Goal: Task Accomplishment & Management: Manage account settings

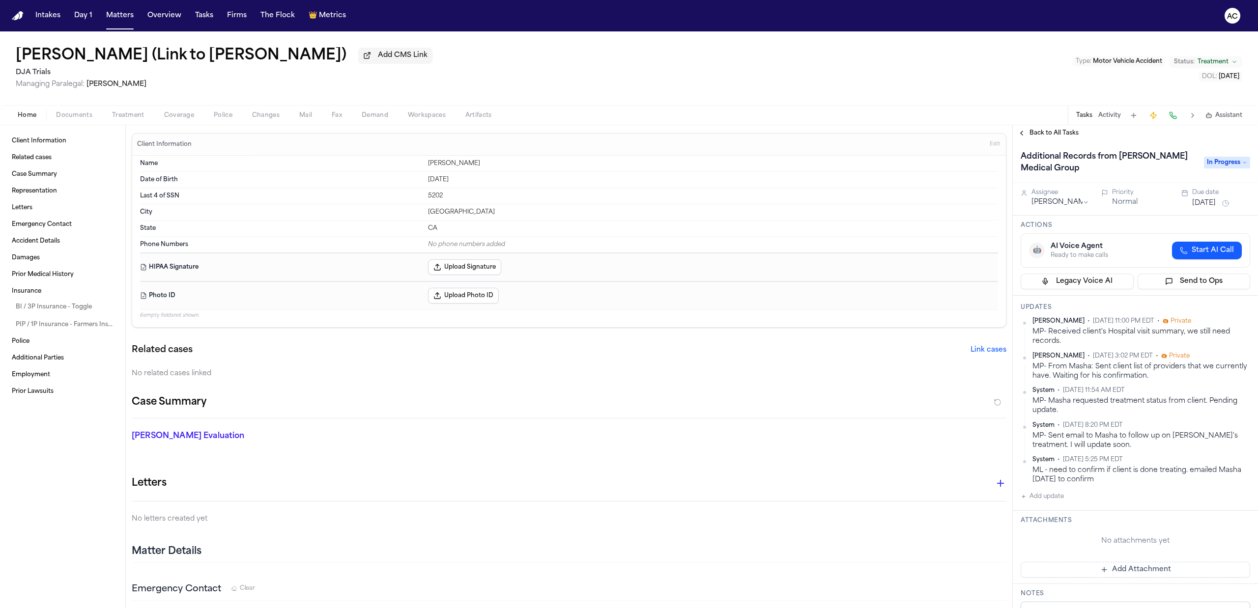
click at [127, 122] on div "Home Documents Treatment Coverage Police Changes Mail Fax Demand Workspaces Art…" at bounding box center [629, 115] width 1258 height 20
click at [83, 118] on span "Documents" at bounding box center [74, 116] width 36 height 8
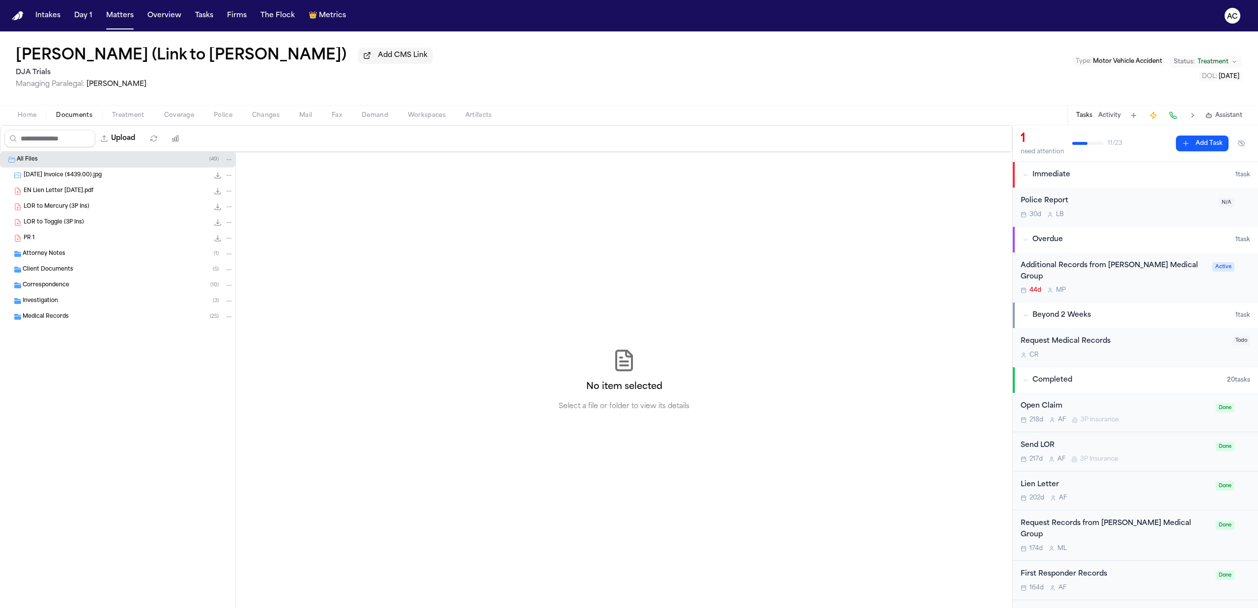
click at [70, 315] on div "Medical Records ( 25 )" at bounding box center [128, 317] width 211 height 9
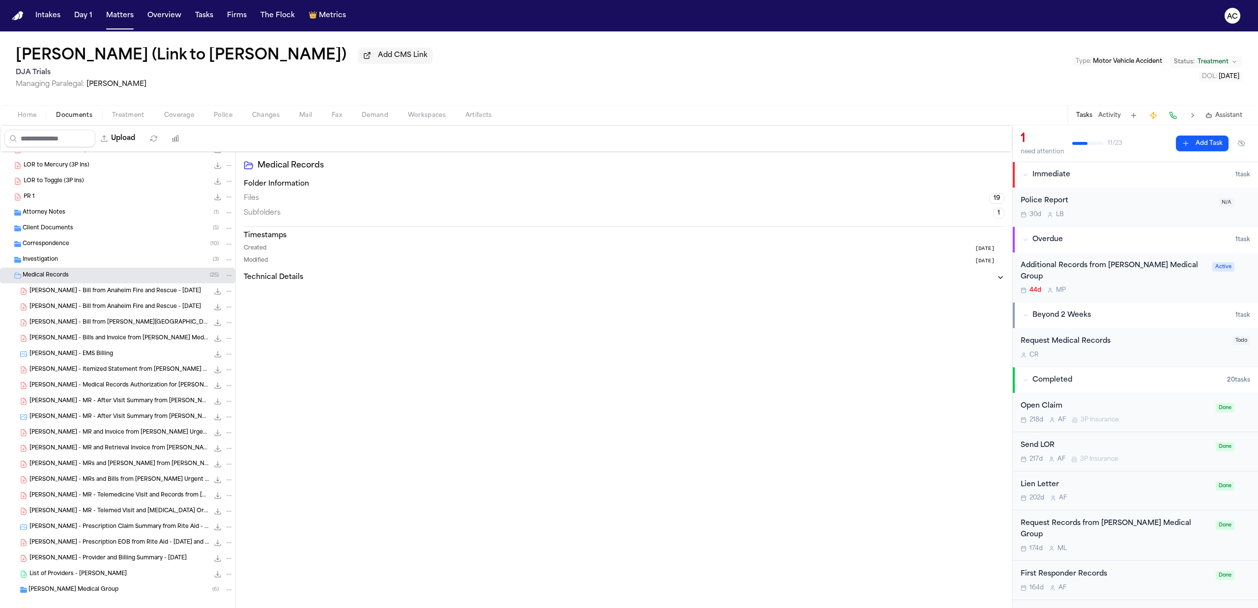
scroll to position [53, 0]
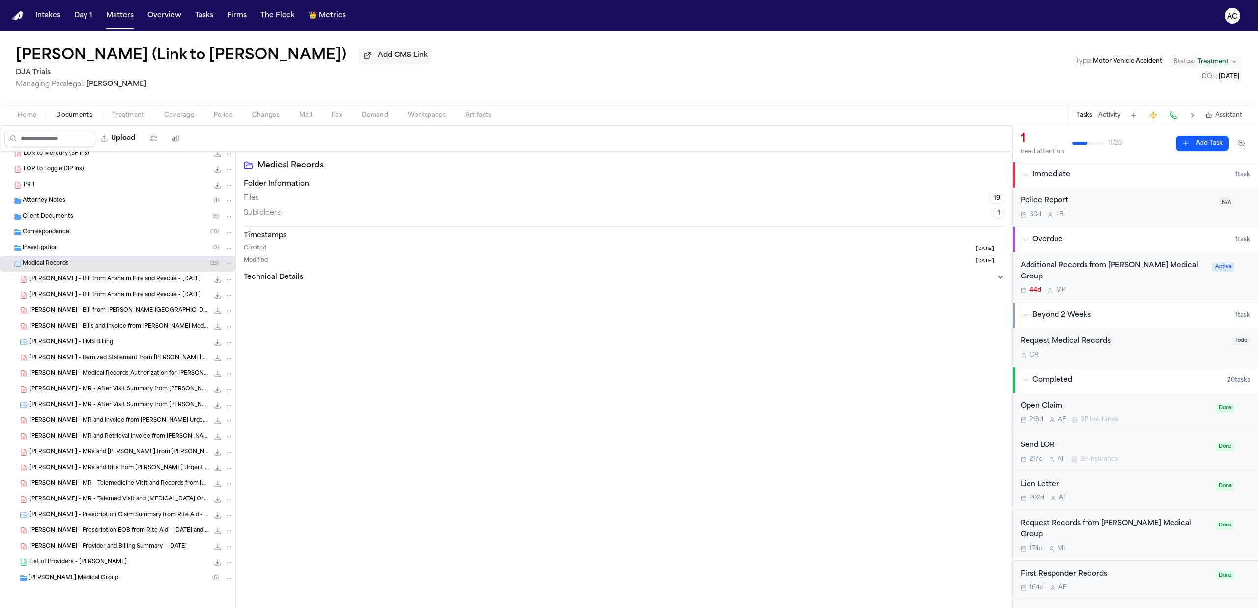
click at [95, 456] on span "E. Nagata - MRs and Bills from Hoag Medical Group Family Medicine - 1.31.25" at bounding box center [118, 453] width 179 height 8
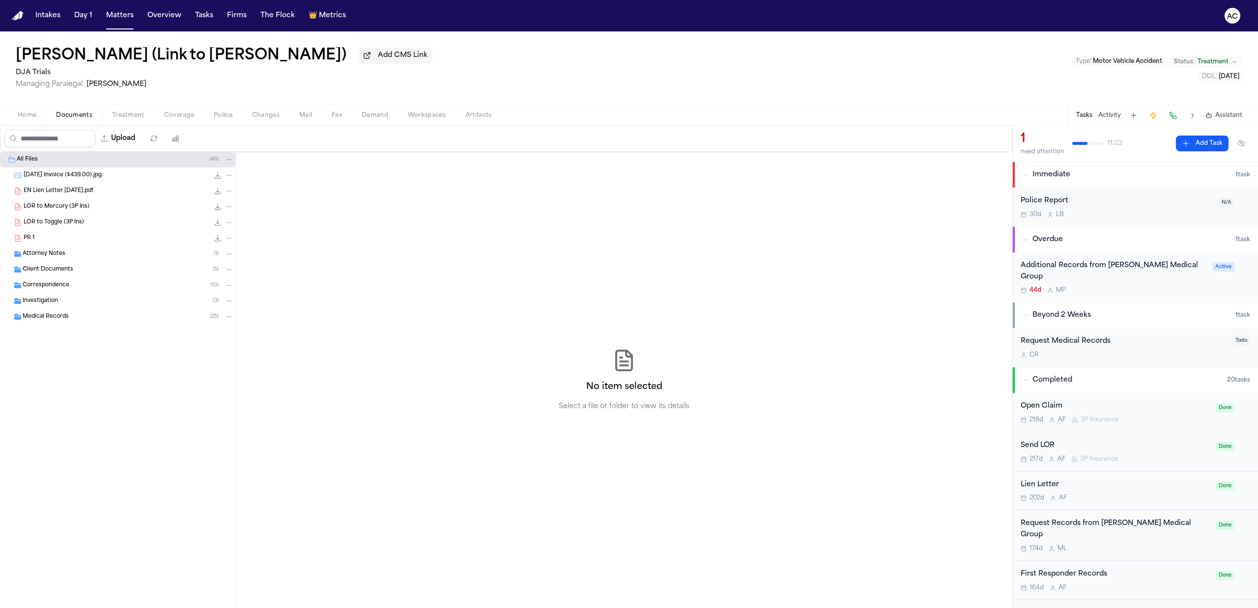
click at [63, 313] on span "Medical Records" at bounding box center [46, 317] width 46 height 8
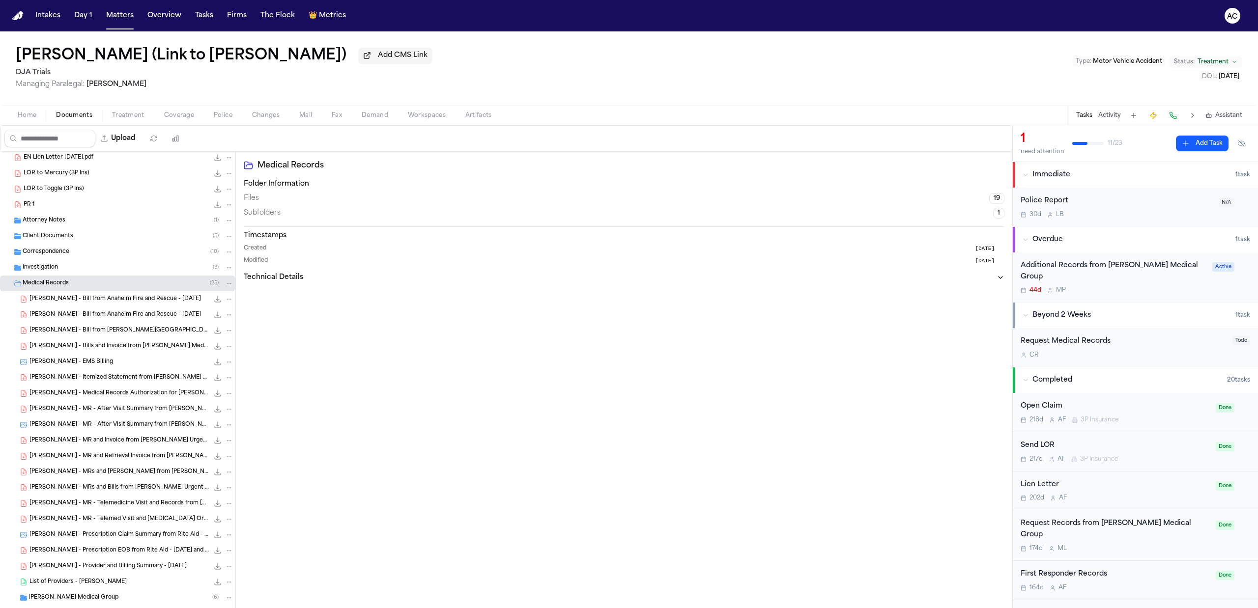
scroll to position [53, 0]
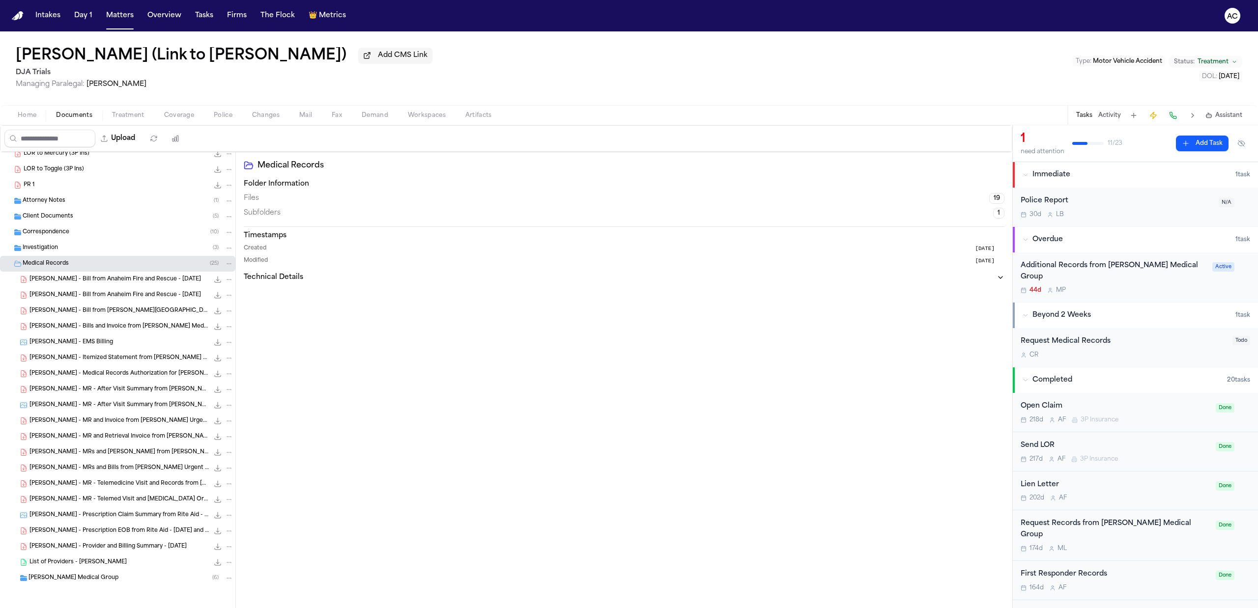
click at [136, 449] on span "[PERSON_NAME] - MRs and [PERSON_NAME] from [PERSON_NAME] Medical Group Family M…" at bounding box center [118, 453] width 179 height 8
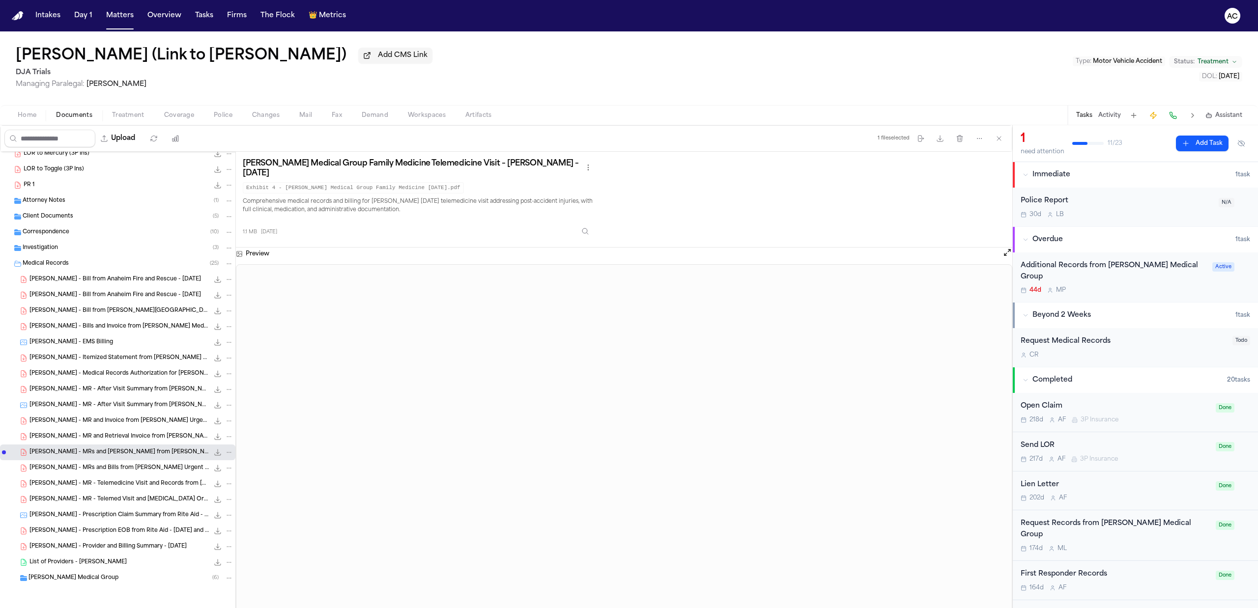
click at [1131, 265] on div "Additional Records from HOAG Medical Group" at bounding box center [1114, 271] width 186 height 23
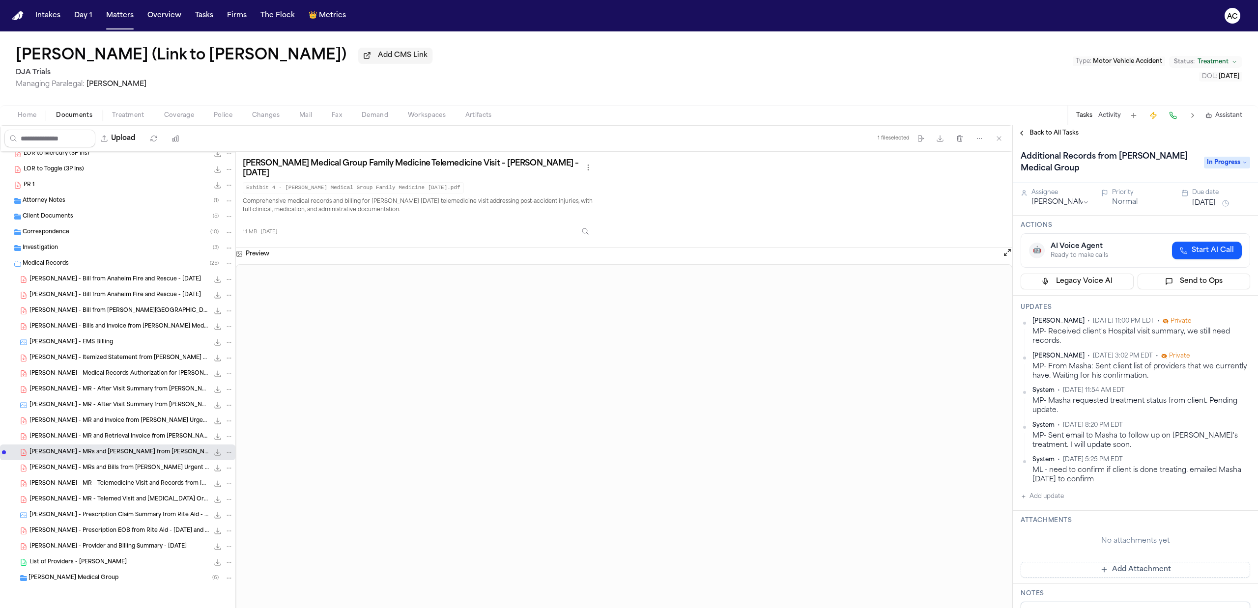
click at [1224, 159] on span "In Progress" at bounding box center [1227, 163] width 46 height 12
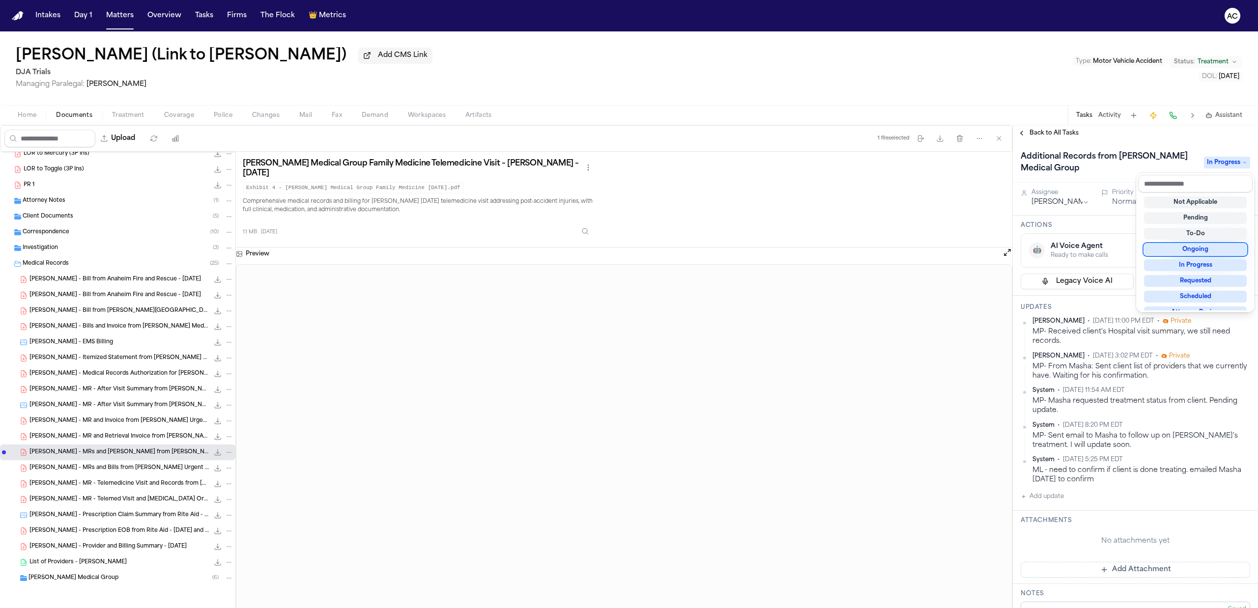
scroll to position [131, 0]
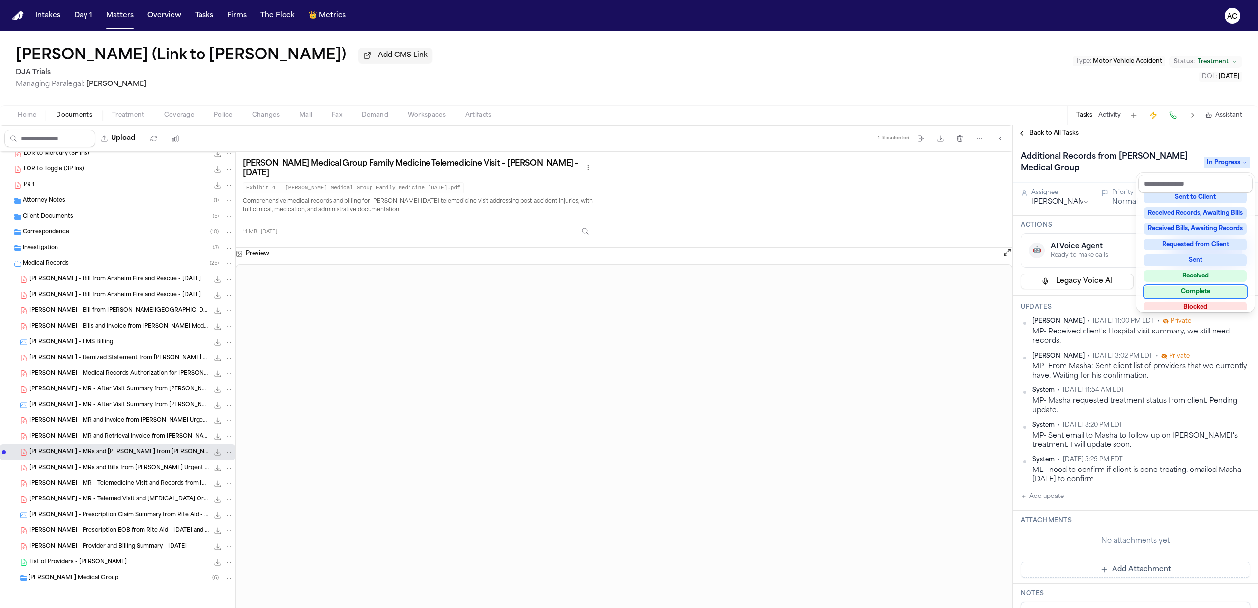
click at [1208, 291] on div "Complete" at bounding box center [1195, 292] width 103 height 12
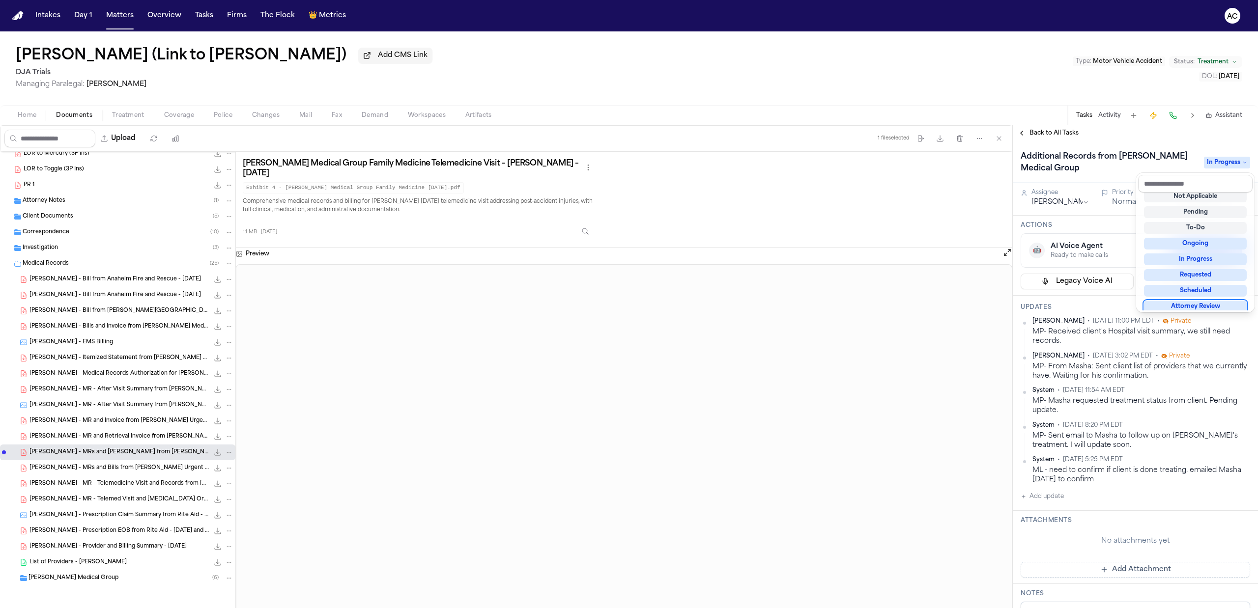
scroll to position [8, 0]
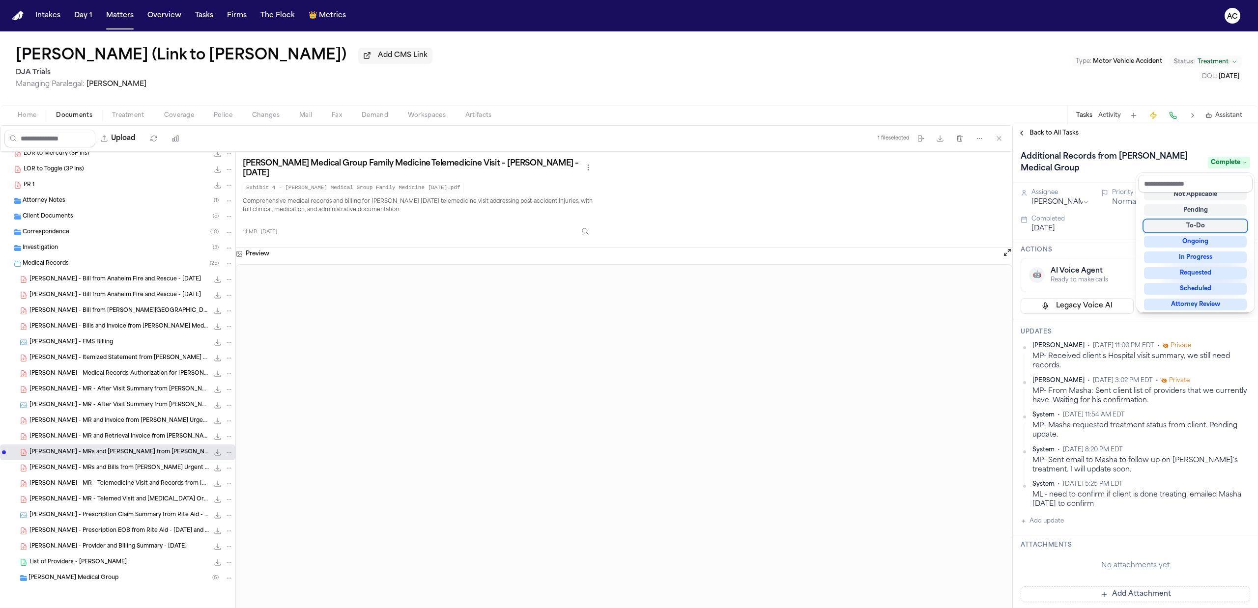
click at [1015, 87] on div "Elizabeth Nagata (Link to Larry Nagata) Add CMS Link DJA Trials Managing Parale…" at bounding box center [629, 319] width 1258 height 577
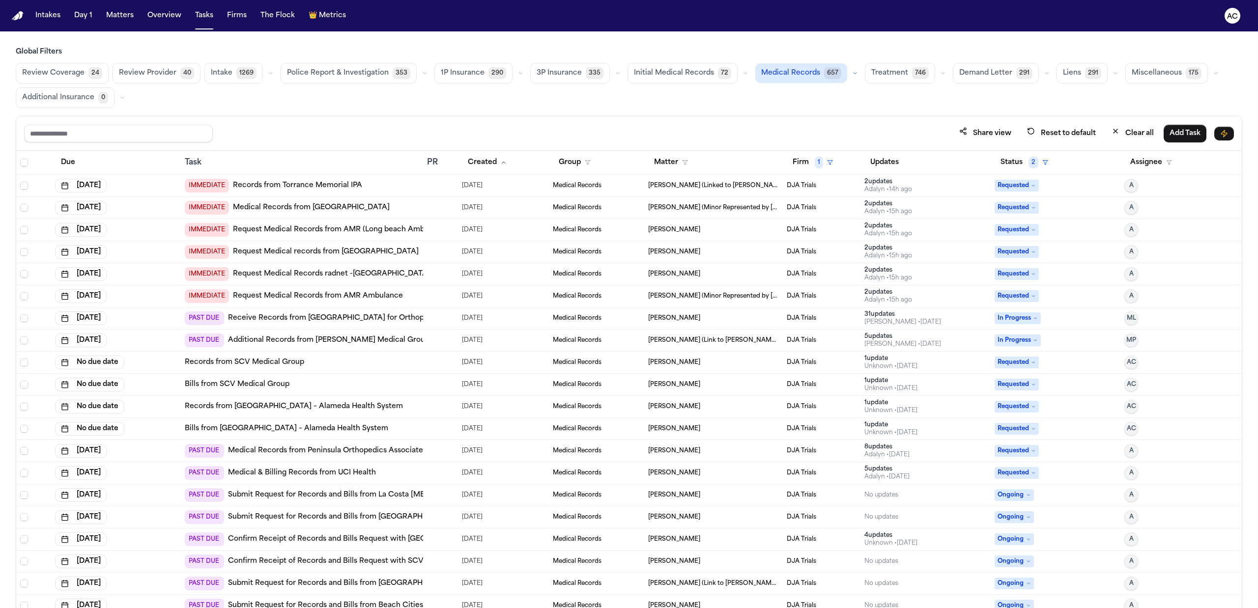
click at [284, 321] on link "Receive Records from West Coast Center for Orthopedic Surgery & Sports Medicine…" at bounding box center [415, 319] width 374 height 10
click at [260, 360] on link "Records from SCV Medical Group" at bounding box center [244, 363] width 119 height 10
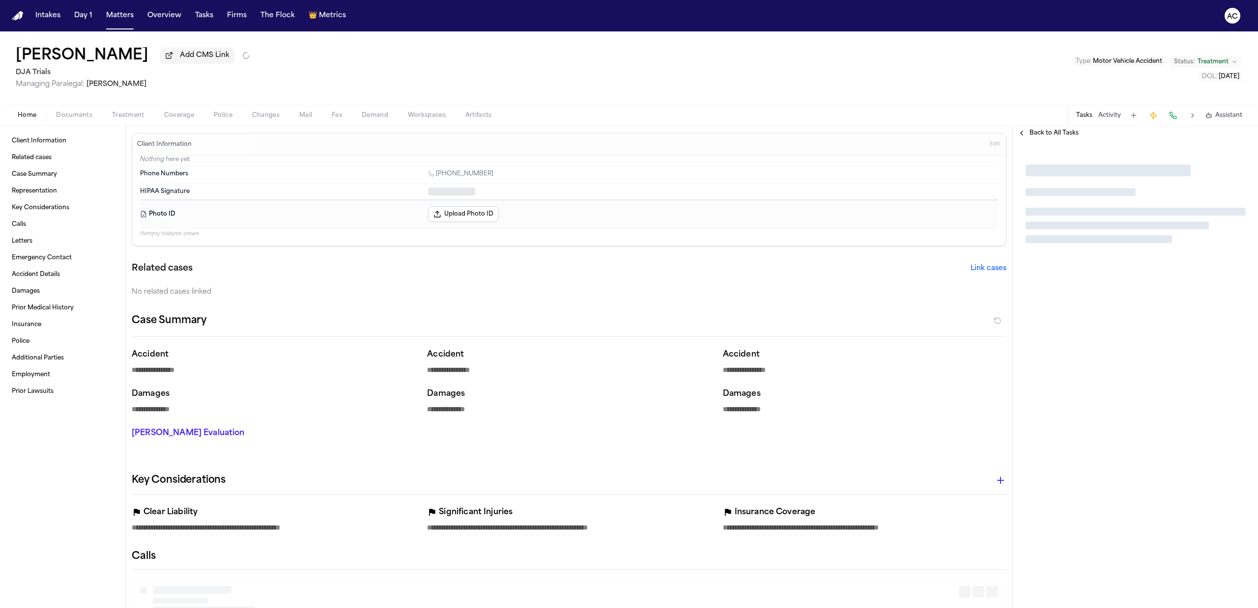
type textarea "*"
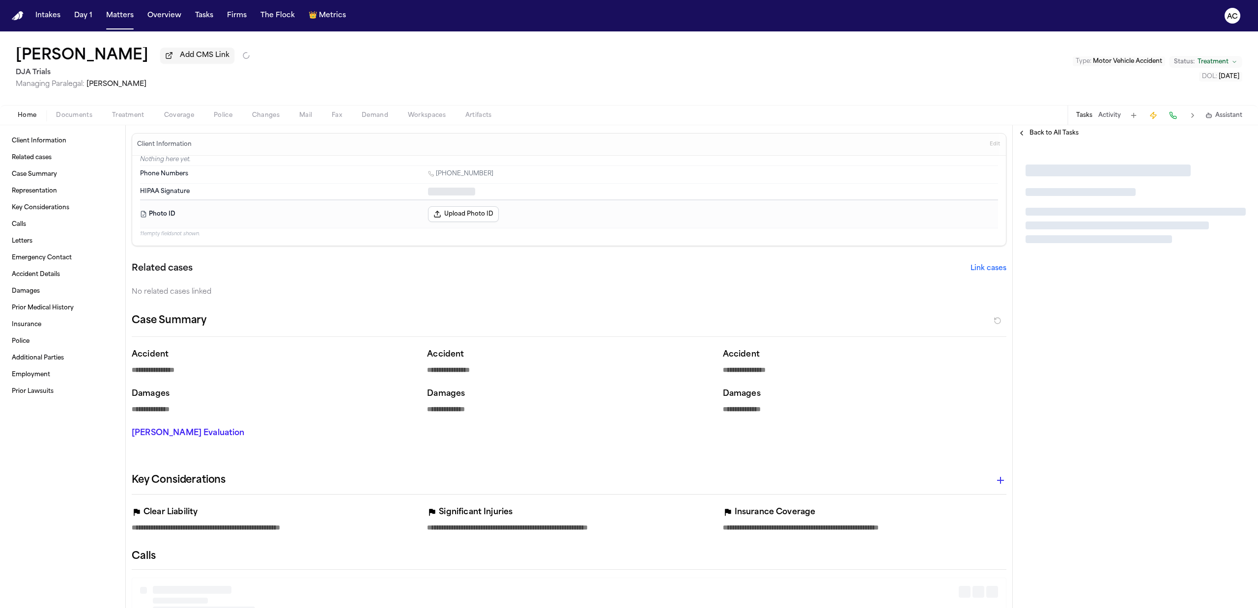
type textarea "*"
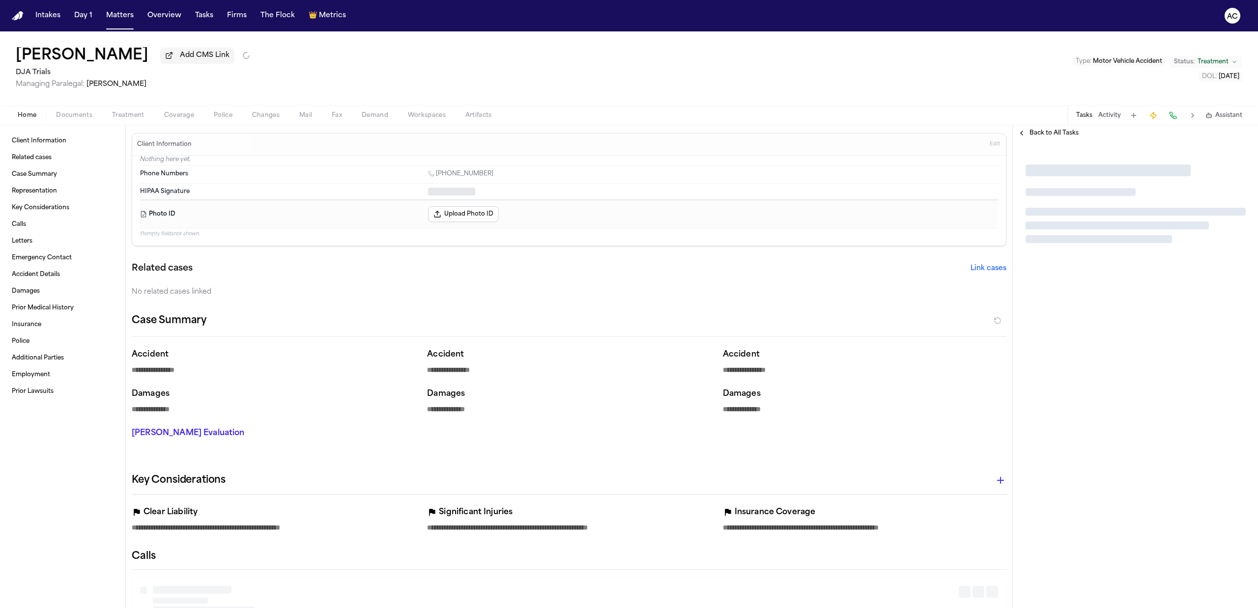
type textarea "*"
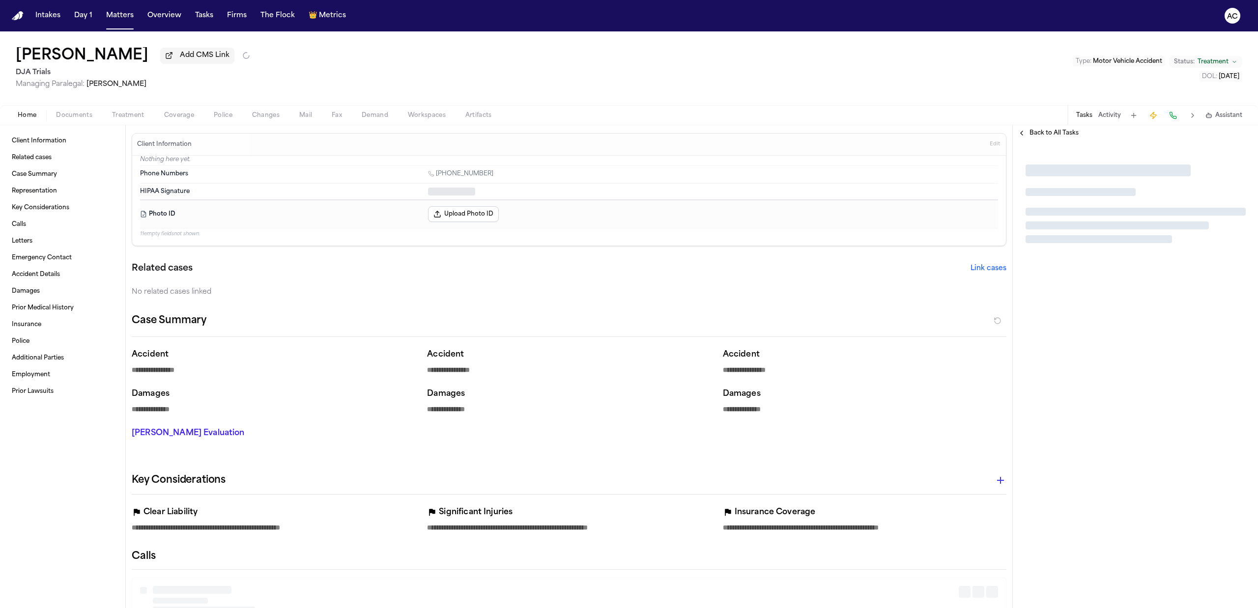
type textarea "*"
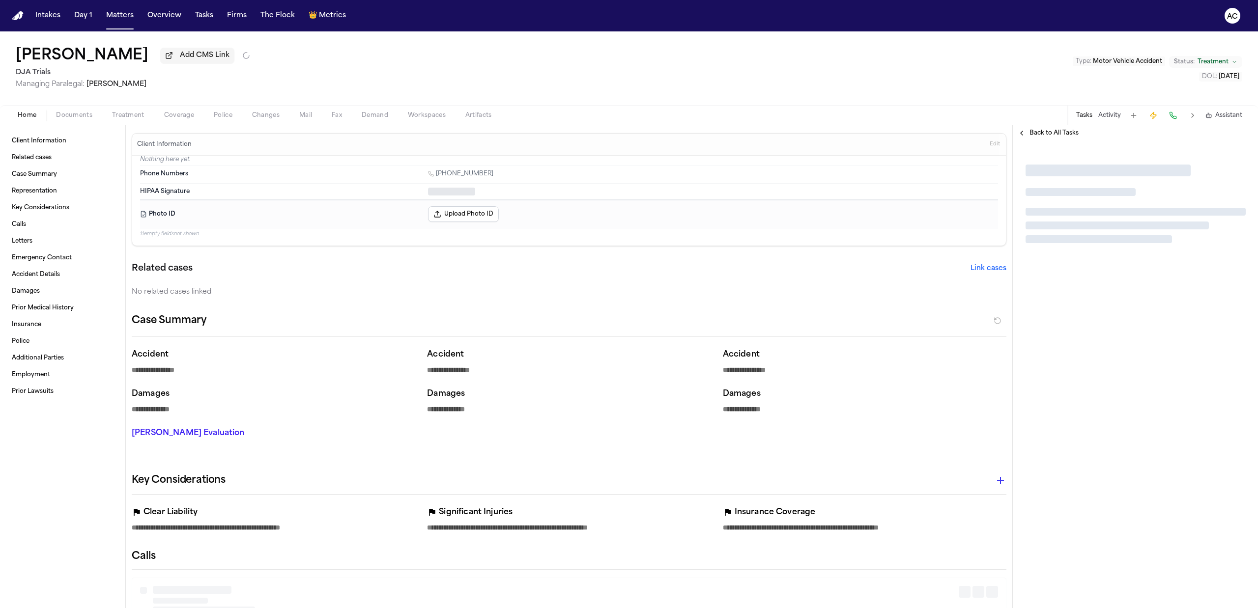
type textarea "*"
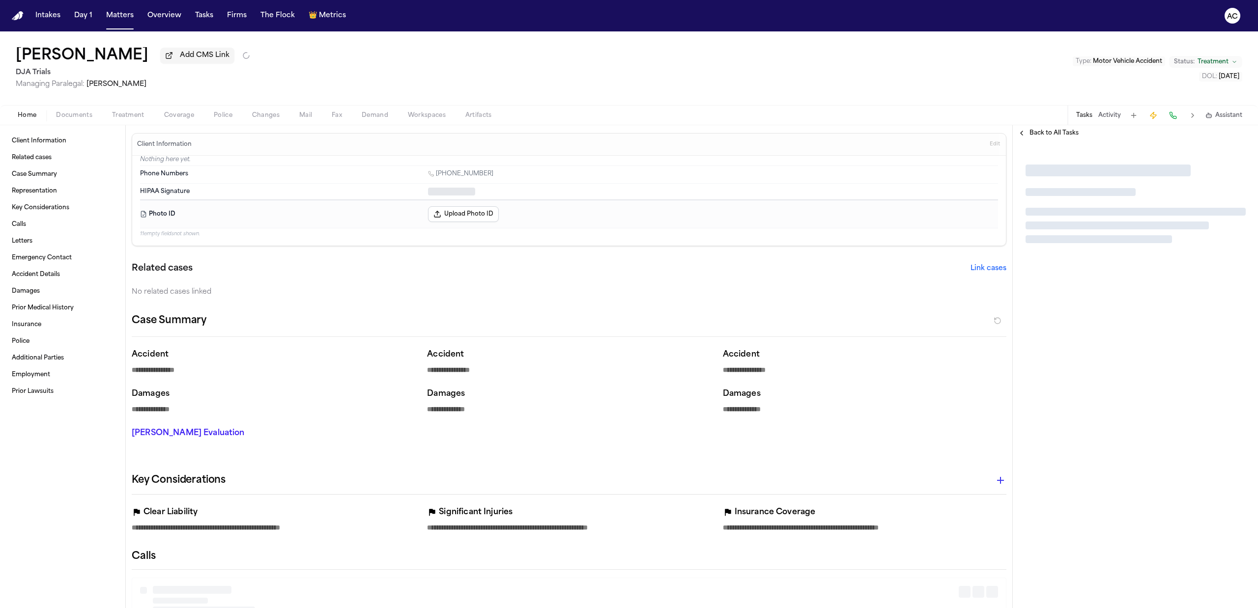
type textarea "*"
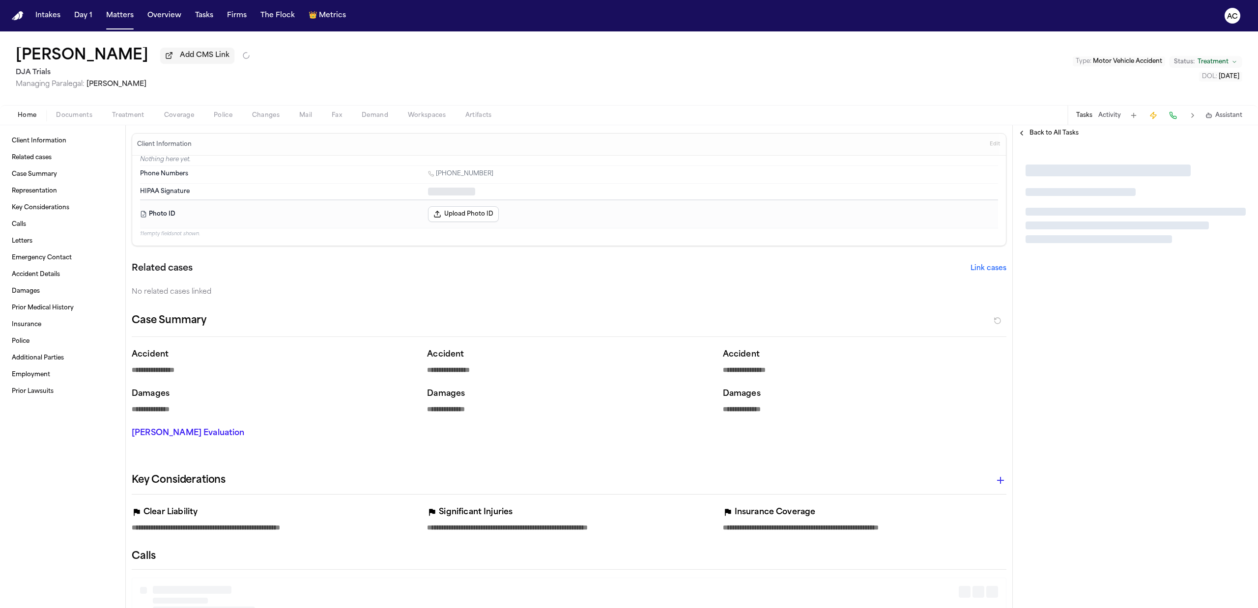
type textarea "*"
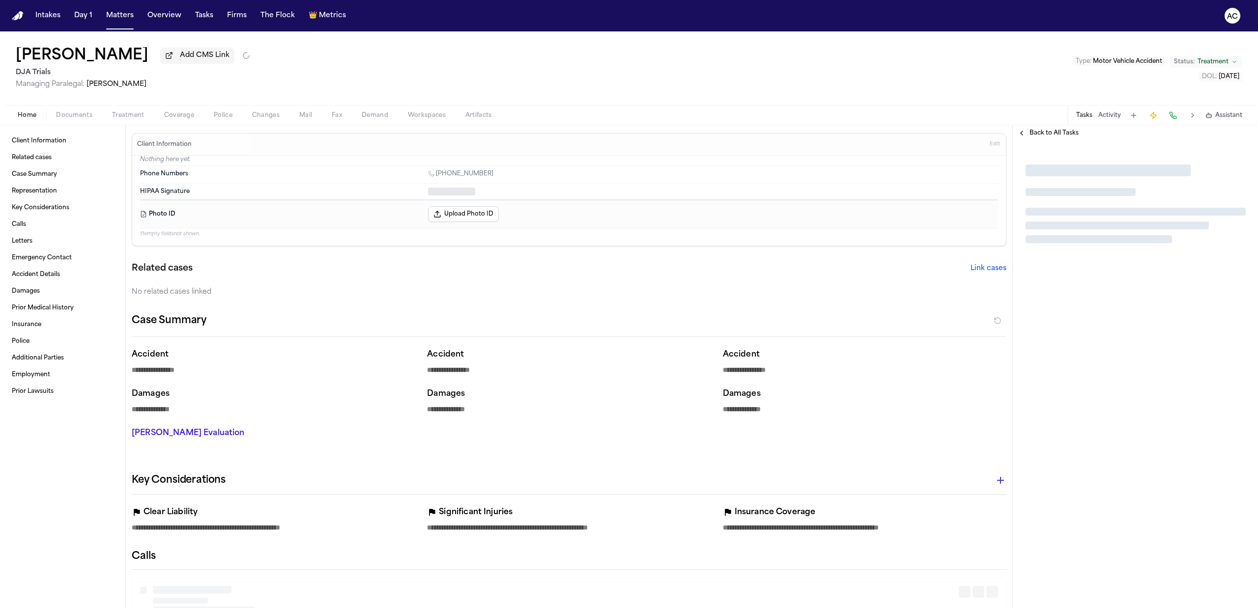
type textarea "*"
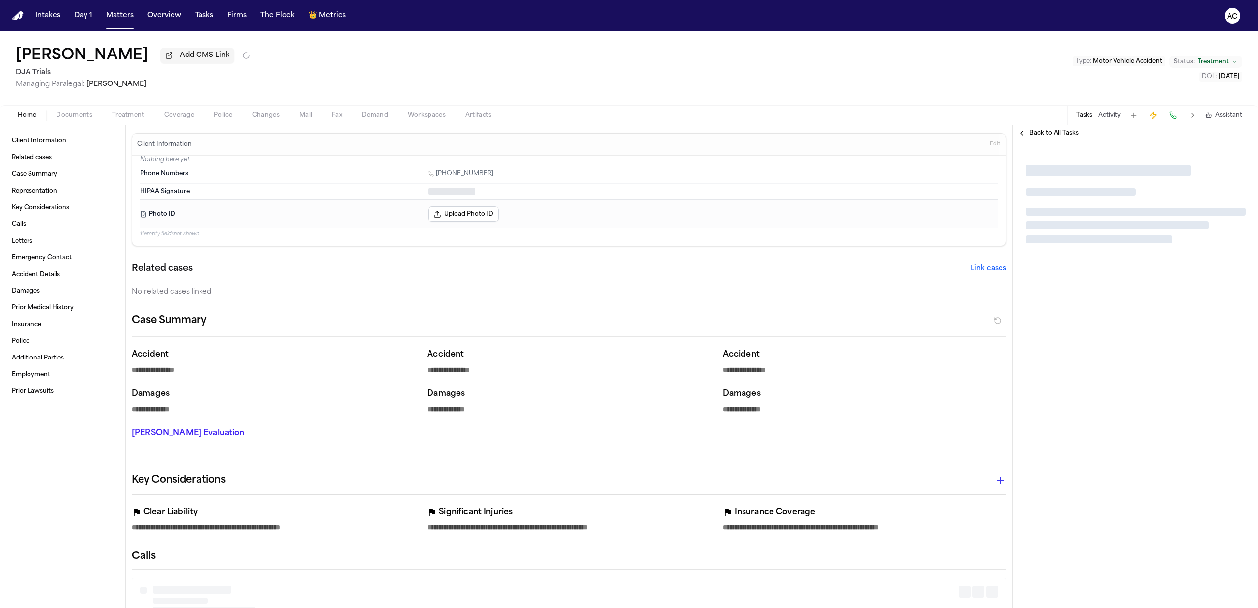
type textarea "*"
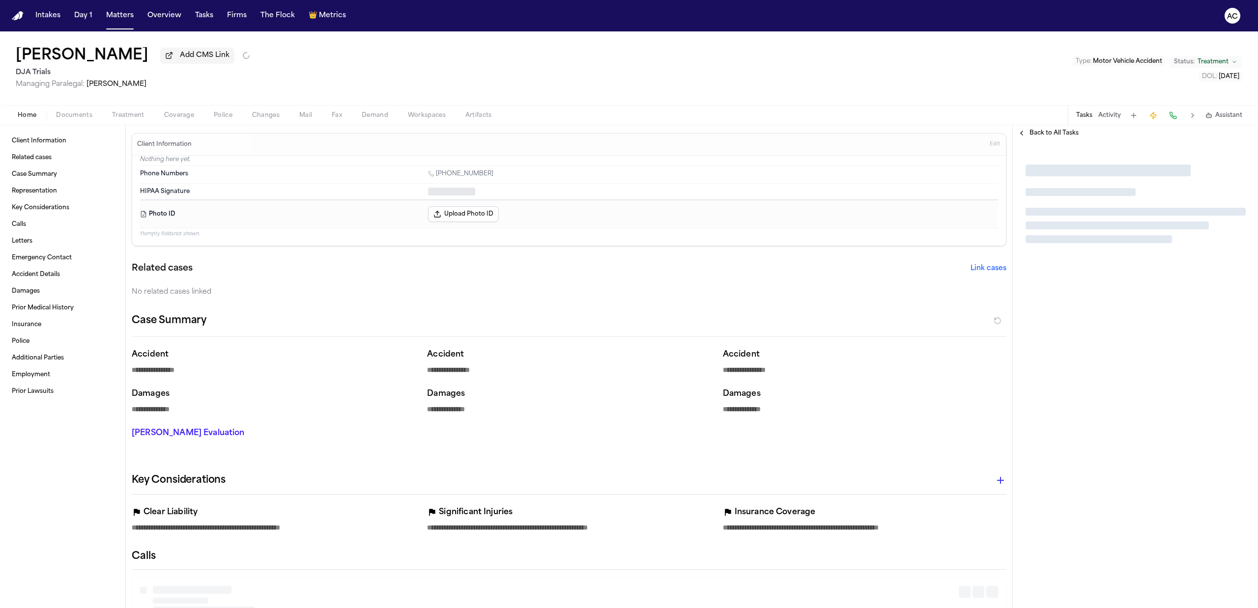
type textarea "*"
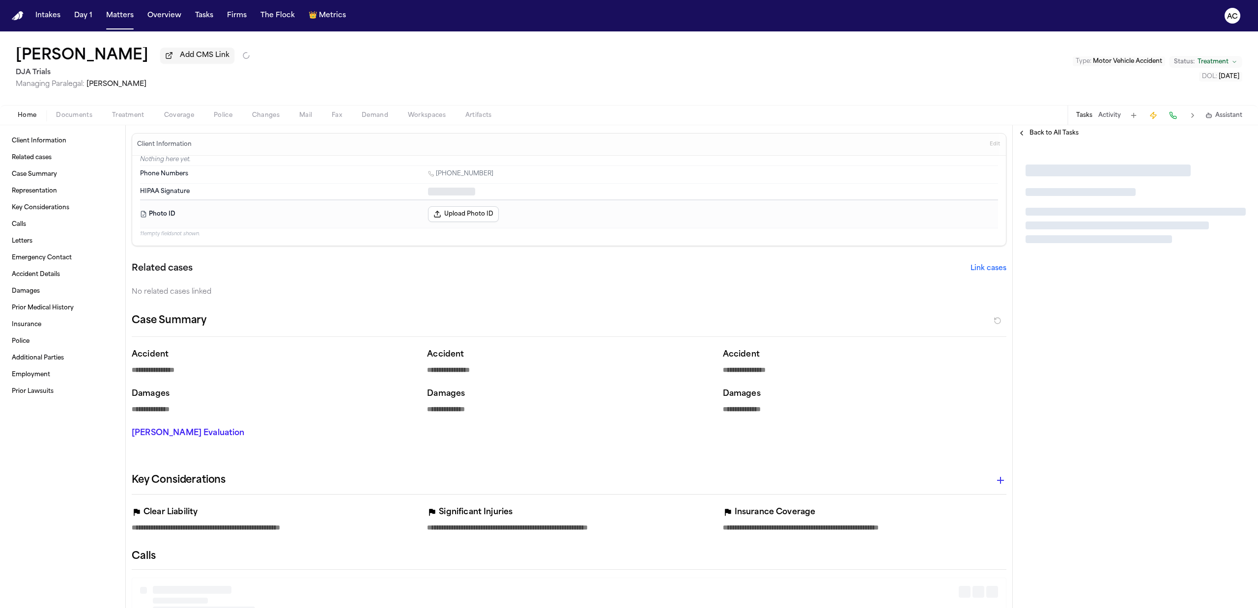
type textarea "*"
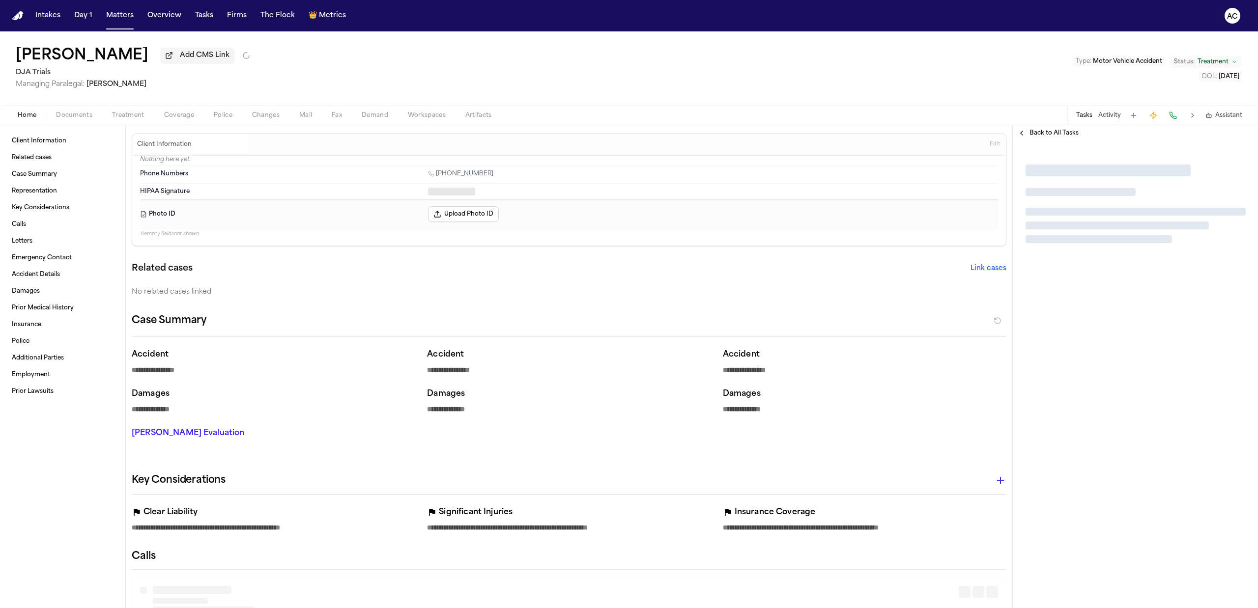
type textarea "*"
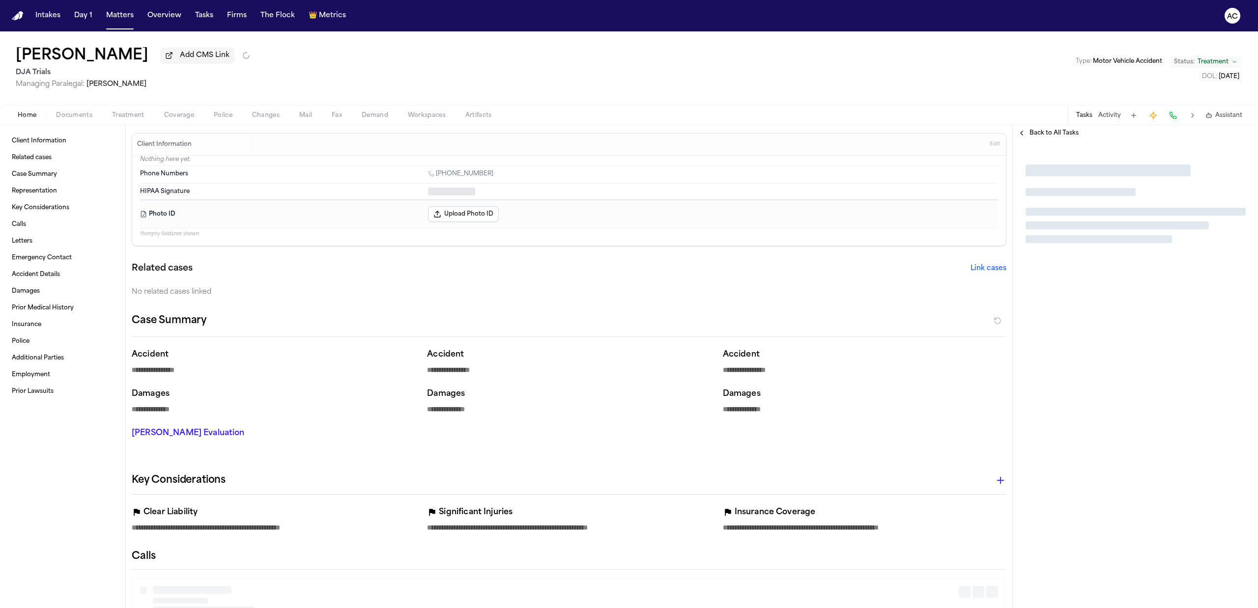
type textarea "*"
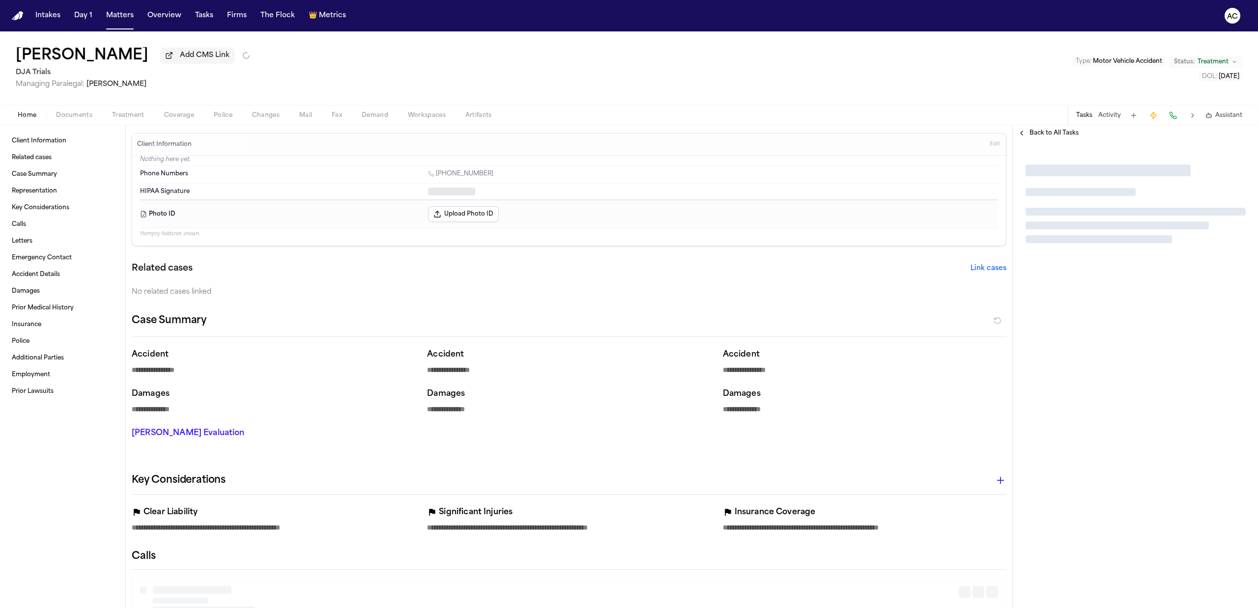
type textarea "*"
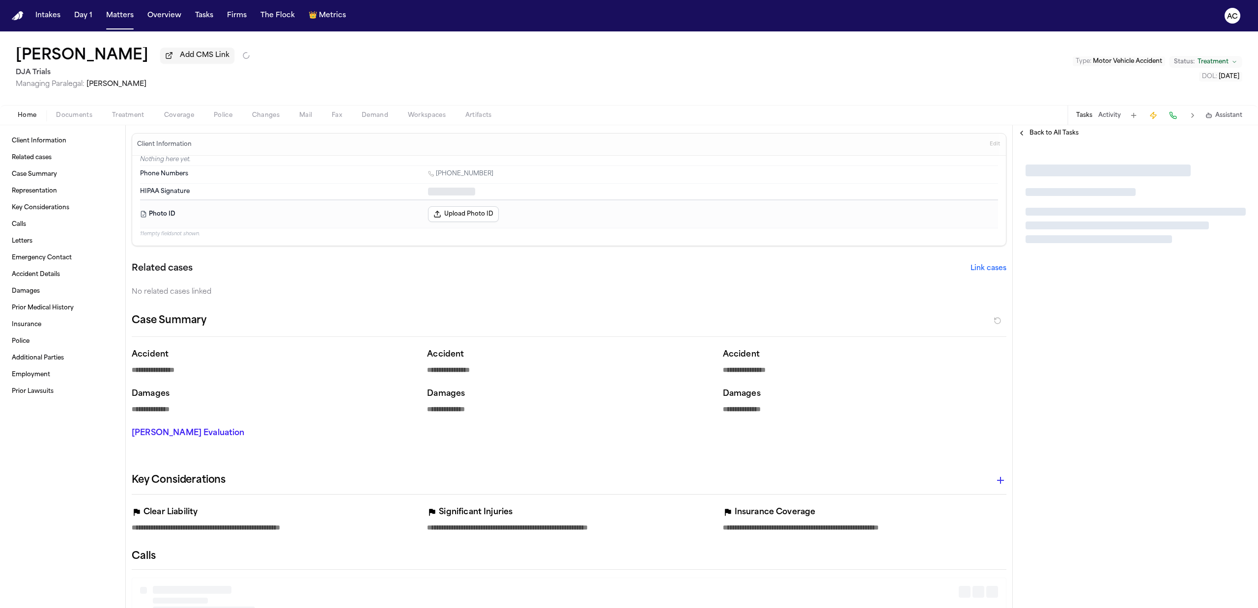
type textarea "*"
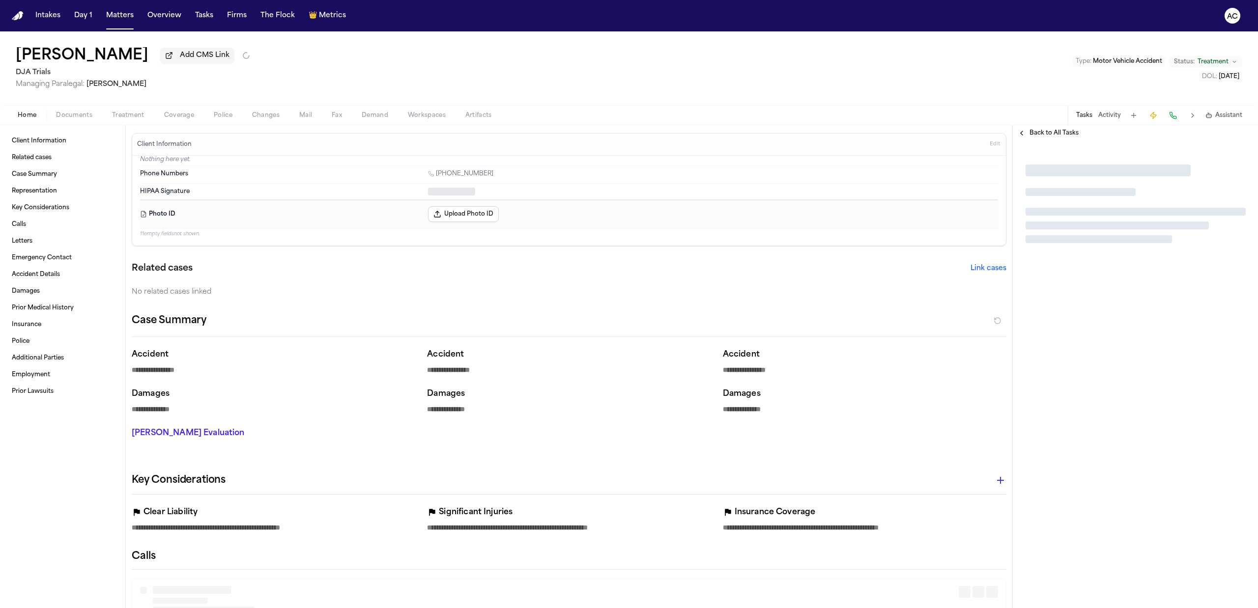
type textarea "*"
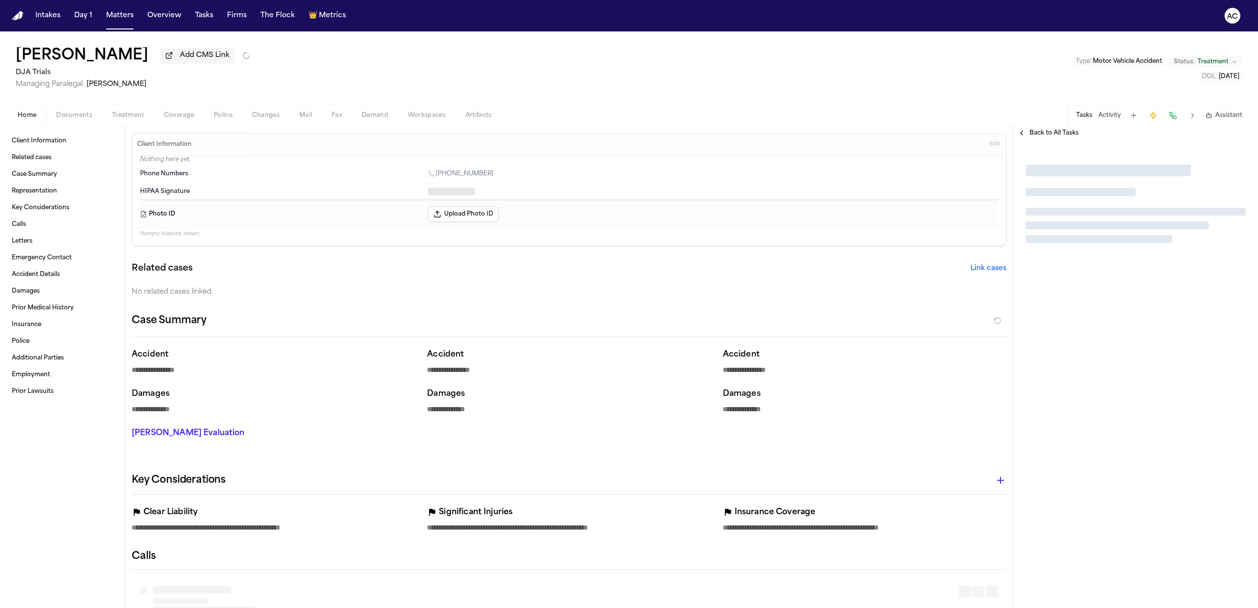
type textarea "*"
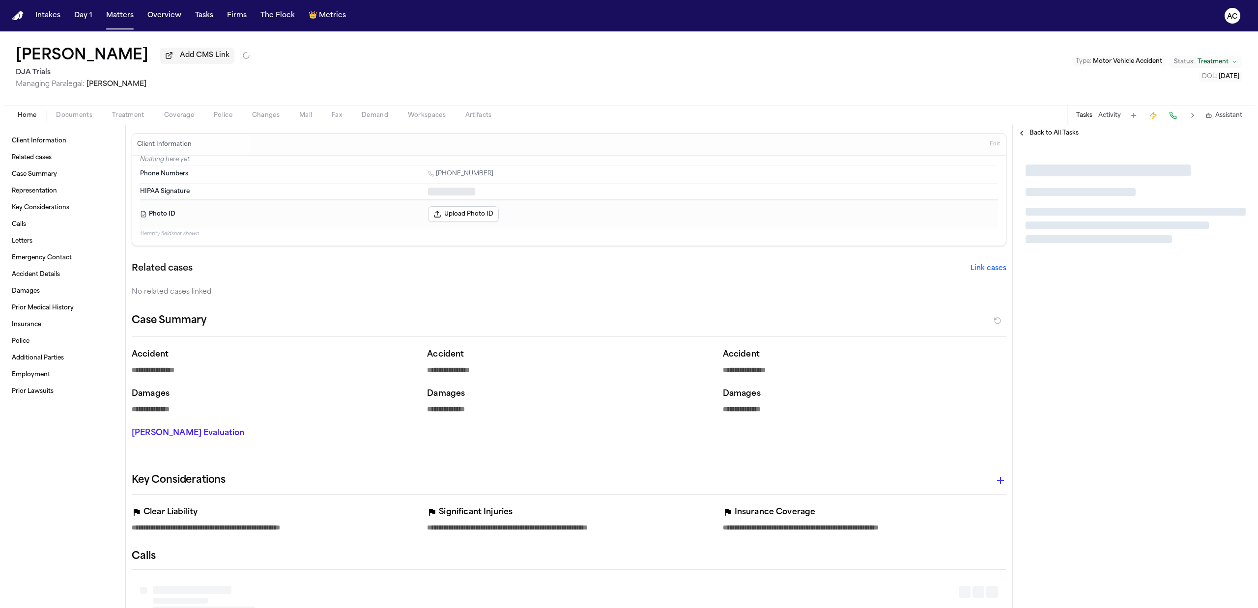
type textarea "*"
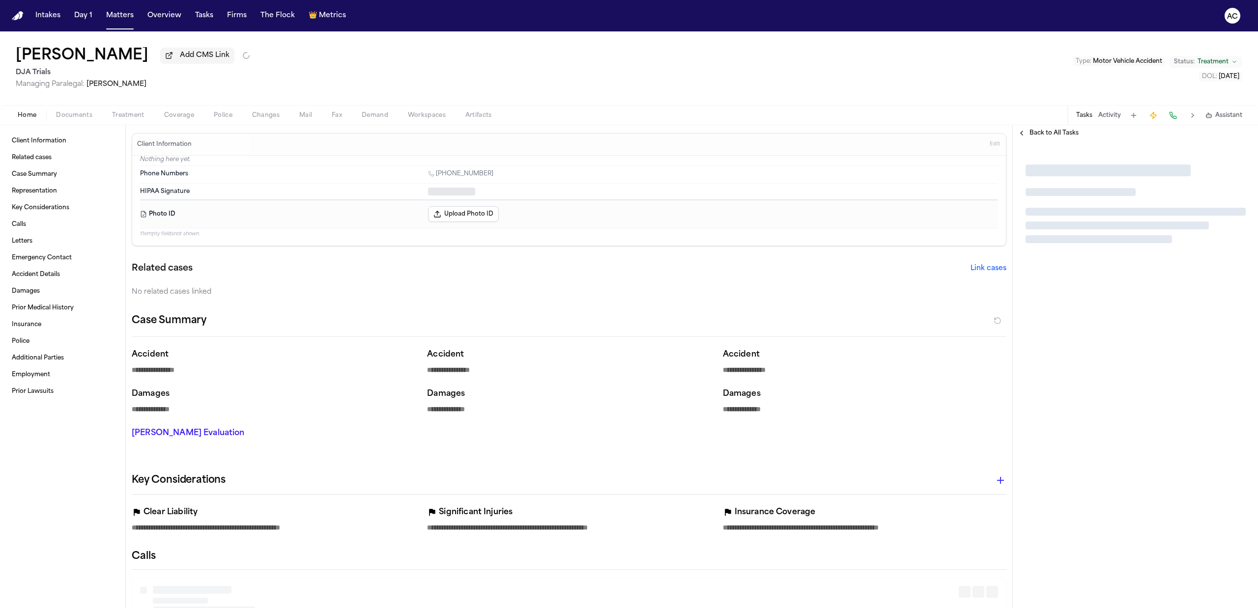
type textarea "*"
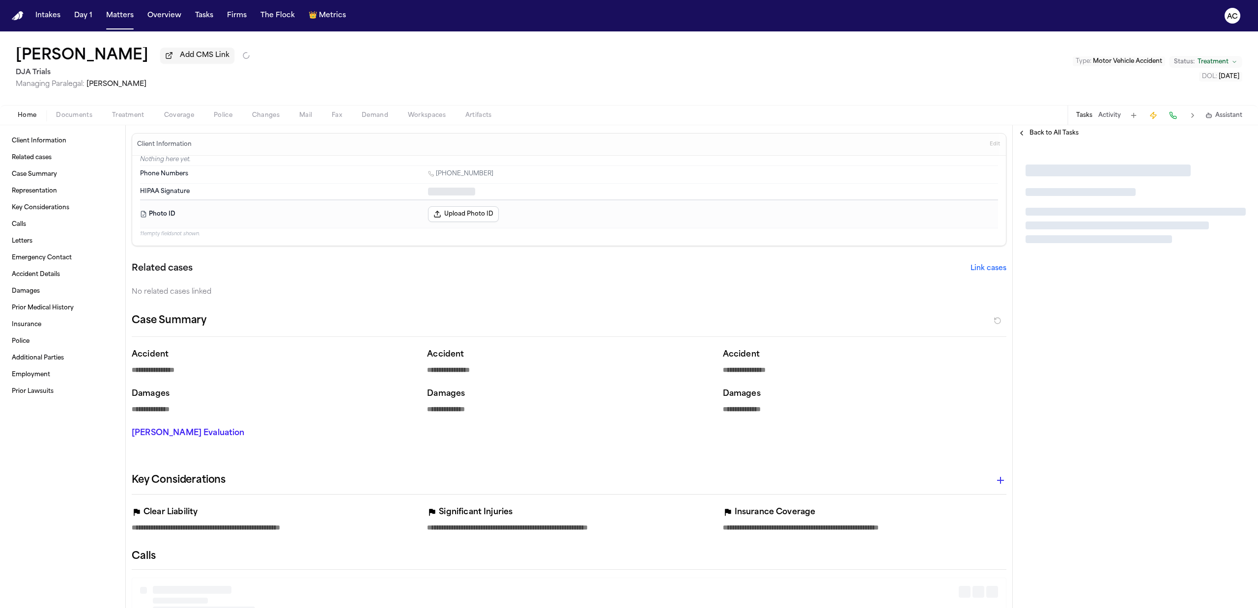
type textarea "*"
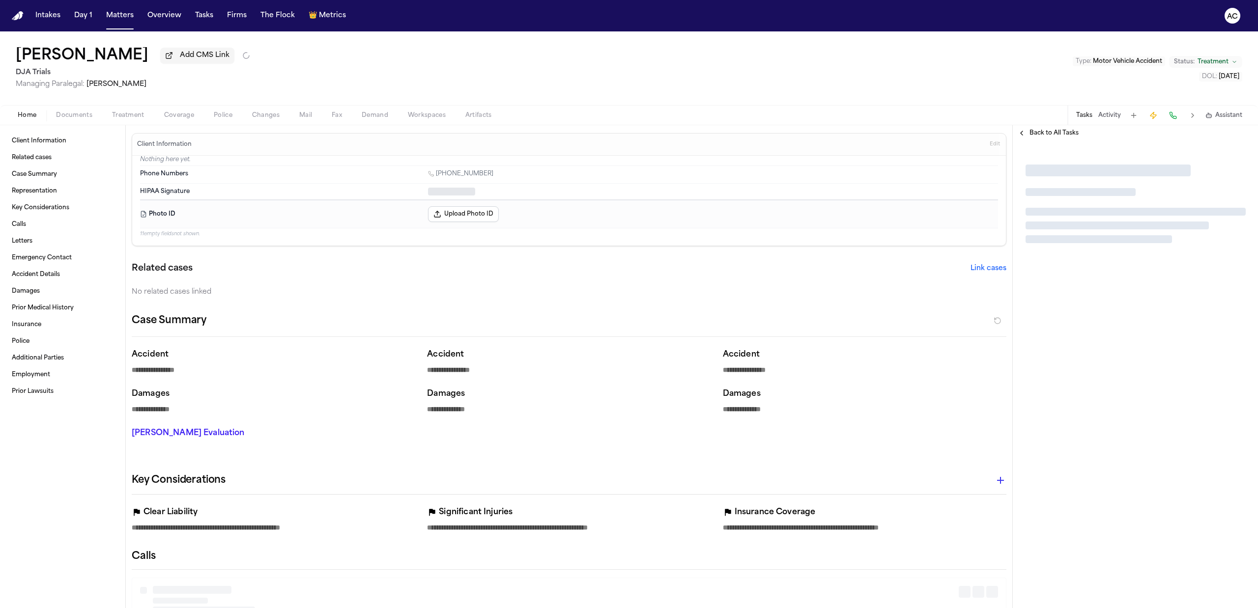
type textarea "*"
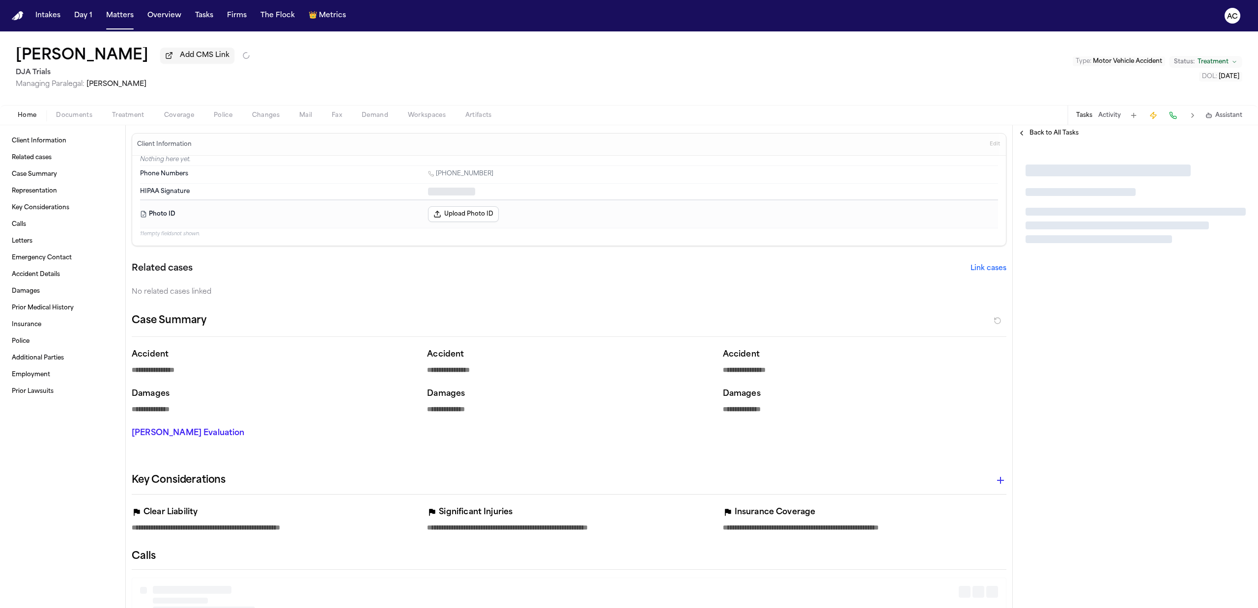
type textarea "*"
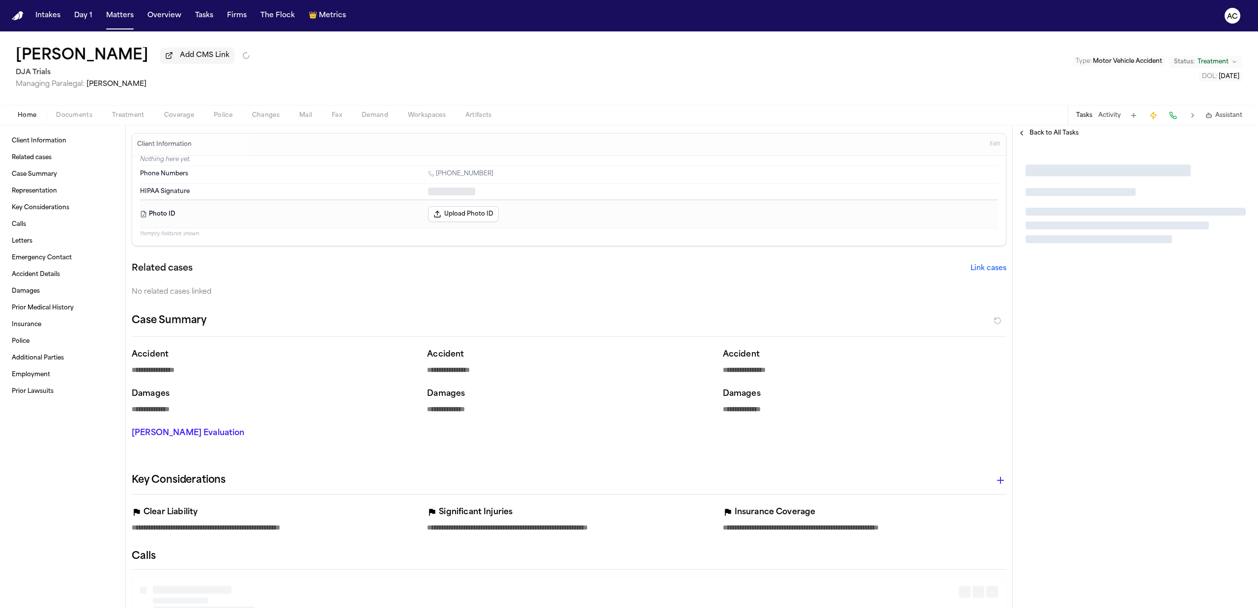
type textarea "*"
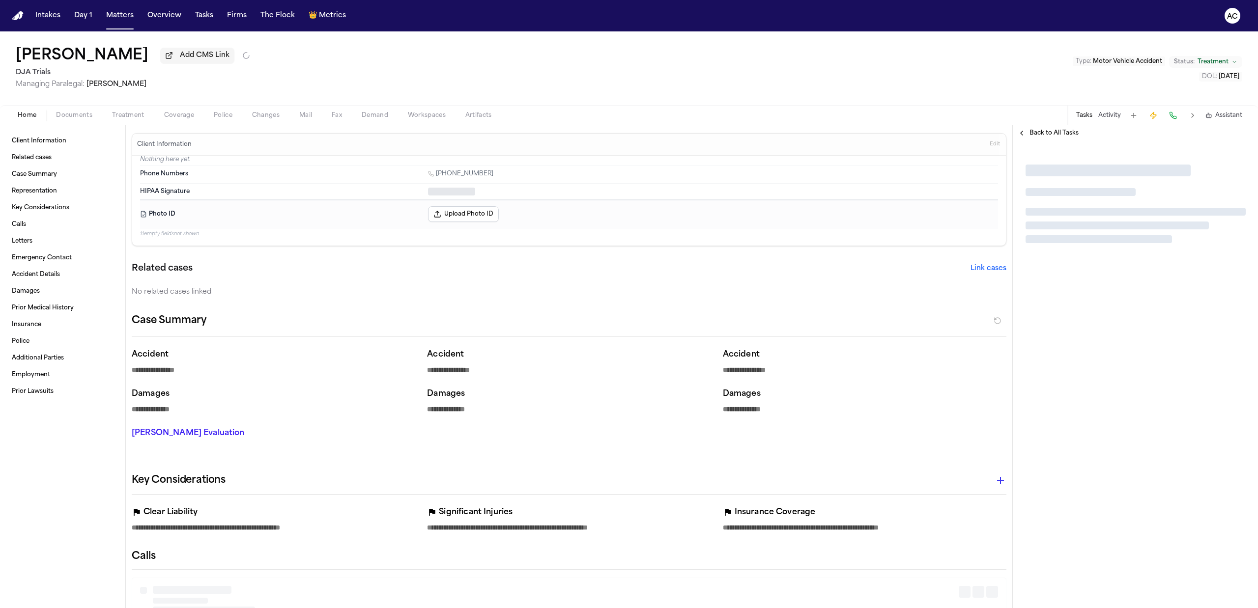
type textarea "*"
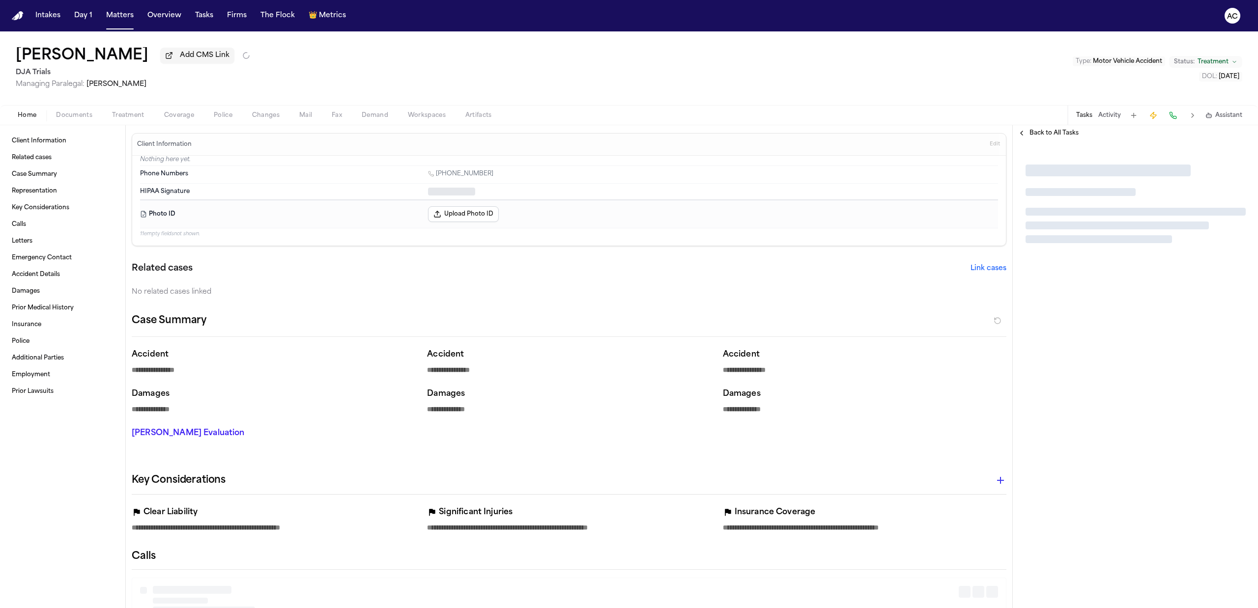
type textarea "*"
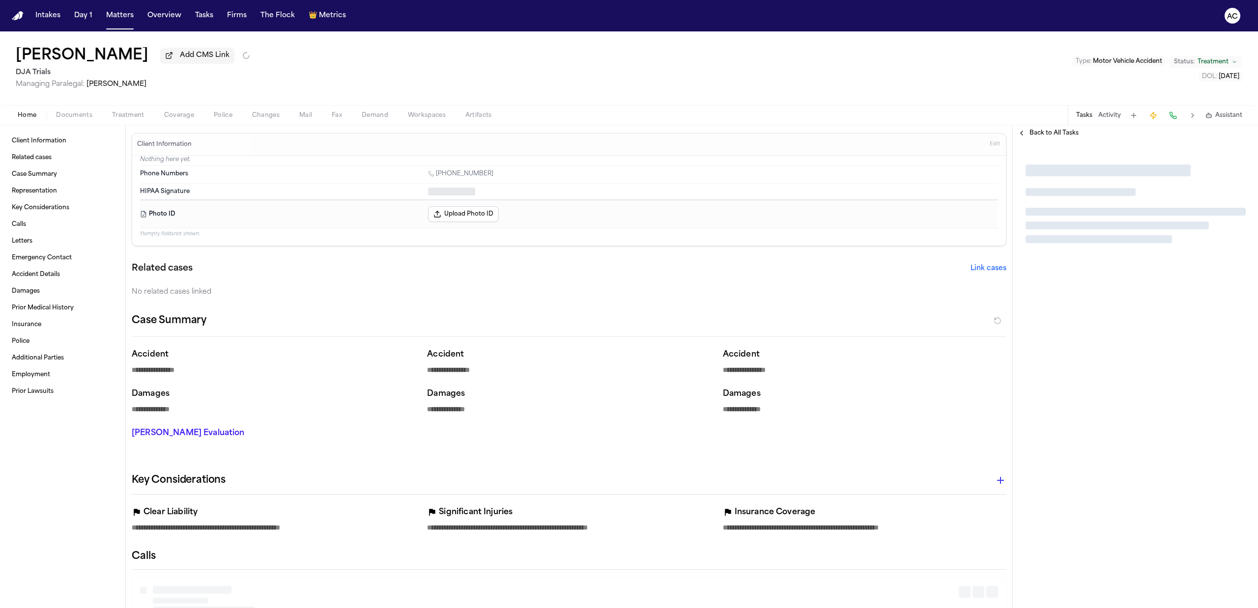
type textarea "*"
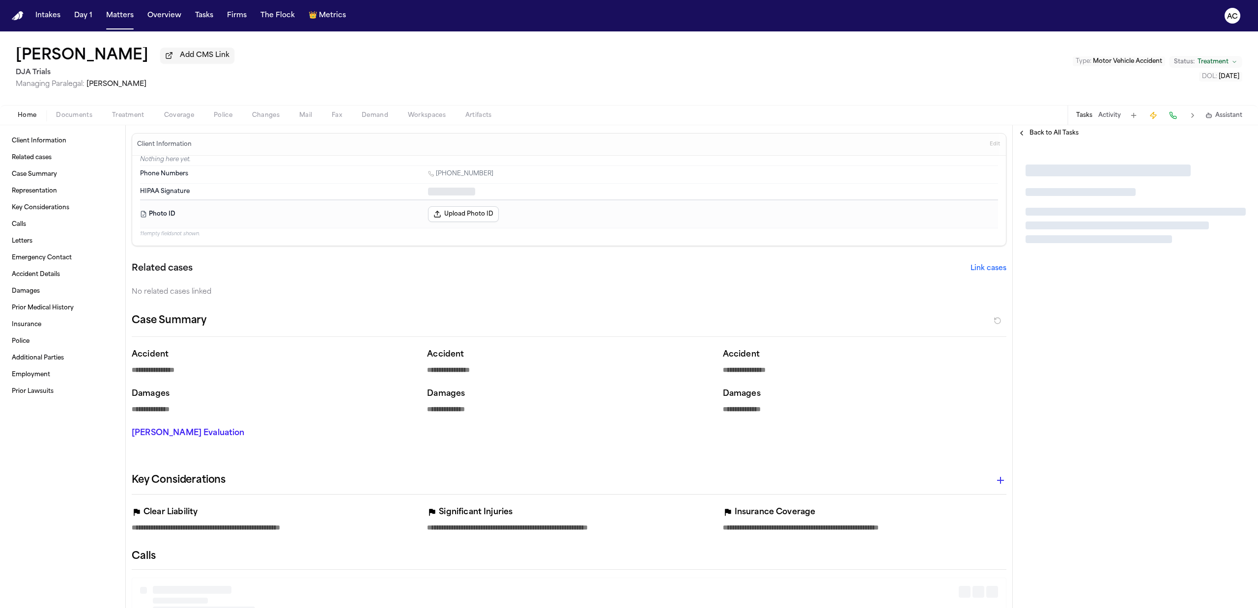
type textarea "*"
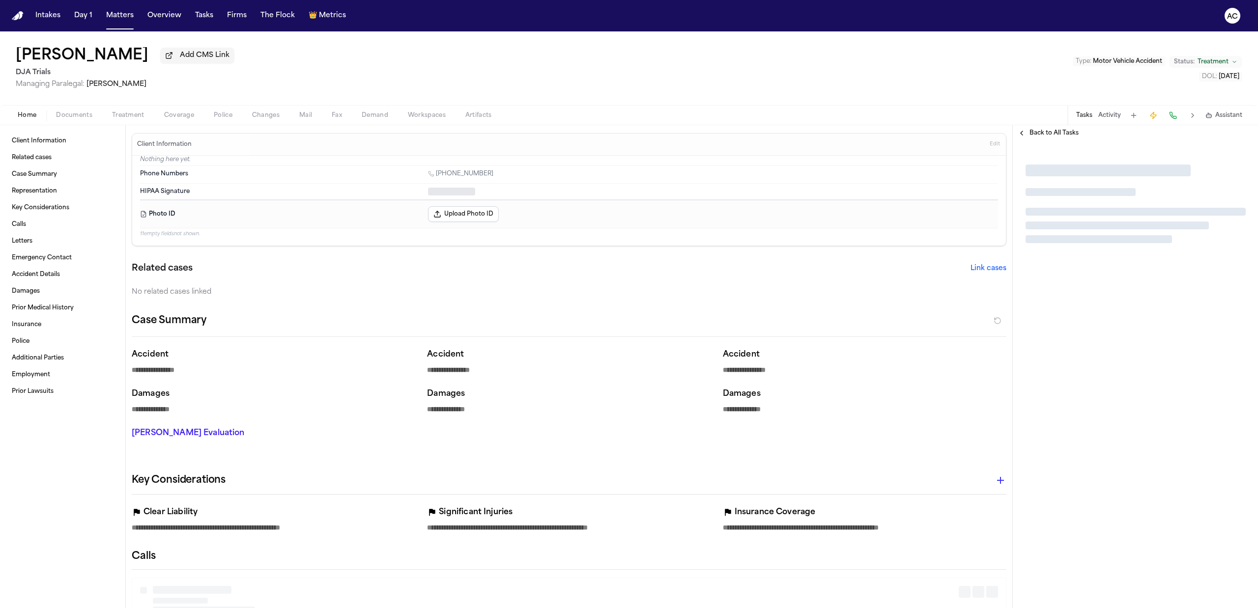
type textarea "*"
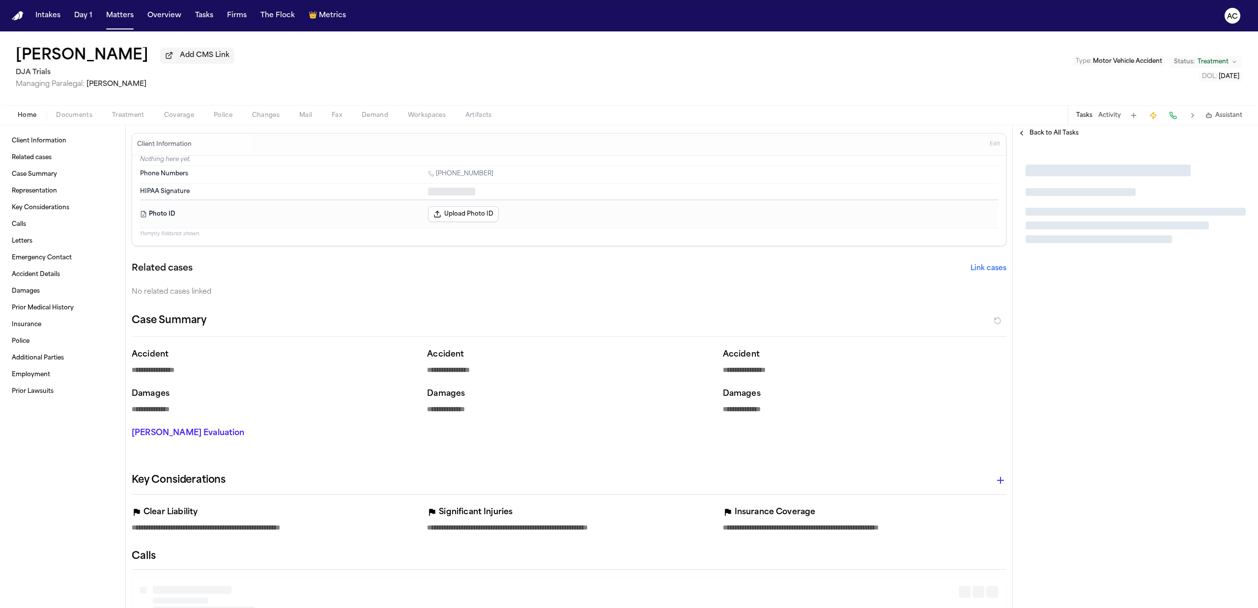
type textarea "*"
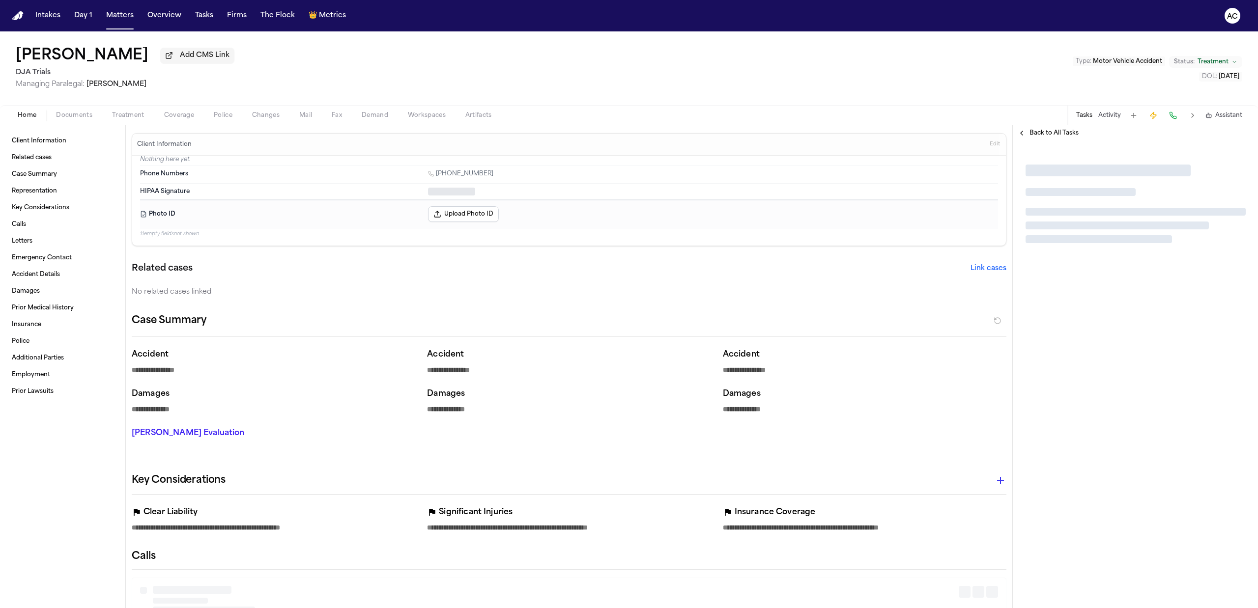
type textarea "*"
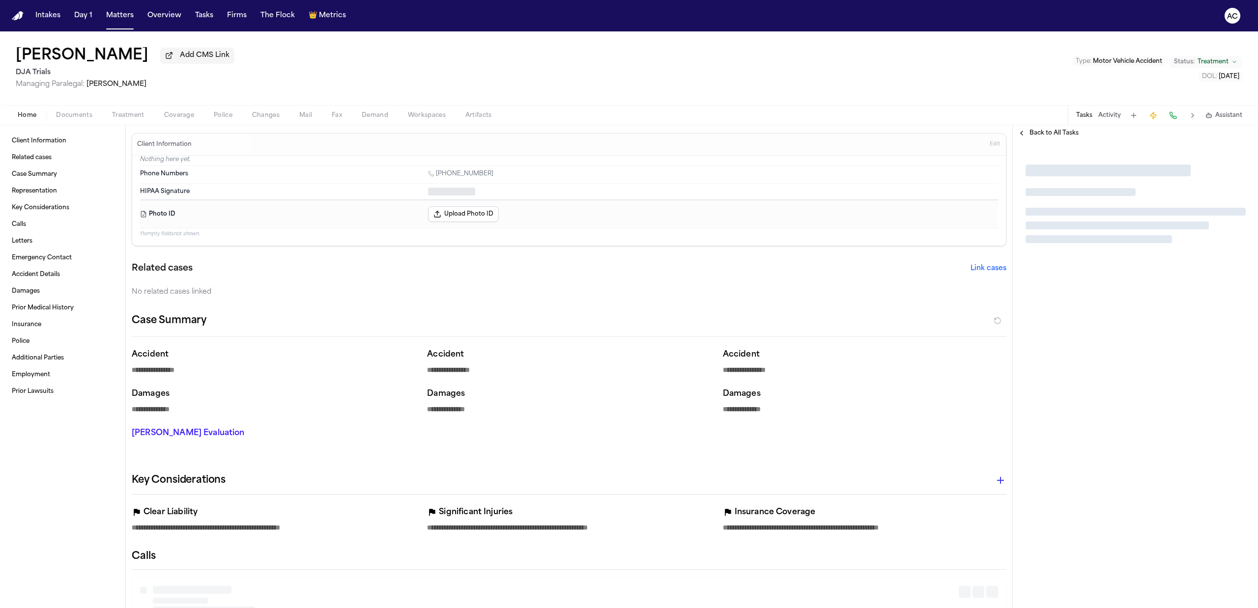
type textarea "*"
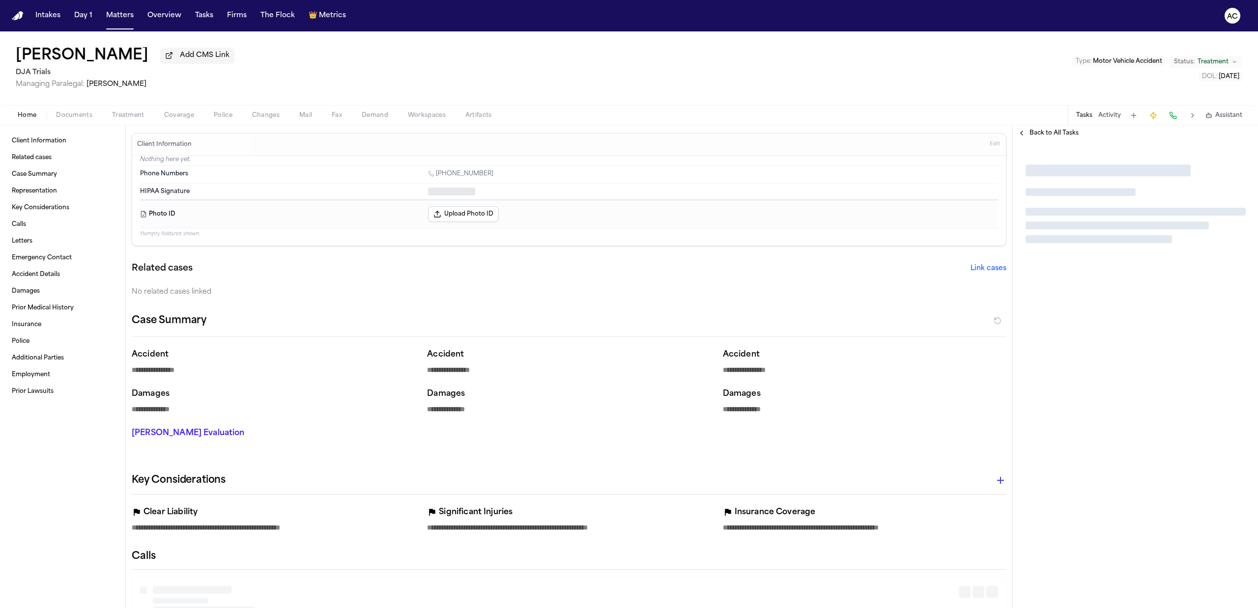
type textarea "*"
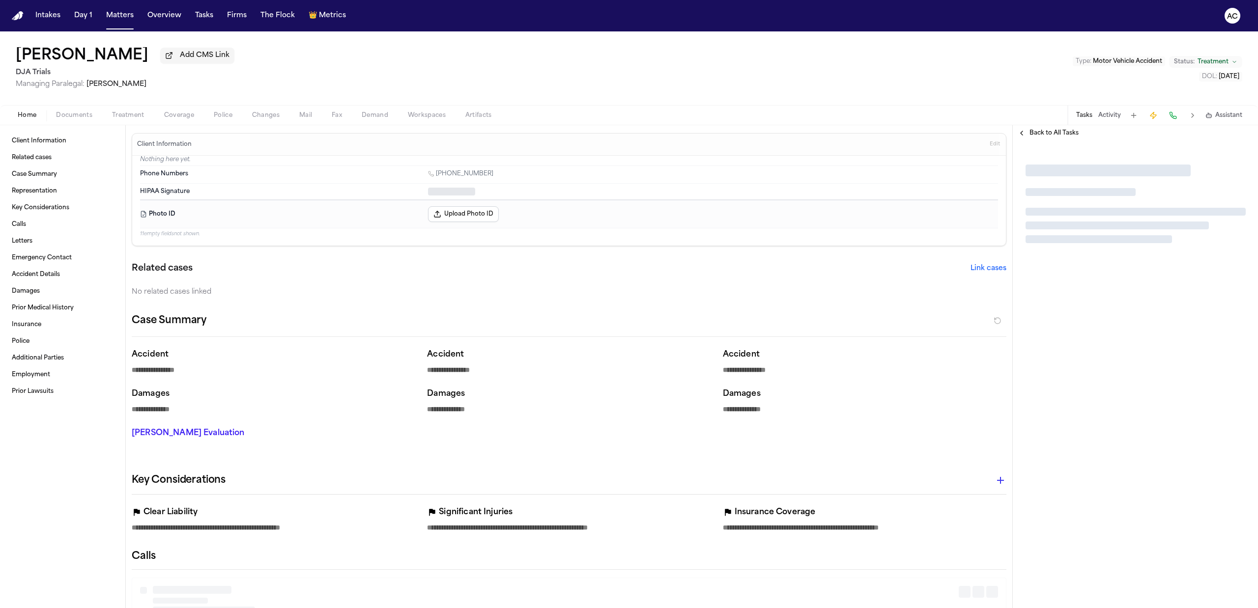
type textarea "*"
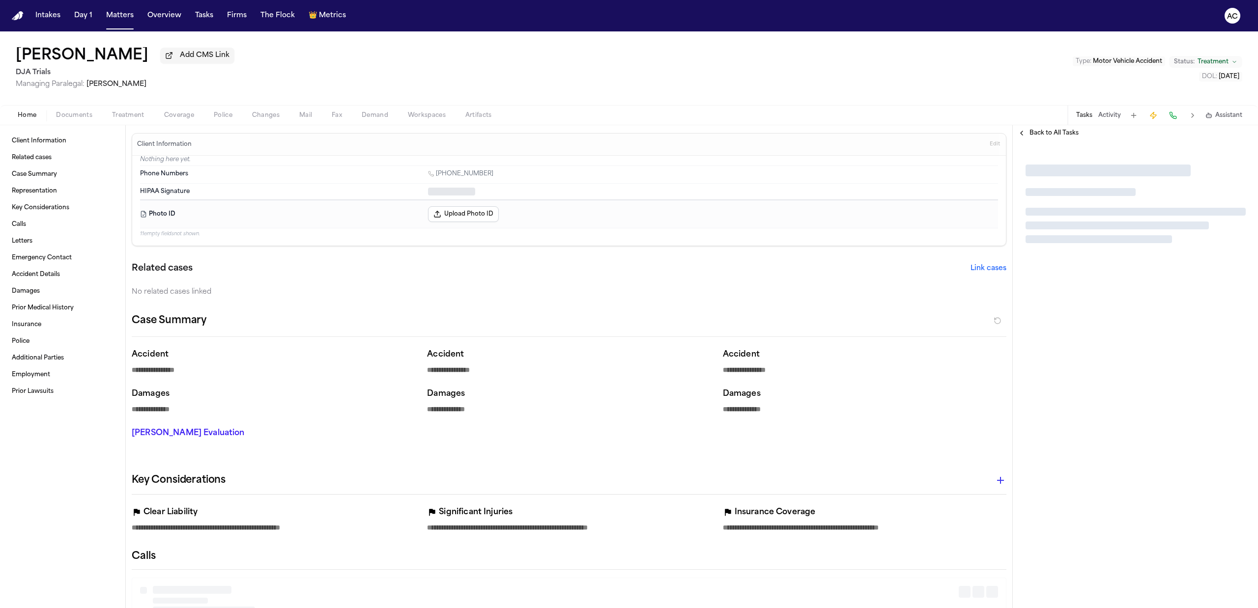
type textarea "*"
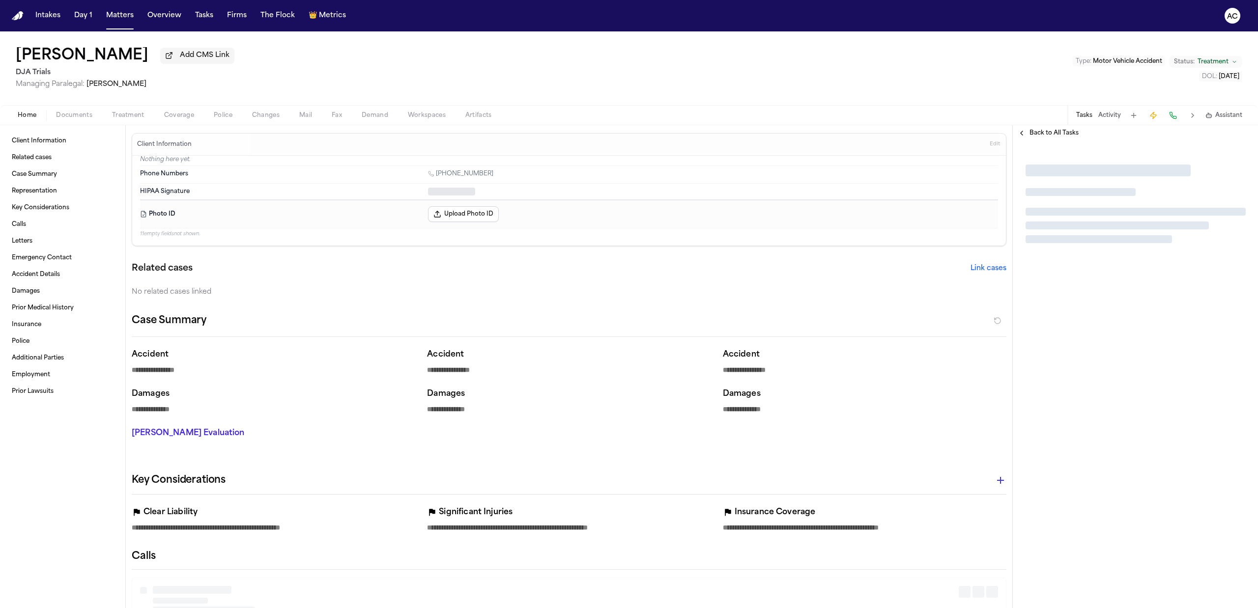
type textarea "*"
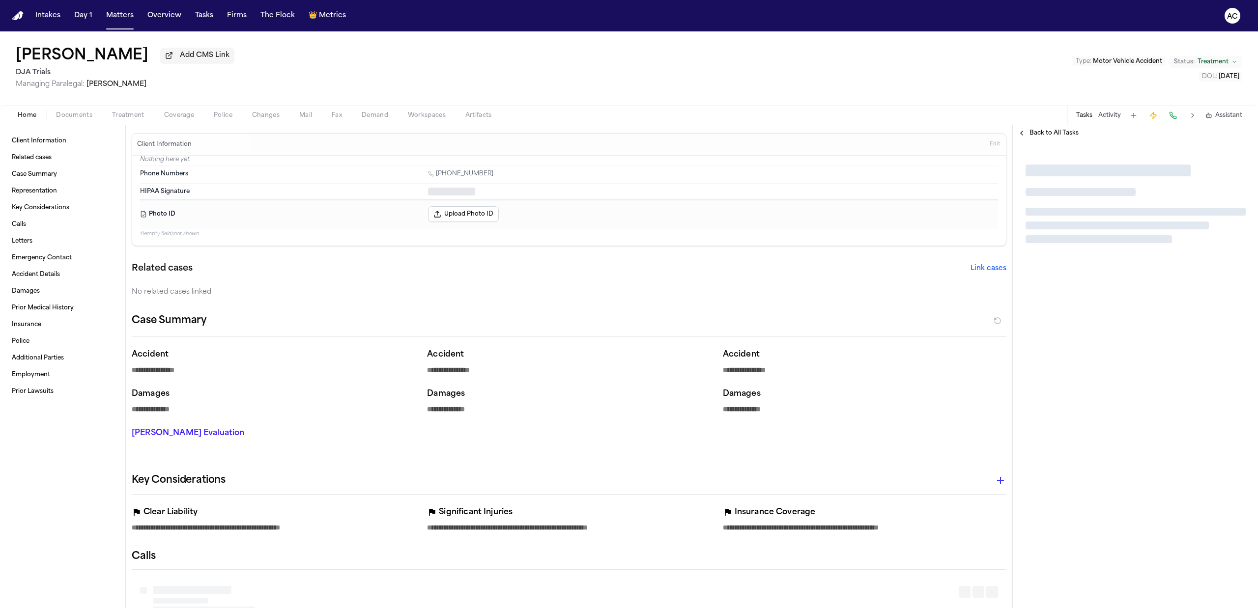
type textarea "*"
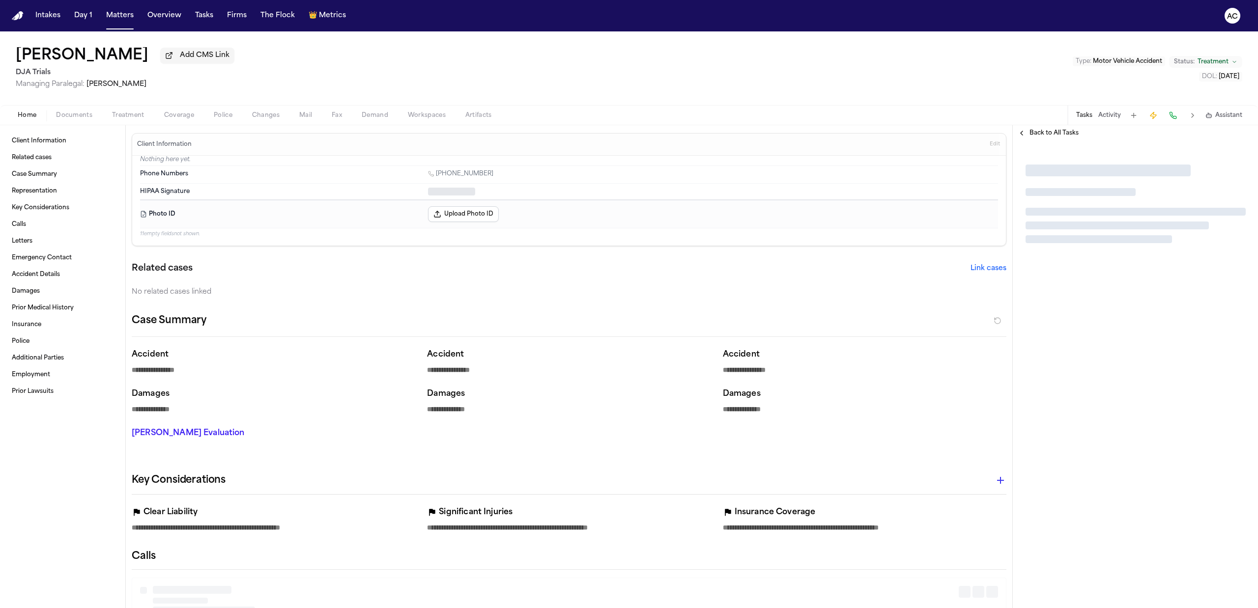
type textarea "*"
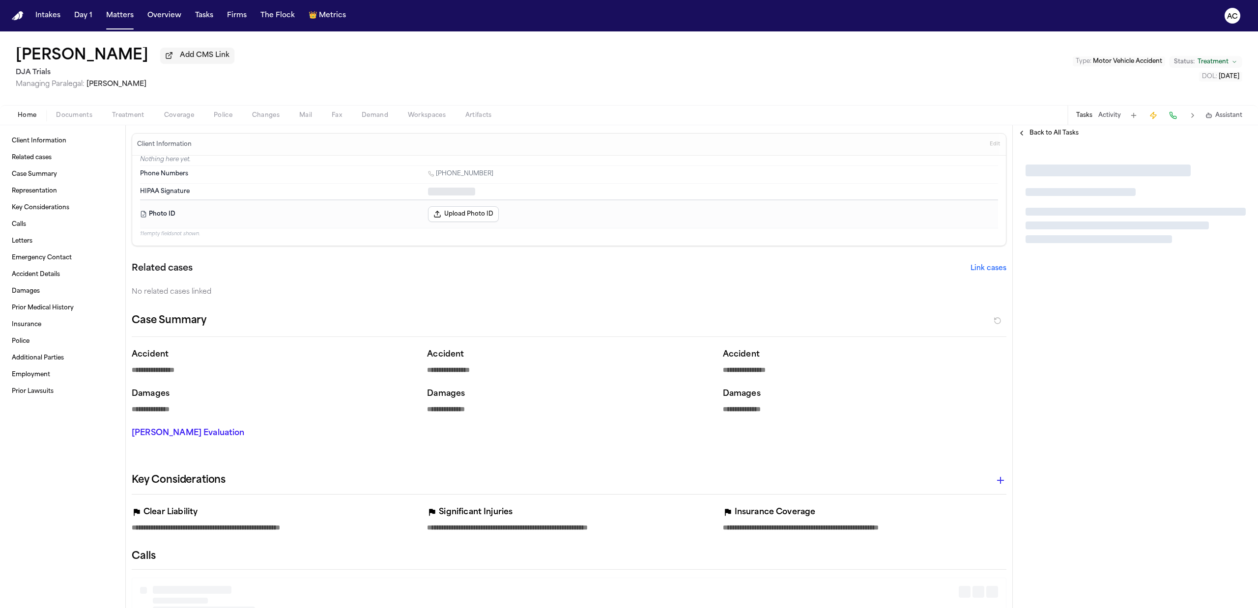
type textarea "*"
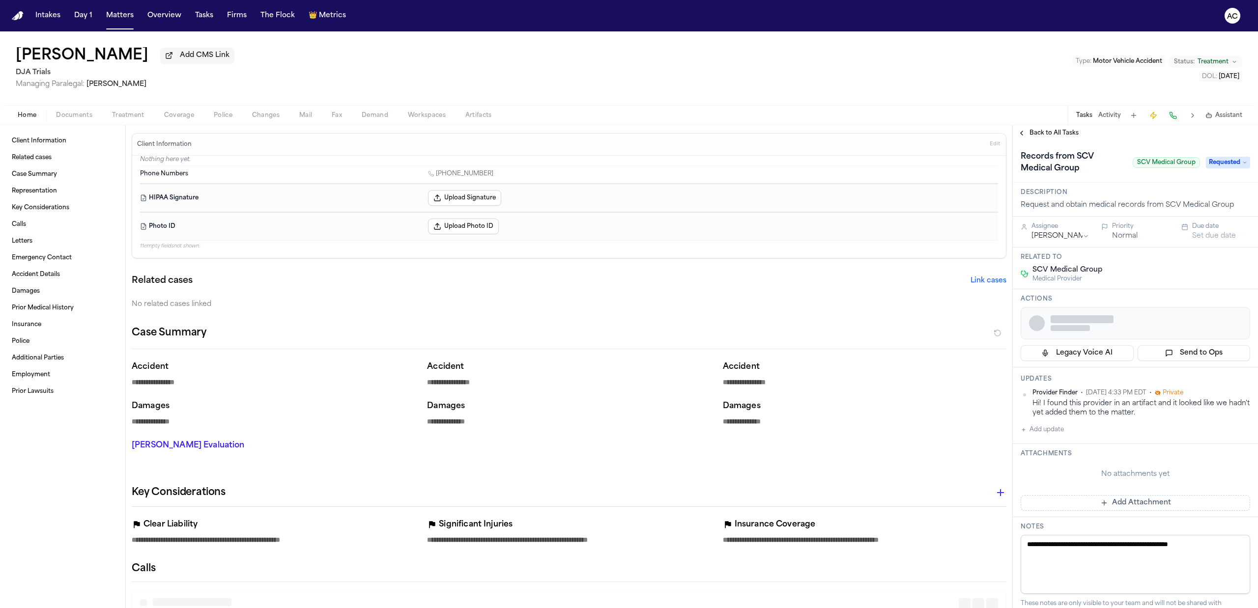
type textarea "*"
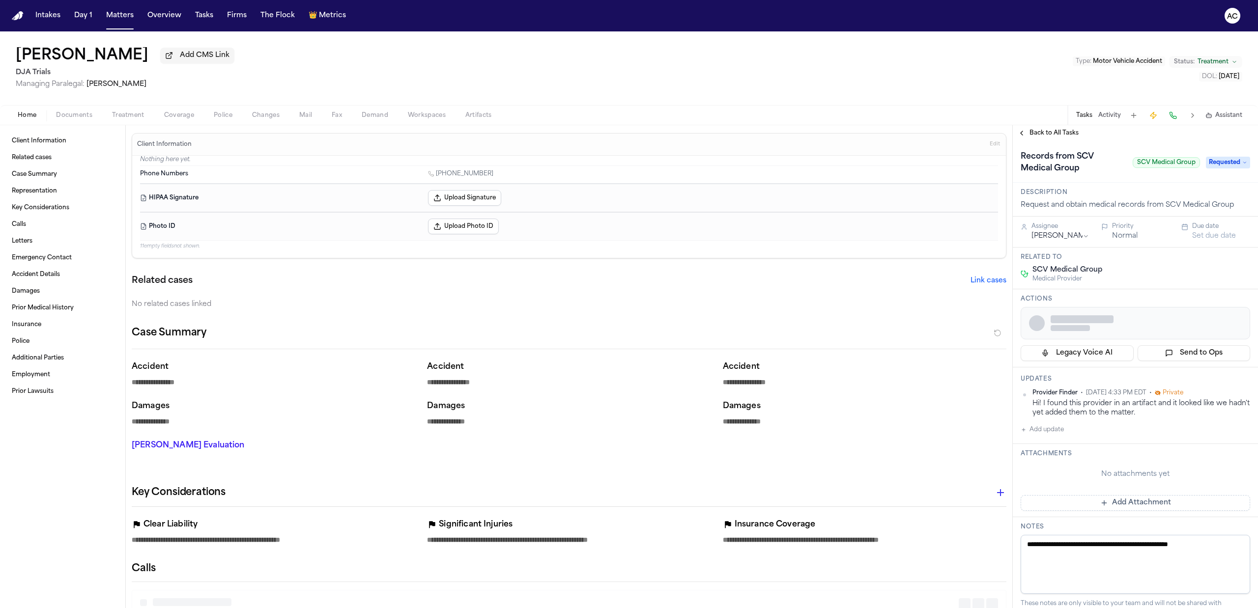
type textarea "*"
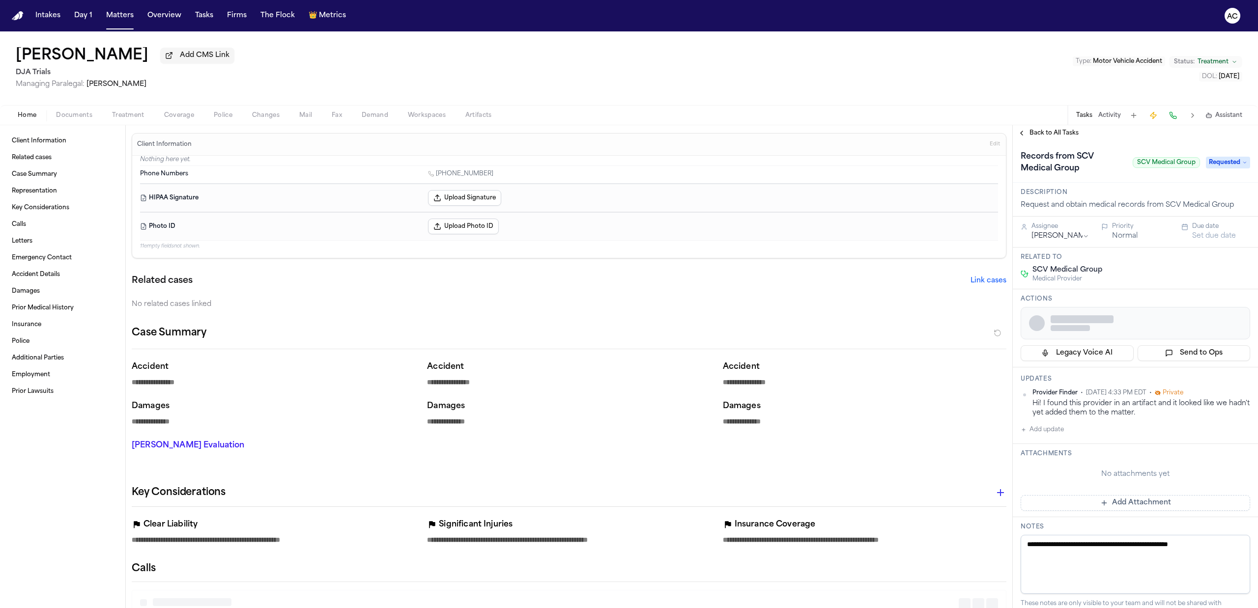
type textarea "*"
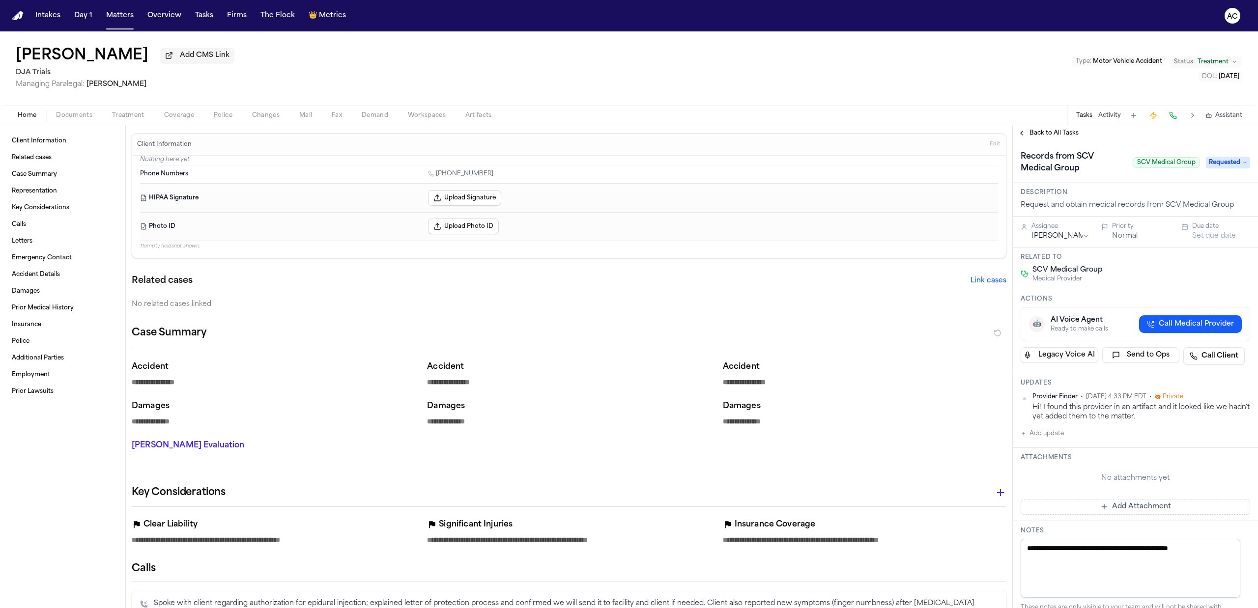
click at [146, 116] on button "Treatment" at bounding box center [128, 116] width 52 height 12
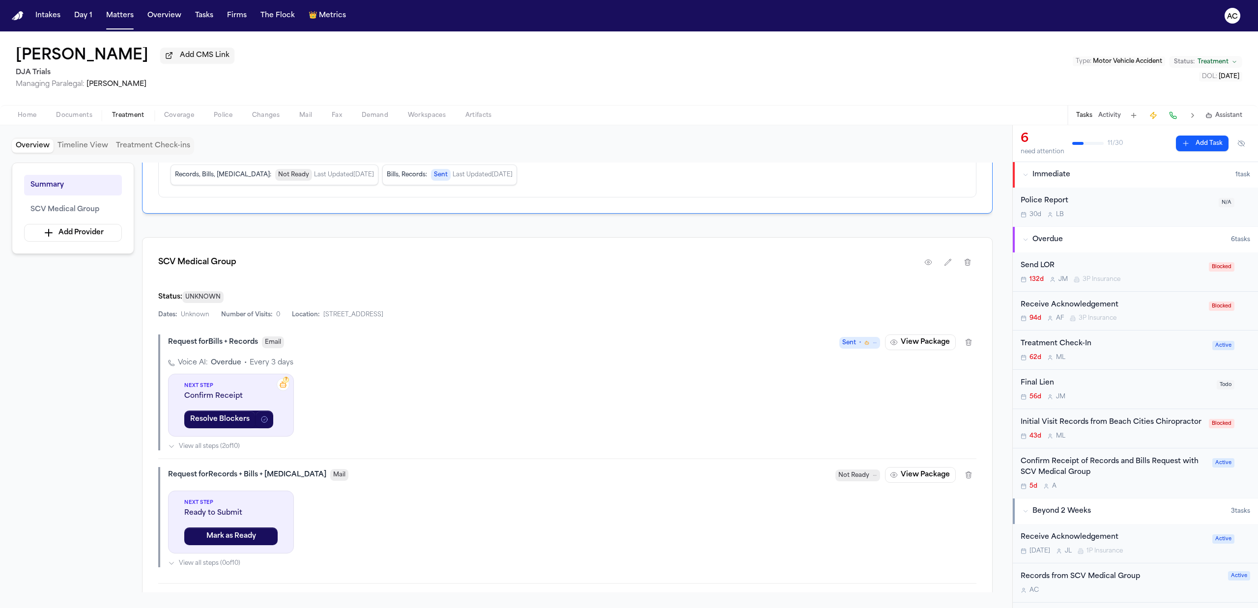
scroll to position [126, 0]
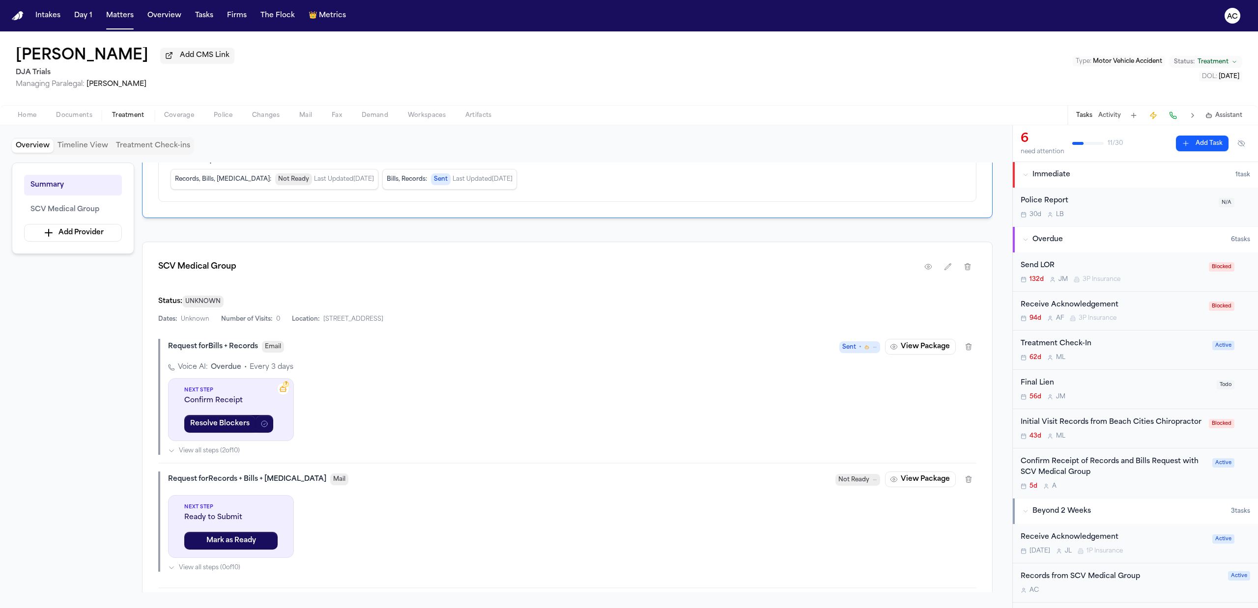
click at [1084, 425] on div "Initial Visit Records from Beach Cities Chiropractor" at bounding box center [1112, 422] width 182 height 11
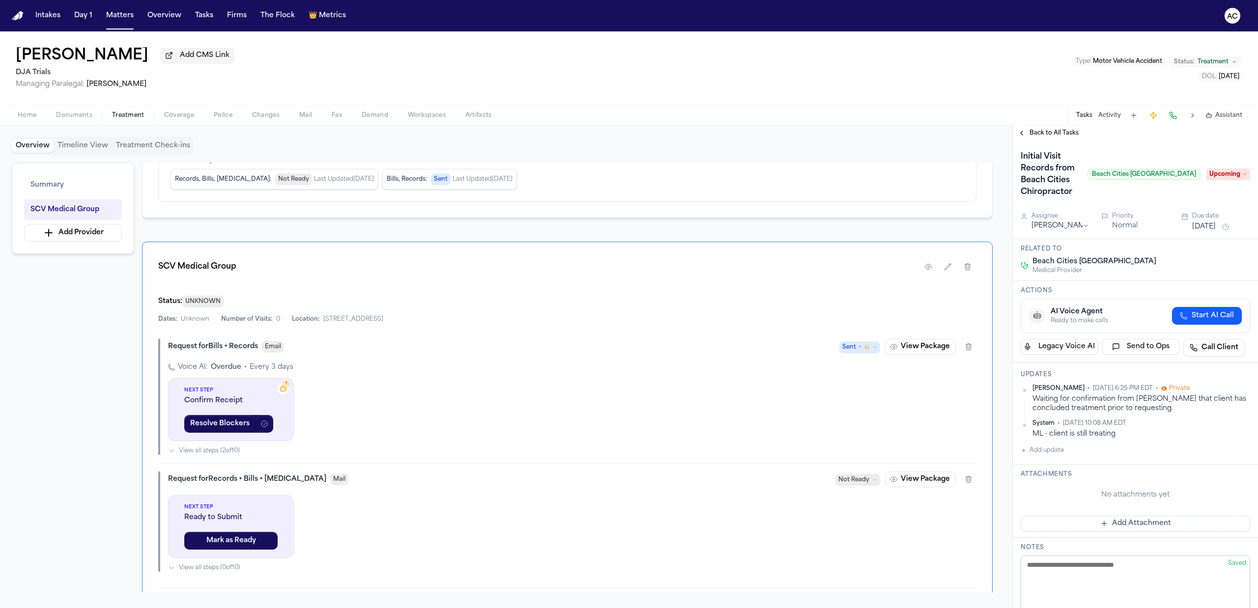
click at [1055, 132] on span "Back to All Tasks" at bounding box center [1054, 133] width 49 height 8
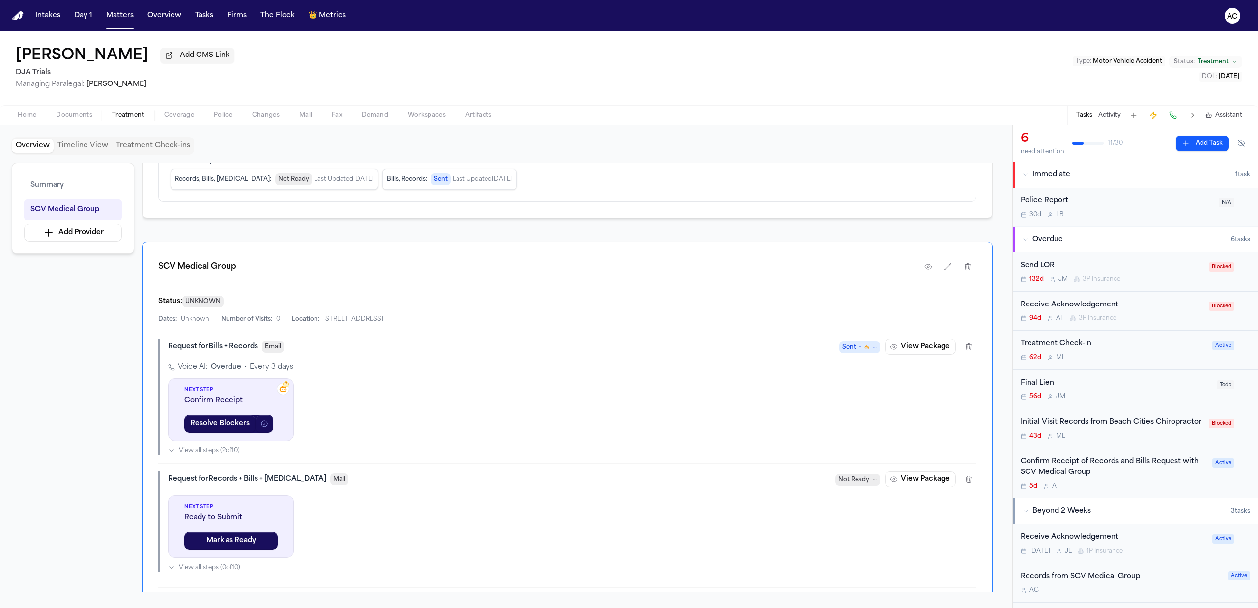
click at [1046, 473] on div "Confirm Receipt of Records and Bills Request with SCV Medical Group" at bounding box center [1114, 468] width 186 height 23
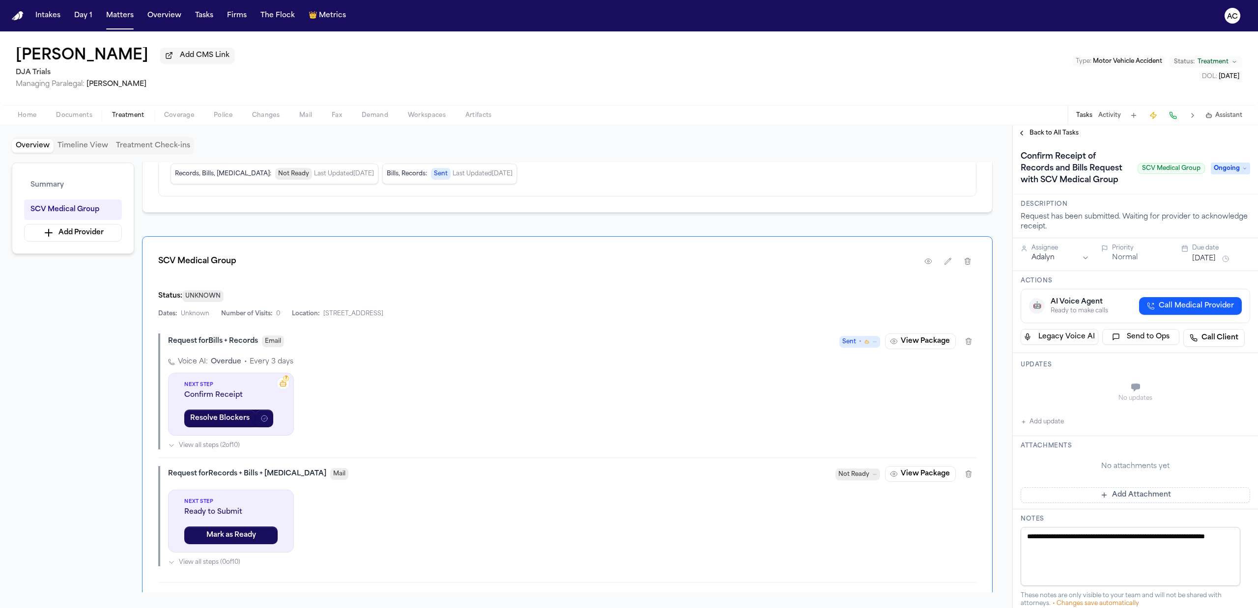
scroll to position [197, 0]
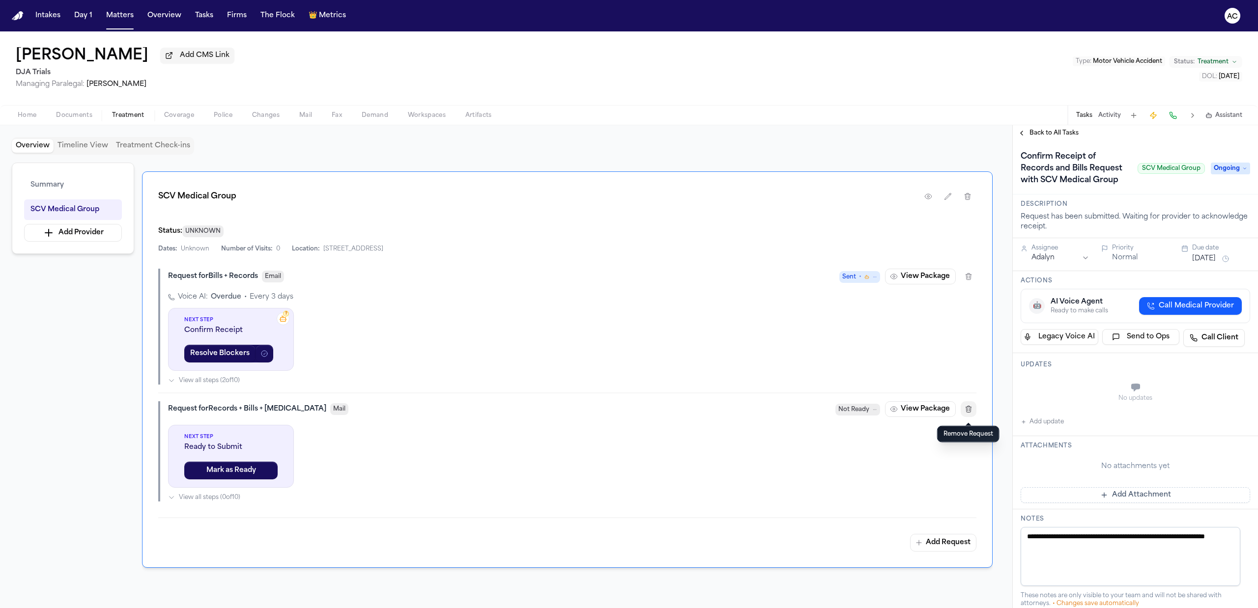
click at [970, 413] on icon "button" at bounding box center [969, 409] width 8 height 8
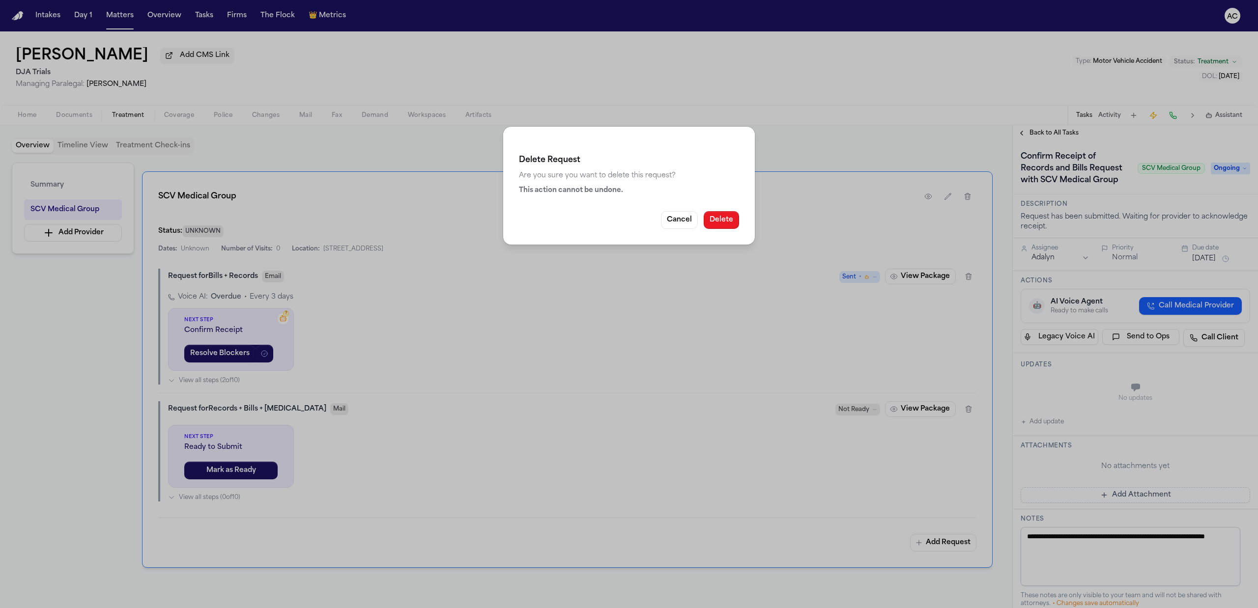
click at [713, 215] on button "Delete" at bounding box center [721, 220] width 35 height 18
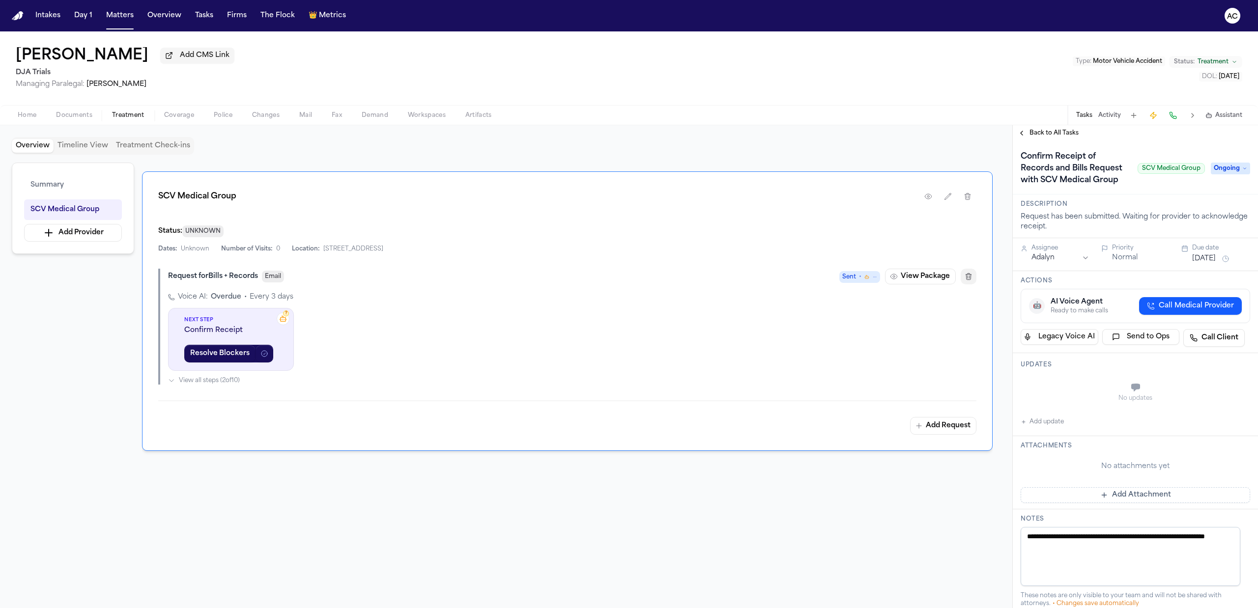
click at [970, 277] on icon "button" at bounding box center [969, 277] width 8 height 8
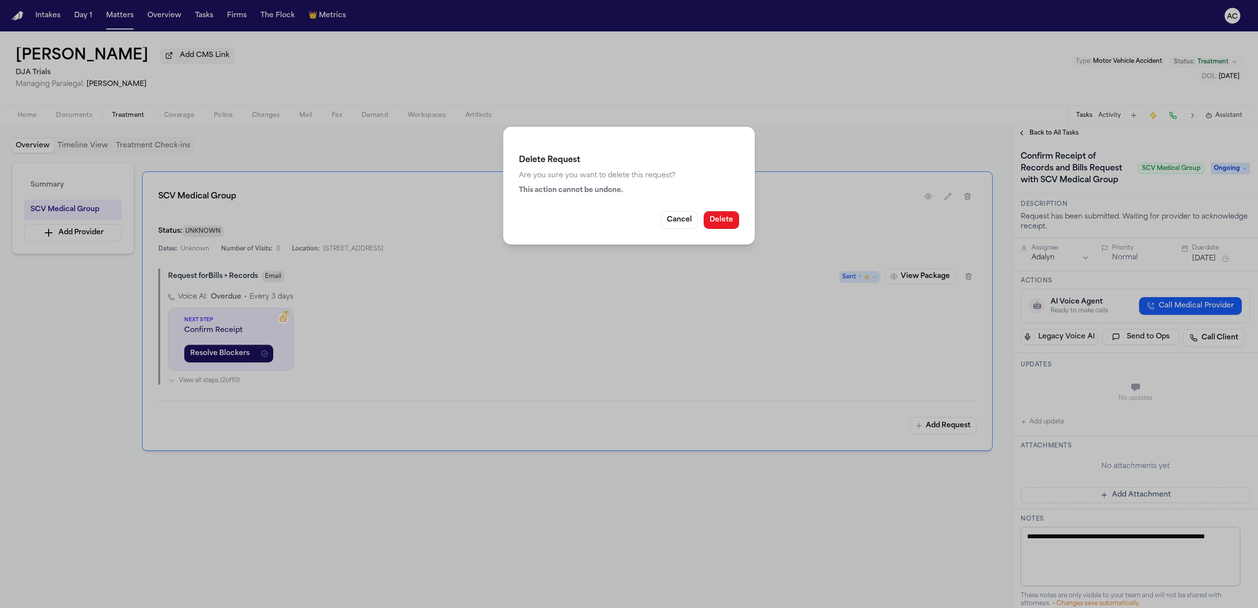
drag, startPoint x: 713, startPoint y: 217, endPoint x: 773, endPoint y: 246, distance: 66.8
click at [714, 217] on button "Delete" at bounding box center [721, 220] width 35 height 18
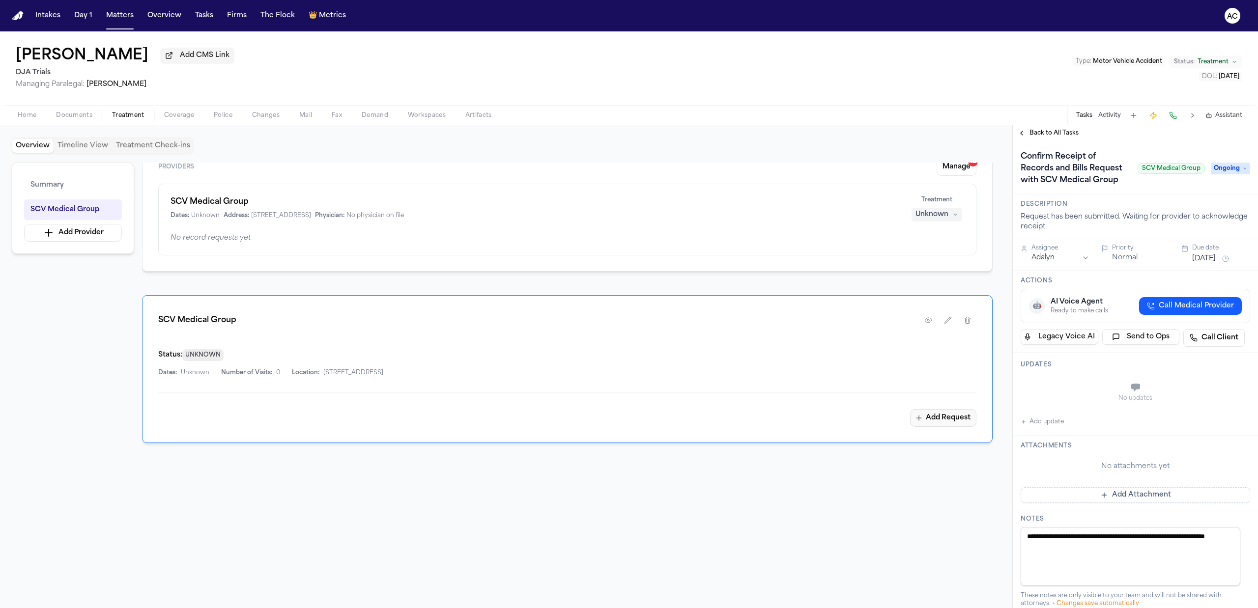
click at [956, 422] on button "Add Request" at bounding box center [943, 418] width 66 height 18
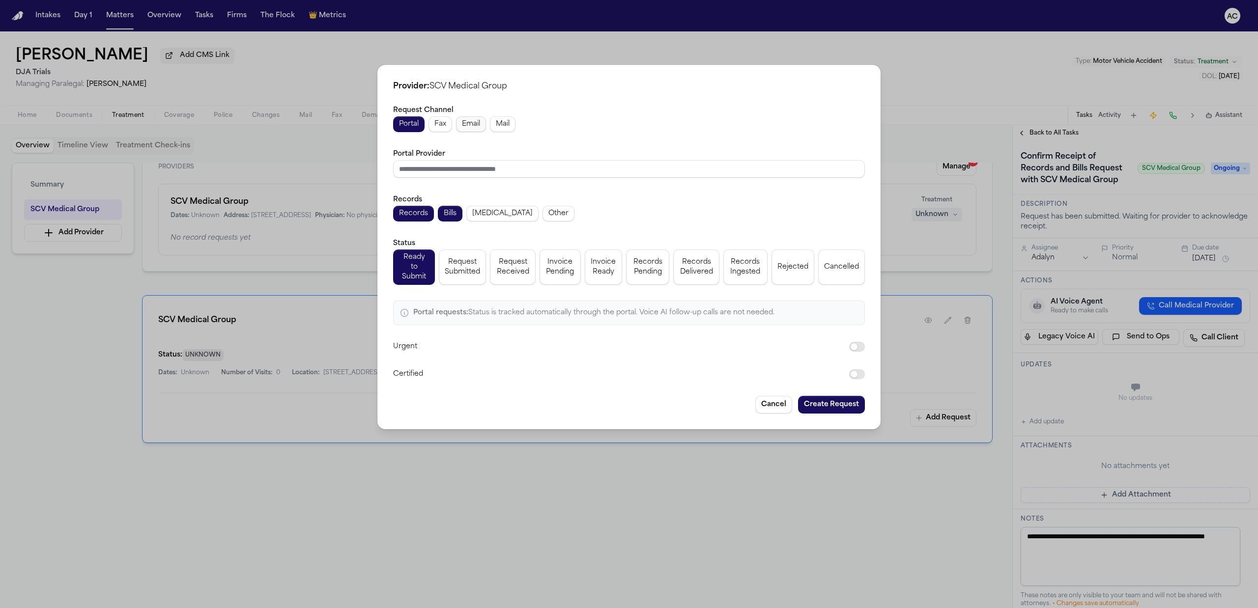
click at [473, 128] on span "Email" at bounding box center [471, 124] width 18 height 10
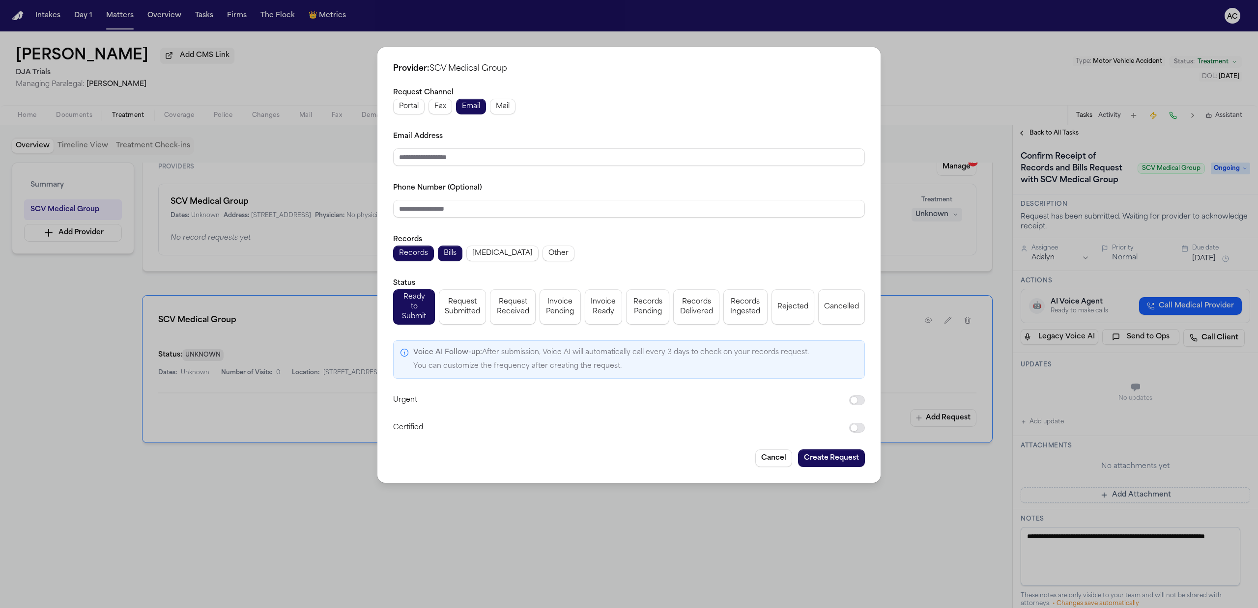
click at [303, 154] on div "Provider: SCV Medical Group Request Channel Portal Fax Email Mail Email Address…" at bounding box center [629, 304] width 1258 height 608
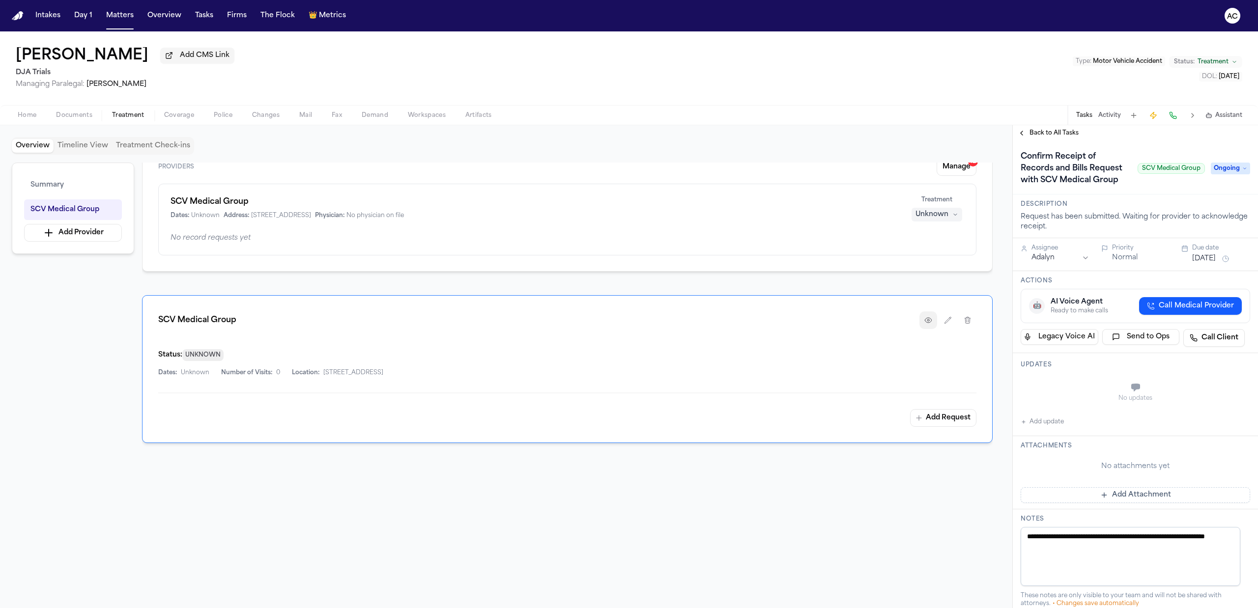
click at [926, 327] on button "button" at bounding box center [929, 321] width 18 height 18
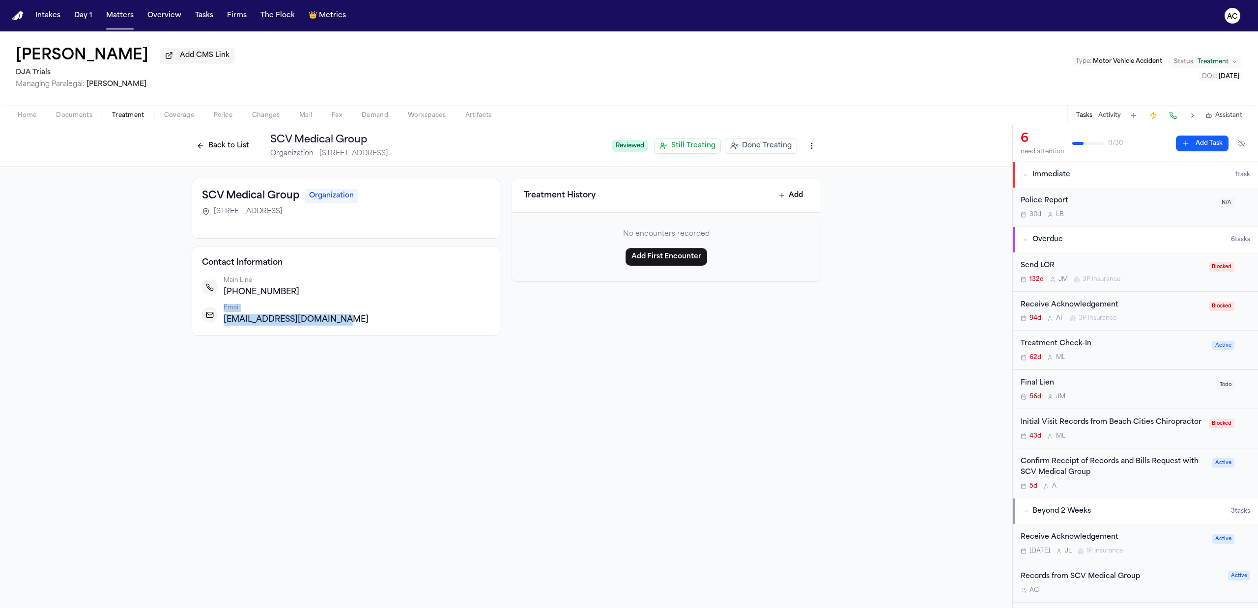
drag, startPoint x: 355, startPoint y: 325, endPoint x: 218, endPoint y: 329, distance: 136.7
click at [218, 329] on div "Contact Information Main Line +16612528469 Email scvmedicalgroup@gmail.com" at bounding box center [346, 291] width 309 height 89
click at [386, 321] on div "scvmedicalgroup@gmail.com" at bounding box center [357, 320] width 266 height 12
drag, startPoint x: 354, startPoint y: 319, endPoint x: 225, endPoint y: 323, distance: 129.3
click at [225, 323] on div "scvmedicalgroup@gmail.com" at bounding box center [357, 320] width 266 height 12
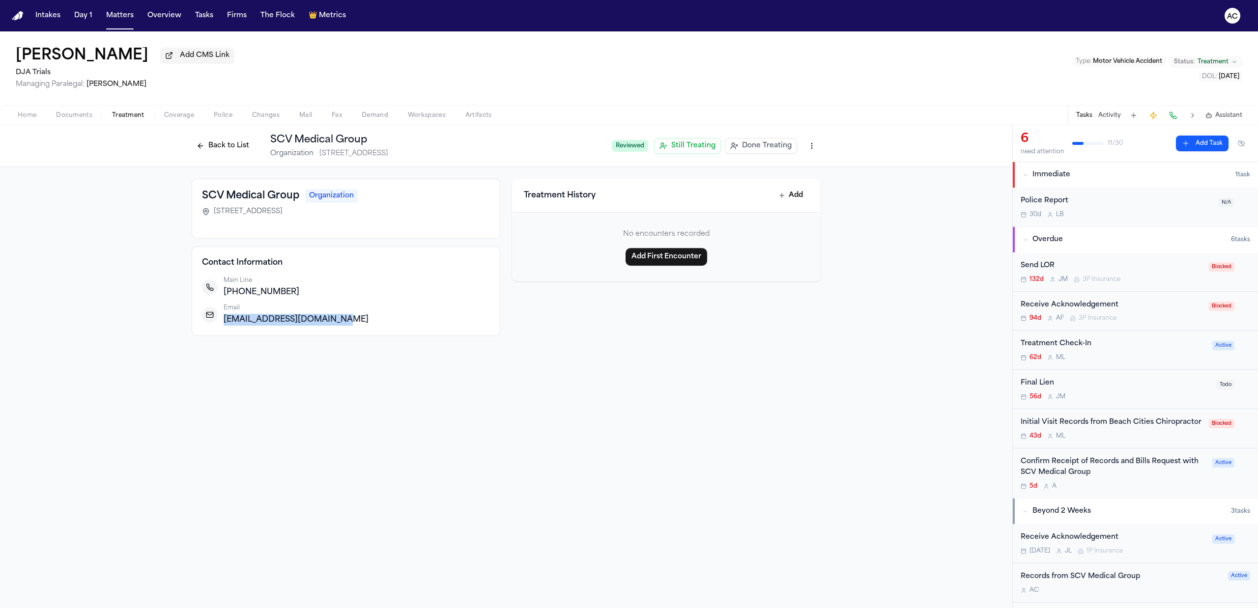
copy span "scvmedicalgroup@gmail.com"
click at [219, 145] on button "Back to List" at bounding box center [223, 146] width 62 height 16
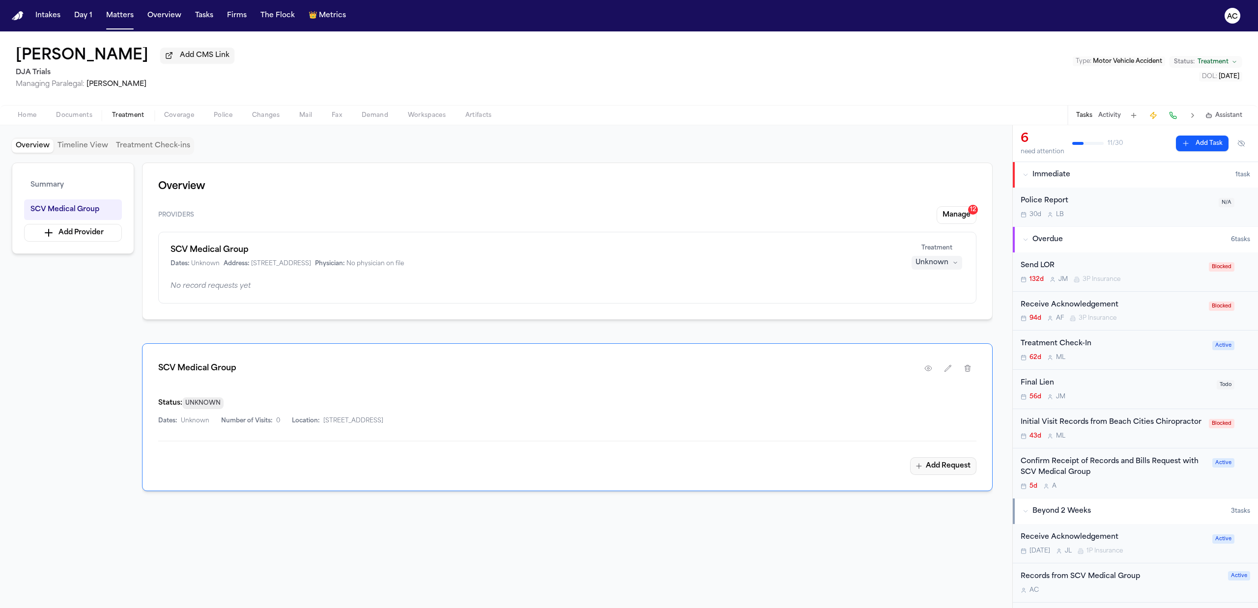
click at [950, 470] on button "Add Request" at bounding box center [943, 467] width 66 height 18
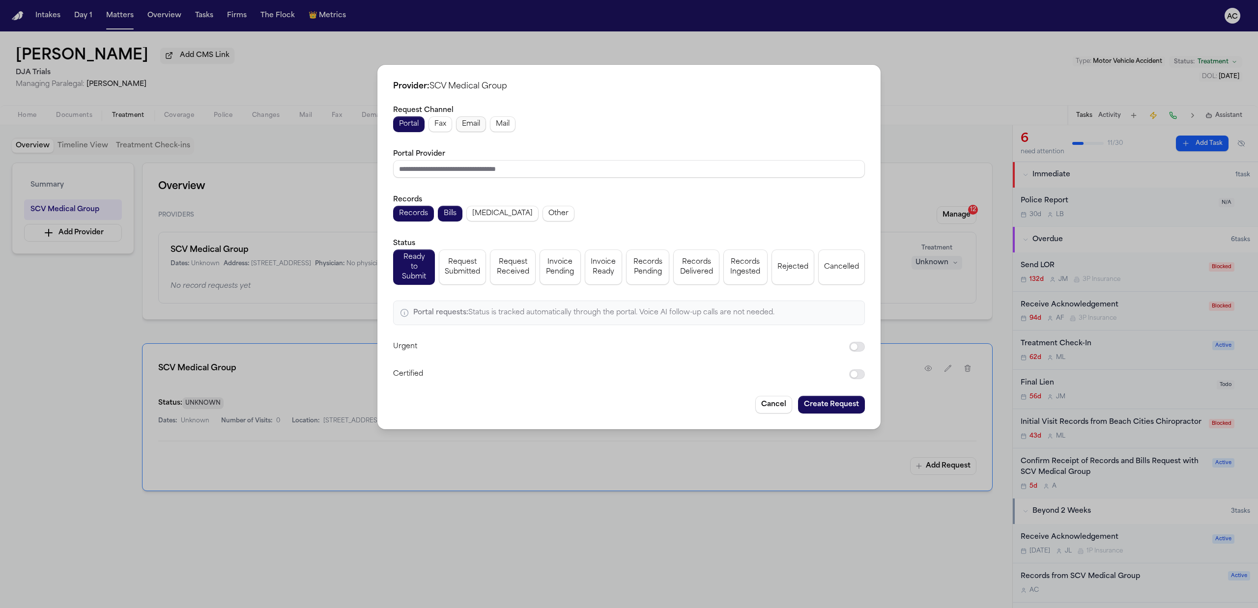
click at [459, 130] on button "Email" at bounding box center [471, 124] width 30 height 16
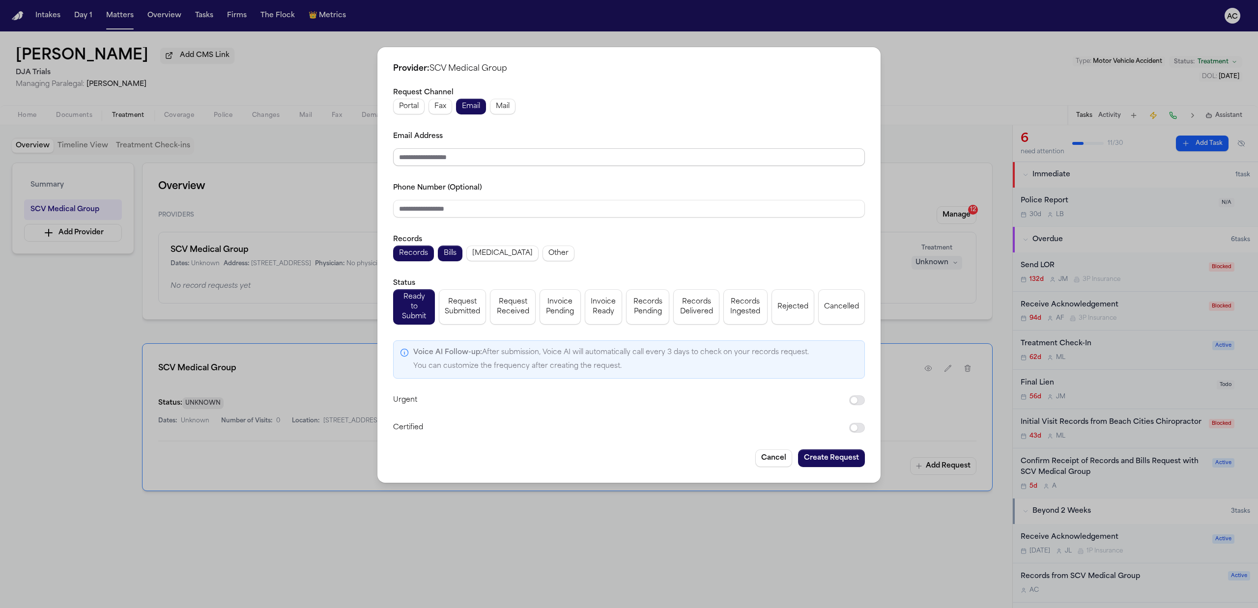
click at [457, 166] on input "Email Address" at bounding box center [629, 157] width 472 height 18
paste input "**********"
click at [468, 308] on span "Request Submitted" at bounding box center [462, 307] width 35 height 20
click at [850, 450] on button "Create Request" at bounding box center [831, 459] width 67 height 18
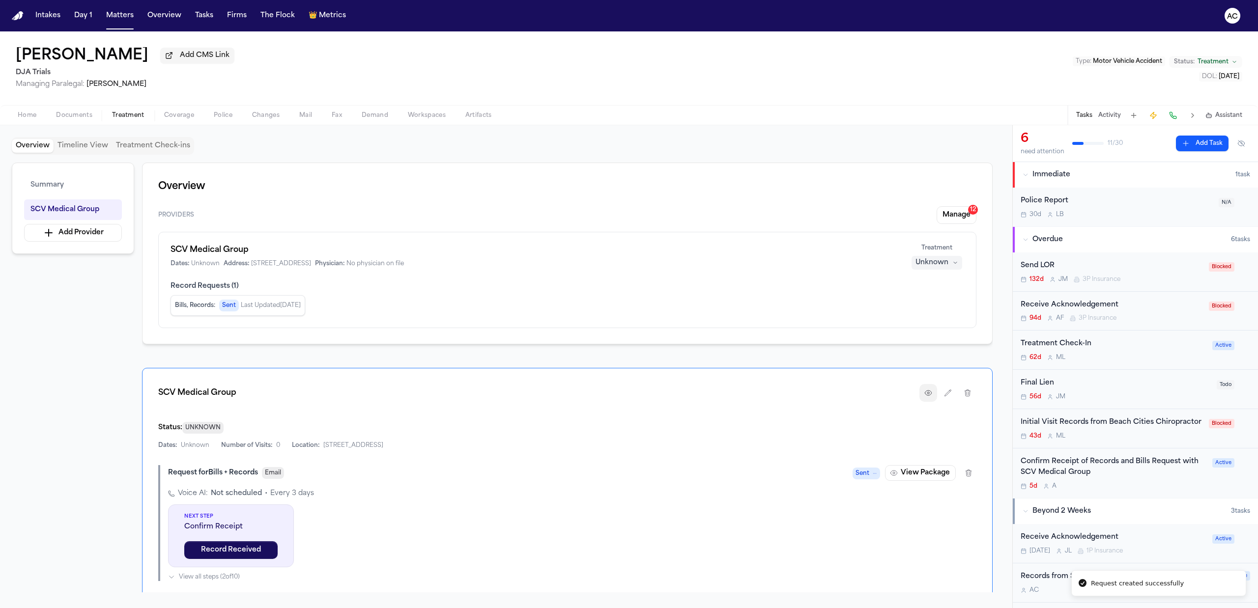
click at [929, 393] on icon "button" at bounding box center [928, 393] width 6 height 5
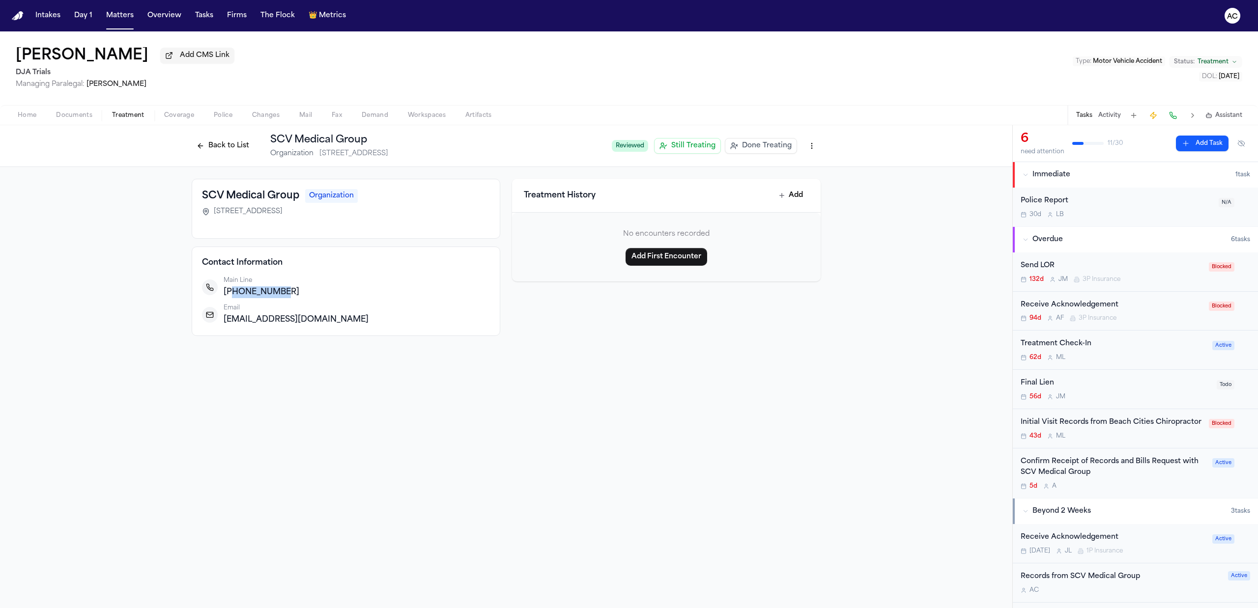
drag, startPoint x: 295, startPoint y: 291, endPoint x: 232, endPoint y: 295, distance: 63.0
click at [232, 295] on div "+16612528469" at bounding box center [357, 293] width 266 height 12
copy span "6612528469"
click at [227, 137] on div "Back to List SCV Medical Group Organization 27141 Hidaway Ave, #106, Canyon Cou…" at bounding box center [398, 146] width 412 height 26
click at [234, 145] on button "Back to List" at bounding box center [223, 146] width 62 height 16
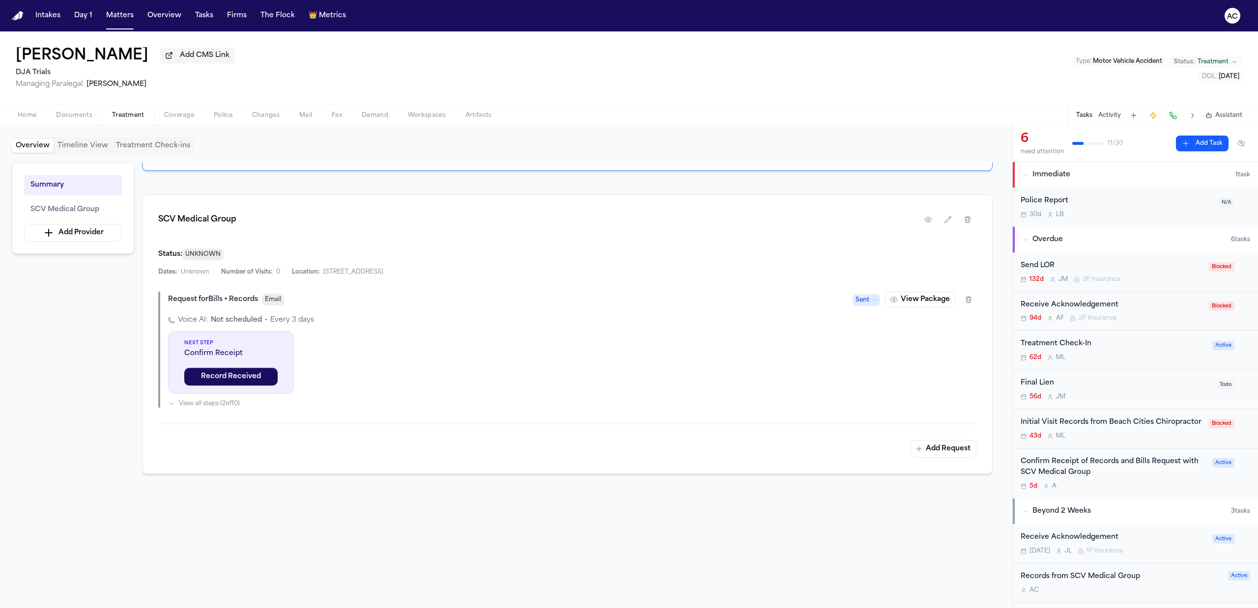
scroll to position [197, 0]
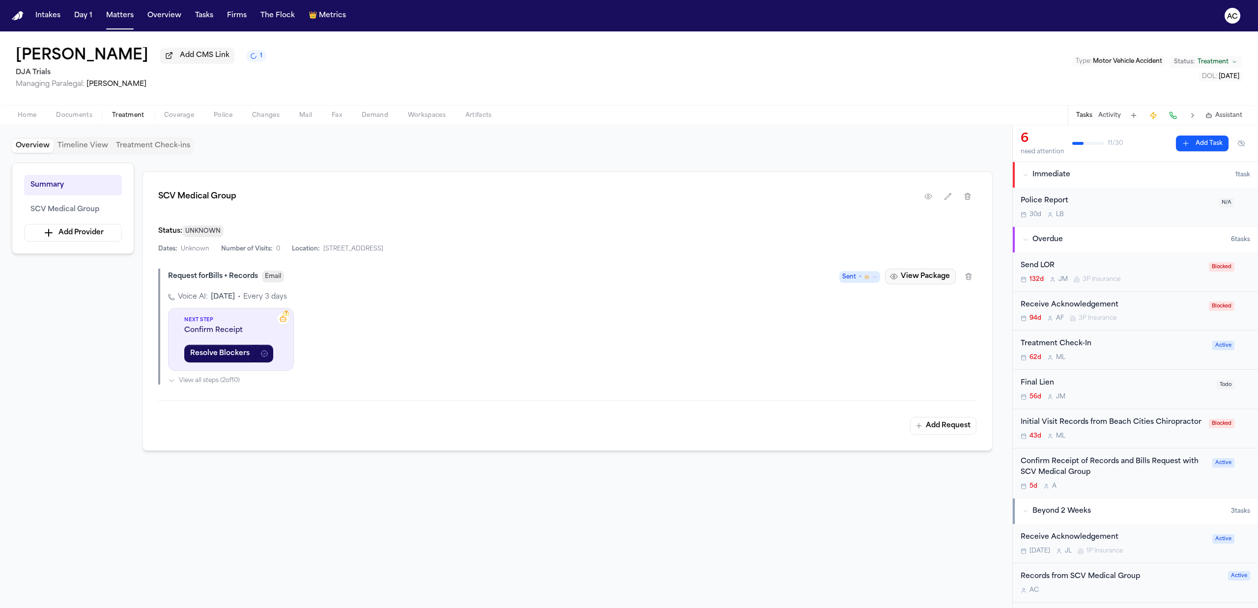
click at [932, 280] on button "View Package" at bounding box center [920, 277] width 71 height 16
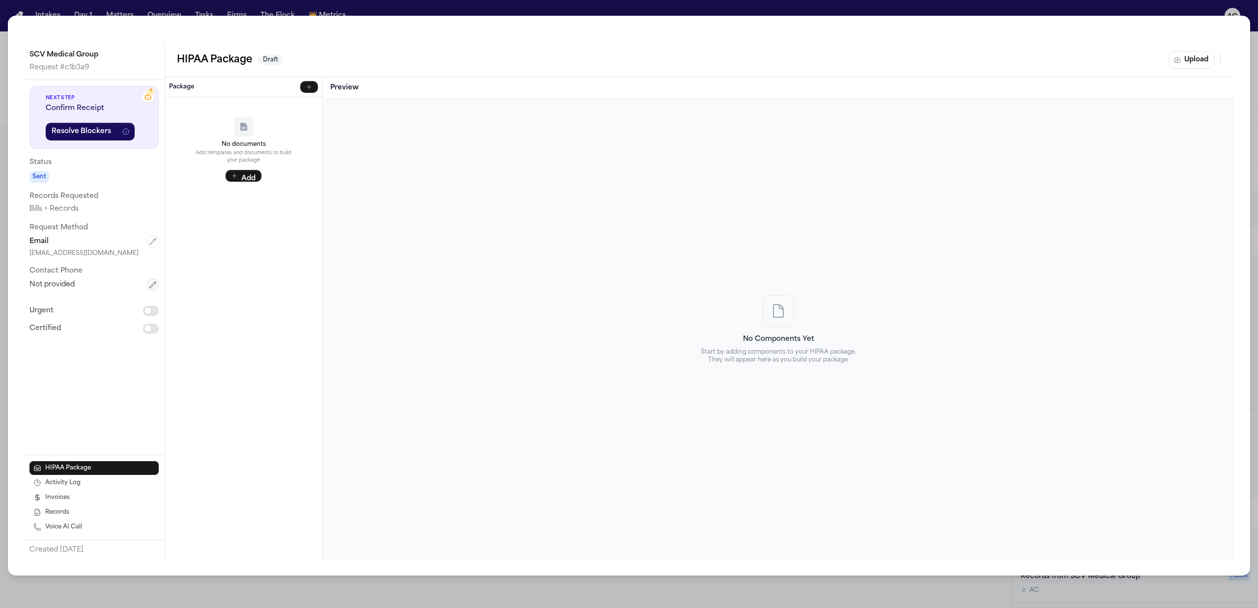
click at [145, 284] on div "Not provided" at bounding box center [93, 285] width 129 height 12
click at [151, 286] on icon "button" at bounding box center [153, 285] width 8 height 8
paste input "**********"
click at [69, 315] on button "Save" at bounding box center [60, 312] width 63 height 18
click at [248, 173] on button "Add" at bounding box center [244, 176] width 36 height 12
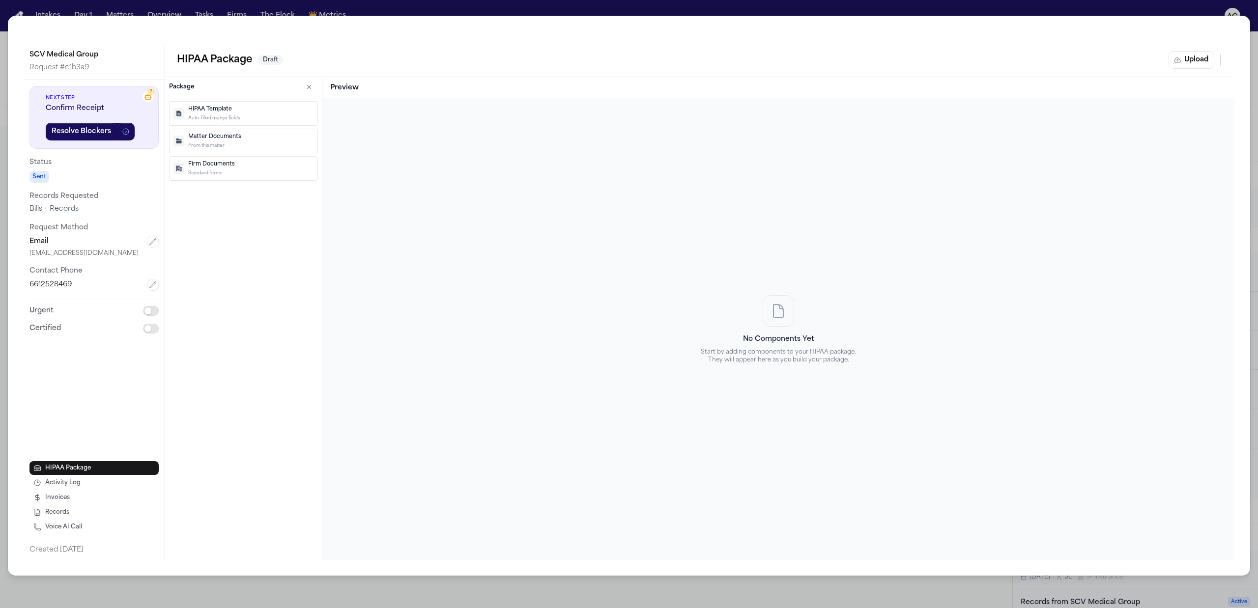
click at [274, 114] on p "HIPAA Template" at bounding box center [250, 110] width 125 height 8
click at [179, 105] on icon "button" at bounding box center [176, 106] width 8 height 8
click at [248, 148] on p "From this matter" at bounding box center [250, 146] width 125 height 7
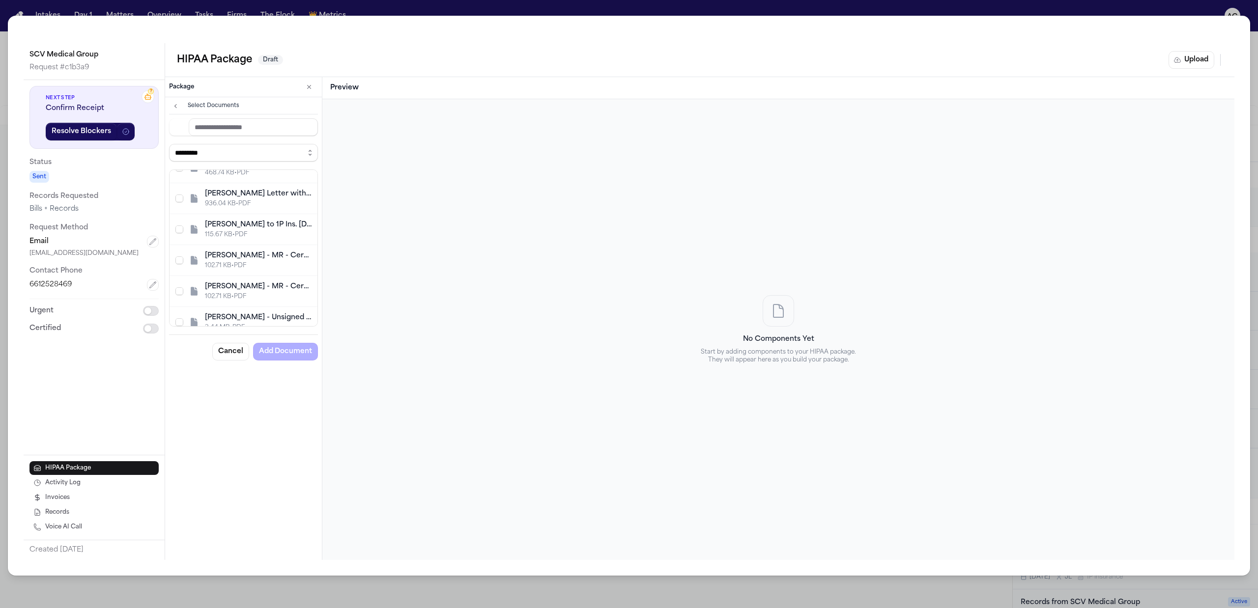
scroll to position [342, 0]
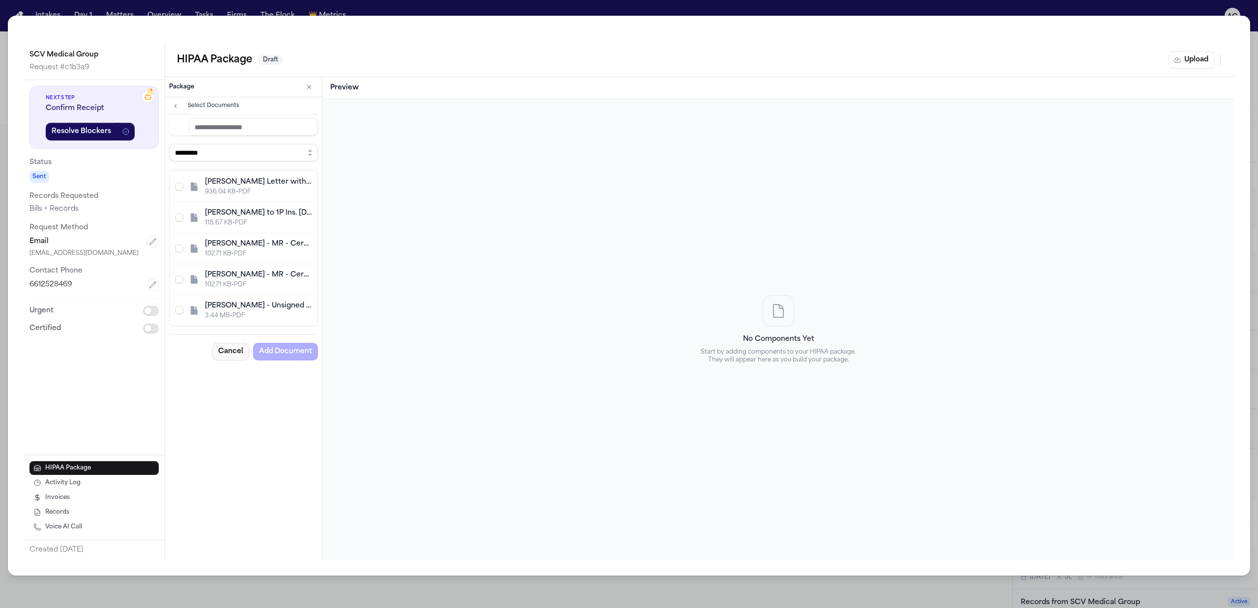
click at [234, 356] on button "Cancel" at bounding box center [230, 352] width 37 height 18
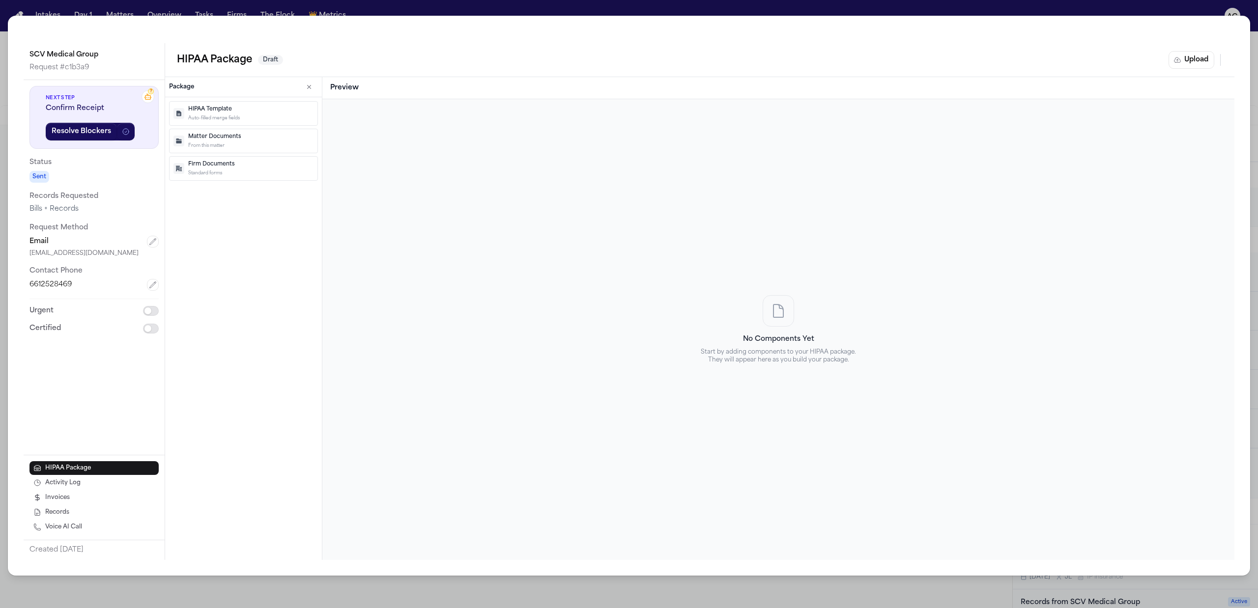
click at [205, 167] on p "Firm Documents" at bounding box center [250, 165] width 125 height 8
click at [179, 105] on icon "button" at bounding box center [176, 106] width 8 height 8
click at [72, 526] on span "Voice AI Call" at bounding box center [63, 528] width 37 height 8
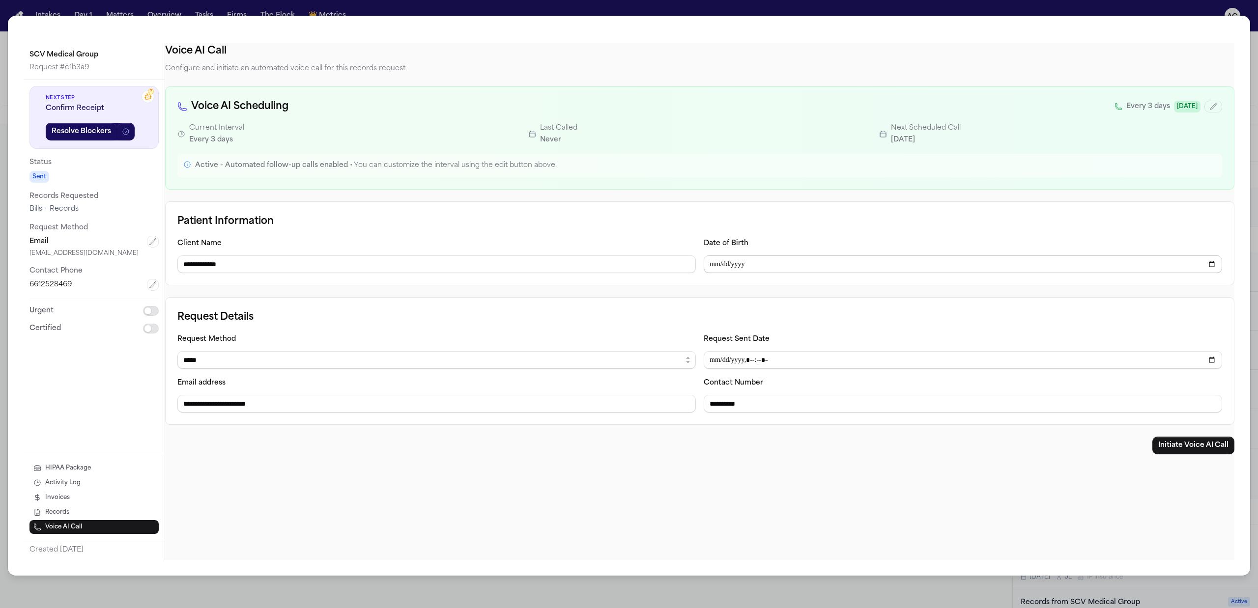
click at [739, 264] on input "Date of Birth" at bounding box center [963, 265] width 519 height 18
click at [716, 266] on input "Date of Birth" at bounding box center [963, 265] width 519 height 18
click at [738, 225] on h3 "Patient Information" at bounding box center [699, 222] width 1045 height 16
click at [1192, 446] on button "Initiate Voice AI Call" at bounding box center [1194, 446] width 82 height 18
click at [923, 9] on div "**********" at bounding box center [629, 304] width 1258 height 608
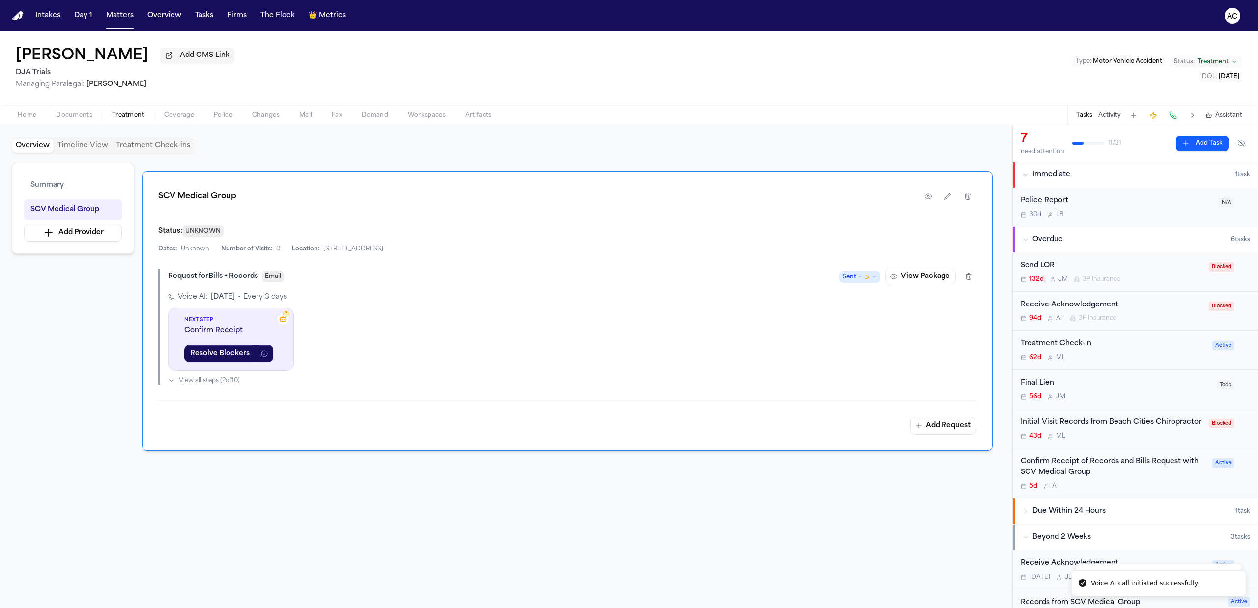
click at [81, 115] on span "Documents" at bounding box center [74, 116] width 36 height 8
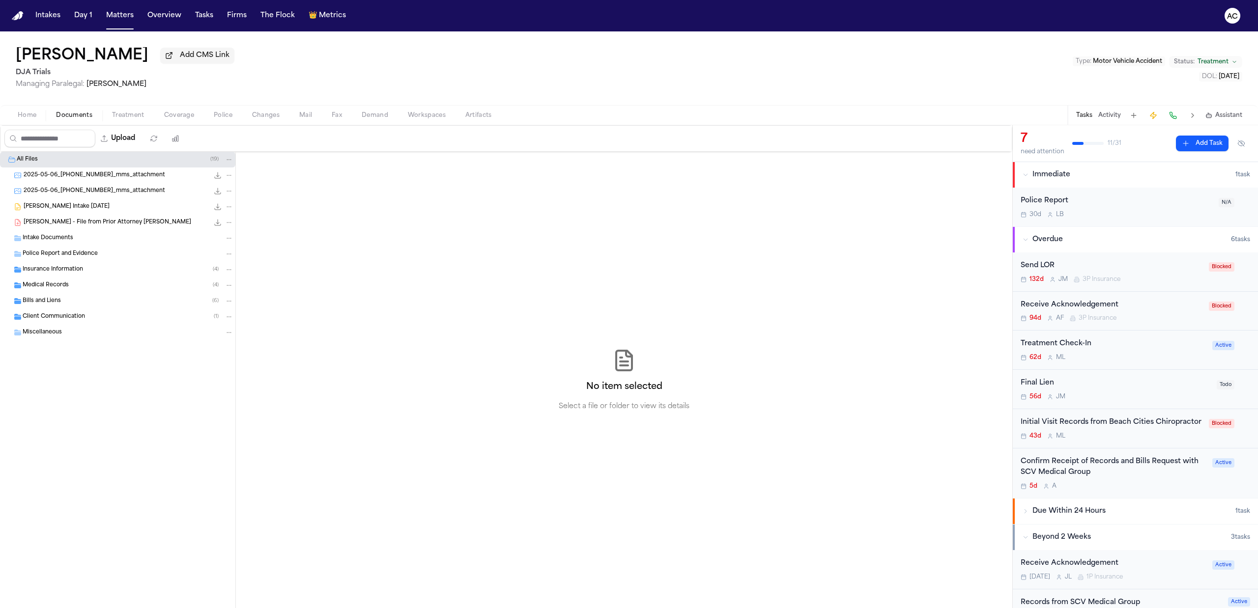
click at [79, 284] on div "Medical Records ( 4 )" at bounding box center [128, 285] width 211 height 9
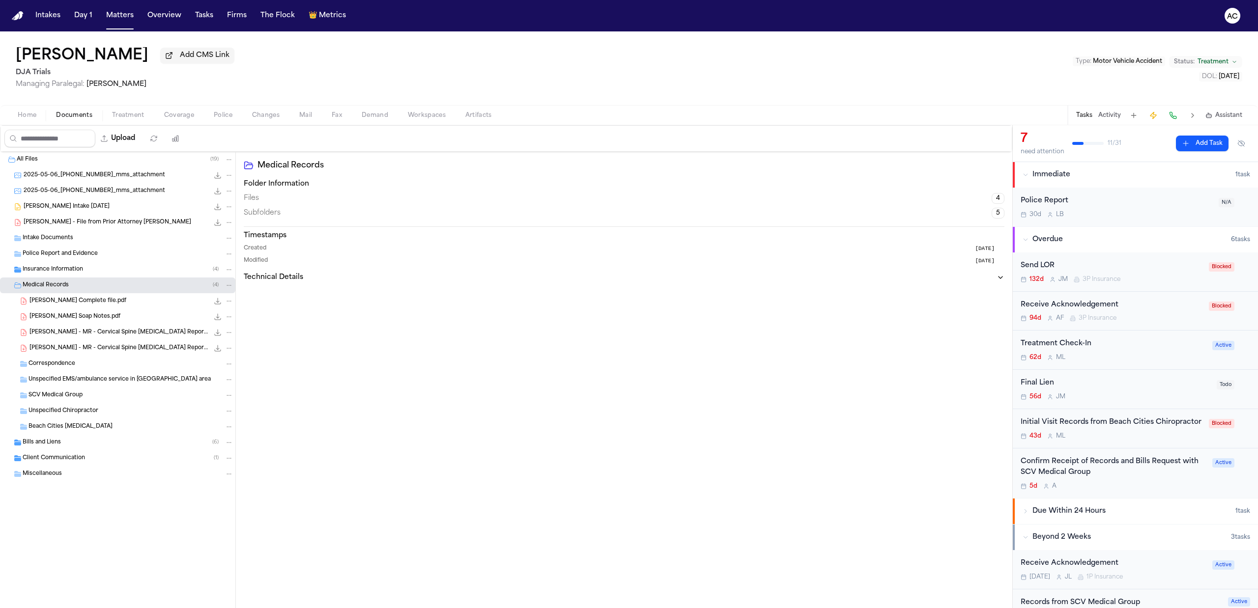
click at [68, 367] on span "Correspondence" at bounding box center [52, 364] width 47 height 8
click at [130, 135] on button "Upload" at bounding box center [118, 139] width 46 height 18
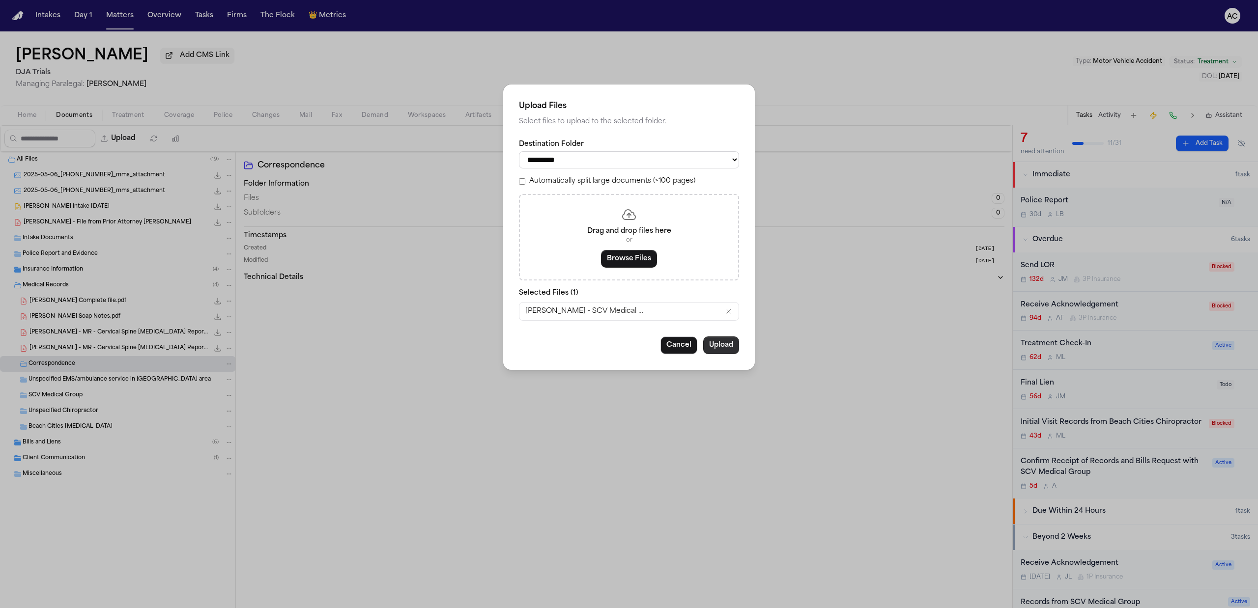
click at [719, 345] on button "Upload" at bounding box center [721, 346] width 36 height 18
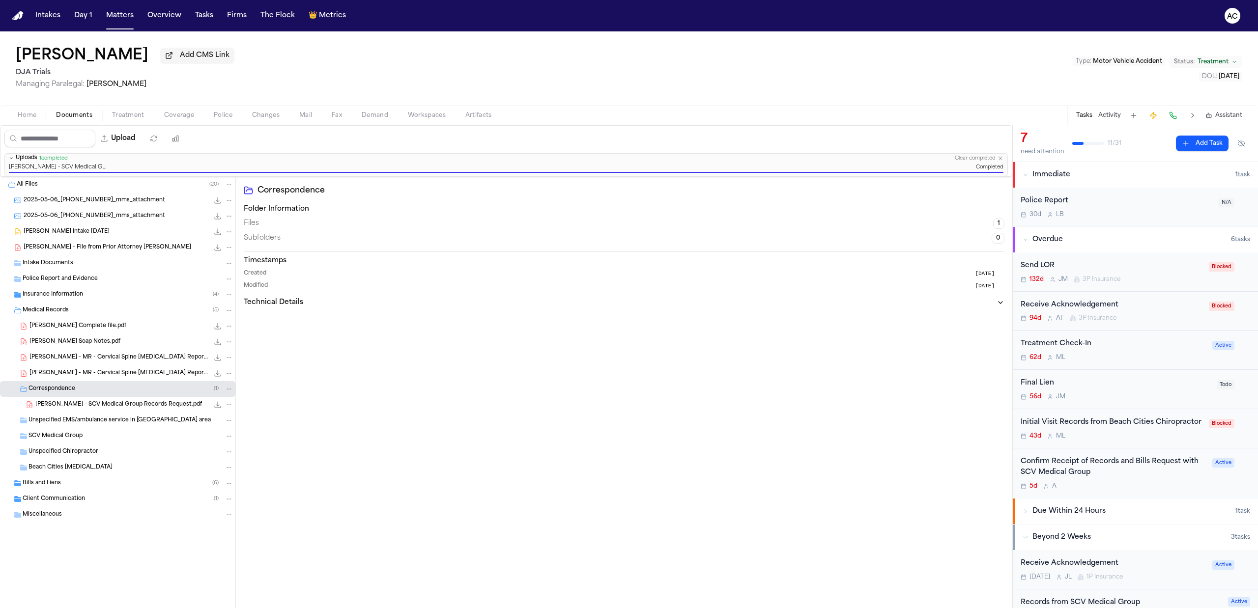
click at [71, 389] on span "Correspondence" at bounding box center [52, 389] width 47 height 8
click at [58, 306] on div "Medical Records ( 5 )" at bounding box center [117, 311] width 235 height 16
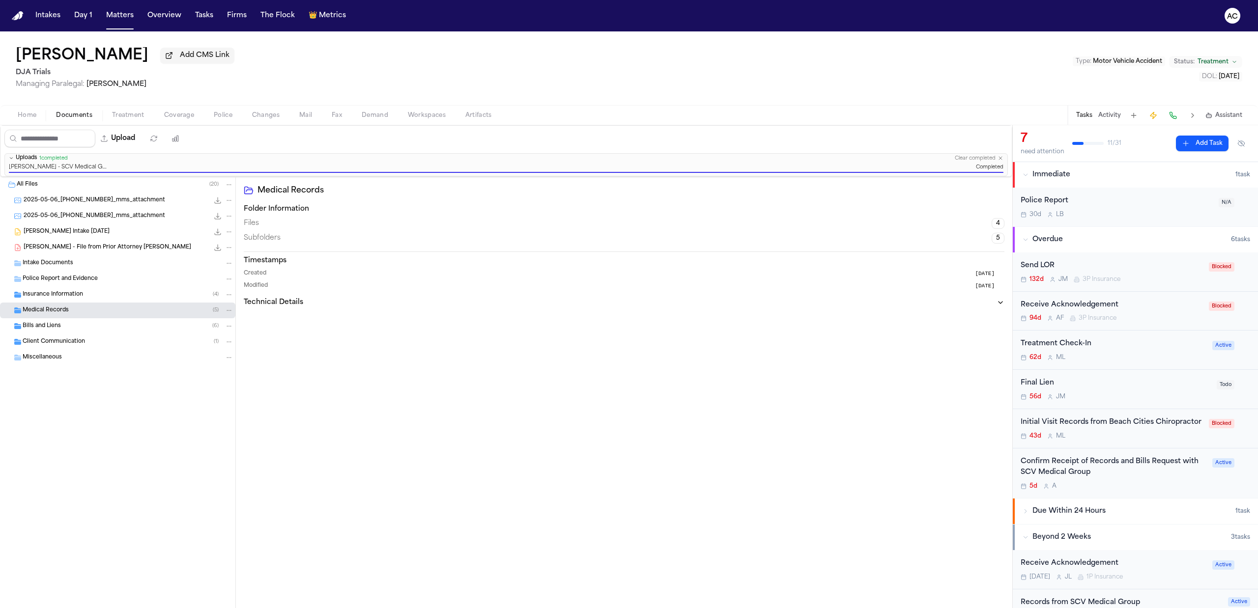
click at [50, 313] on span "Medical Records" at bounding box center [46, 311] width 46 height 8
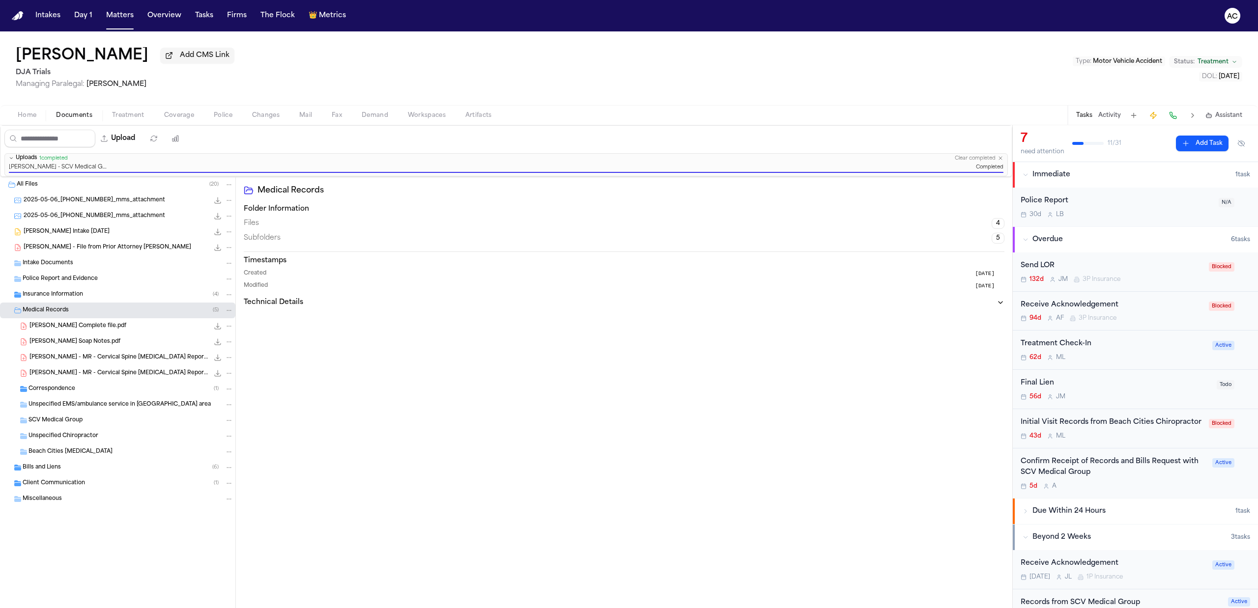
click at [54, 329] on span "Briseno Complete file.pdf" at bounding box center [77, 326] width 97 height 8
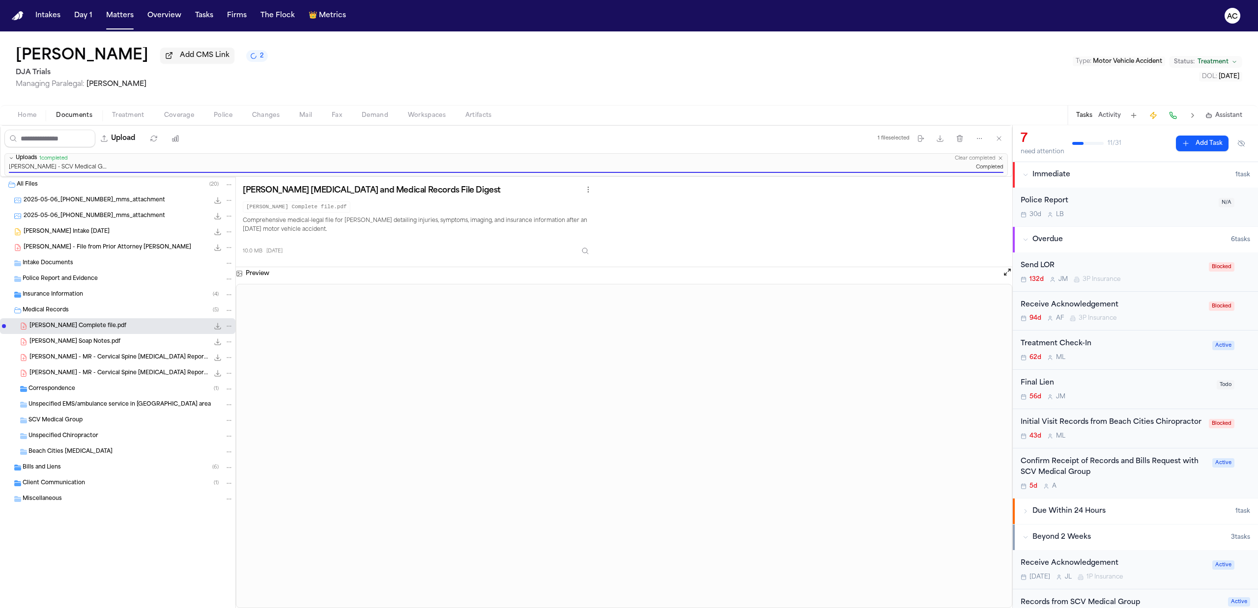
click at [77, 110] on button "Documents" at bounding box center [74, 116] width 56 height 12
click at [124, 114] on span "Treatment" at bounding box center [128, 116] width 32 height 8
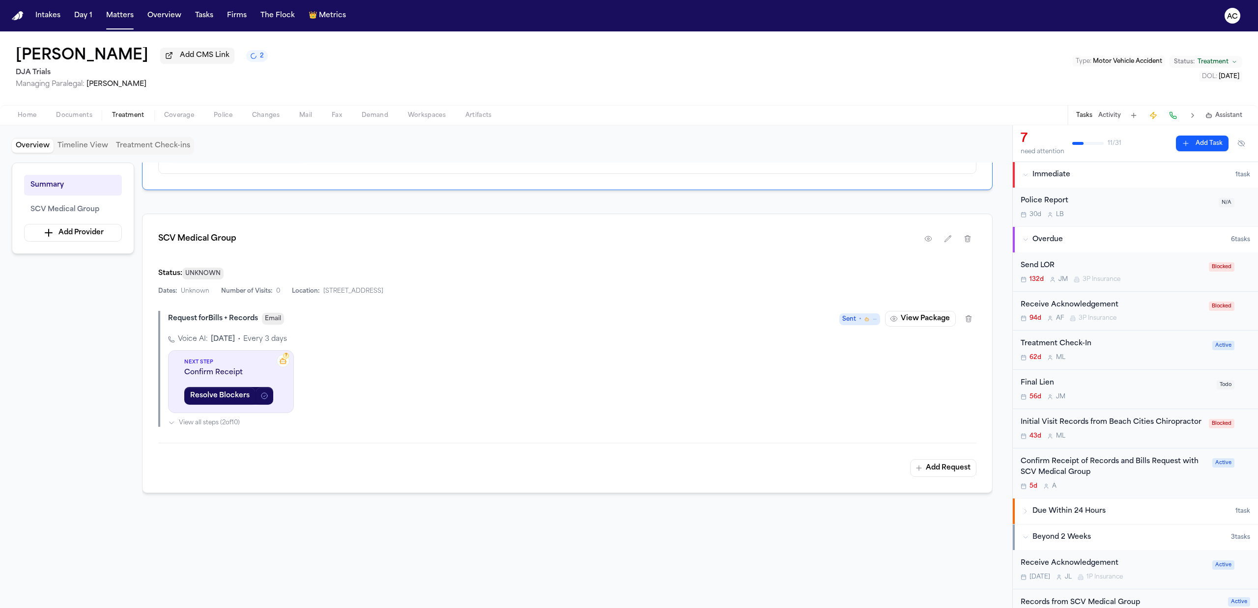
scroll to position [131, 0]
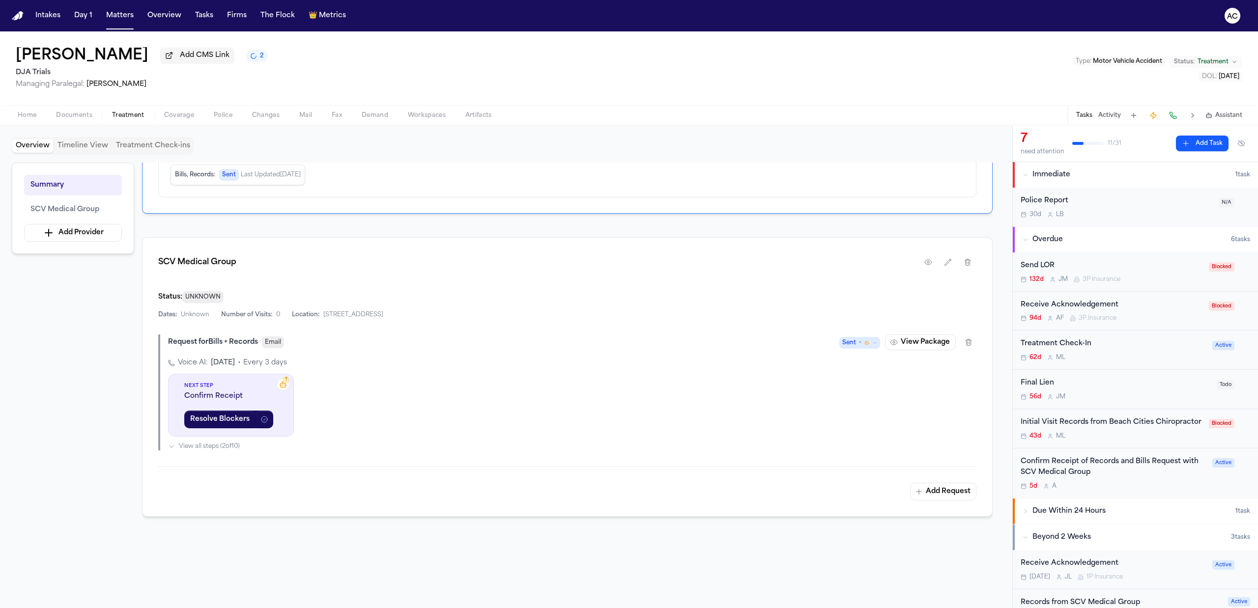
click at [1058, 479] on div "Confirm Receipt of Records and Bills Request with SCV Medical Group" at bounding box center [1114, 468] width 186 height 23
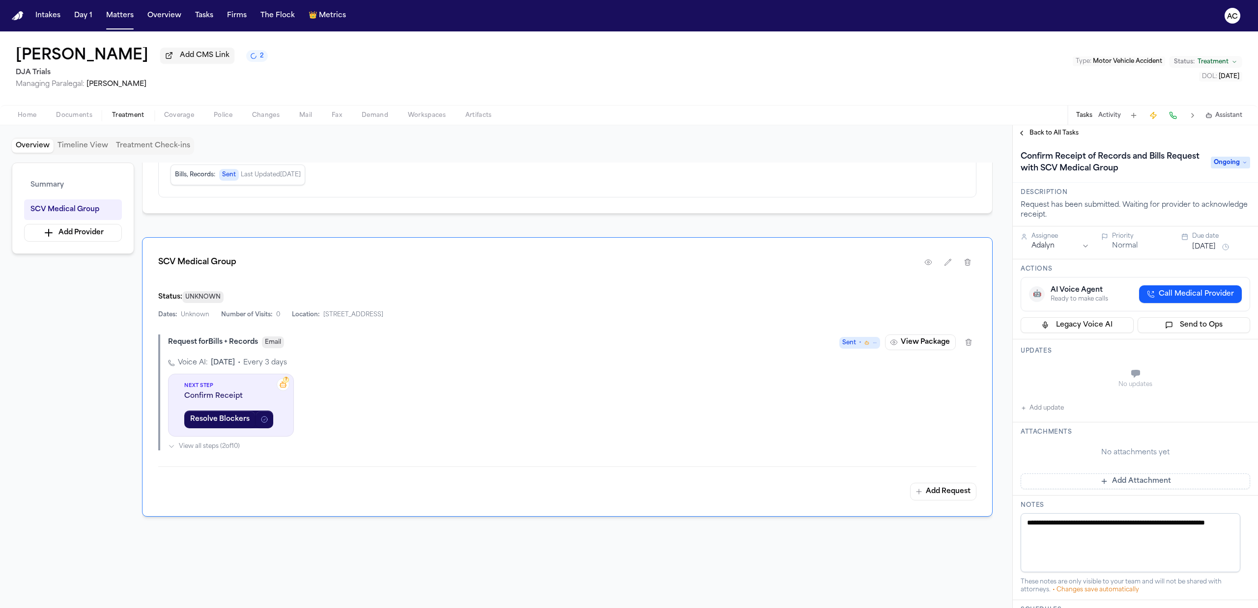
click at [1042, 408] on button "Add update" at bounding box center [1042, 409] width 43 height 12
click at [1044, 396] on button "Private" at bounding box center [1041, 399] width 8 height 8
click at [1043, 398] on button "Private" at bounding box center [1041, 399] width 8 height 8
click at [1054, 377] on textarea "Add your update" at bounding box center [1142, 375] width 210 height 20
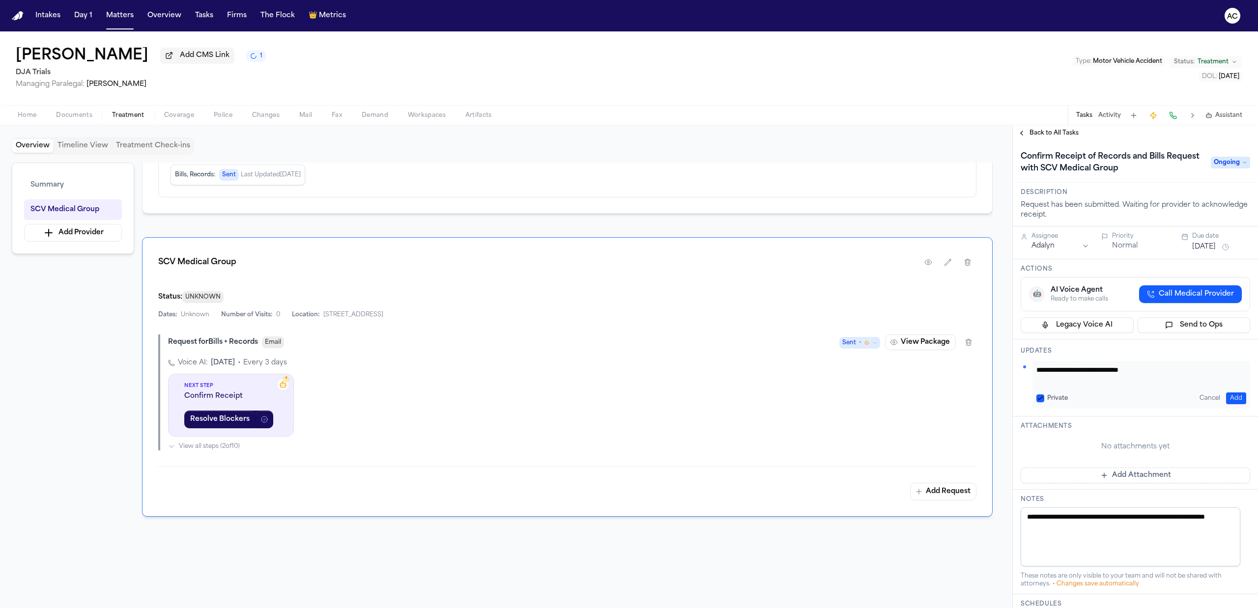
drag, startPoint x: 1059, startPoint y: 377, endPoint x: 952, endPoint y: 555, distance: 207.3
click at [952, 555] on div at bounding box center [567, 604] width 851 height 126
click at [419, 347] on div "Request for Bills + Records Email Sent • View Package" at bounding box center [572, 343] width 809 height 16
drag, startPoint x: 351, startPoint y: 328, endPoint x: 371, endPoint y: 327, distance: 19.7
click at [354, 328] on div "SCV Medical Group Status: UNKNOWN Dates: Unknown Number of Visits: 0 Location: …" at bounding box center [567, 377] width 851 height 280
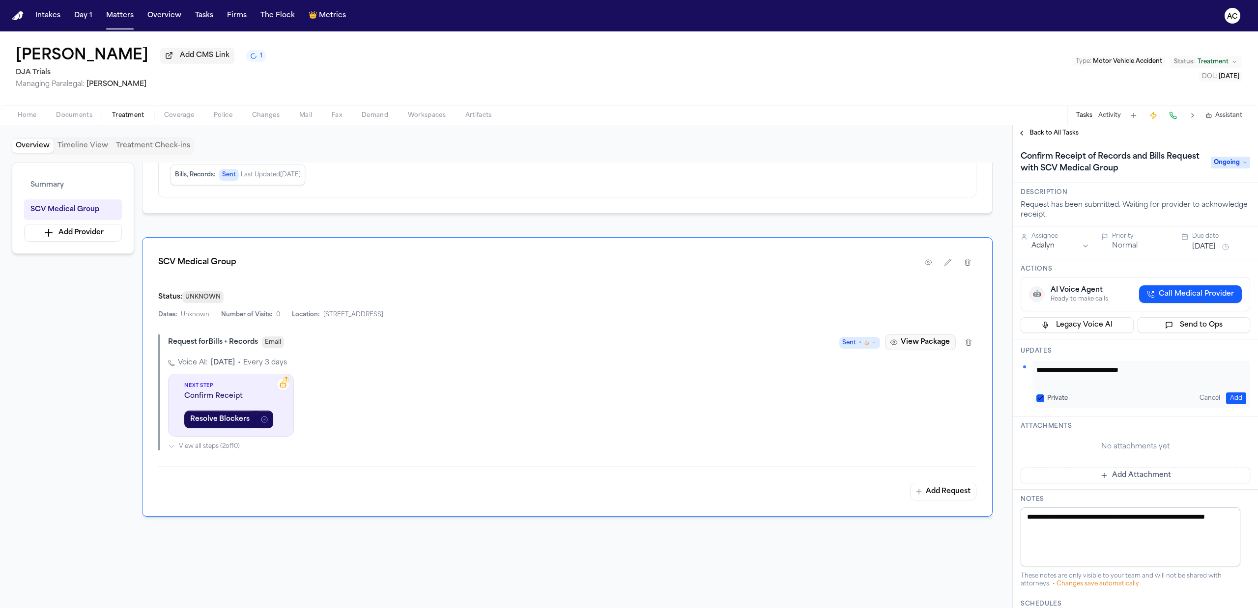
click at [923, 347] on button "View Package" at bounding box center [920, 343] width 71 height 16
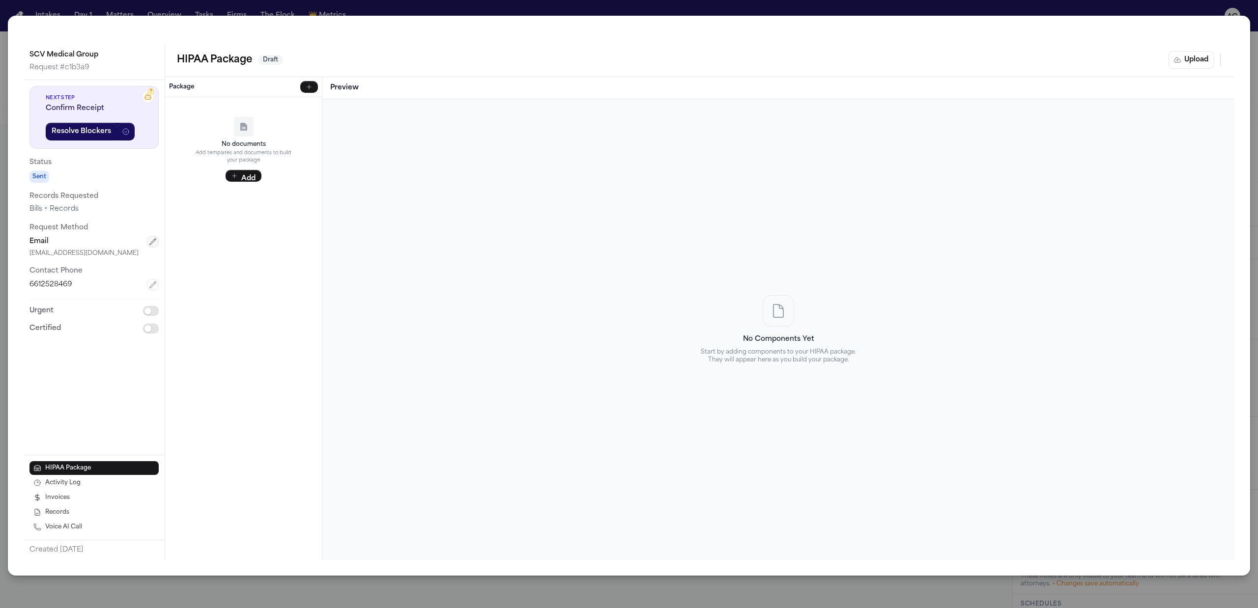
click at [149, 239] on icon "button" at bounding box center [153, 242] width 8 height 8
click at [73, 284] on input "text" at bounding box center [93, 292] width 129 height 18
paste input "*********"
click at [58, 315] on button "Save" at bounding box center [60, 320] width 63 height 18
click at [1204, 63] on button "Upload" at bounding box center [1192, 60] width 46 height 18
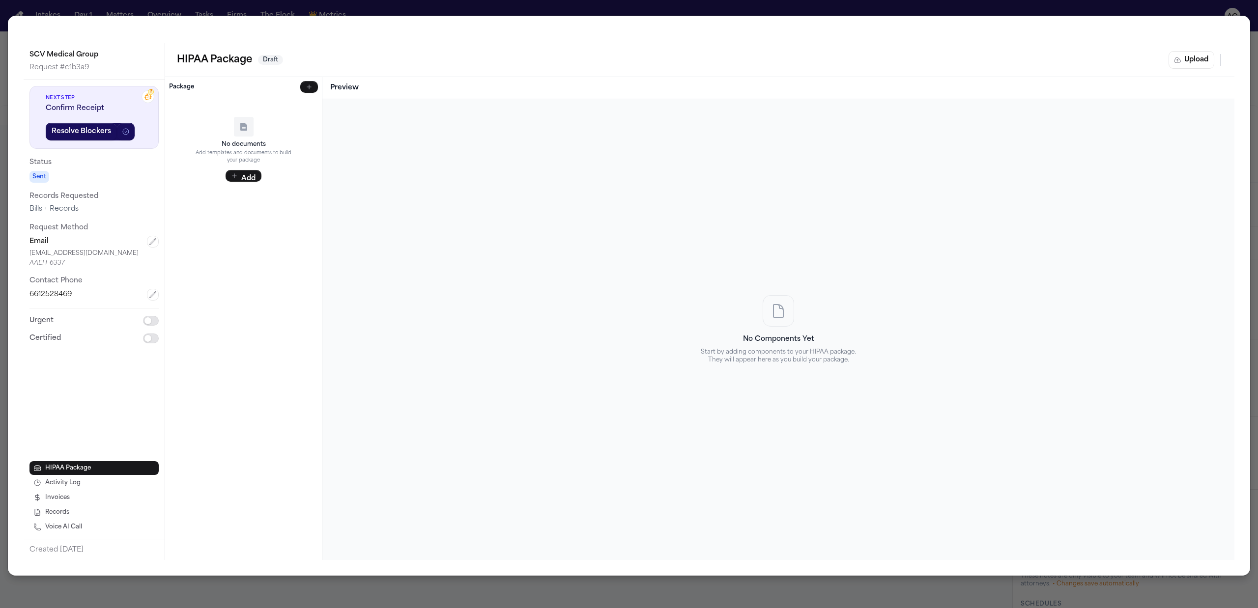
click at [306, 87] on div "Upload Complete HIPAA Package Upload a pre-completed HIPAA package PDF or selec…" at bounding box center [629, 304] width 1258 height 608
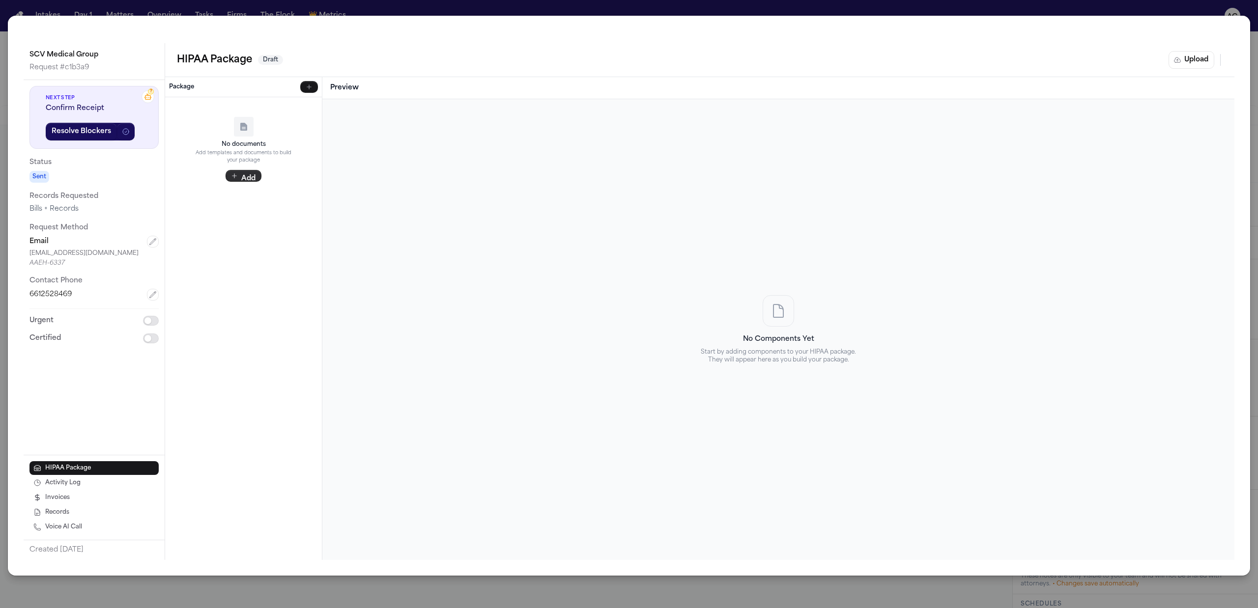
click at [244, 179] on button "Add" at bounding box center [244, 176] width 36 height 12
click at [1187, 56] on button "Upload" at bounding box center [1192, 60] width 46 height 18
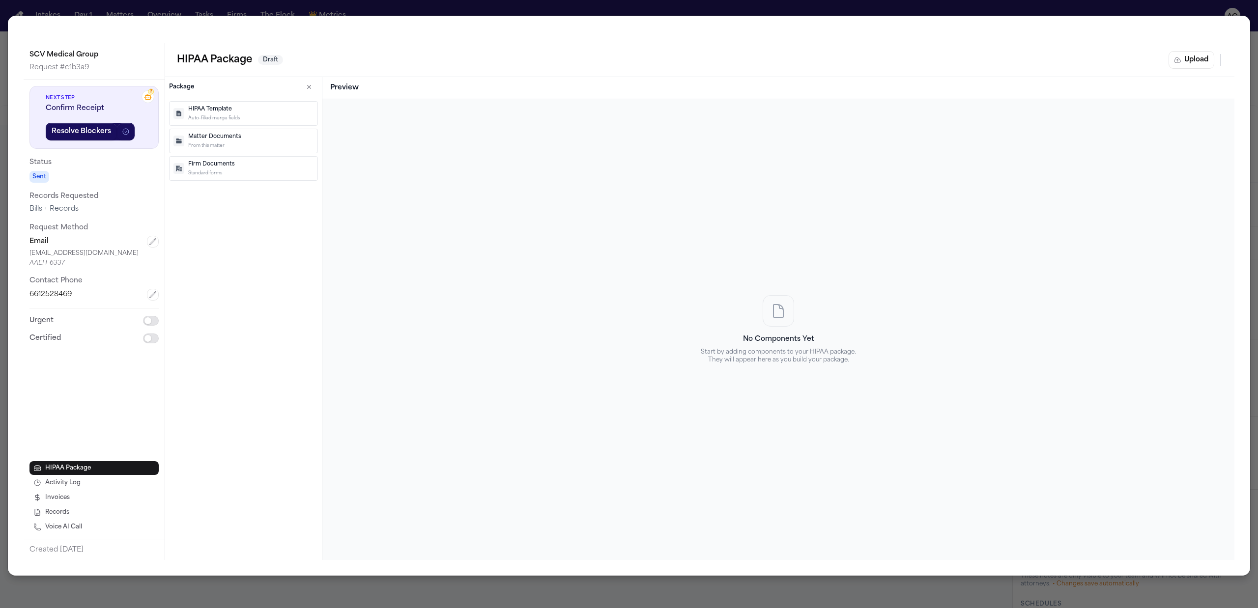
click at [1085, 3] on div "Upload Complete HIPAA Package Upload a pre-completed HIPAA package PDF or selec…" at bounding box center [629, 304] width 1258 height 608
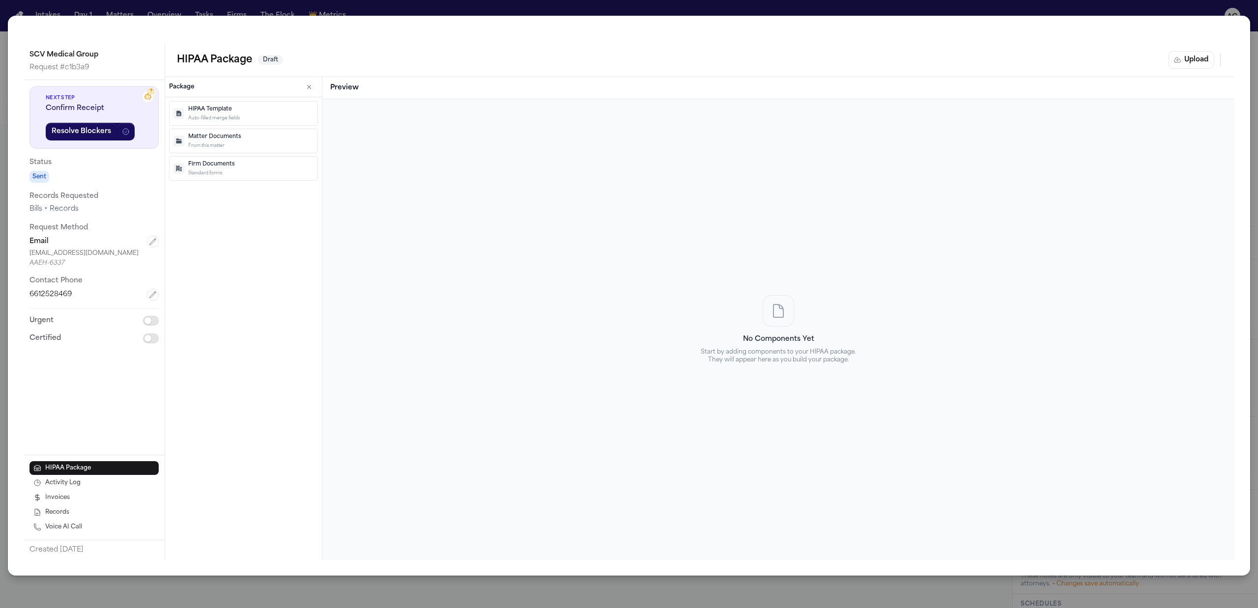
click at [1189, 16] on div "SCV Medical Group Request # c1b3a9 ? Next Step Confirm Receipt Resolve Blockers…" at bounding box center [629, 296] width 1243 height 560
click at [1178, 8] on div "SCV Medical Group Request # c1b3a9 ? Next Step Confirm Receipt Resolve Blockers…" at bounding box center [629, 304] width 1258 height 608
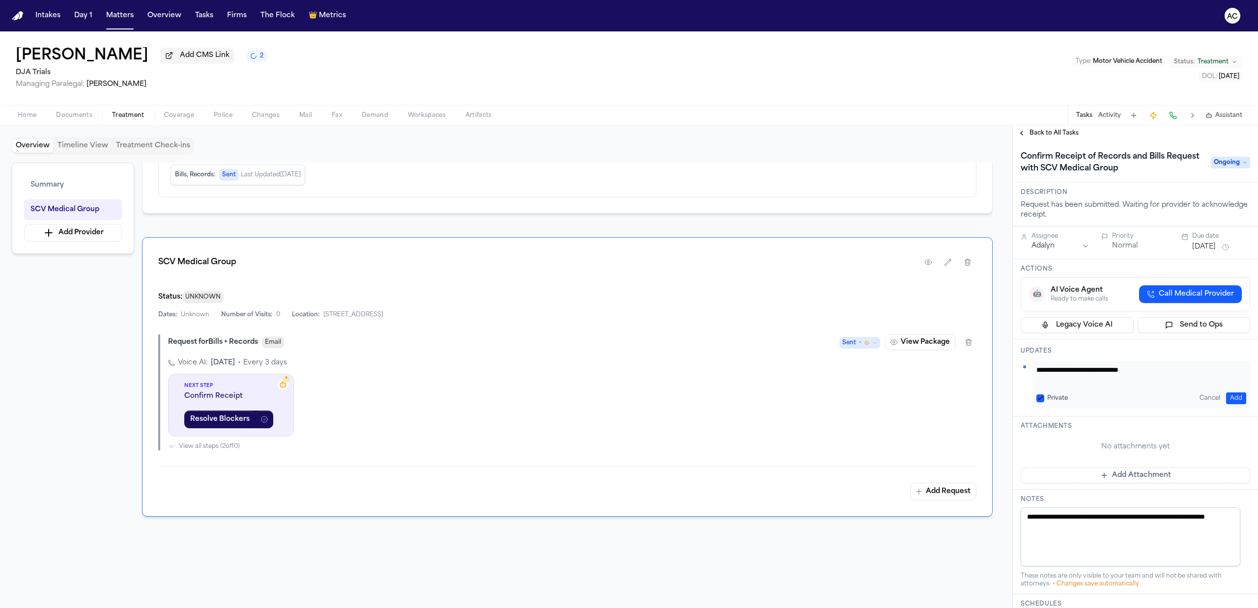
click at [1180, 5] on nav "Intakes Day 1 Matters Overview Tasks Firms The Flock 👑 Metrics AC" at bounding box center [629, 15] width 1258 height 31
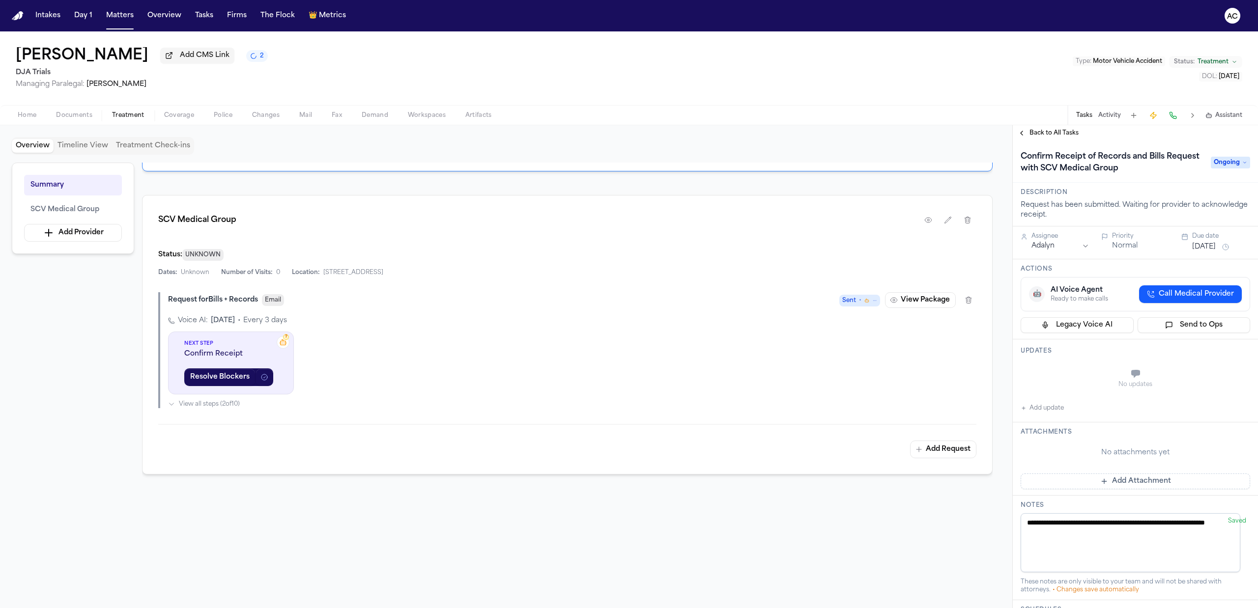
scroll to position [197, 0]
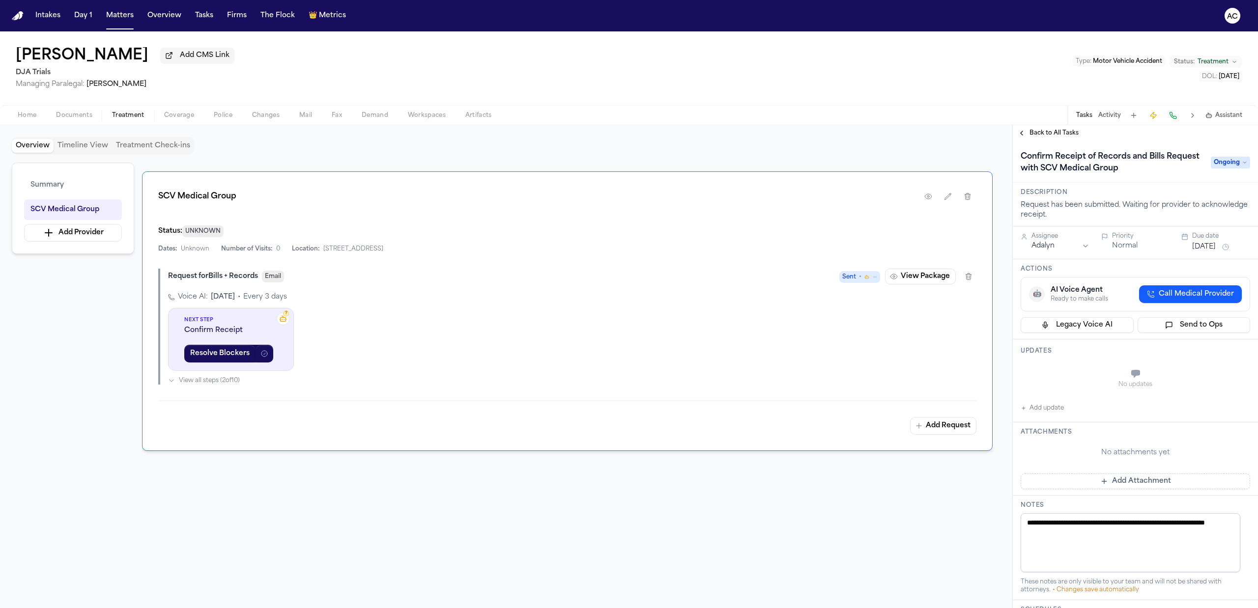
click at [1036, 133] on span "Back to All Tasks" at bounding box center [1054, 133] width 49 height 8
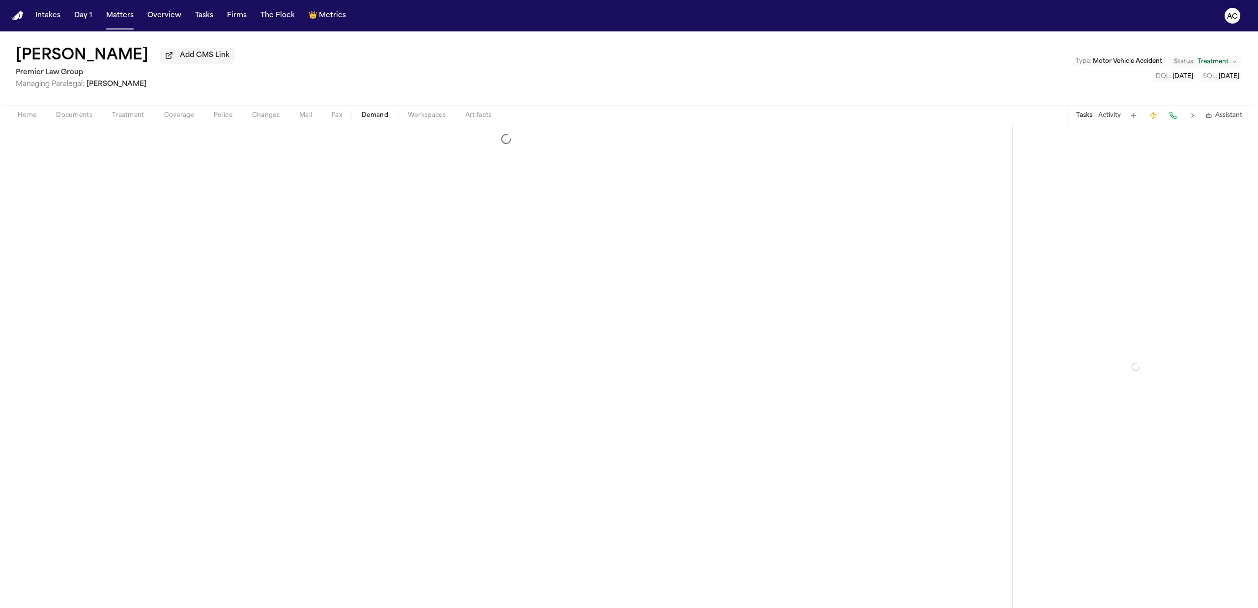
select select "**********"
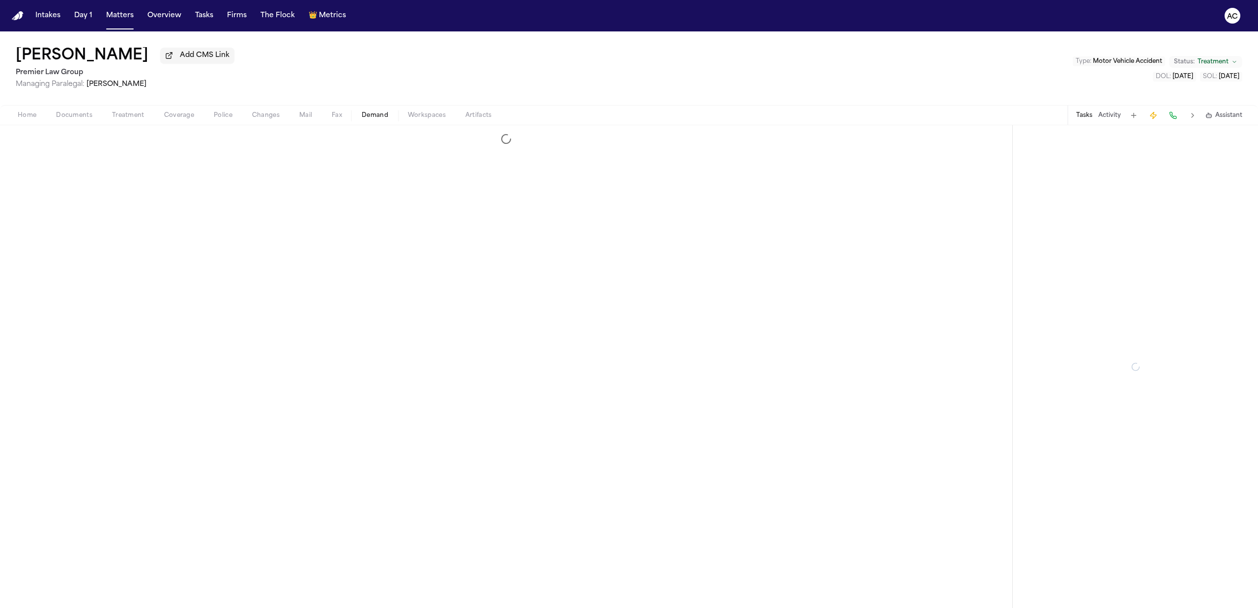
select select "**********"
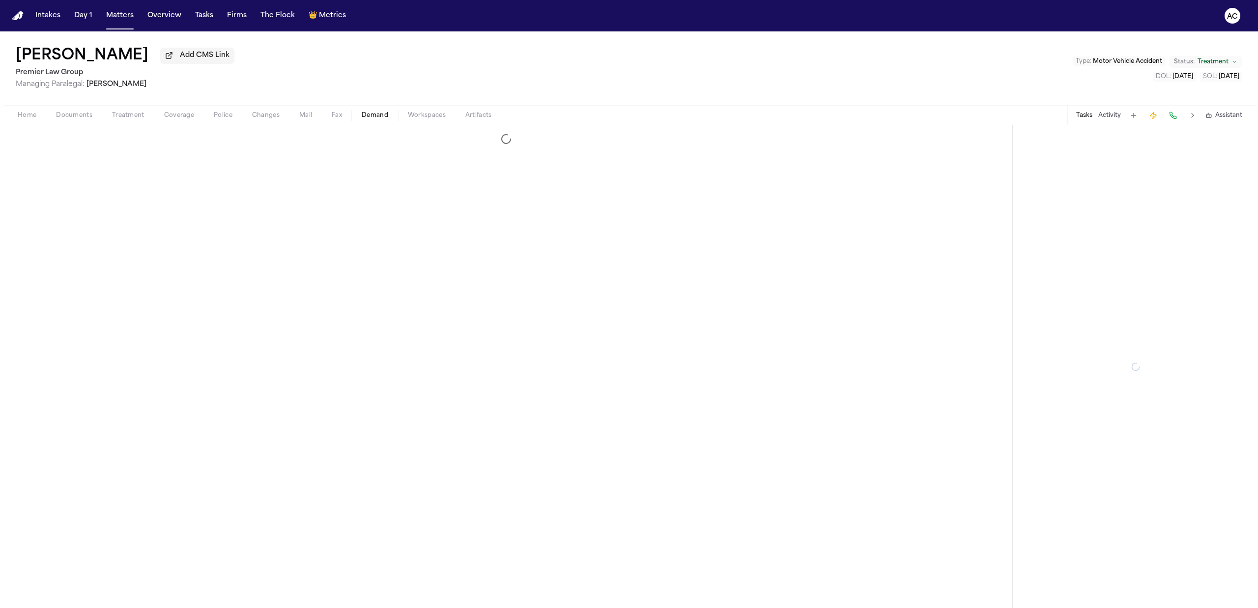
select select "**********"
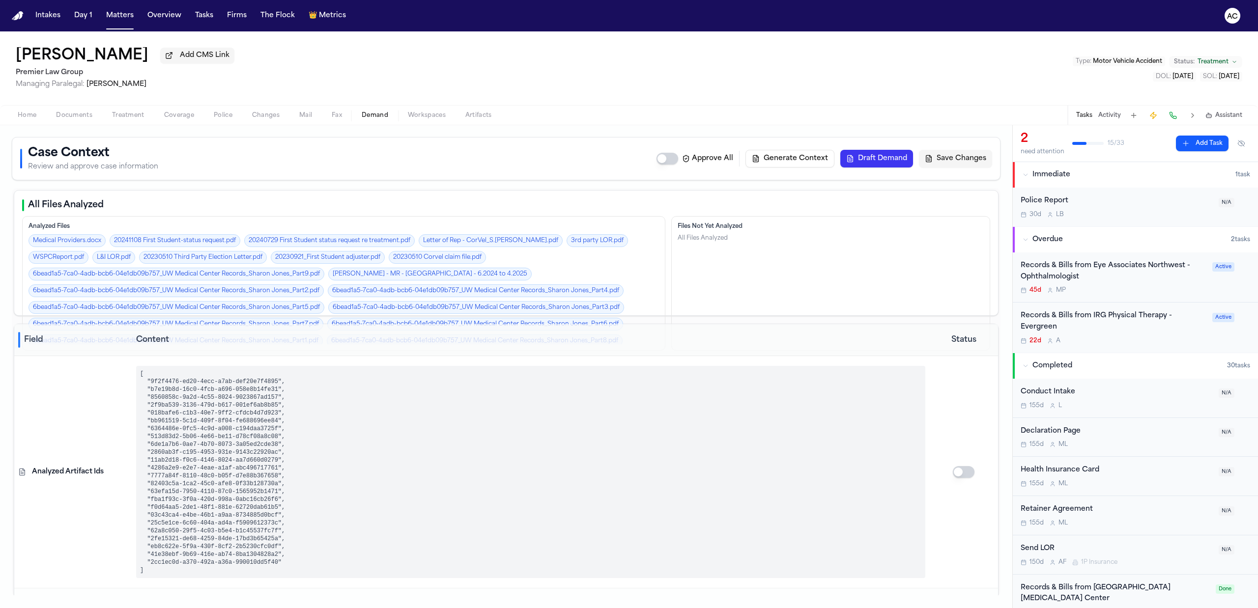
click at [11, 116] on button "Home" at bounding box center [27, 116] width 38 height 12
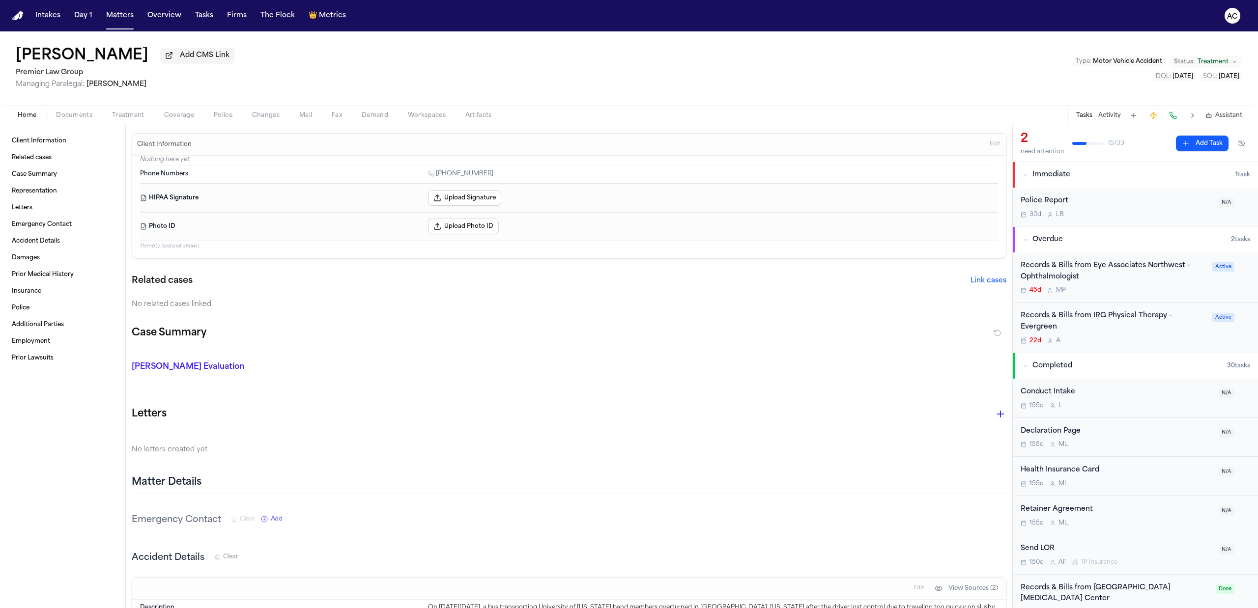
click at [81, 116] on span "Documents" at bounding box center [74, 116] width 36 height 8
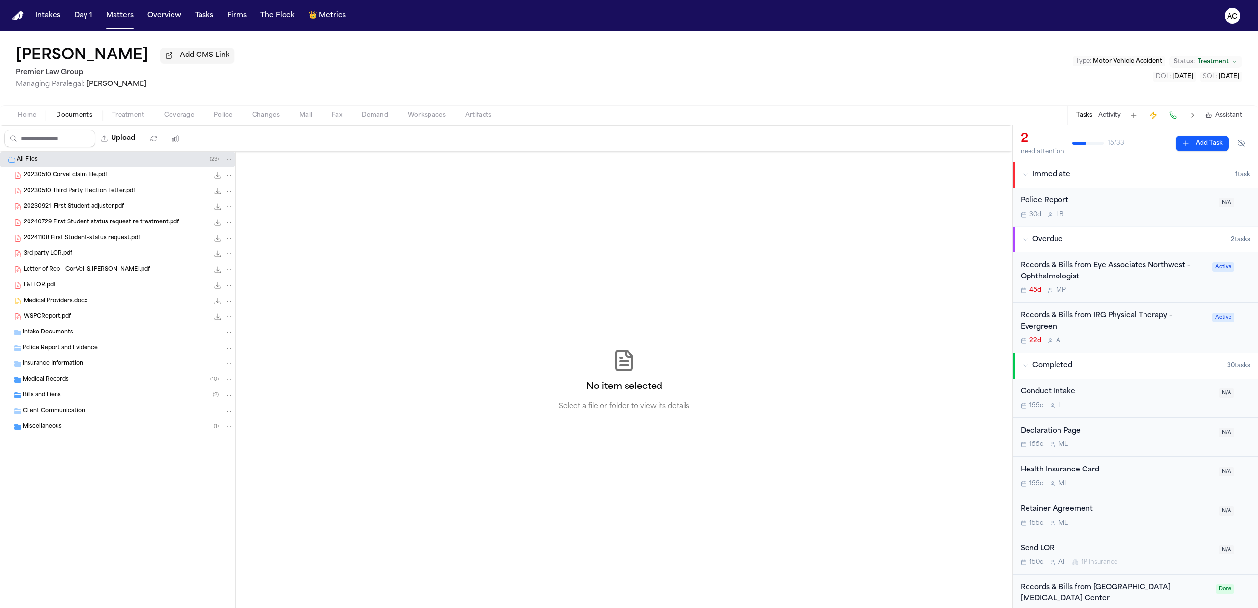
click at [97, 193] on span "20230510 Third Party Election Letter.pdf" at bounding box center [80, 191] width 112 height 8
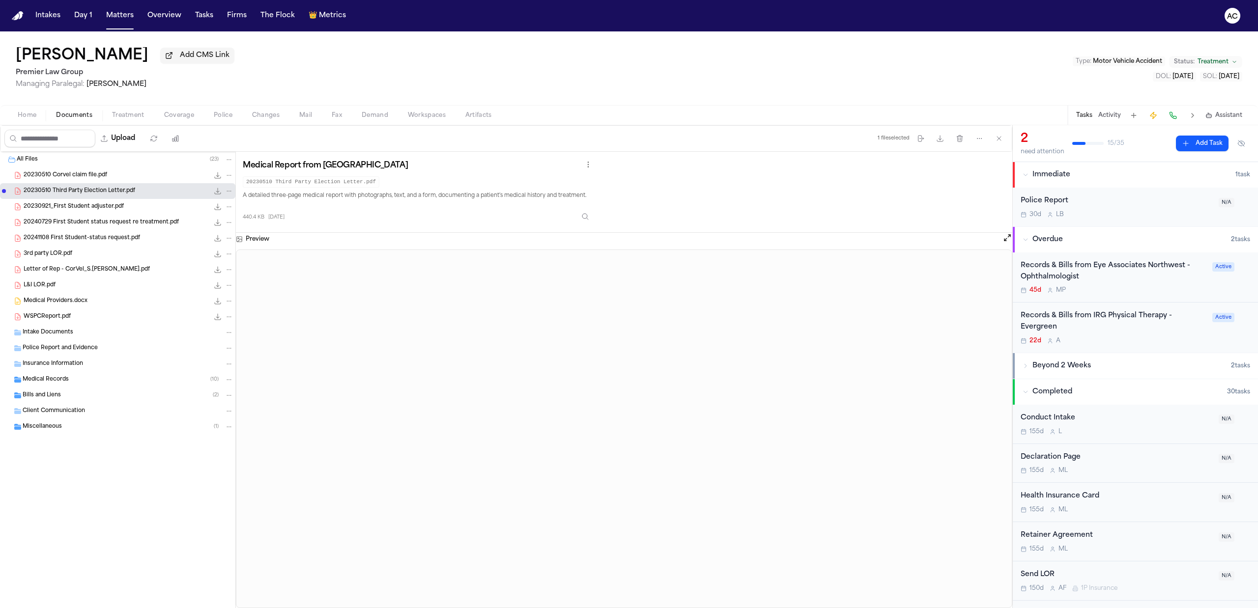
click at [1049, 266] on div "Records & Bills from Eye Associates Northwest - Ophthalmologist" at bounding box center [1114, 271] width 186 height 23
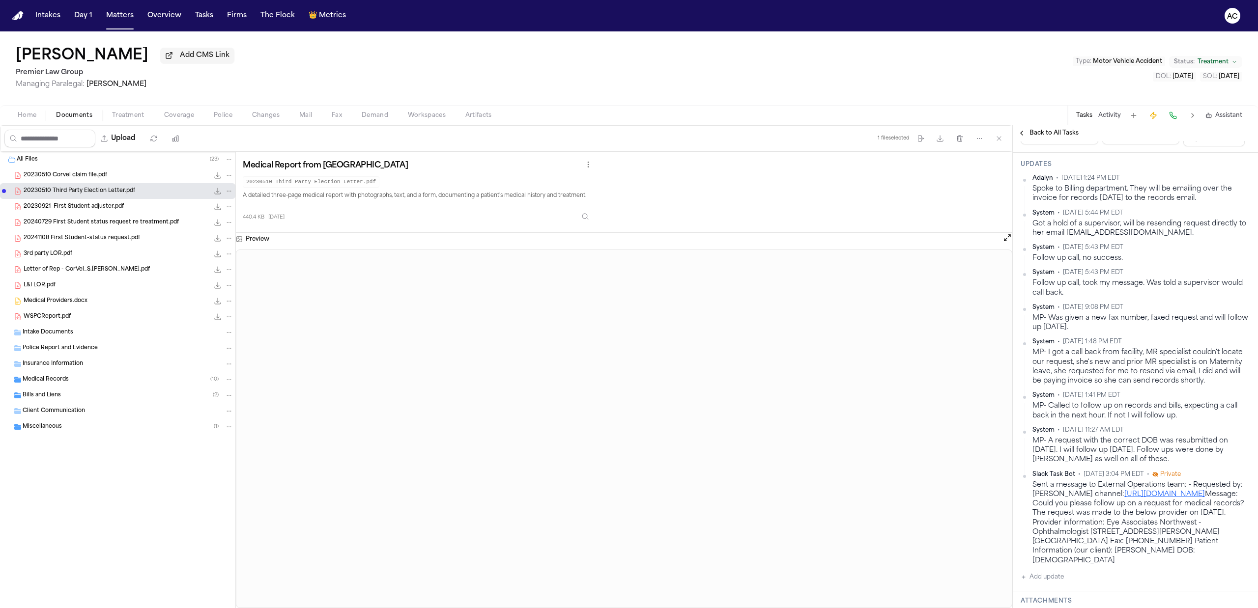
scroll to position [262, 0]
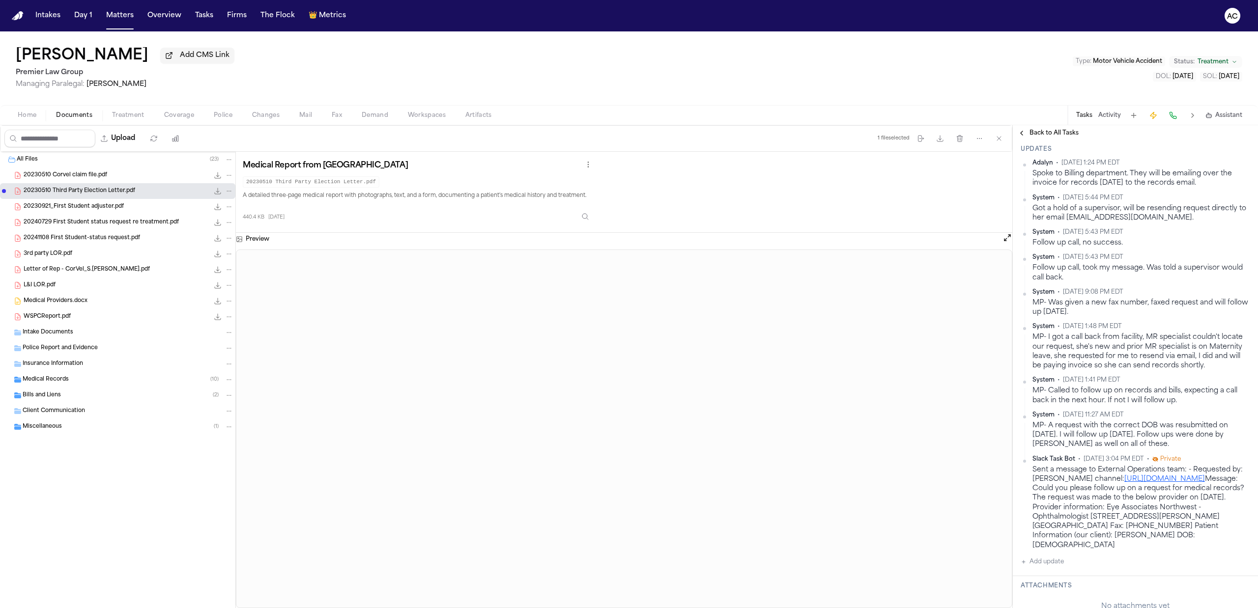
click at [1045, 568] on button "Add update" at bounding box center [1042, 562] width 43 height 12
click at [1057, 575] on textarea "Add your update" at bounding box center [1142, 570] width 210 height 20
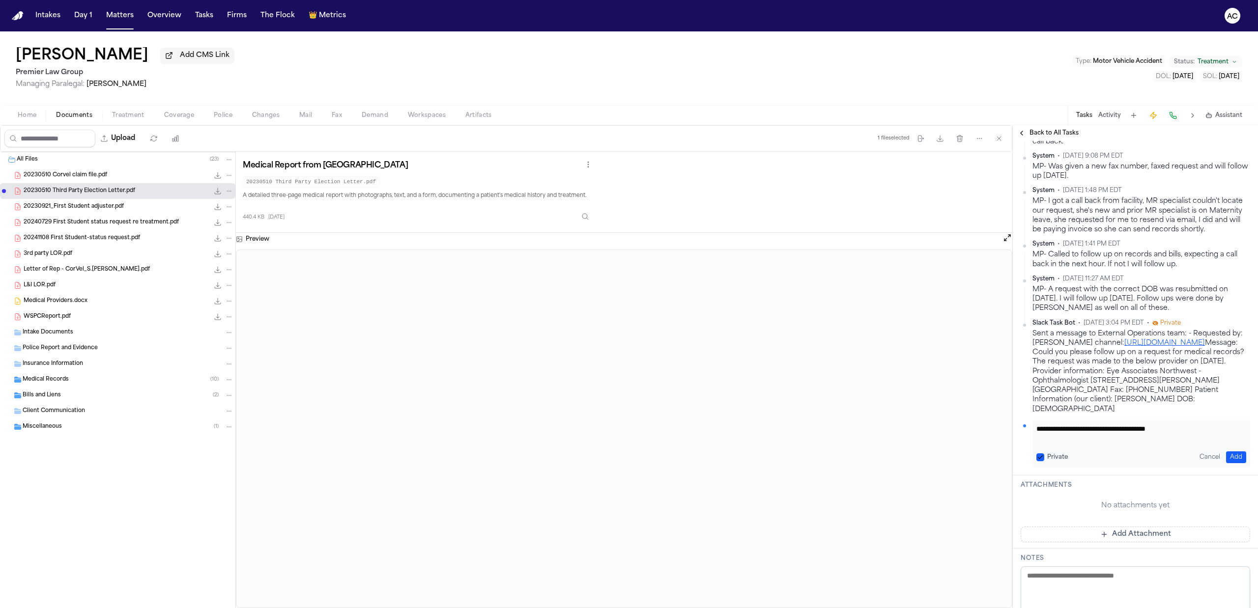
scroll to position [459, 0]
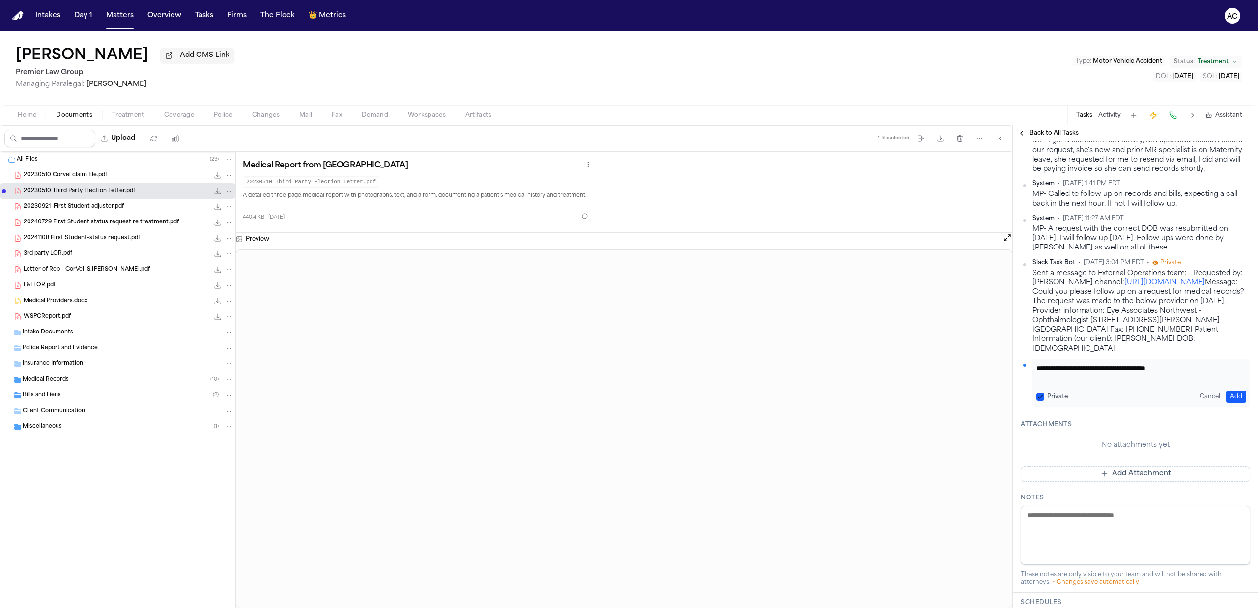
type textarea "**********"
click at [1231, 401] on button "Add" at bounding box center [1236, 397] width 20 height 12
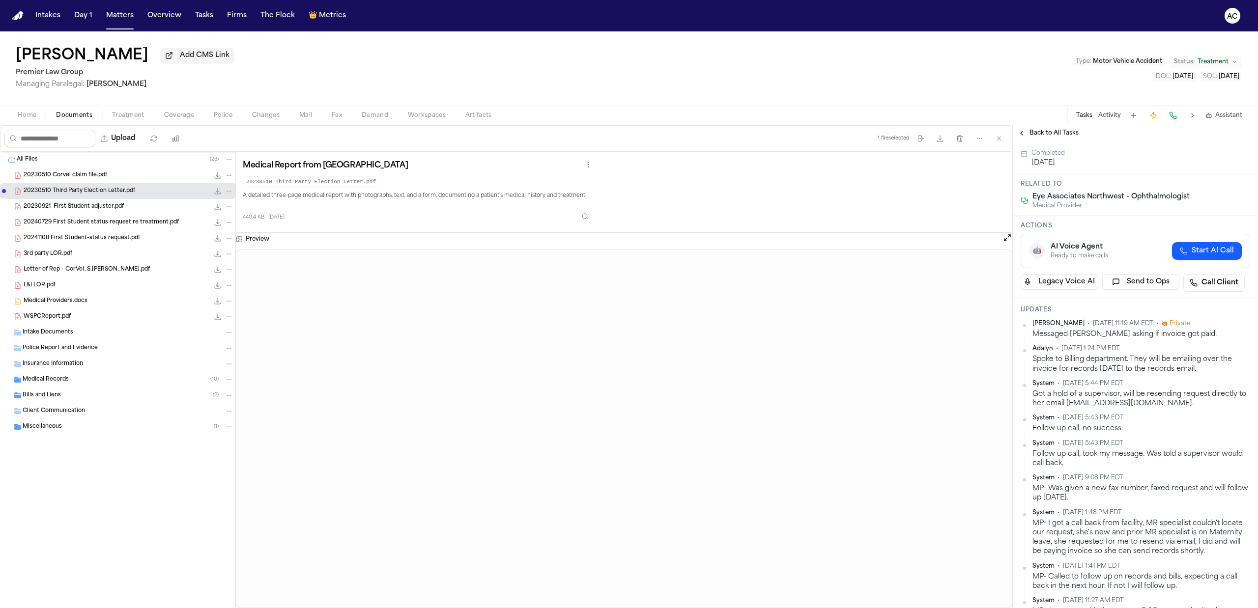
scroll to position [90, 0]
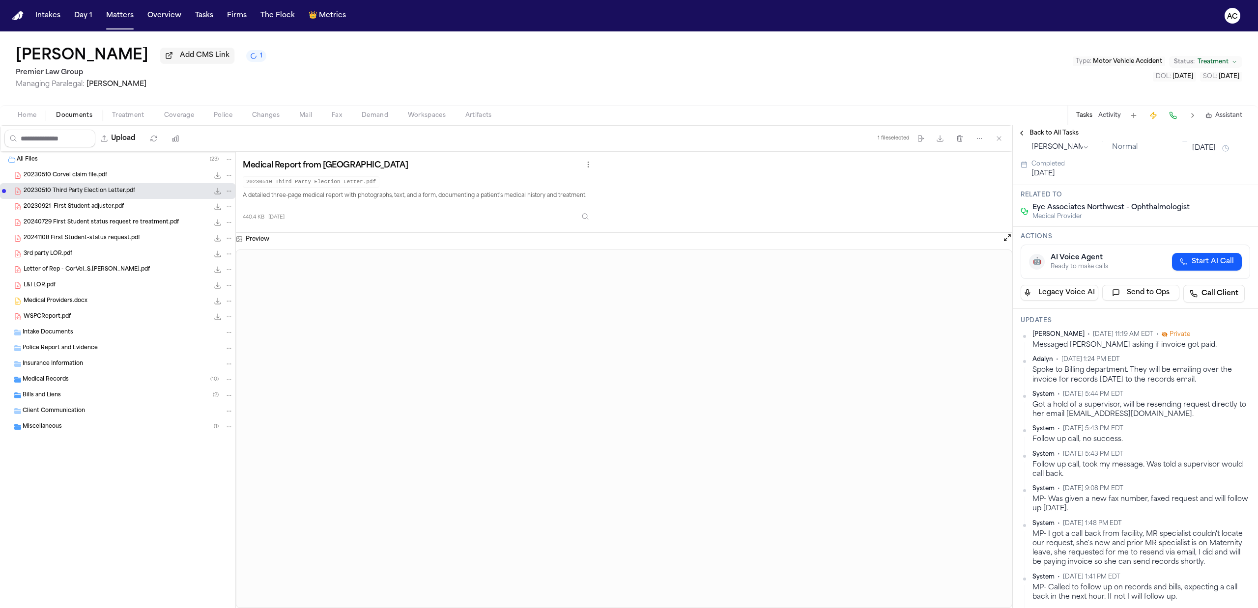
click at [1054, 135] on span "Back to All Tasks" at bounding box center [1054, 133] width 49 height 8
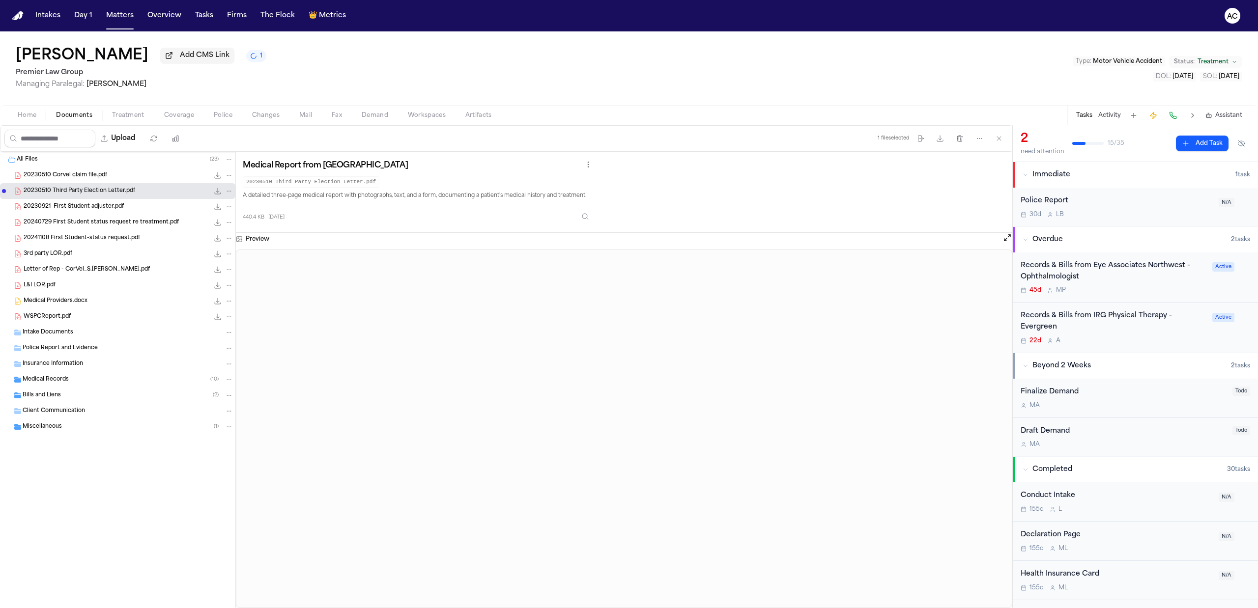
click at [1051, 319] on div "Records & Bills from IRG Physical Therapy - Evergreen" at bounding box center [1114, 322] width 186 height 23
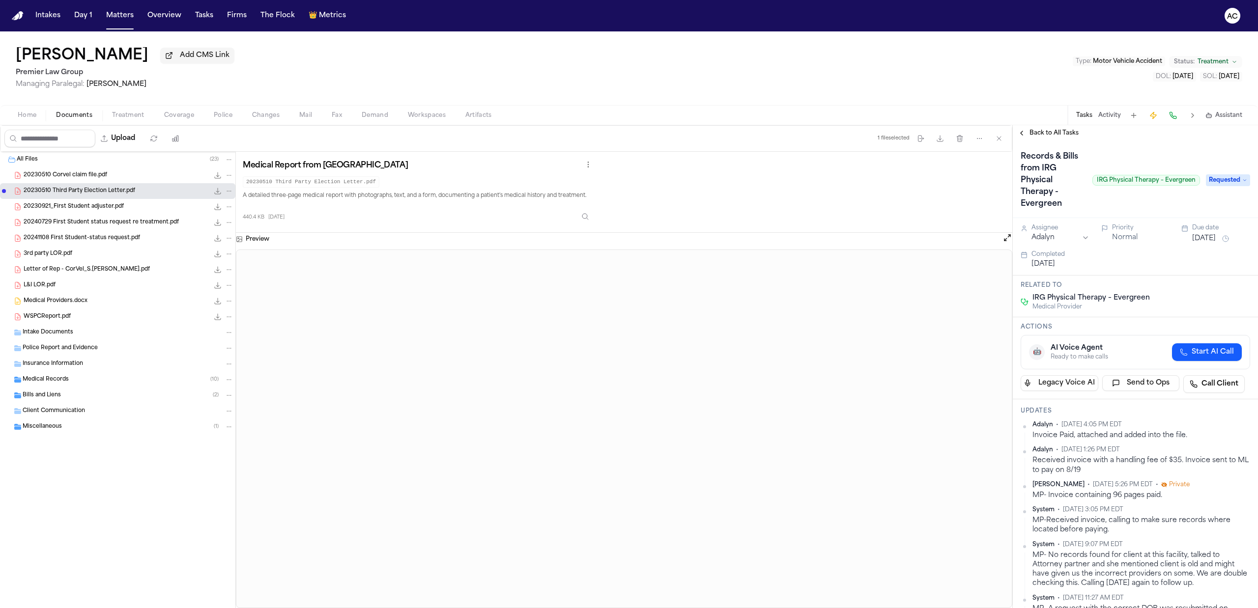
click at [62, 398] on div "Bills and Liens ( 2 )" at bounding box center [128, 395] width 211 height 9
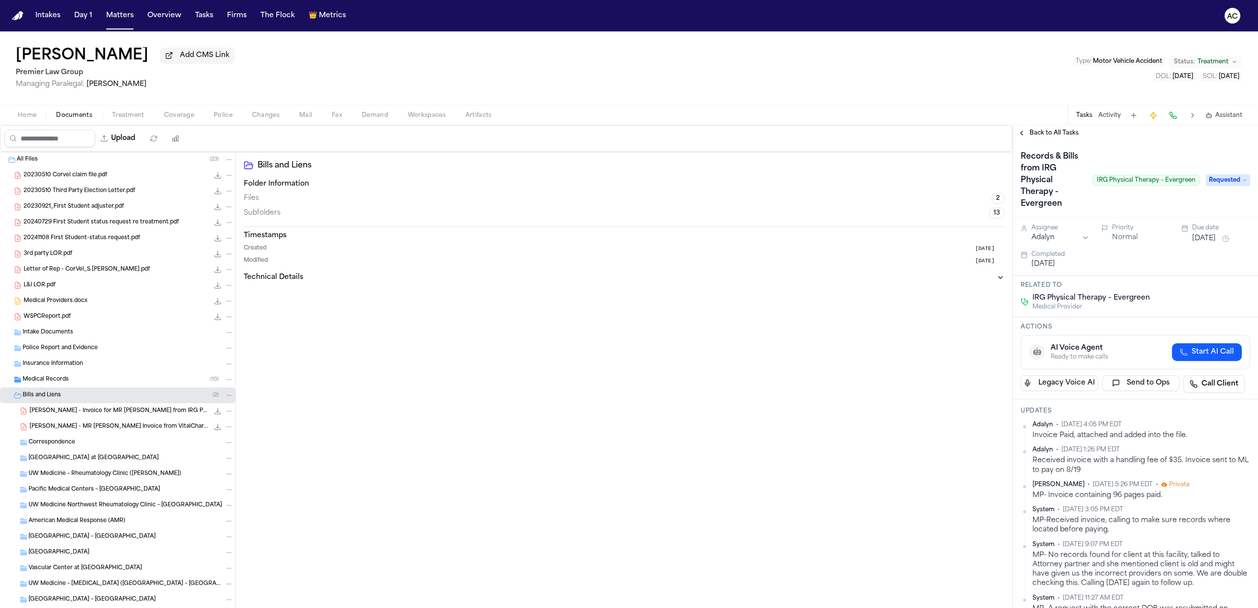
click at [121, 412] on span "[PERSON_NAME] - Invoice for MR [PERSON_NAME] from IRG Physical Therapy - [DATE]" at bounding box center [118, 411] width 179 height 8
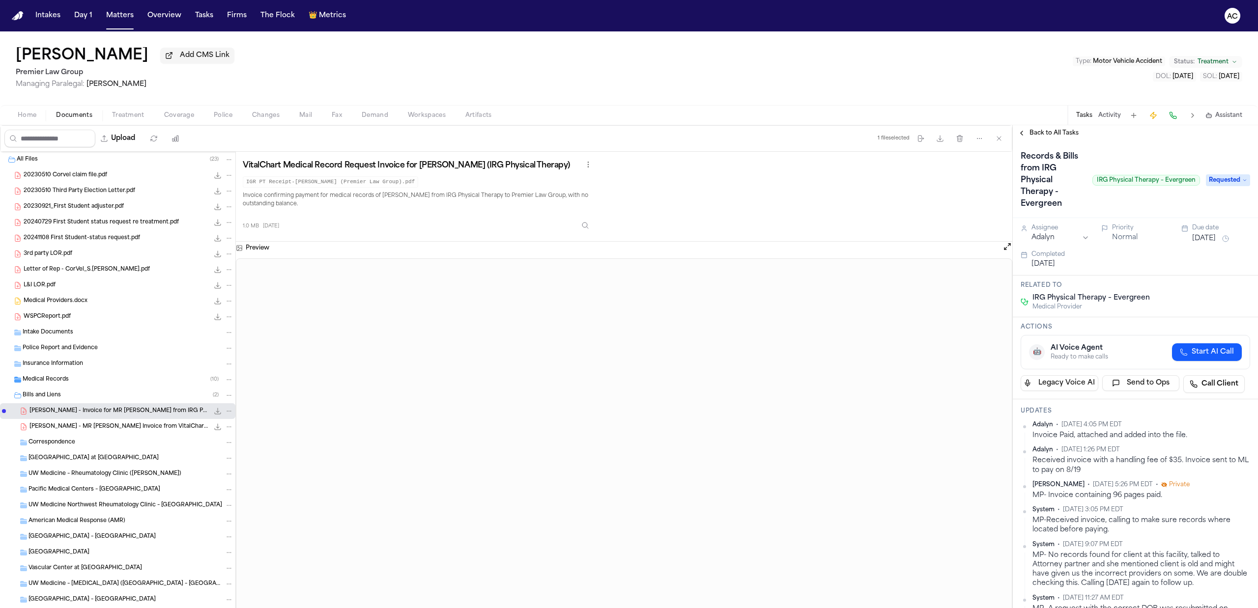
click at [126, 118] on span "Treatment" at bounding box center [128, 116] width 32 height 8
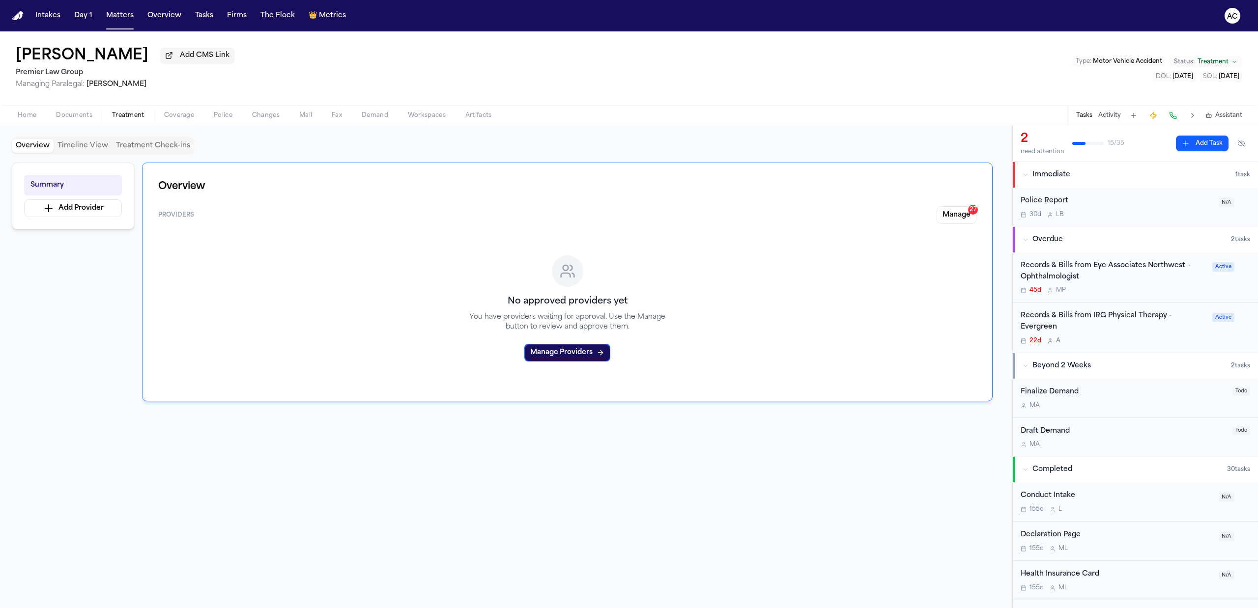
click at [74, 117] on span "Documents" at bounding box center [74, 116] width 36 height 8
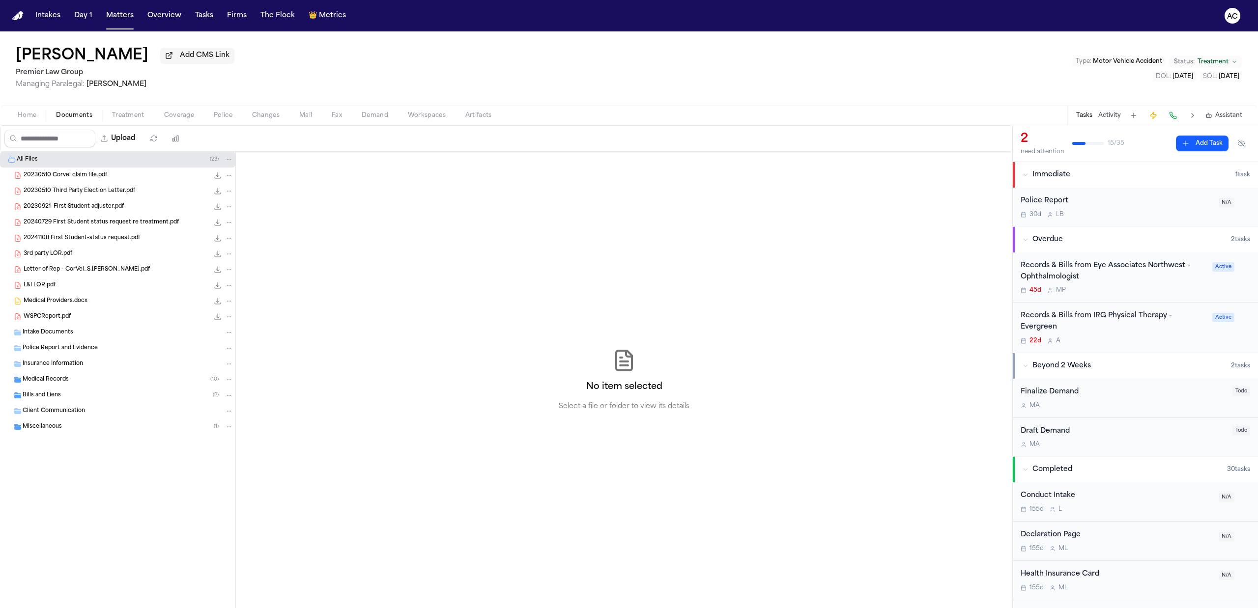
click at [1079, 263] on div "Records & Bills from Eye Associates Northwest - Ophthalmologist" at bounding box center [1114, 271] width 186 height 23
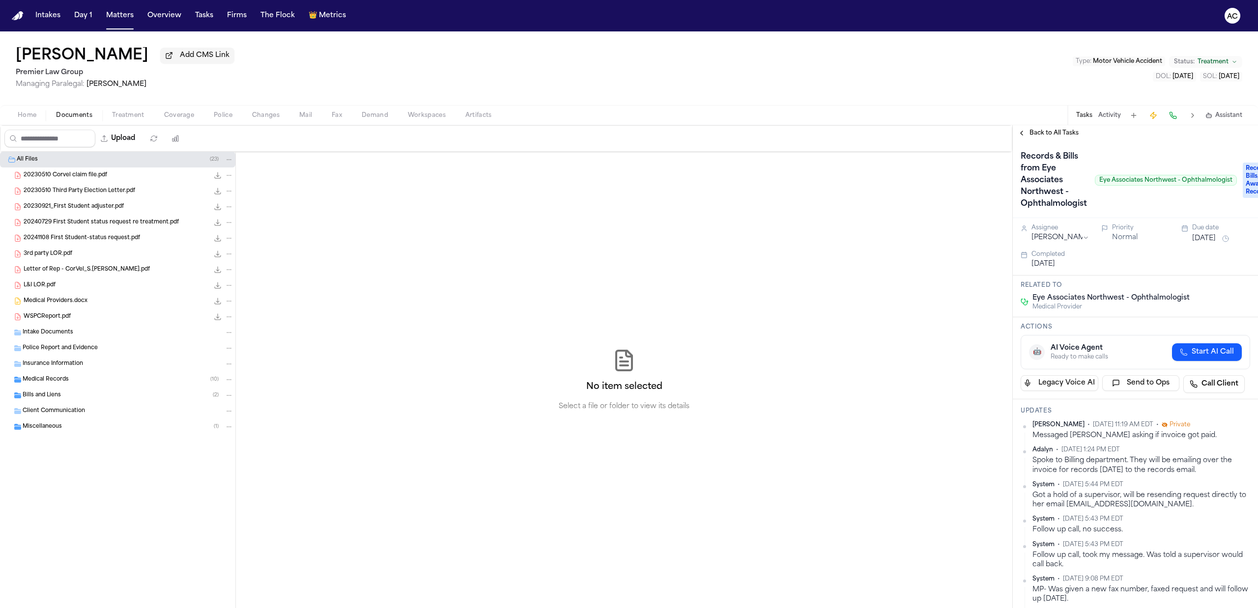
click at [1057, 133] on span "Back to All Tasks" at bounding box center [1054, 133] width 49 height 8
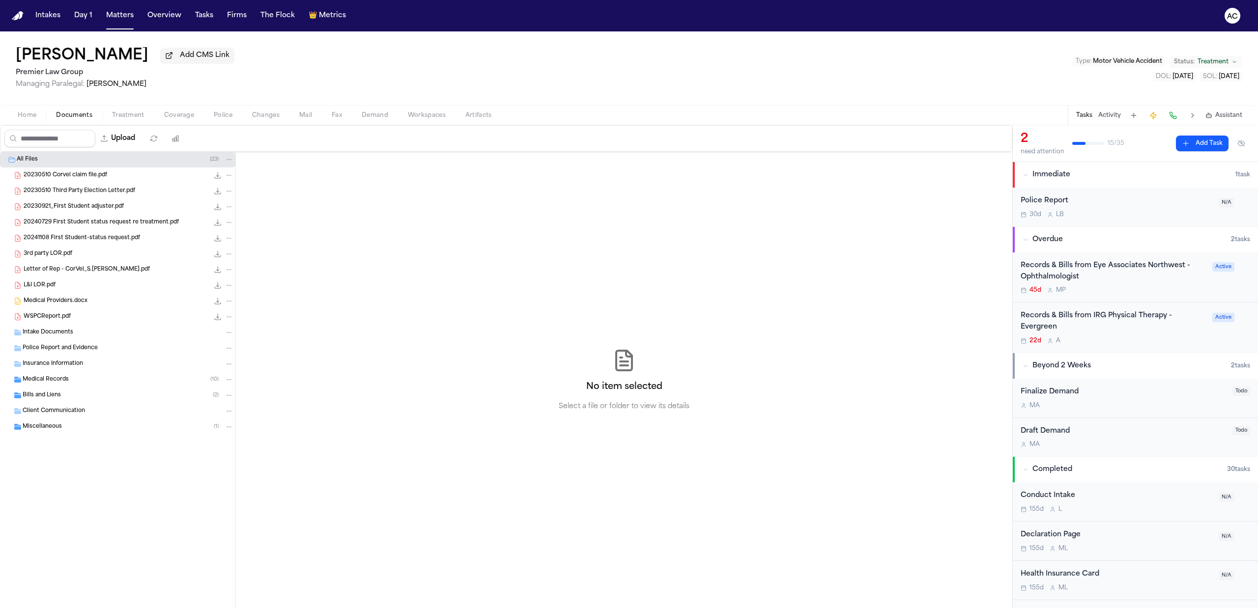
click at [1041, 320] on div "Records & Bills from IRG Physical Therapy - Evergreen" at bounding box center [1114, 322] width 186 height 23
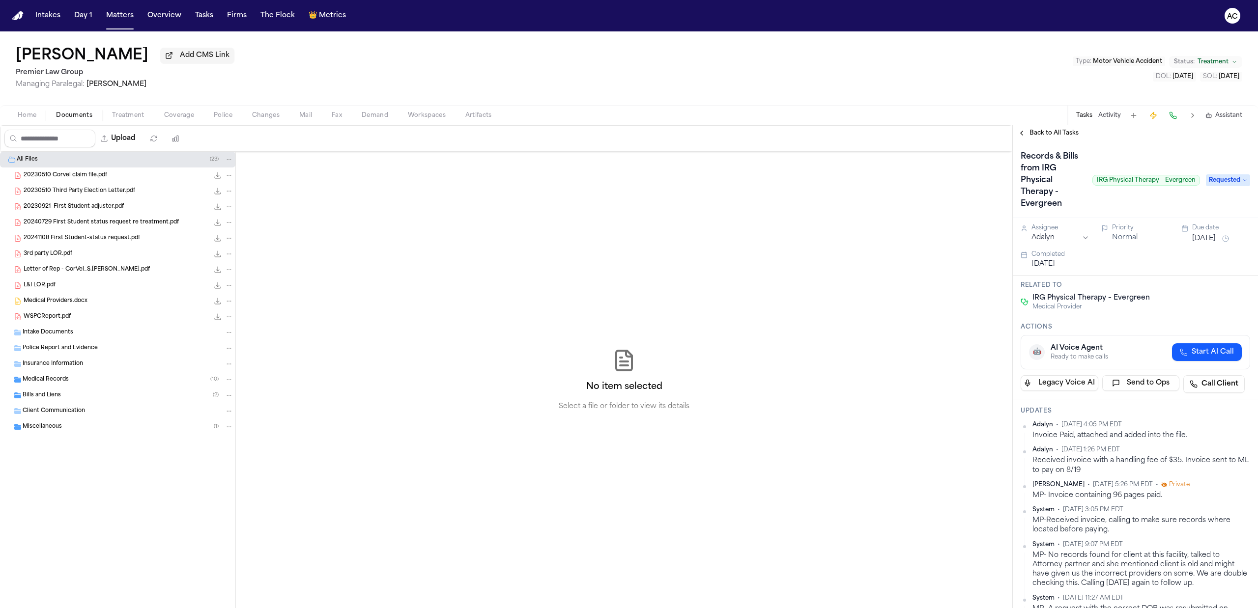
click at [128, 116] on span "Treatment" at bounding box center [128, 116] width 32 height 8
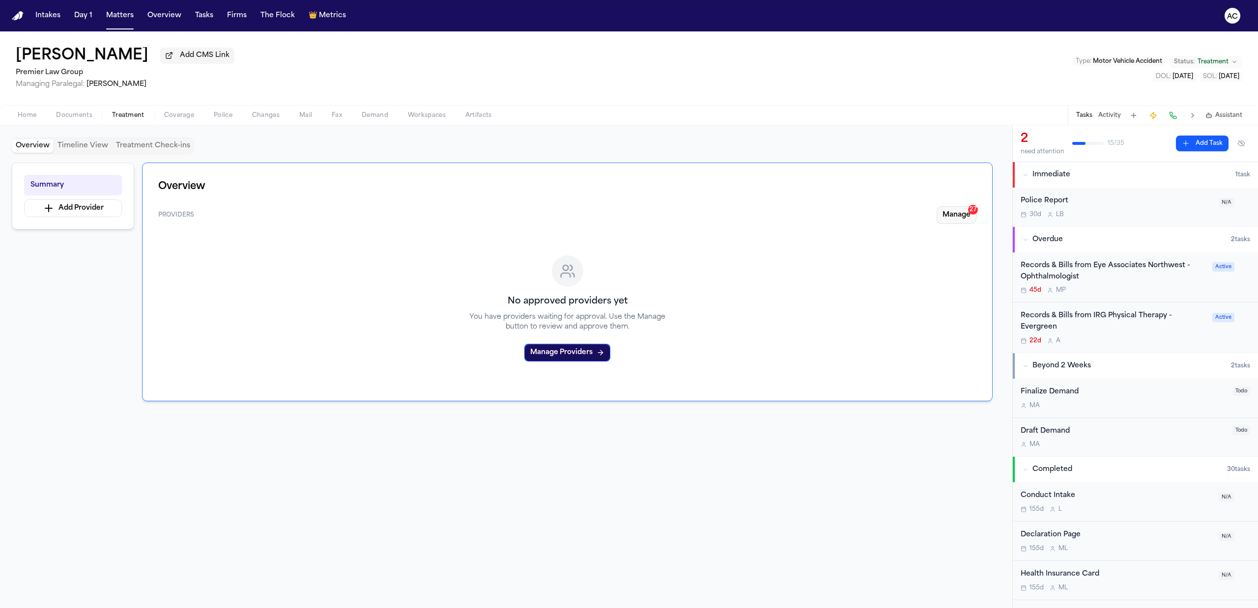
click at [956, 216] on button "Manage 27" at bounding box center [957, 215] width 40 height 18
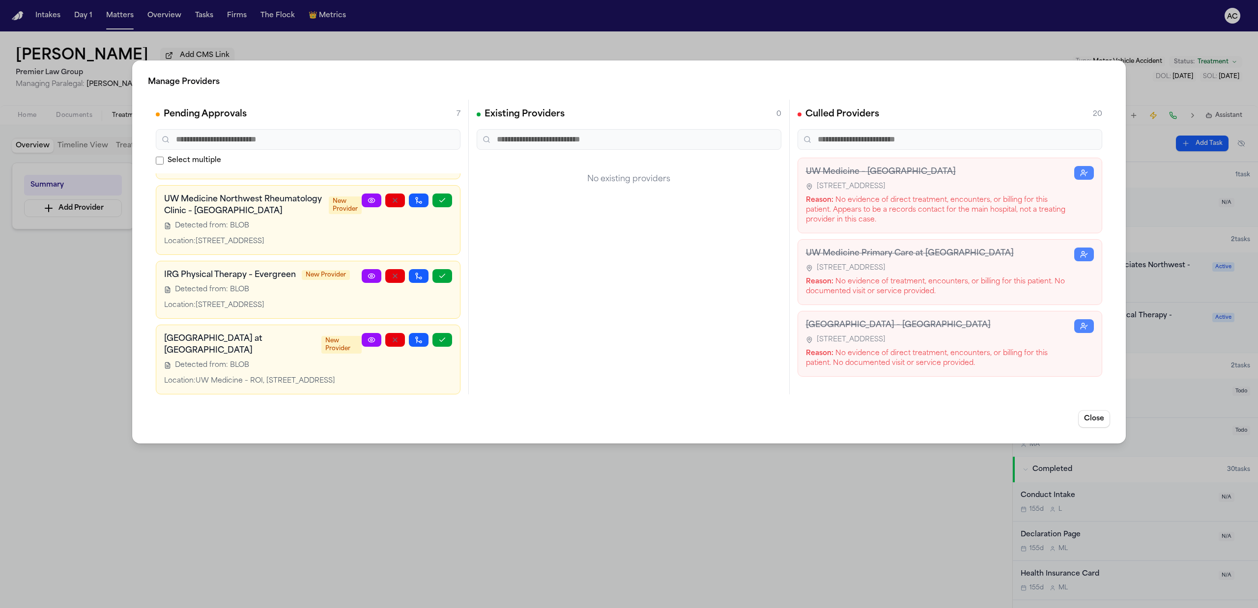
scroll to position [352, 0]
click at [362, 269] on link at bounding box center [372, 276] width 20 height 14
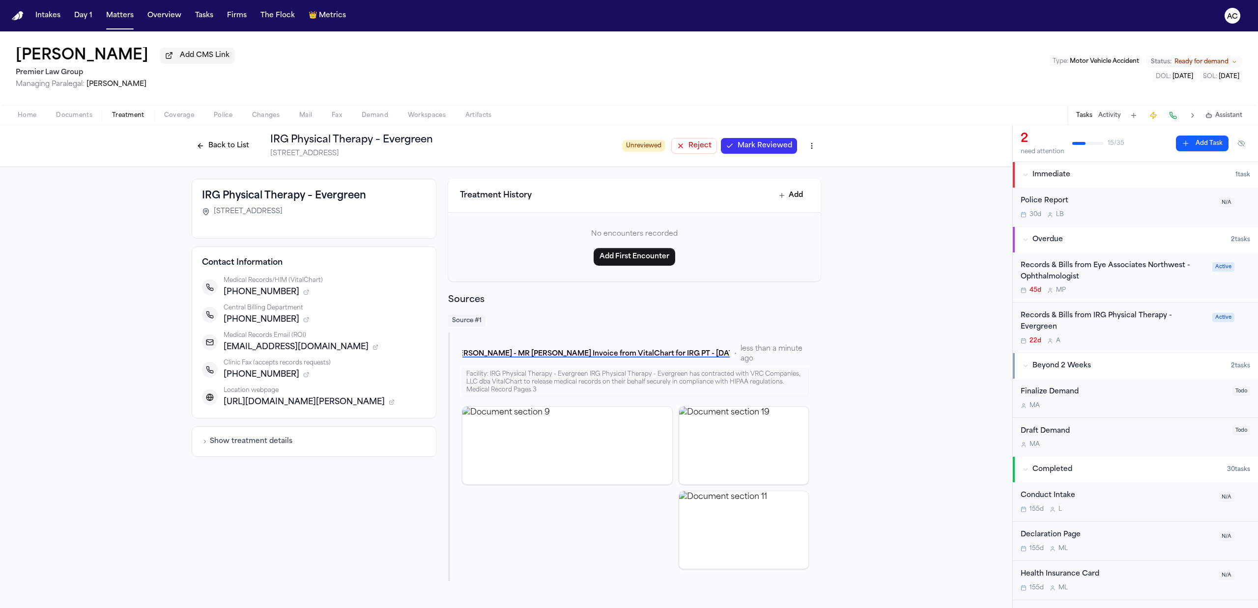
click at [1043, 318] on div "Records & Bills from IRG Physical Therapy - Evergreen" at bounding box center [1114, 322] width 186 height 23
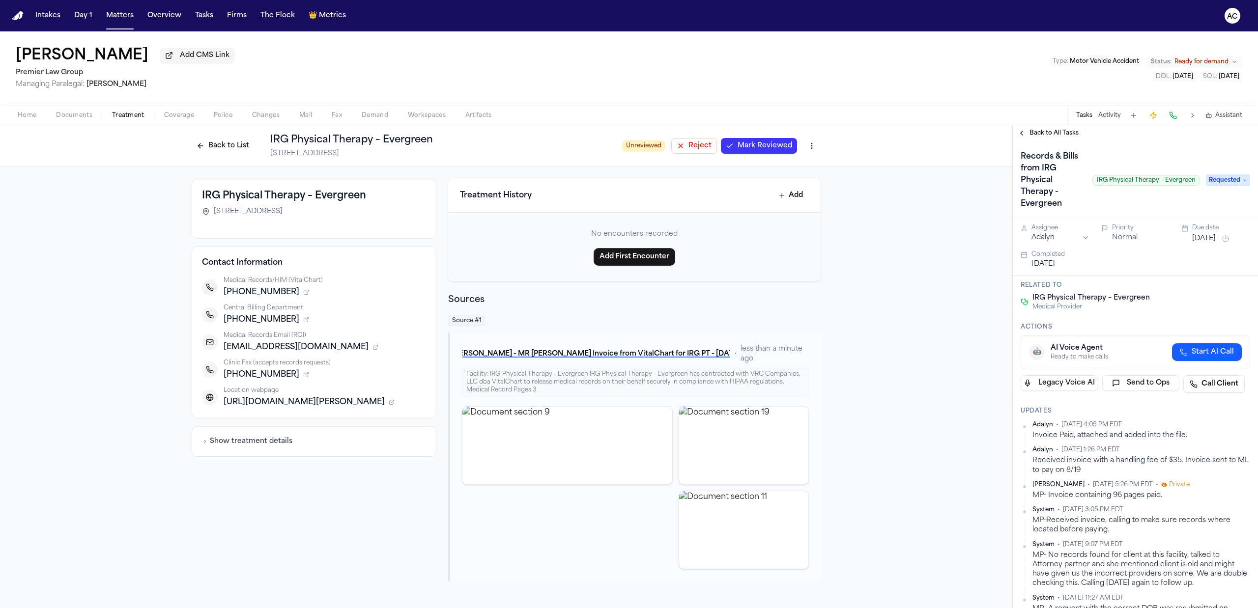
click at [80, 280] on div "IRG Physical Therapy – Evergreen 5029 Evergreen Way, Everett, WA 98203-2828 Con…" at bounding box center [506, 380] width 1012 height 426
click at [218, 150] on button "Back to List" at bounding box center [223, 146] width 62 height 16
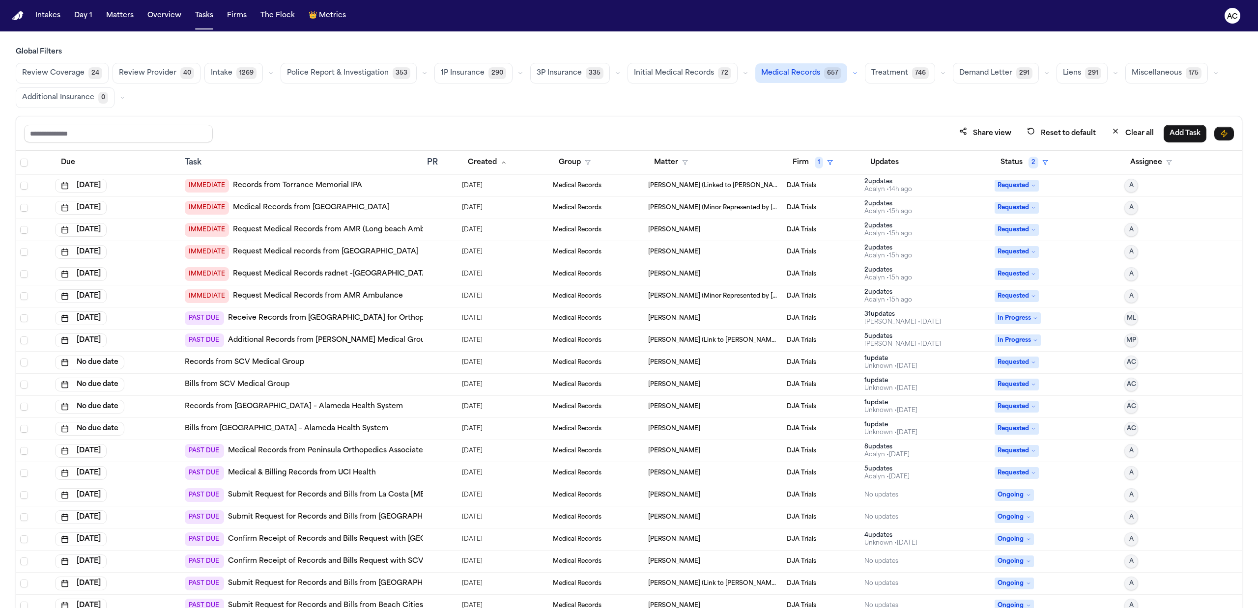
click at [274, 386] on link "Bills from SCV Medical Group" at bounding box center [237, 385] width 105 height 10
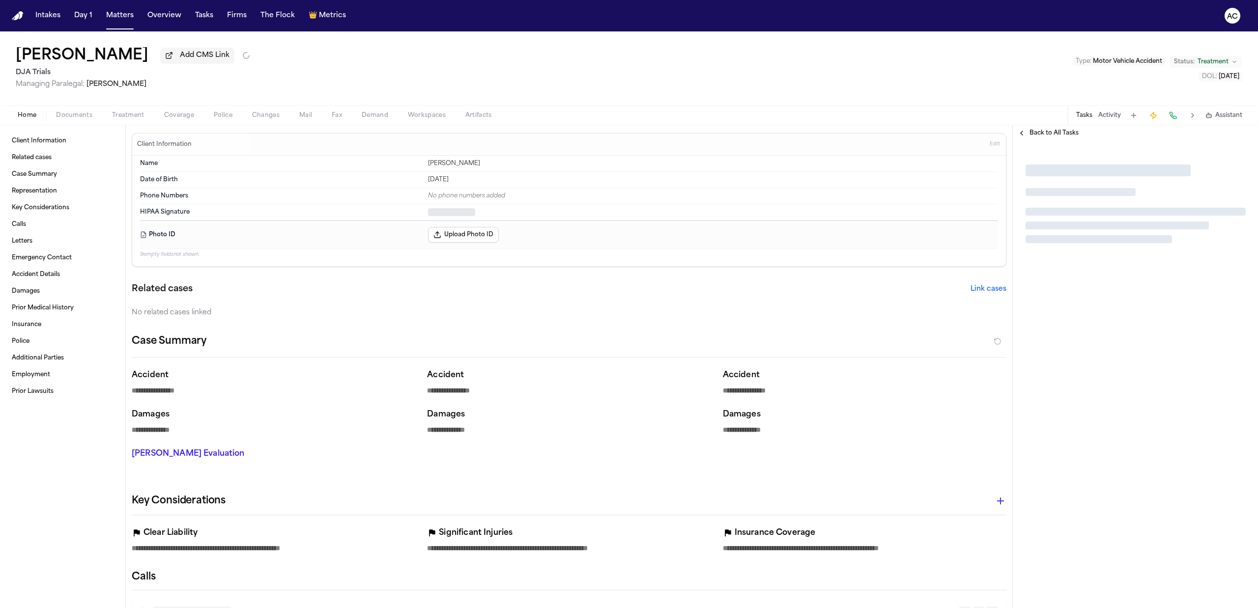
type textarea "*"
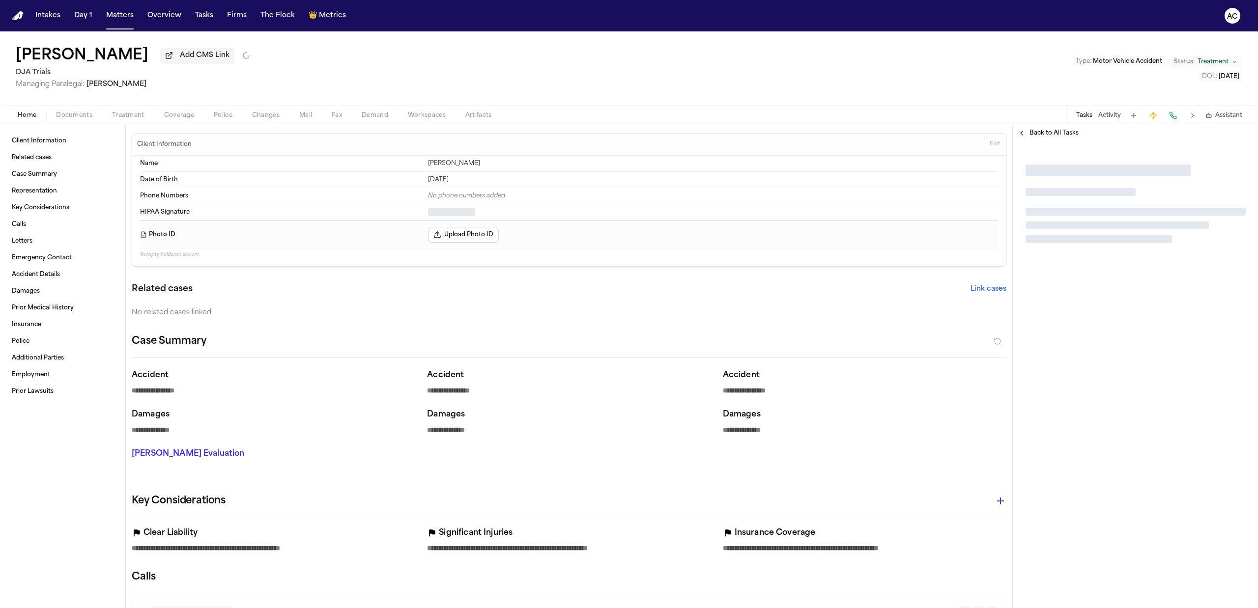
type textarea "*"
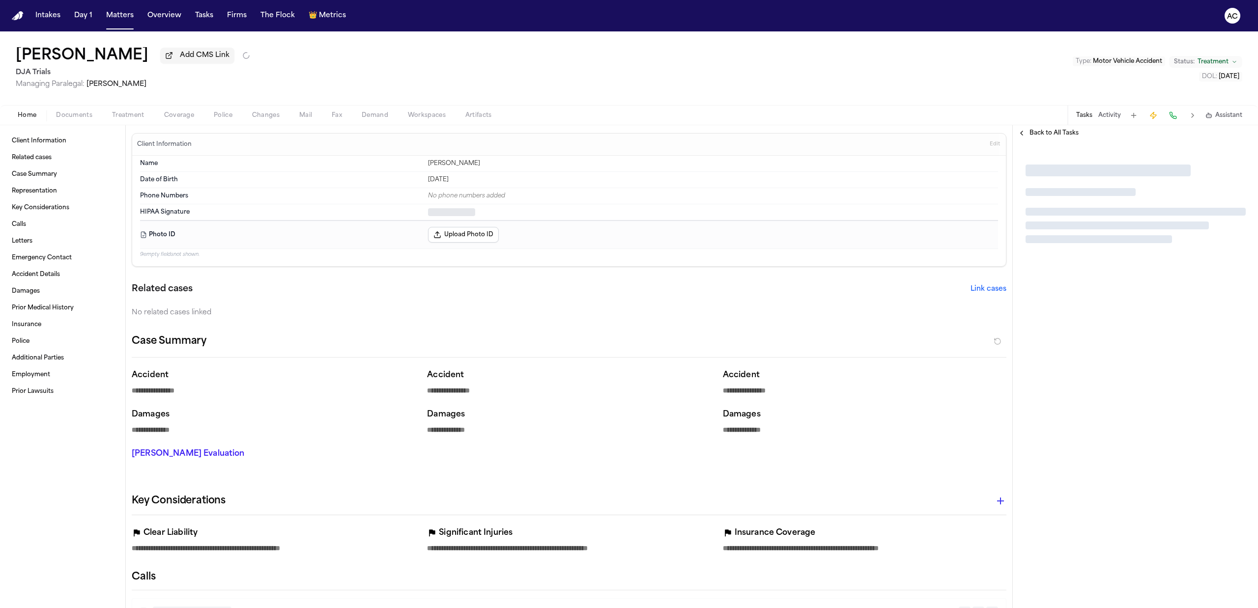
type textarea "*"
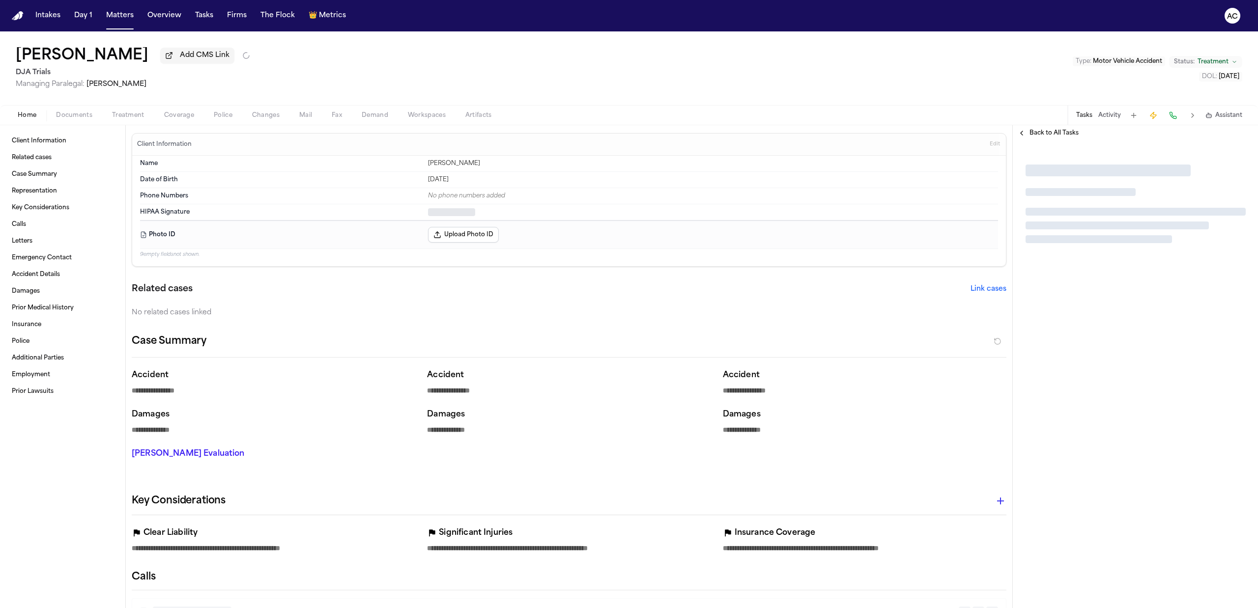
type textarea "*"
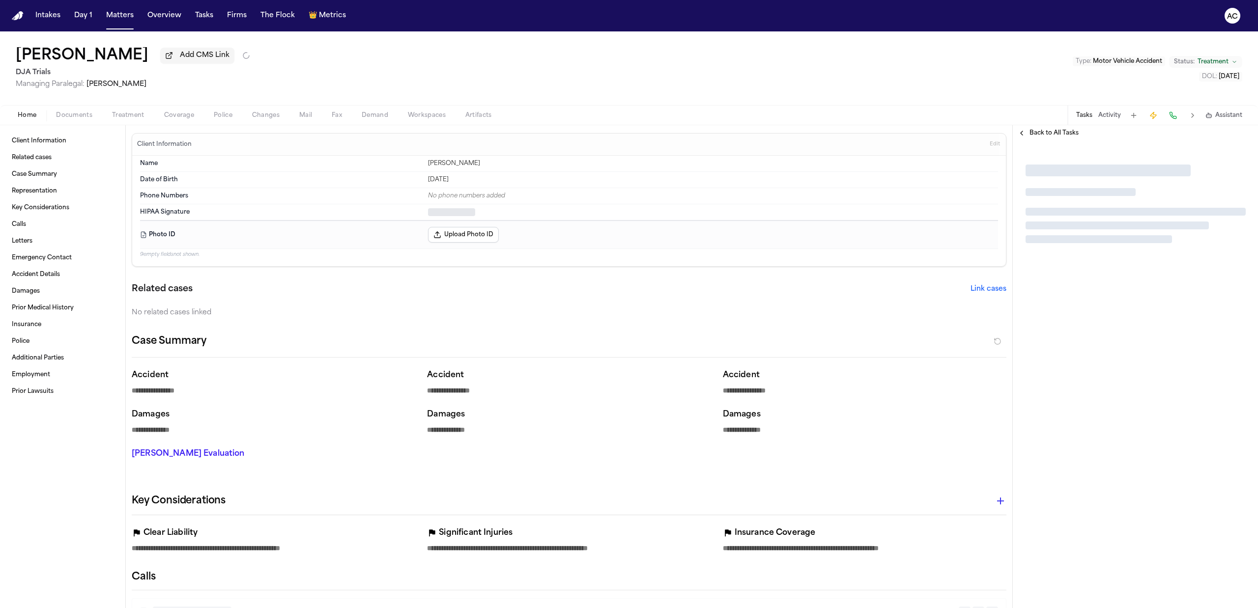
type textarea "*"
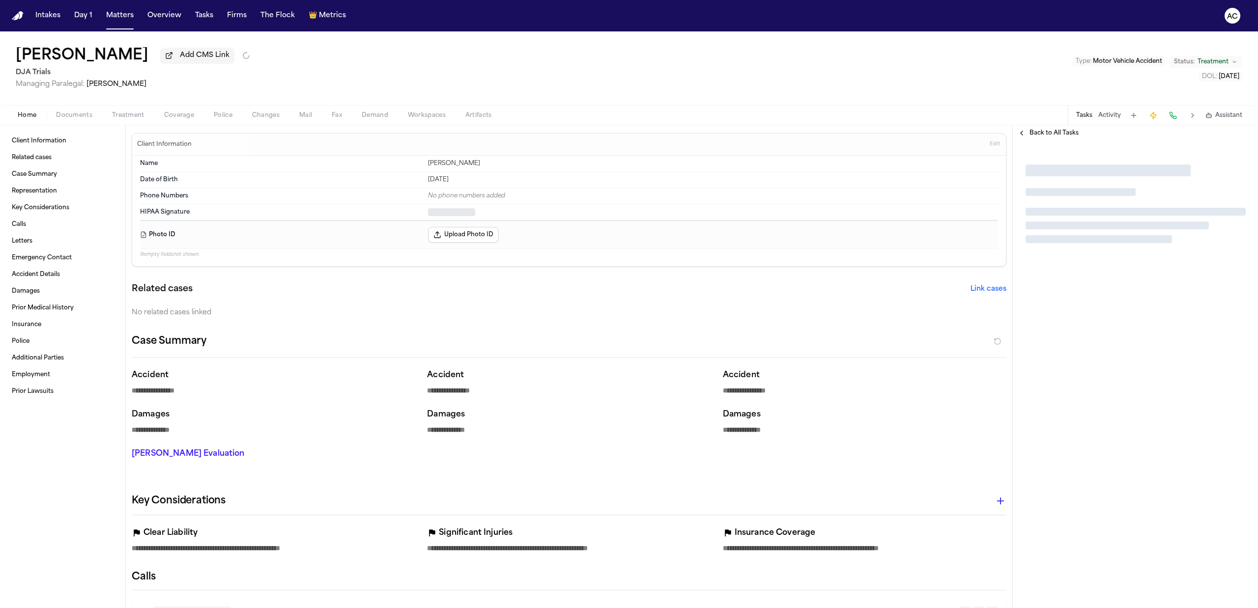
type textarea "*"
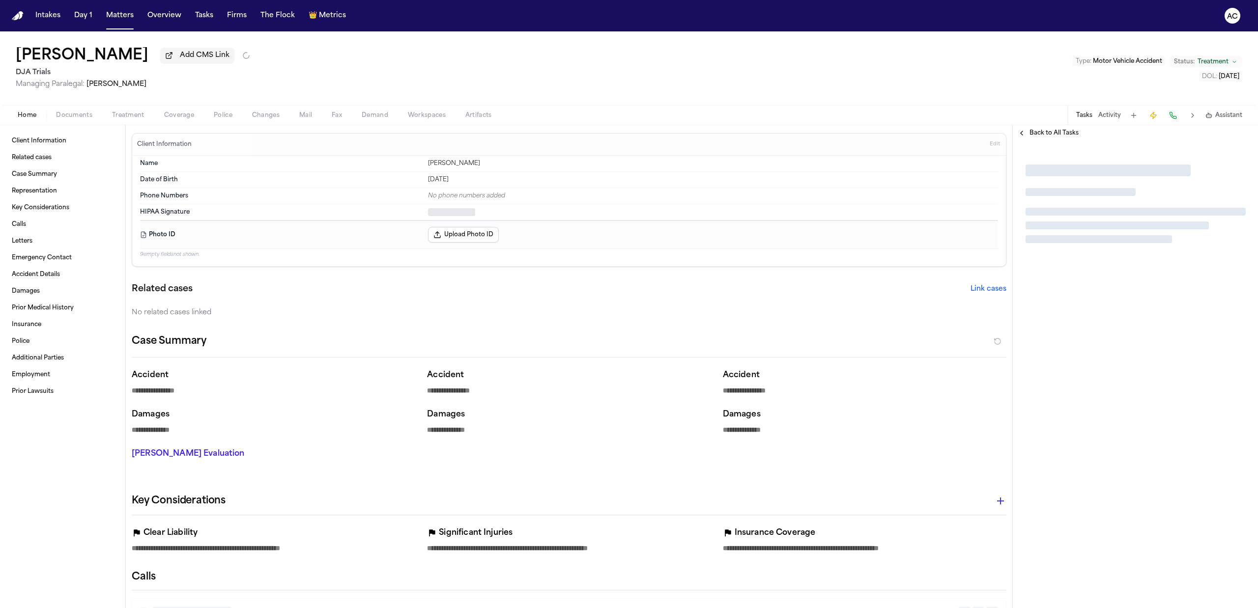
type textarea "*"
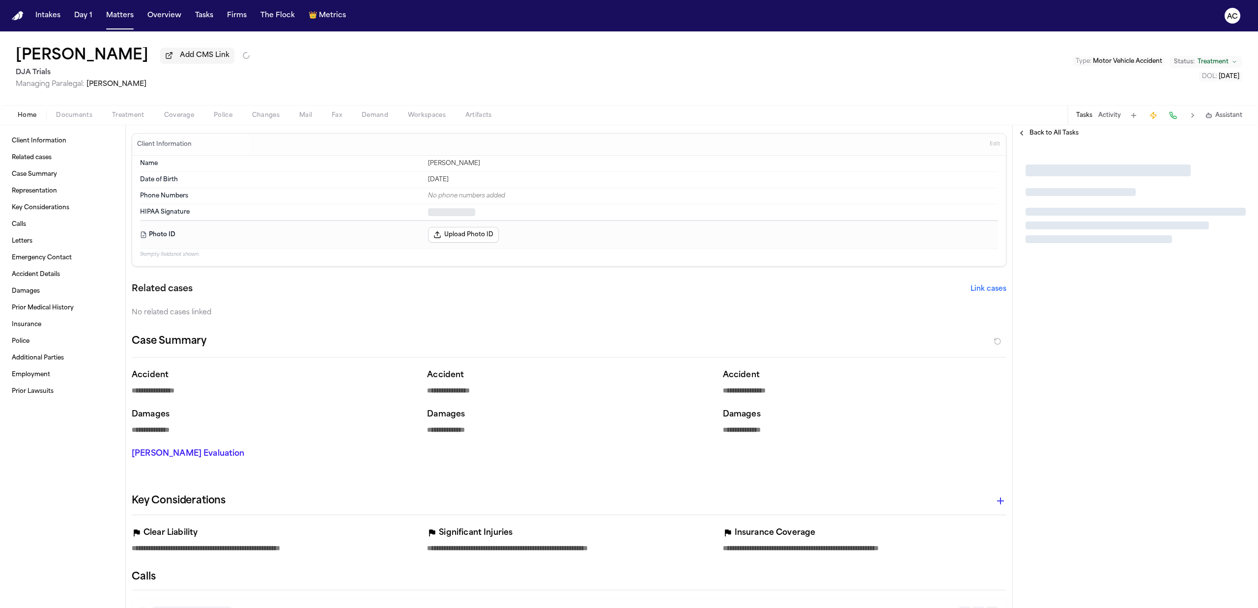
type textarea "*"
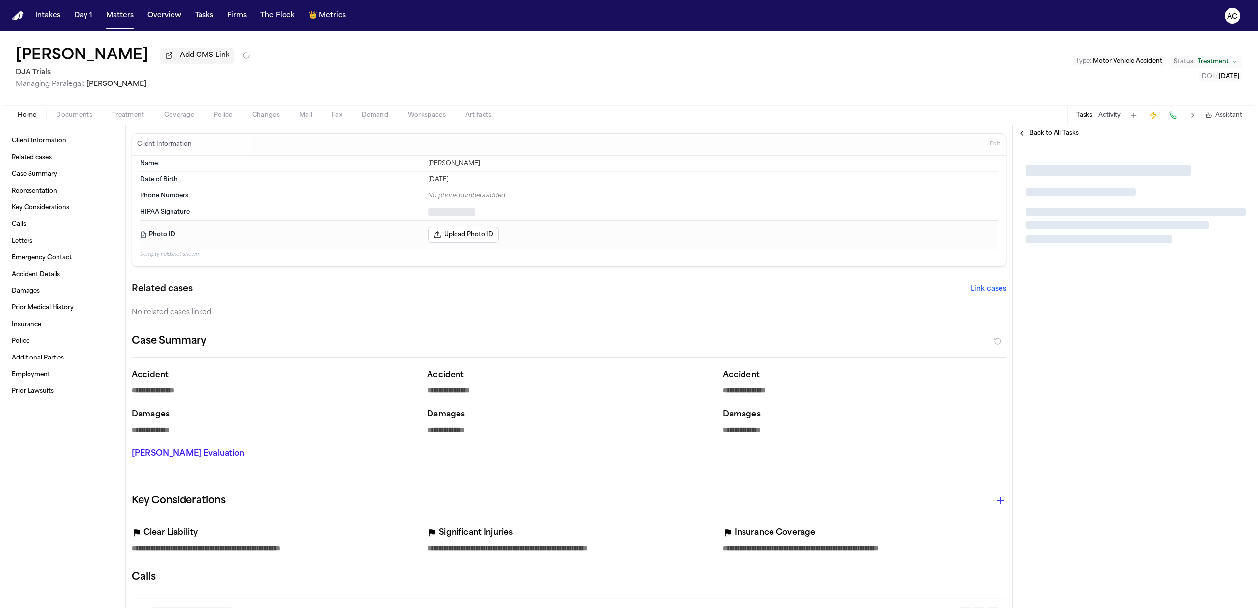
type textarea "*"
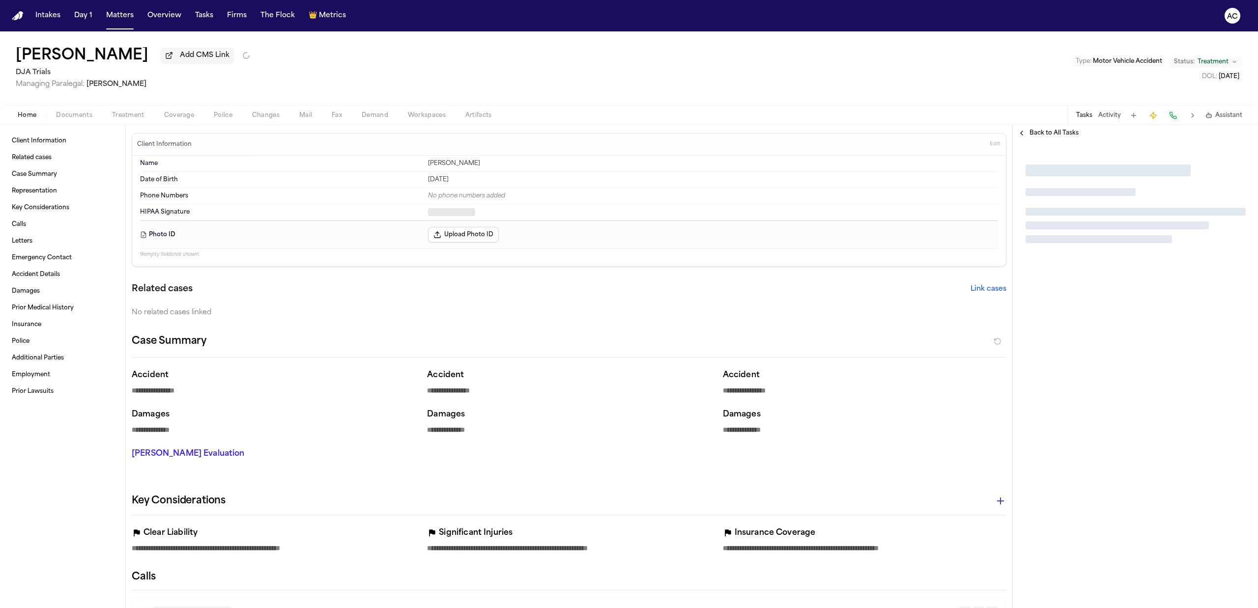
type textarea "*"
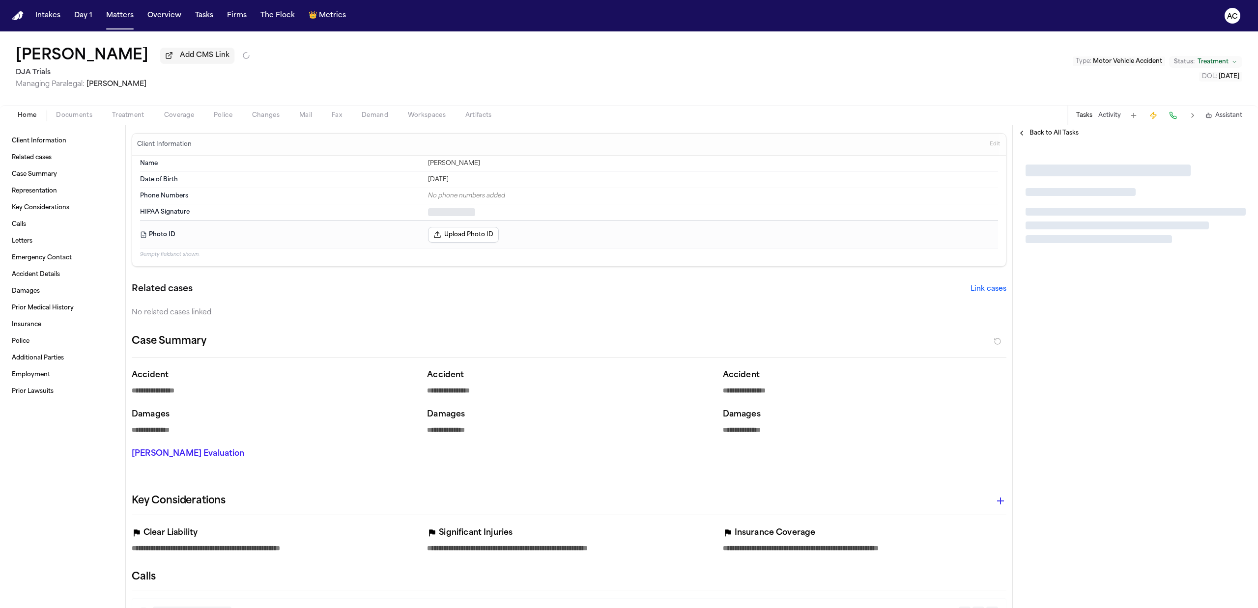
type textarea "*"
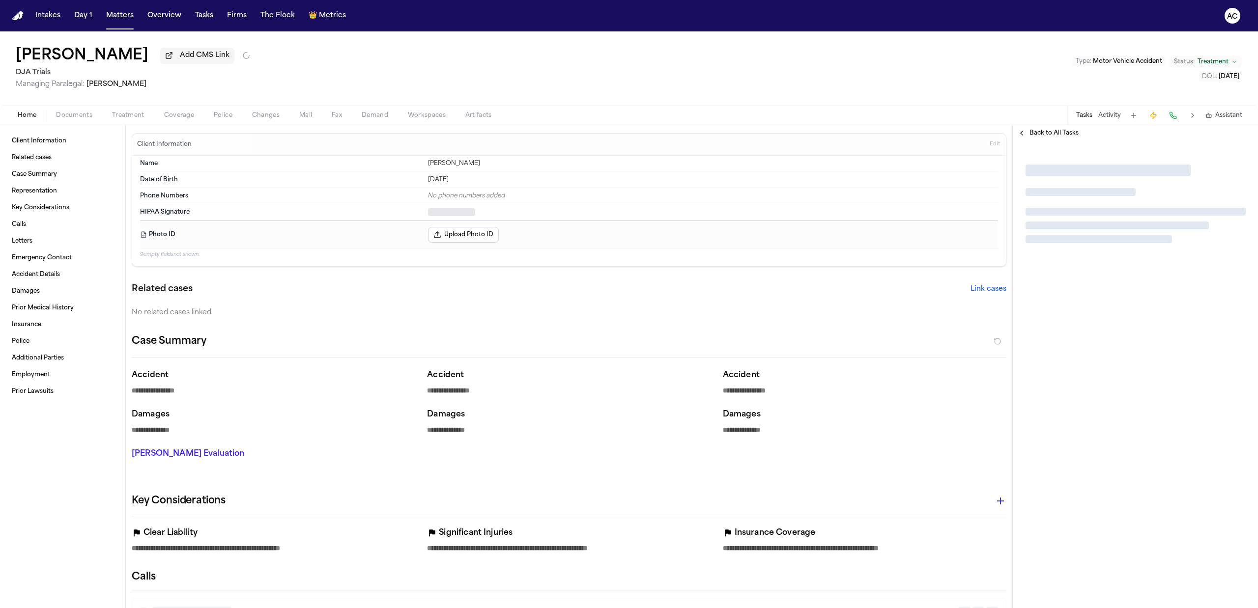
type textarea "*"
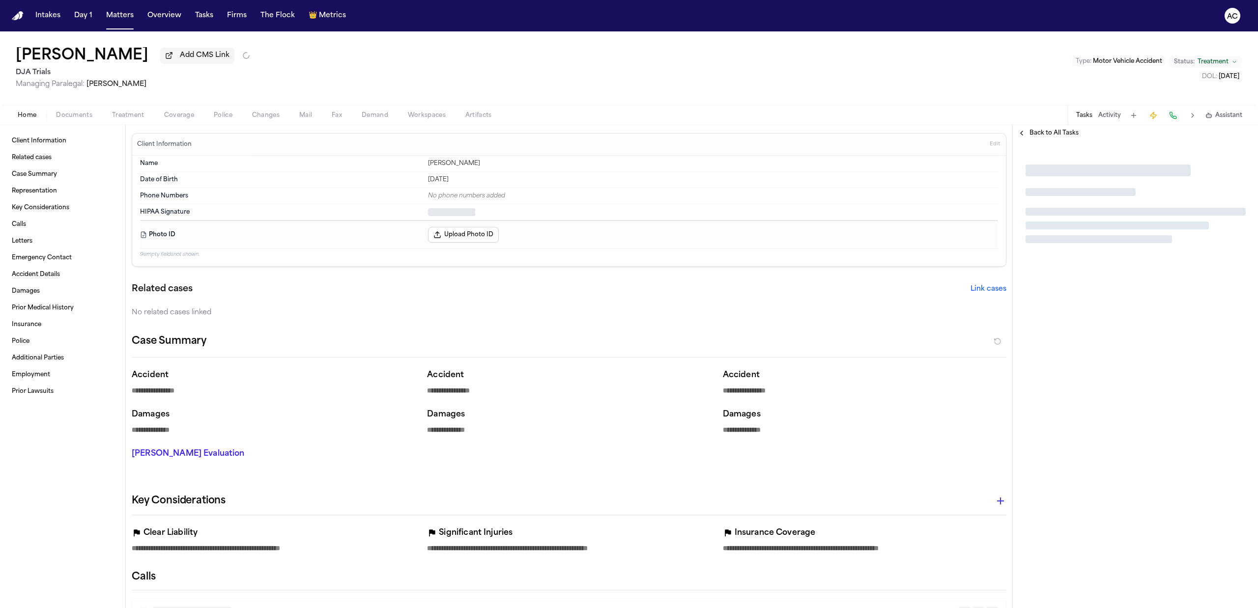
type textarea "*"
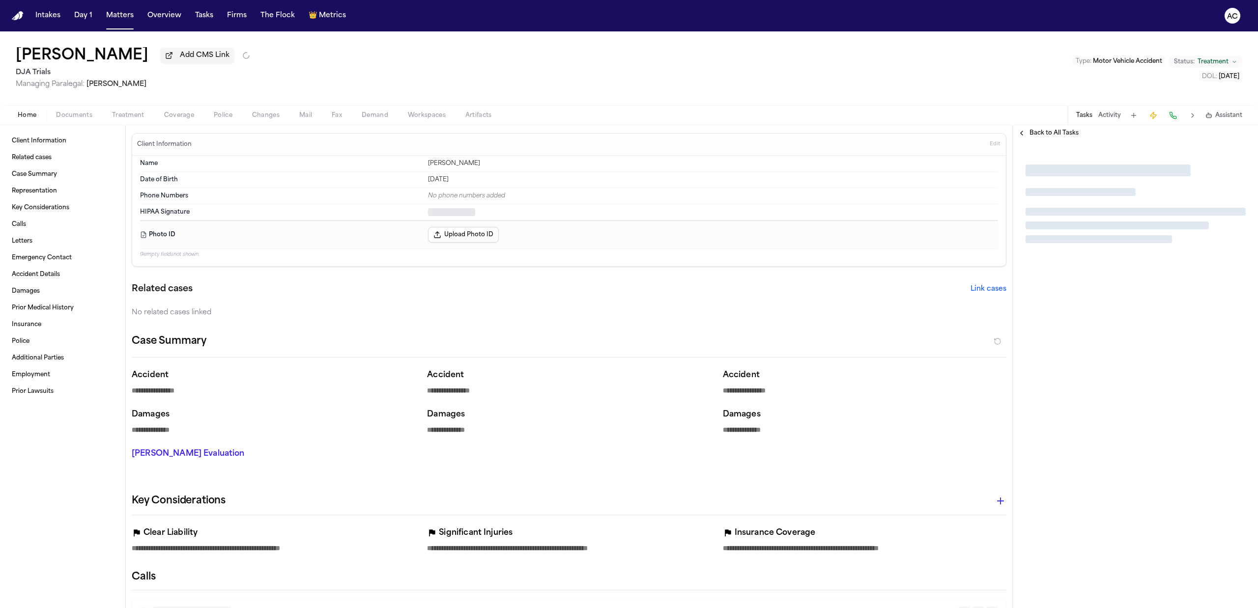
type textarea "*"
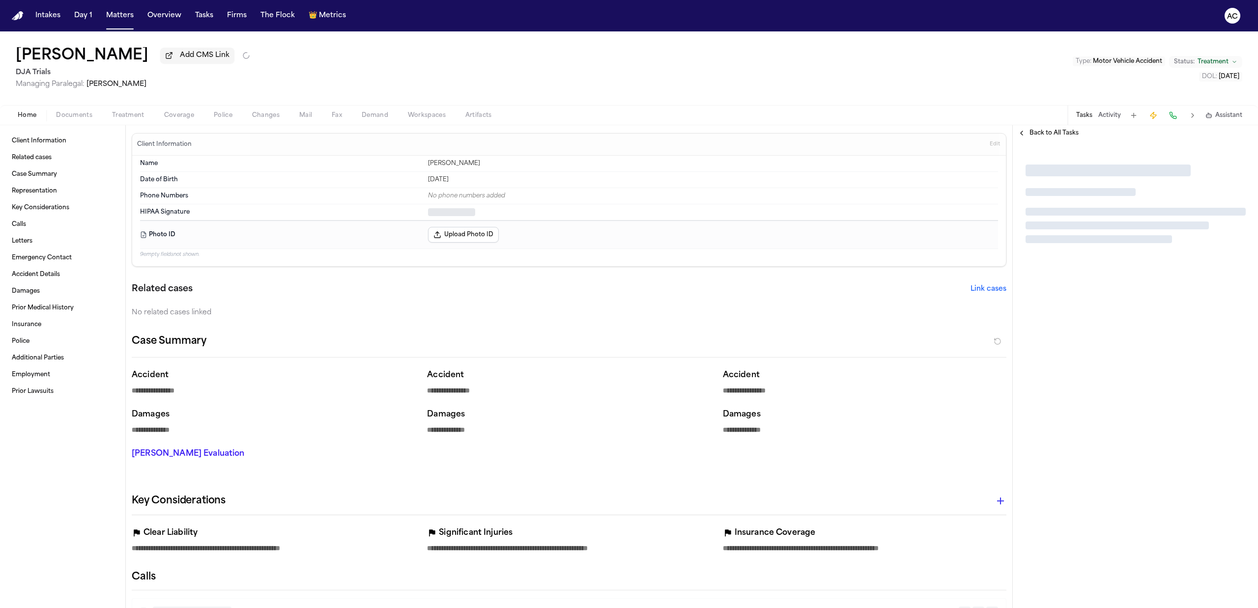
type textarea "*"
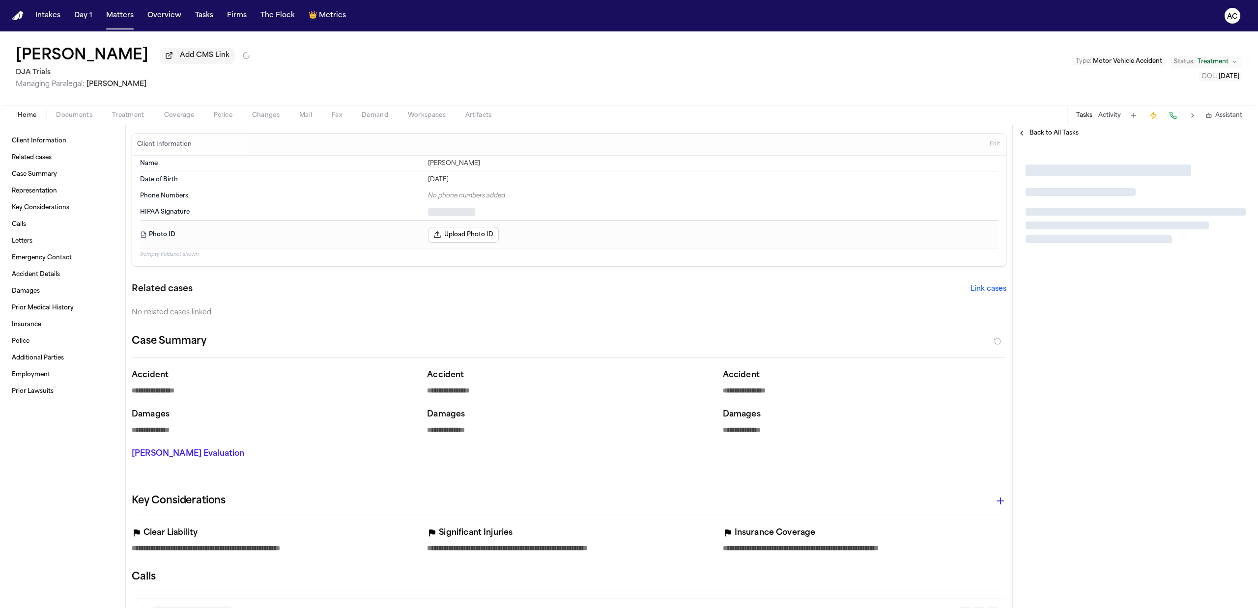
type textarea "*"
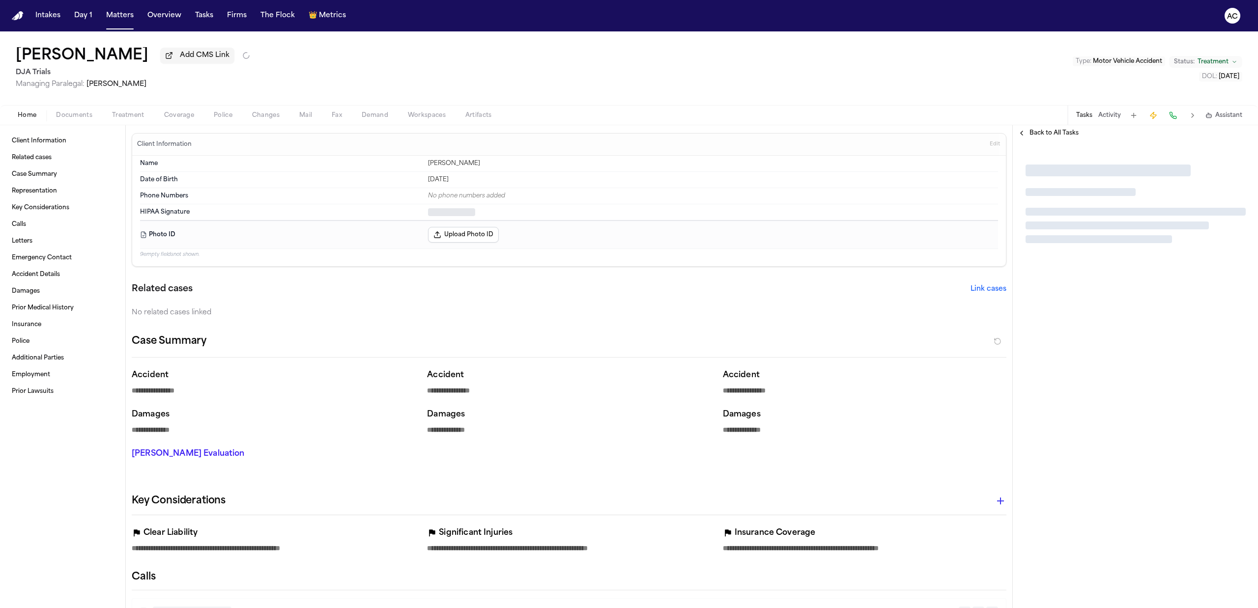
type textarea "*"
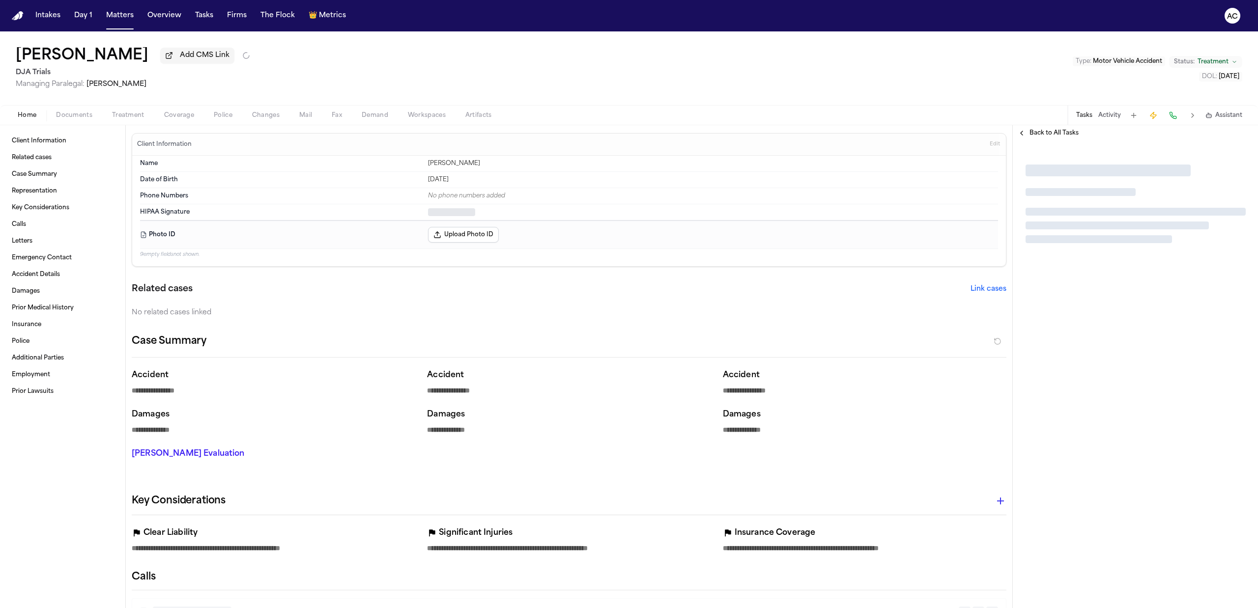
type textarea "*"
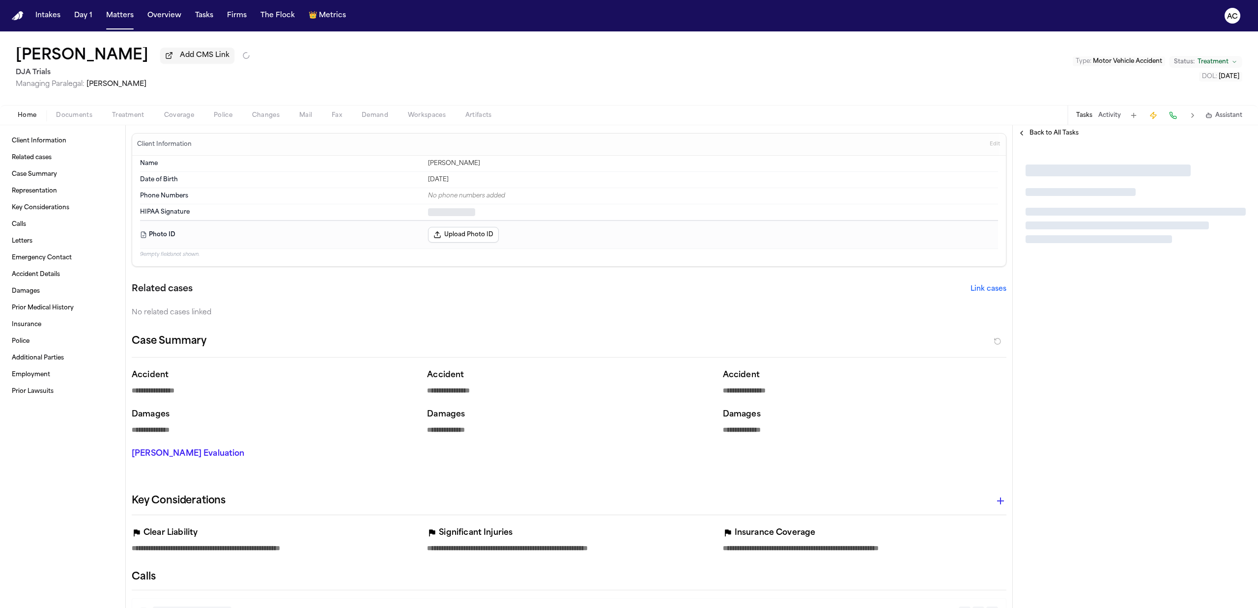
type textarea "*"
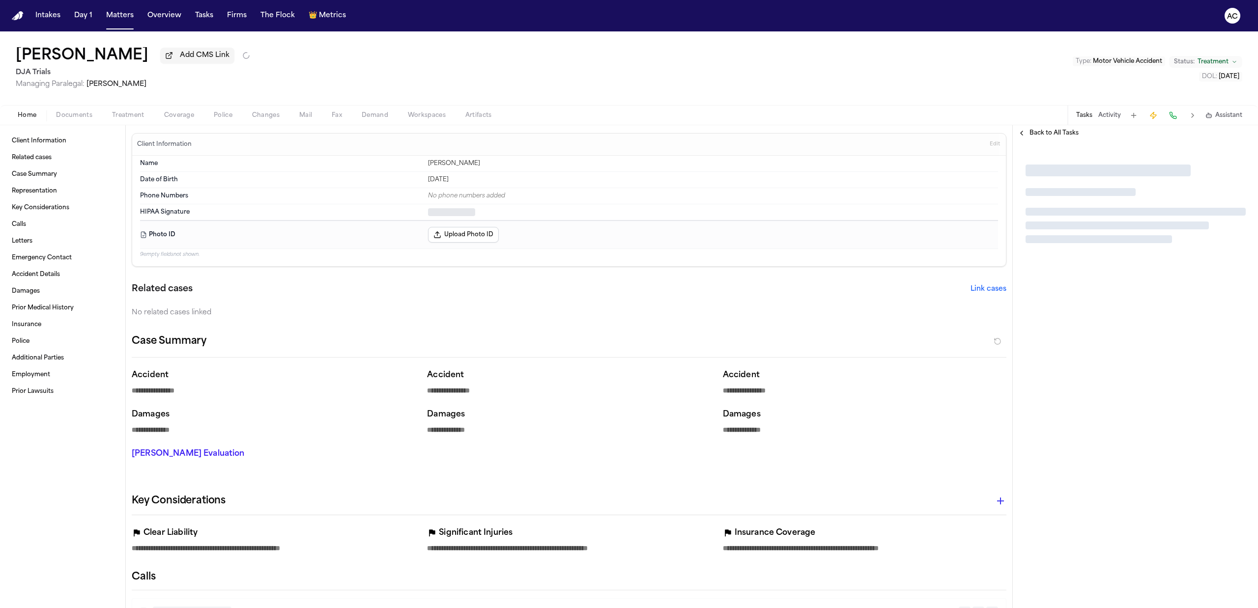
type textarea "*"
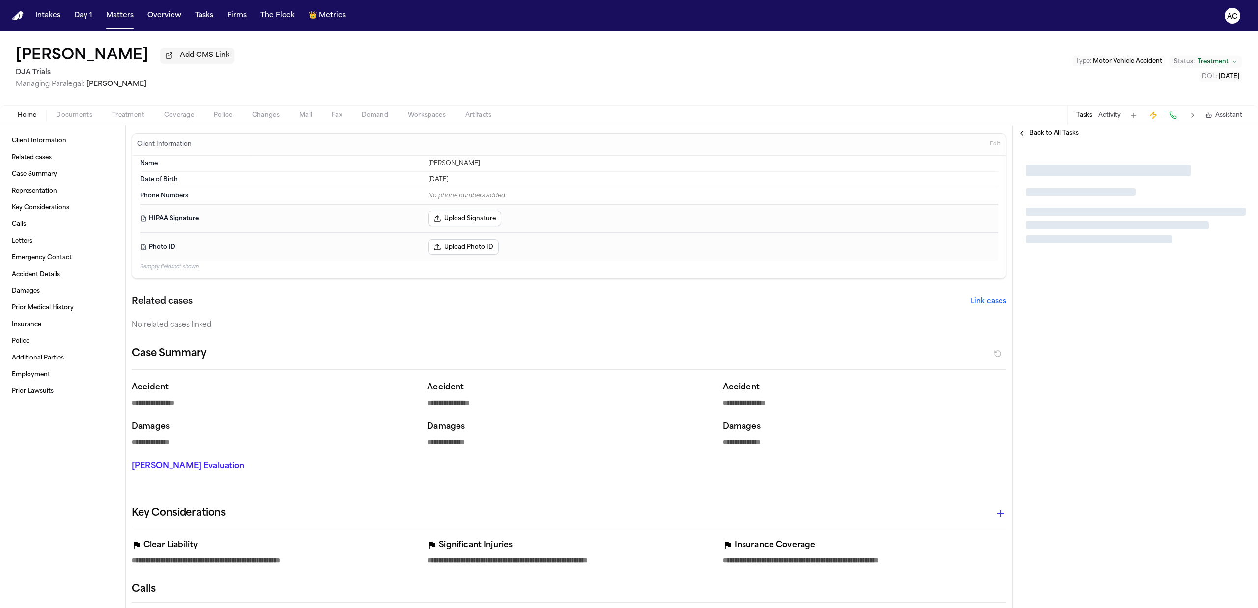
type textarea "*"
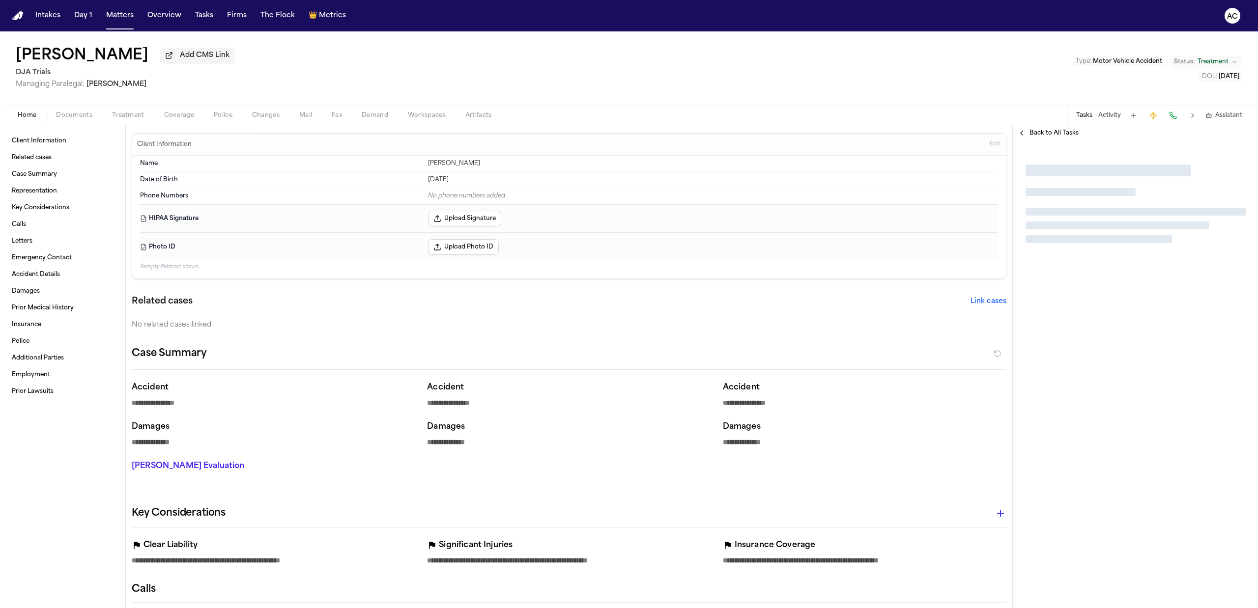
type textarea "*"
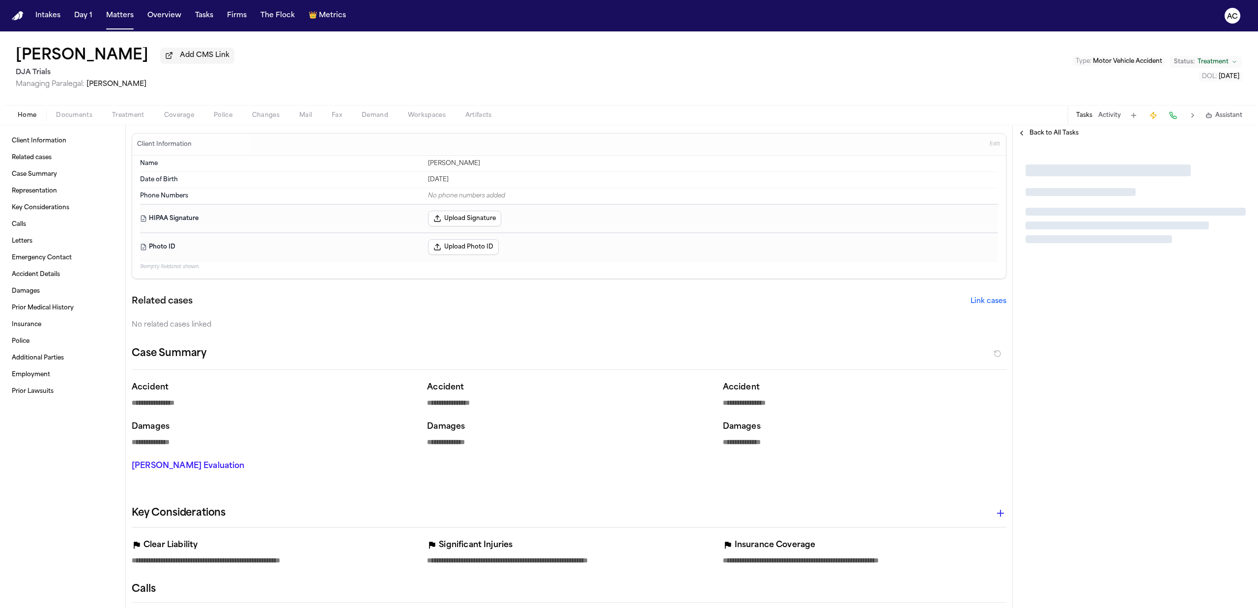
type textarea "*"
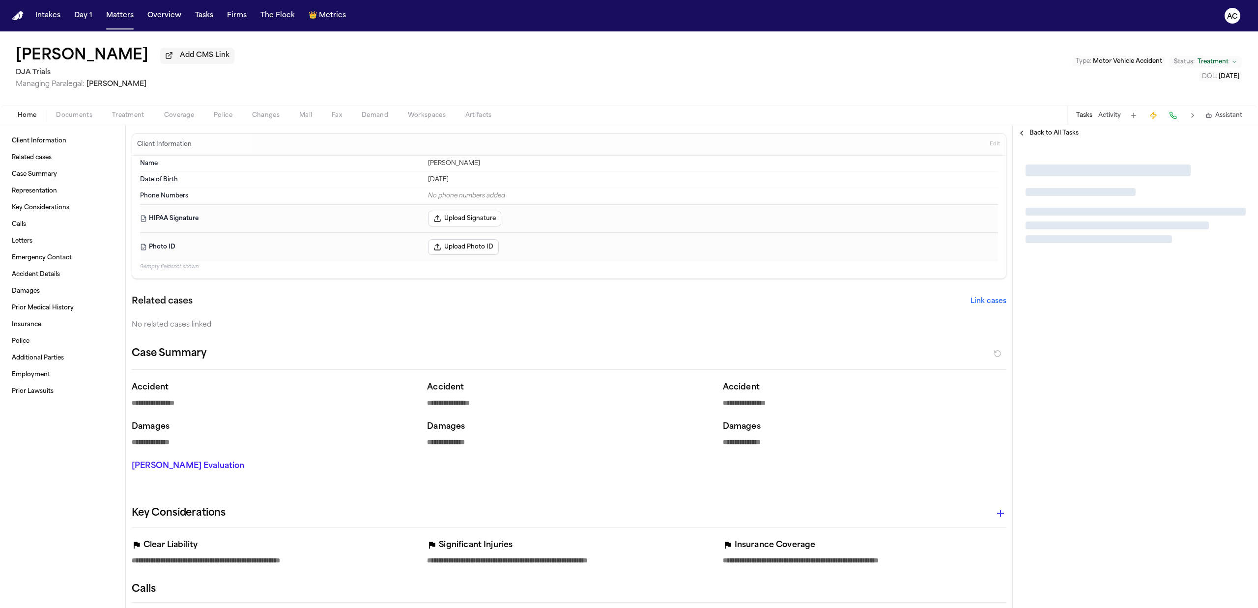
type textarea "*"
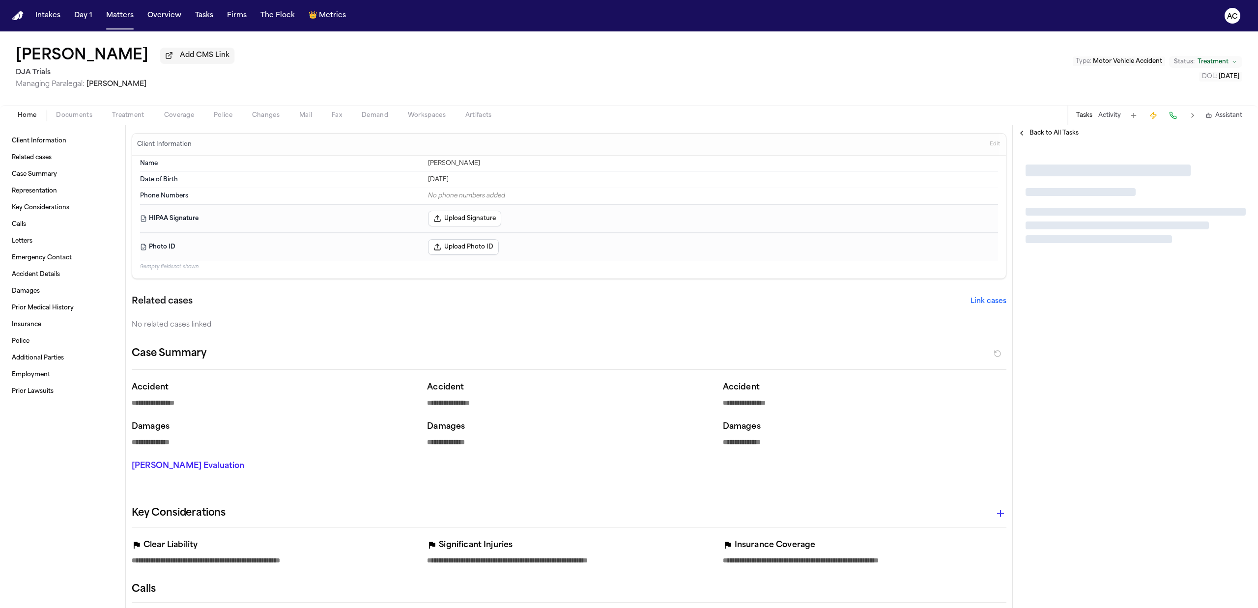
type textarea "*"
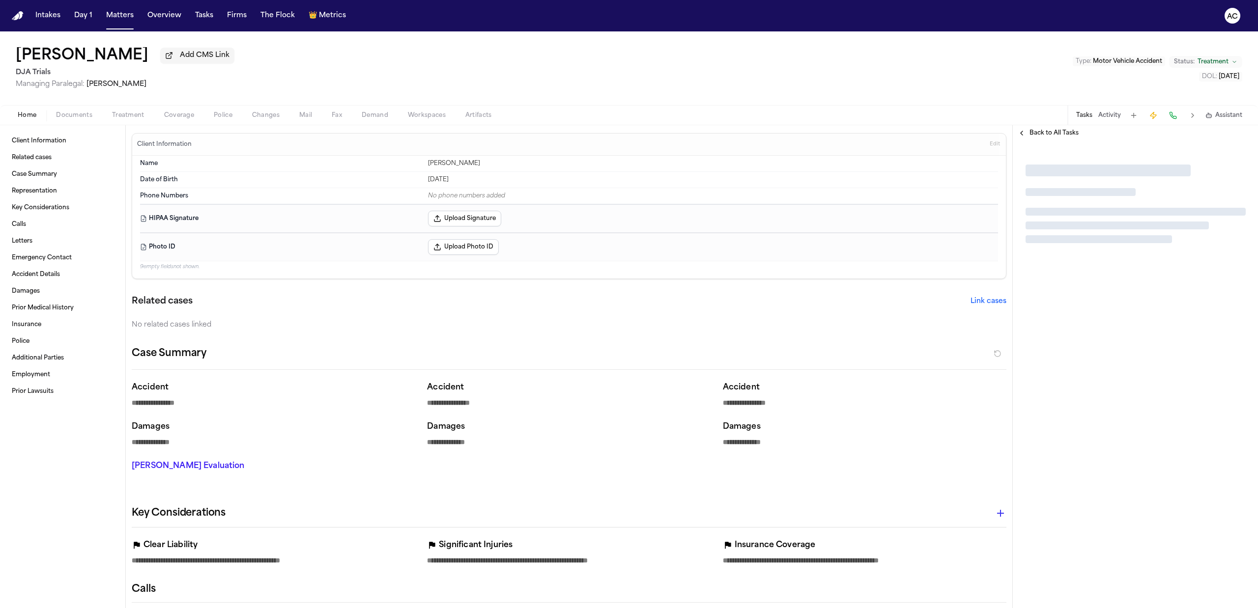
type textarea "*"
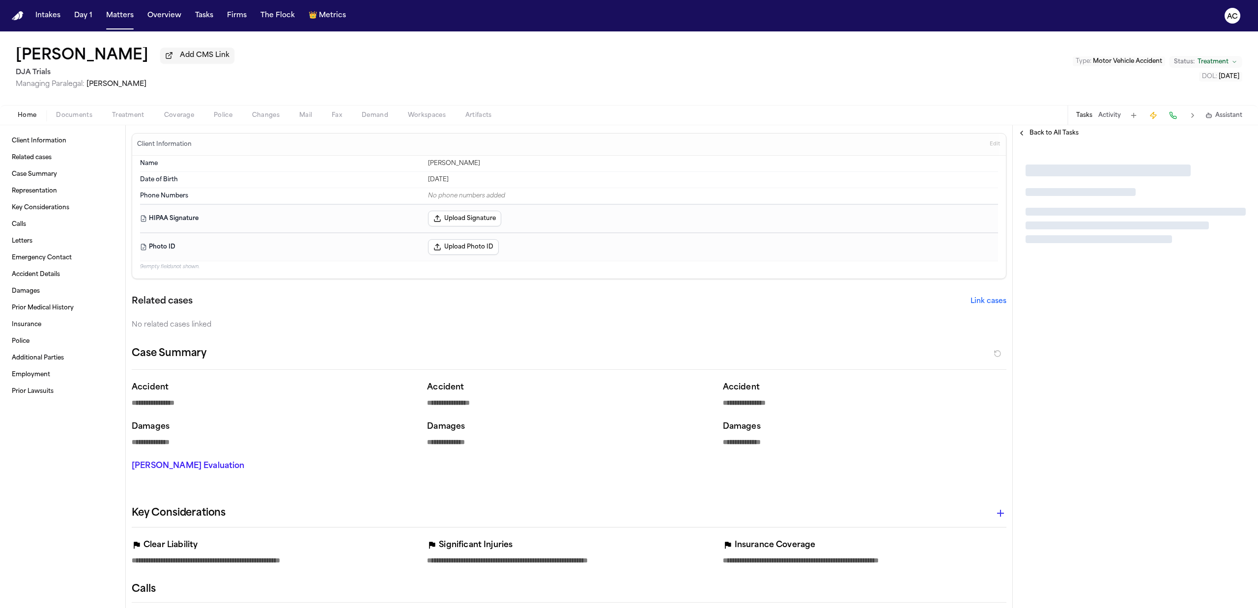
type textarea "*"
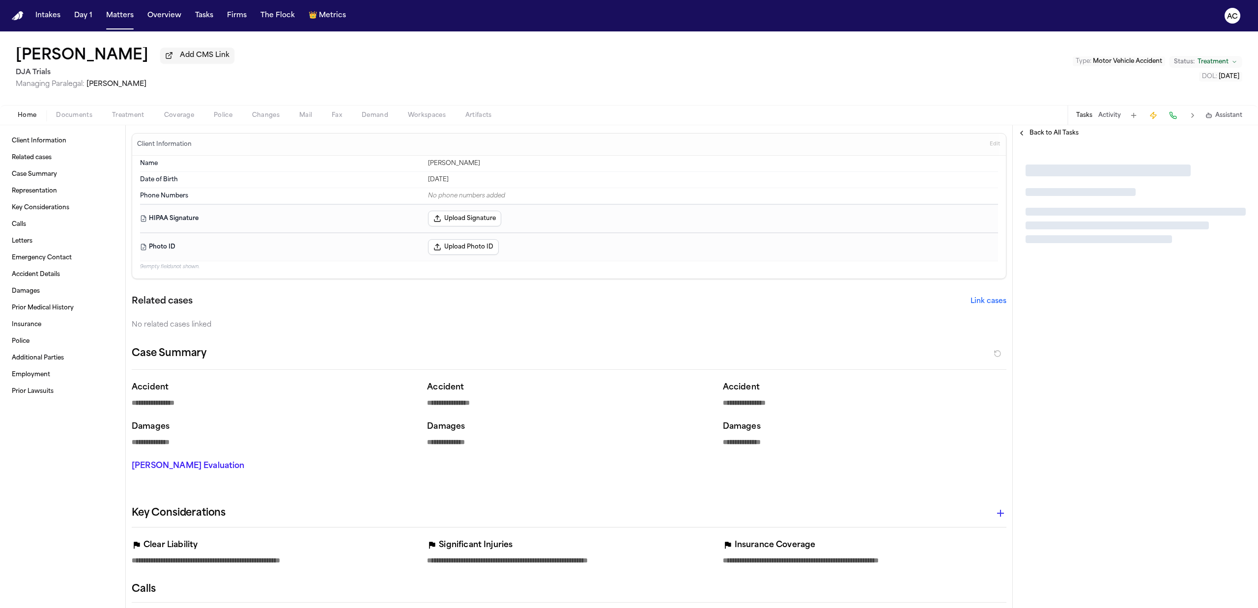
type textarea "*"
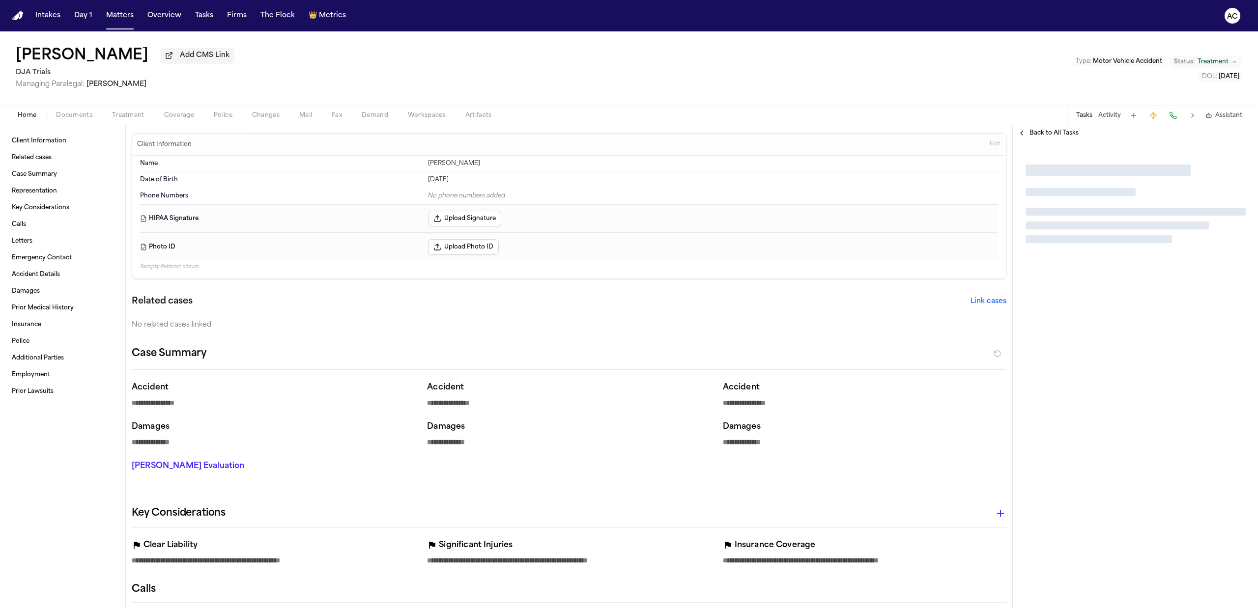
type textarea "*"
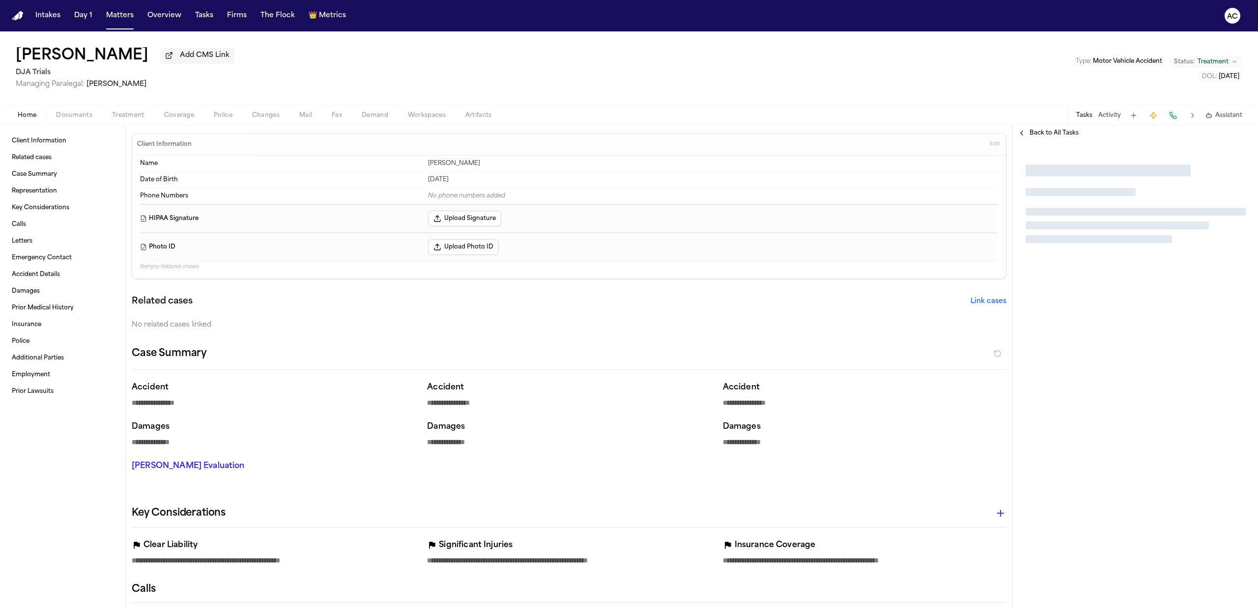
type textarea "*"
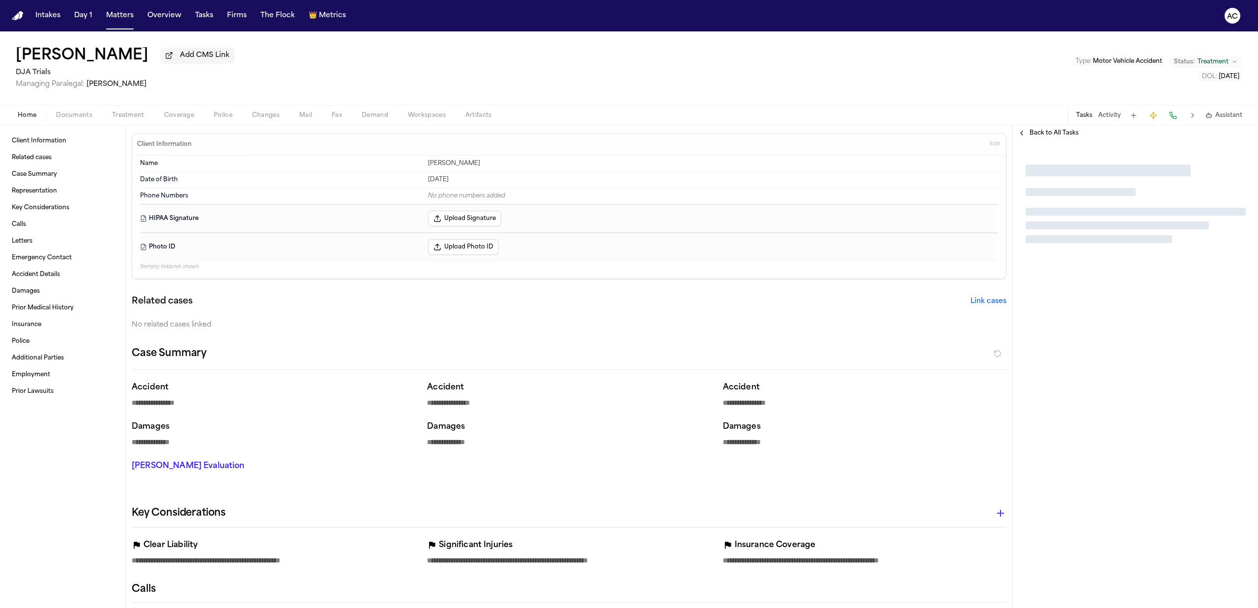
type textarea "*"
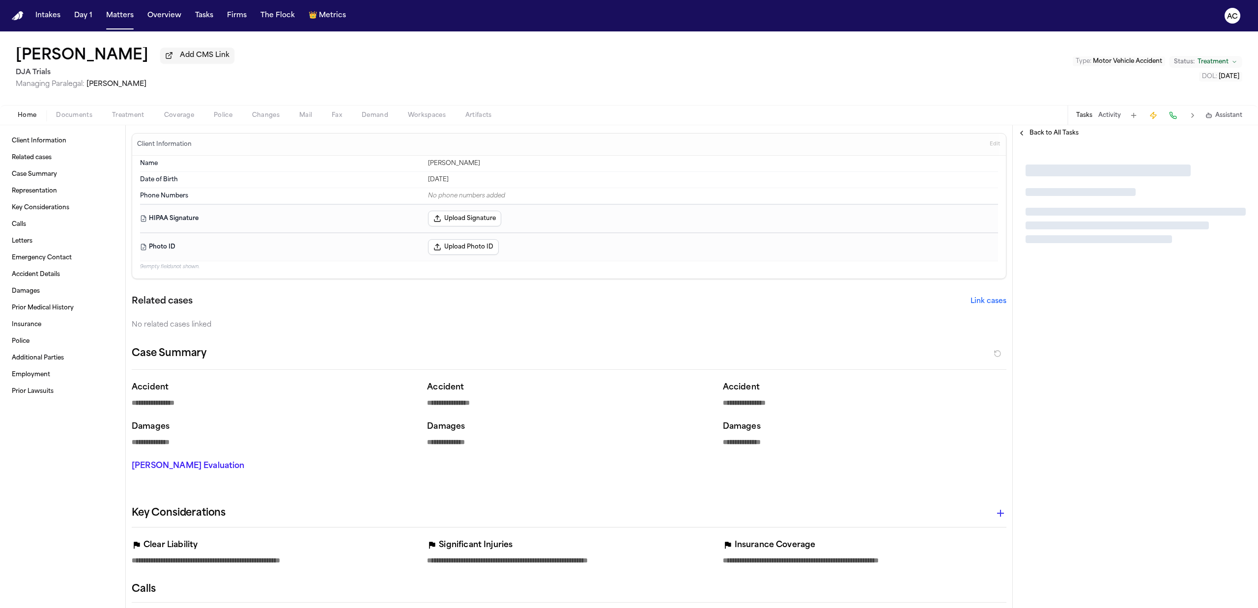
type textarea "*"
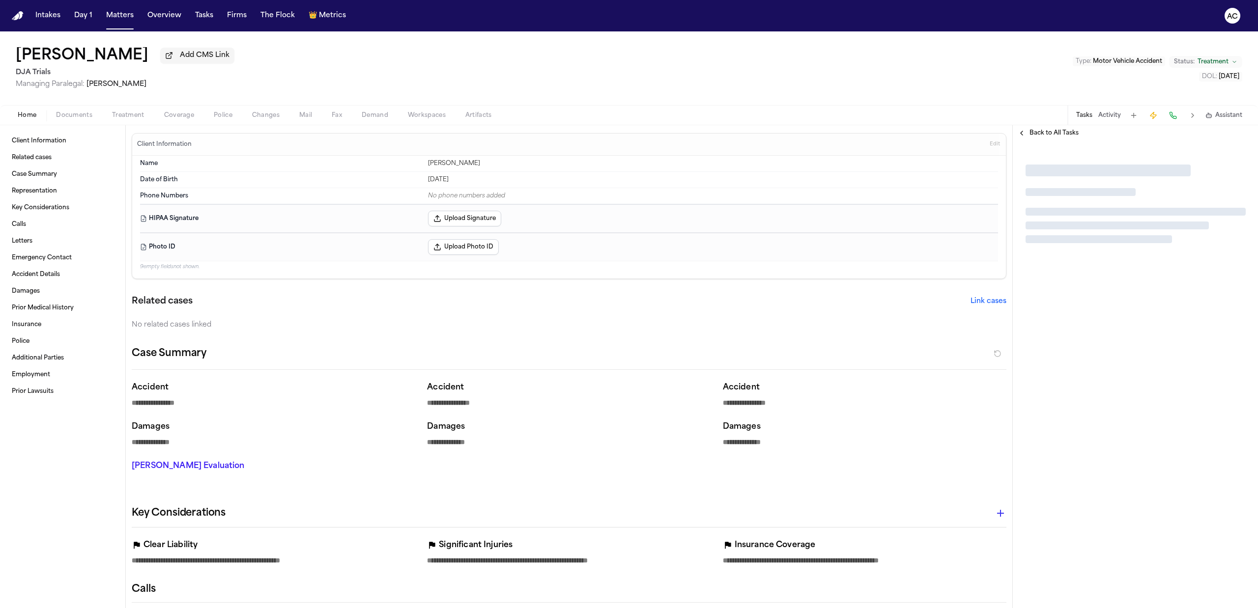
type textarea "*"
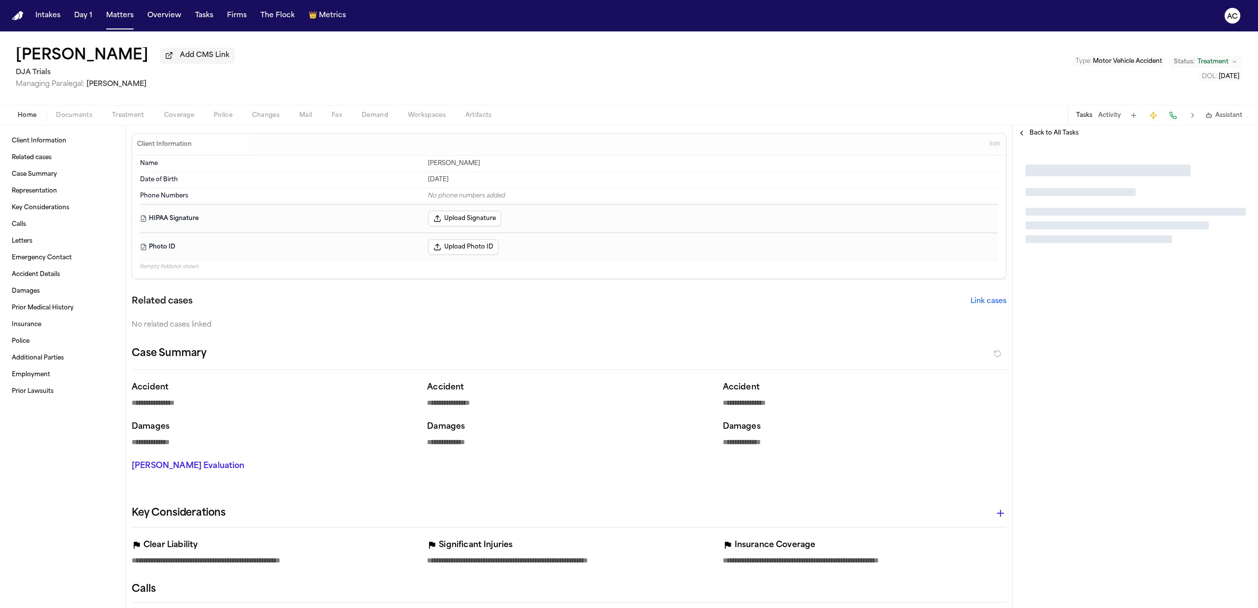
type textarea "*"
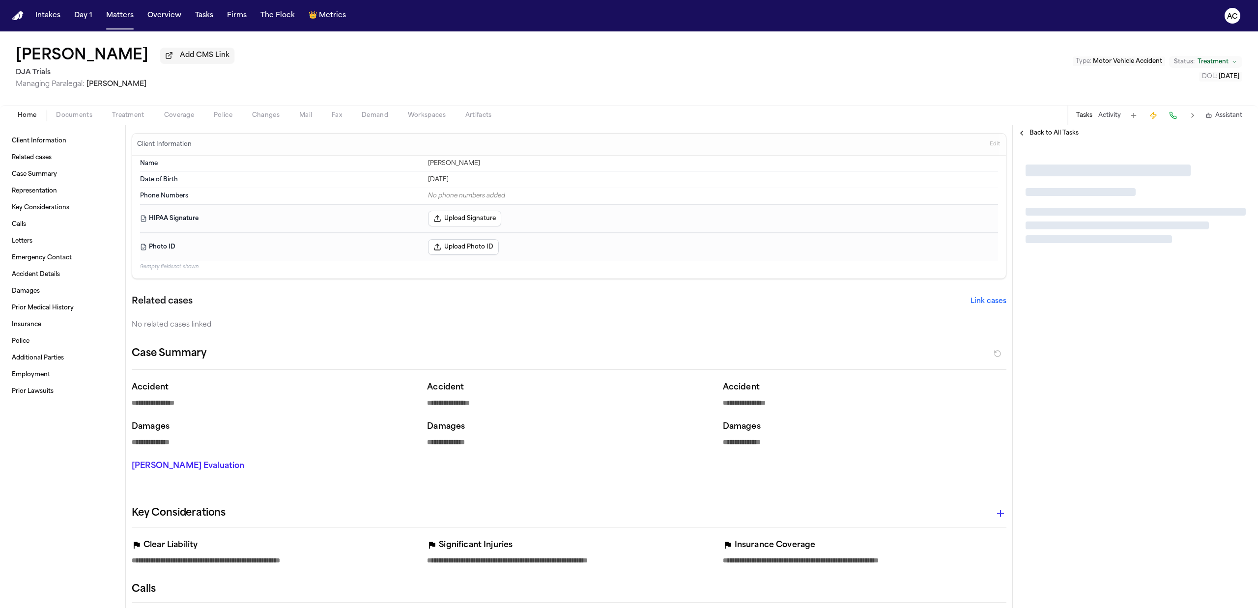
type textarea "*"
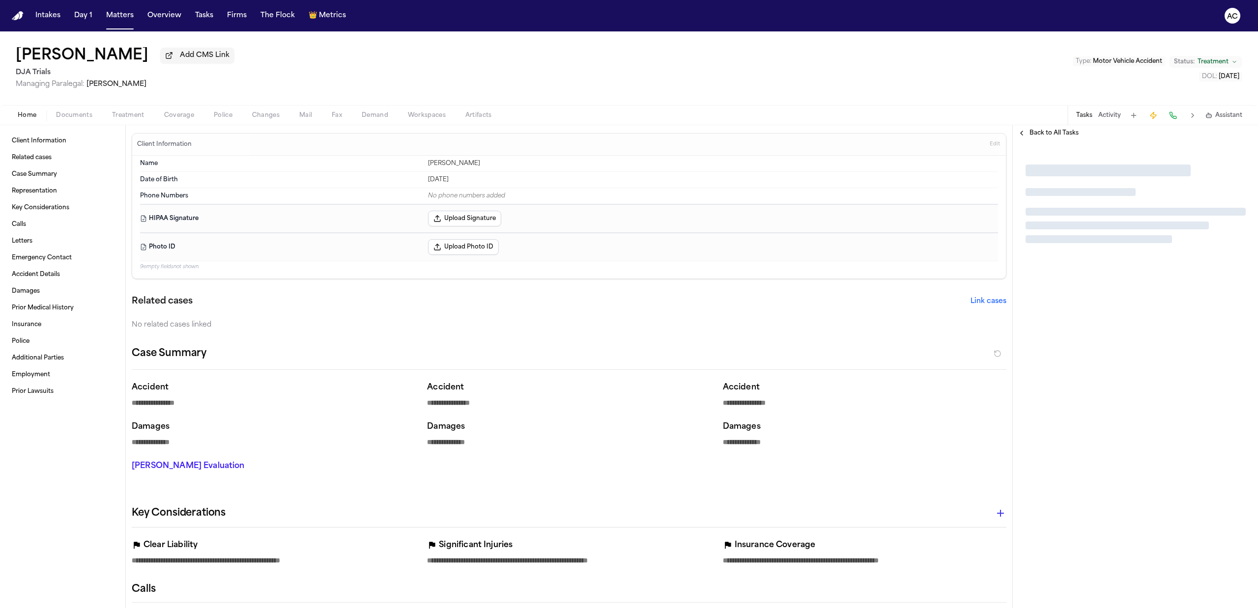
type textarea "*"
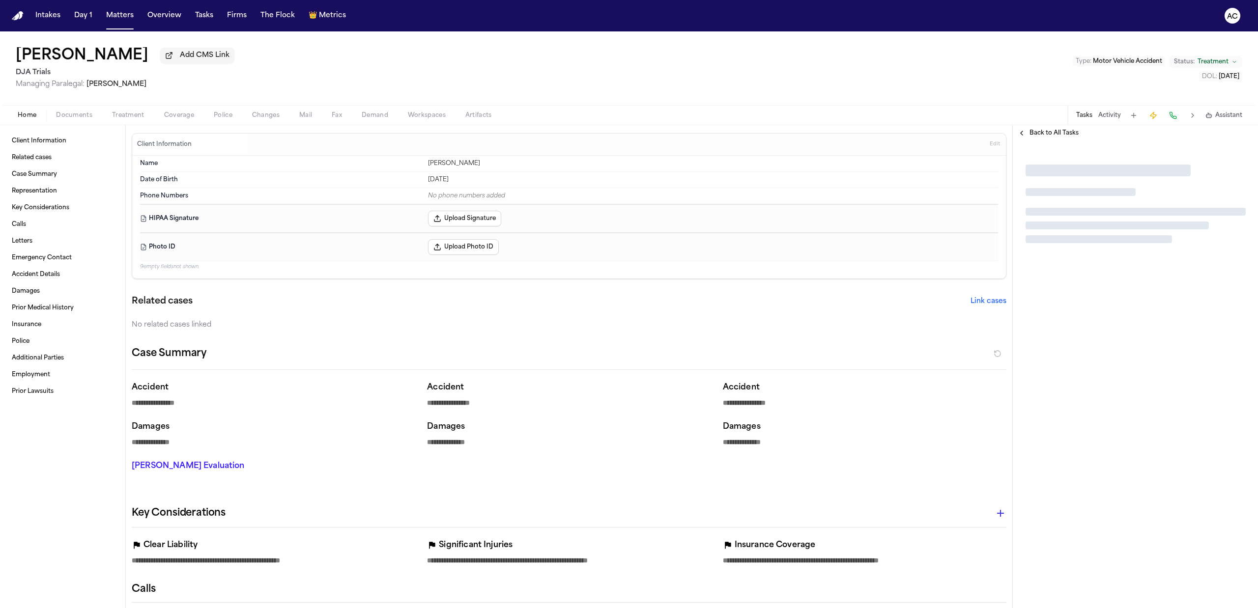
type textarea "*"
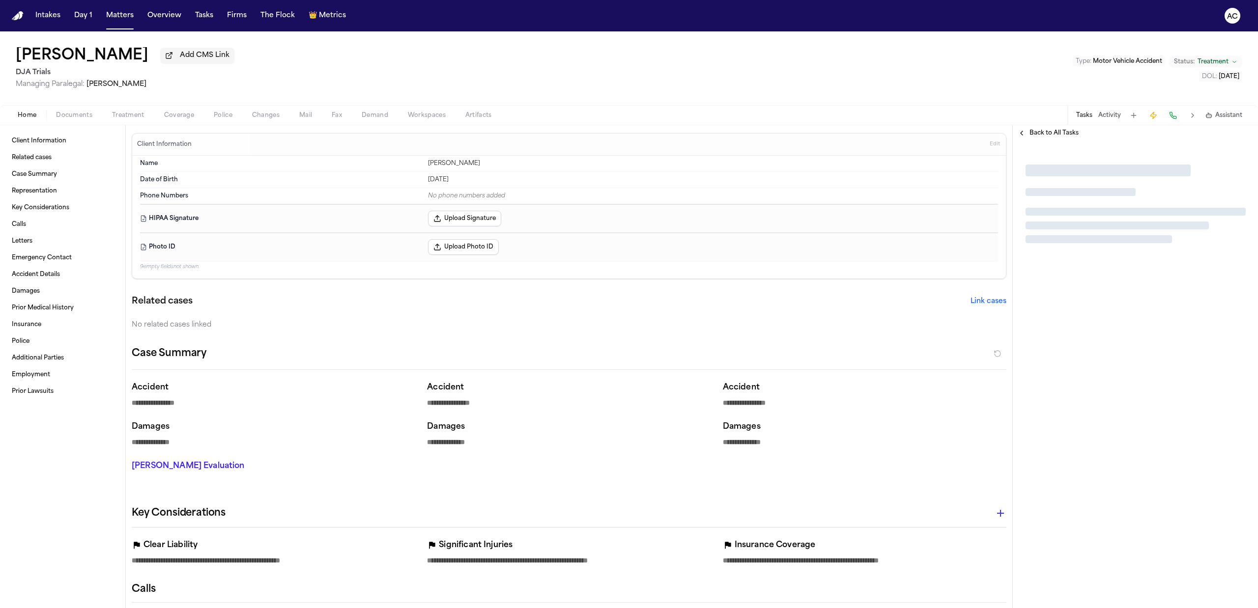
type textarea "*"
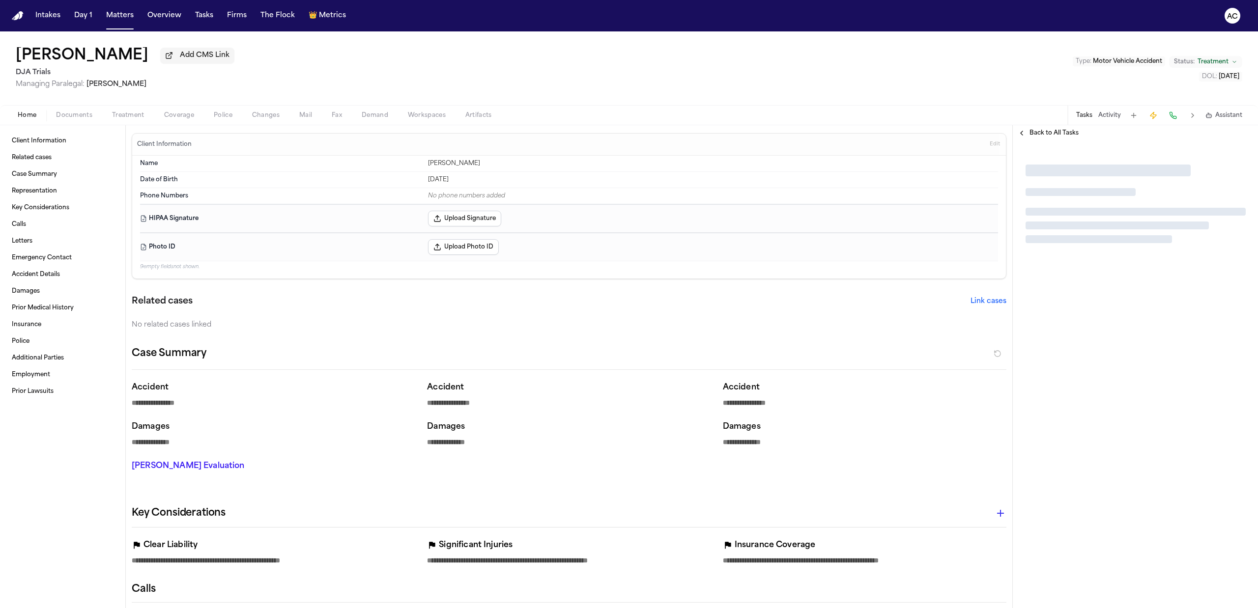
type textarea "*"
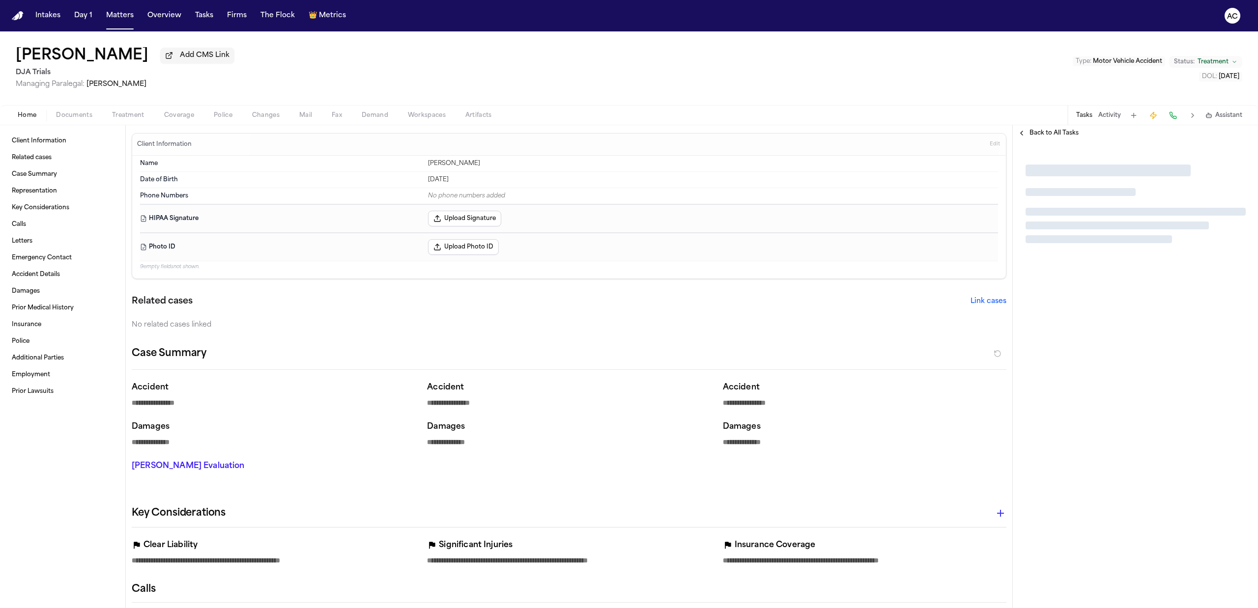
type textarea "*"
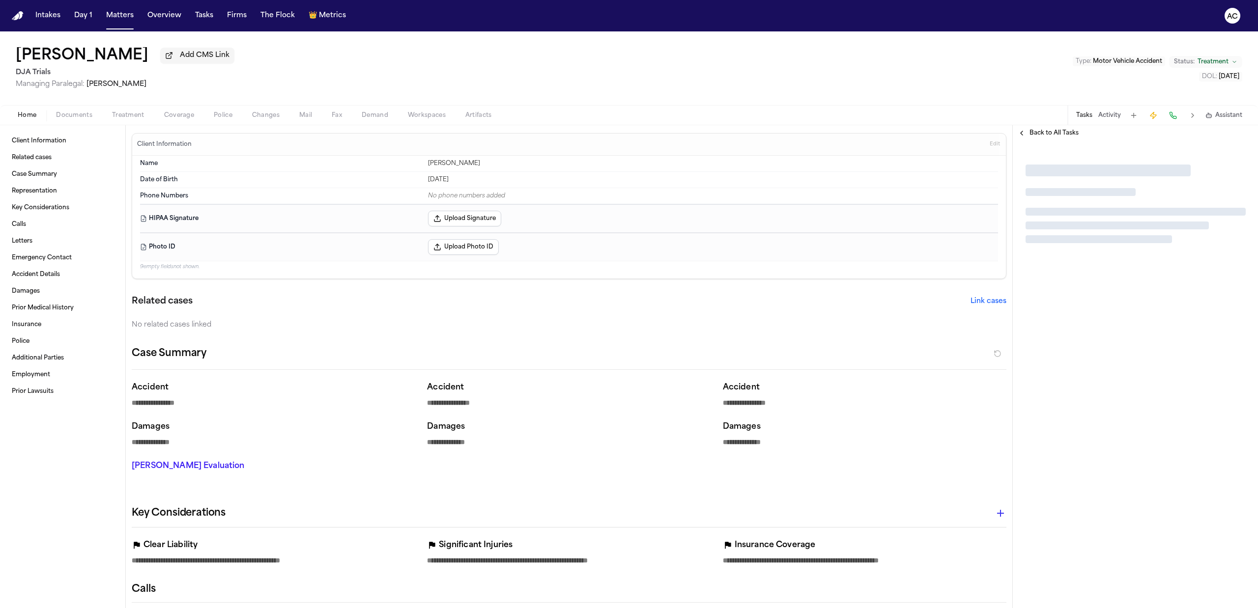
type textarea "*"
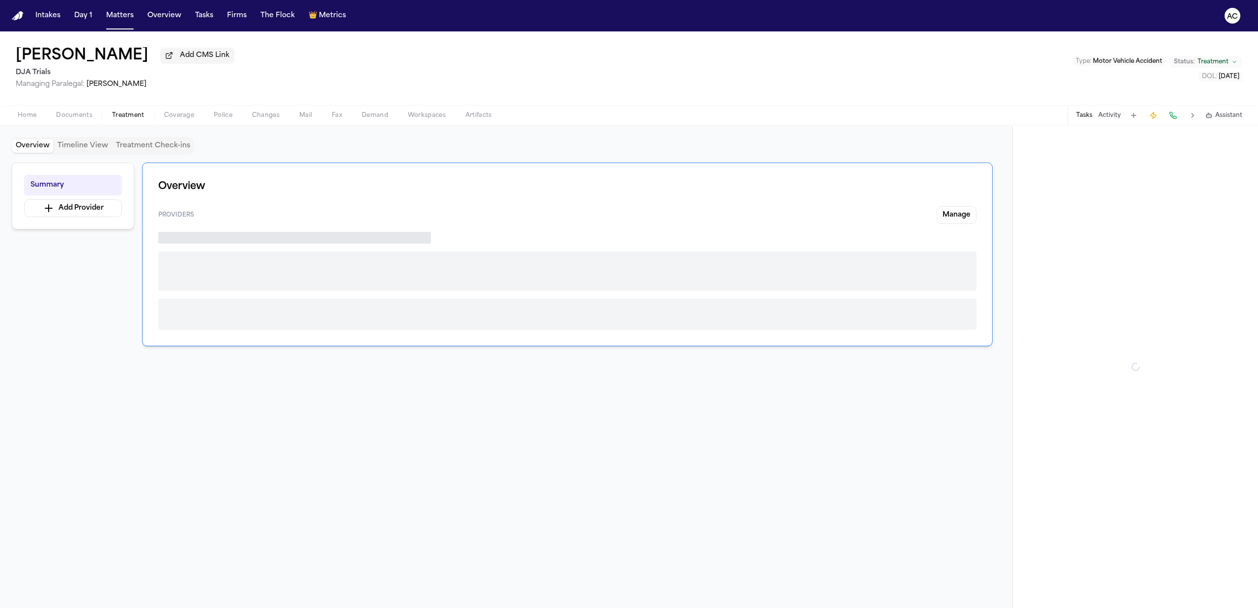
click at [128, 116] on span "Treatment" at bounding box center [128, 116] width 32 height 8
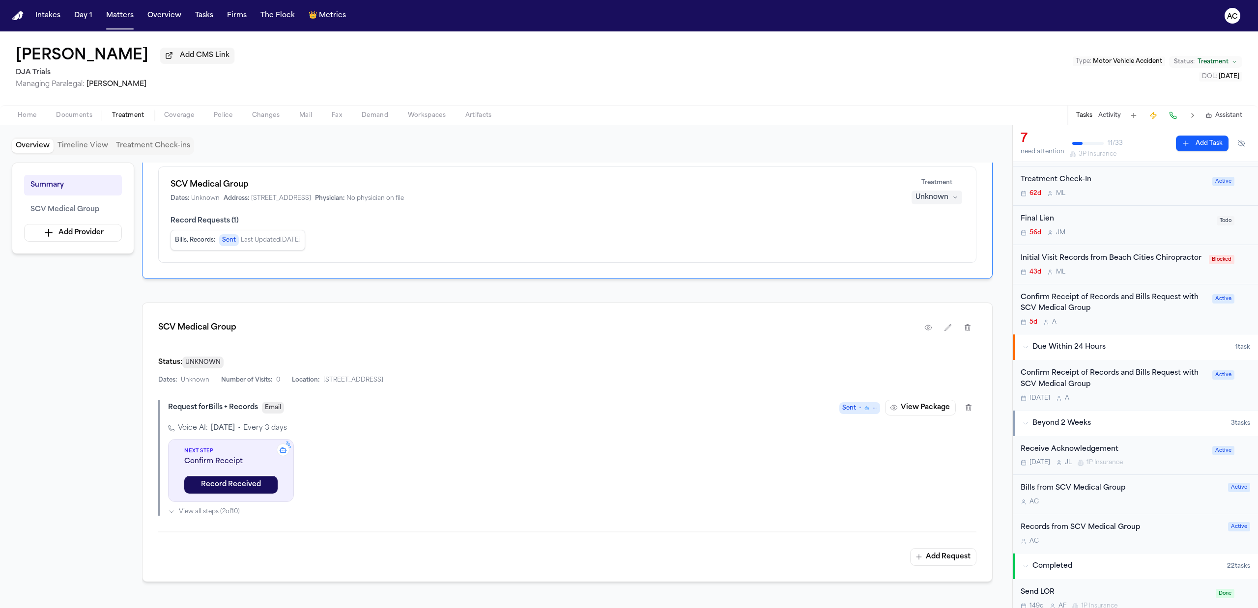
scroll to position [197, 0]
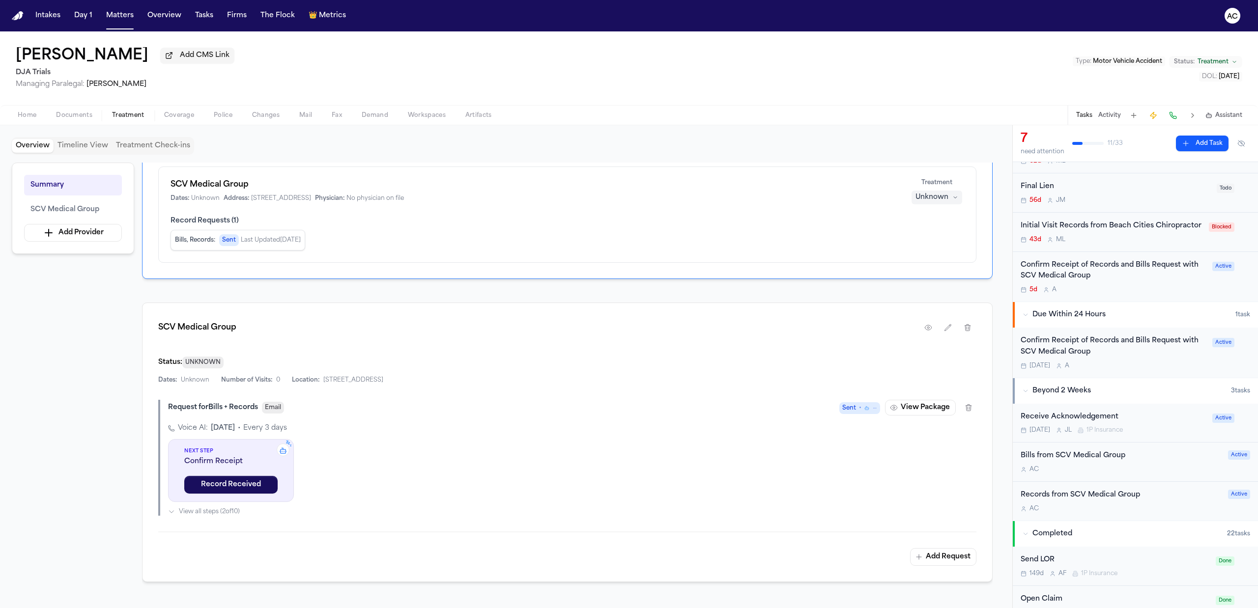
click at [1081, 501] on div "Records from SCV Medical Group" at bounding box center [1122, 495] width 202 height 11
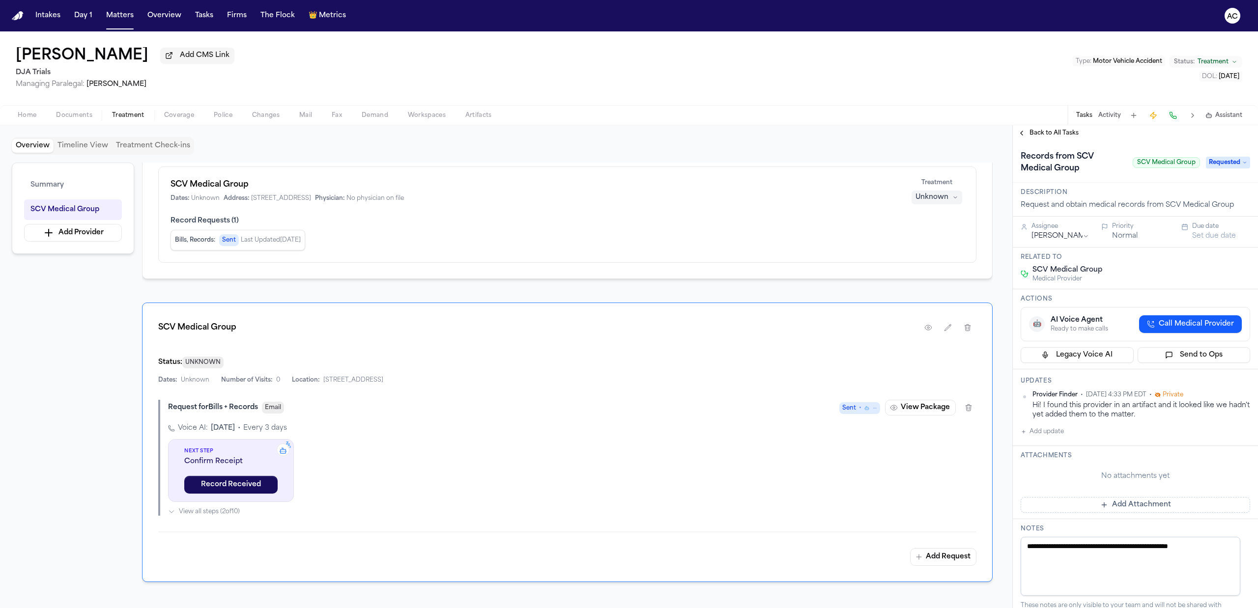
click at [1059, 131] on span "Back to All Tasks" at bounding box center [1054, 133] width 49 height 8
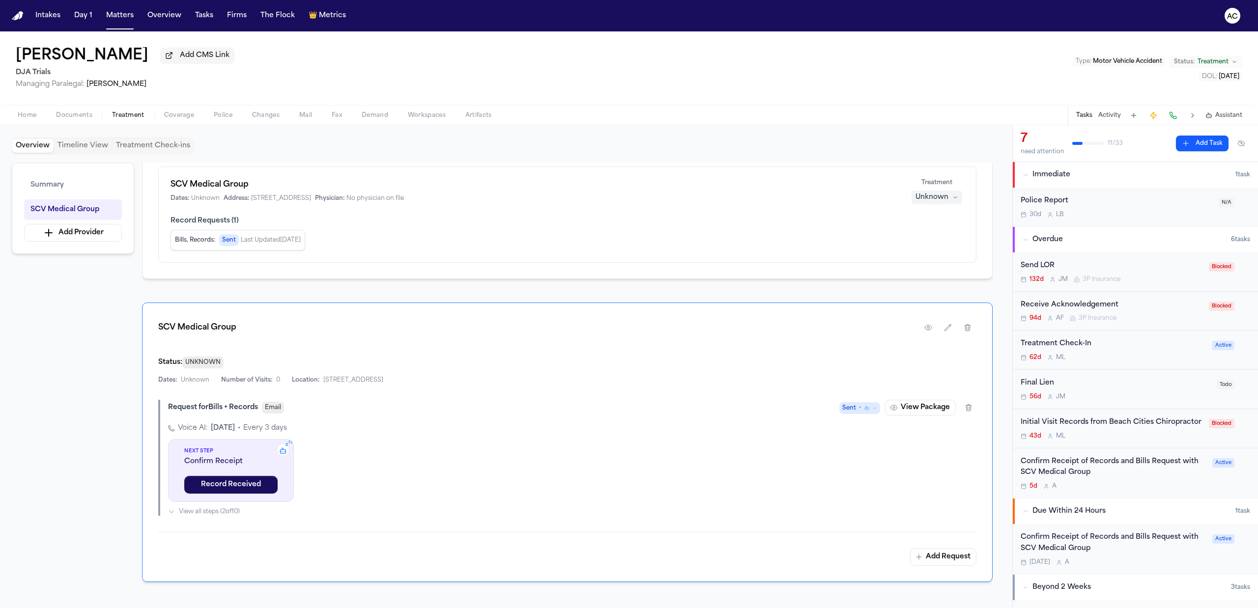
click at [1068, 479] on div "Confirm Receipt of Records and Bills Request with SCV Medical Group" at bounding box center [1114, 468] width 186 height 23
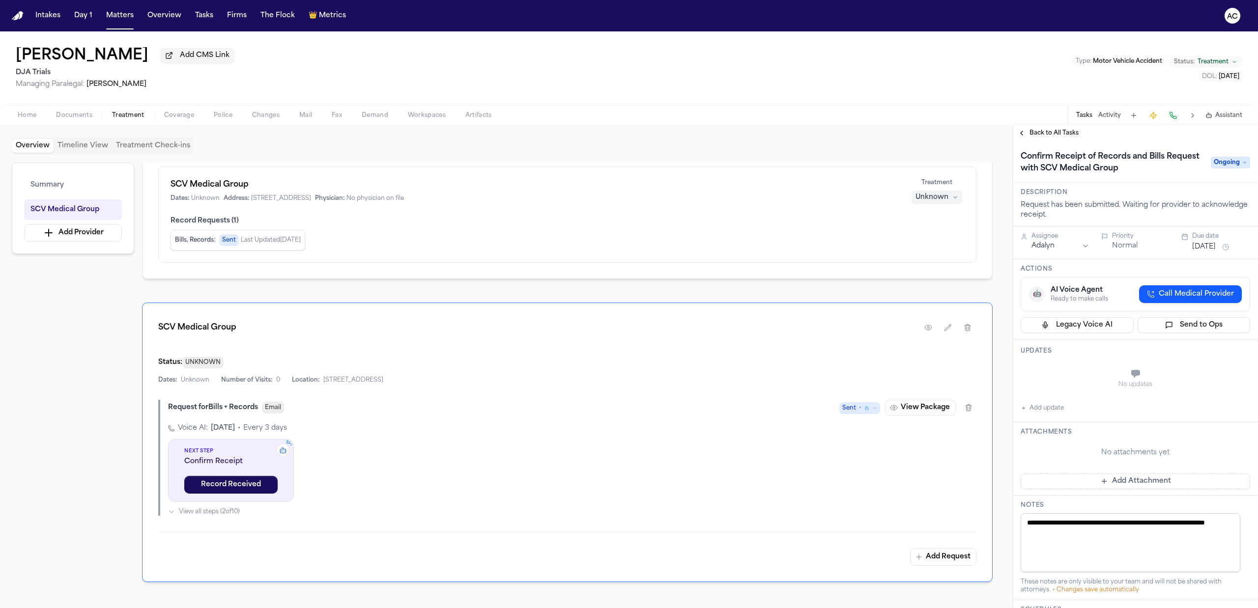
click at [1056, 130] on span "Back to All Tasks" at bounding box center [1054, 133] width 49 height 8
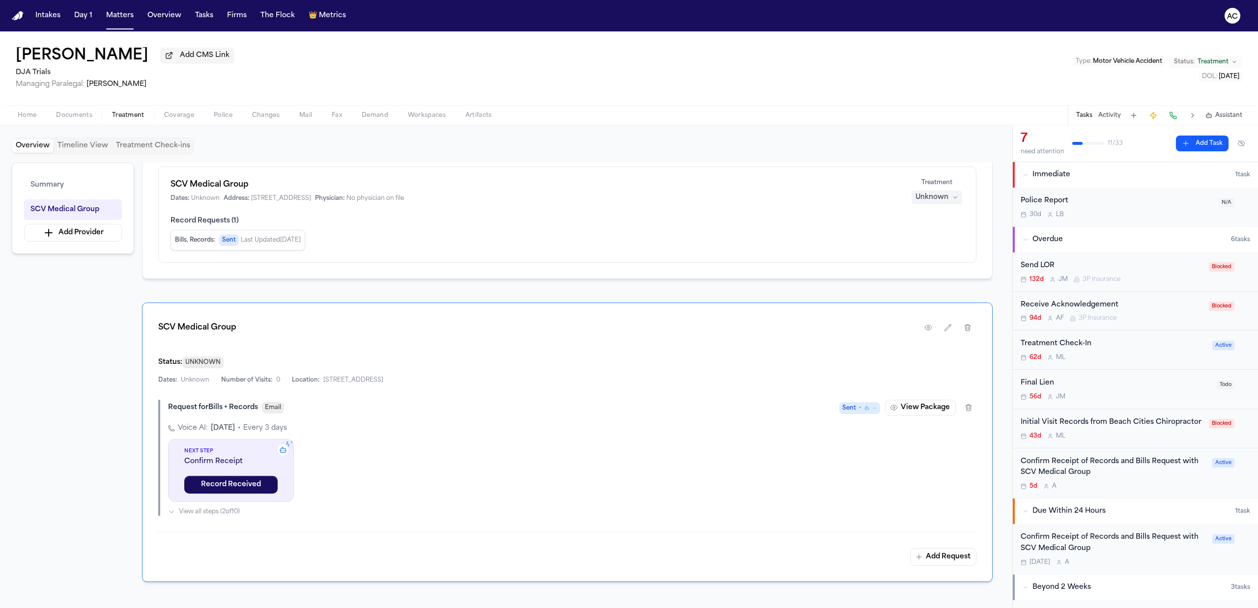
click at [1056, 555] on div "Confirm Receipt of Records and Bills Request with SCV Medical Group" at bounding box center [1114, 543] width 186 height 23
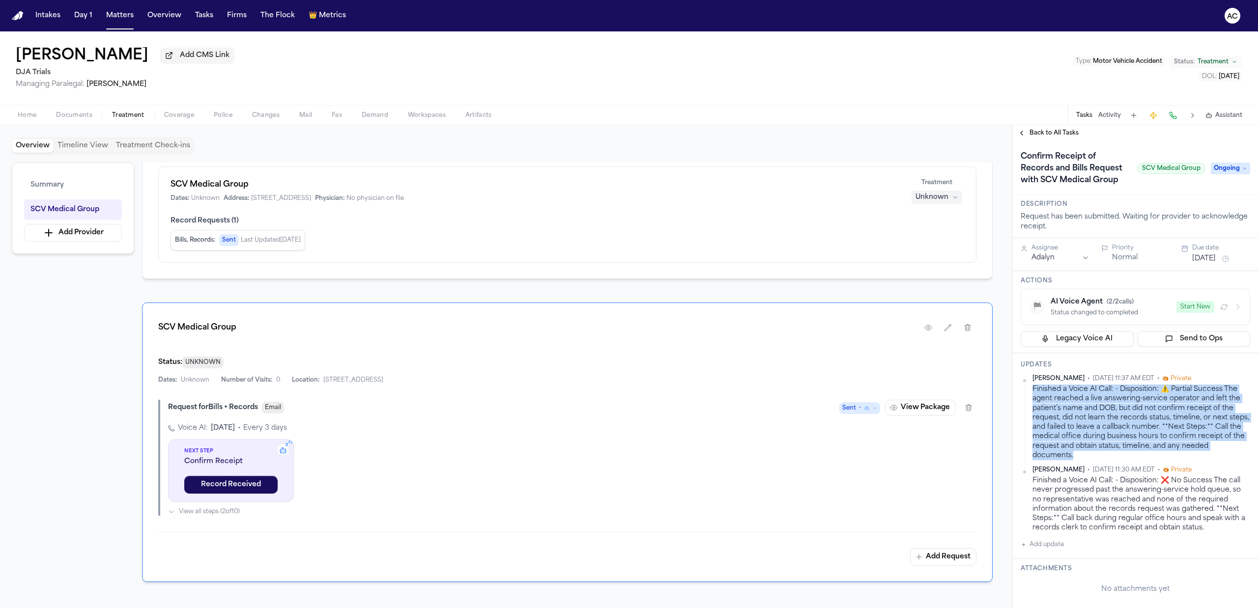
drag, startPoint x: 1105, startPoint y: 468, endPoint x: 1033, endPoint y: 402, distance: 97.8
click at [1033, 402] on div "Finished a Voice AI Call: - Disposition: ⚠️ Partial Success The agent reached a…" at bounding box center [1142, 423] width 218 height 76
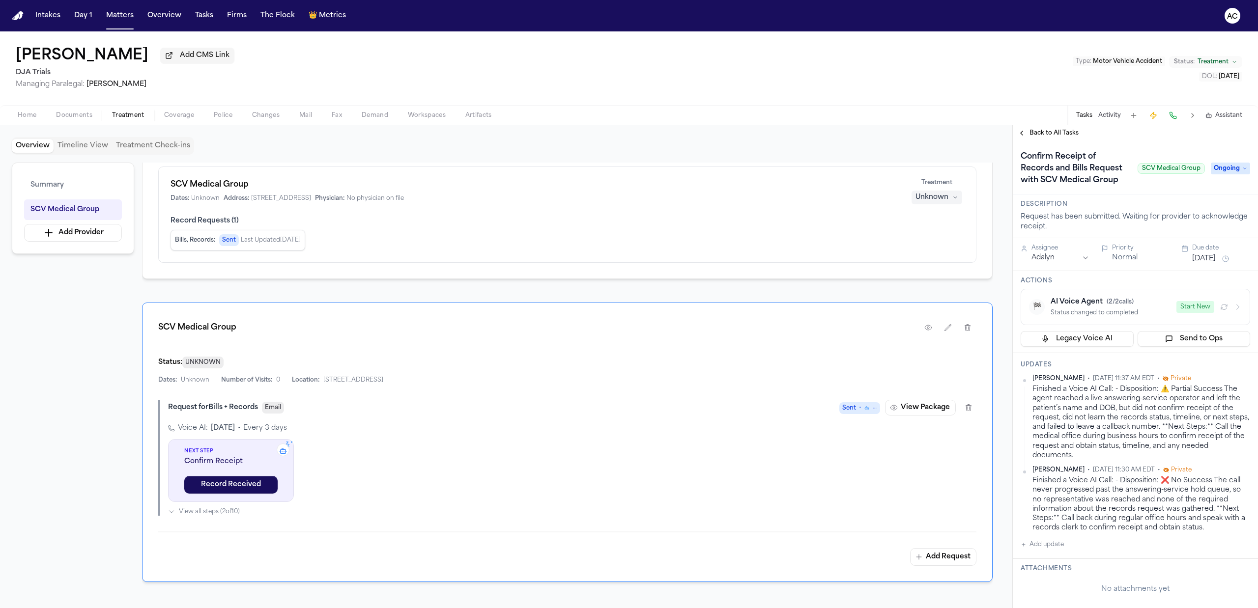
click at [1000, 357] on div "Summary SCV Medical Group Add Provider Overview Providers Manage 14 SCV Medical…" at bounding box center [506, 378] width 989 height 430
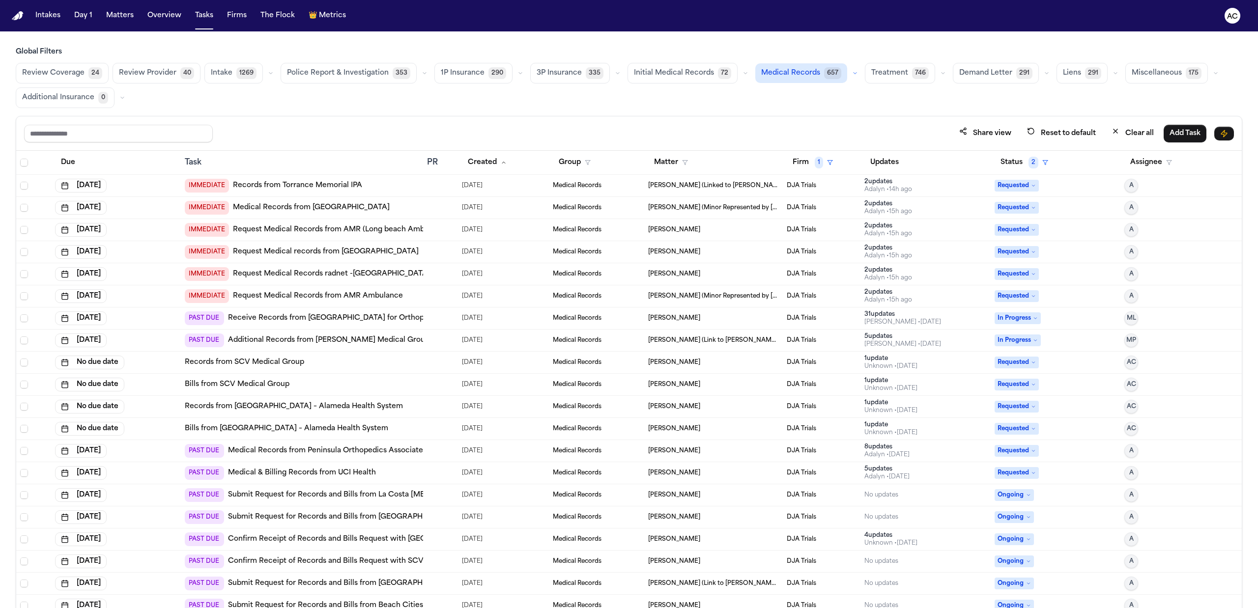
click at [295, 410] on link "Records from [GEOGRAPHIC_DATA] – Alameda Health System" at bounding box center [294, 407] width 218 height 10
click at [342, 434] on link "Bills from [GEOGRAPHIC_DATA] – Alameda Health System" at bounding box center [286, 429] width 203 height 10
click at [348, 475] on link "Medical & Billing Records from UCI Health" at bounding box center [302, 473] width 148 height 10
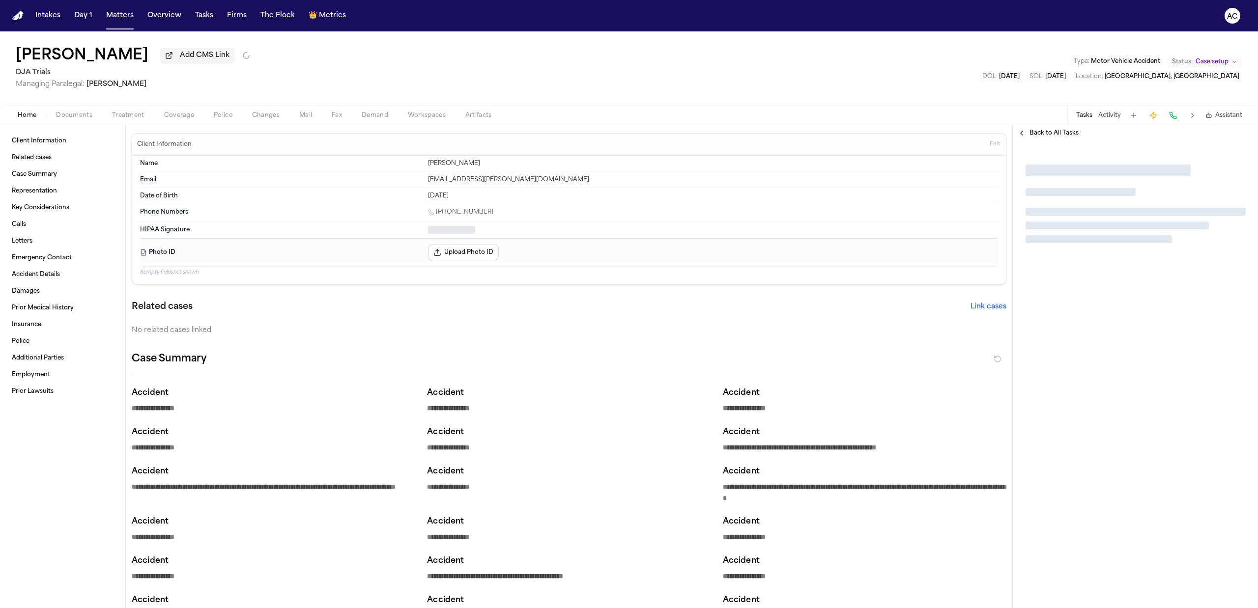
type textarea "*"
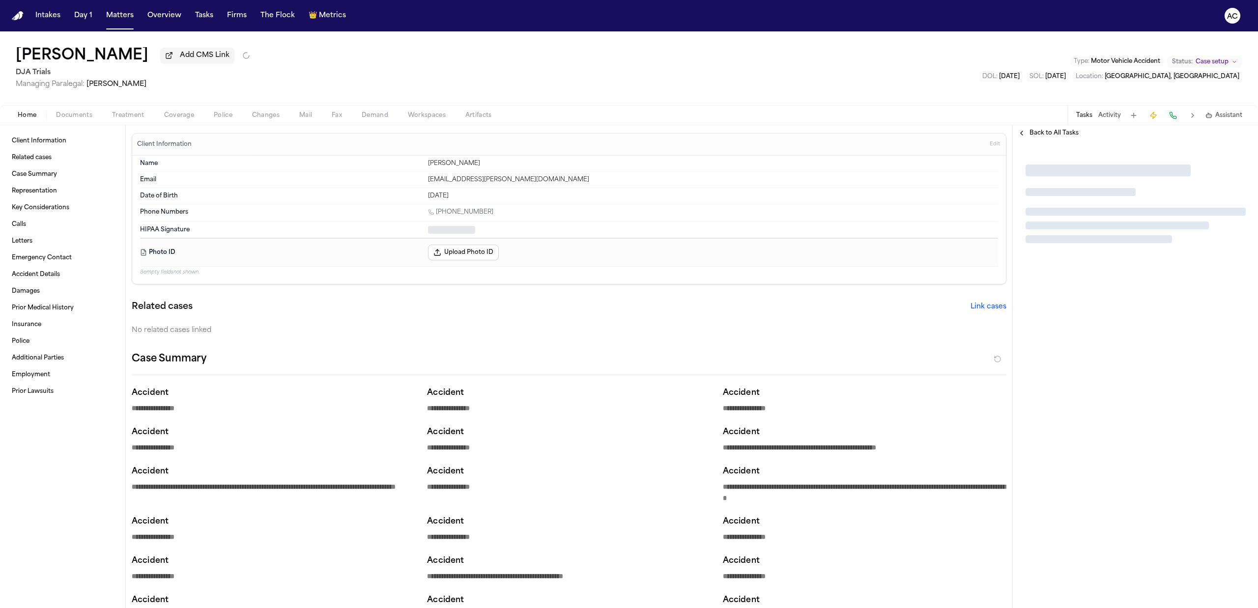
type textarea "*"
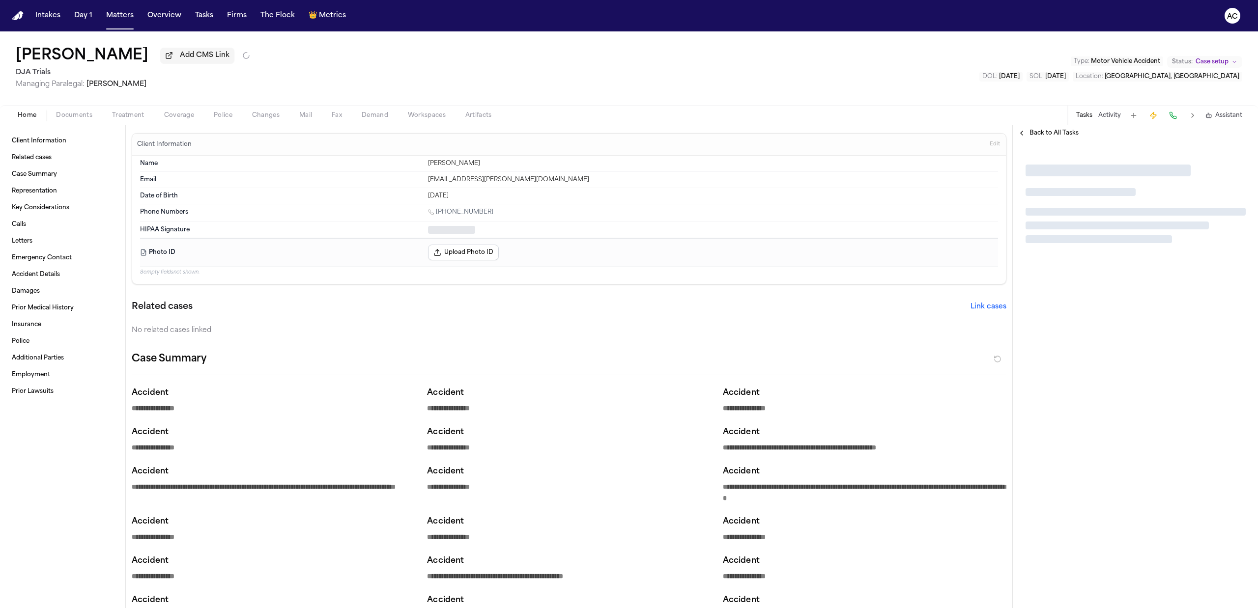
type textarea "*"
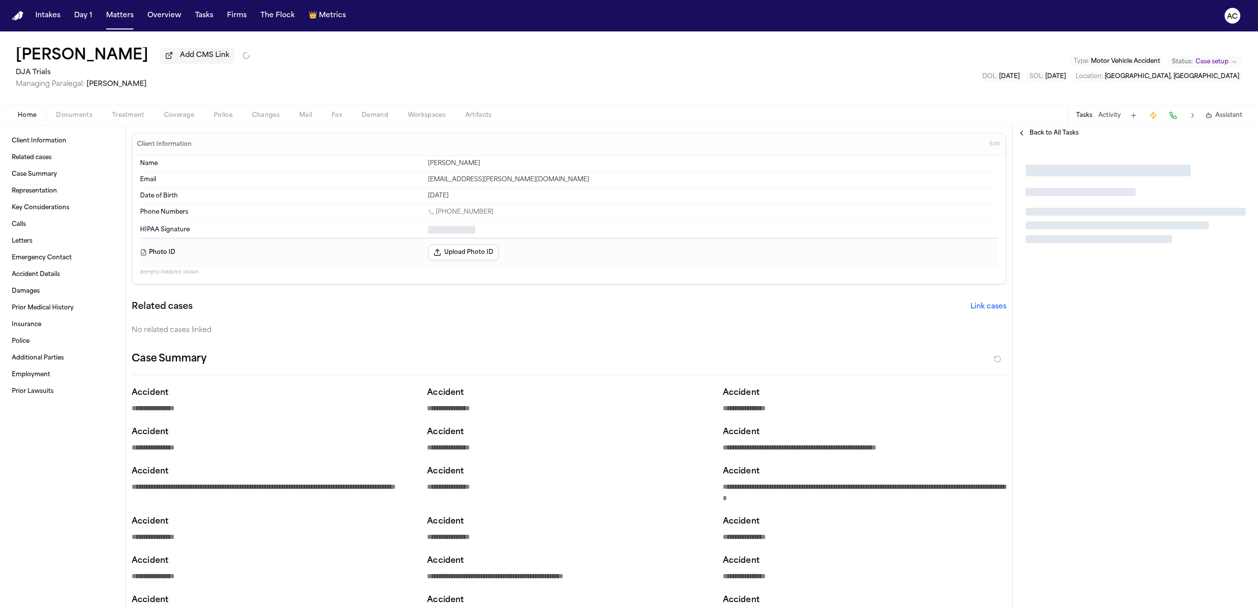
type textarea "*"
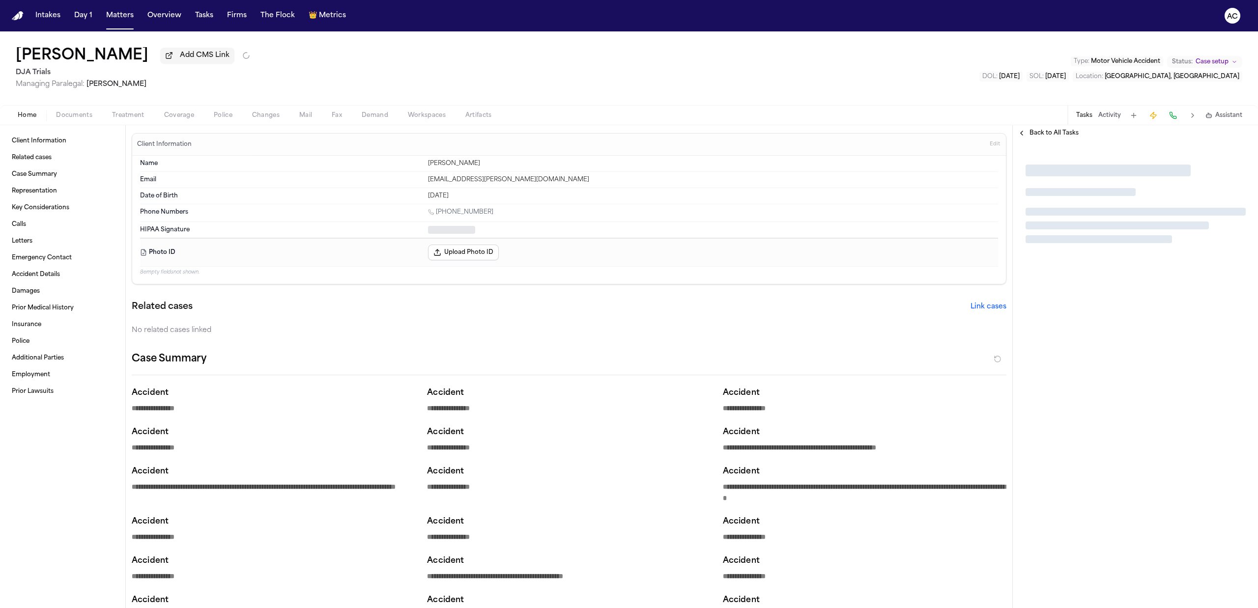
type textarea "*"
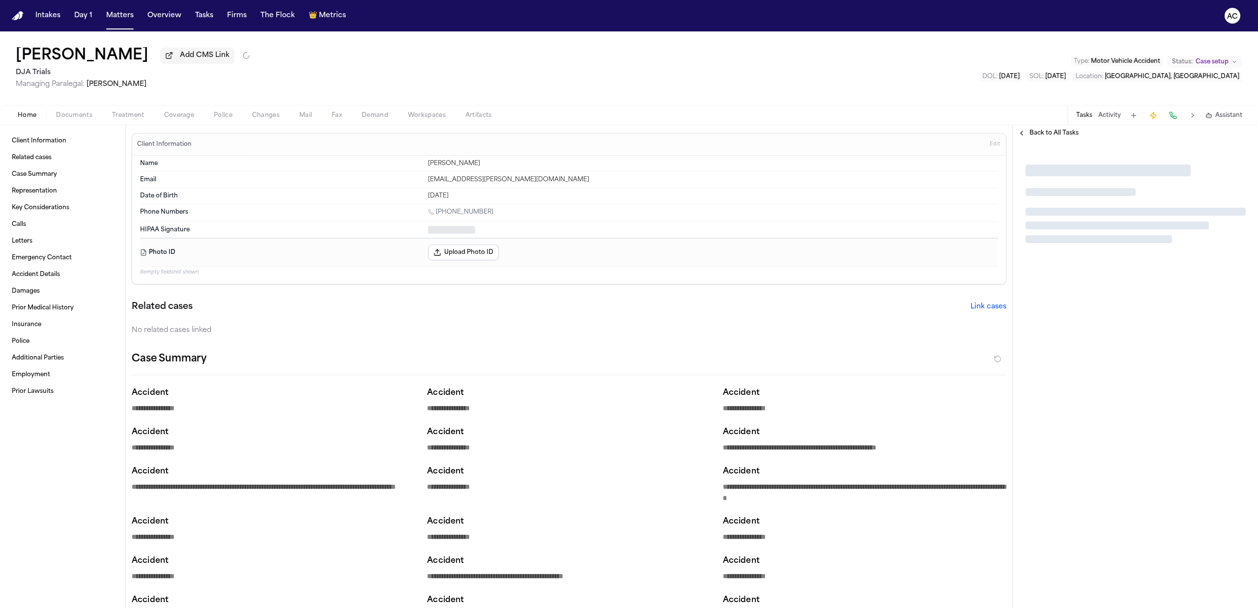
type textarea "*"
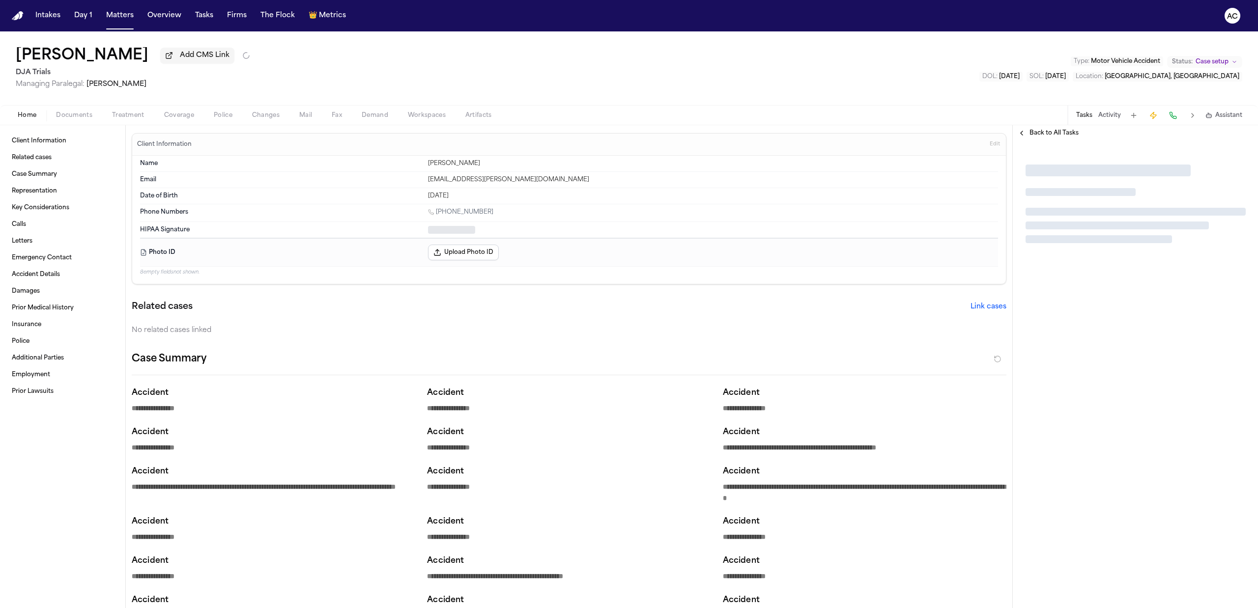
type textarea "*"
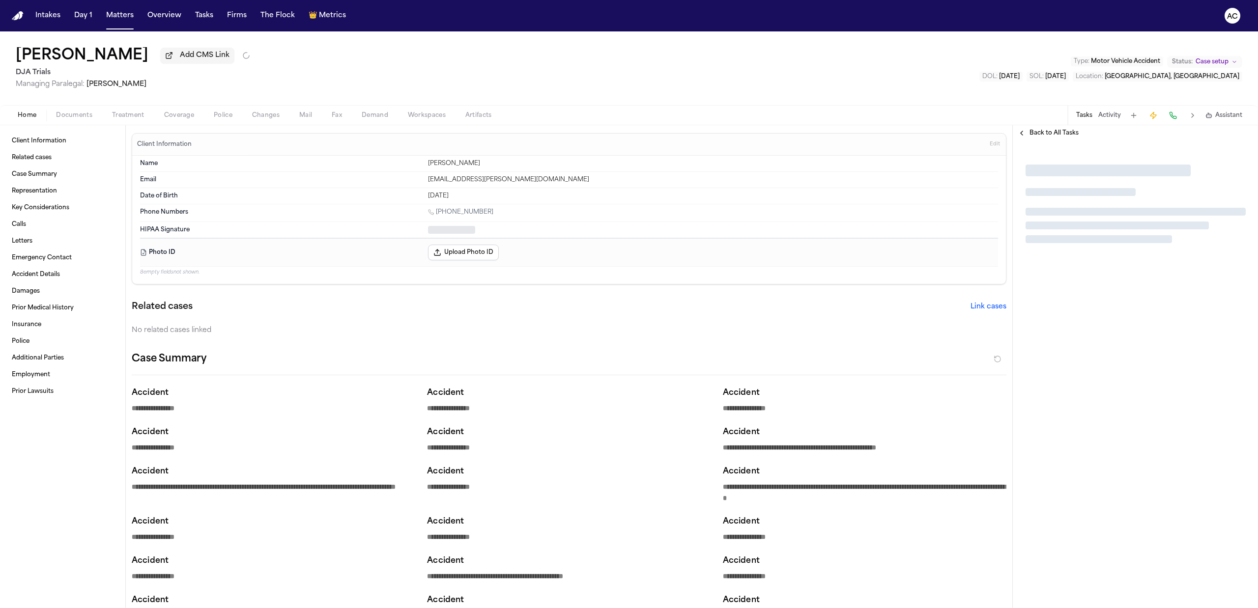
type textarea "*"
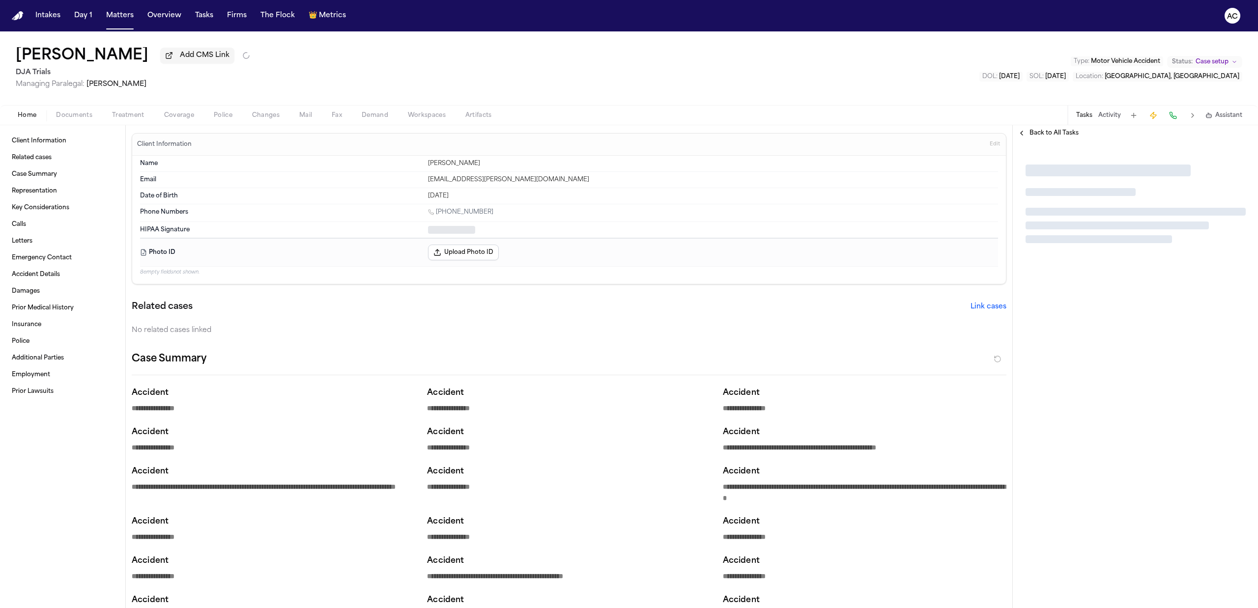
type textarea "*"
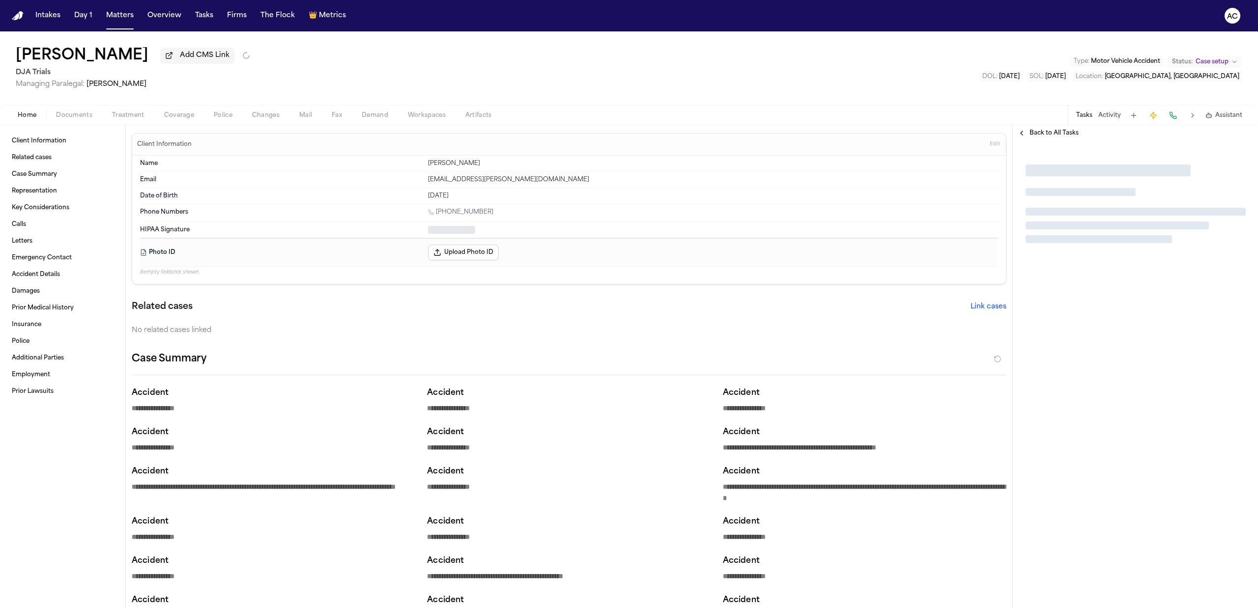
type textarea "*"
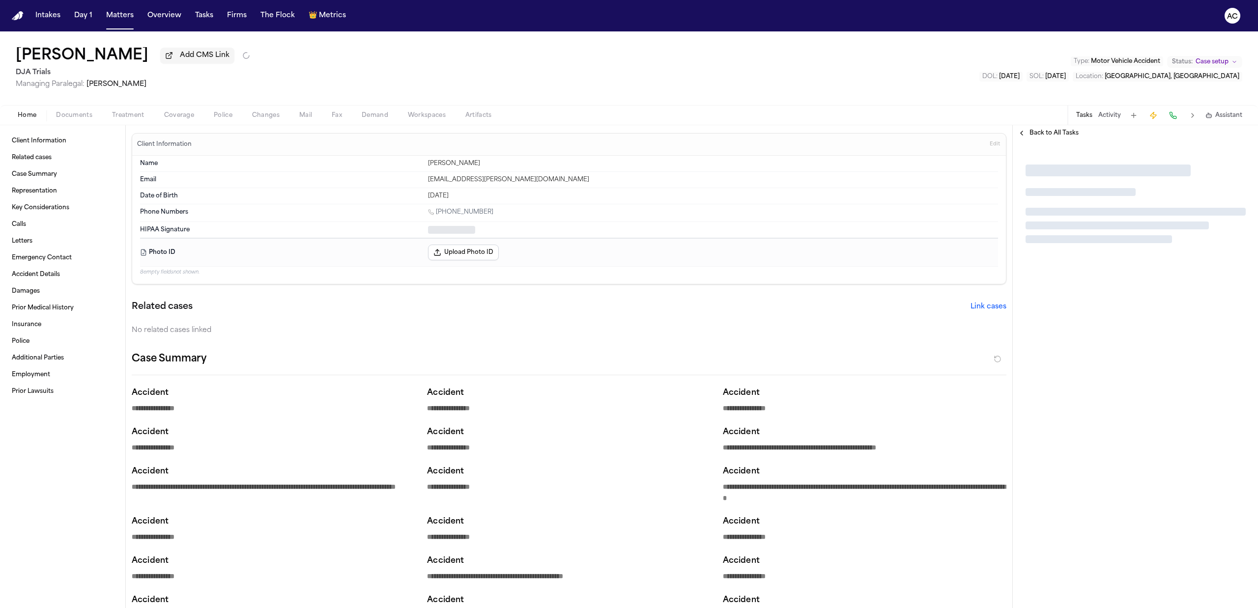
type textarea "*"
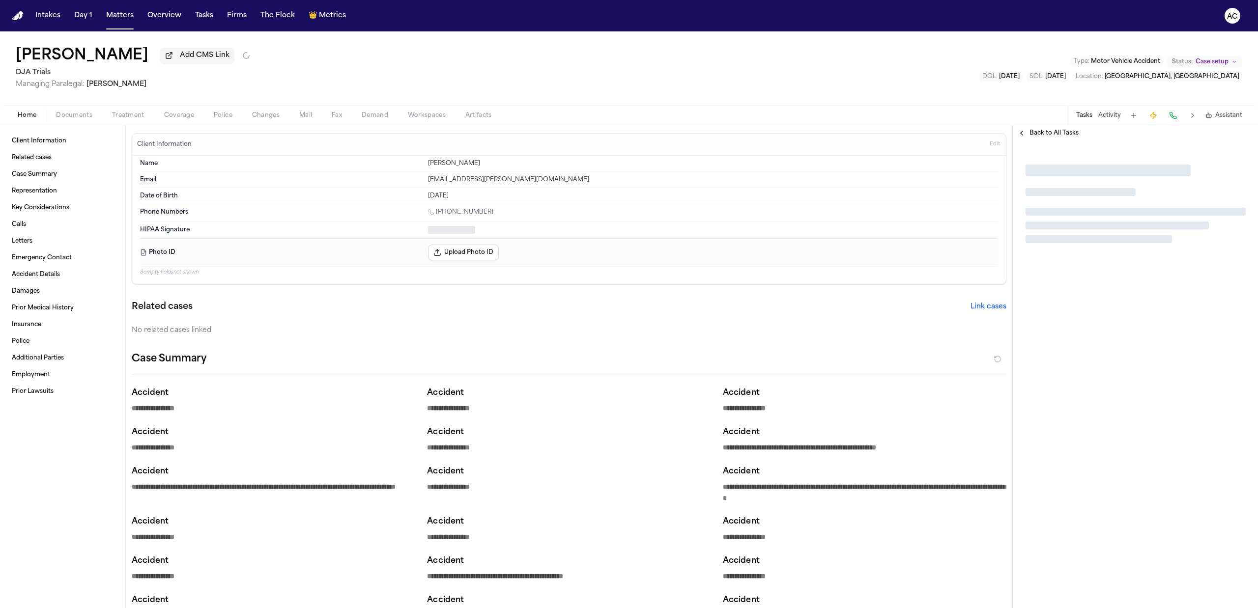
type textarea "*"
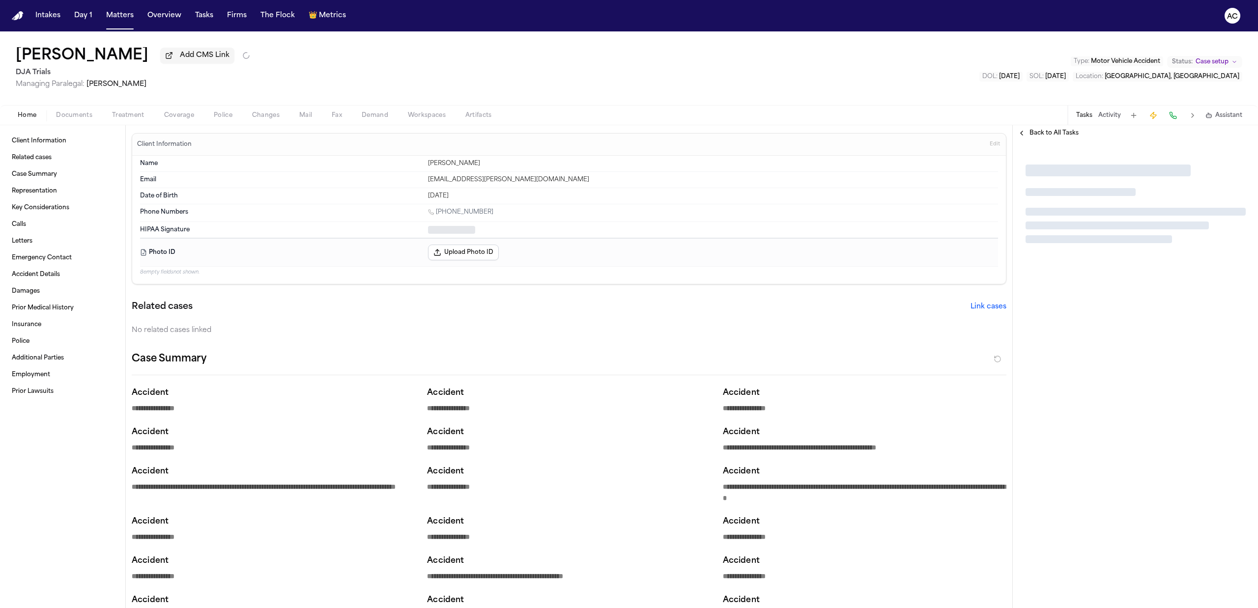
type textarea "*"
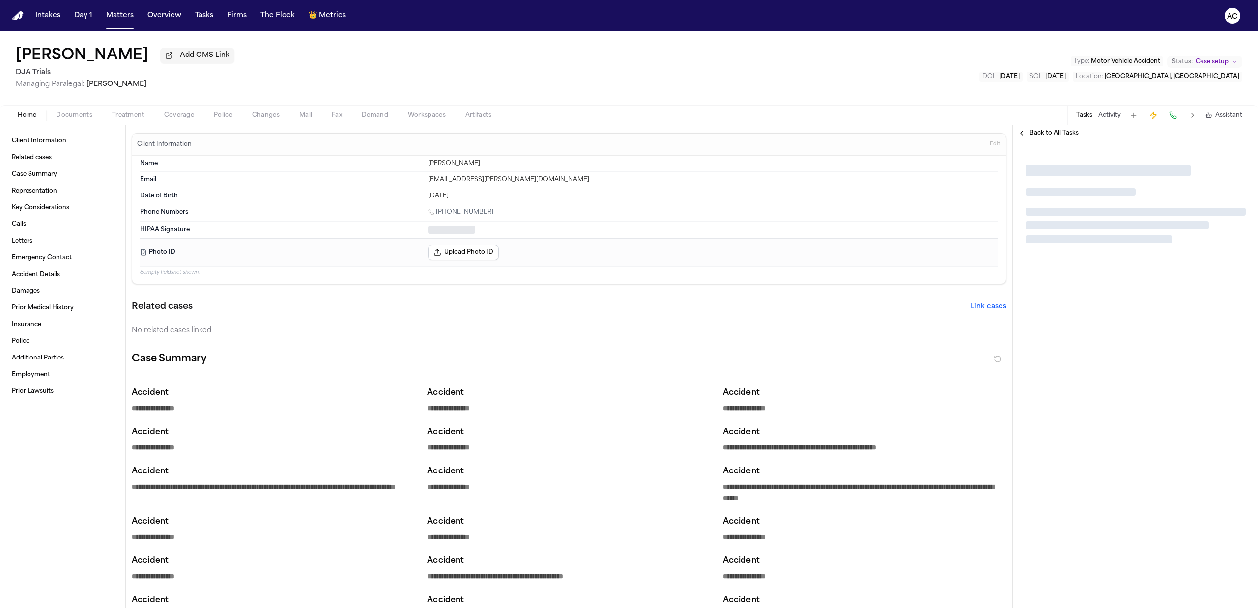
type textarea "*"
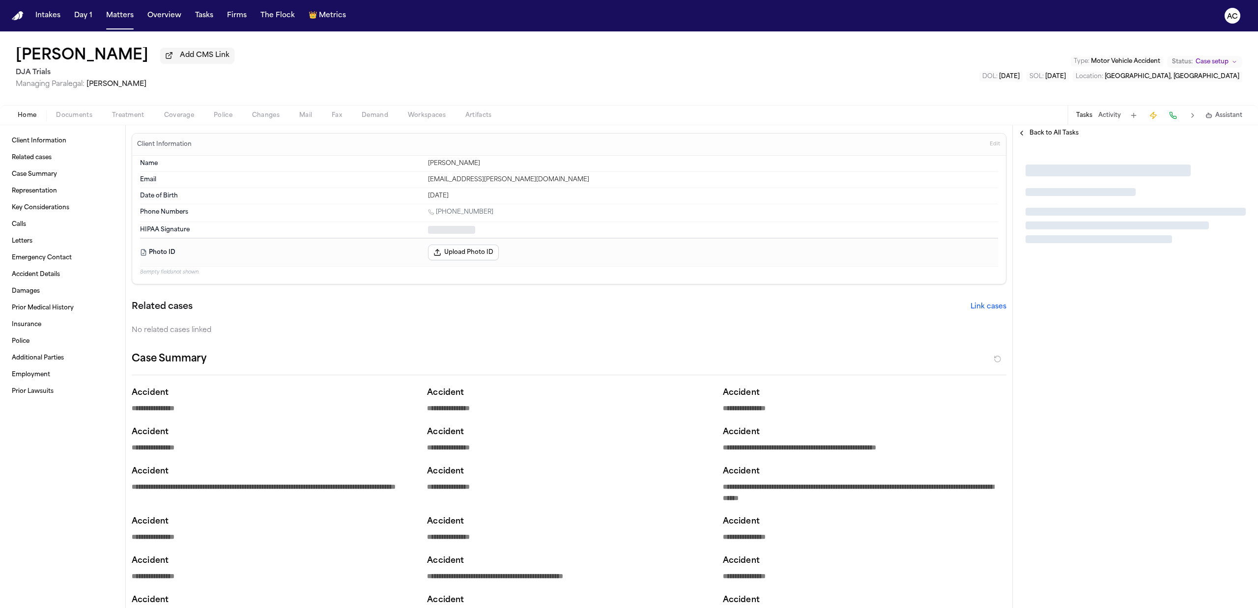
type textarea "*"
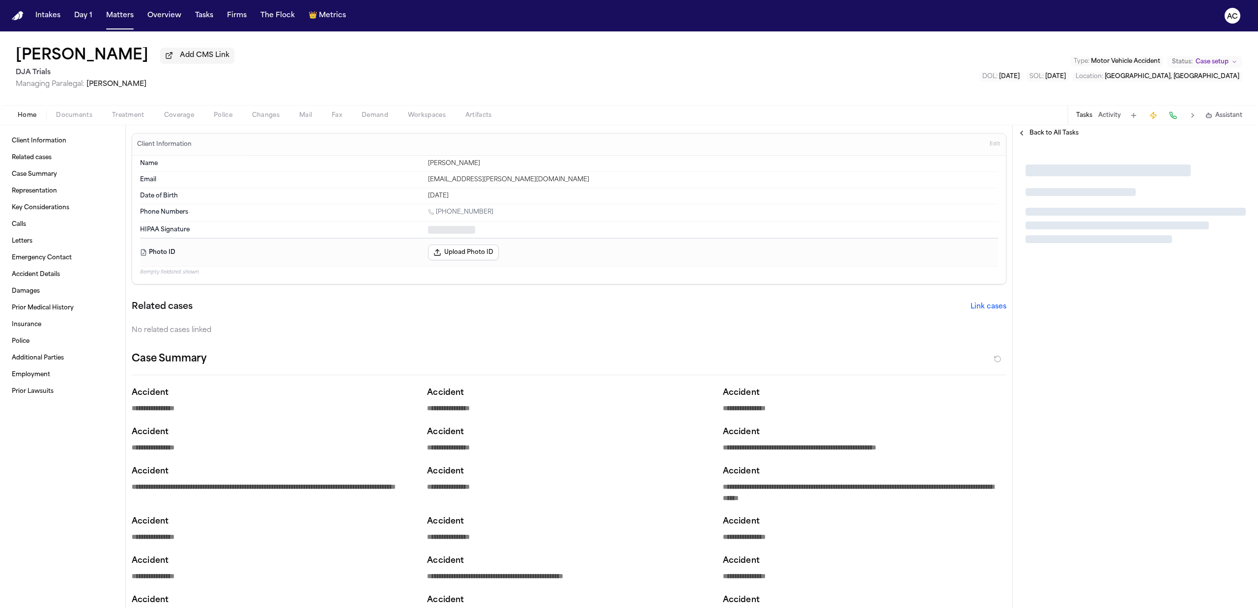
type textarea "*"
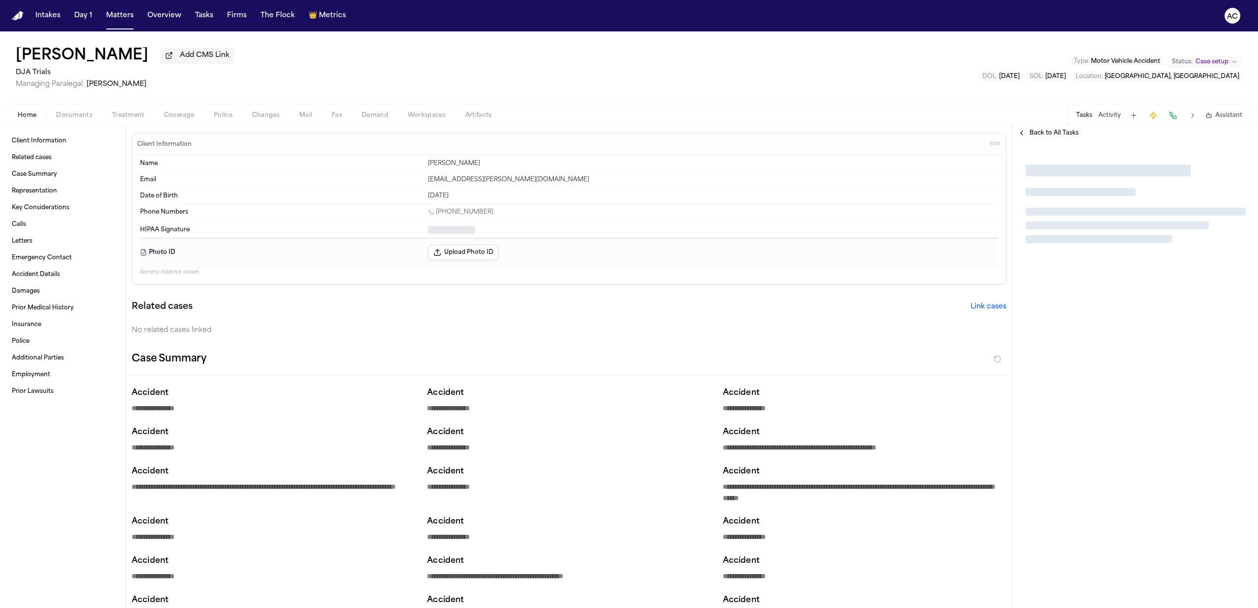
type textarea "*"
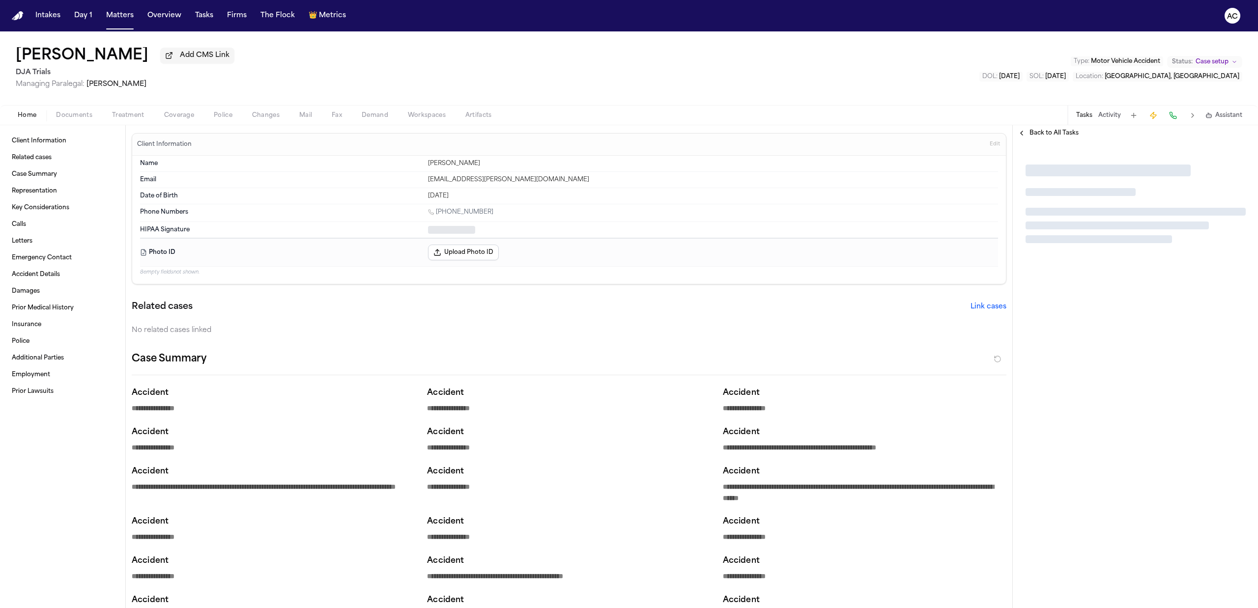
type textarea "*"
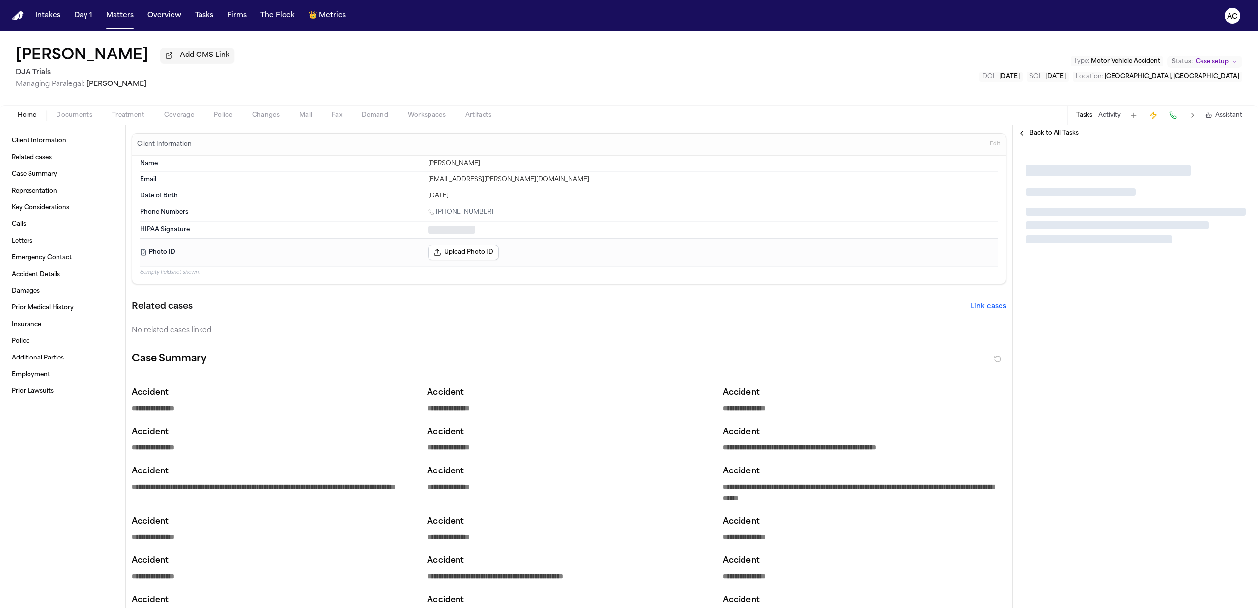
type textarea "*"
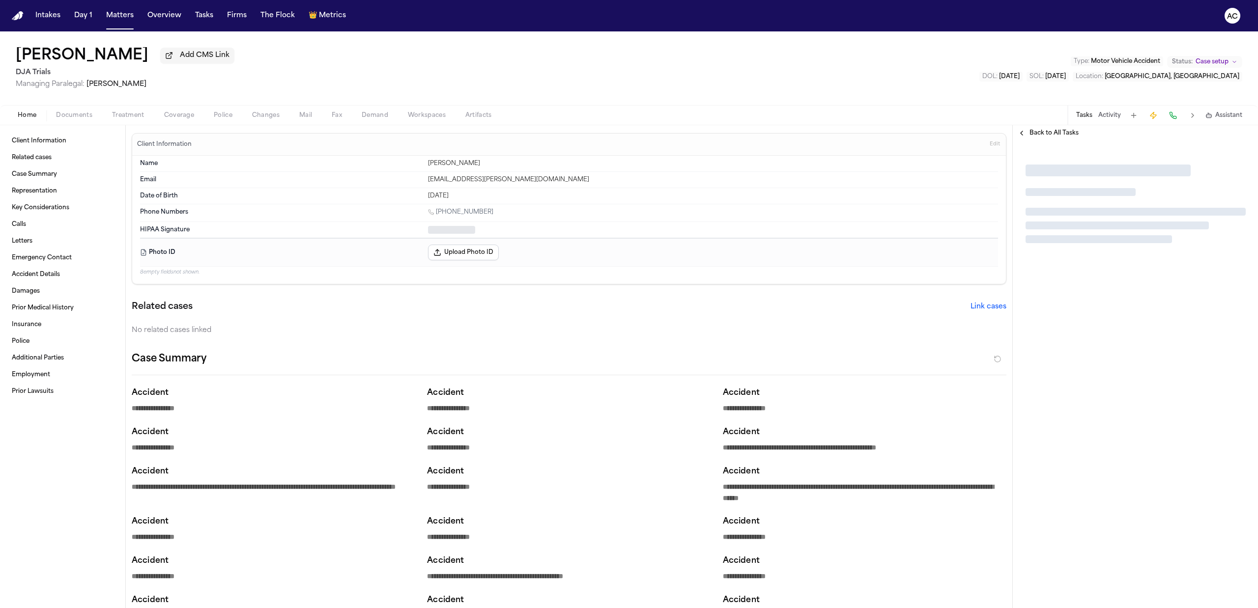
type textarea "*"
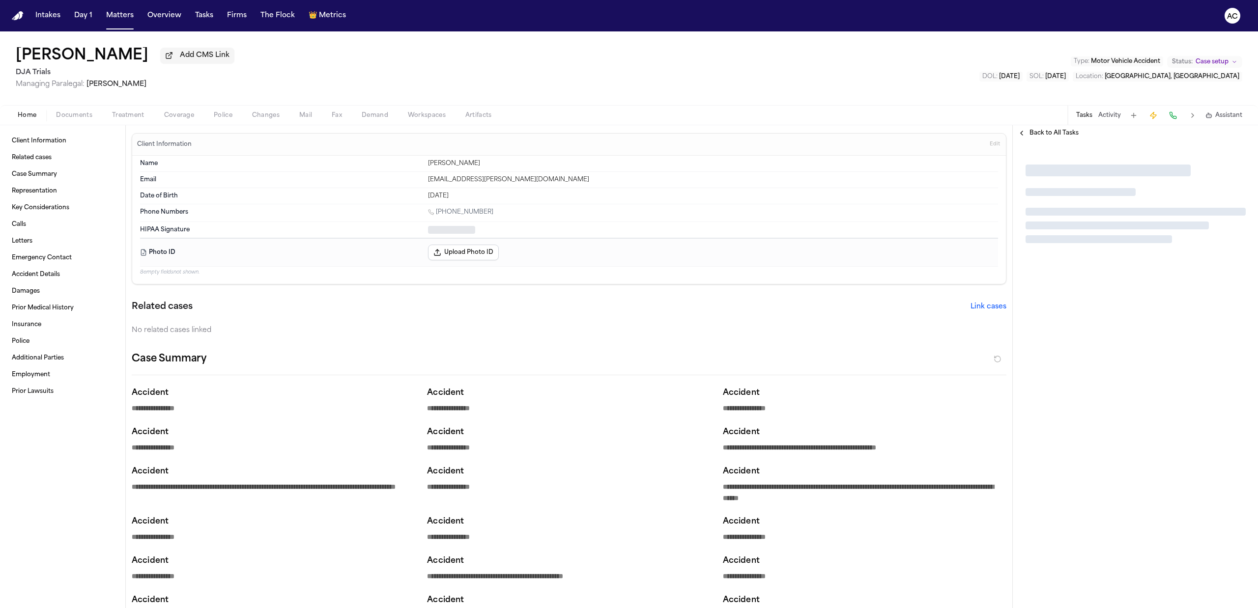
type textarea "*"
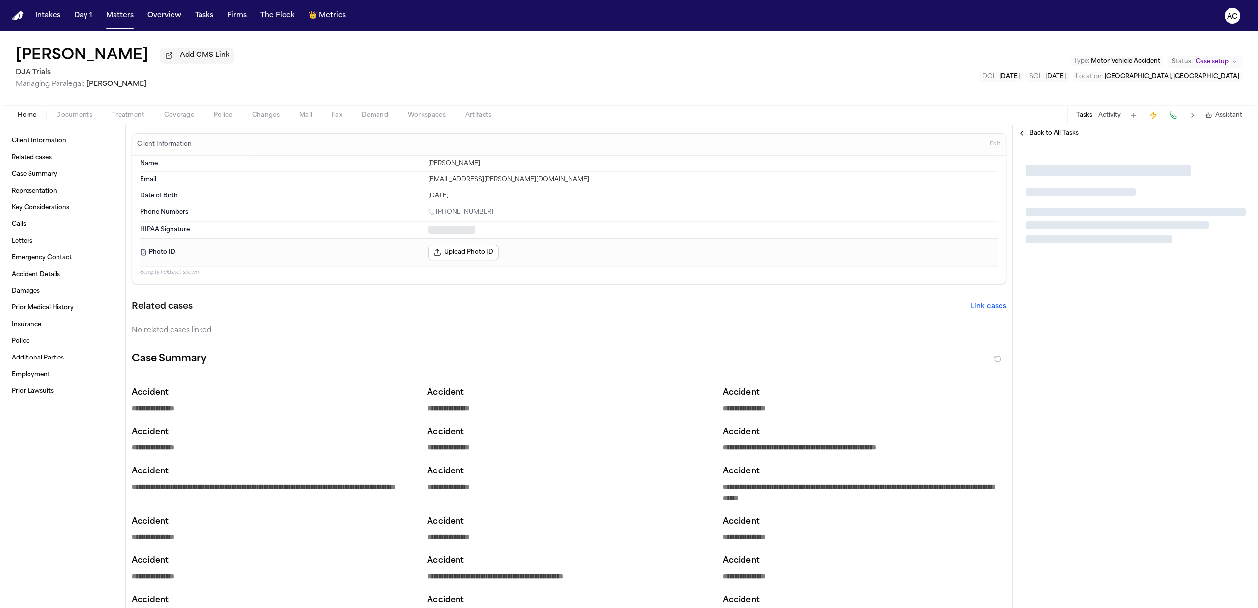
type textarea "*"
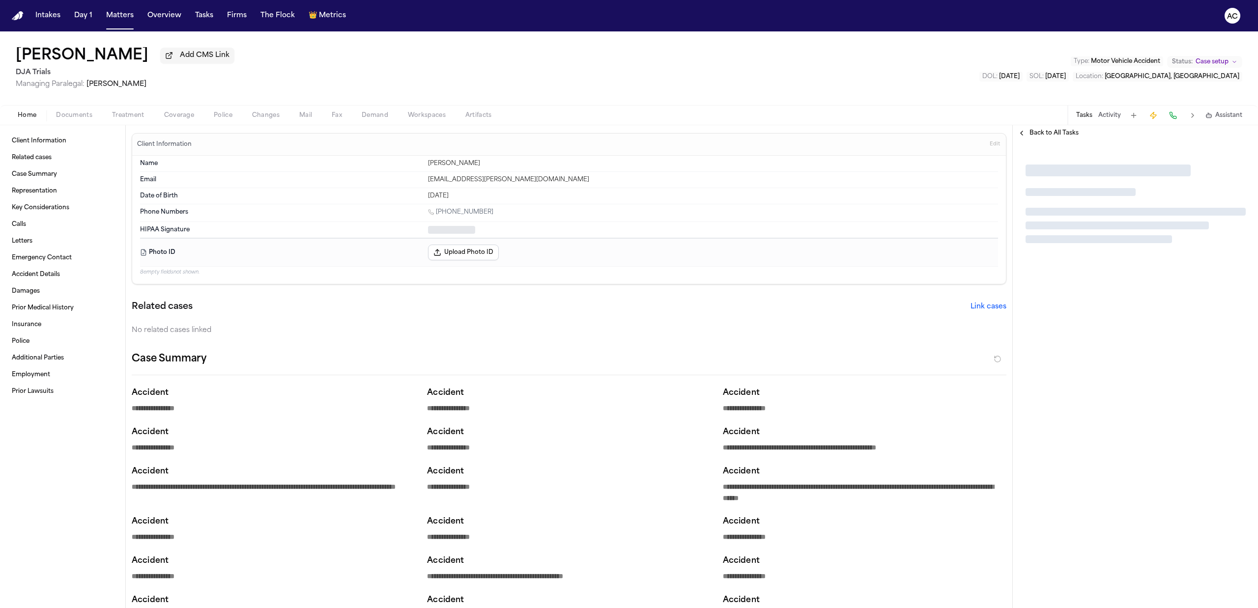
type textarea "*"
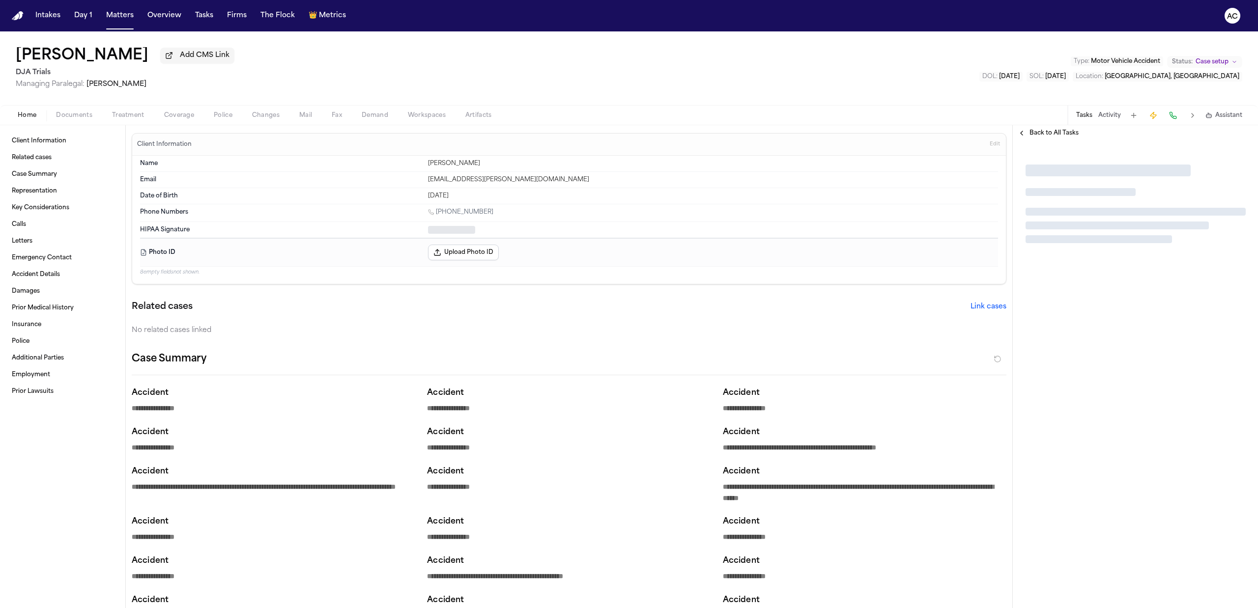
type textarea "*"
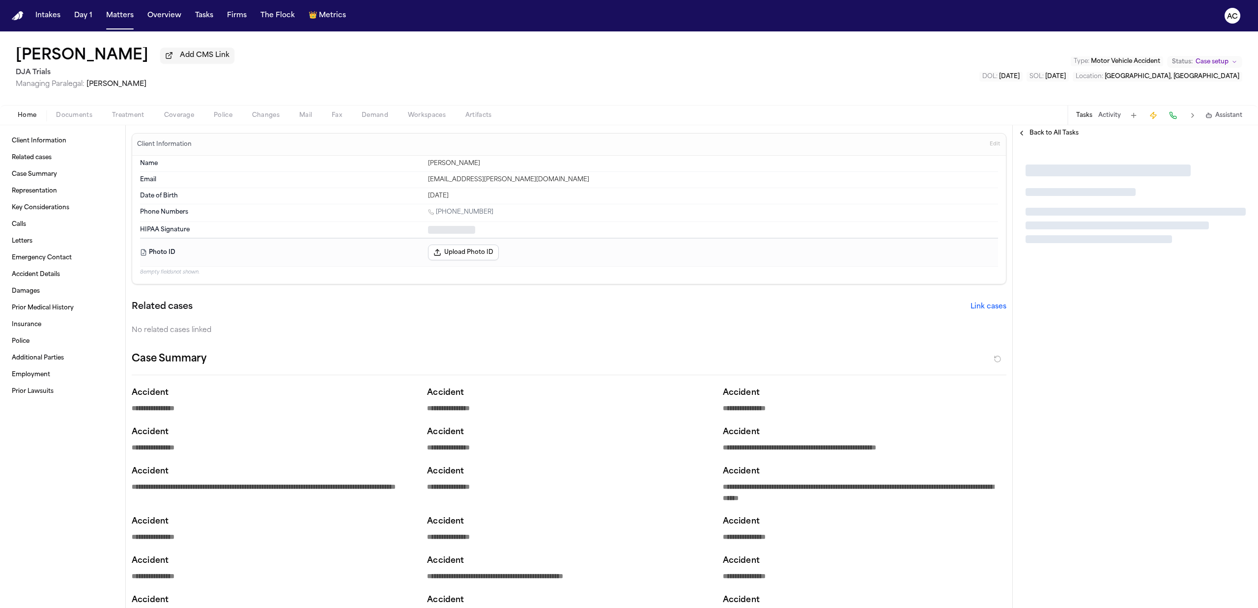
type textarea "*"
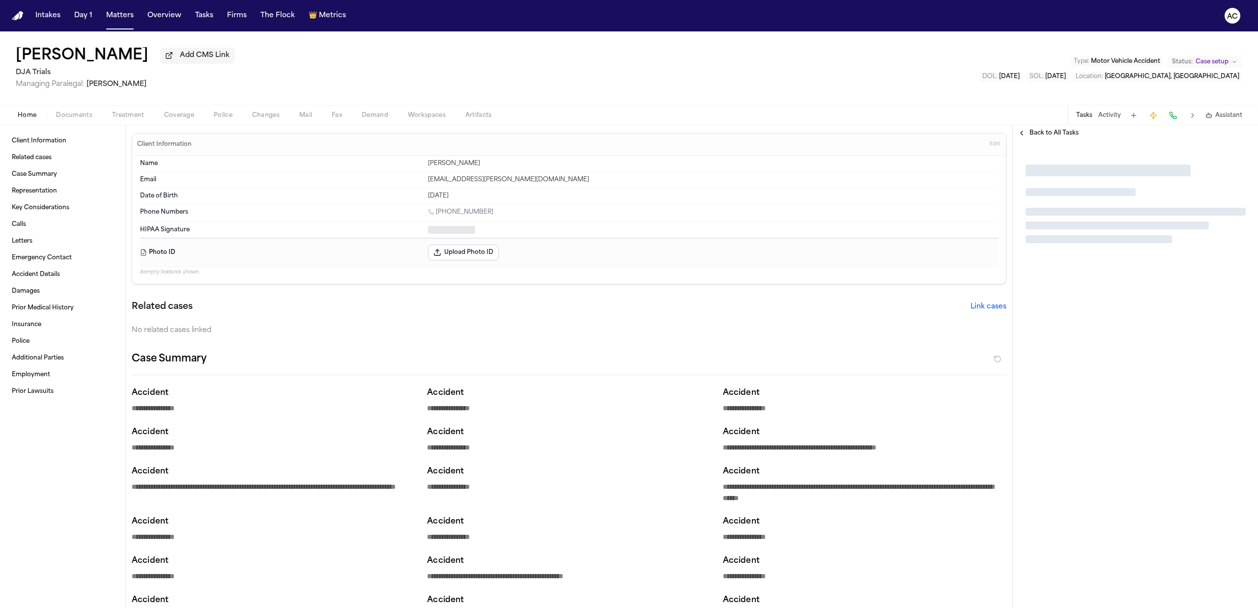
type textarea "*"
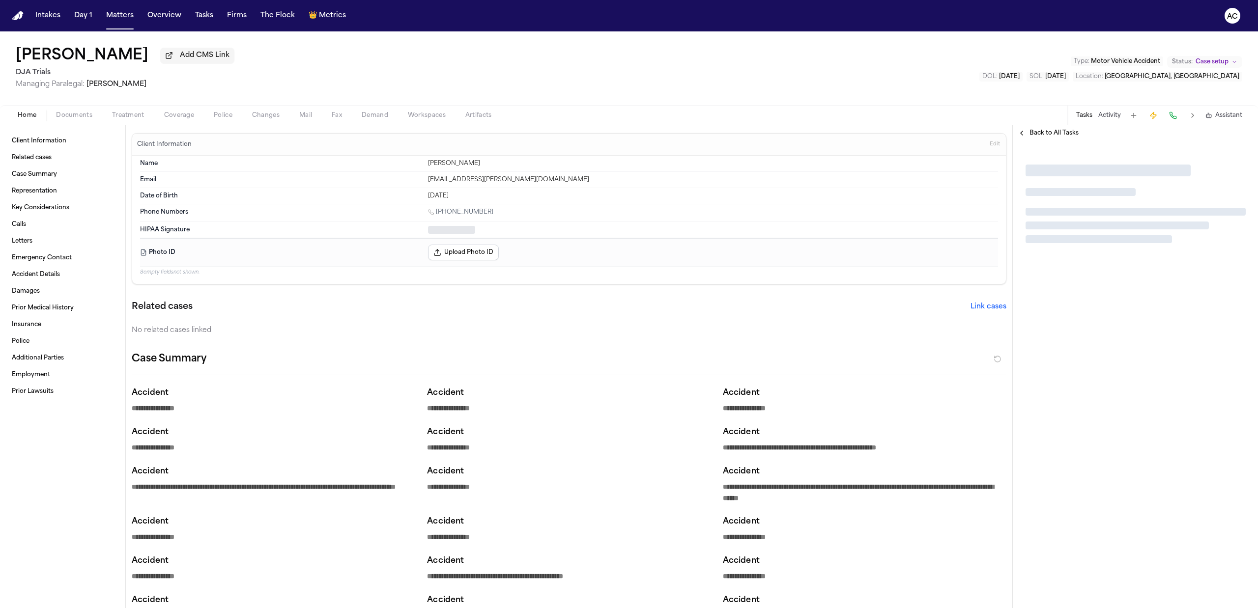
type textarea "*"
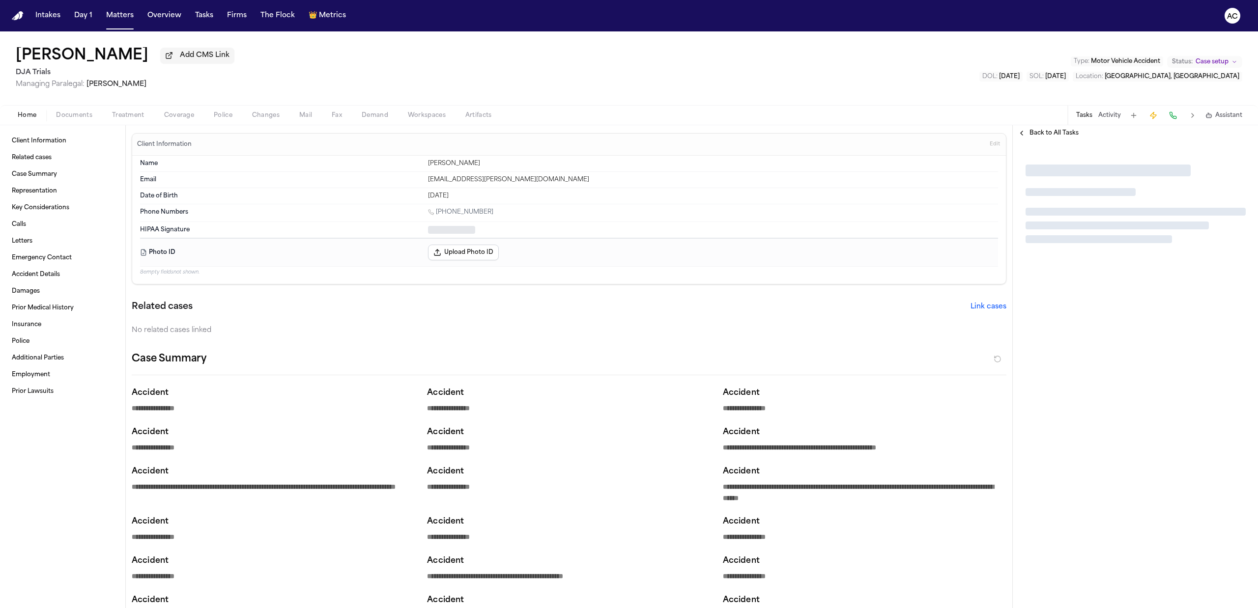
type textarea "*"
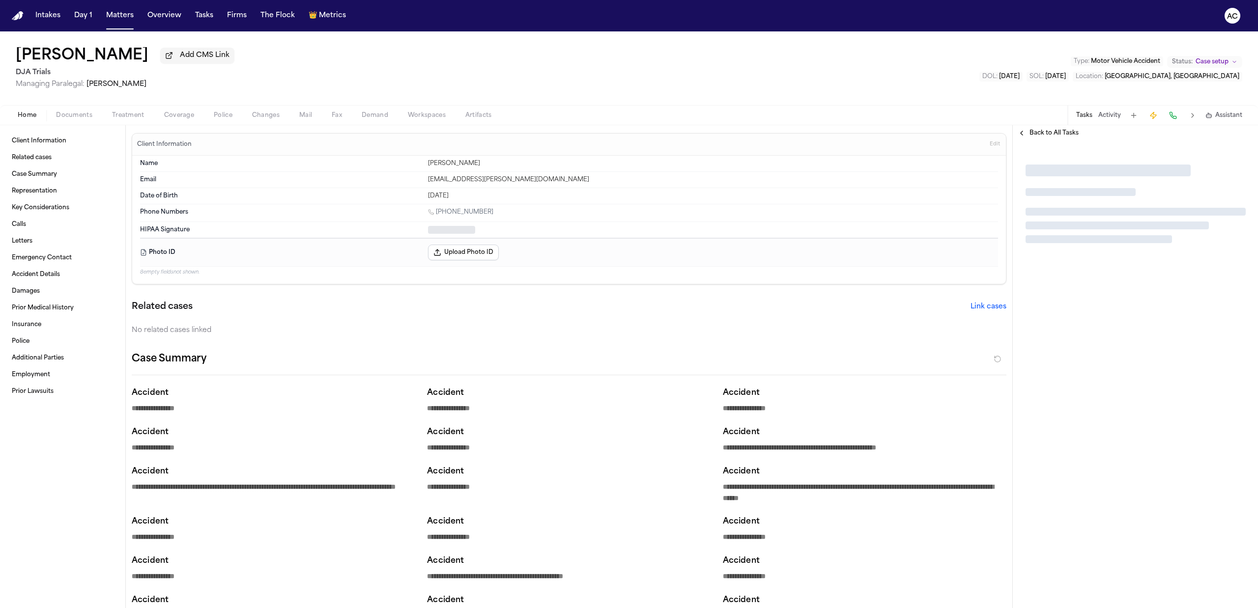
type textarea "*"
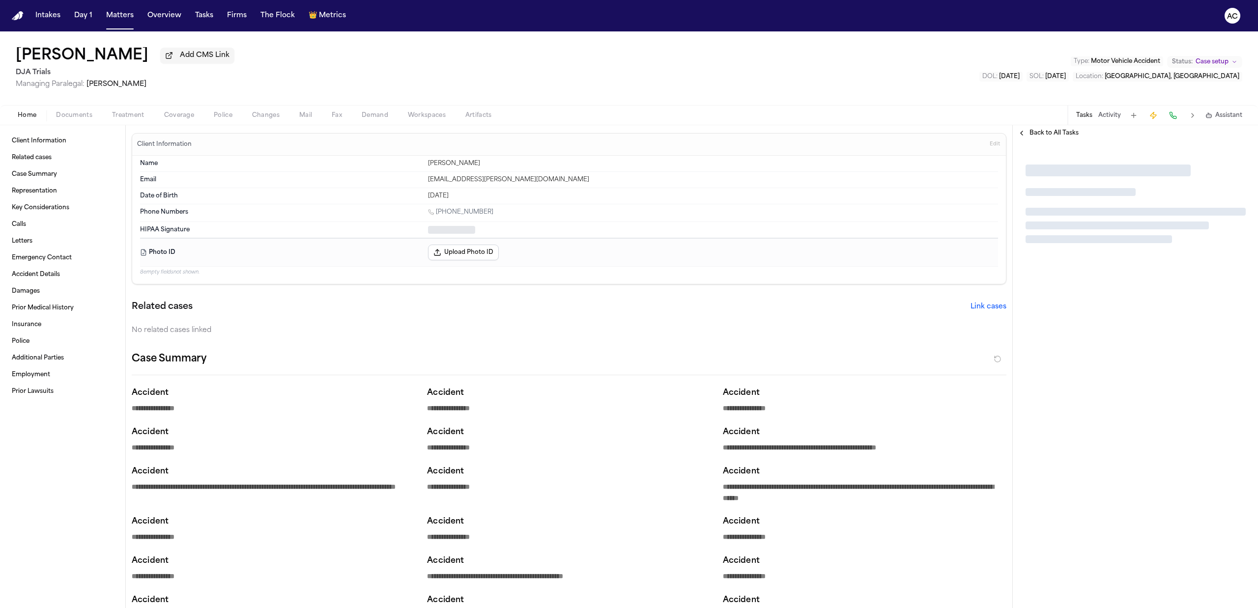
type textarea "*"
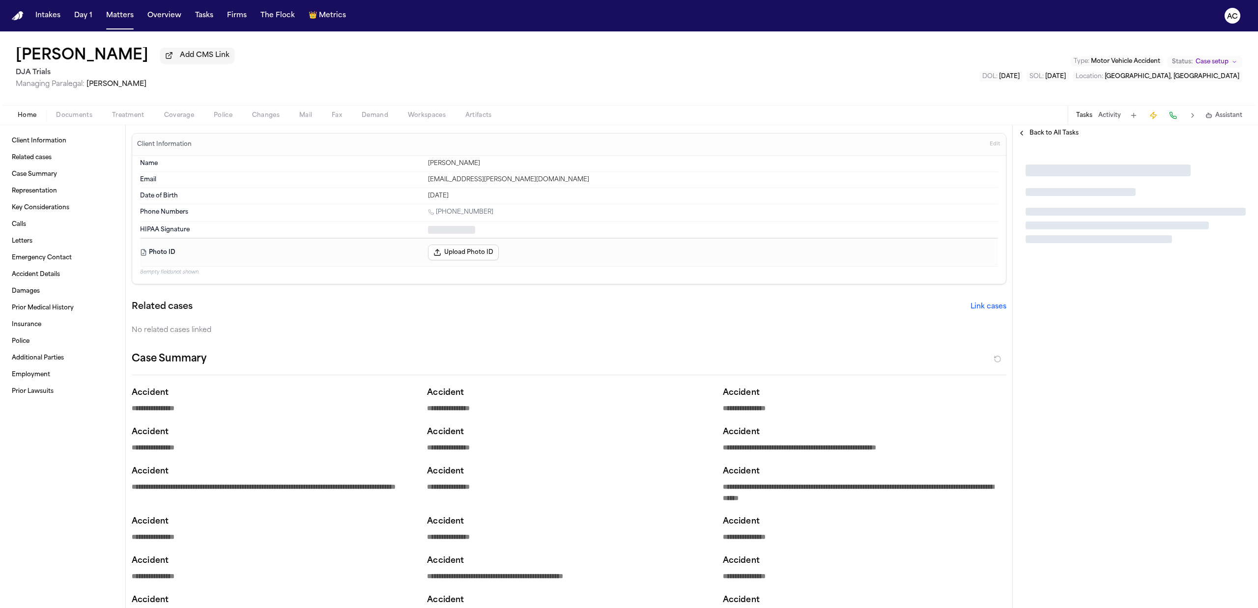
type textarea "*"
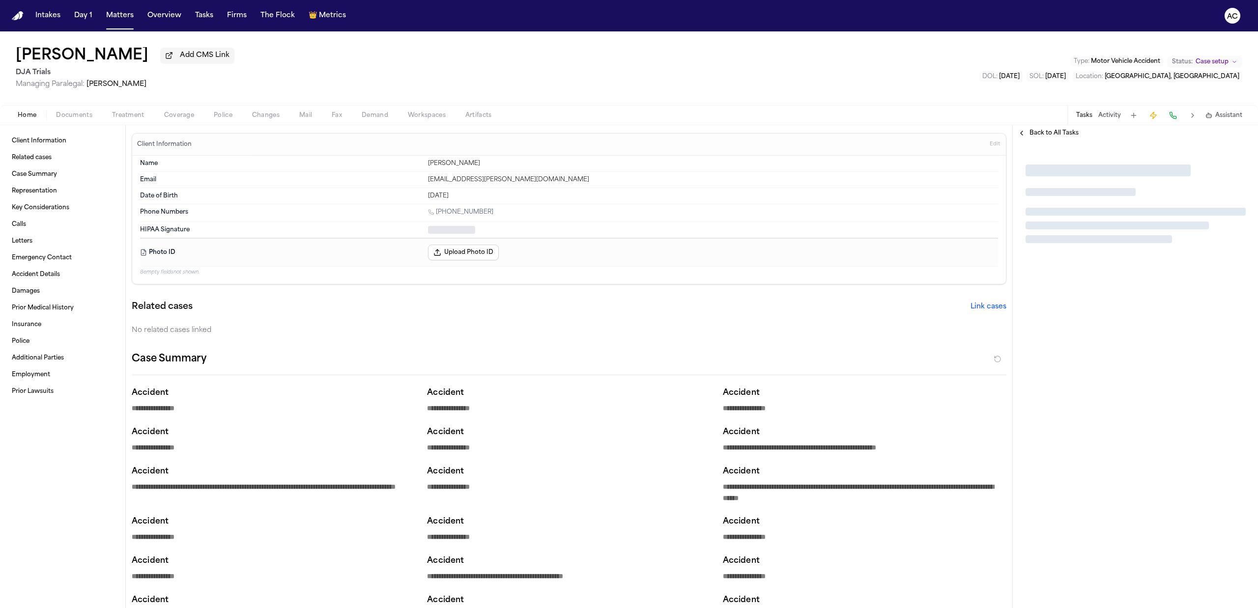
type textarea "*"
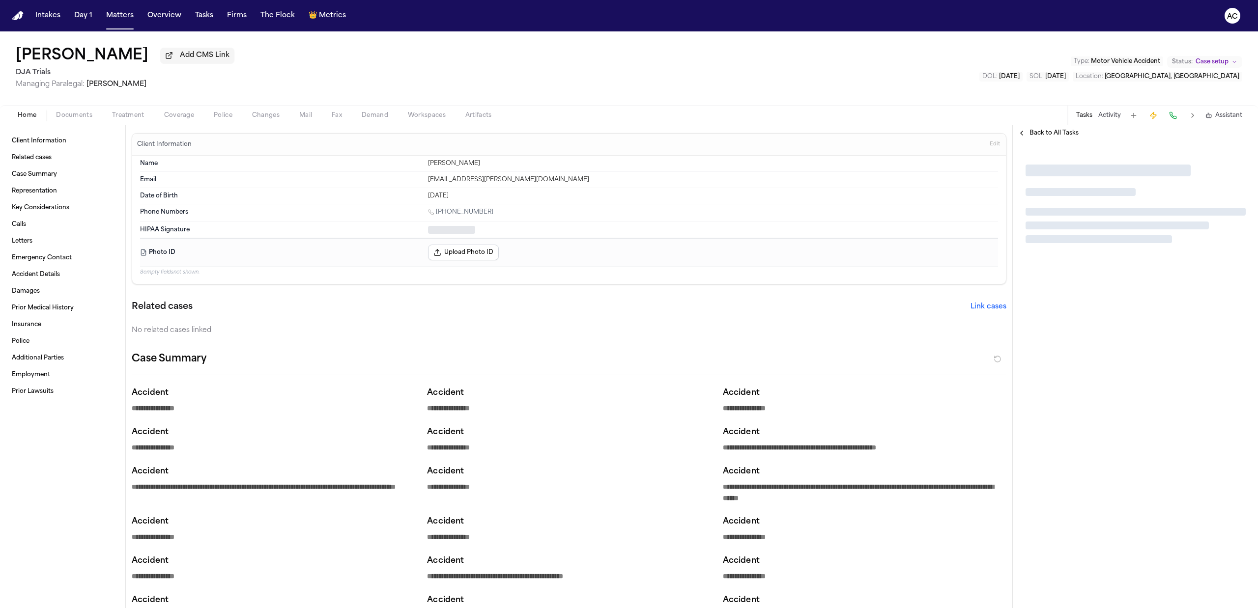
type textarea "*"
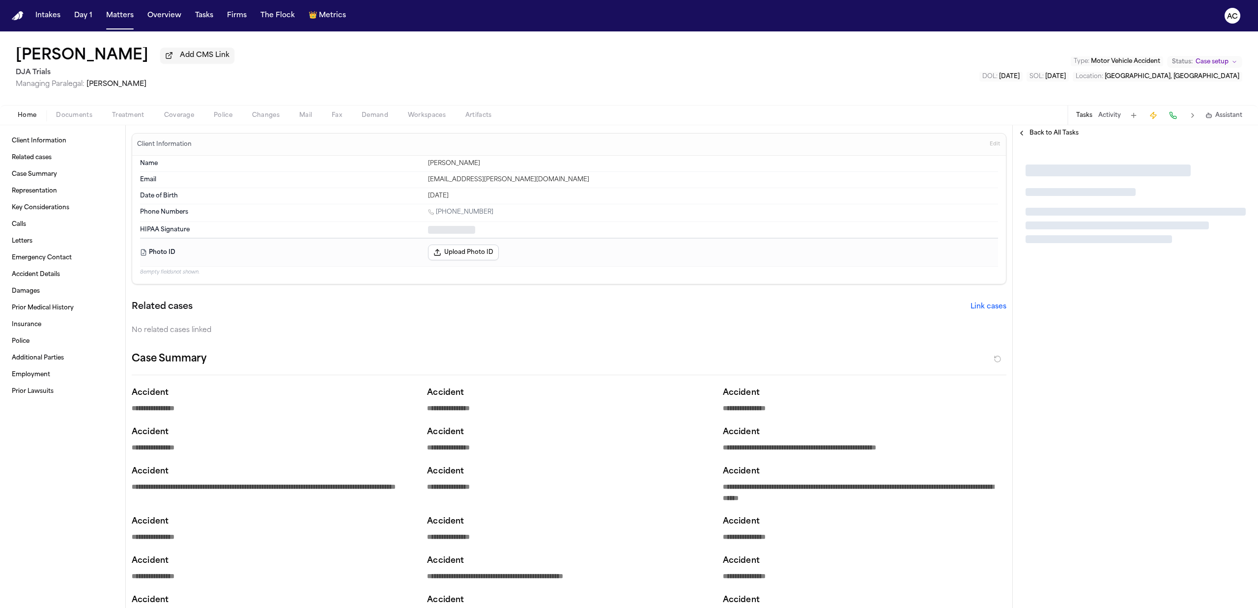
type textarea "*"
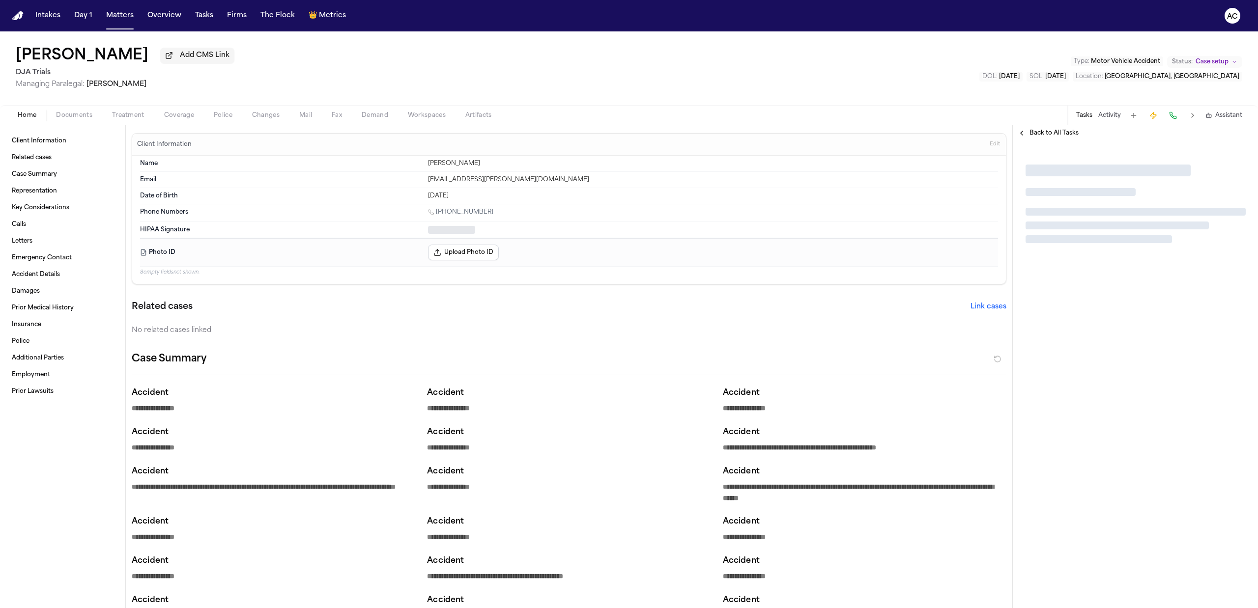
type textarea "*"
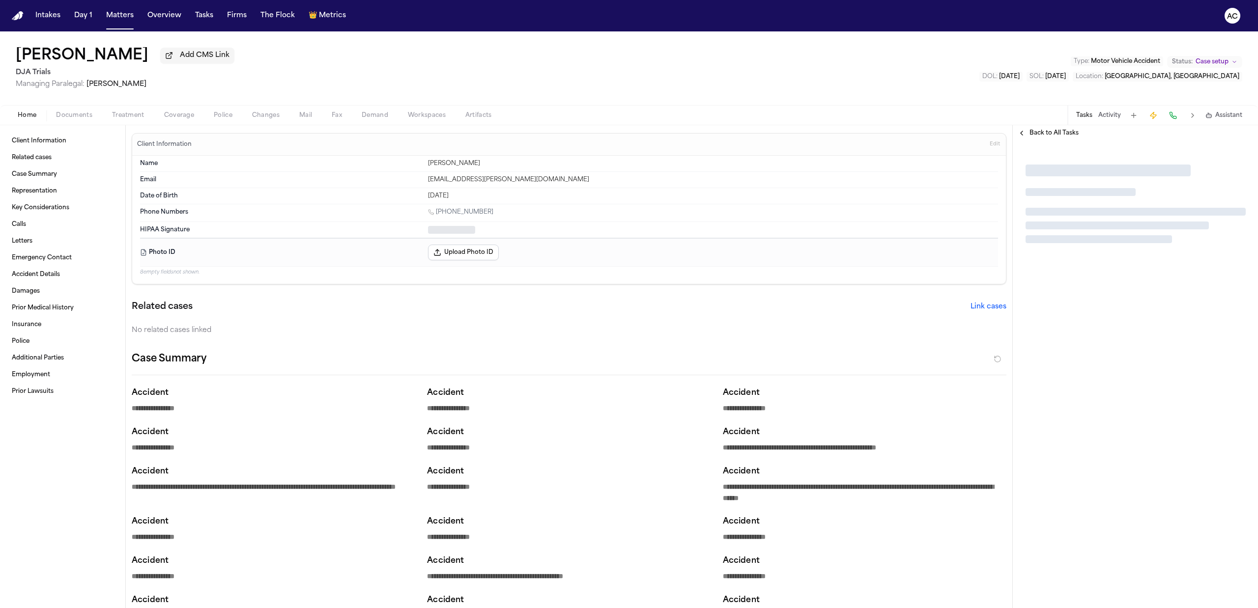
type textarea "*"
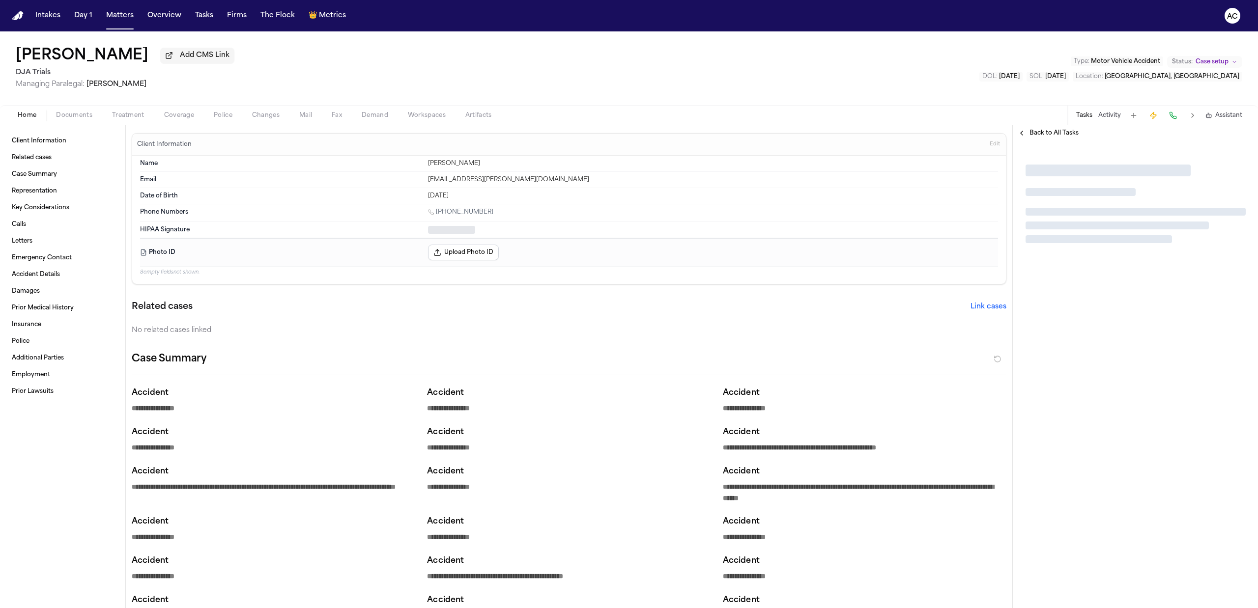
type textarea "*"
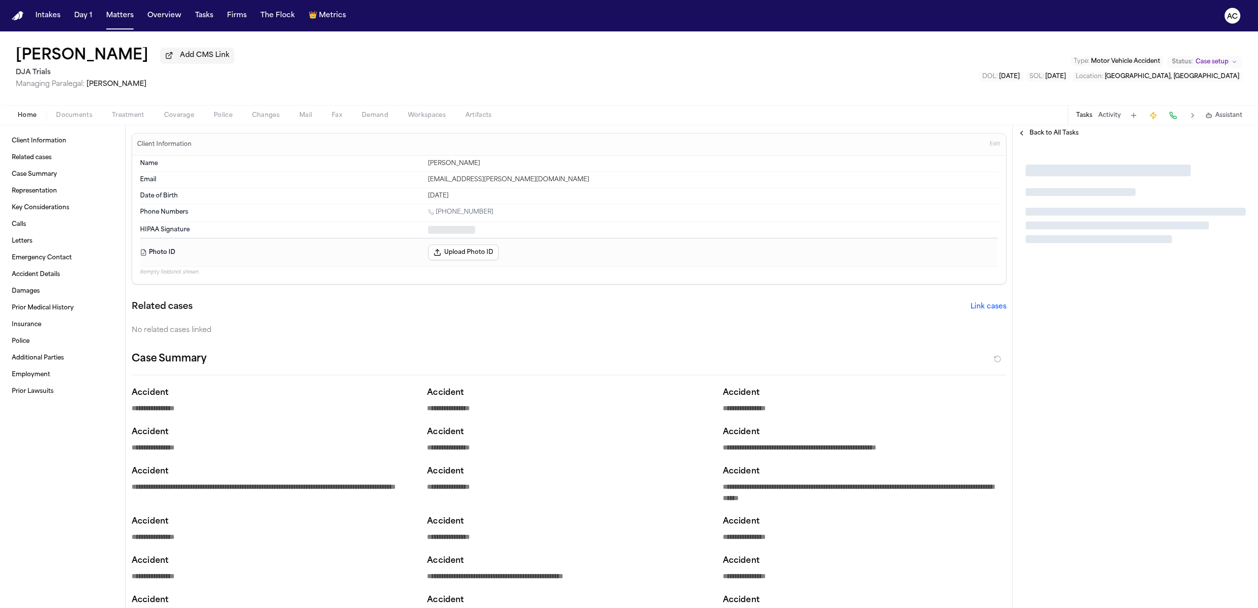
type textarea "*"
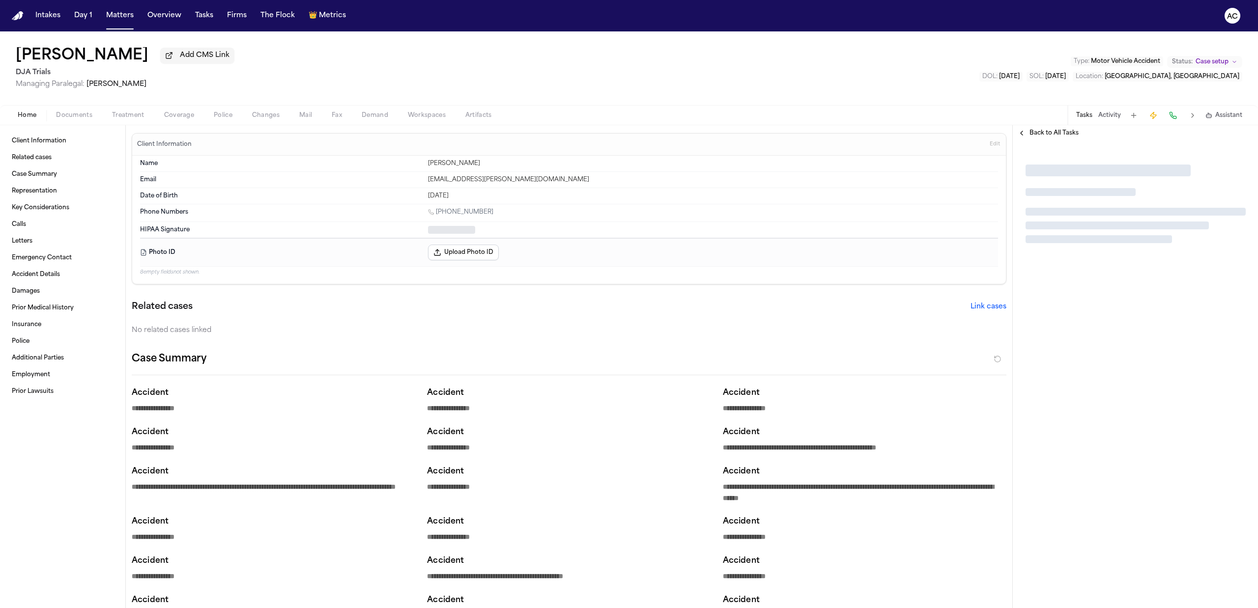
type textarea "*"
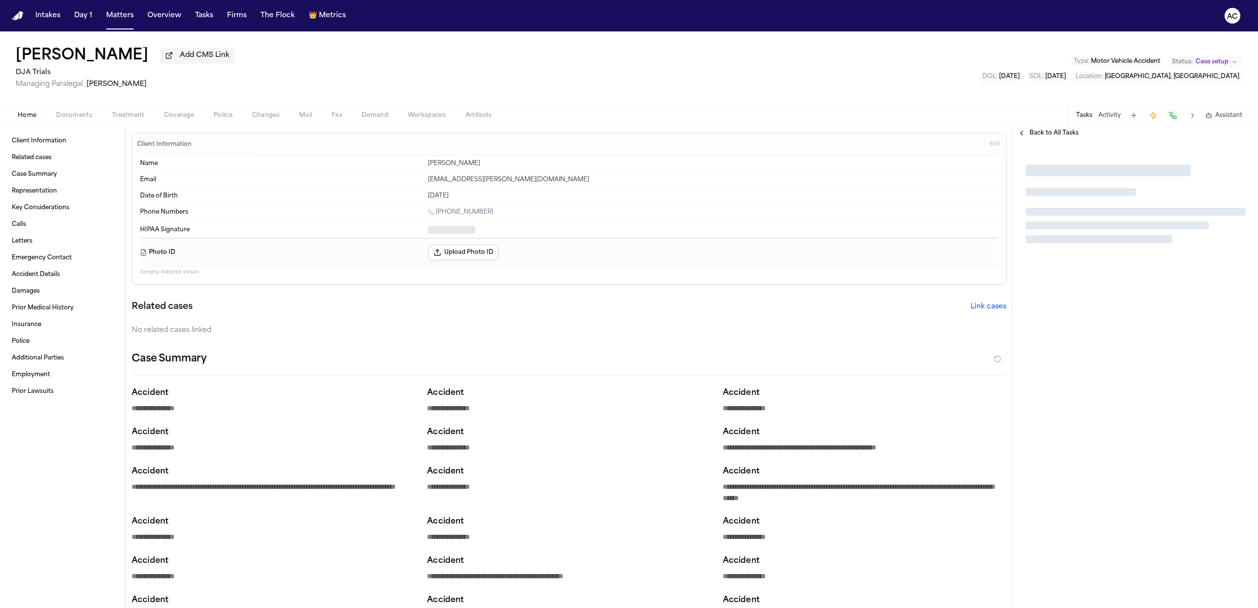
type textarea "*"
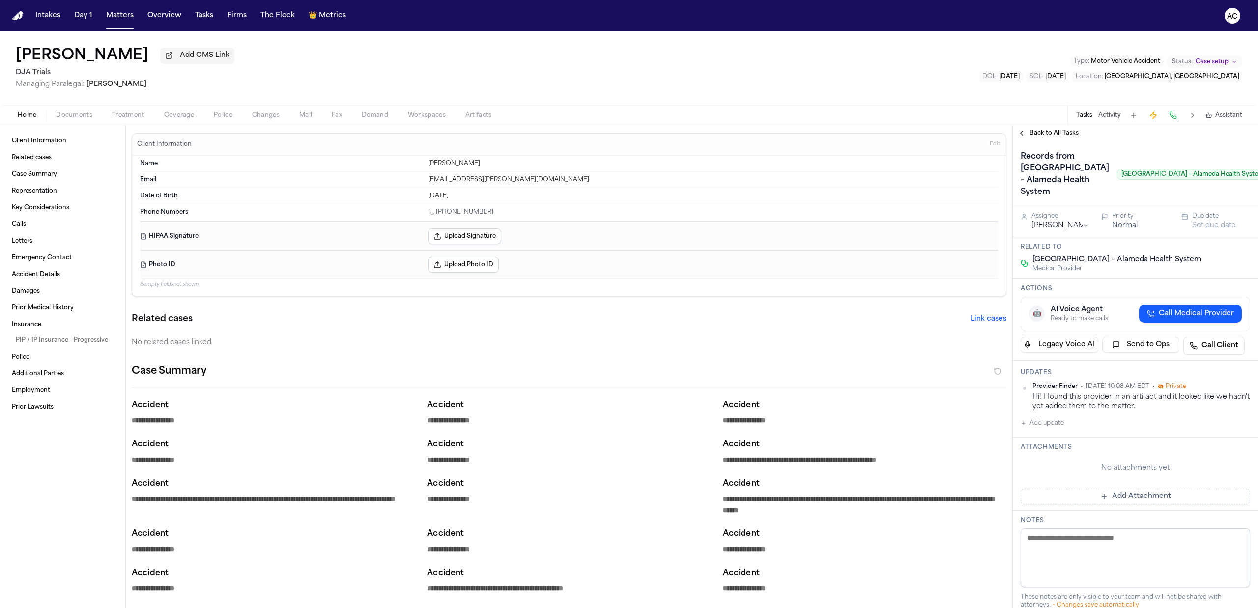
click at [1063, 138] on div "Back to All Tasks" at bounding box center [1135, 133] width 245 height 16
click at [1061, 132] on span "Back to All Tasks" at bounding box center [1054, 133] width 49 height 8
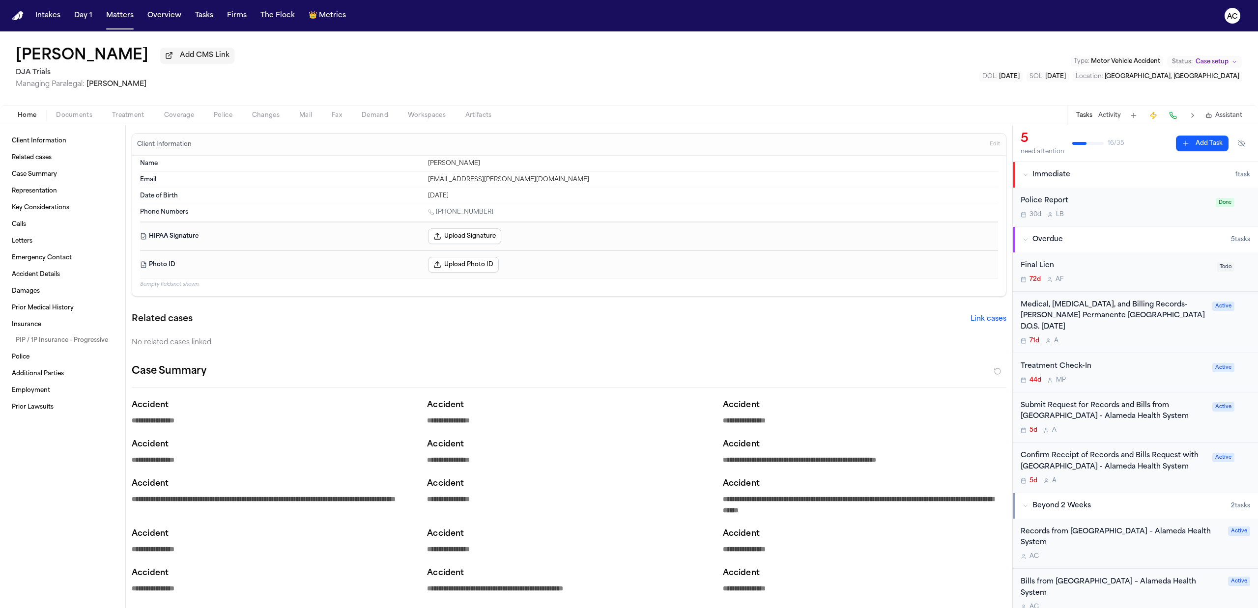
click at [1120, 427] on div "Submit Request for Records and Bills from Highland Hospital - Alameda Health Sy…" at bounding box center [1114, 418] width 186 height 34
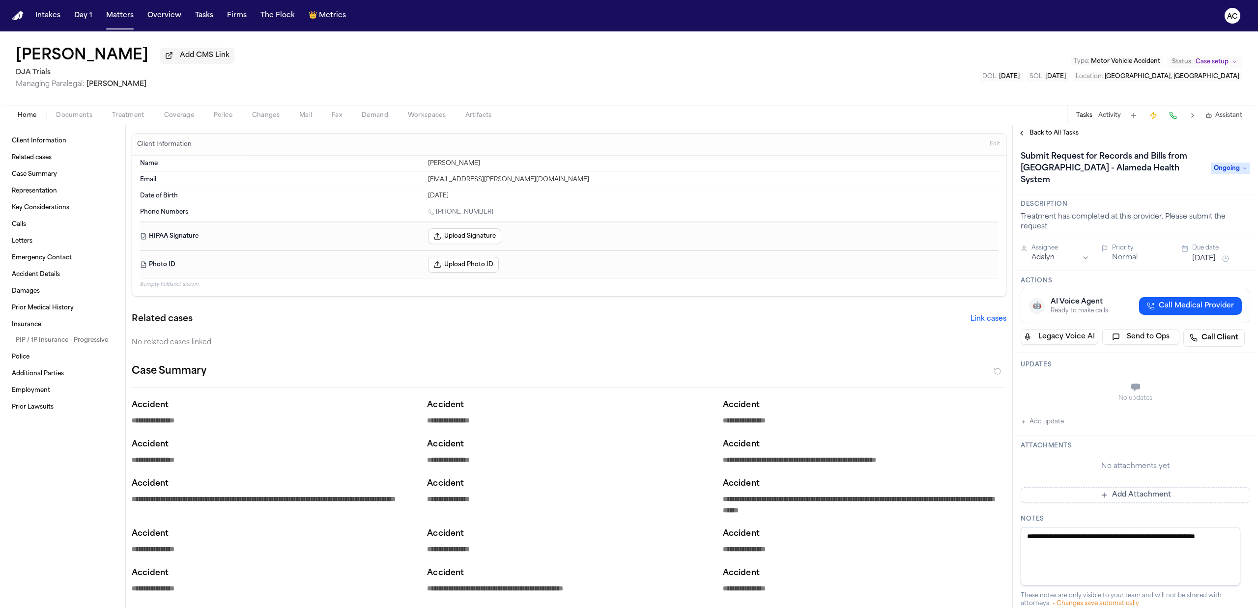
click at [1065, 129] on span "Back to All Tasks" at bounding box center [1054, 133] width 49 height 8
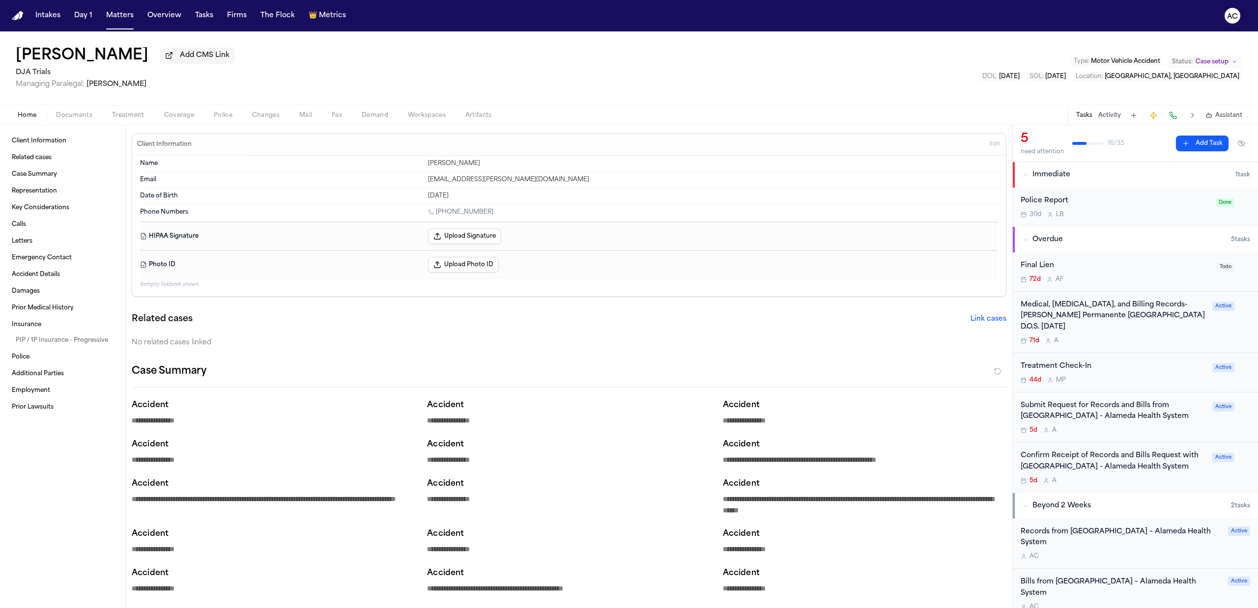
click at [1068, 461] on div "Confirm Receipt of Records and Bills Request with Highland Hospital - Alameda H…" at bounding box center [1114, 462] width 186 height 23
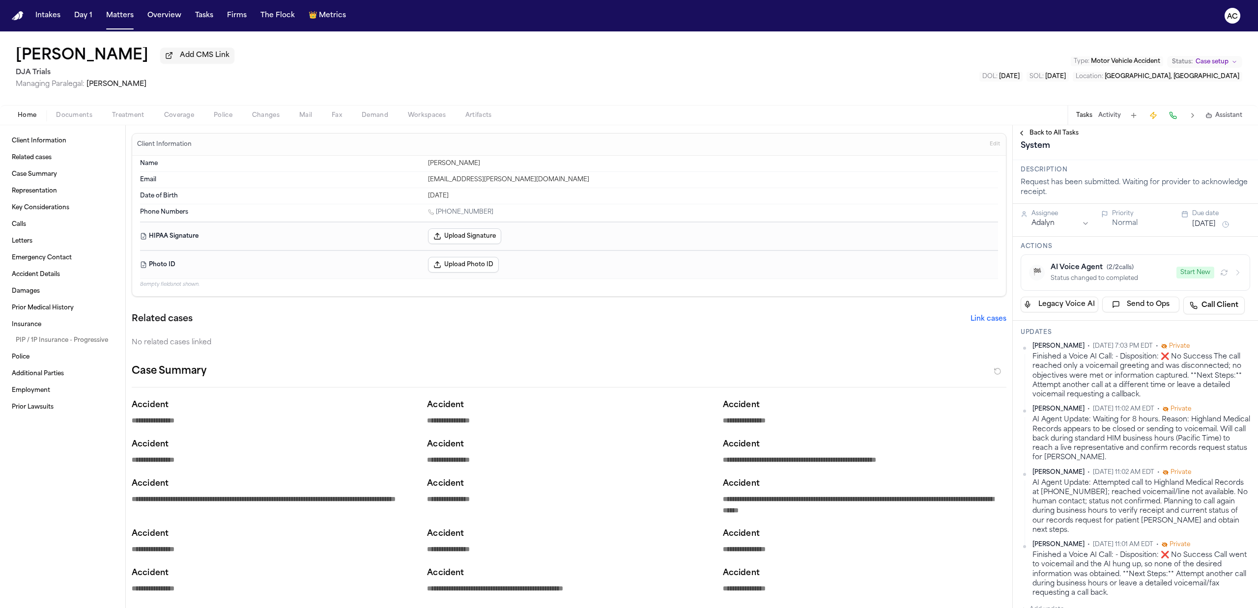
scroll to position [65, 0]
click at [142, 113] on span "Treatment" at bounding box center [128, 116] width 32 height 8
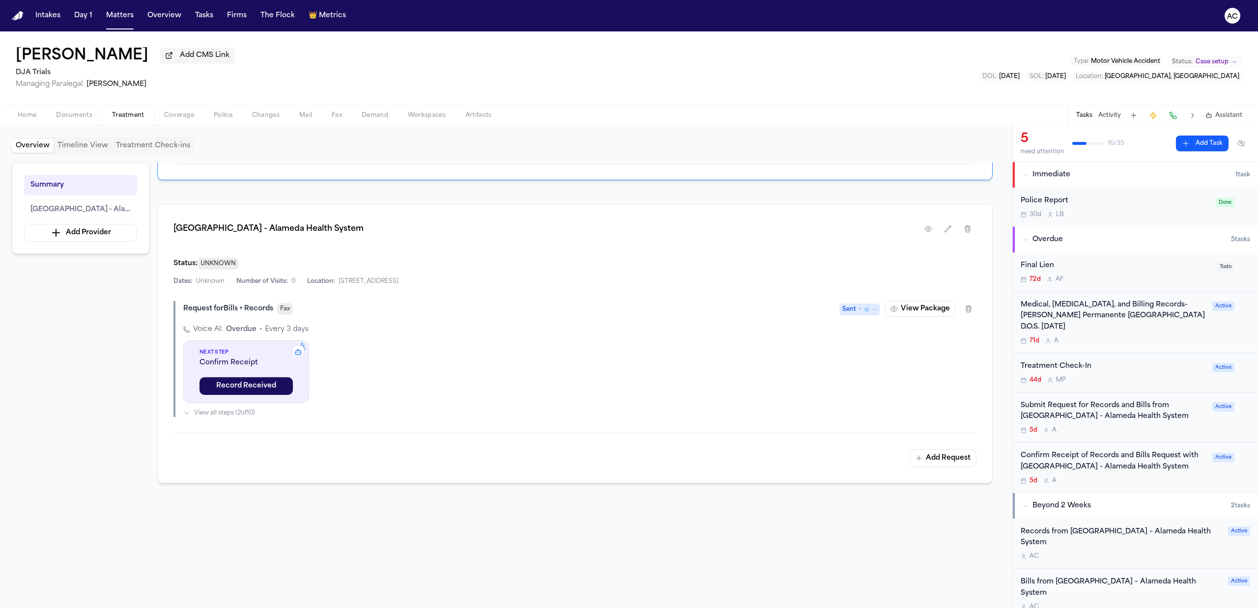
scroll to position [141, 0]
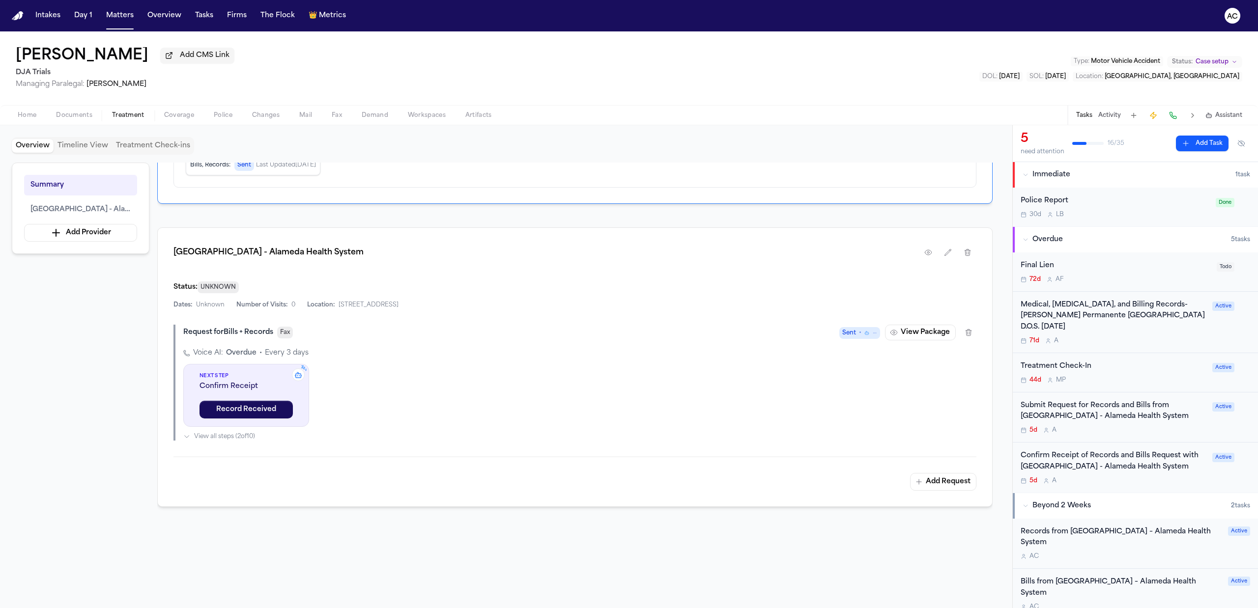
click at [956, 327] on div "Sent • View Package" at bounding box center [907, 333] width 137 height 16
click at [921, 330] on button "View Package" at bounding box center [920, 333] width 71 height 16
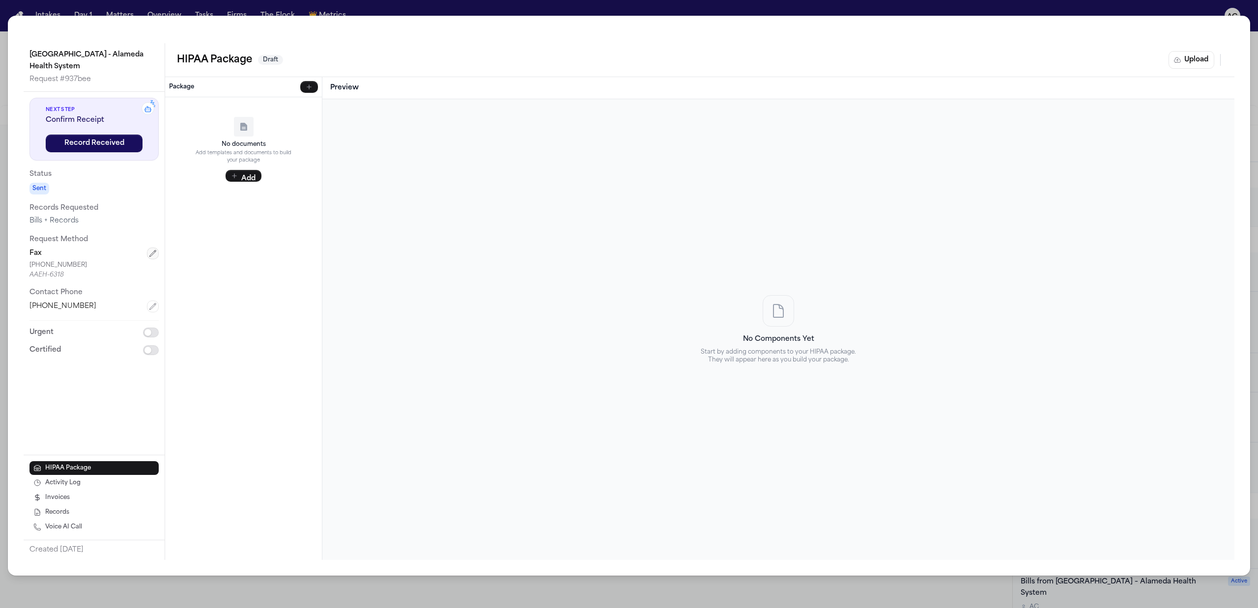
click at [153, 253] on icon "button" at bounding box center [153, 254] width 8 height 8
click at [132, 332] on button "Cancel" at bounding box center [127, 331] width 63 height 18
click at [91, 533] on button "Voice AI Call" at bounding box center [93, 528] width 129 height 14
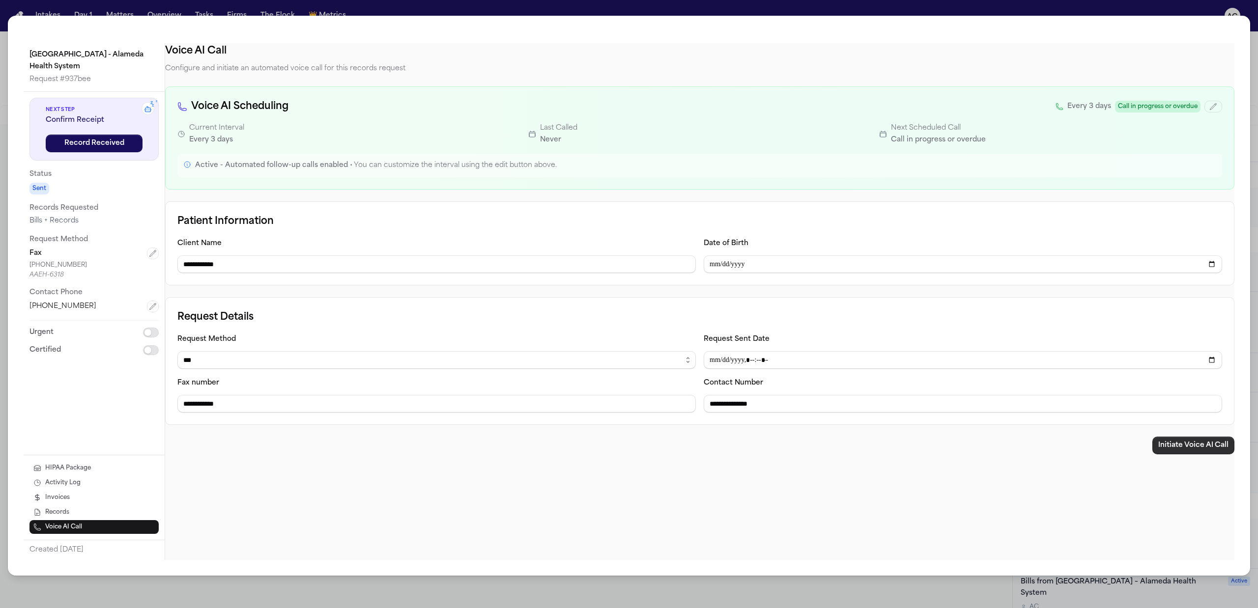
click at [1190, 449] on button "Initiate Voice AI Call" at bounding box center [1194, 446] width 82 height 18
click at [1070, 0] on div "**********" at bounding box center [629, 304] width 1258 height 608
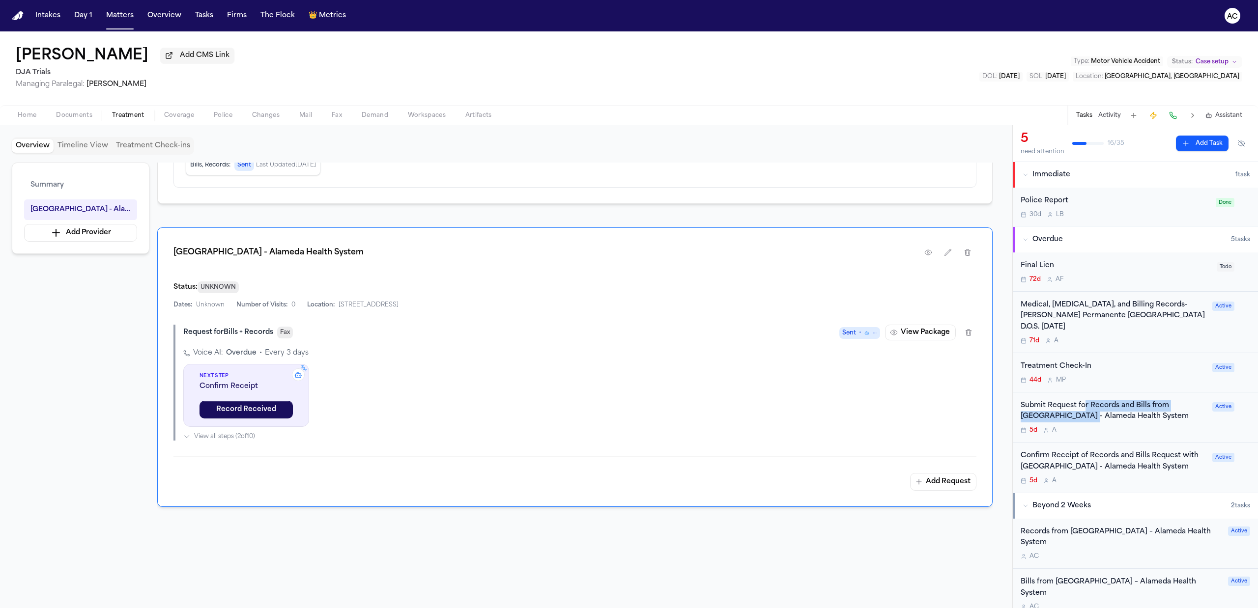
click at [1083, 412] on div "Submit Request for Records and Bills from Highland Hospital - Alameda Health Sy…" at bounding box center [1114, 412] width 186 height 23
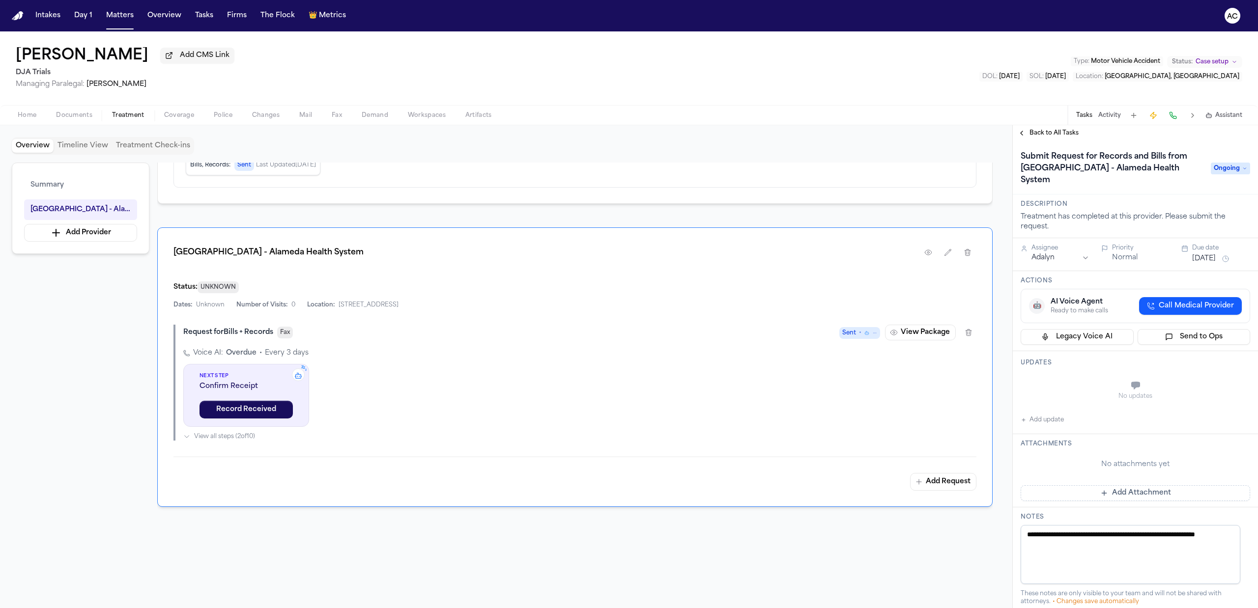
click at [1051, 132] on span "Back to All Tasks" at bounding box center [1054, 133] width 49 height 8
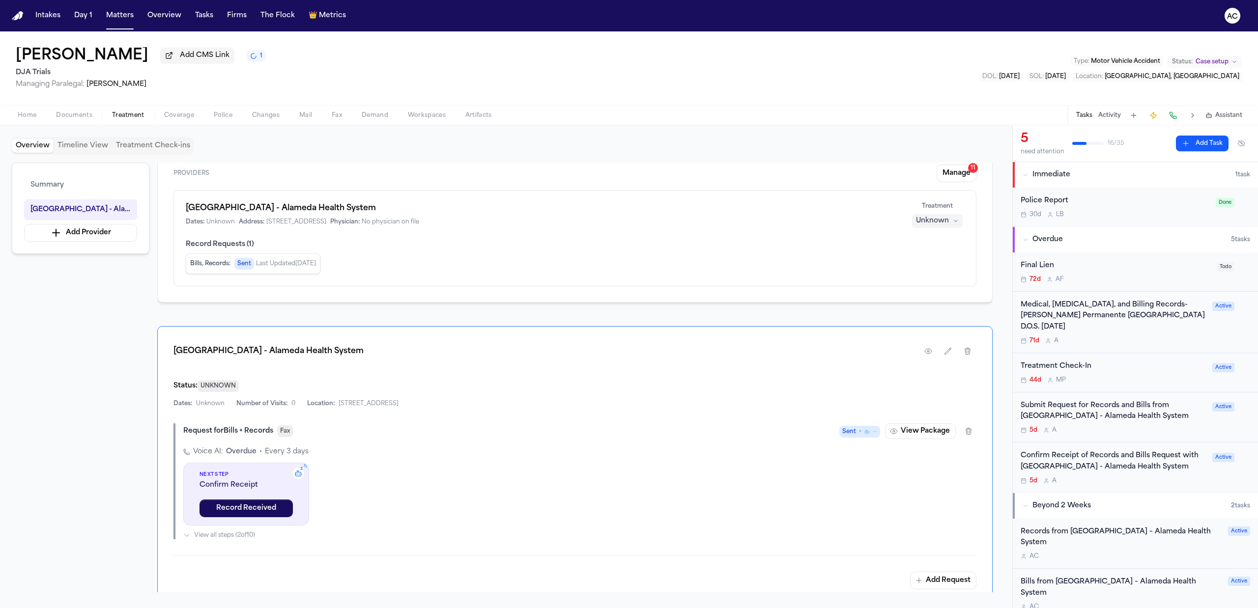
scroll to position [65, 0]
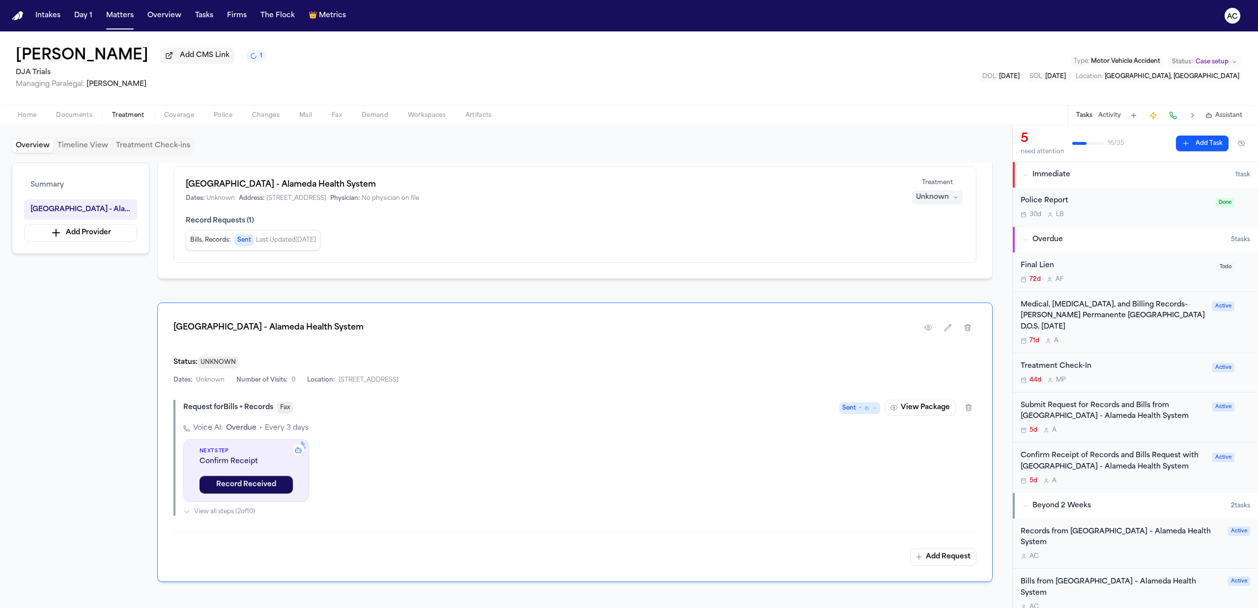
click at [1121, 468] on div "Confirm Receipt of Records and Bills Request with [GEOGRAPHIC_DATA] - Alameda H…" at bounding box center [1114, 462] width 186 height 23
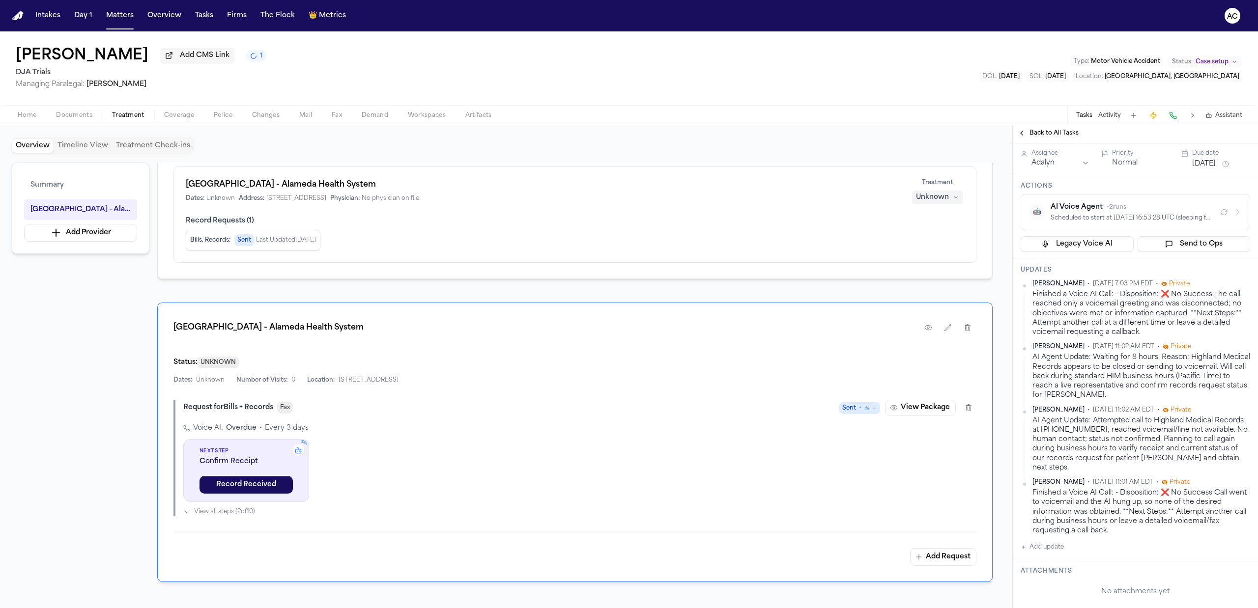
scroll to position [131, 0]
drag, startPoint x: 681, startPoint y: 522, endPoint x: 622, endPoint y: 217, distance: 310.3
click at [622, 217] on span "Record Requests ( 1 )" at bounding box center [575, 221] width 779 height 10
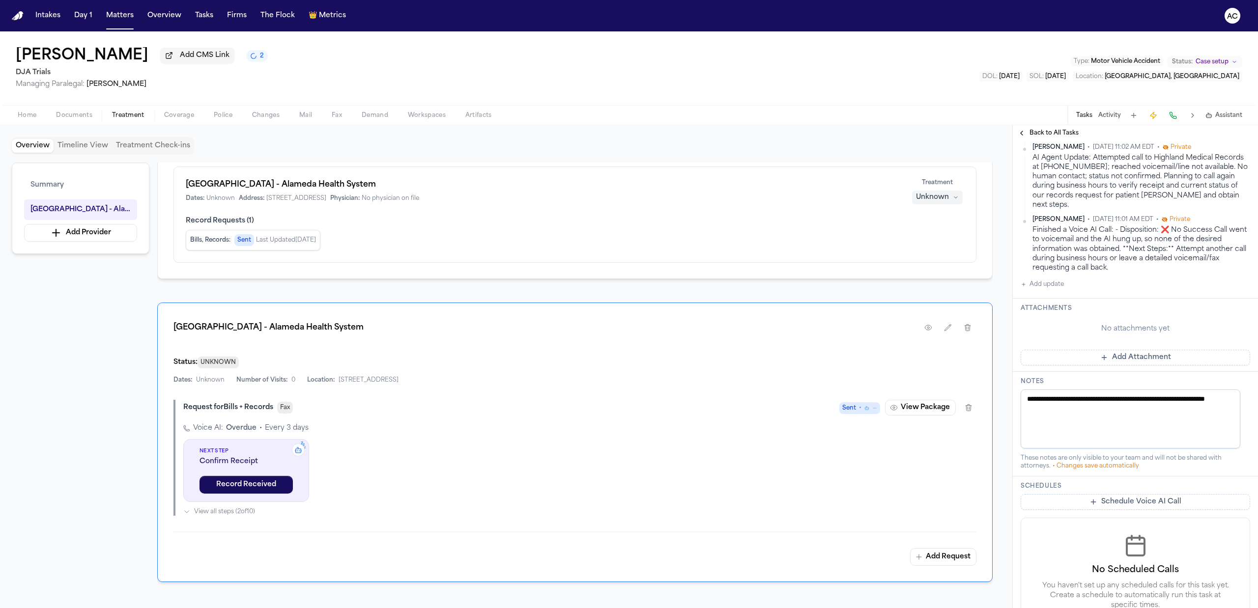
scroll to position [459, 0]
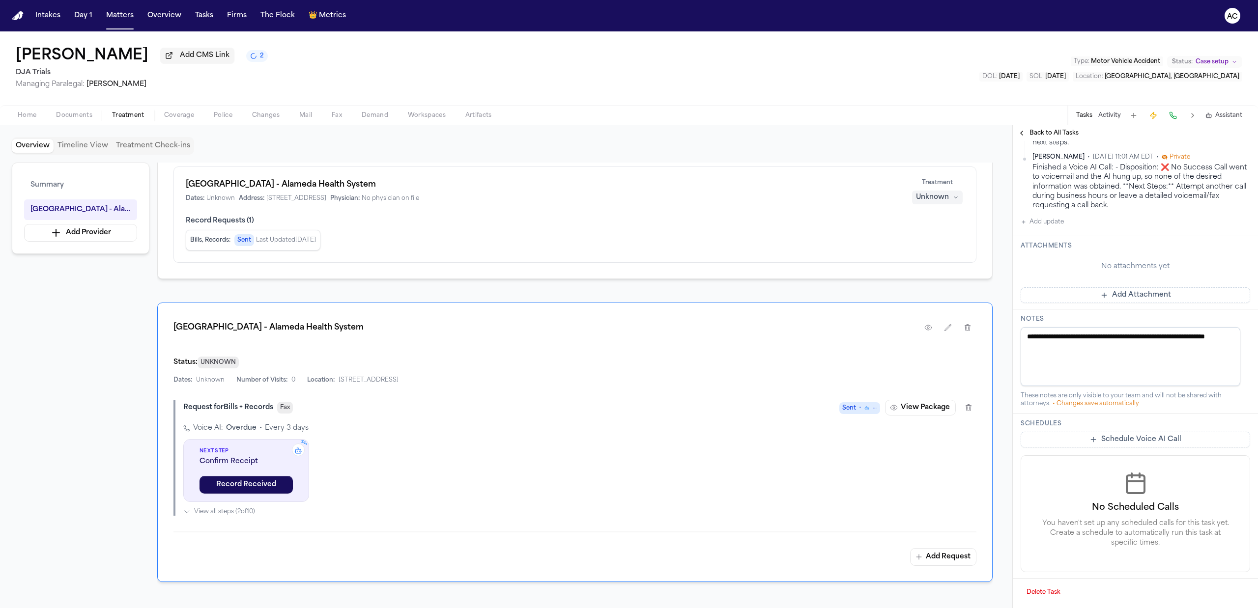
click at [1044, 228] on button "Add update" at bounding box center [1042, 222] width 43 height 12
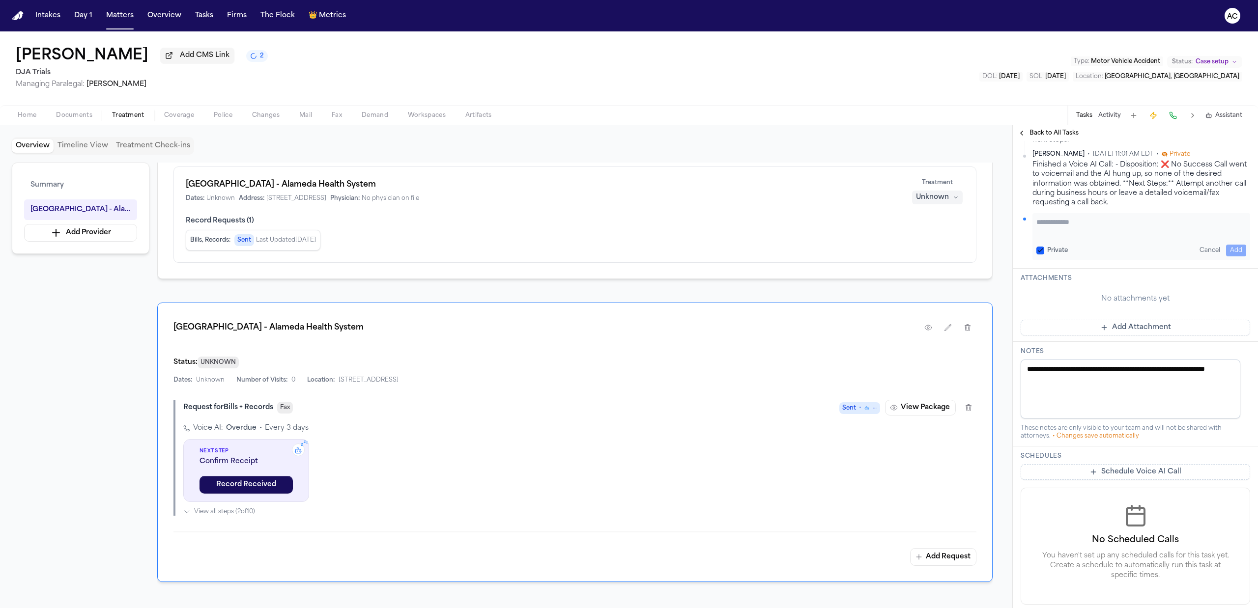
click at [1074, 237] on textarea "Add your update" at bounding box center [1142, 227] width 210 height 20
click at [1226, 257] on button "Add" at bounding box center [1236, 251] width 20 height 12
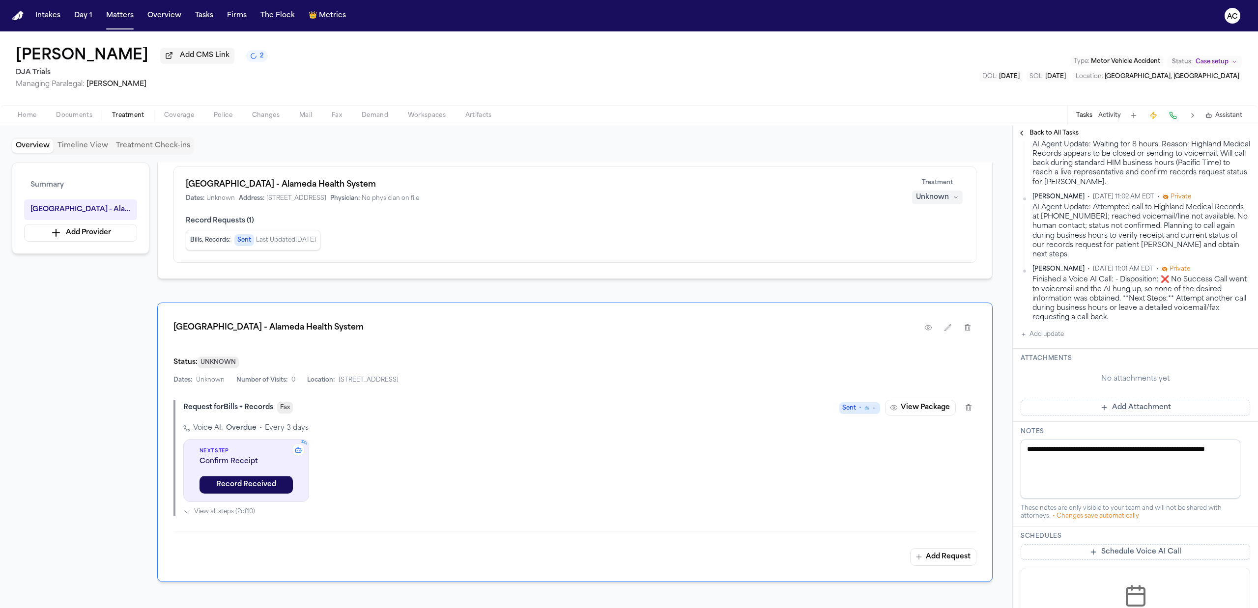
scroll to position [156, 0]
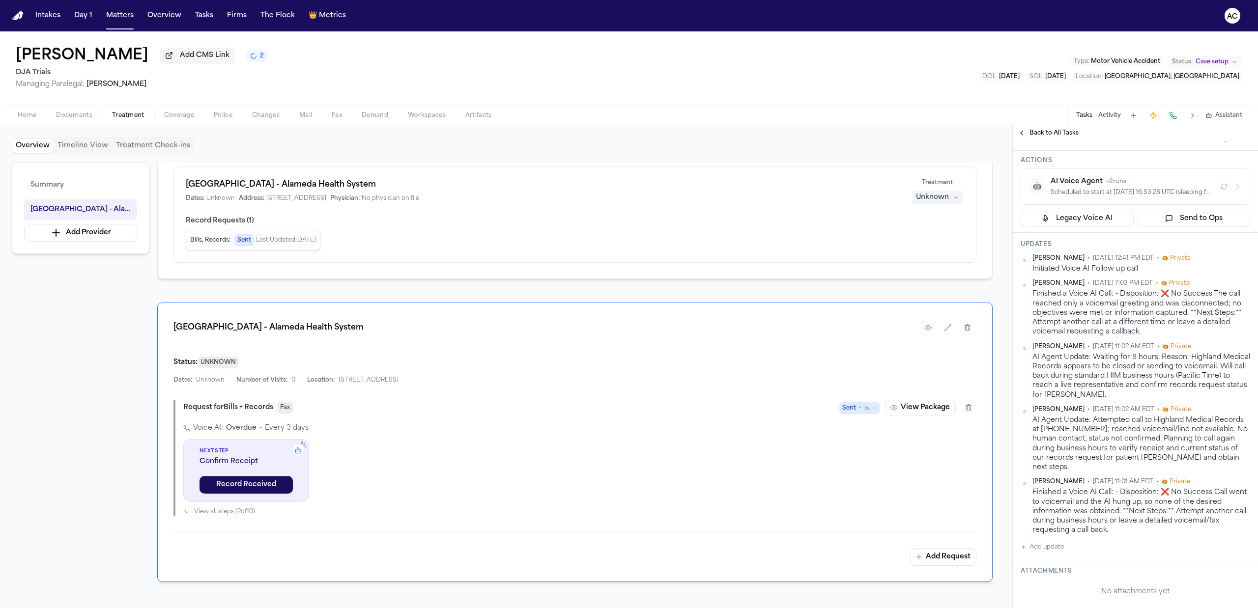
click at [1038, 132] on span "Back to All Tasks" at bounding box center [1054, 133] width 49 height 8
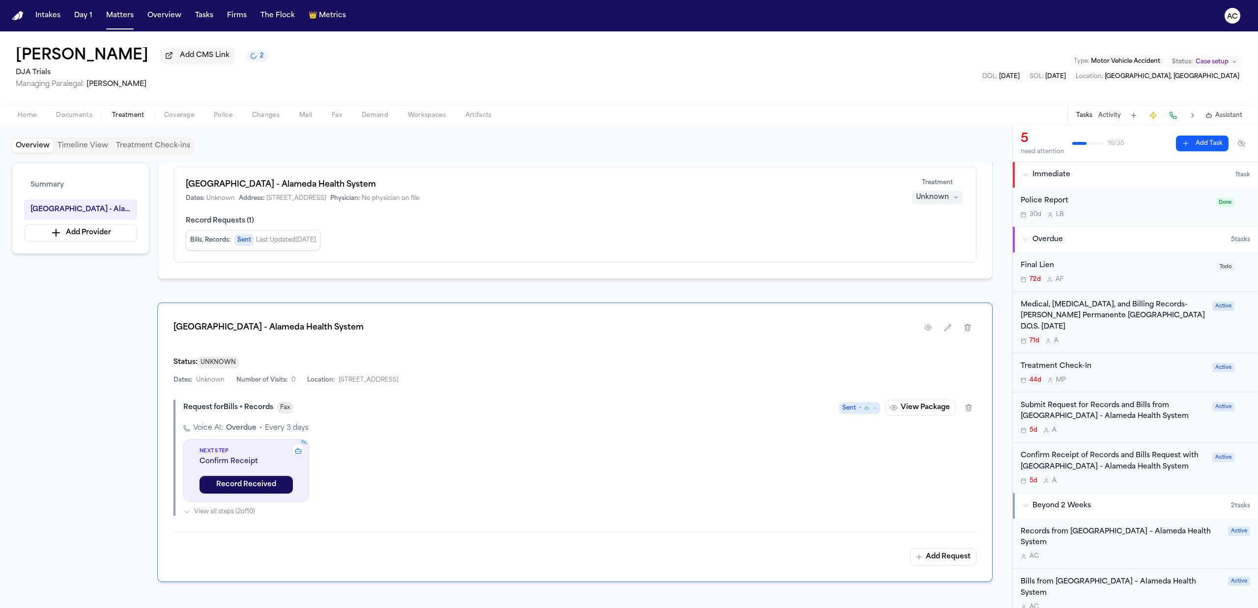
click at [1068, 409] on div "Submit Request for Records and Bills from Highland Hospital - Alameda Health Sy…" at bounding box center [1114, 412] width 186 height 23
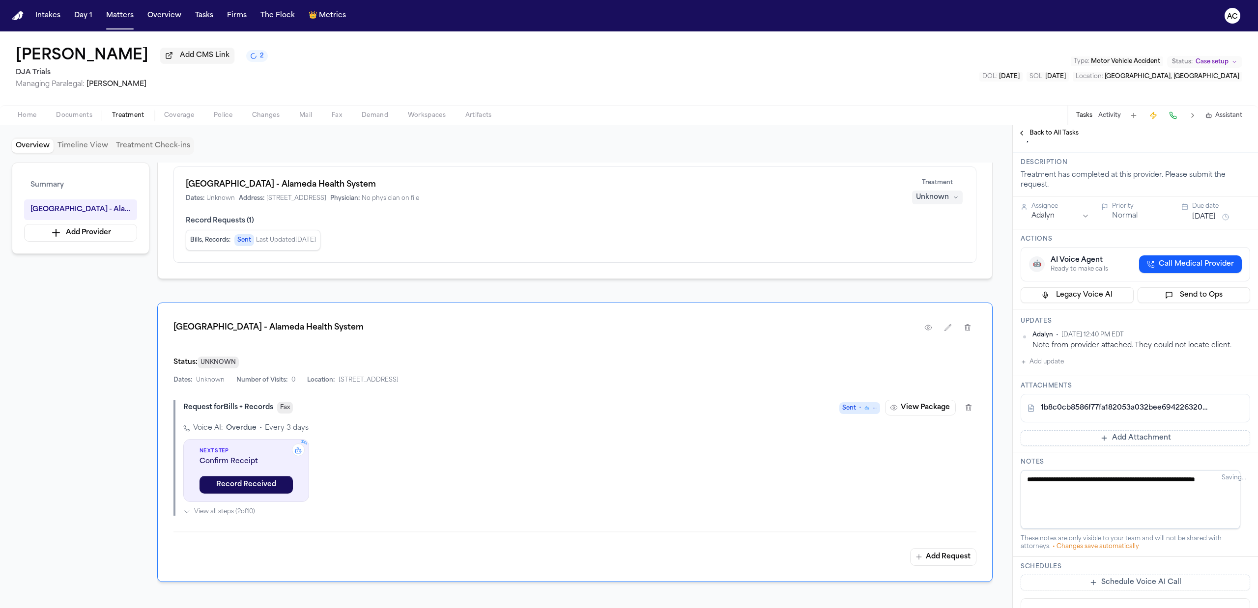
scroll to position [65, 0]
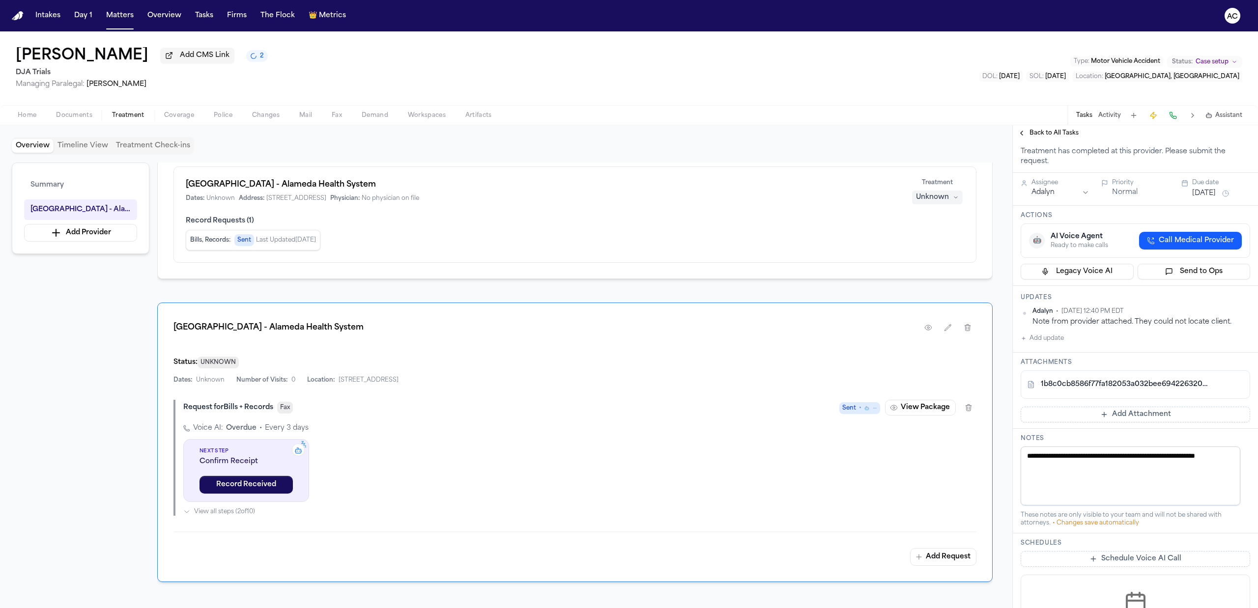
click at [1143, 478] on textarea "**********" at bounding box center [1131, 476] width 220 height 59
click at [1052, 331] on div "Adalyn • Oct 2, 2025 12:40 PM EDT Note from provider attached. They could not l…" at bounding box center [1136, 326] width 230 height 37
click at [1054, 334] on button "Add update" at bounding box center [1042, 339] width 43 height 12
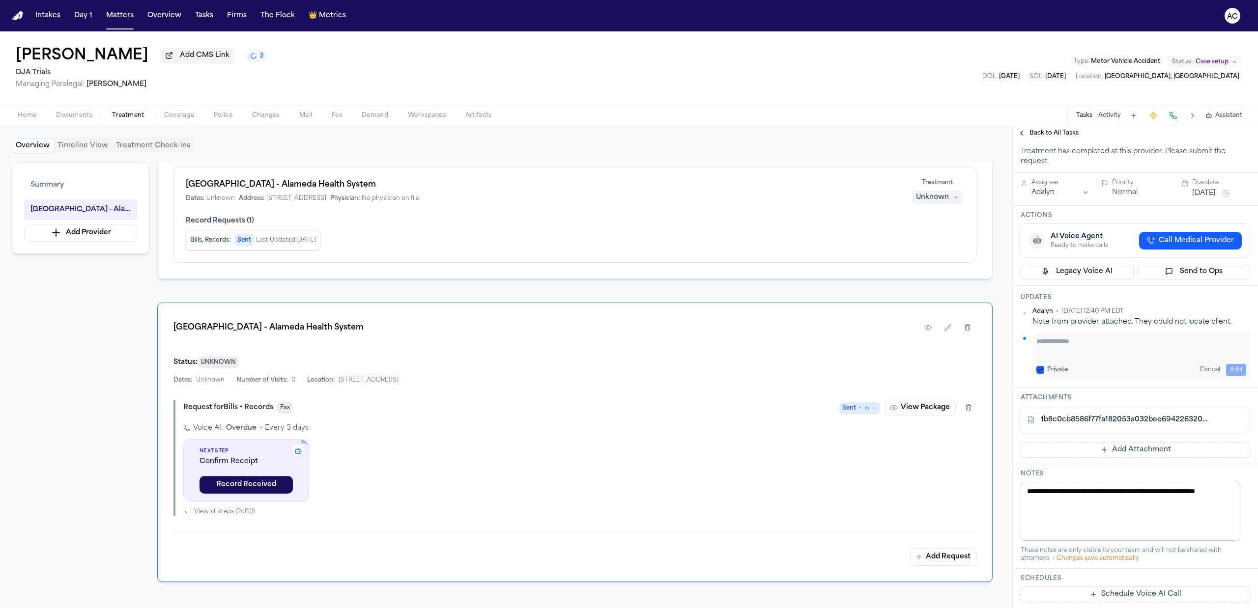
click at [1077, 352] on textarea "Add your update" at bounding box center [1142, 347] width 210 height 20
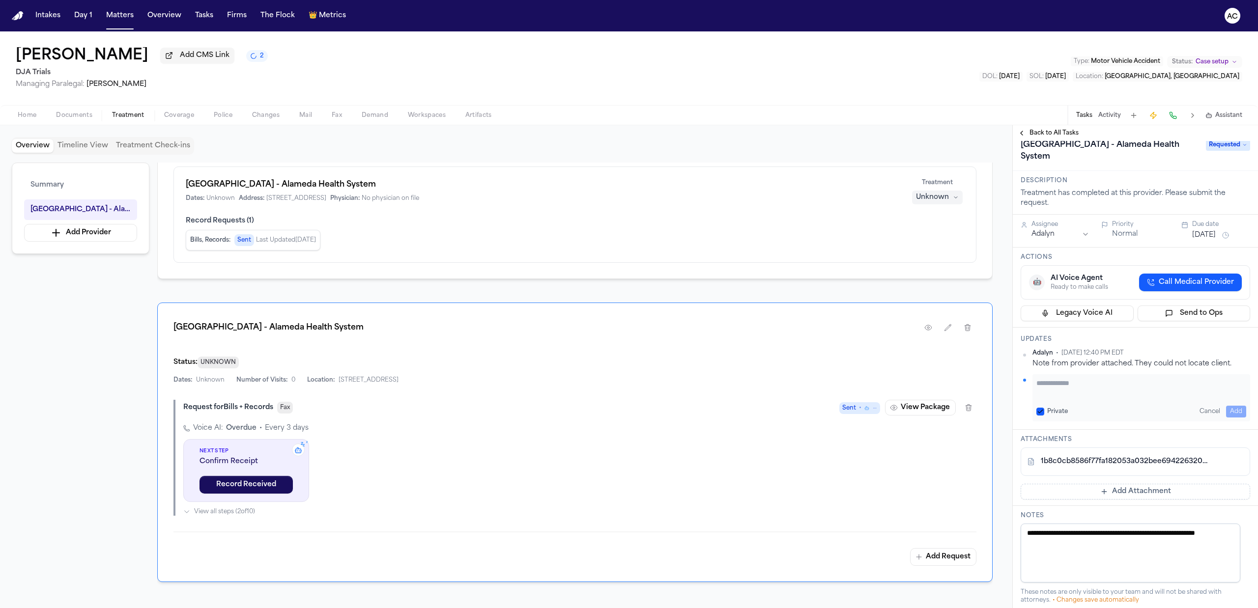
scroll to position [0, 0]
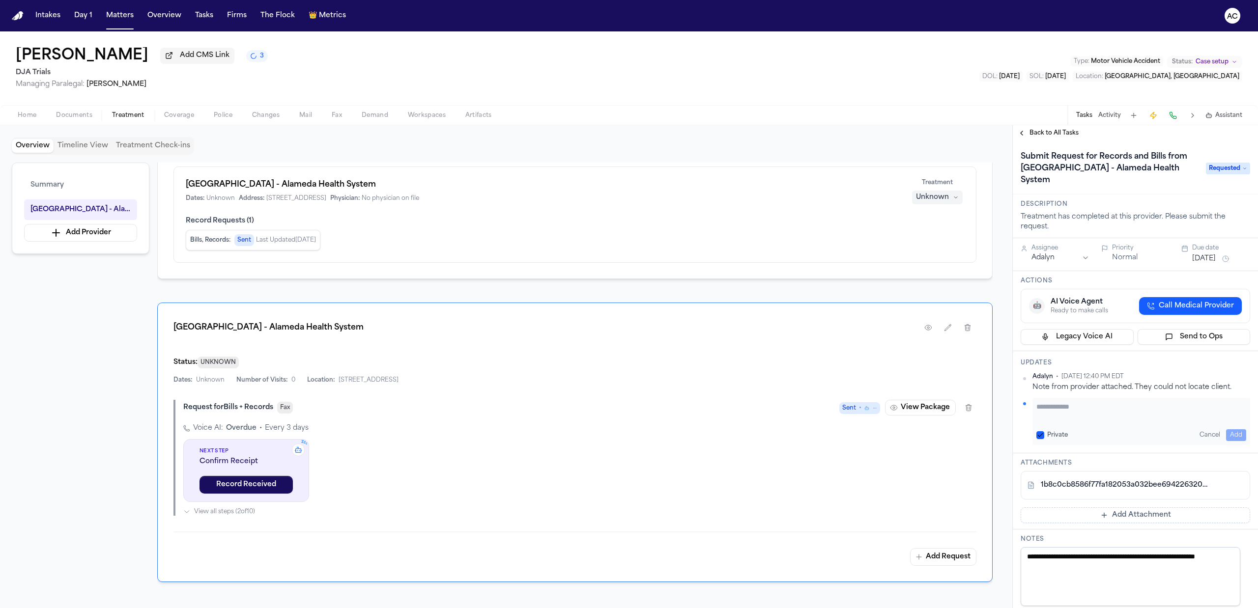
click at [1141, 382] on div "Adalyn • Oct 2, 2025 12:40 PM EDT Note from provider attached. They could not l…" at bounding box center [1142, 382] width 218 height 19
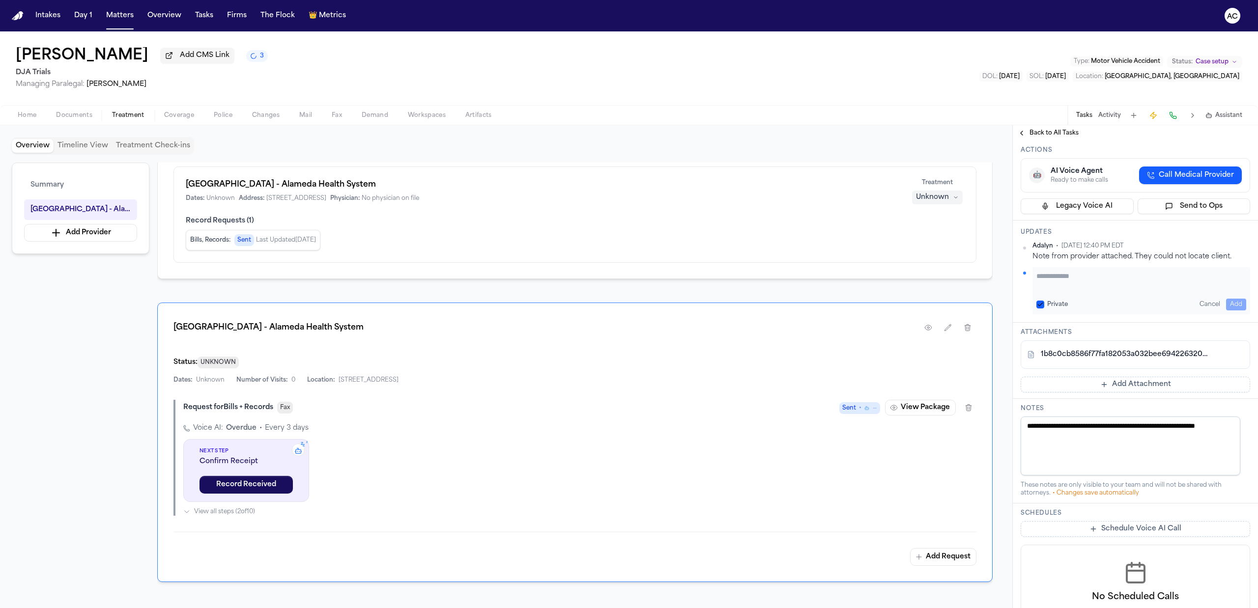
scroll to position [197, 0]
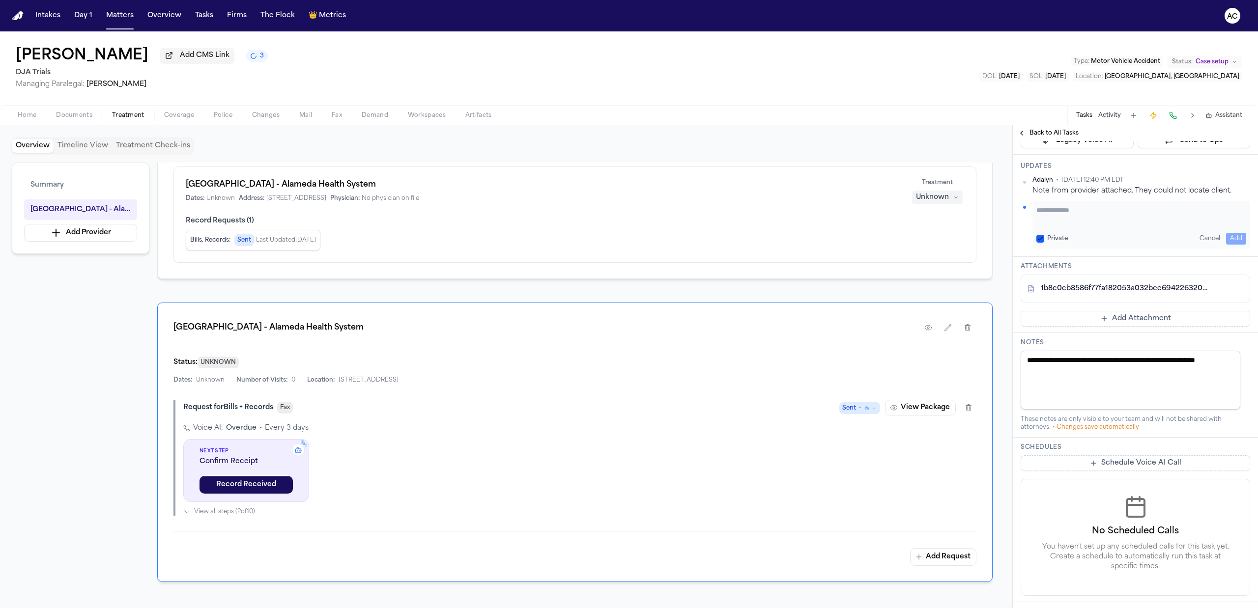
click at [1090, 280] on div "1b8c0cb8586f77fa182053a032bee6942263207e.pdf" at bounding box center [1136, 289] width 230 height 29
click at [1093, 289] on link "1b8c0cb8586f77fa182053a032bee6942263207e.pdf" at bounding box center [1126, 289] width 170 height 10
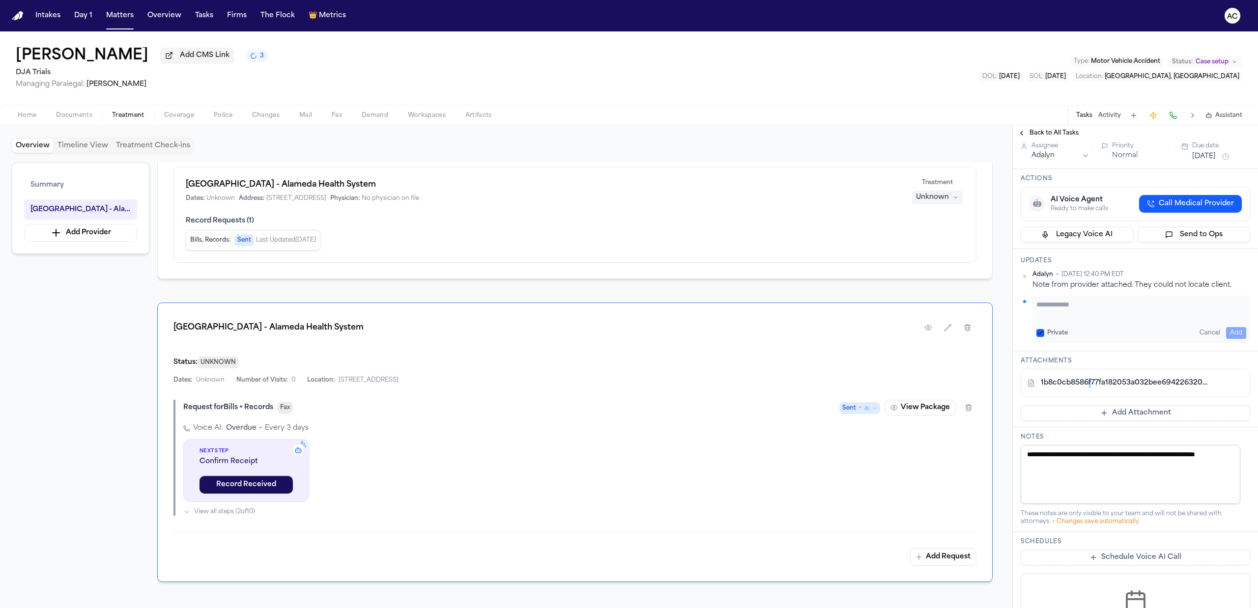
scroll to position [0, 0]
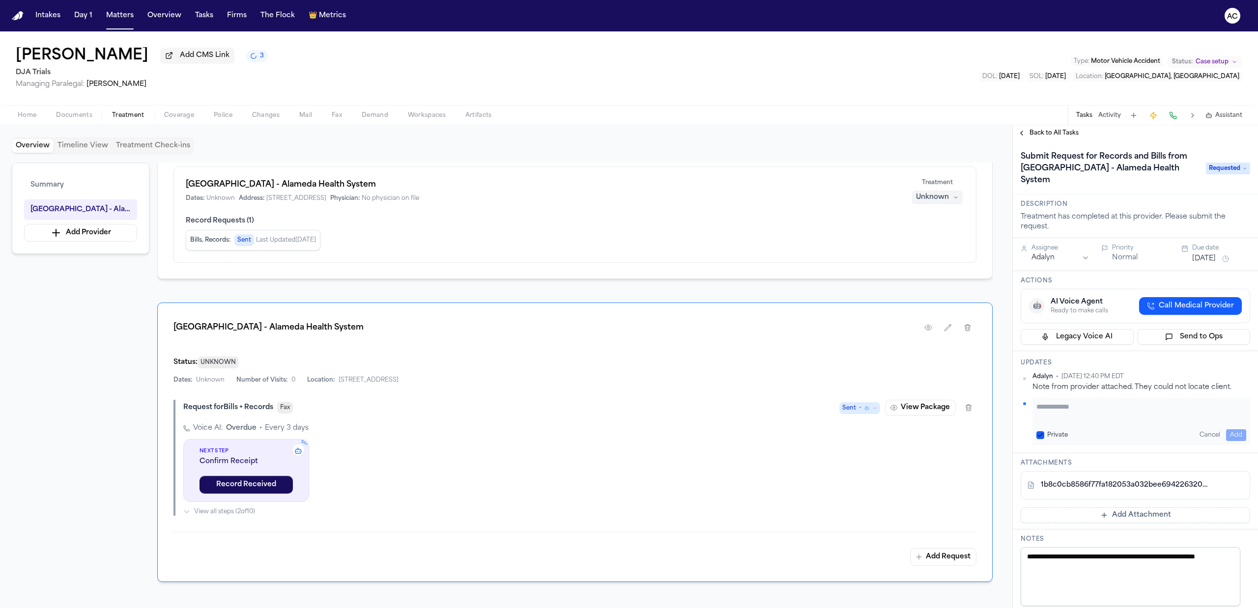
click at [1235, 164] on span "Requested" at bounding box center [1228, 169] width 44 height 12
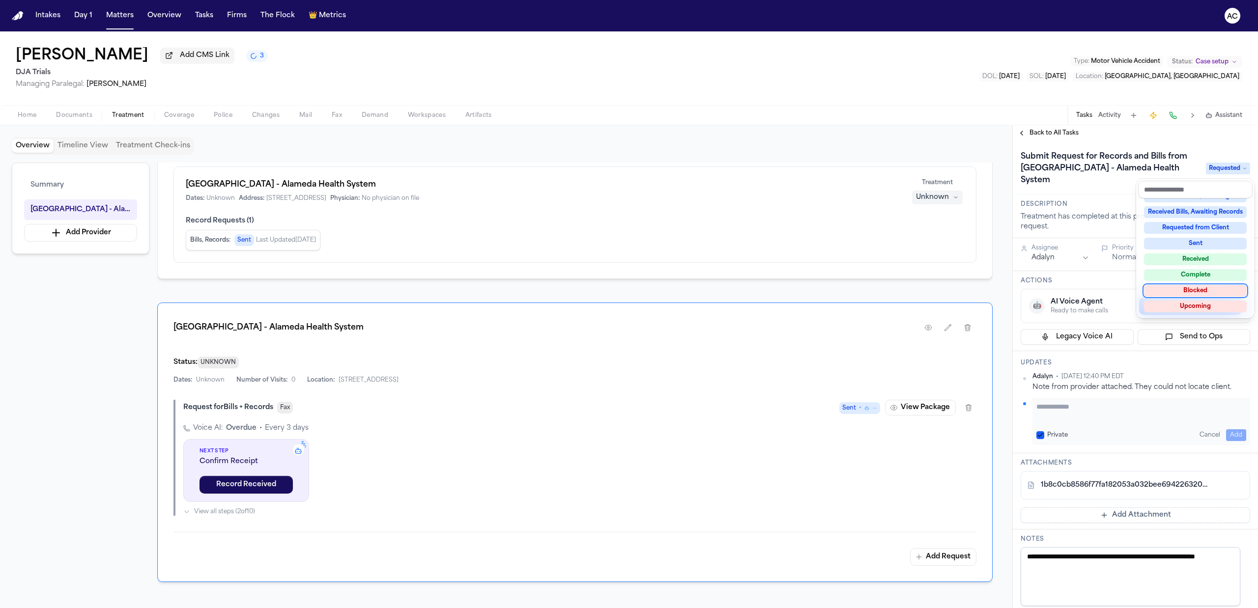
click at [1210, 295] on div "Blocked" at bounding box center [1195, 291] width 103 height 12
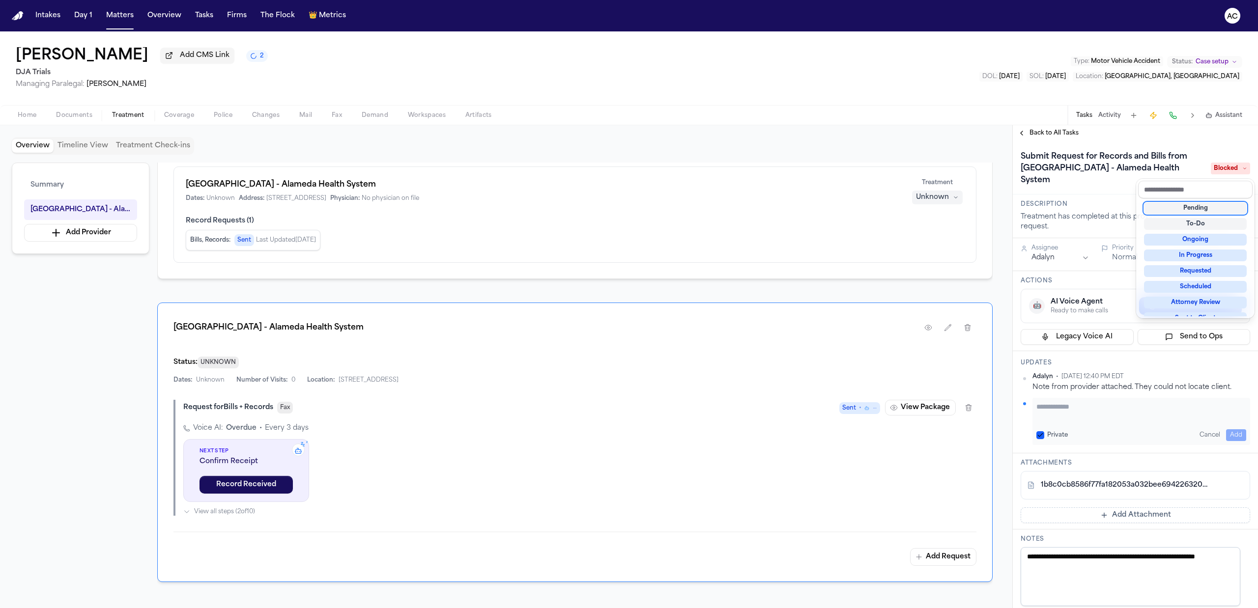
click at [1024, 95] on div "Elisa Garcia Add CMS Link 2 DJA Trials Managing Paralegal: Michelle Landazabal …" at bounding box center [629, 319] width 1258 height 577
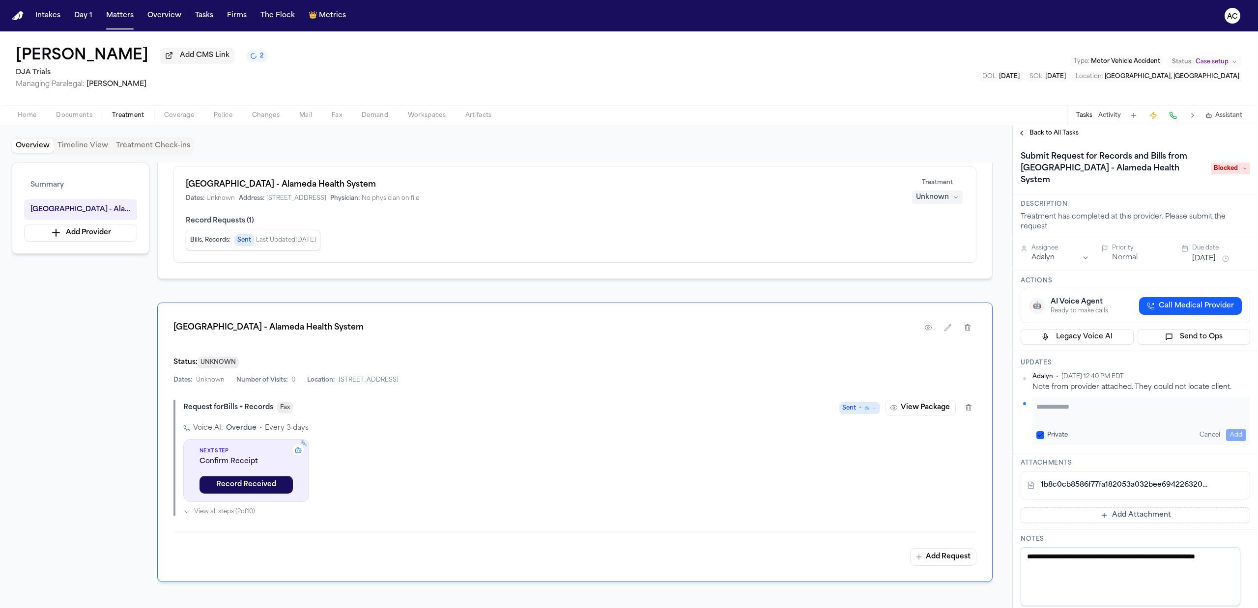
click at [1049, 134] on span "Back to All Tasks" at bounding box center [1054, 133] width 49 height 8
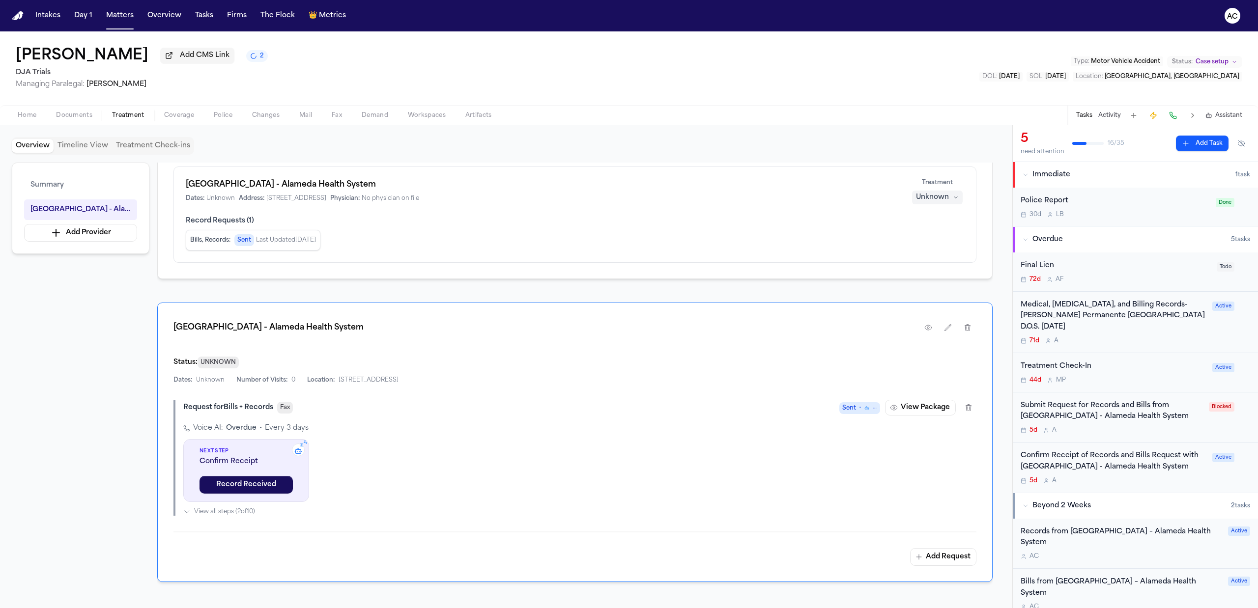
click at [1184, 456] on div "Confirm Receipt of Records and Bills Request with Highland Hospital - Alameda H…" at bounding box center [1114, 462] width 186 height 23
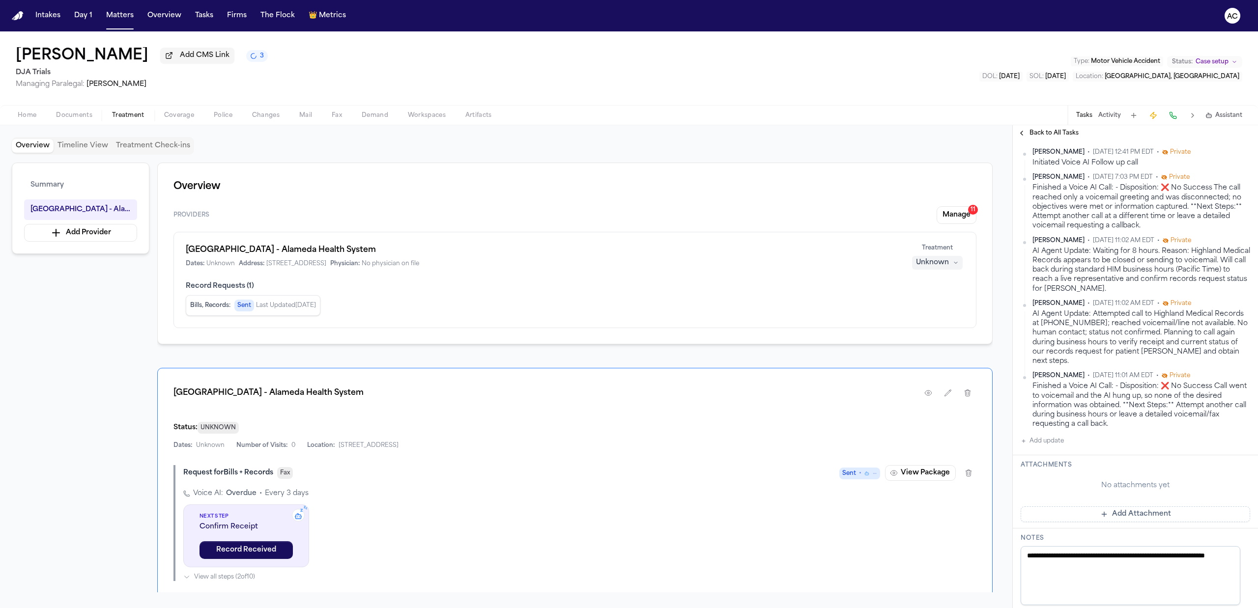
drag, startPoint x: 996, startPoint y: 467, endPoint x: 629, endPoint y: 559, distance: 378.1
drag, startPoint x: 629, startPoint y: 559, endPoint x: 742, endPoint y: 111, distance: 462.3
click at [742, 111] on div "Home Documents Treatment Coverage Police Changes Mail Fax Demand Workspaces Art…" at bounding box center [629, 115] width 1258 height 20
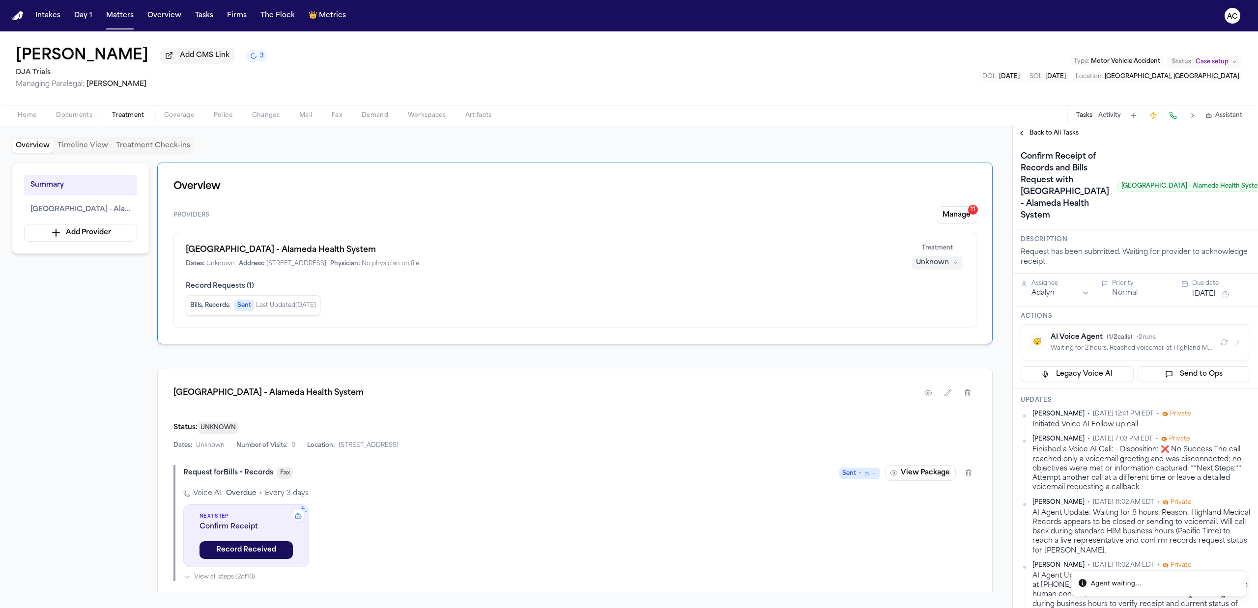
click at [1058, 128] on div "Back to All Tasks" at bounding box center [1135, 133] width 245 height 16
click at [1058, 133] on span "Back to All Tasks" at bounding box center [1054, 133] width 49 height 8
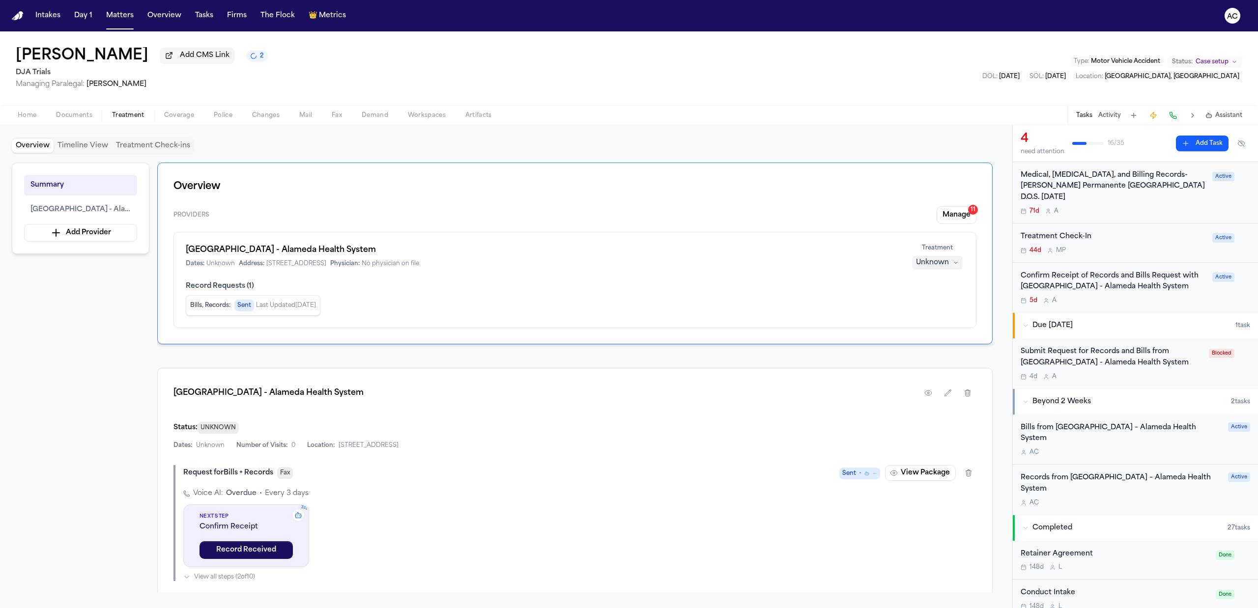
scroll to position [131, 0]
click at [1107, 472] on div "Records from Highland Hospital – Alameda Health System" at bounding box center [1122, 483] width 202 height 23
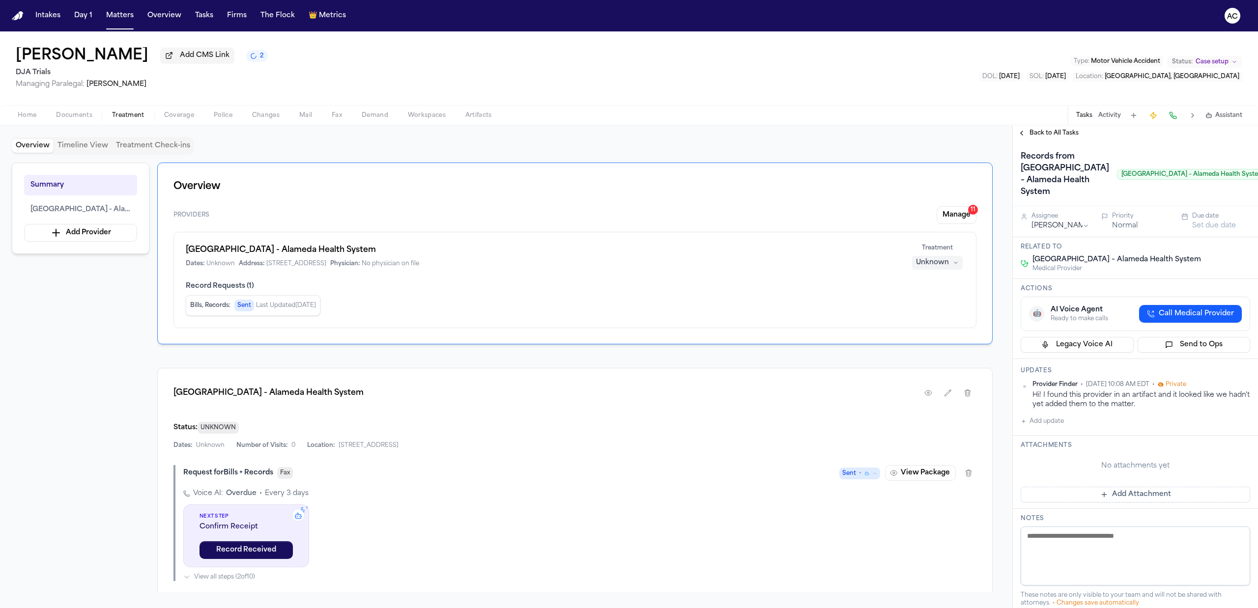
click at [1056, 128] on div "Back to All Tasks" at bounding box center [1135, 133] width 245 height 16
click at [1056, 131] on span "Back to All Tasks" at bounding box center [1054, 133] width 49 height 8
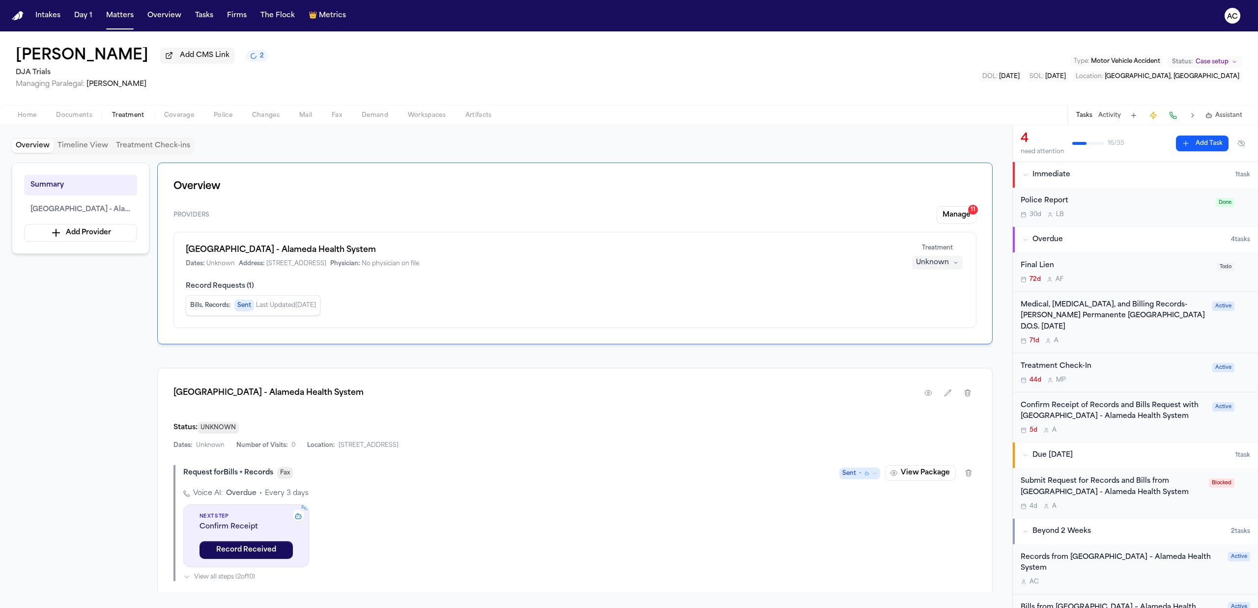
click at [1080, 411] on div "Confirm Receipt of Records and Bills Request with [GEOGRAPHIC_DATA] - Alameda H…" at bounding box center [1114, 412] width 186 height 23
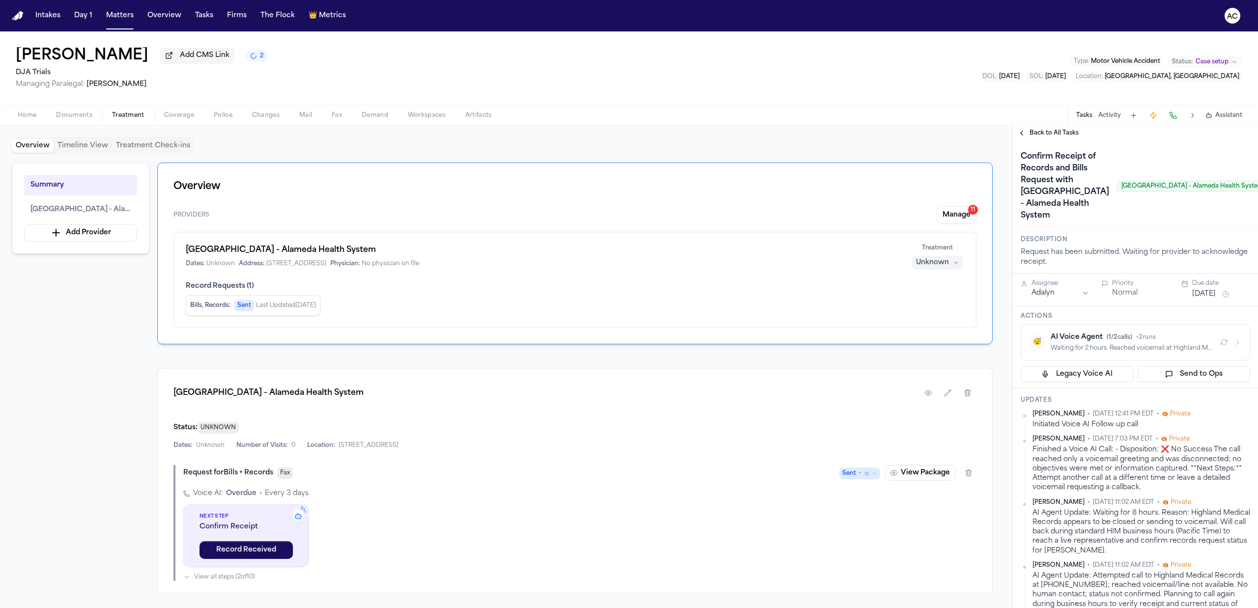
click at [1053, 131] on span "Back to All Tasks" at bounding box center [1054, 133] width 49 height 8
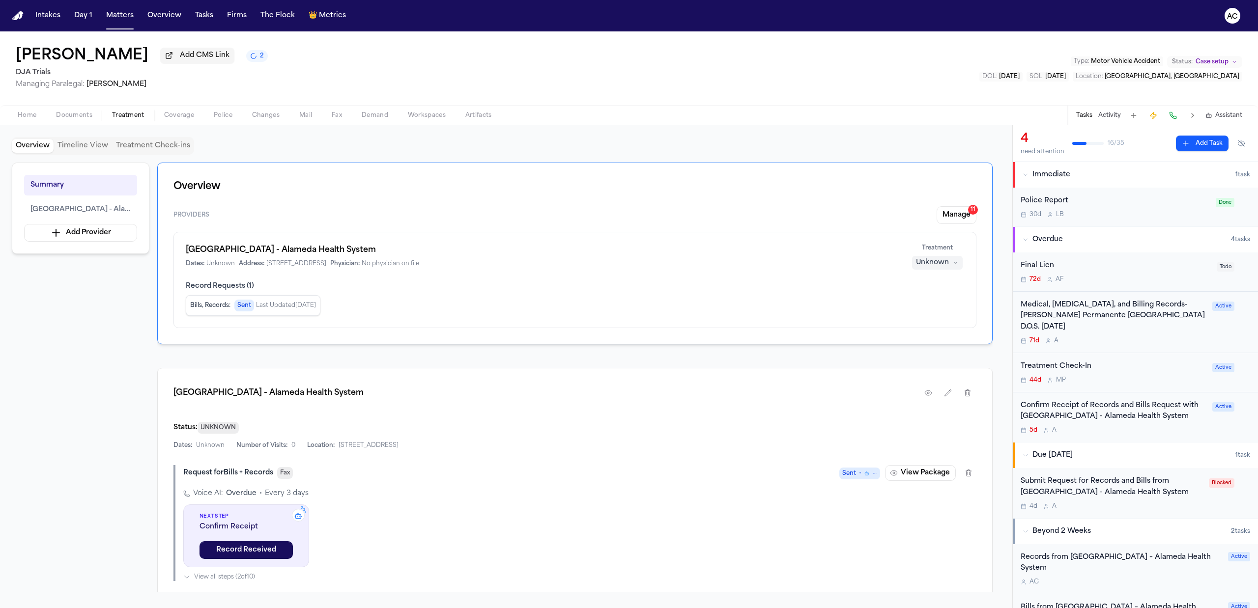
click at [1086, 486] on div "Submit Request for Records and Bills from Highland Hospital - Alameda Health Sy…" at bounding box center [1112, 487] width 182 height 23
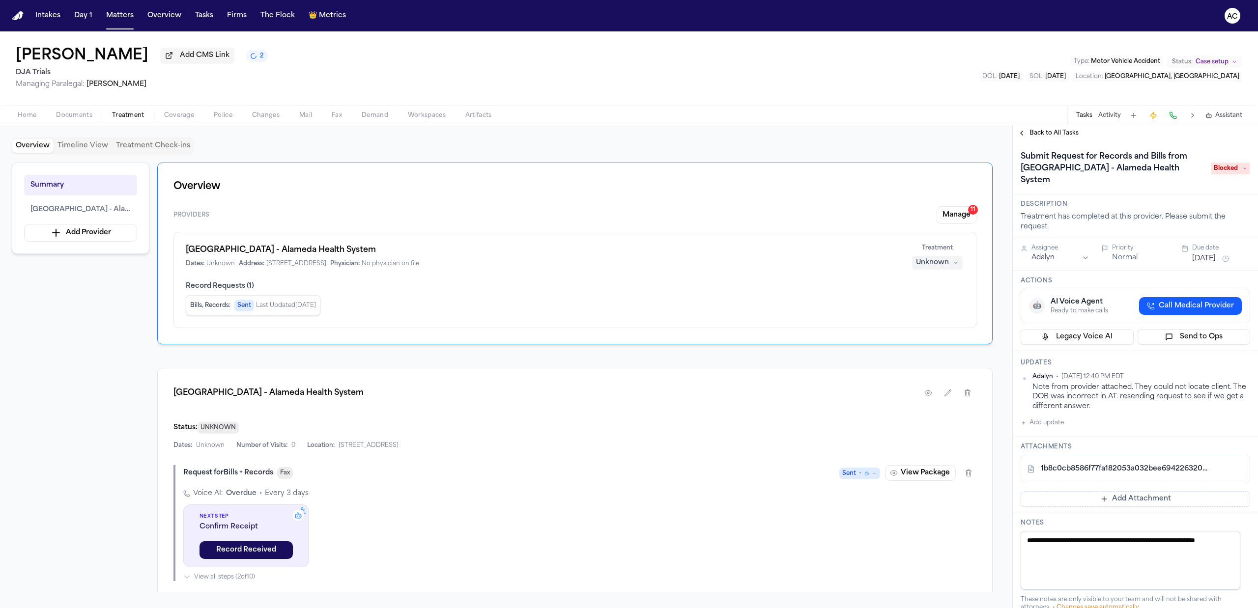
click at [1070, 132] on span "Back to All Tasks" at bounding box center [1054, 133] width 49 height 8
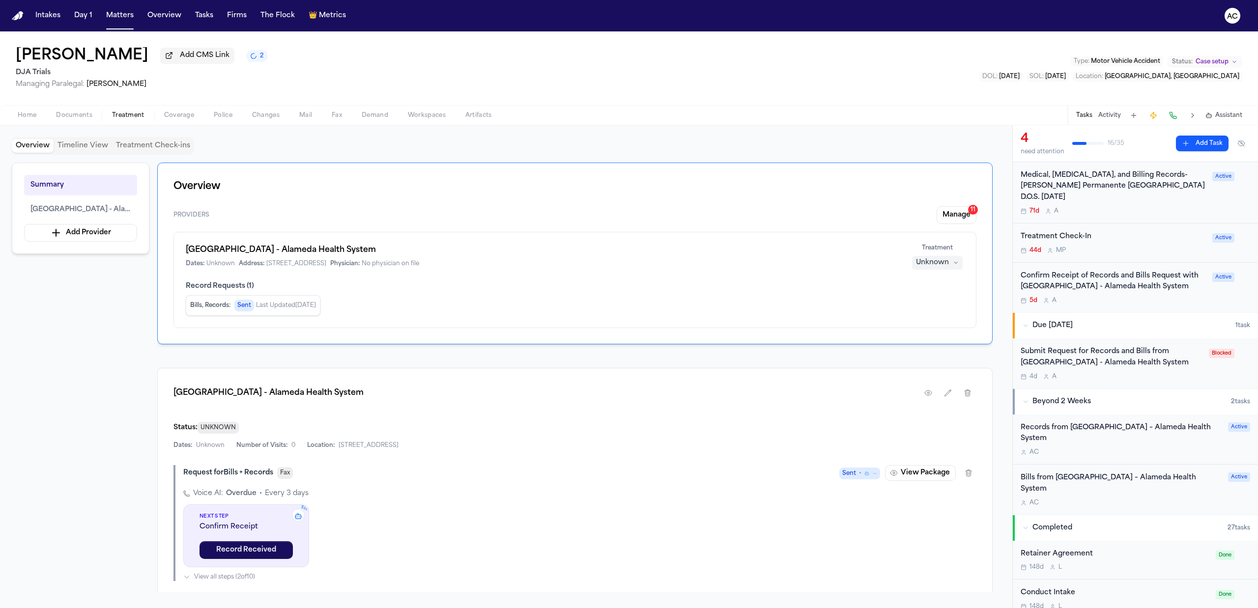
scroll to position [131, 0]
click at [1085, 476] on div "Bills from Highland Hospital – Alameda Health System" at bounding box center [1122, 483] width 202 height 23
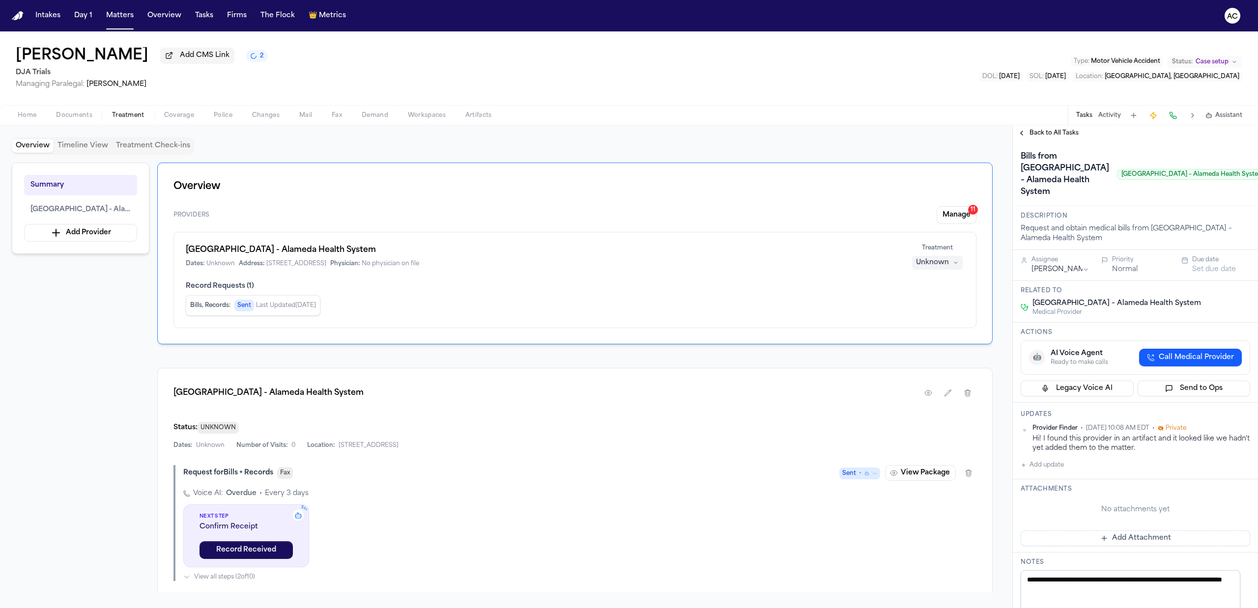
click at [1044, 134] on span "Back to All Tasks" at bounding box center [1054, 133] width 49 height 8
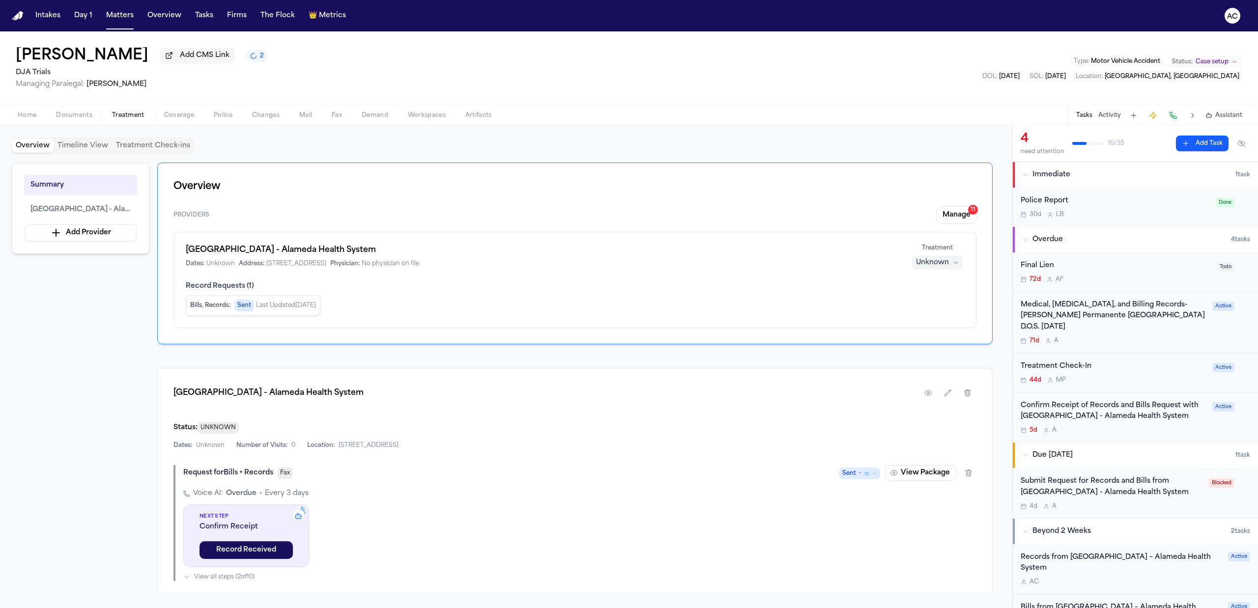
click at [1087, 559] on div "Records from Highland Hospital – Alameda Health System" at bounding box center [1122, 563] width 202 height 23
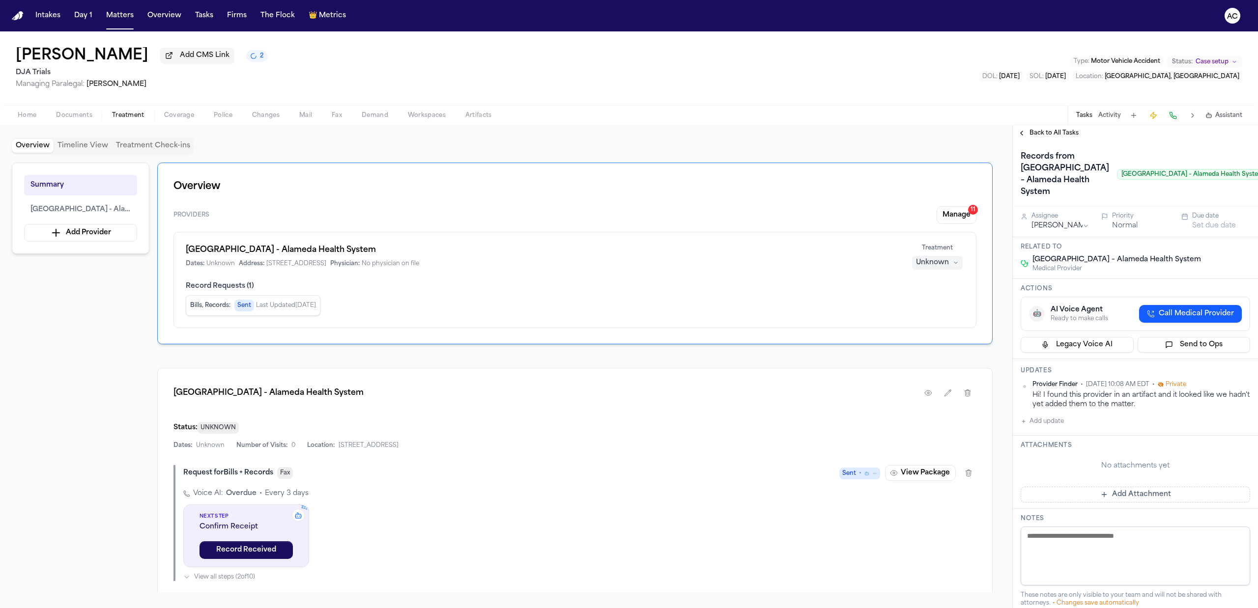
click at [1052, 133] on span "Back to All Tasks" at bounding box center [1054, 133] width 49 height 8
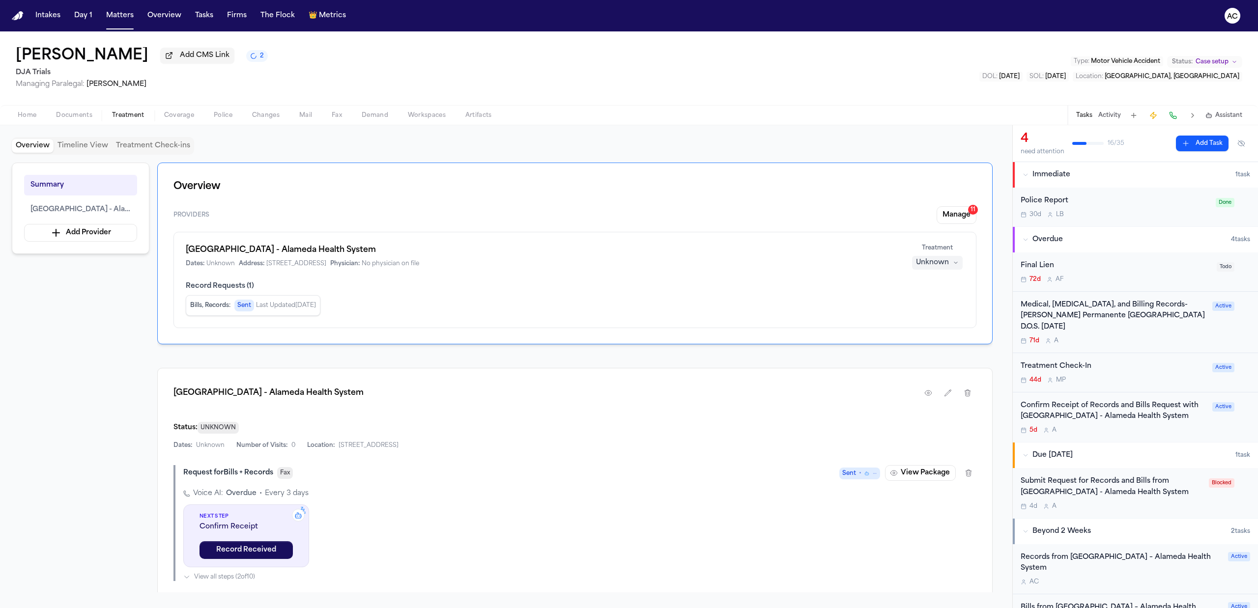
click at [1088, 484] on div "Submit Request for Records and Bills from Highland Hospital - Alameda Health Sy…" at bounding box center [1112, 487] width 182 height 23
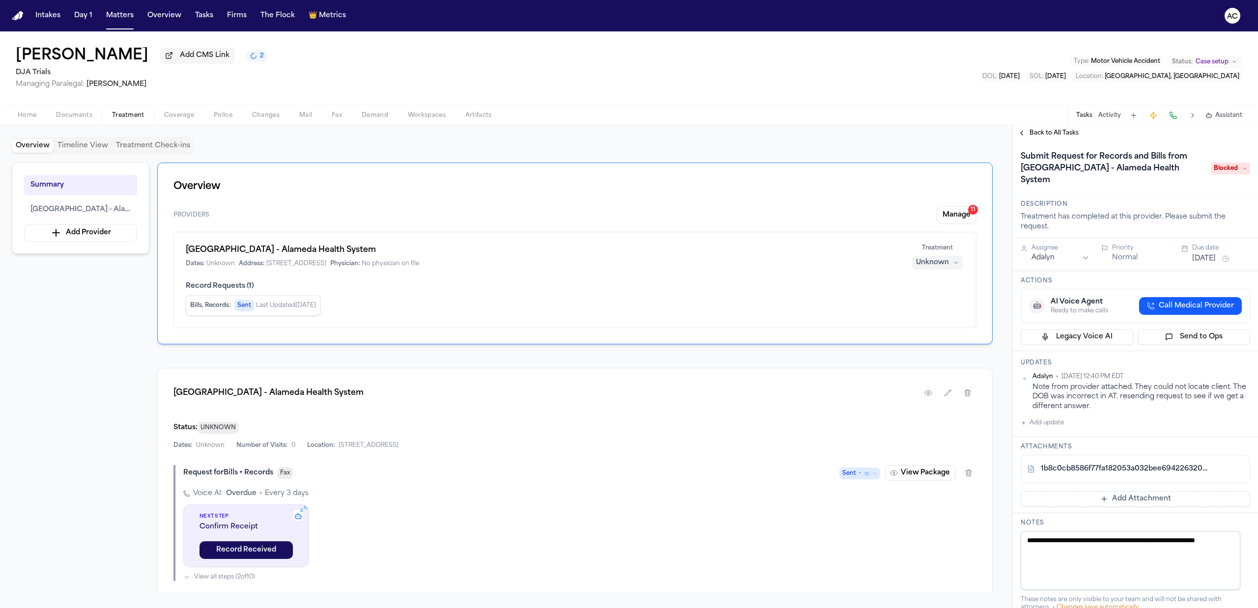
click at [1086, 474] on link "1b8c0cb8586f77fa182053a032bee6942263207e.pdf" at bounding box center [1126, 469] width 170 height 10
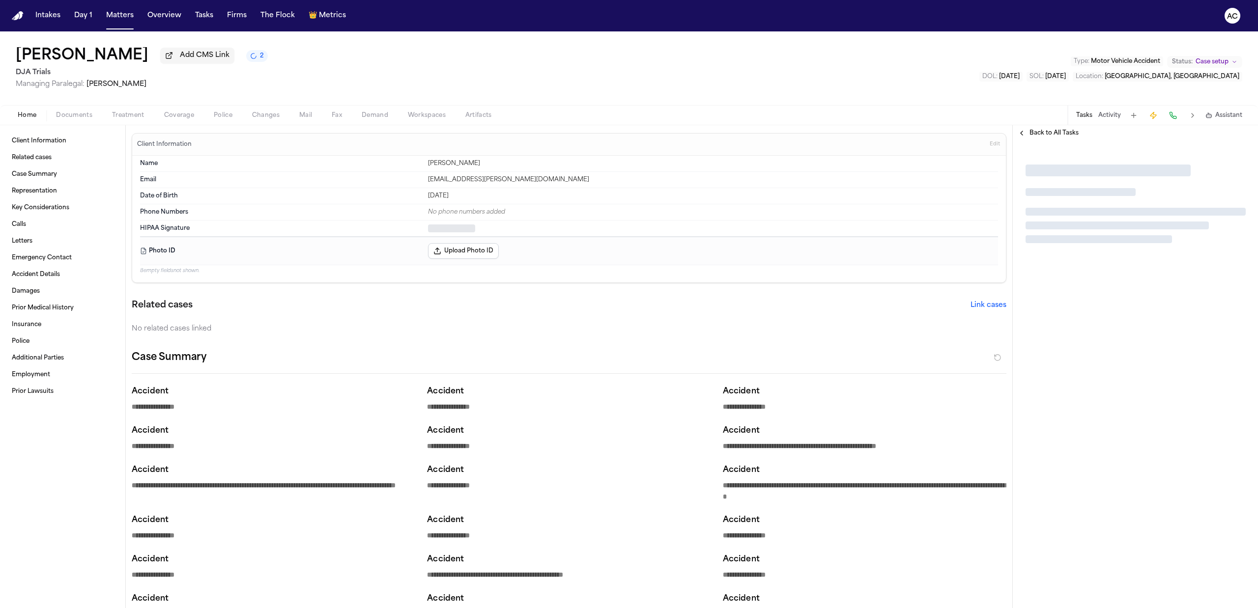
type textarea "*"
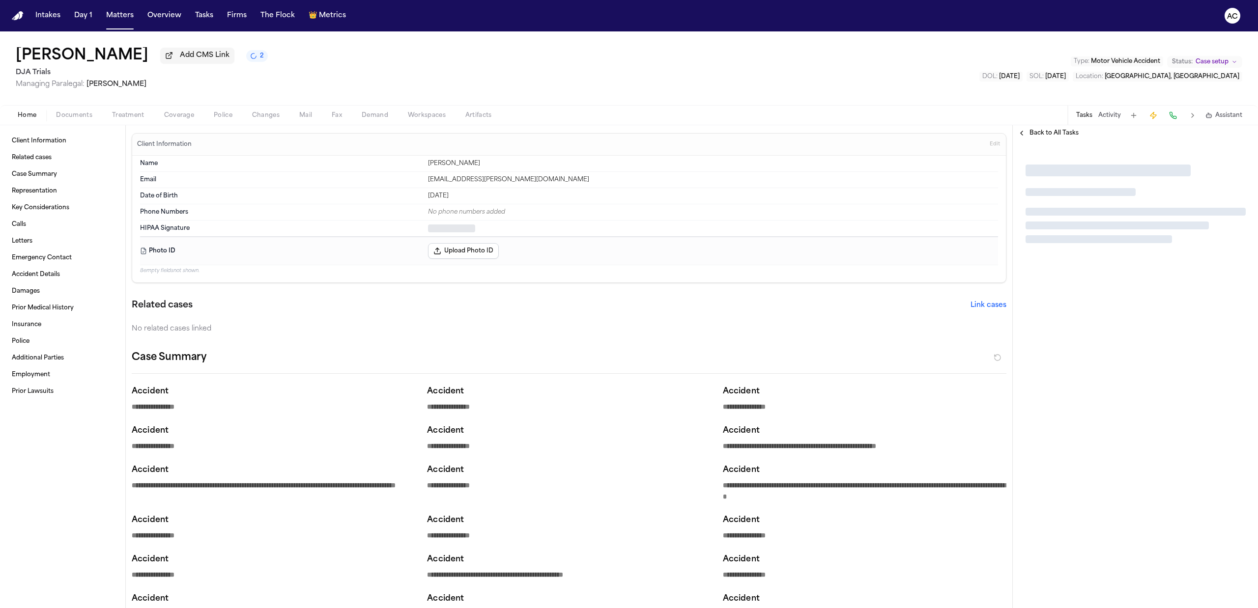
type textarea "*"
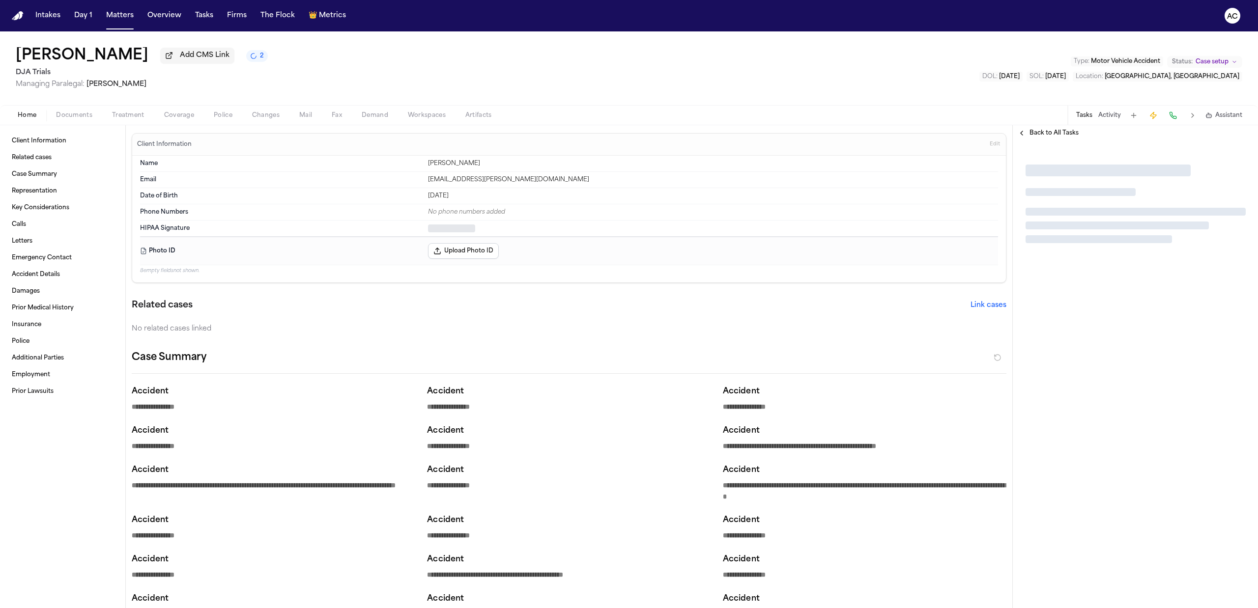
type textarea "*"
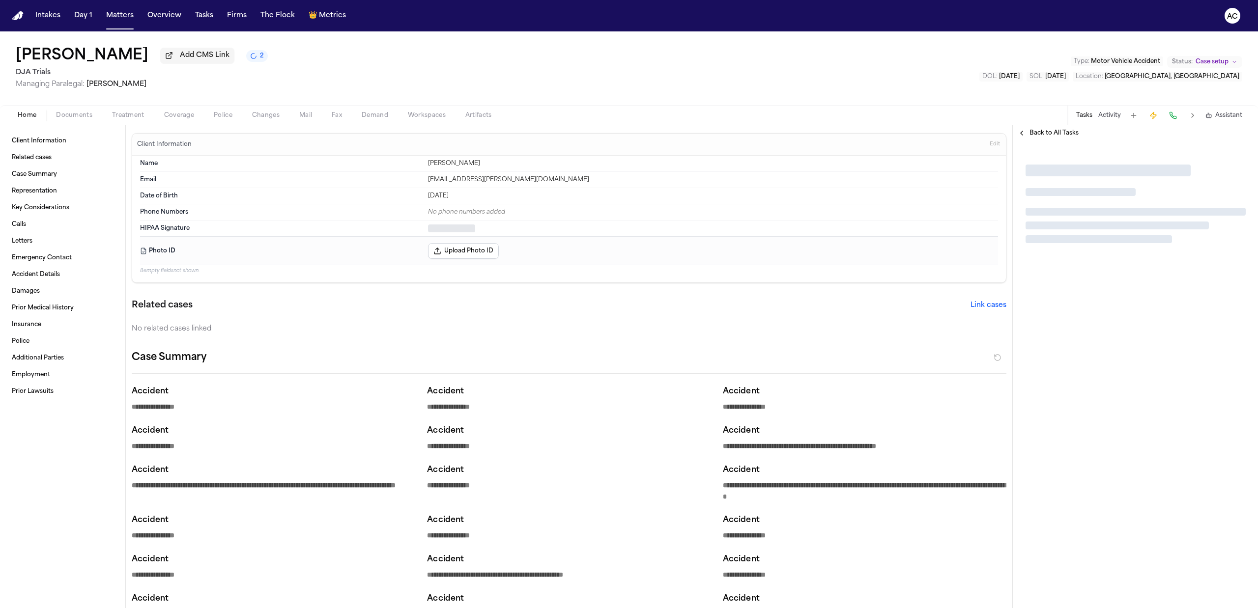
type textarea "*"
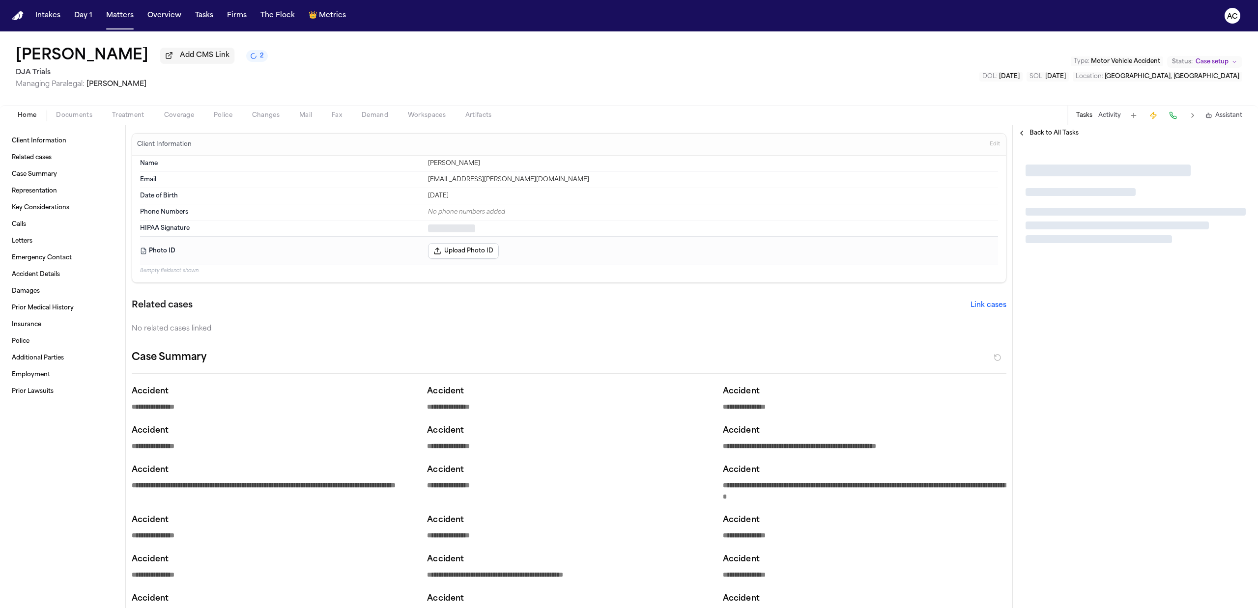
type textarea "*"
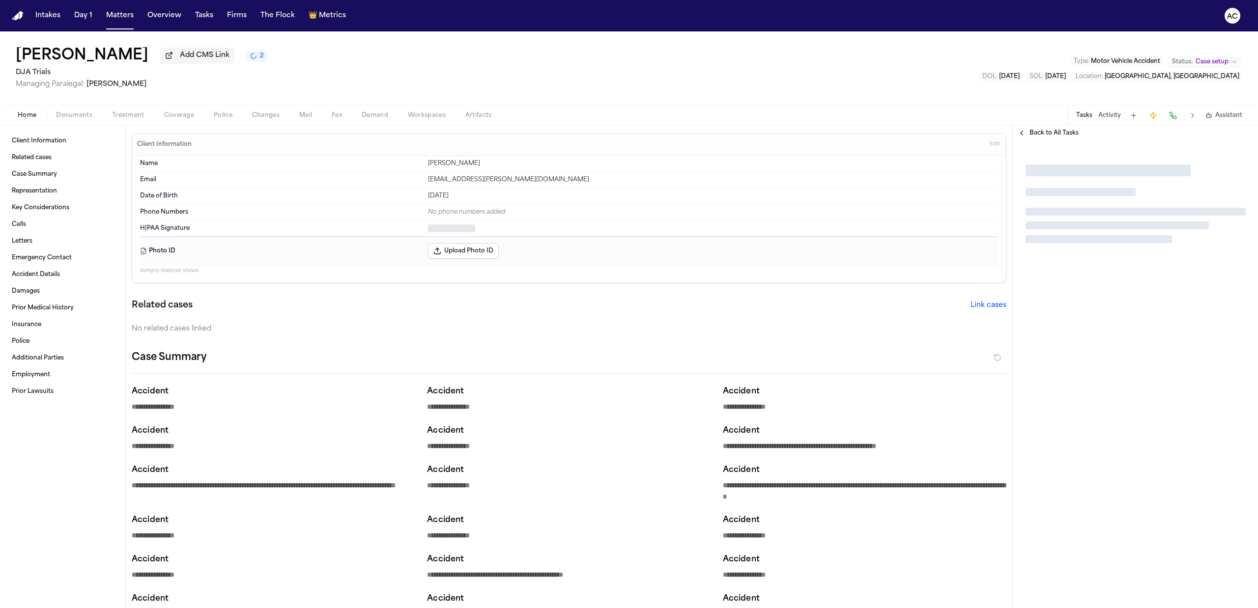
type textarea "*"
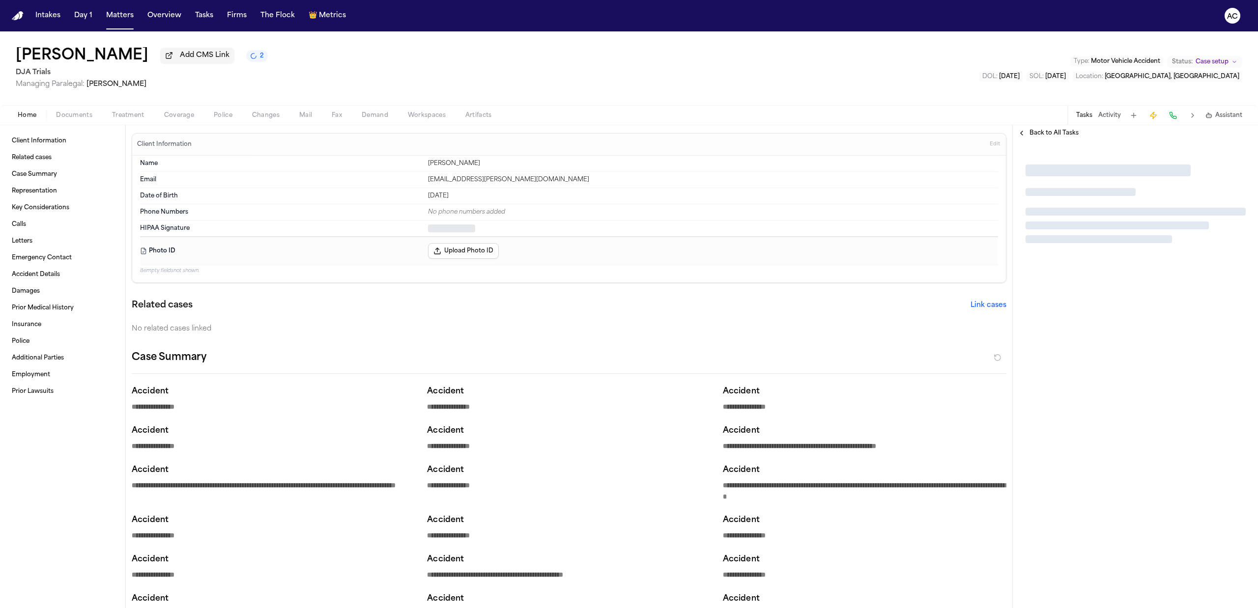
type textarea "*"
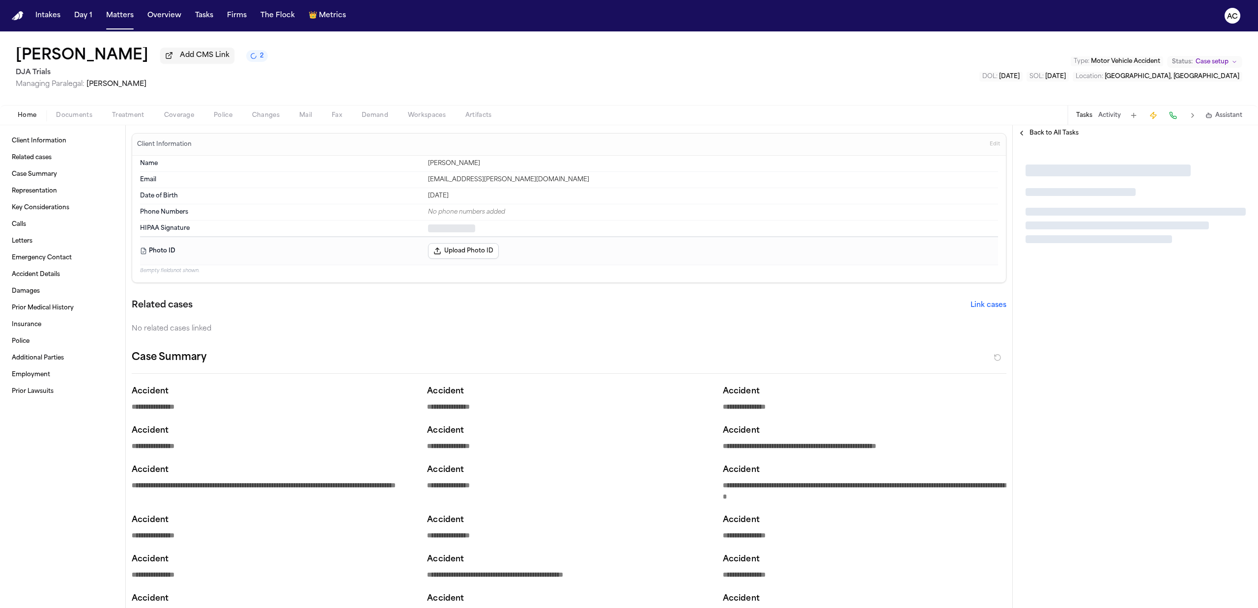
type textarea "*"
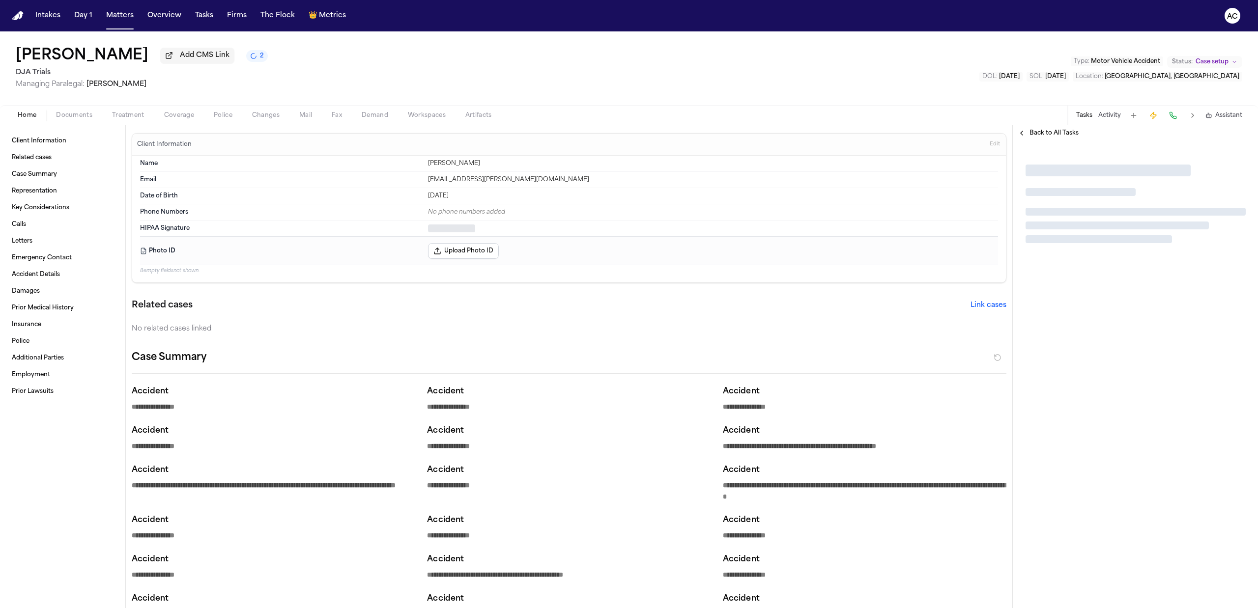
type textarea "*"
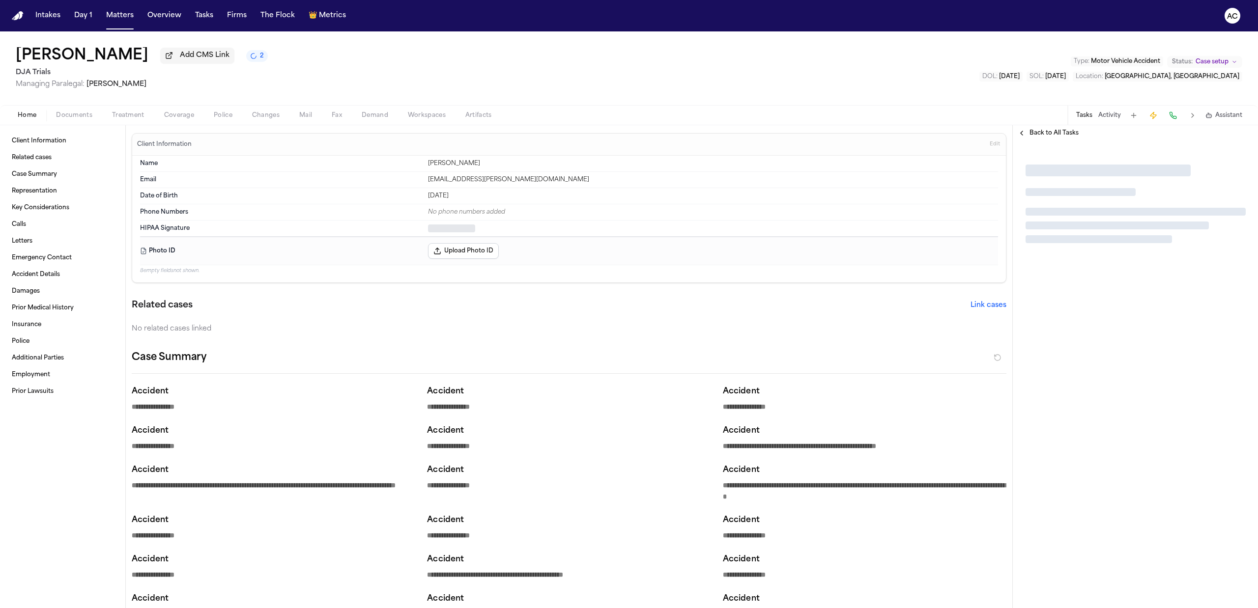
type textarea "*"
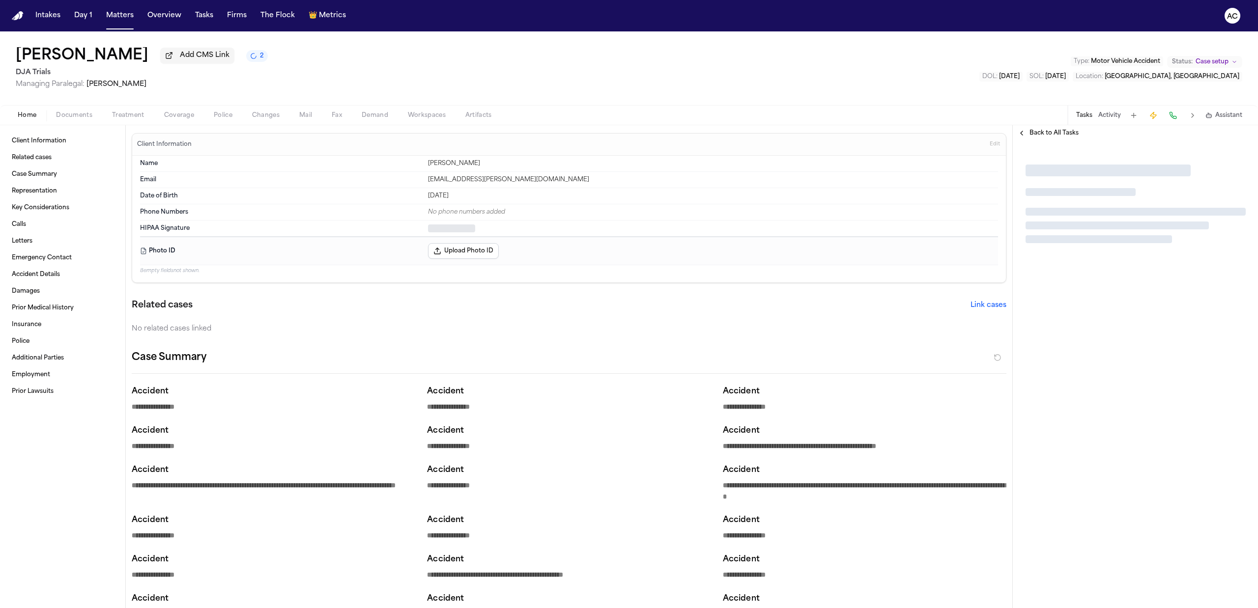
type textarea "*"
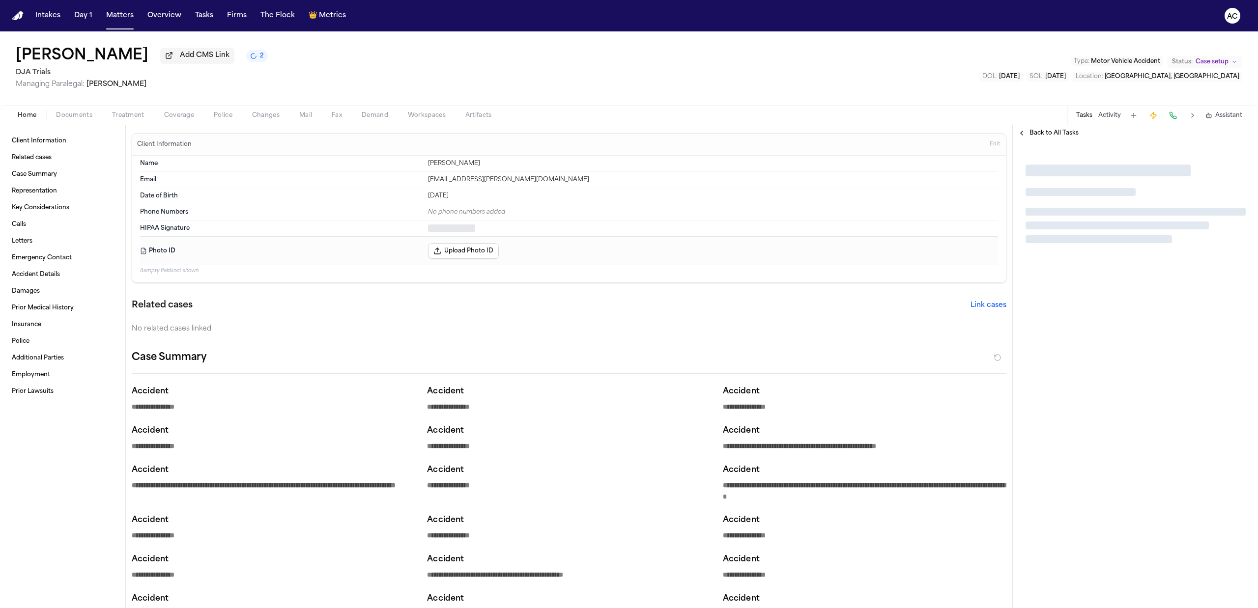
type textarea "*"
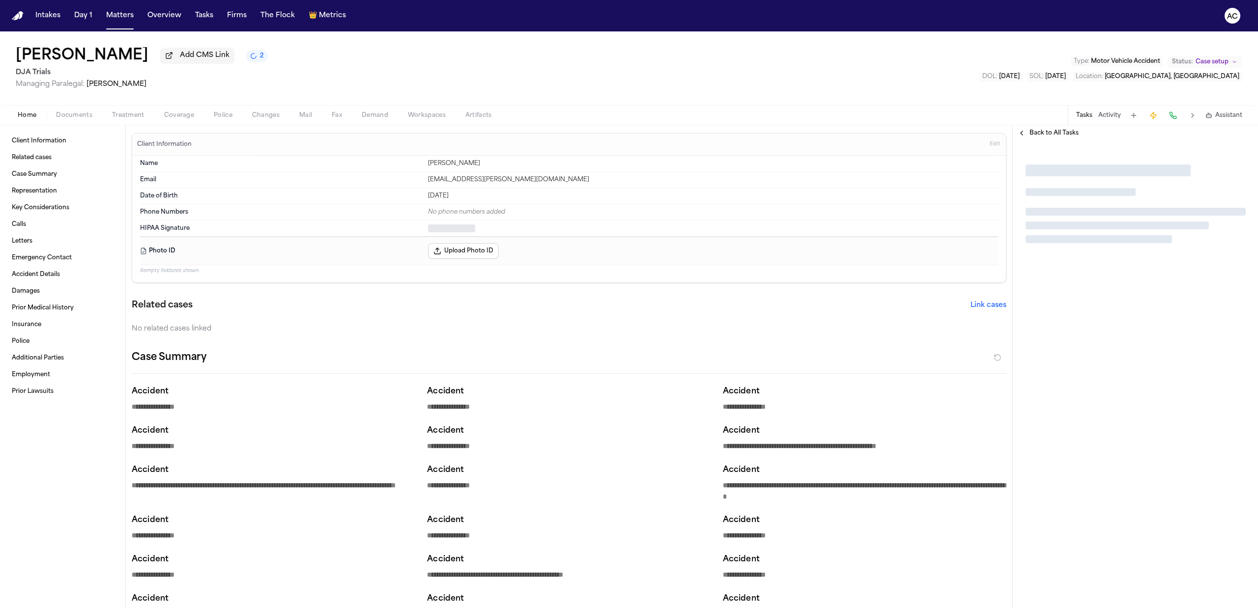
type textarea "*"
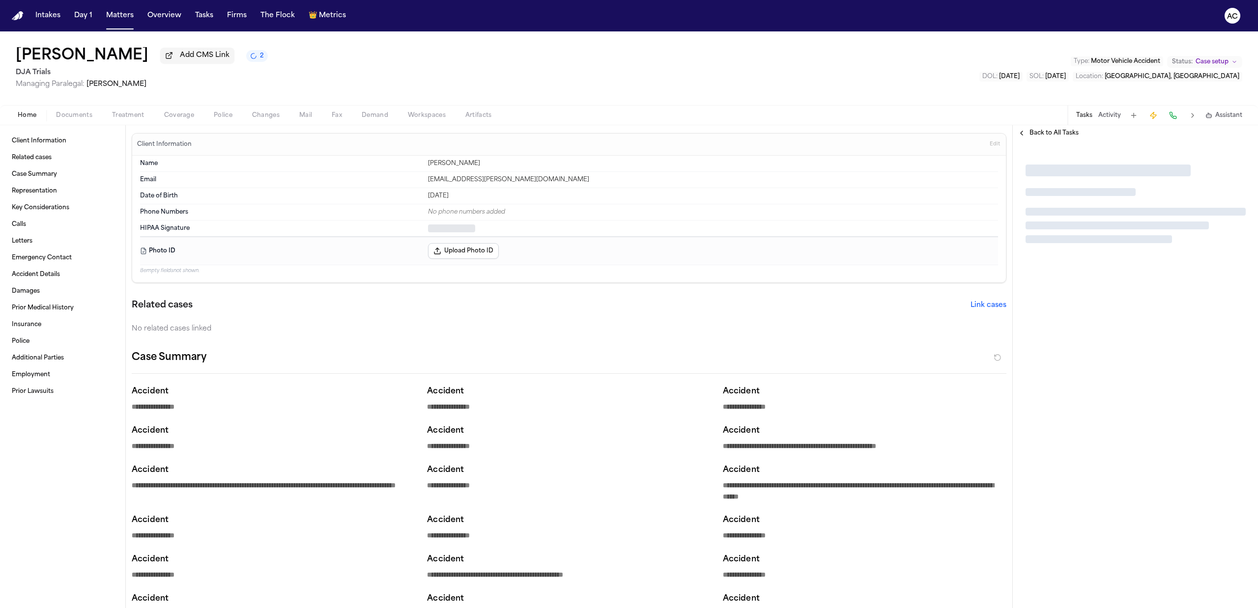
type textarea "*"
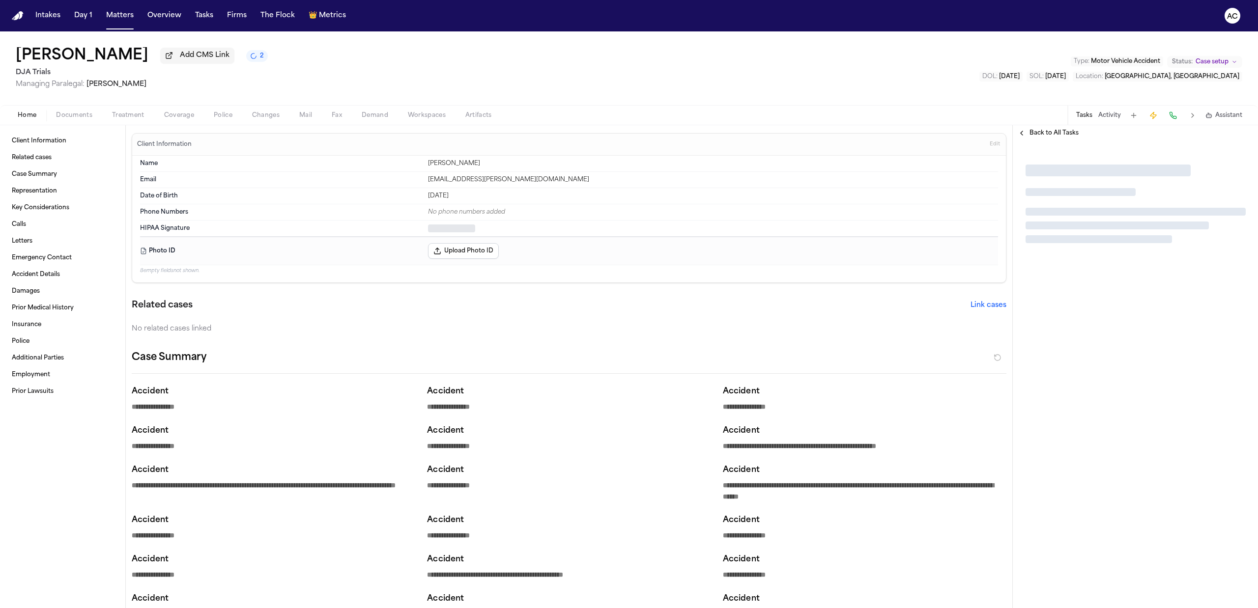
type textarea "*"
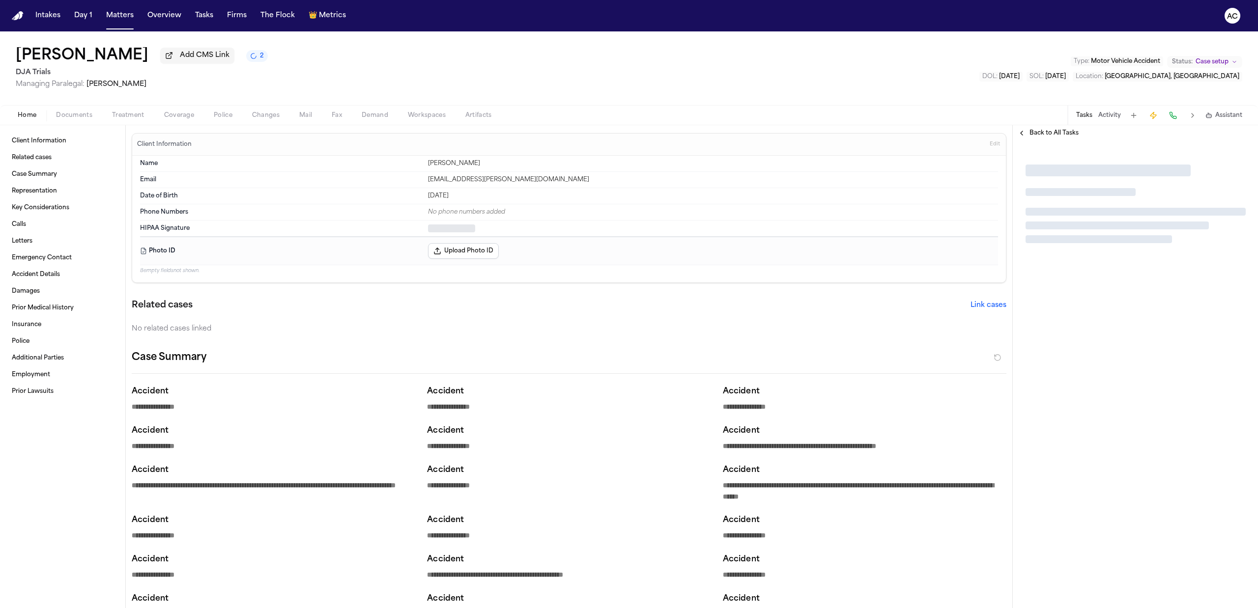
type textarea "*"
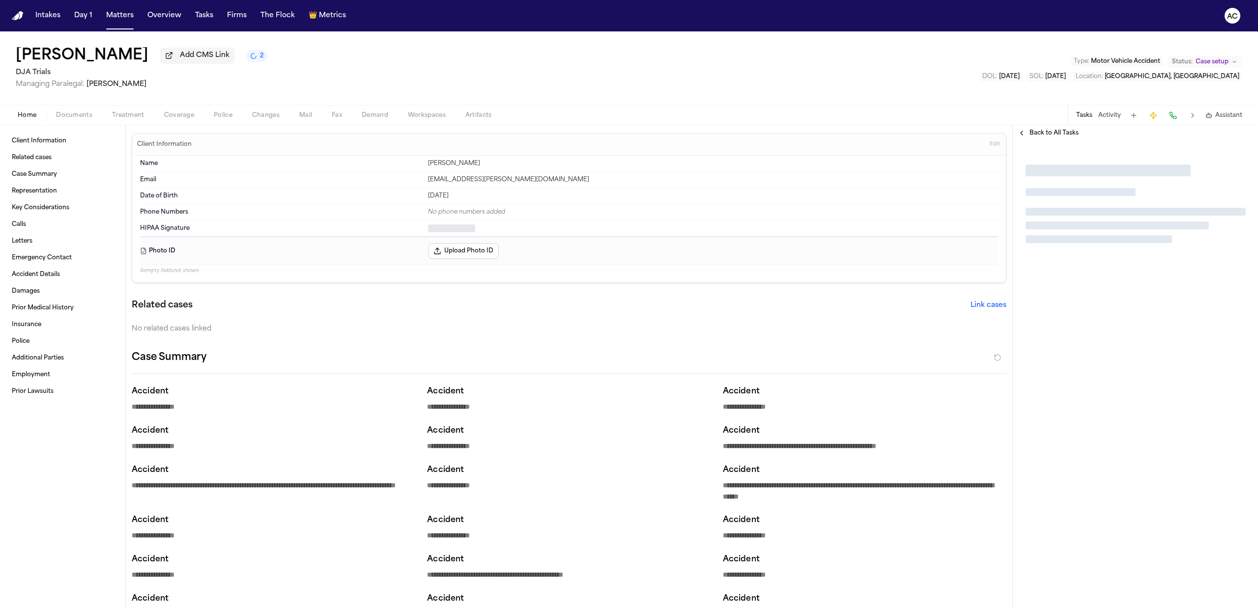
type textarea "*"
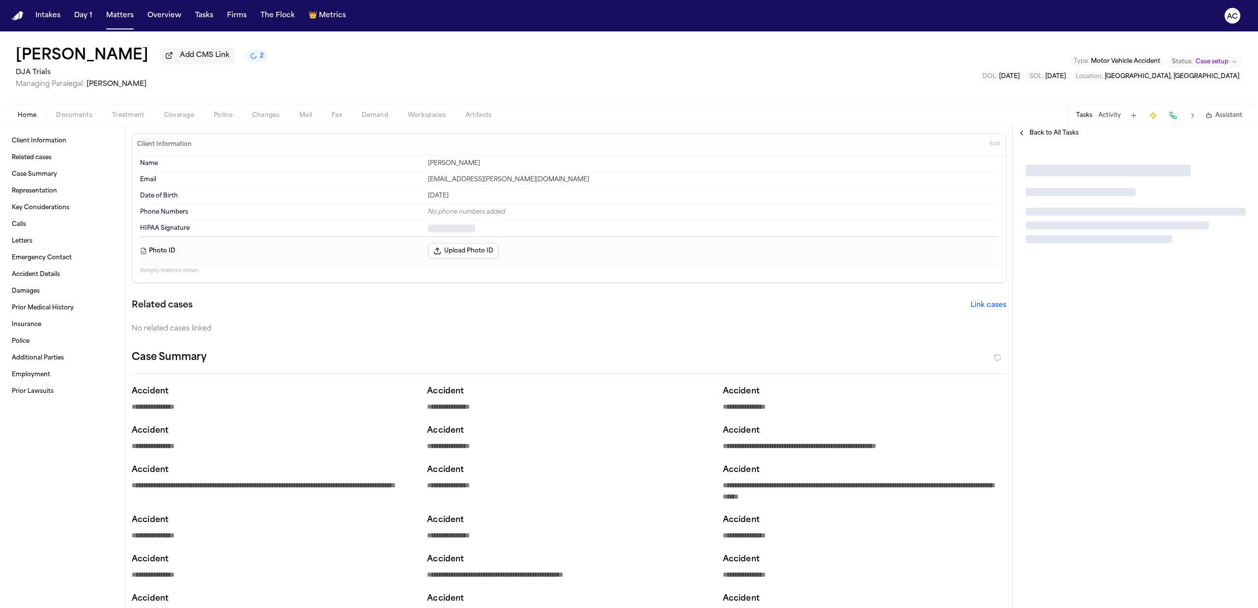
type textarea "*"
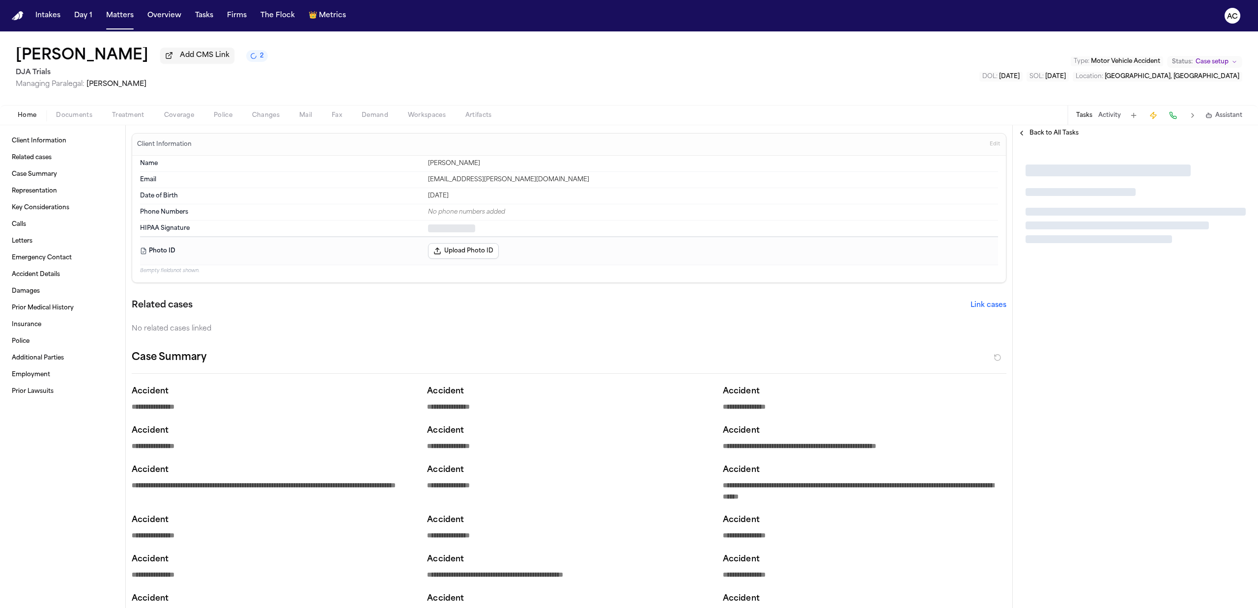
type textarea "*"
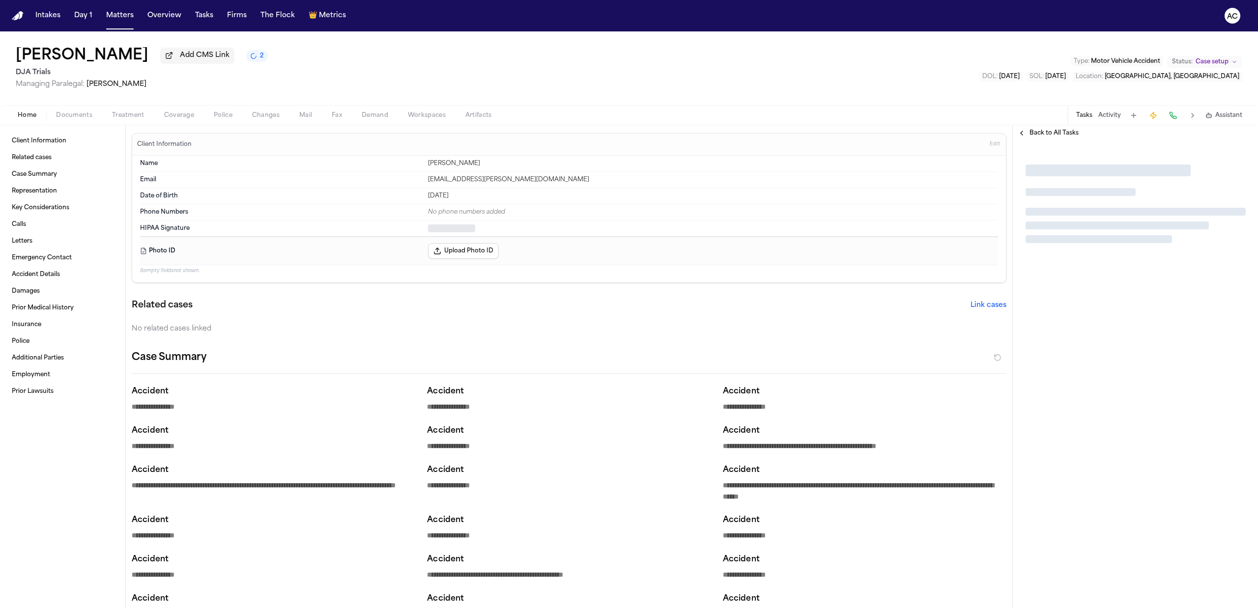
type textarea "*"
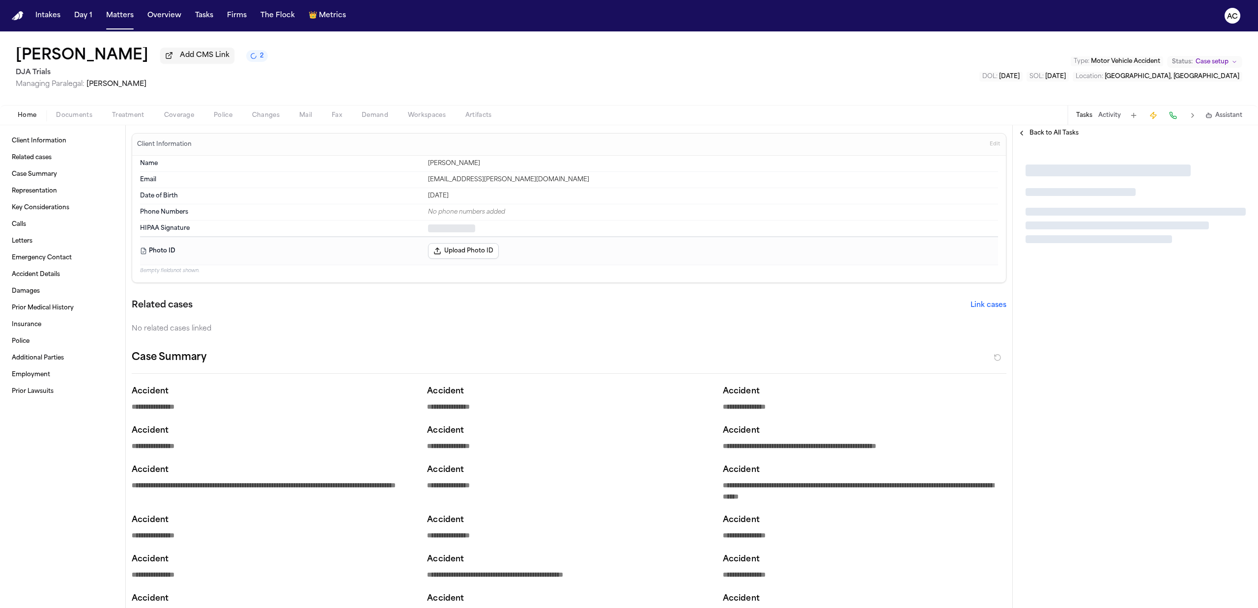
type textarea "*"
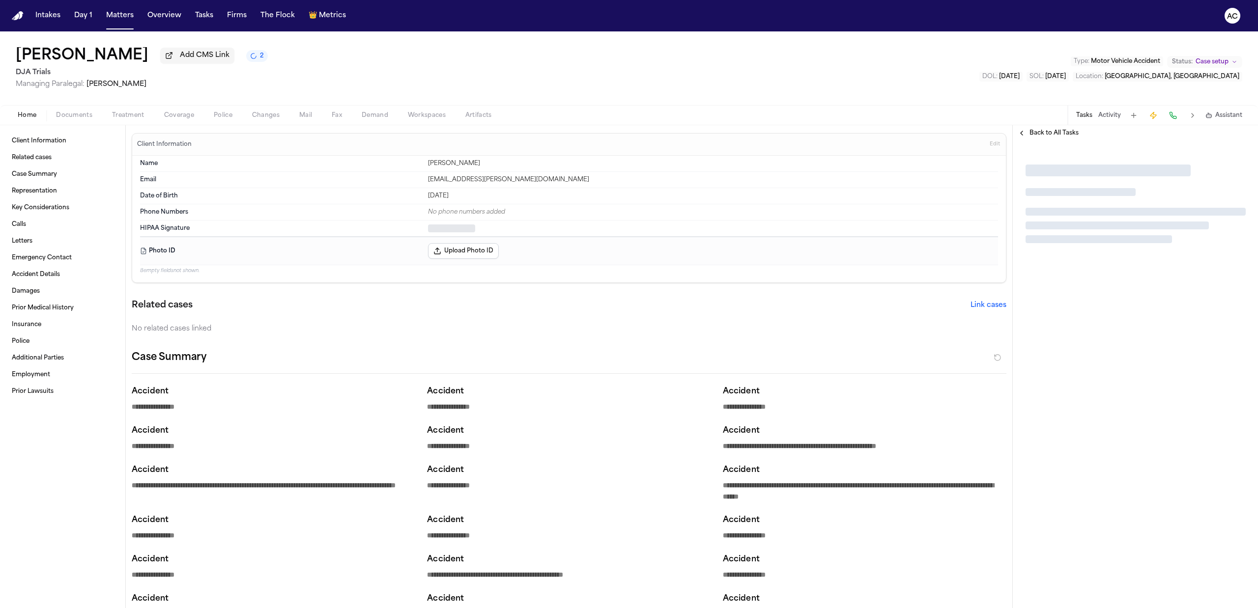
type textarea "*"
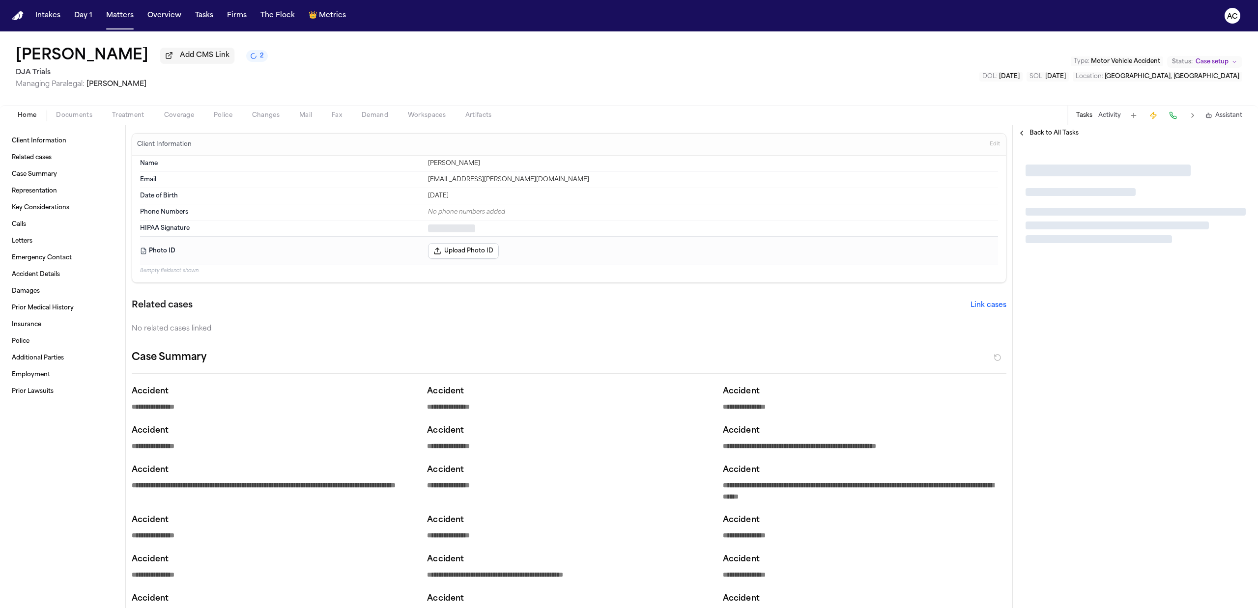
type textarea "*"
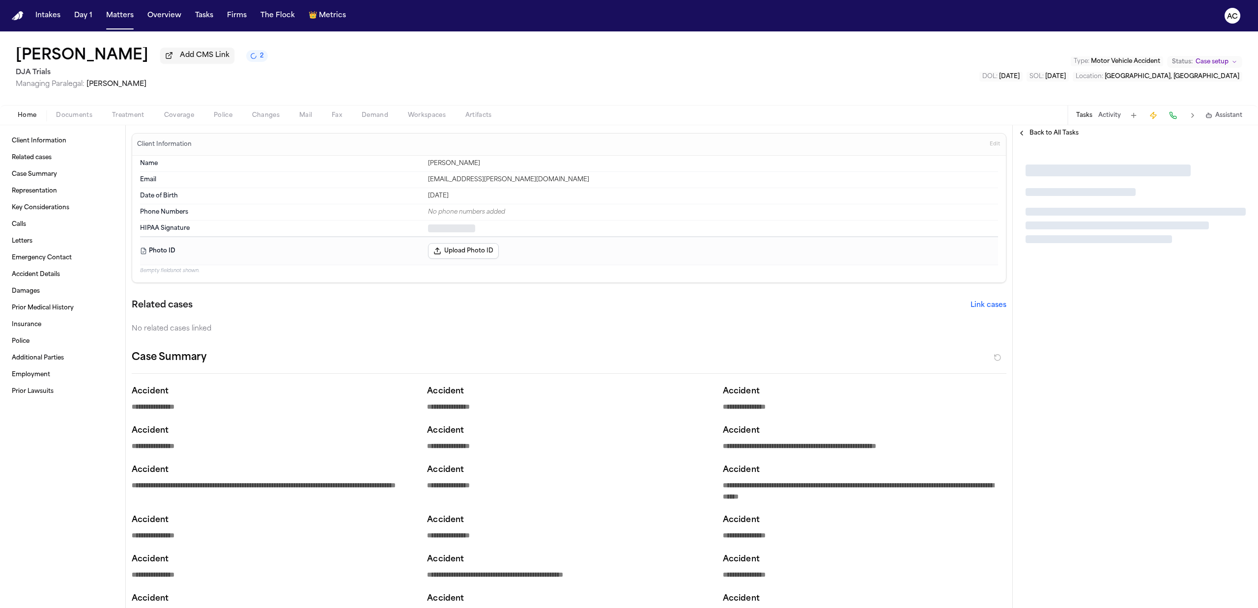
type textarea "*"
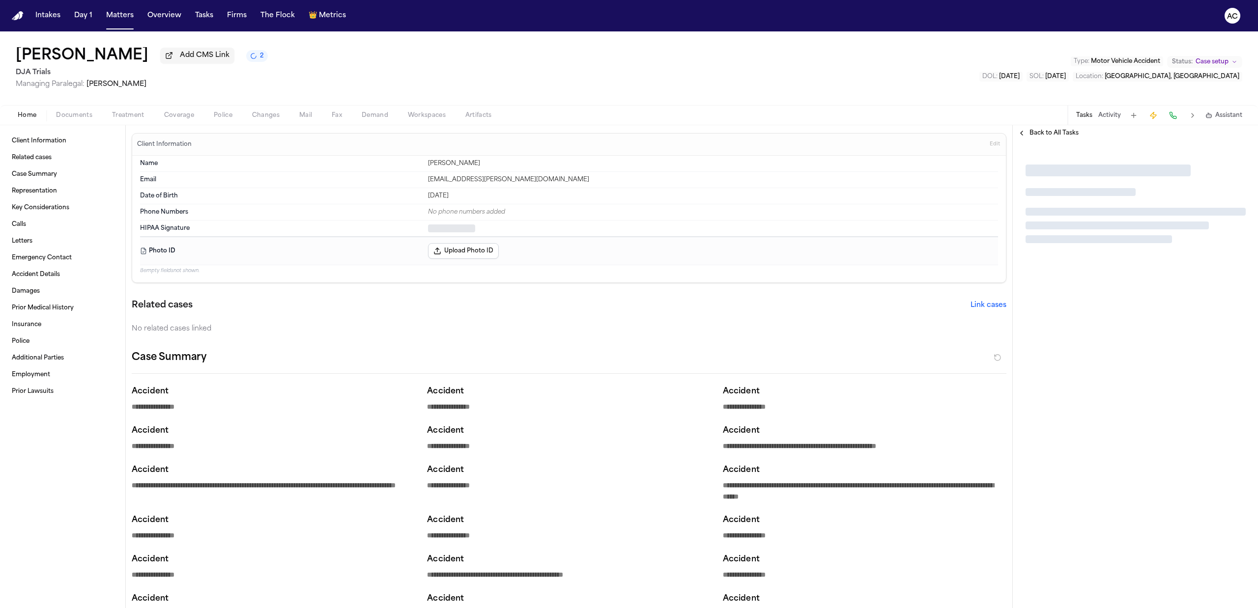
type textarea "*"
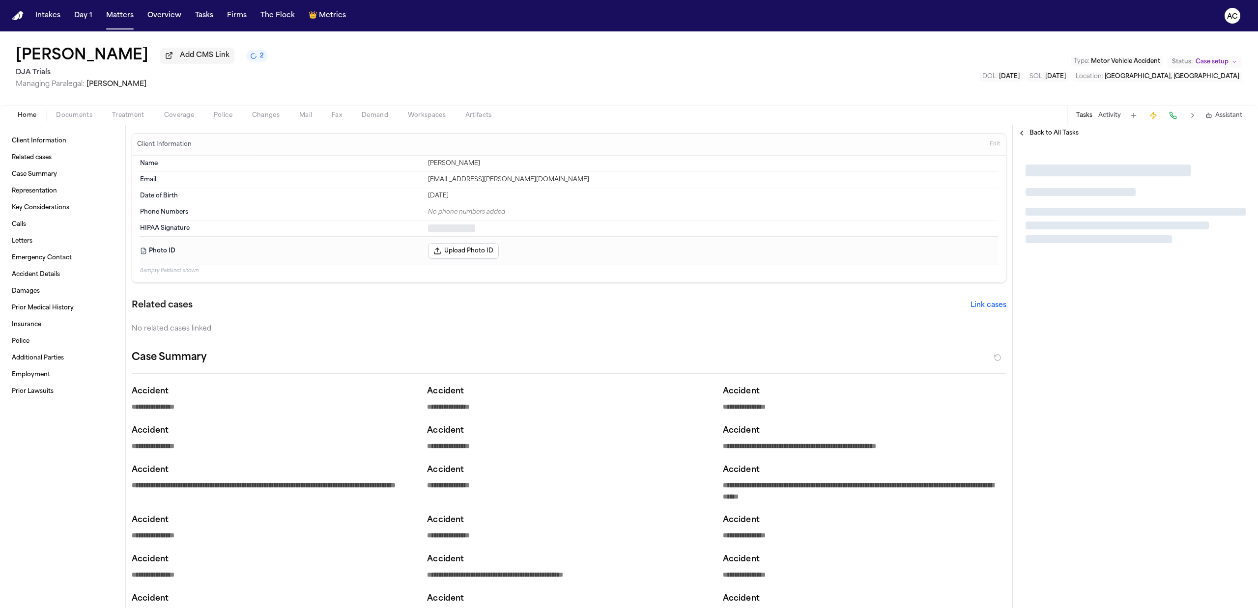
type textarea "*"
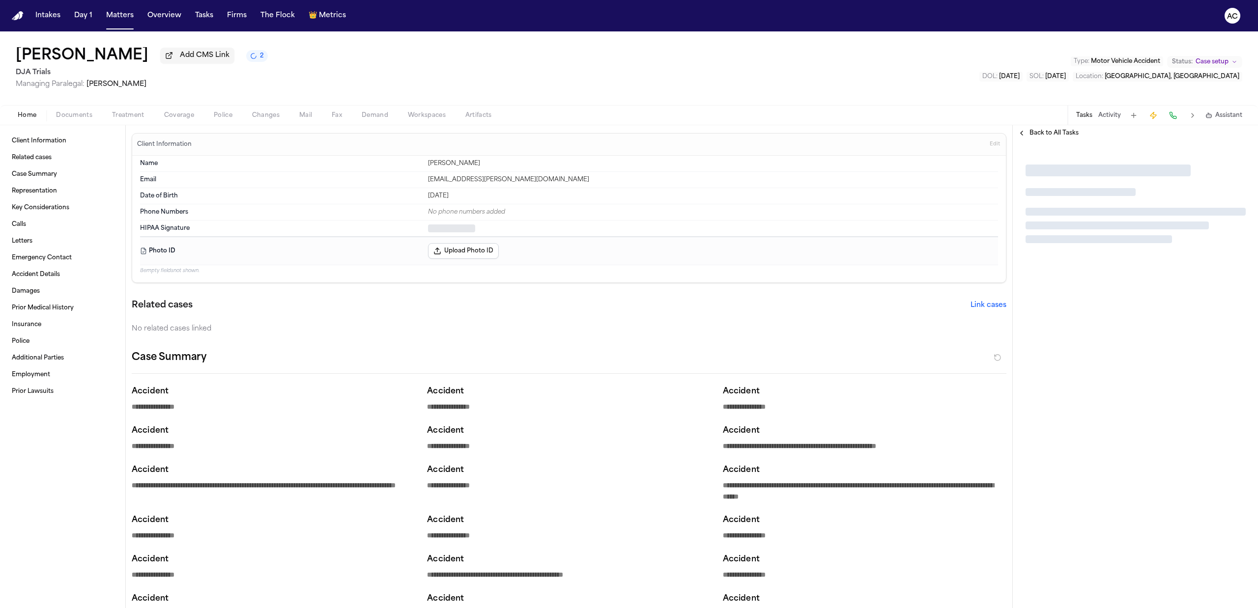
type textarea "*"
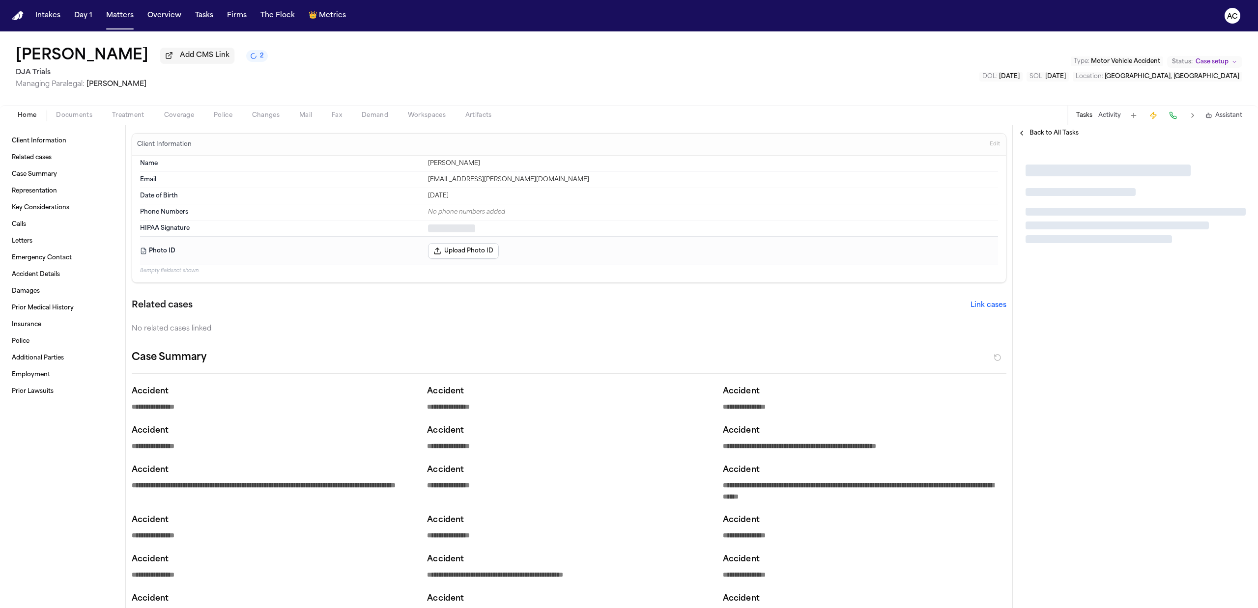
type textarea "*"
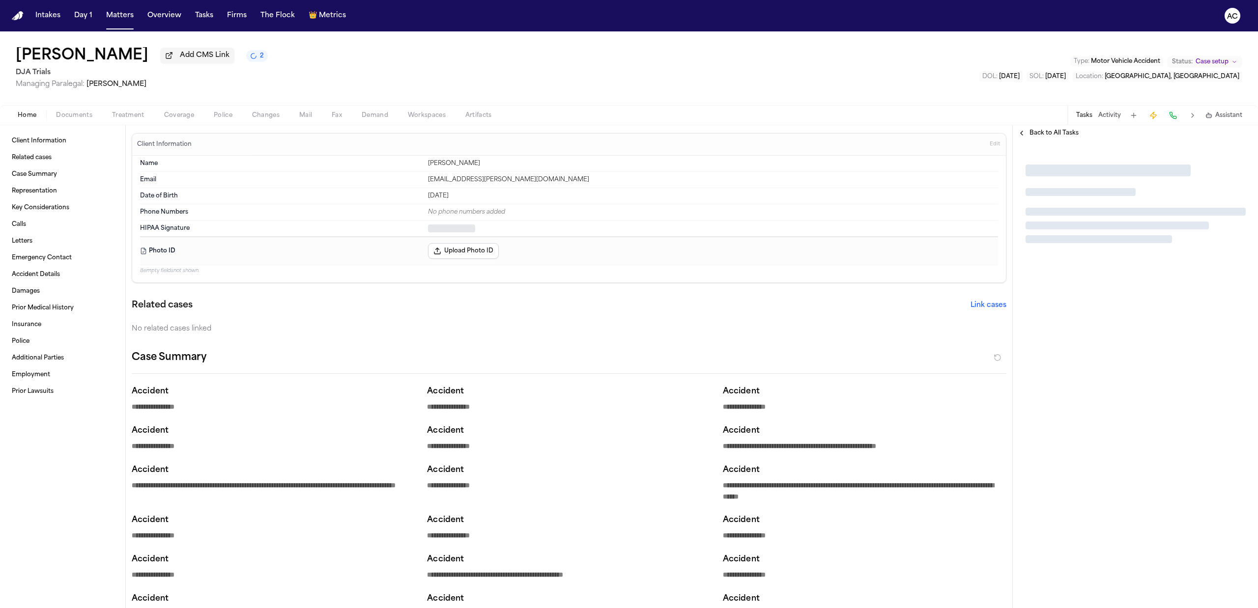
type textarea "*"
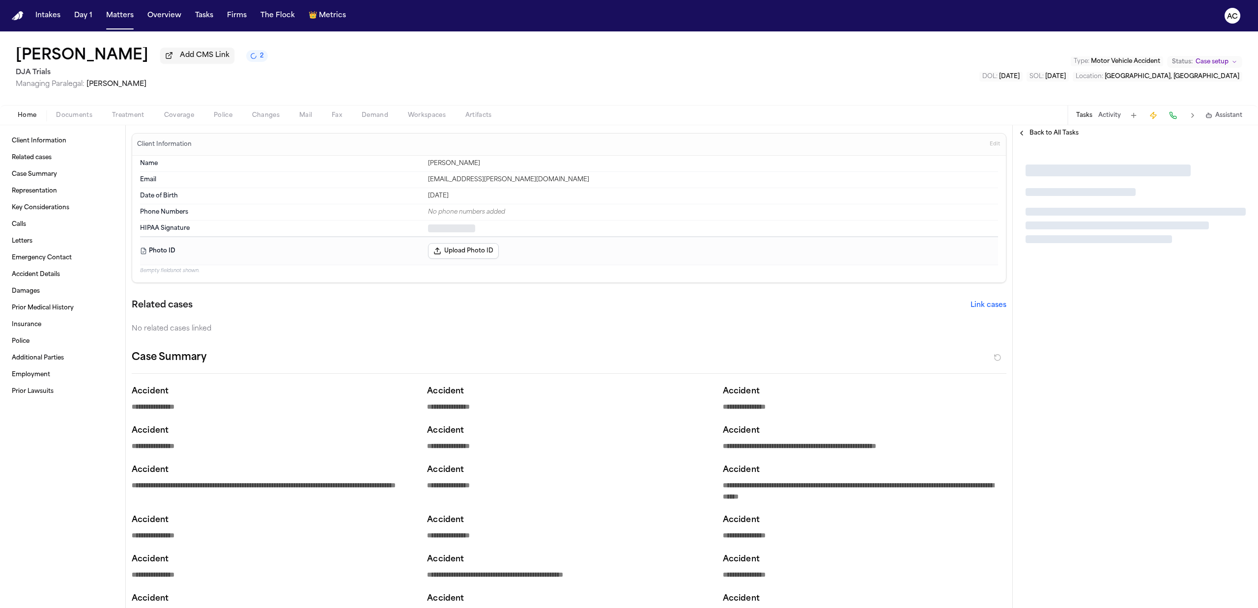
type textarea "*"
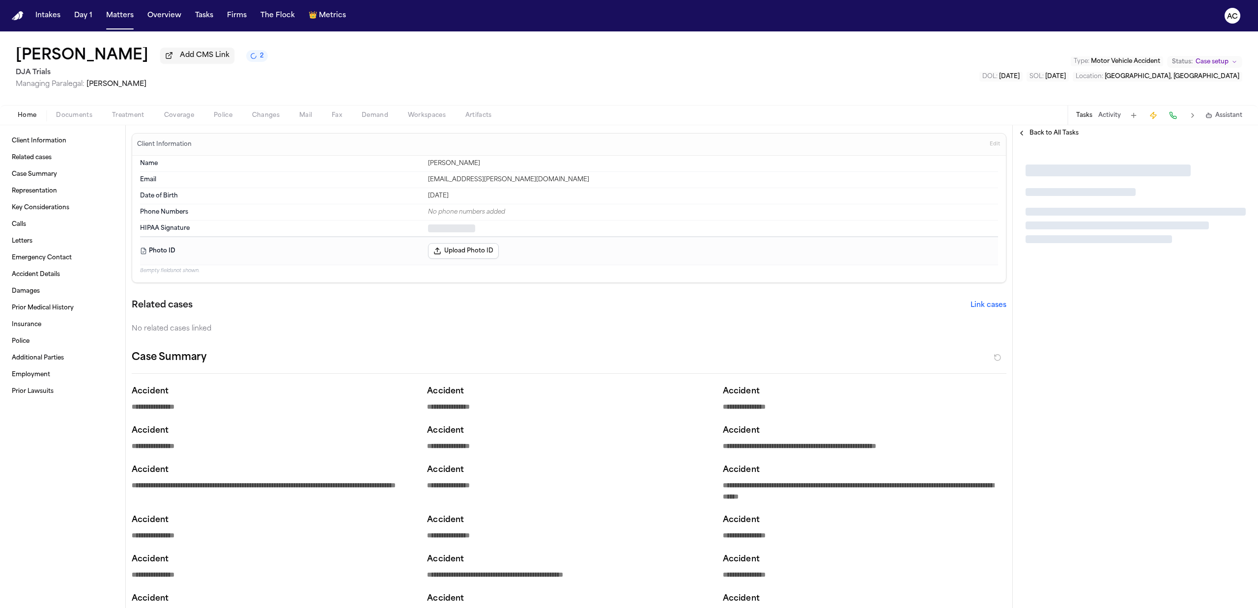
type textarea "*"
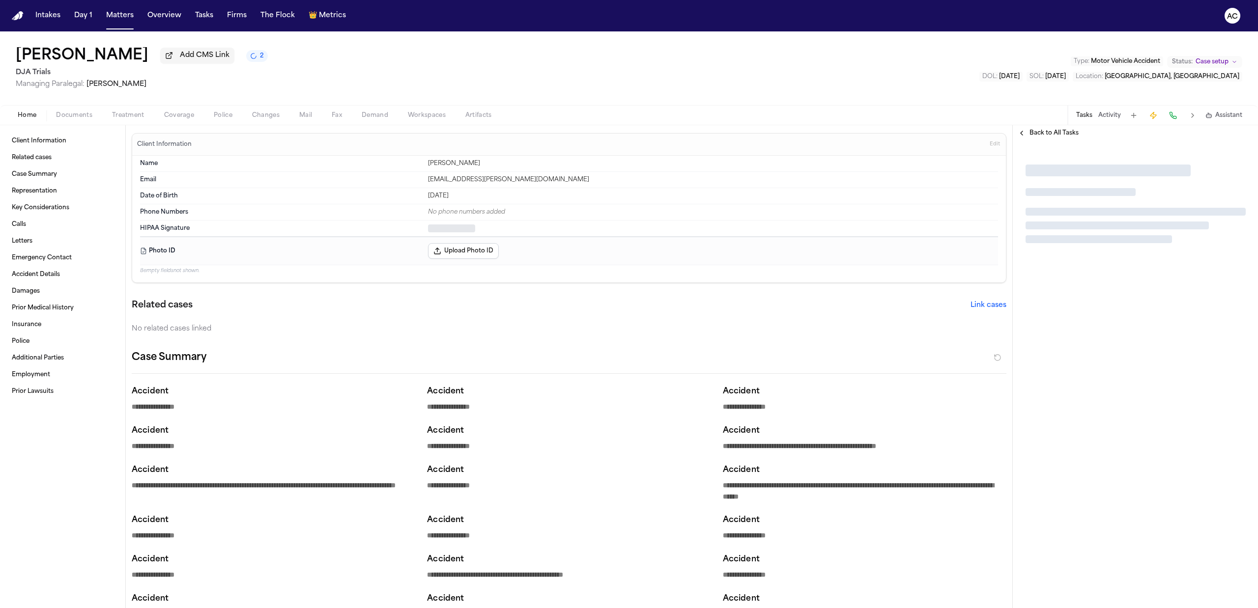
type textarea "*"
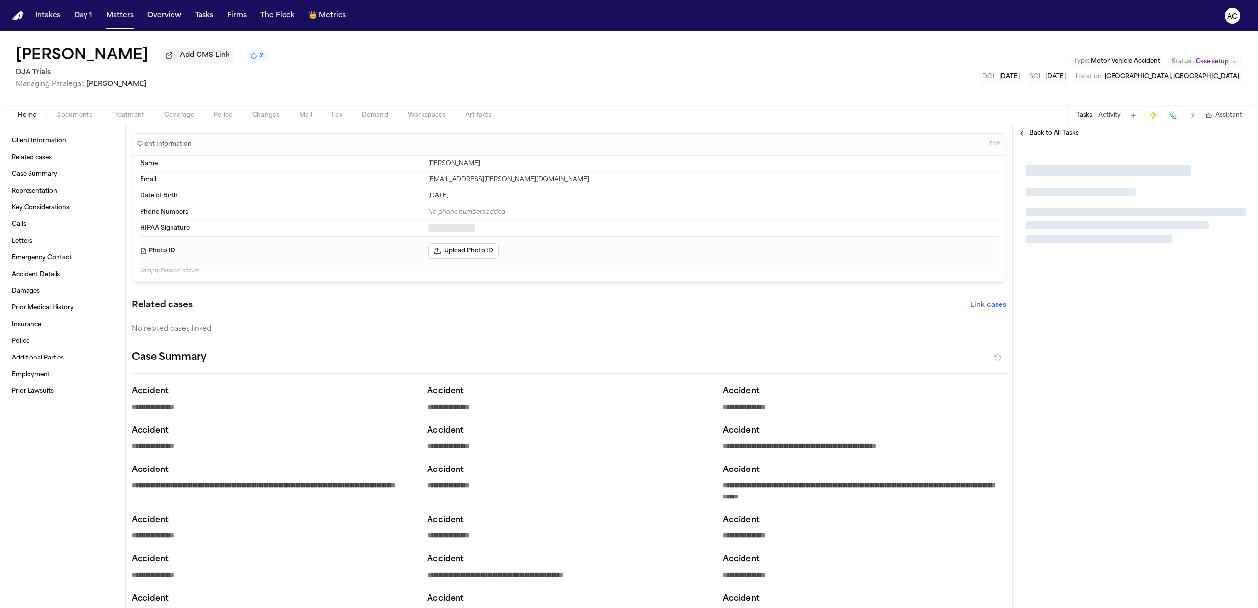
type textarea "*"
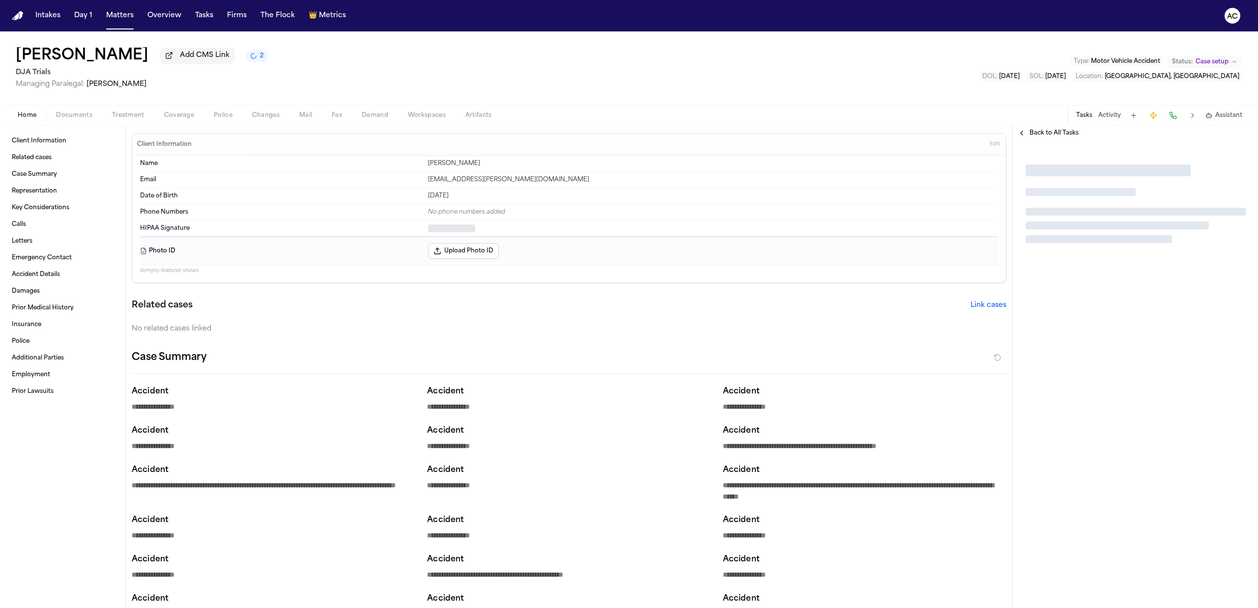
type textarea "*"
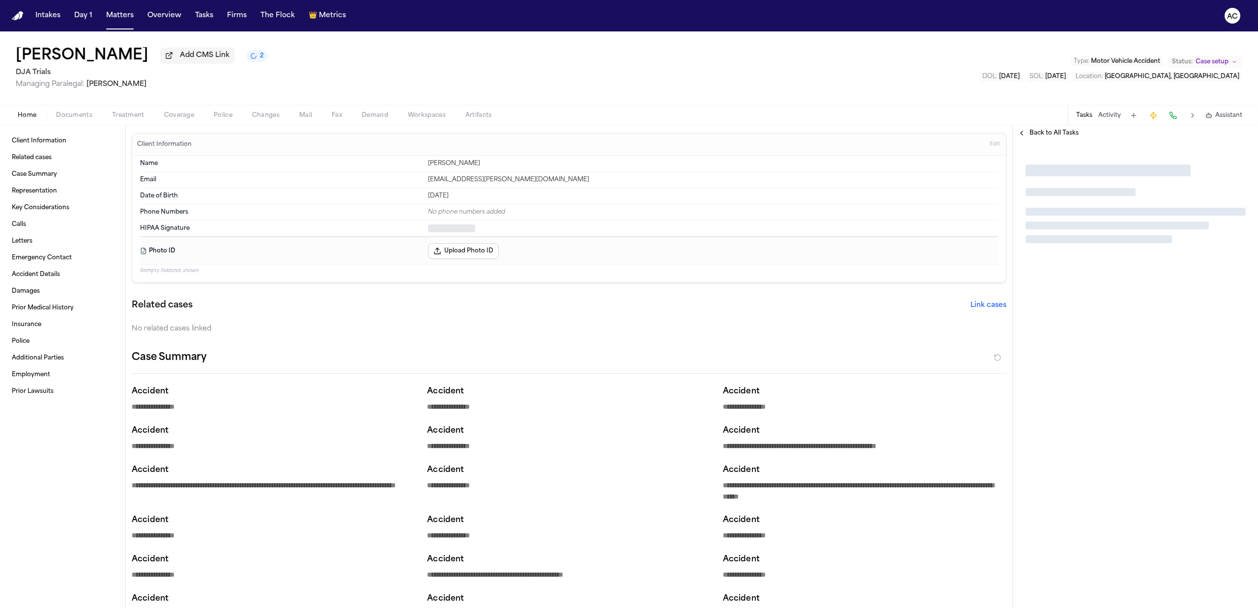
type textarea "*"
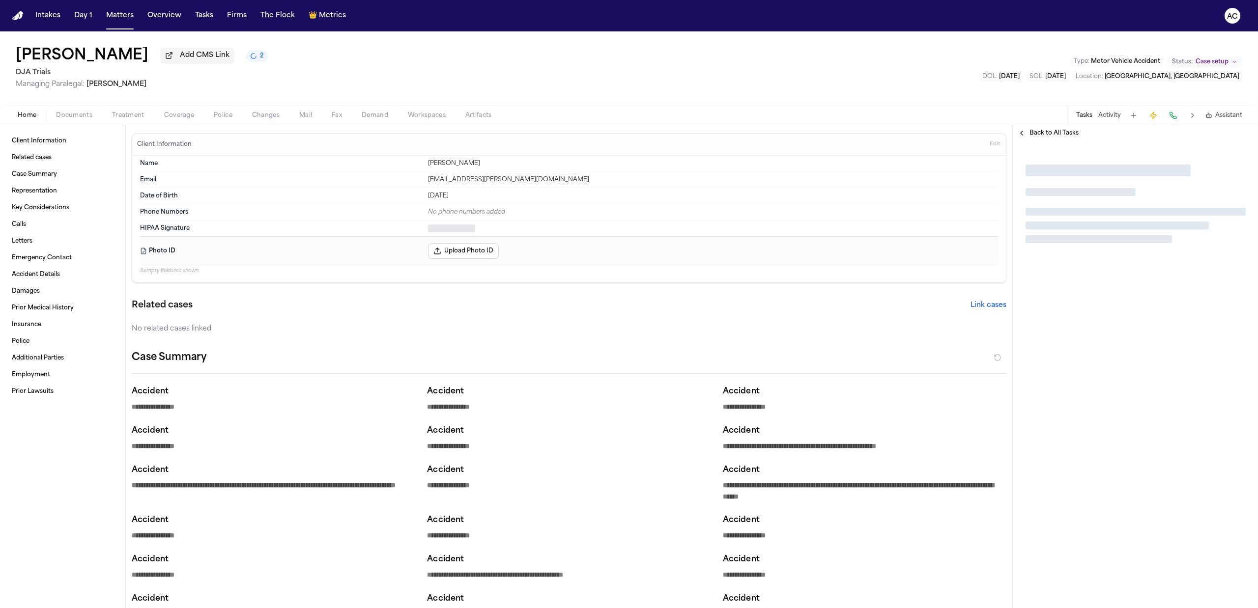
type textarea "*"
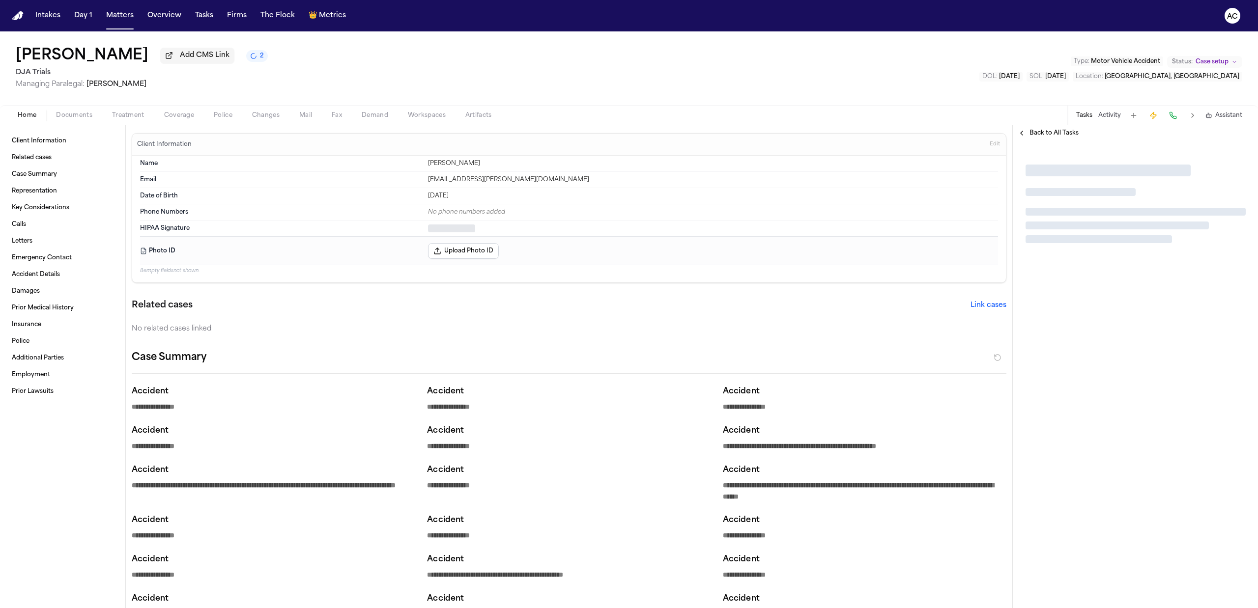
type textarea "*"
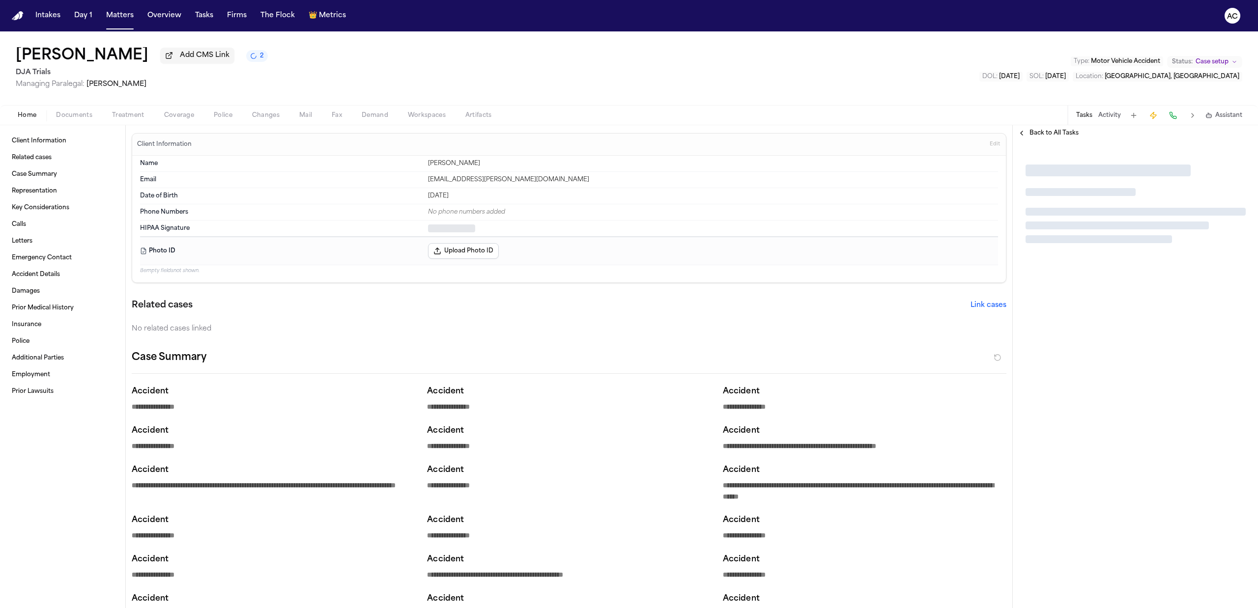
type textarea "*"
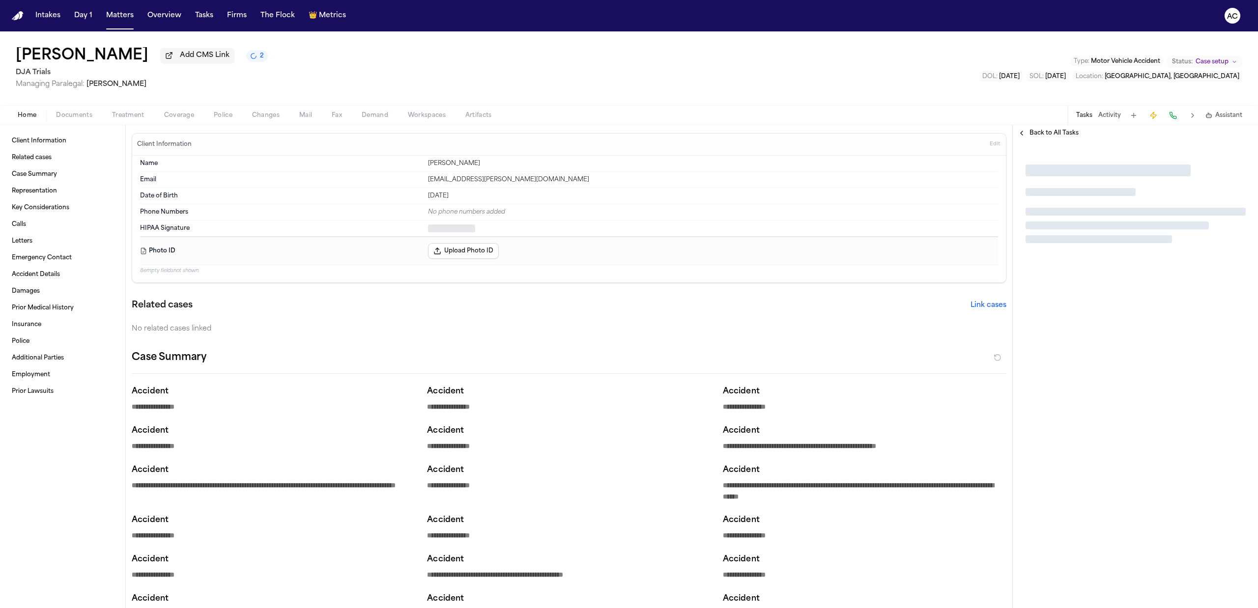
type textarea "*"
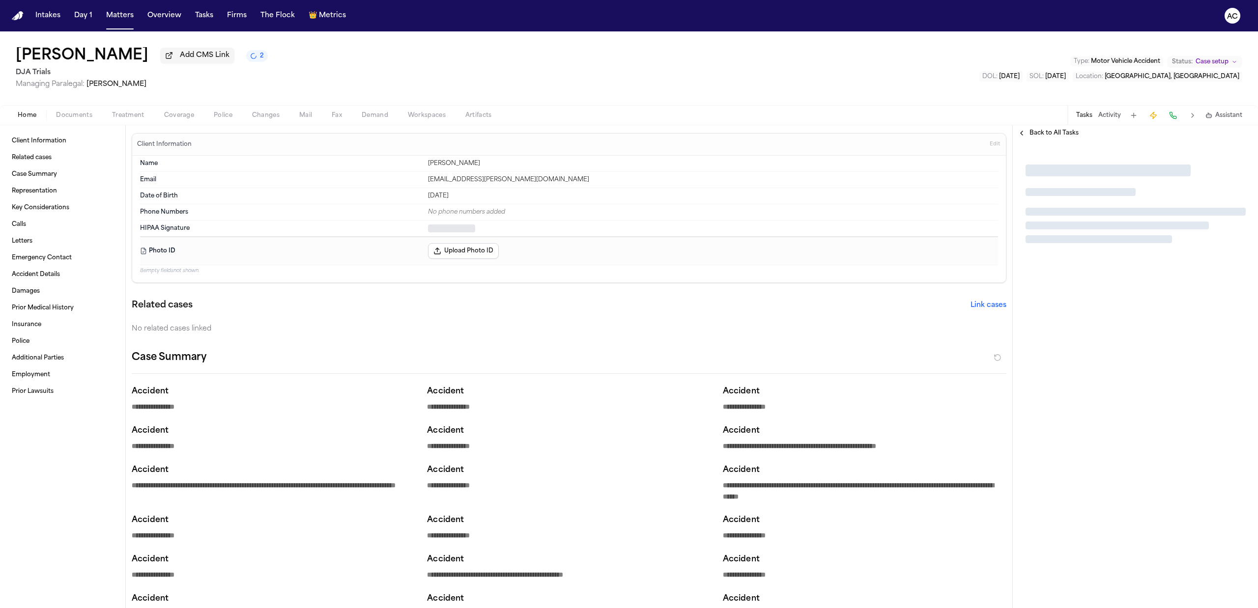
type textarea "*"
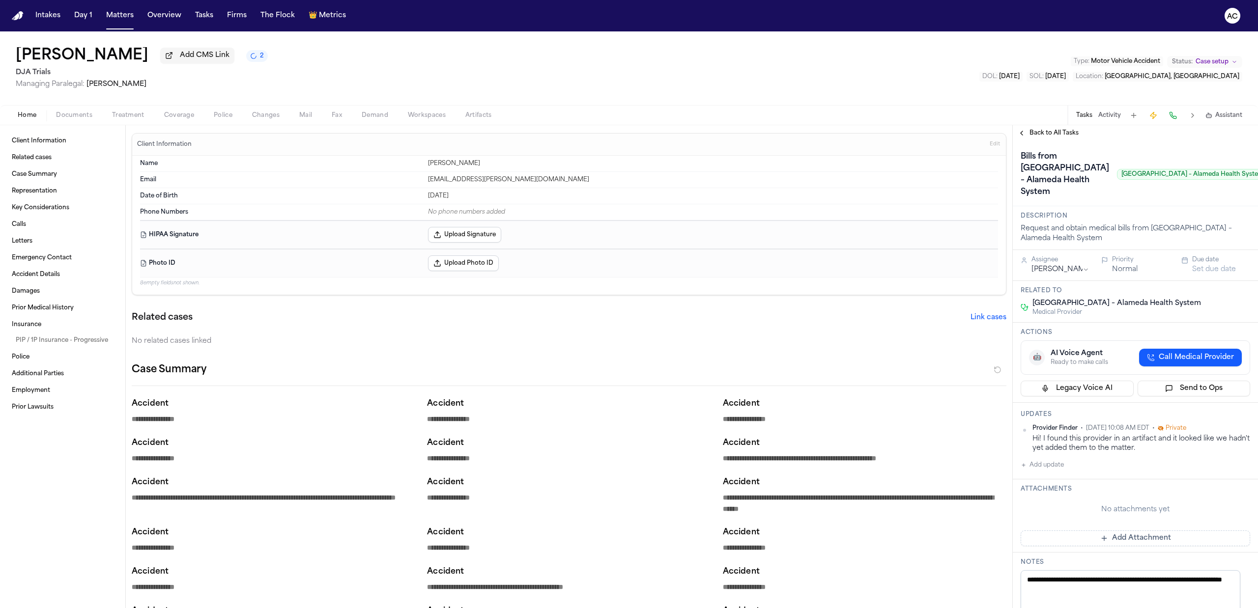
click at [1046, 471] on button "Add update" at bounding box center [1042, 466] width 43 height 12
click at [1088, 483] on textarea "Add your update" at bounding box center [1142, 473] width 210 height 20
paste textarea "**********"
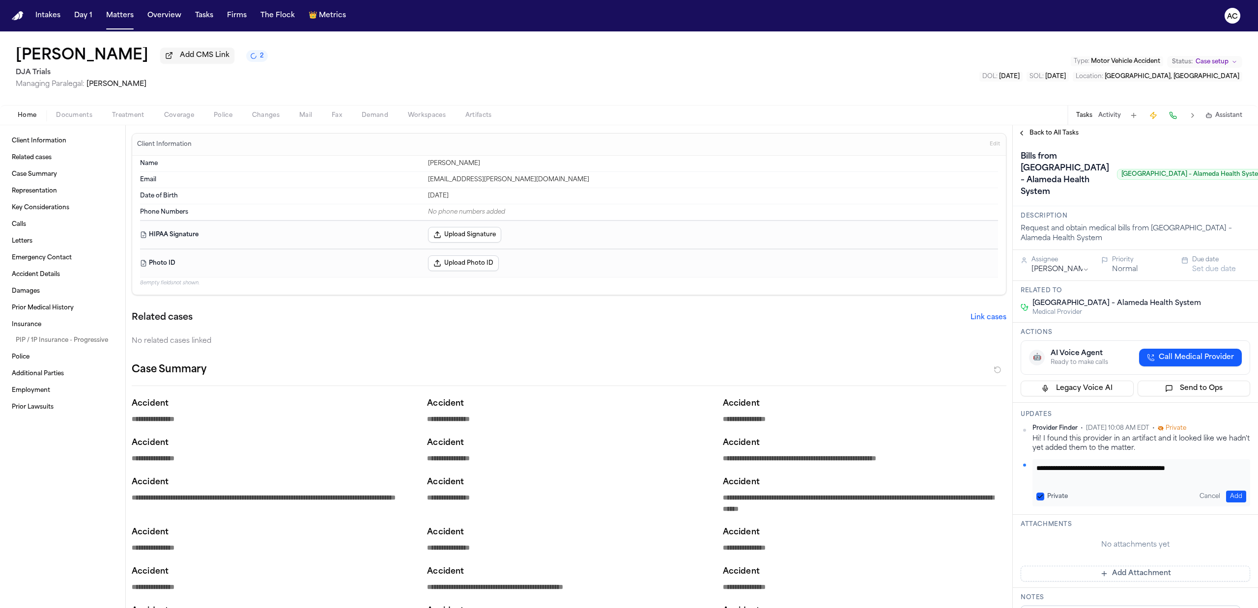
drag, startPoint x: 1219, startPoint y: 520, endPoint x: 1035, endPoint y: 508, distance: 184.7
click at [1035, 507] on div "**********" at bounding box center [1142, 483] width 218 height 47
paste textarea "Add your update"
click at [1233, 503] on button "Add" at bounding box center [1236, 497] width 20 height 12
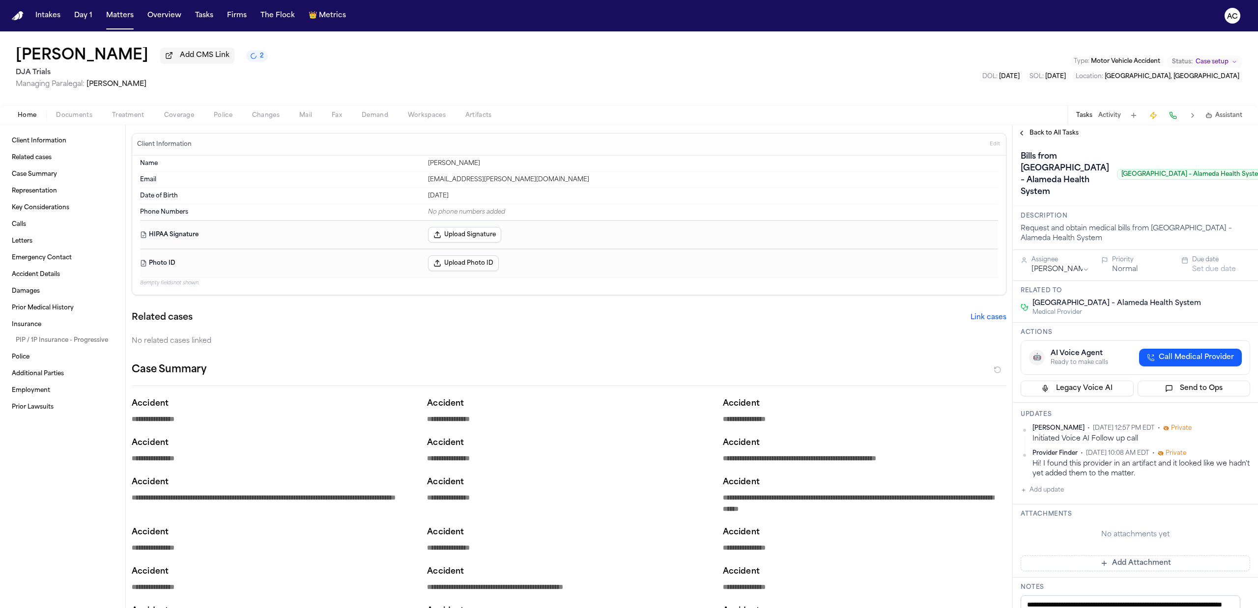
click at [1052, 132] on span "Back to All Tasks" at bounding box center [1054, 133] width 49 height 8
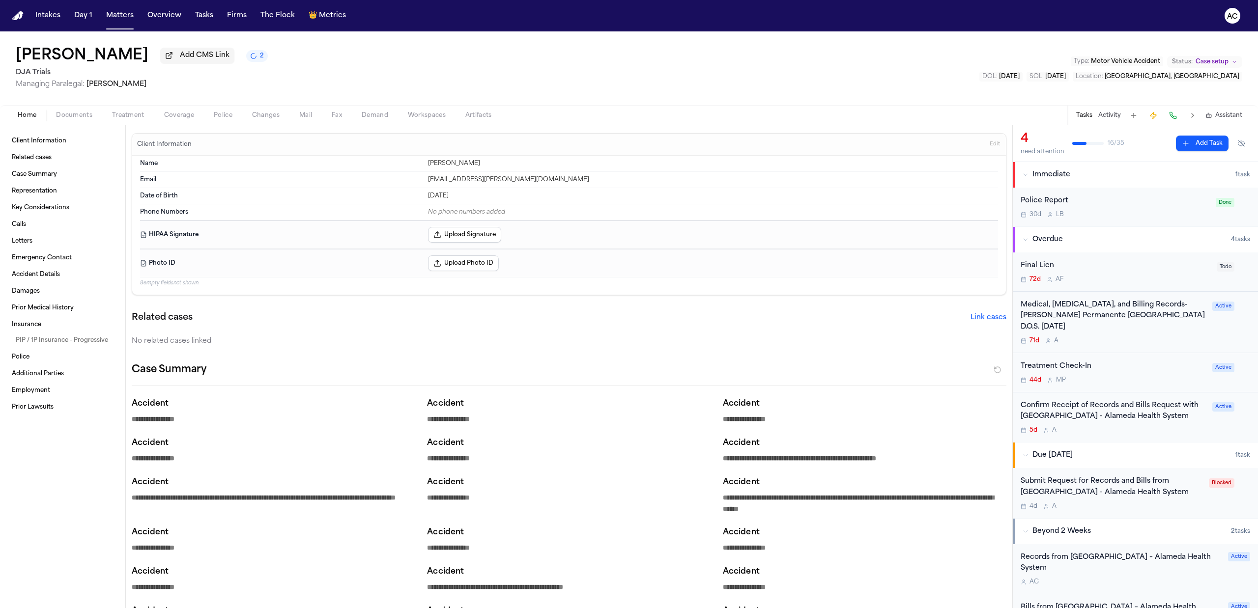
click at [1047, 409] on div "Confirm Receipt of Records and Bills Request with [GEOGRAPHIC_DATA] - Alameda H…" at bounding box center [1114, 412] width 186 height 23
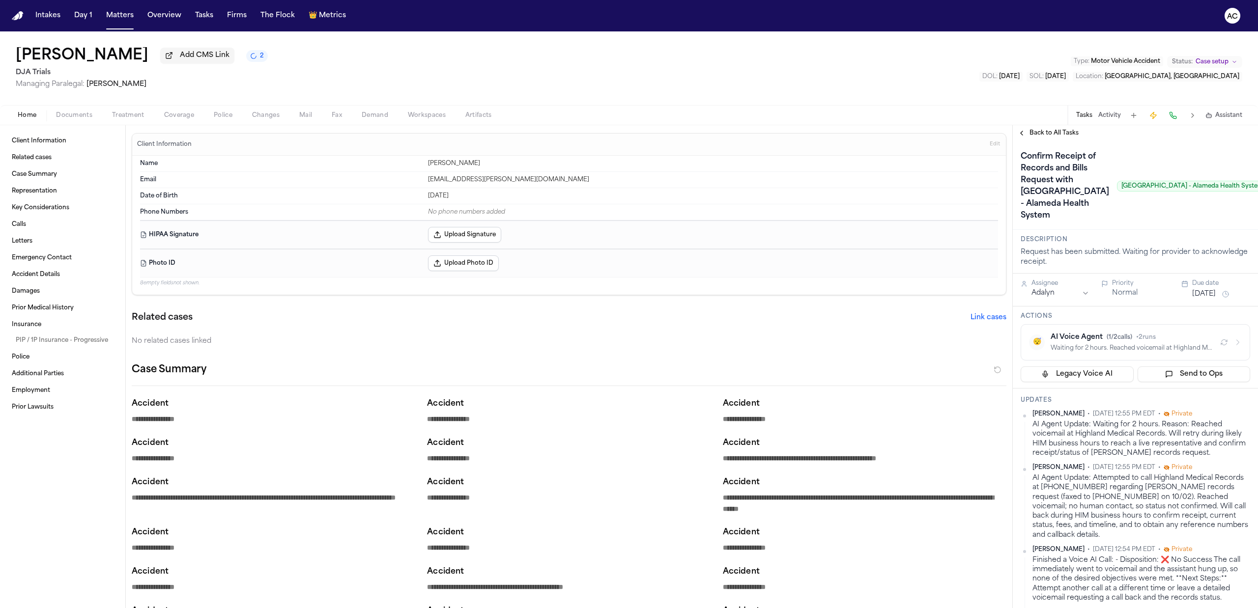
click at [982, 54] on div "Elisa Garcia Add CMS Link 2 DJA Trials Managing Paralegal: Michelle Landazabal …" at bounding box center [629, 68] width 1258 height 74
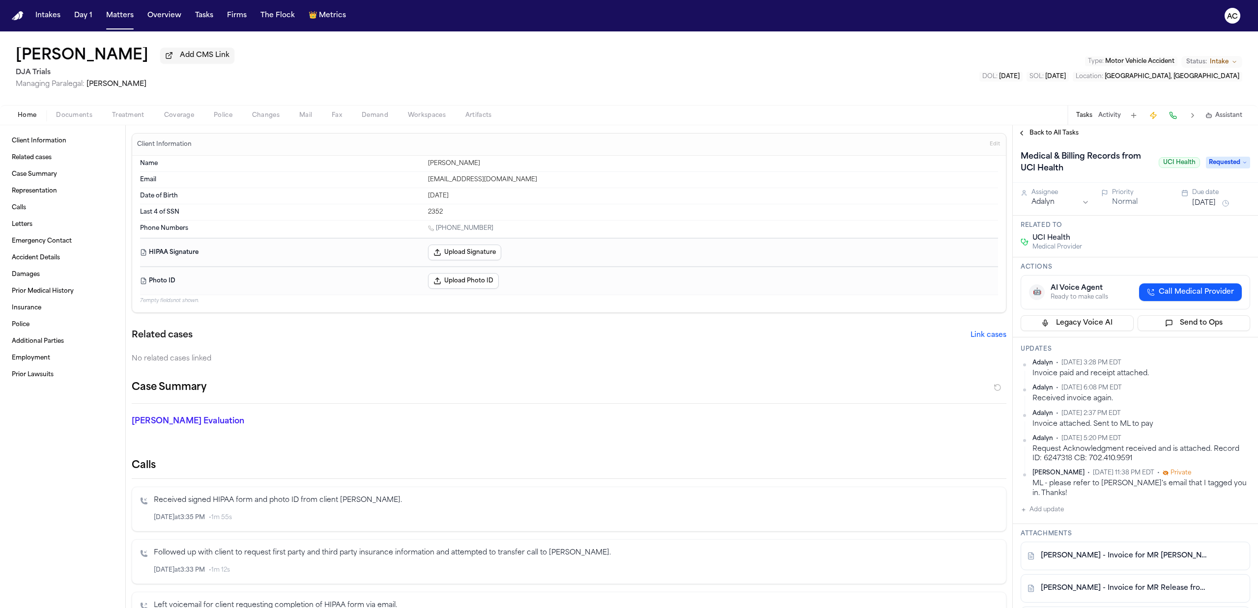
click at [1161, 293] on span "Call Medical Provider" at bounding box center [1196, 293] width 75 height 10
click at [1059, 506] on button "Add update" at bounding box center [1042, 512] width 43 height 12
click at [1073, 510] on textarea "Add your update" at bounding box center [1142, 520] width 210 height 20
paste textarea "**********"
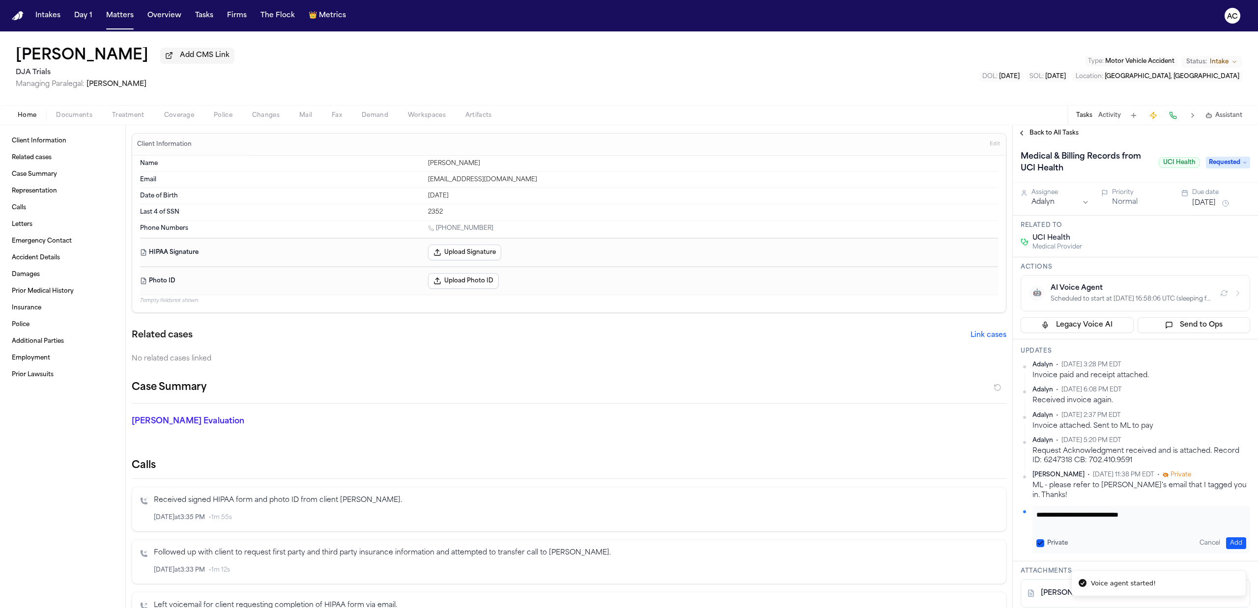
type textarea "**********"
click at [1230, 538] on button "Add" at bounding box center [1236, 544] width 20 height 12
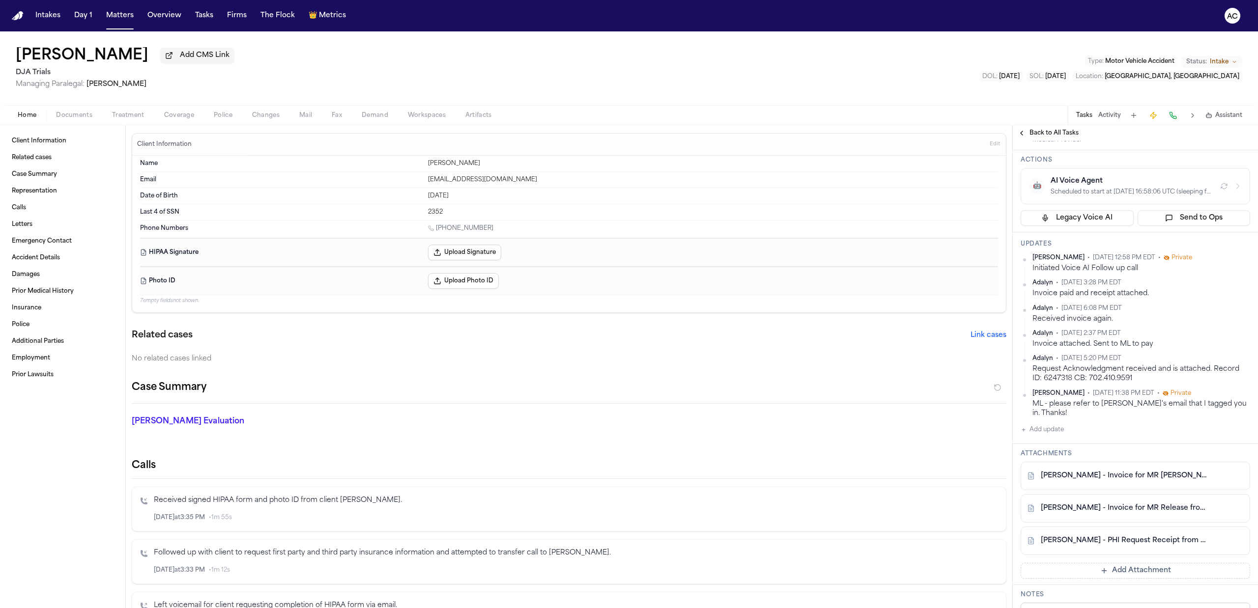
scroll to position [131, 0]
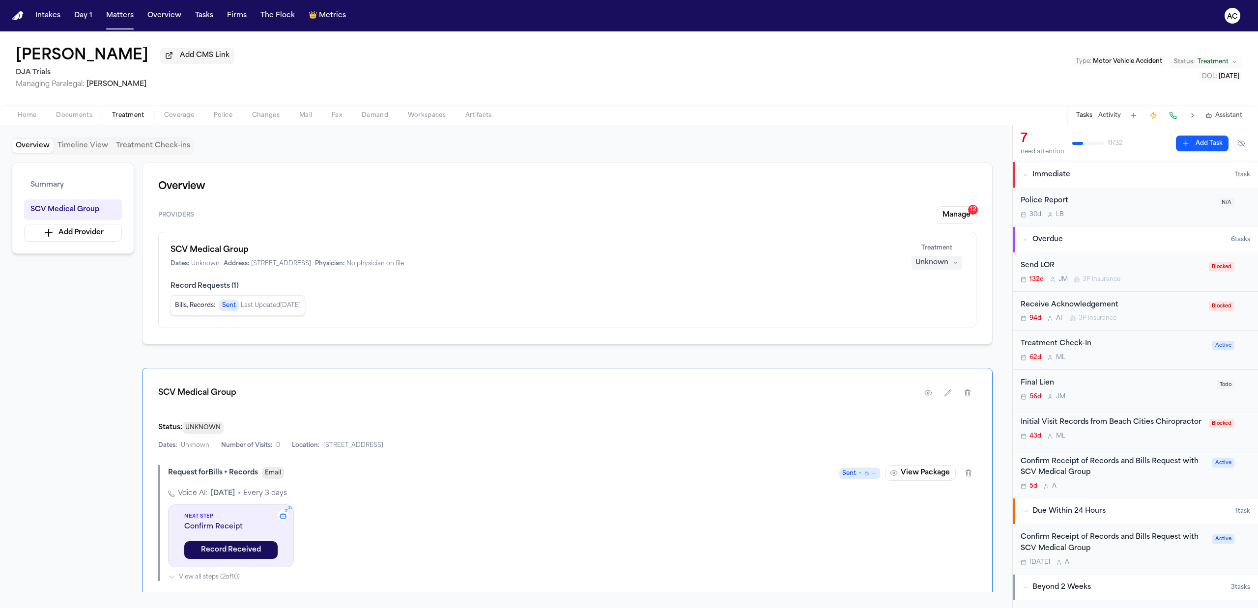
scroll to position [197, 0]
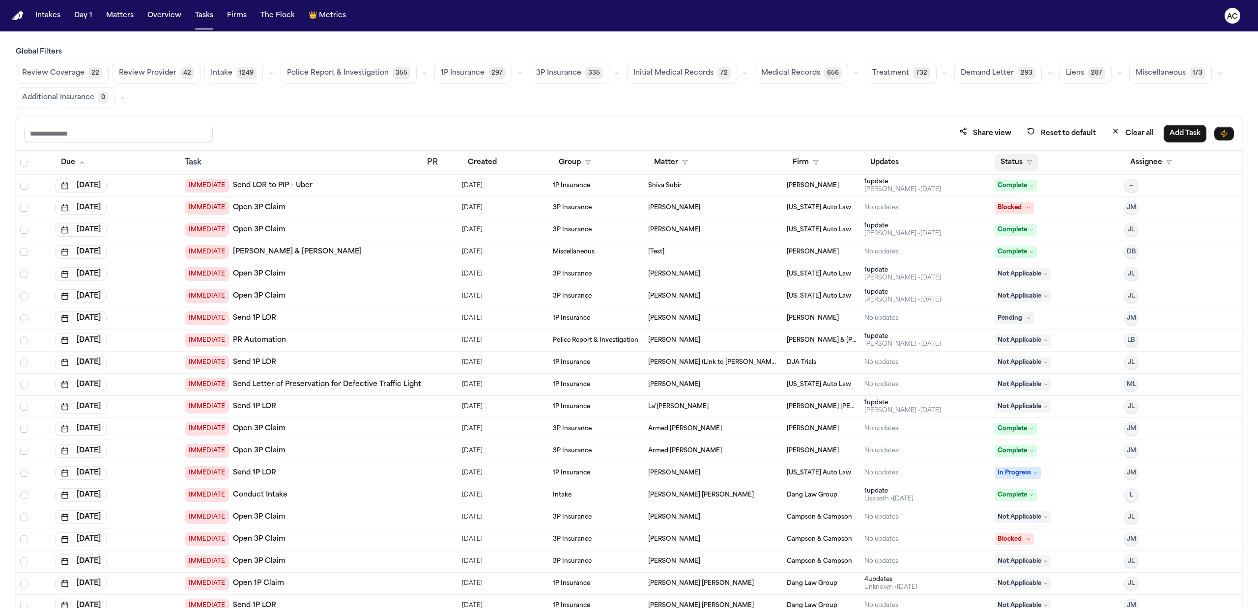
click at [1000, 162] on button "Status" at bounding box center [1017, 163] width 44 height 18
click at [1025, 282] on div "In Progress" at bounding box center [1046, 285] width 82 height 12
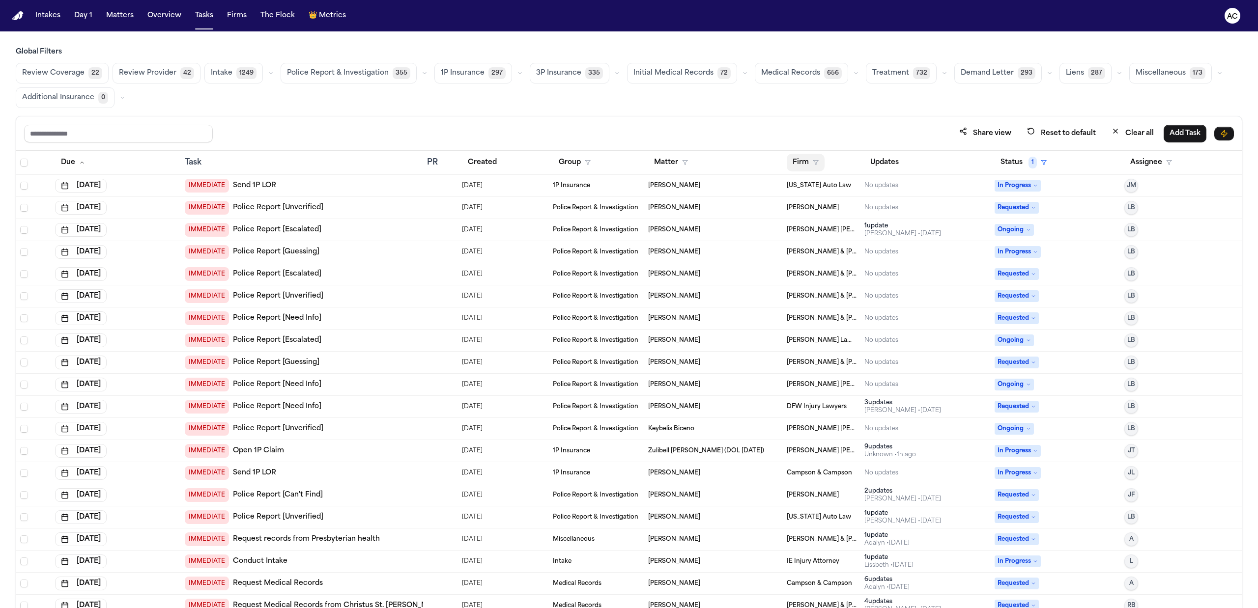
click at [797, 162] on button "Firm" at bounding box center [806, 163] width 38 height 18
click at [818, 239] on div "DJA Trials" at bounding box center [853, 237] width 130 height 12
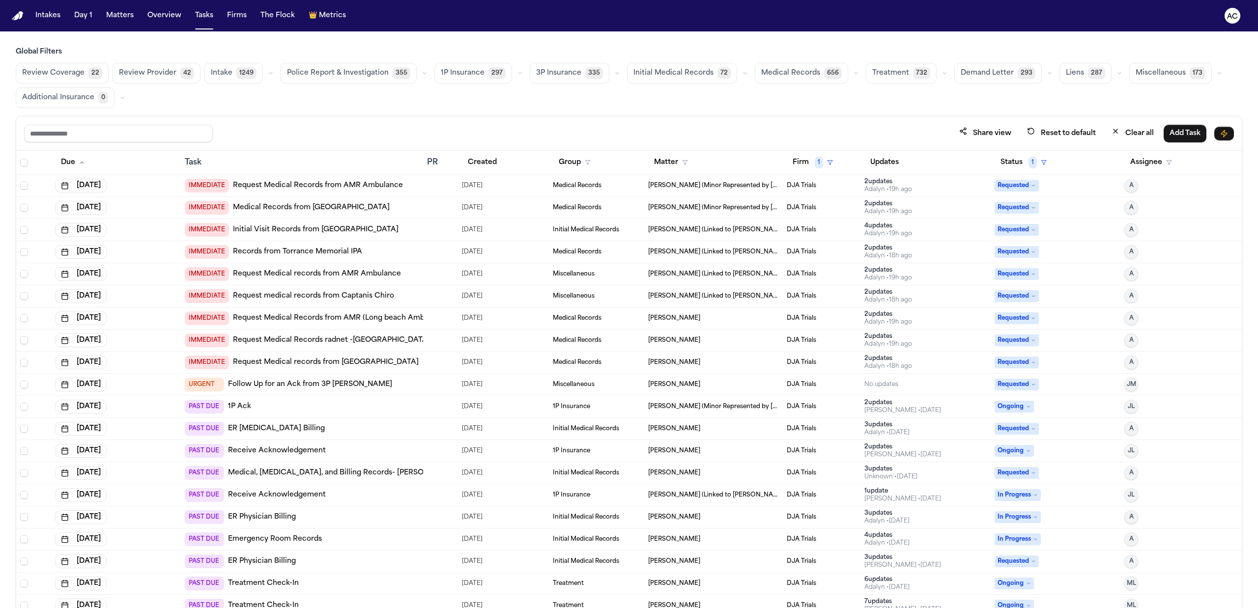
drag, startPoint x: 805, startPoint y: 75, endPoint x: 801, endPoint y: 98, distance: 23.8
click at [805, 75] on span "Medical Records" at bounding box center [790, 73] width 59 height 10
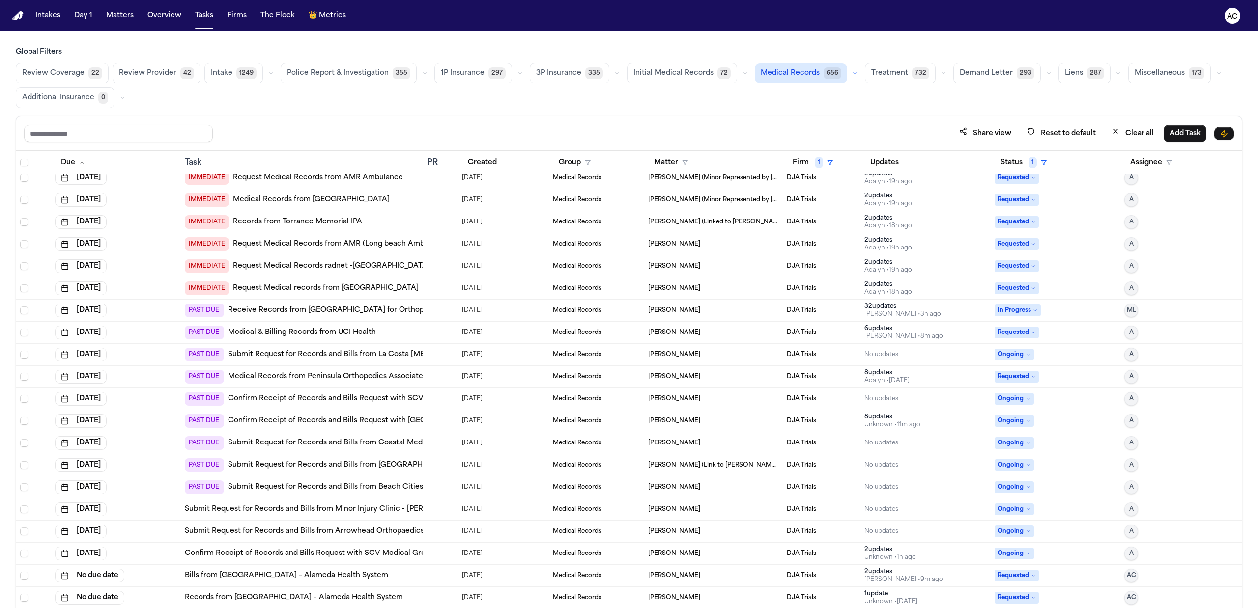
scroll to position [10, 0]
click at [482, 160] on button "Created" at bounding box center [482, 163] width 41 height 18
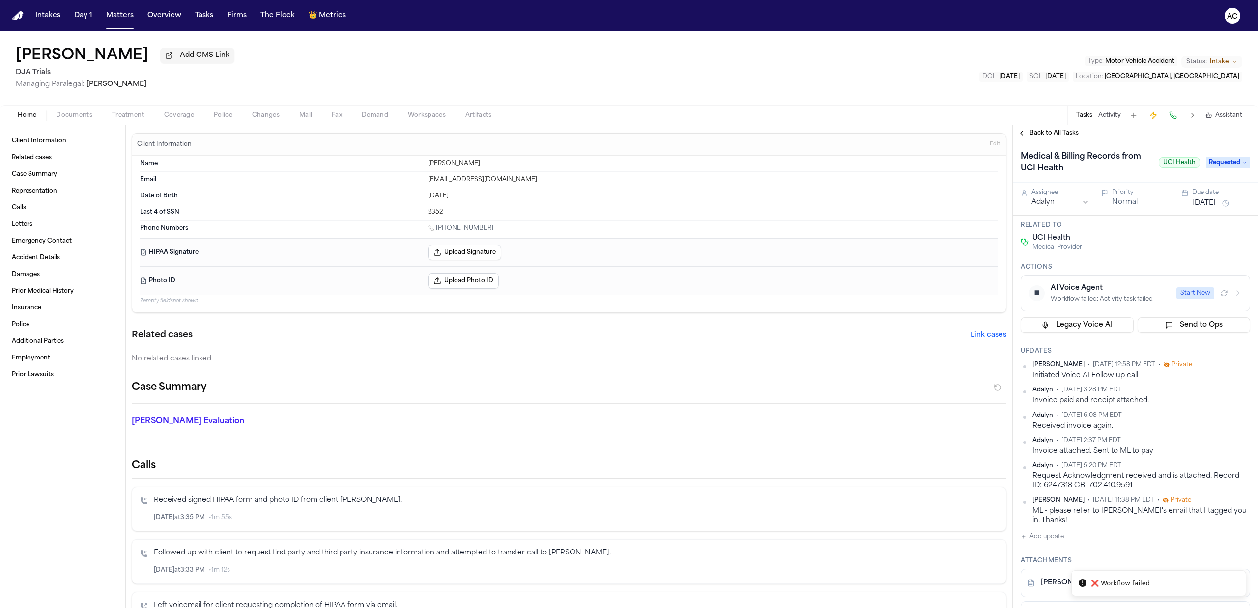
scroll to position [131, 0]
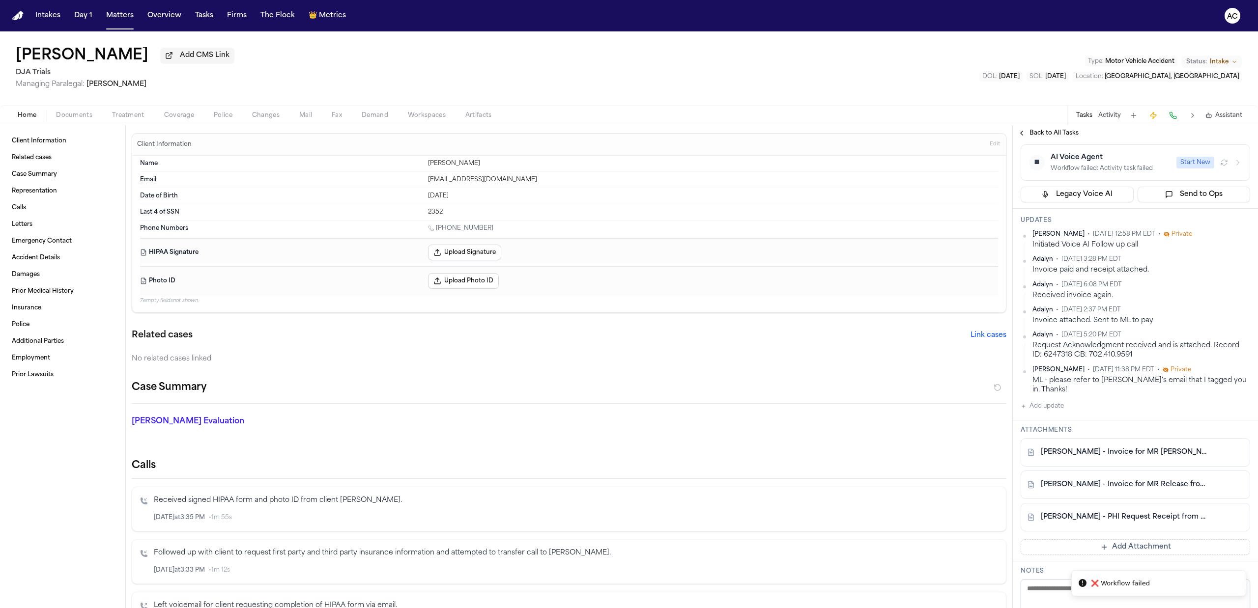
click at [391, 58] on div "[PERSON_NAME] Add CMS Link DJA Trials Managing Paralegal: [PERSON_NAME] Type : …" at bounding box center [629, 68] width 1258 height 74
drag, startPoint x: 427, startPoint y: 317, endPoint x: 358, endPoint y: 63, distance: 262.8
click at [358, 63] on div "[PERSON_NAME] Add CMS Link DJA Trials Managing Paralegal: [PERSON_NAME] Type : …" at bounding box center [629, 68] width 1258 height 74
click at [372, 52] on div "[PERSON_NAME] Add CMS Link DJA Trials Managing Paralegal: [PERSON_NAME] Type : …" at bounding box center [629, 68] width 1258 height 74
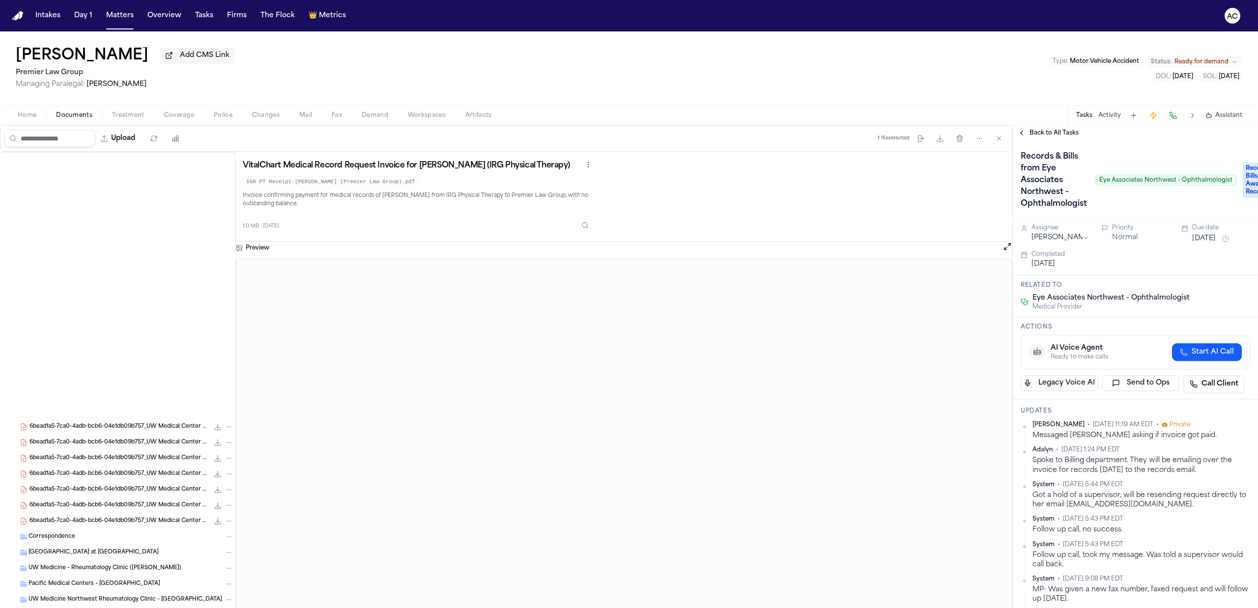
scroll to position [347, 0]
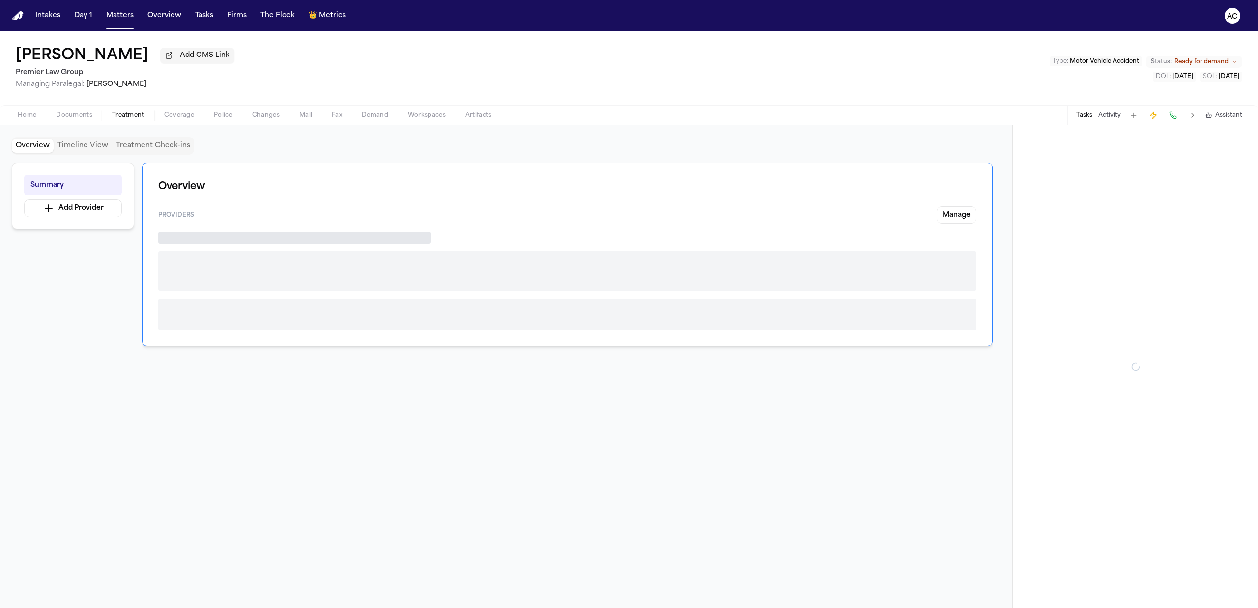
click at [118, 110] on button "Treatment" at bounding box center [128, 116] width 52 height 12
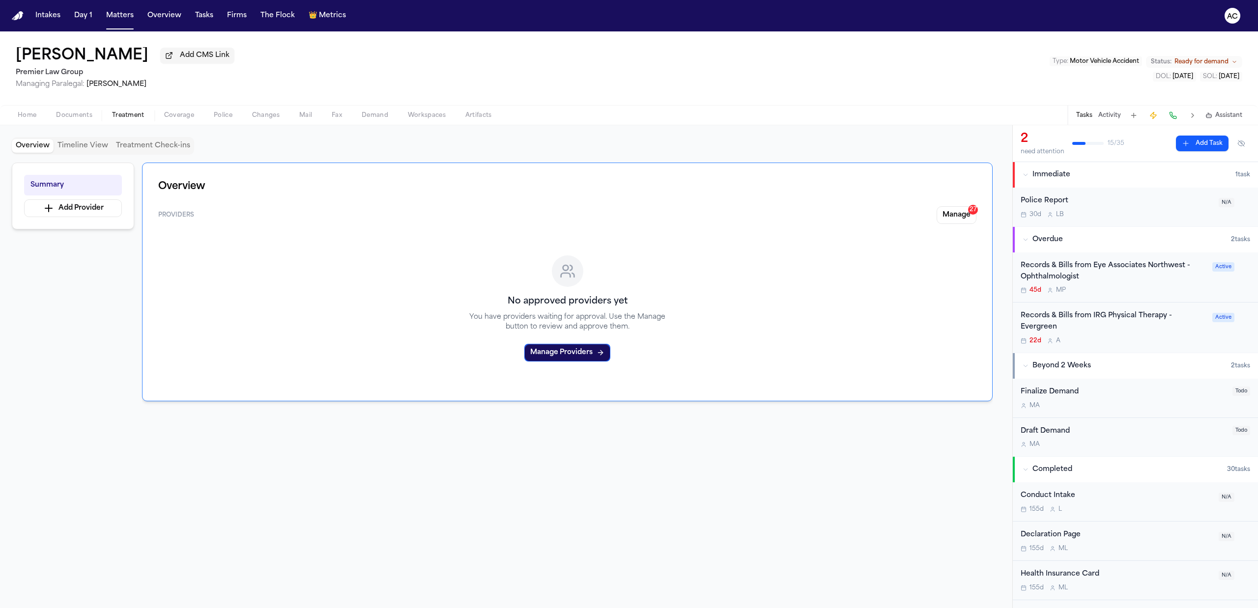
click at [940, 213] on button "Manage 27" at bounding box center [957, 215] width 40 height 18
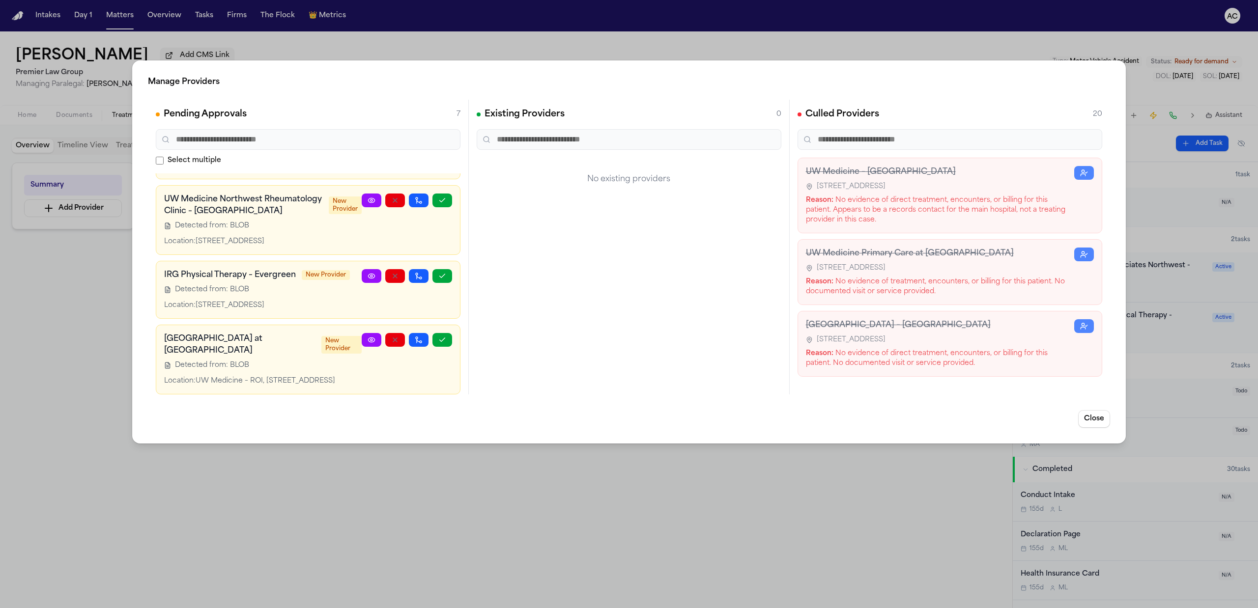
scroll to position [352, 0]
click at [368, 272] on icon at bounding box center [372, 276] width 8 height 8
click at [34, 388] on div "Manage Providers Pending Approvals 7 Select multiple UW Medicine – [MEDICAL_DAT…" at bounding box center [629, 304] width 1258 height 608
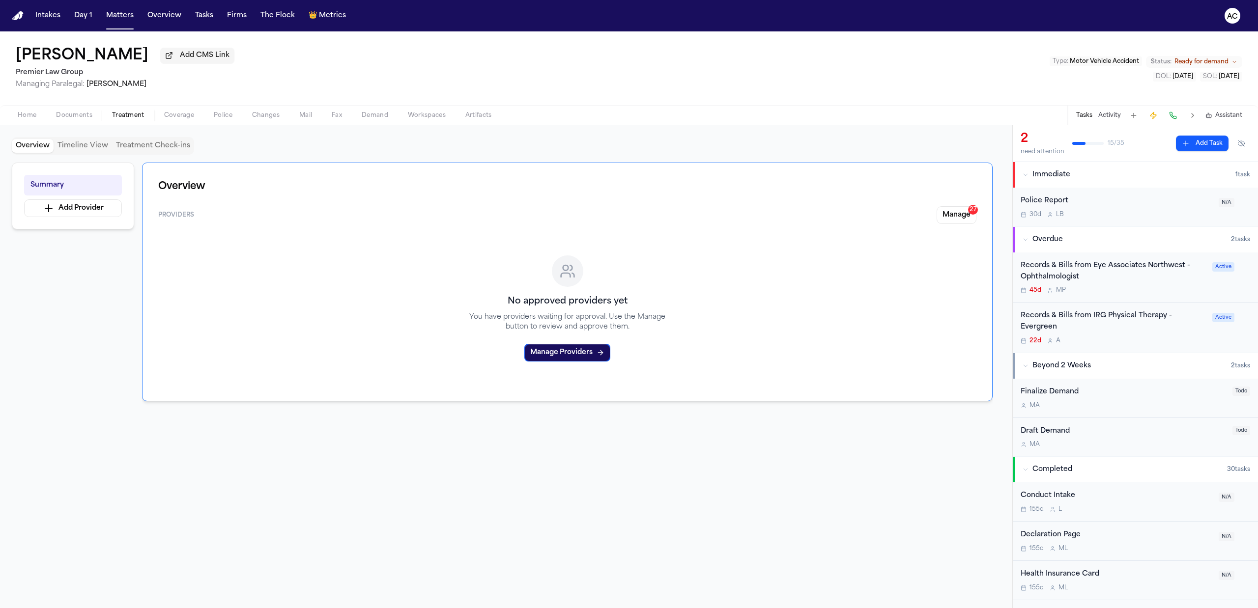
click at [87, 118] on span "Documents" at bounding box center [74, 116] width 36 height 8
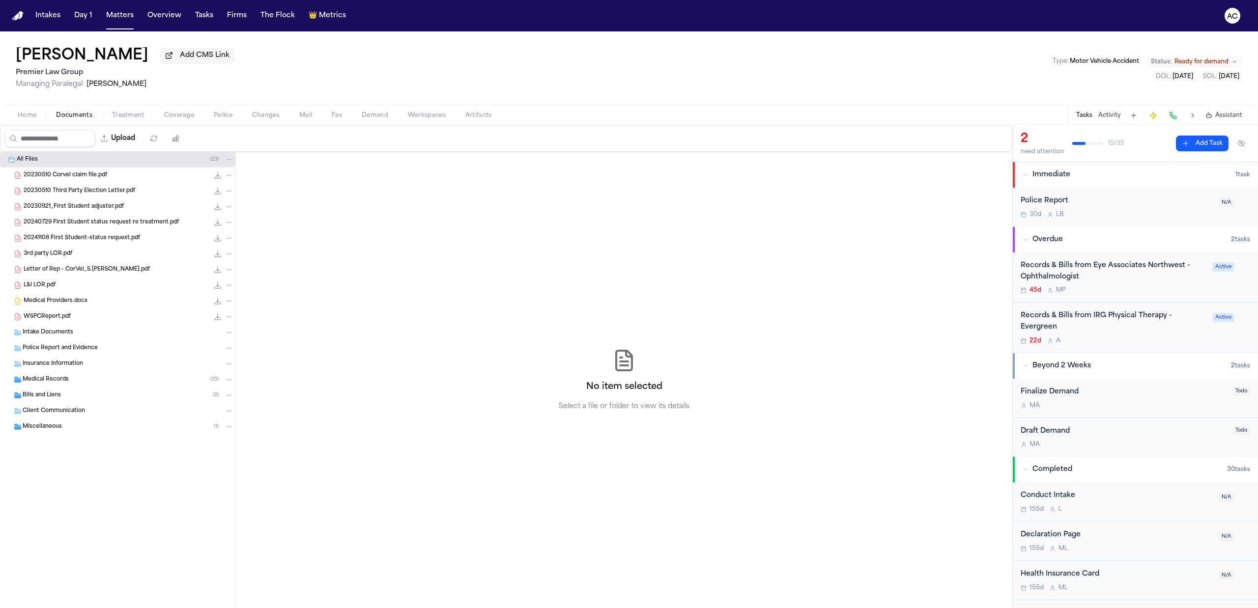
click at [85, 175] on span "20230510 Corvel claim file.pdf" at bounding box center [66, 176] width 84 height 8
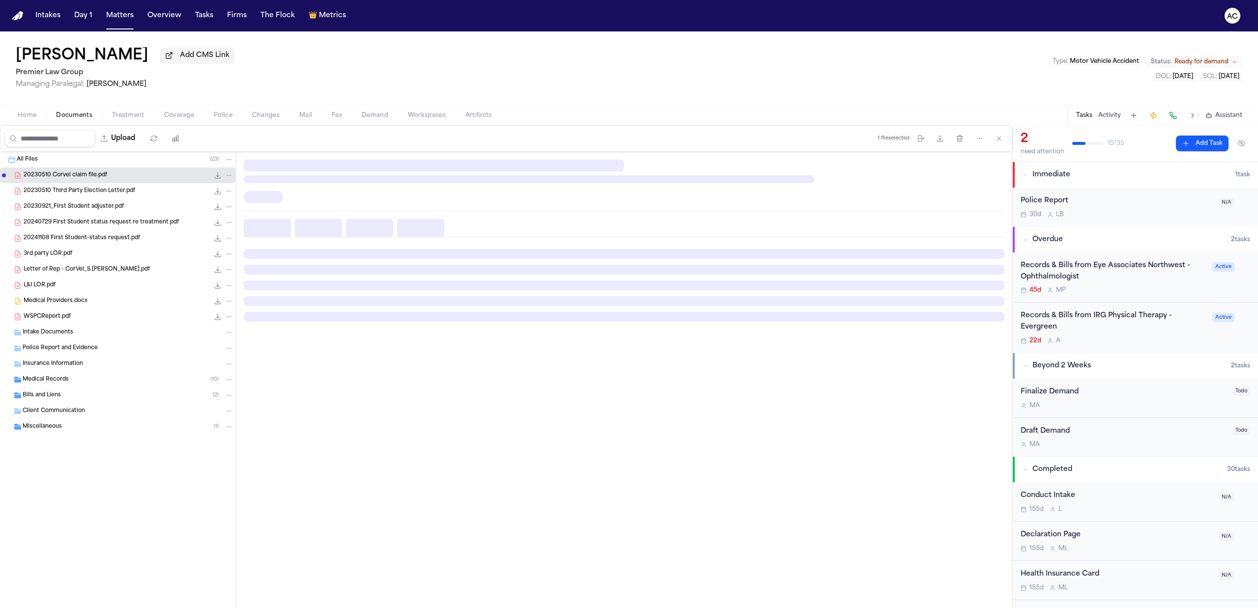
click at [69, 379] on div "Medical Records ( 10 )" at bounding box center [128, 380] width 211 height 9
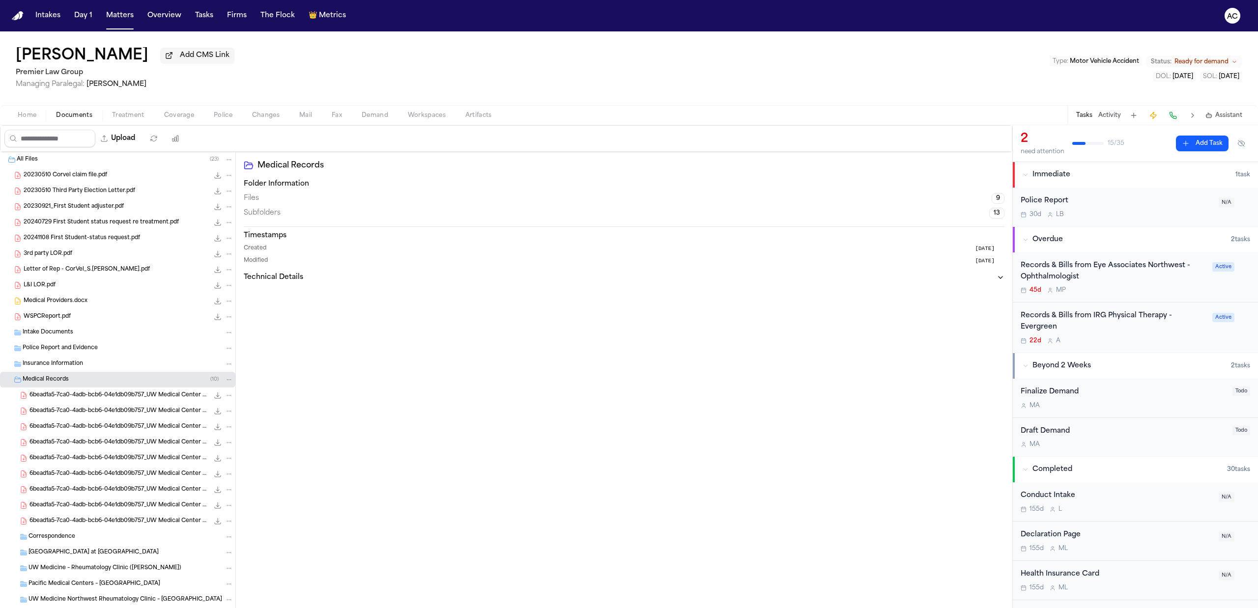
click at [105, 443] on span "6bead1a5-7ca0-4adb-bcb6-04e1db09b757_UW Medical Center Records_Sharon Jones_Par…" at bounding box center [118, 443] width 179 height 8
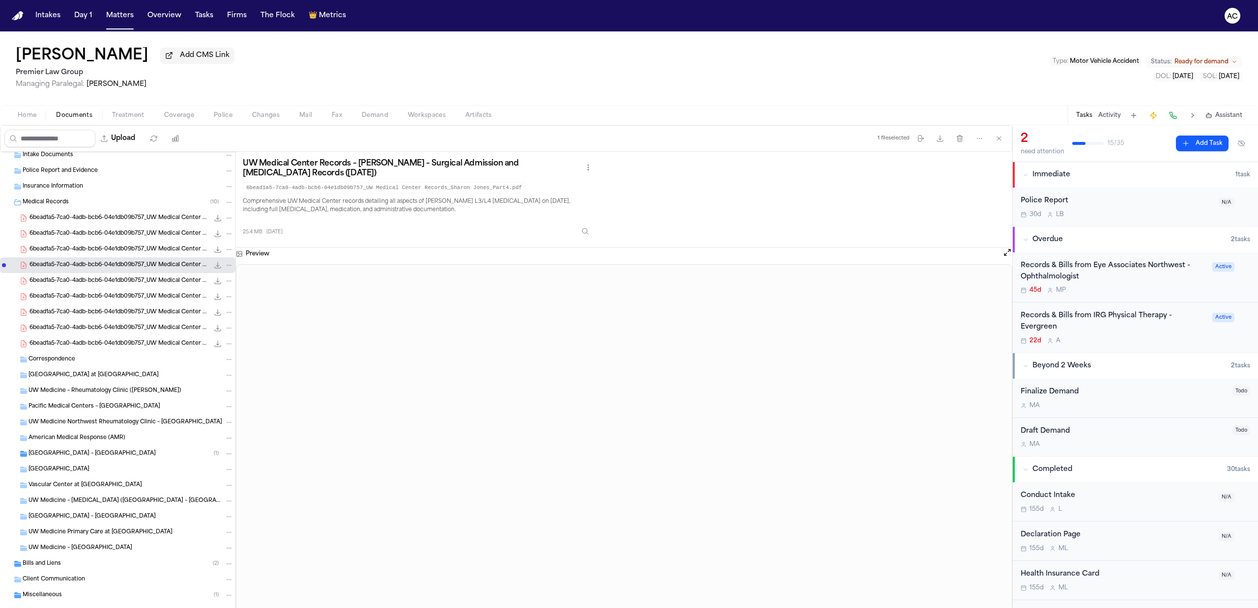
scroll to position [195, 0]
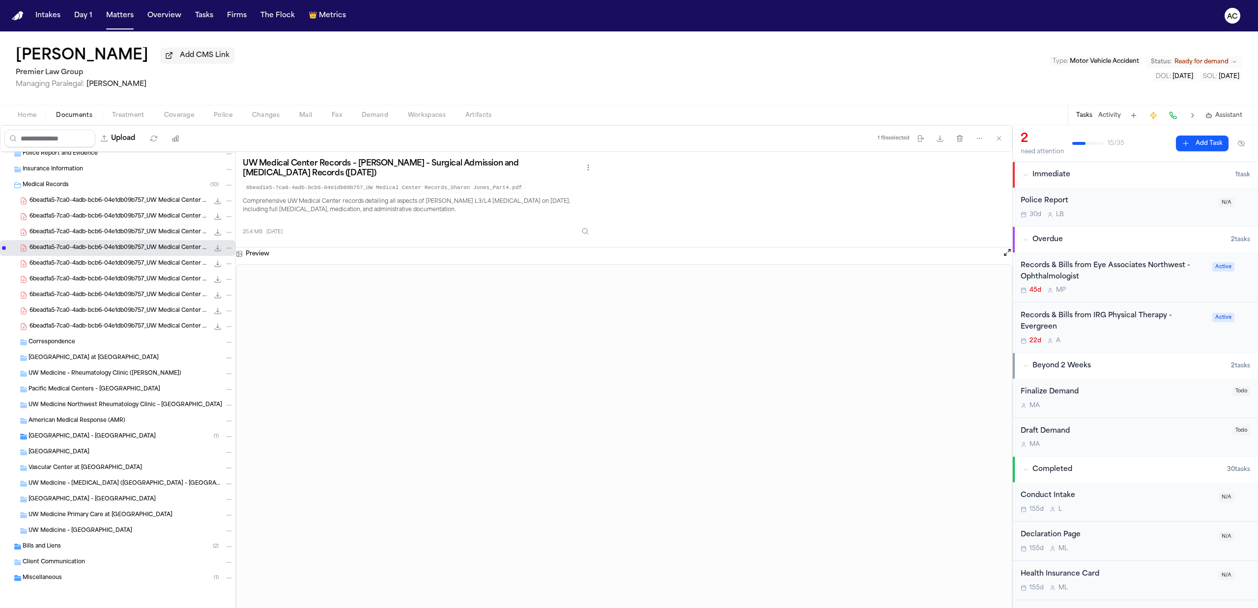
click at [116, 548] on div "Bills and Liens ( 2 )" at bounding box center [128, 547] width 211 height 9
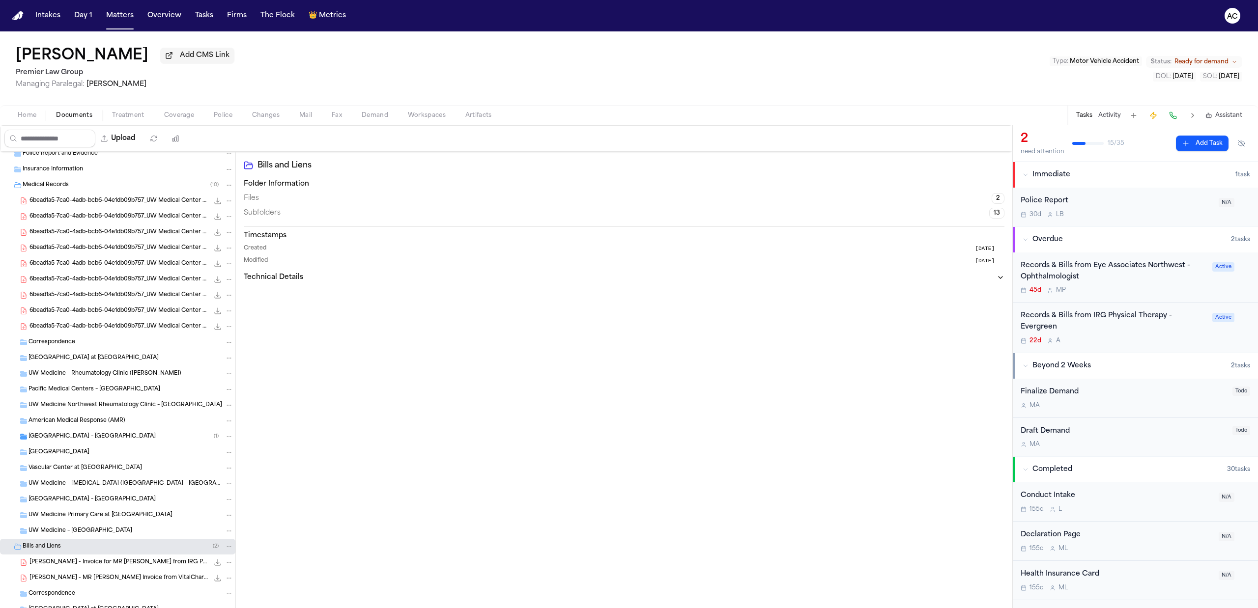
click at [126, 565] on span "[PERSON_NAME] - Invoice for MR [PERSON_NAME] from IRG Physical Therapy - [DATE]" at bounding box center [118, 563] width 179 height 8
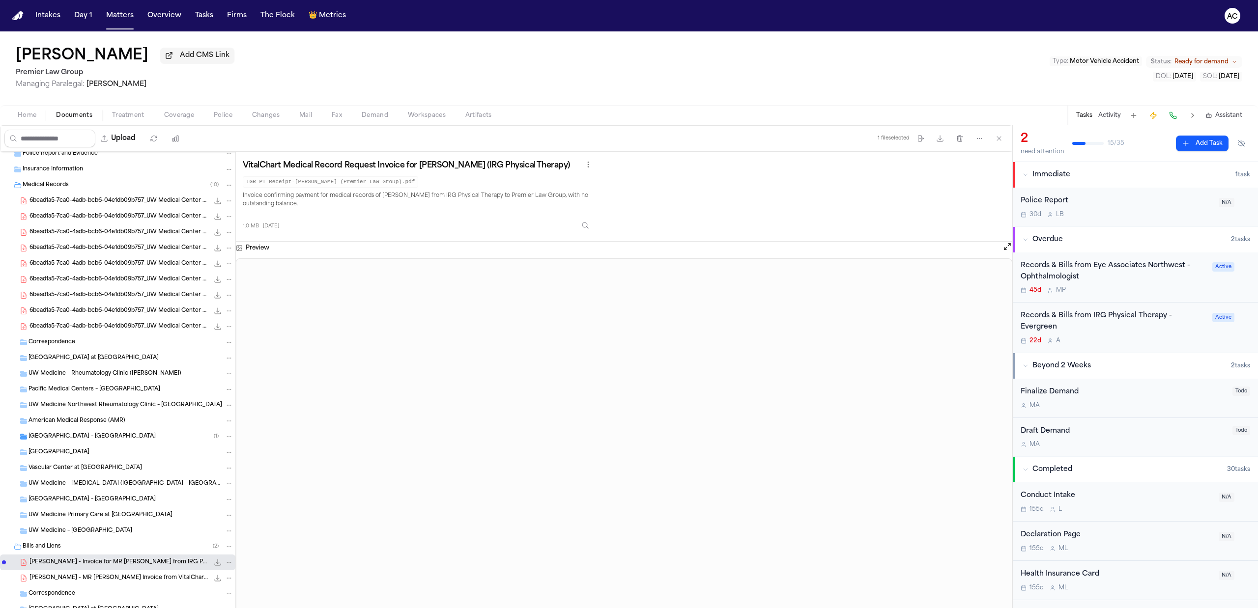
click at [1075, 319] on div "Records & Bills from IRG Physical Therapy - Evergreen" at bounding box center [1114, 322] width 186 height 23
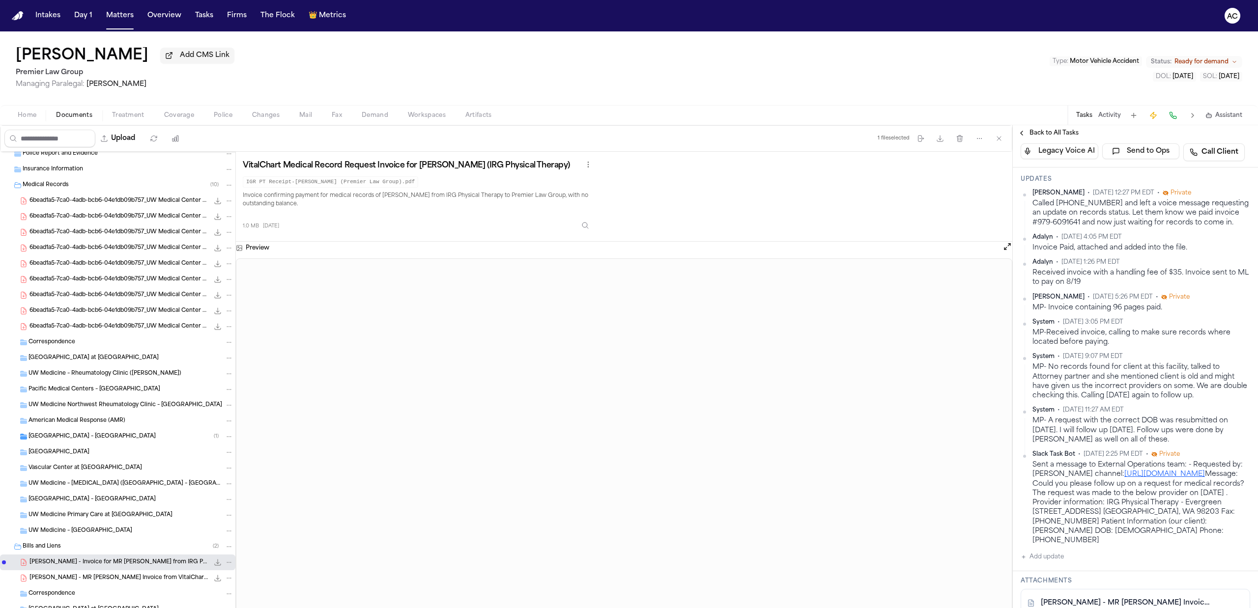
scroll to position [262, 0]
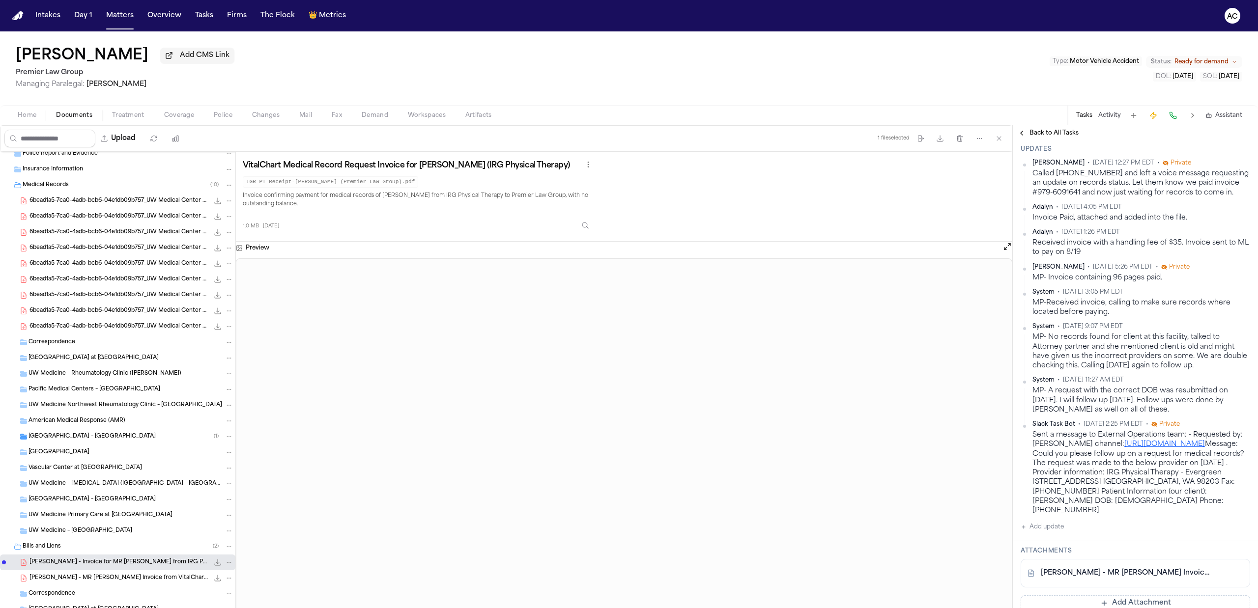
click at [1048, 531] on button "Add update" at bounding box center [1042, 527] width 43 height 12
drag, startPoint x: 1061, startPoint y: 537, endPoint x: 1066, endPoint y: 536, distance: 5.0
click at [1061, 537] on textarea "Add your update" at bounding box center [1142, 535] width 210 height 20
paste textarea "**********"
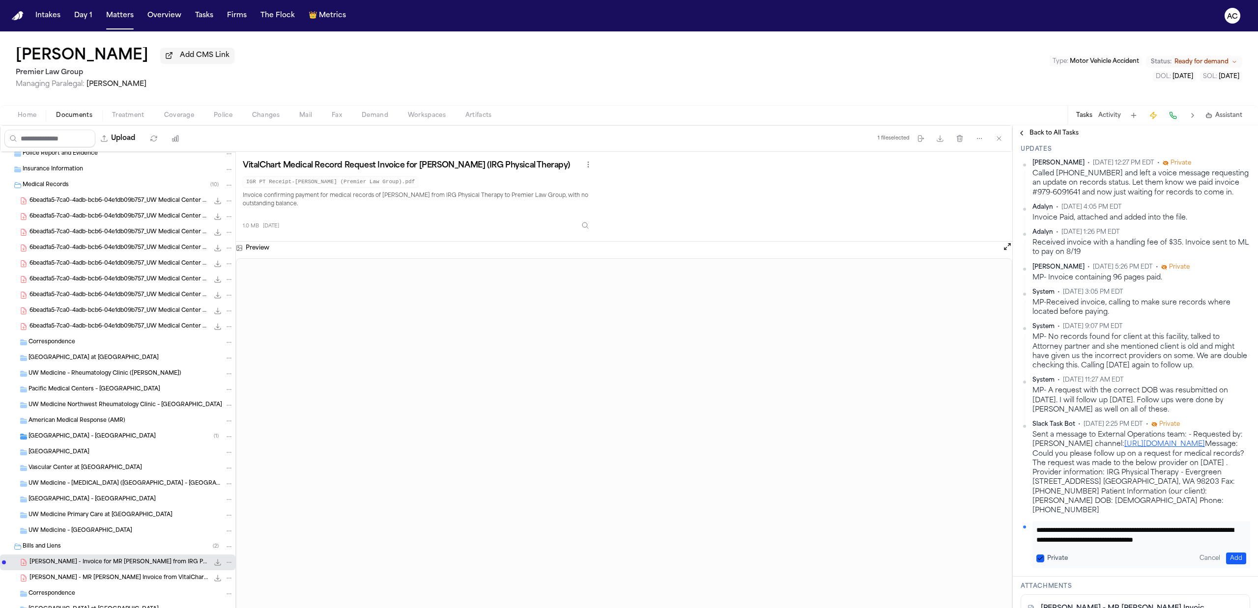
scroll to position [9, 0]
drag, startPoint x: 1066, startPoint y: 536, endPoint x: 1111, endPoint y: 541, distance: 46.0
click at [1111, 541] on textarea "**********" at bounding box center [1137, 535] width 200 height 20
type textarea "**********"
click at [1228, 557] on button "Add" at bounding box center [1236, 559] width 20 height 12
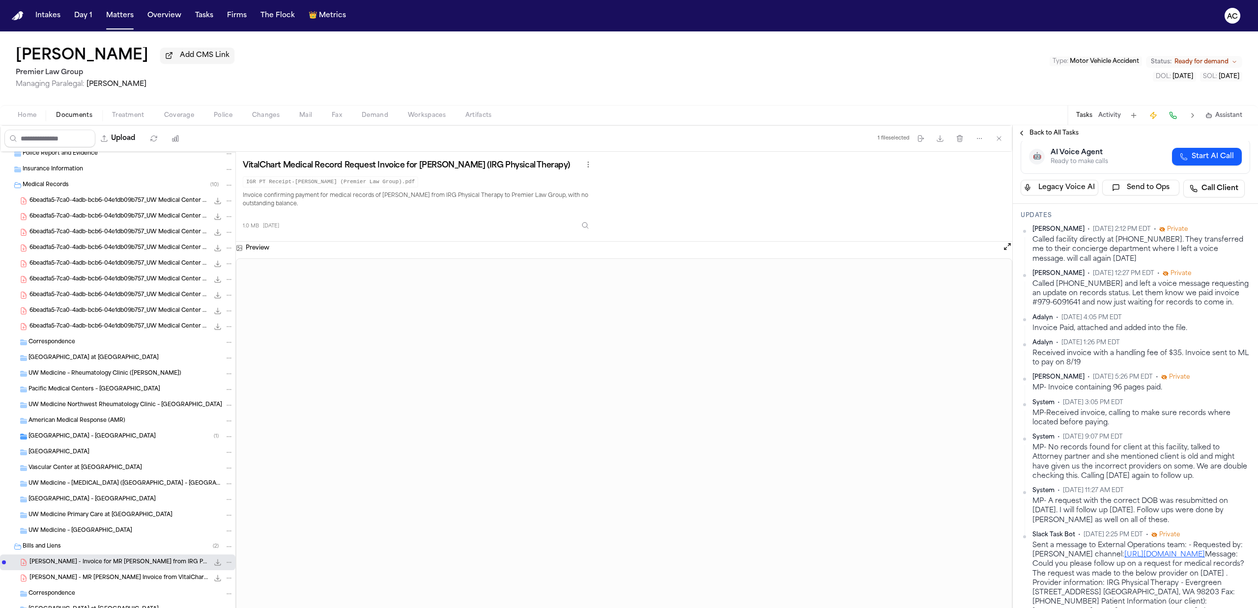
scroll to position [0, 0]
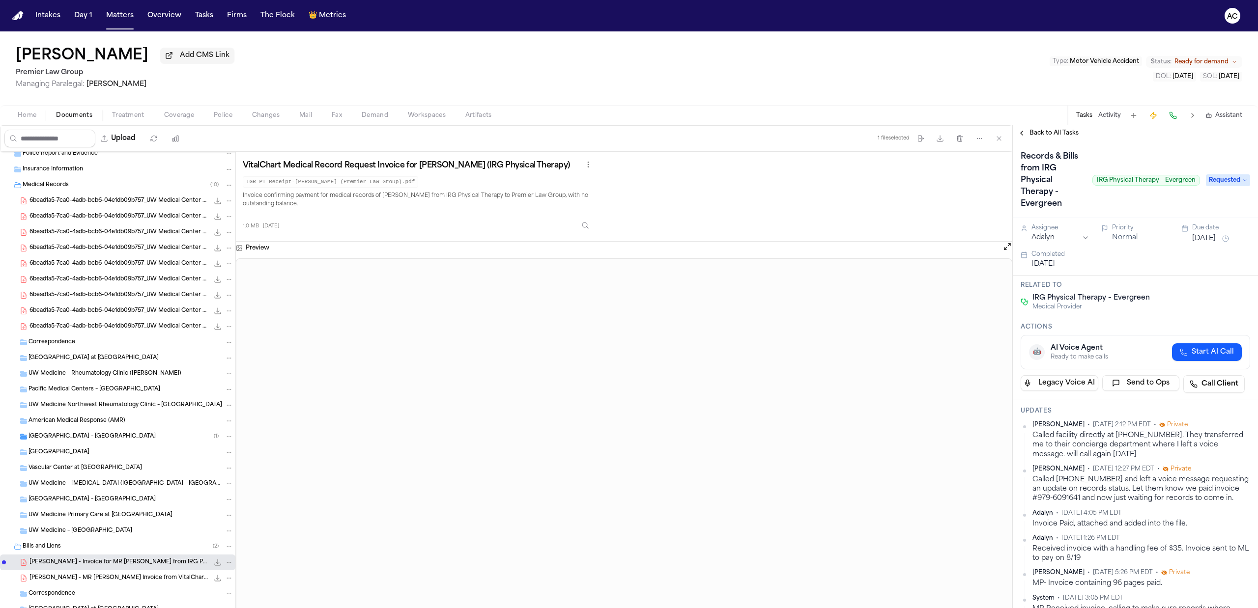
click at [107, 197] on span "6bead1a5-7ca0-4adb-bcb6-04e1db09b757_UW Medical Center Records_Sharon Jones_Par…" at bounding box center [118, 201] width 179 height 8
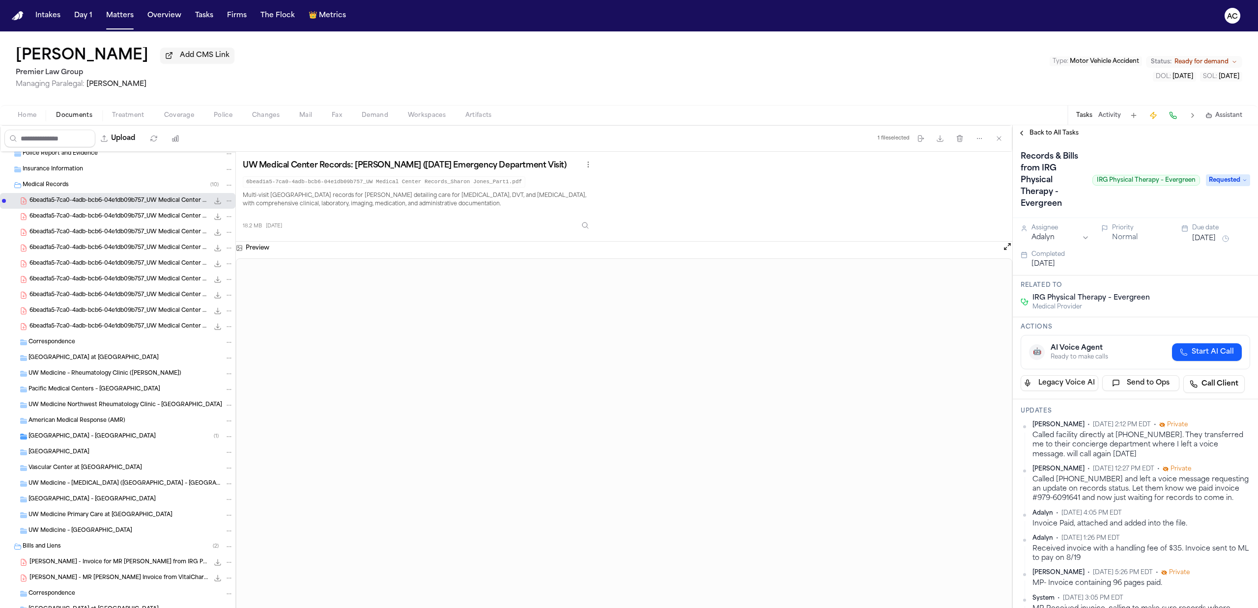
click at [1062, 128] on div "Back to All Tasks" at bounding box center [1135, 133] width 245 height 16
click at [1059, 132] on span "Back to All Tasks" at bounding box center [1054, 133] width 49 height 8
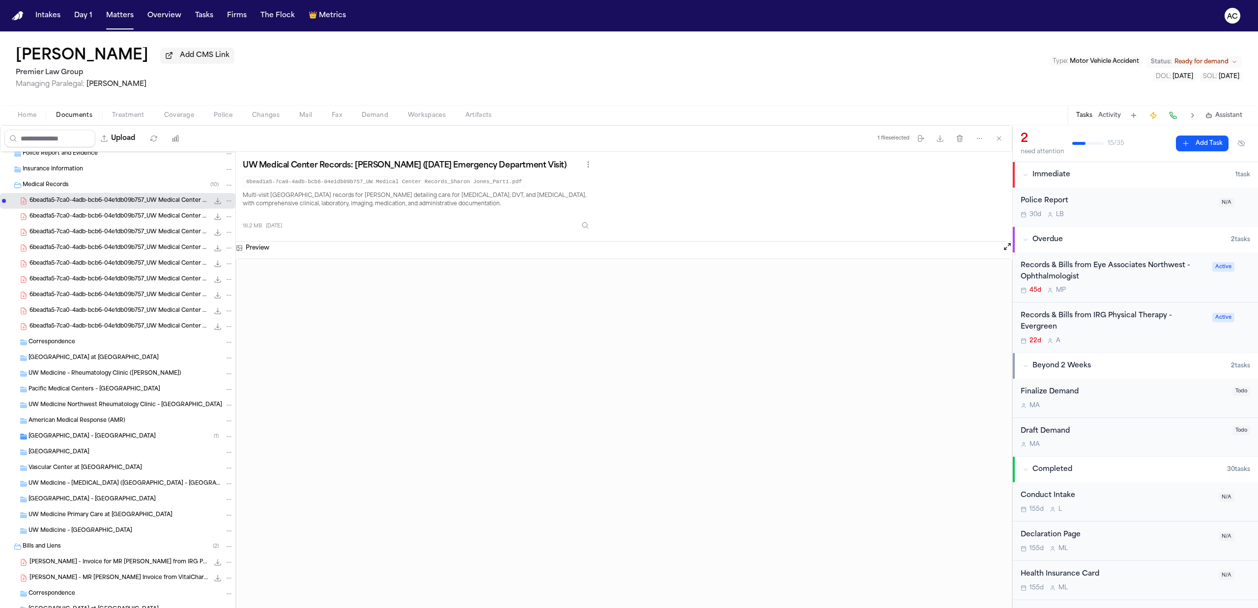
click at [1051, 270] on div "Records & Bills from Eye Associates Northwest - Ophthalmologist" at bounding box center [1114, 271] width 186 height 23
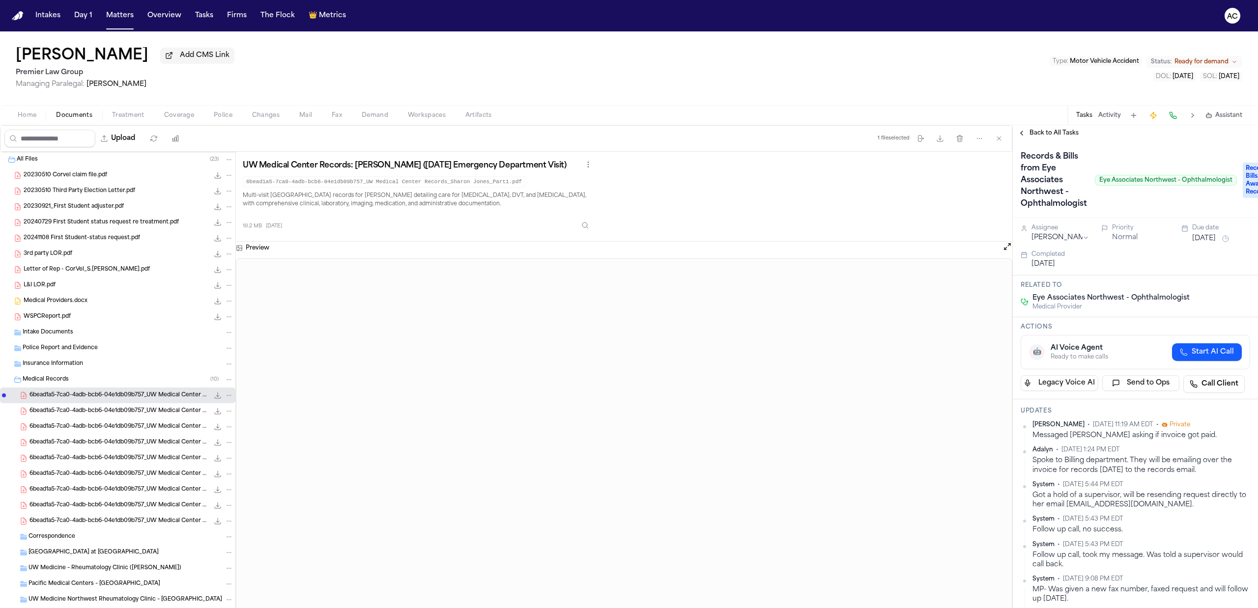
drag, startPoint x: 1011, startPoint y: 517, endPoint x: 825, endPoint y: 203, distance: 364.7
click at [825, 203] on div "UW Medical Center Records: Sharon Jones (June 2024 Emergency Department Visit) …" at bounding box center [624, 197] width 763 height 76
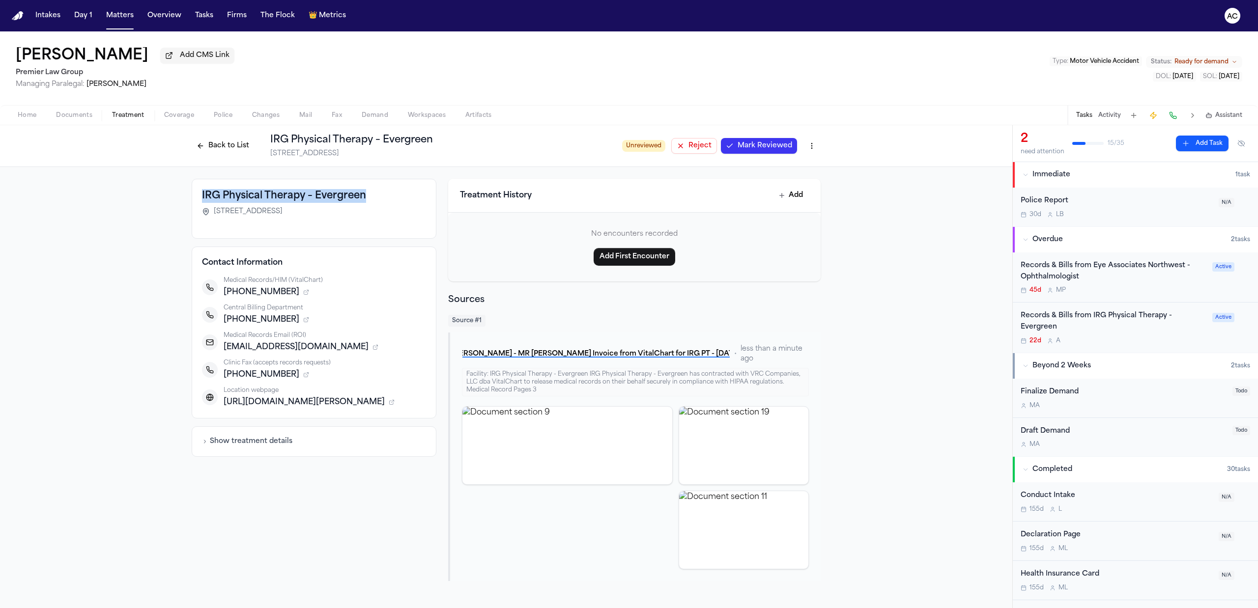
drag, startPoint x: 370, startPoint y: 201, endPoint x: 199, endPoint y: 195, distance: 170.7
click at [199, 195] on div "IRG Physical Therapy – Evergreen [STREET_ADDRESS]" at bounding box center [314, 209] width 245 height 60
copy h3 "IRG Physical Therapy – Evergreen"
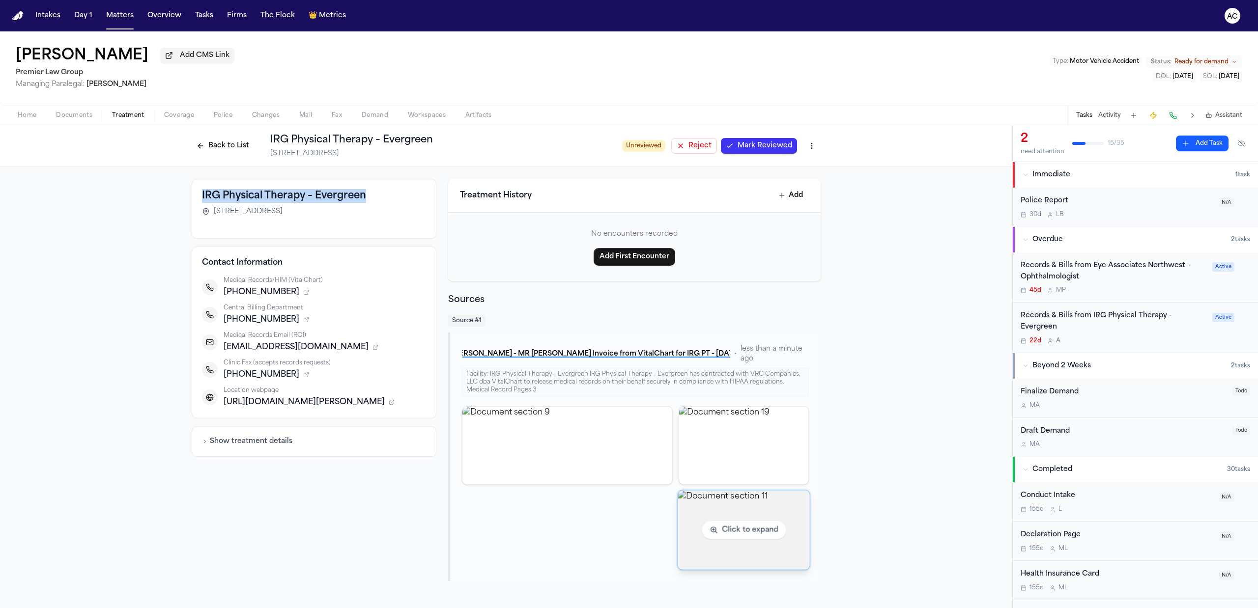
click at [733, 529] on img "View document section 11" at bounding box center [744, 530] width 132 height 79
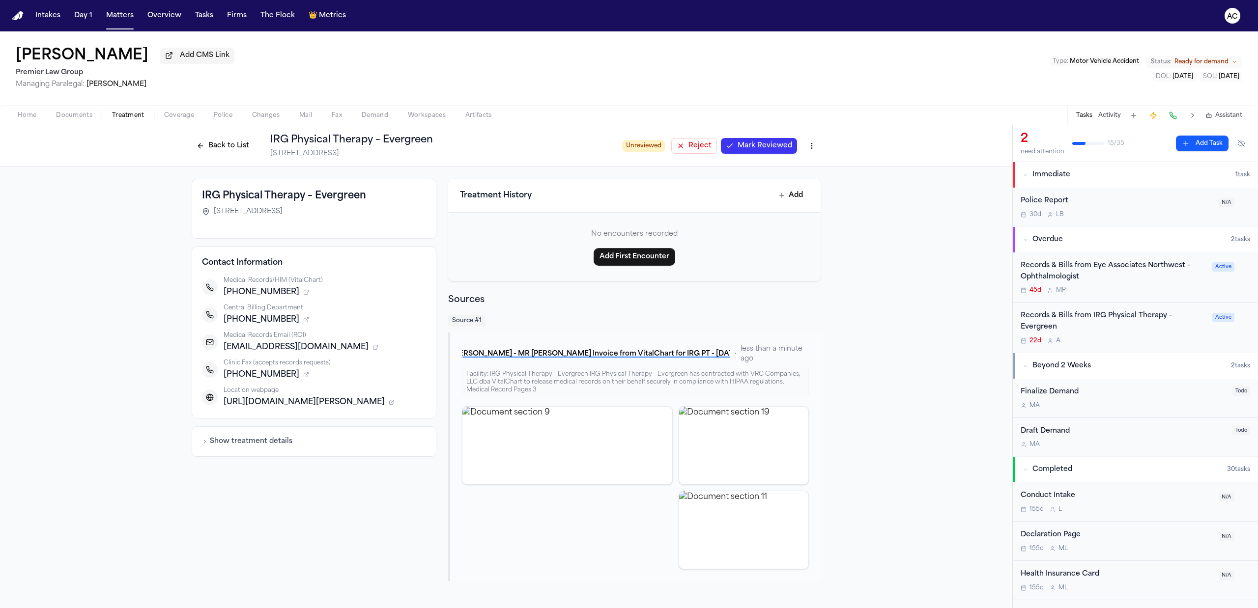
click at [219, 148] on button "Back to List" at bounding box center [223, 146] width 62 height 16
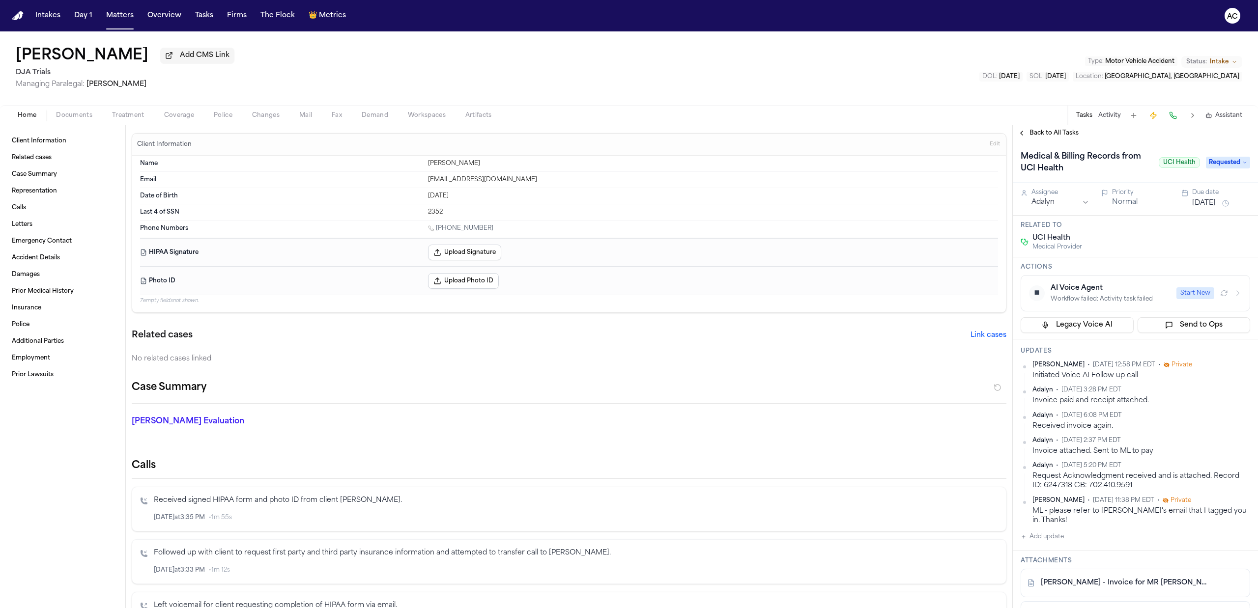
click at [1234, 297] on icon "button" at bounding box center [1238, 293] width 8 height 8
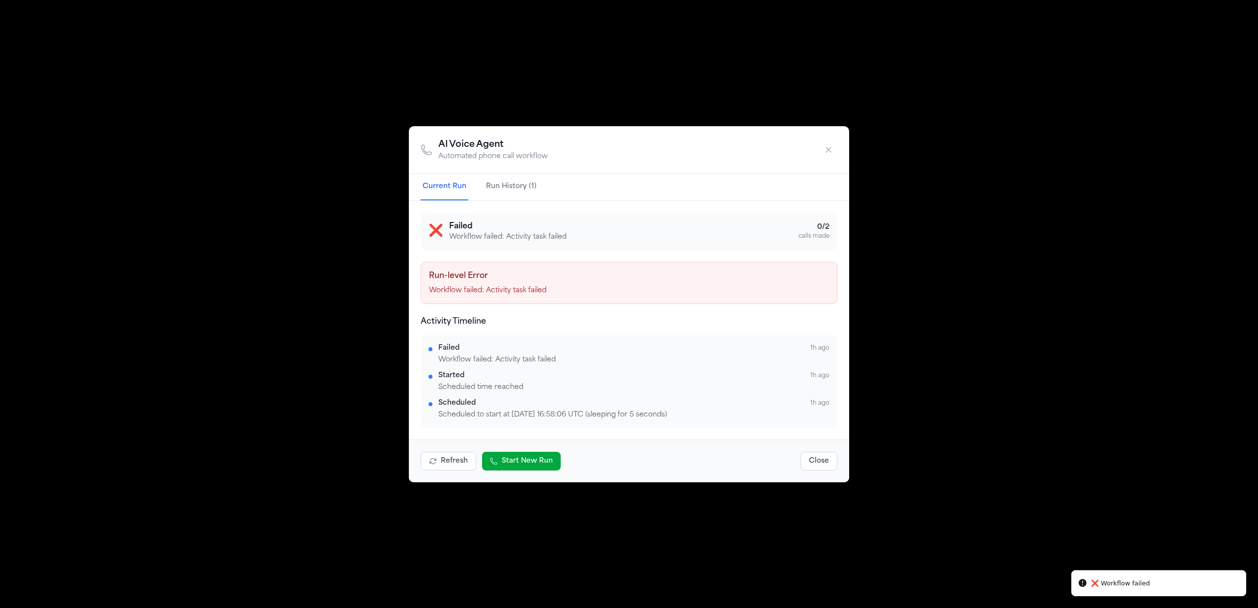
click at [302, 352] on div "AI Voice Agent Automated phone call workflow Current Run Run History (1) ❌ Fail…" at bounding box center [629, 304] width 1258 height 608
click at [366, 125] on div "AI Voice Agent Automated phone call workflow Current Run Run History (1) ❌ Fail…" at bounding box center [629, 304] width 1258 height 608
click at [360, 113] on div "AI Voice Agent Automated phone call workflow Current Run Run History (1) ❌ Fail…" at bounding box center [629, 304] width 1258 height 608
click at [824, 152] on icon "button" at bounding box center [829, 150] width 10 height 10
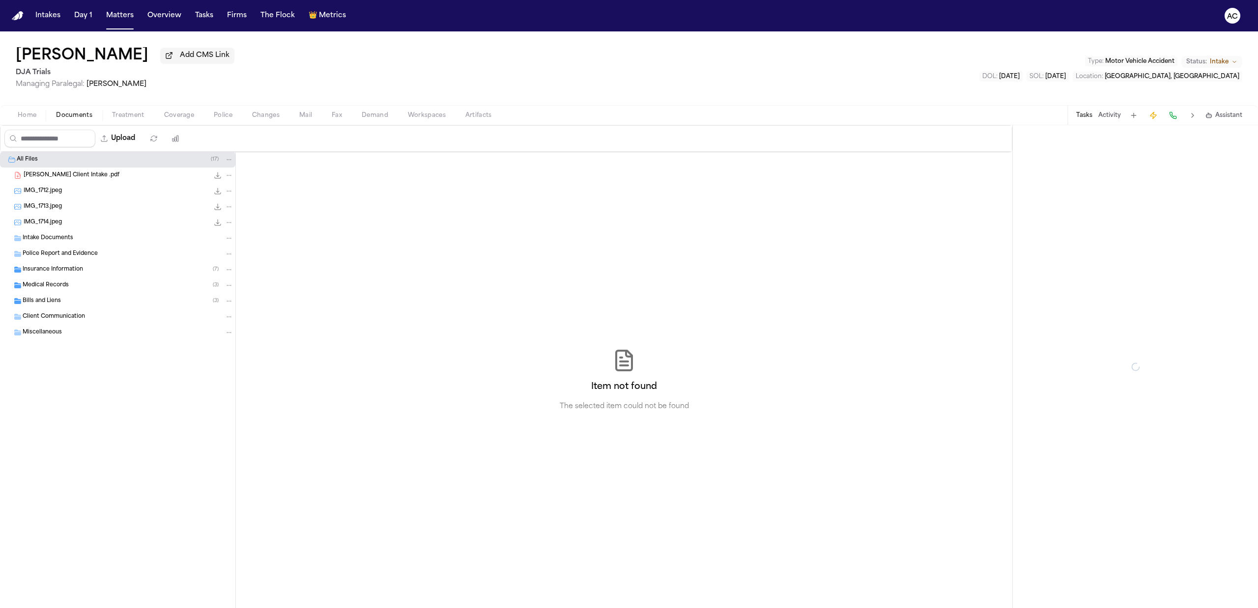
click at [73, 116] on span "Documents" at bounding box center [74, 116] width 36 height 8
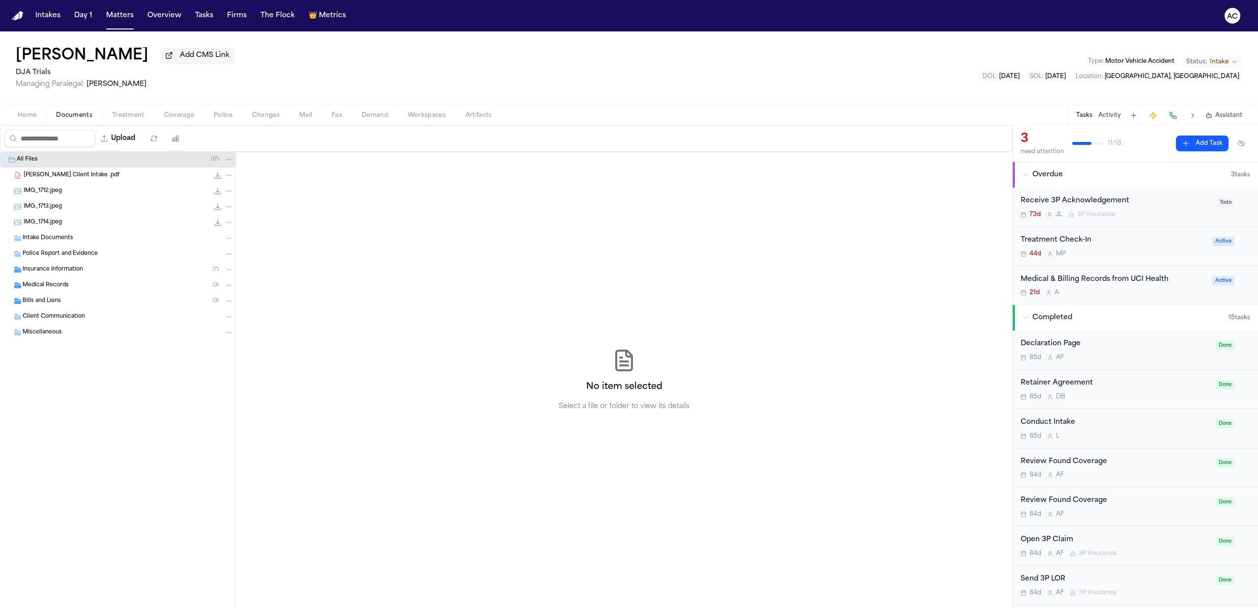
click at [118, 115] on span "Treatment" at bounding box center [128, 116] width 32 height 8
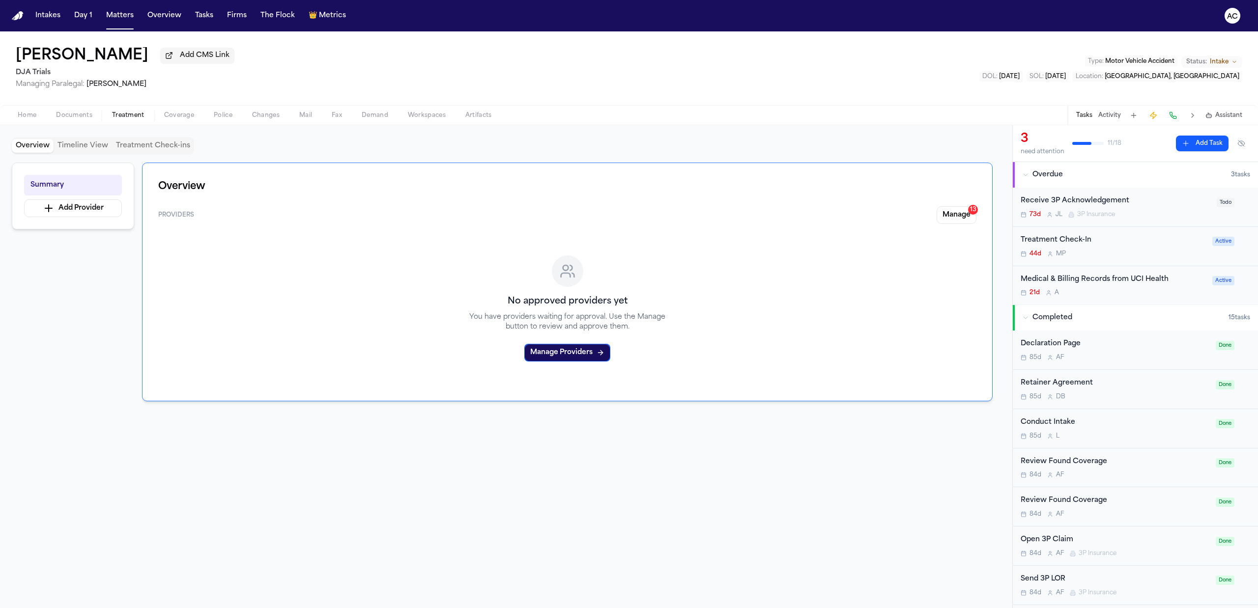
click at [1078, 279] on div "Medical & Billing Records from UCI Health" at bounding box center [1114, 279] width 186 height 11
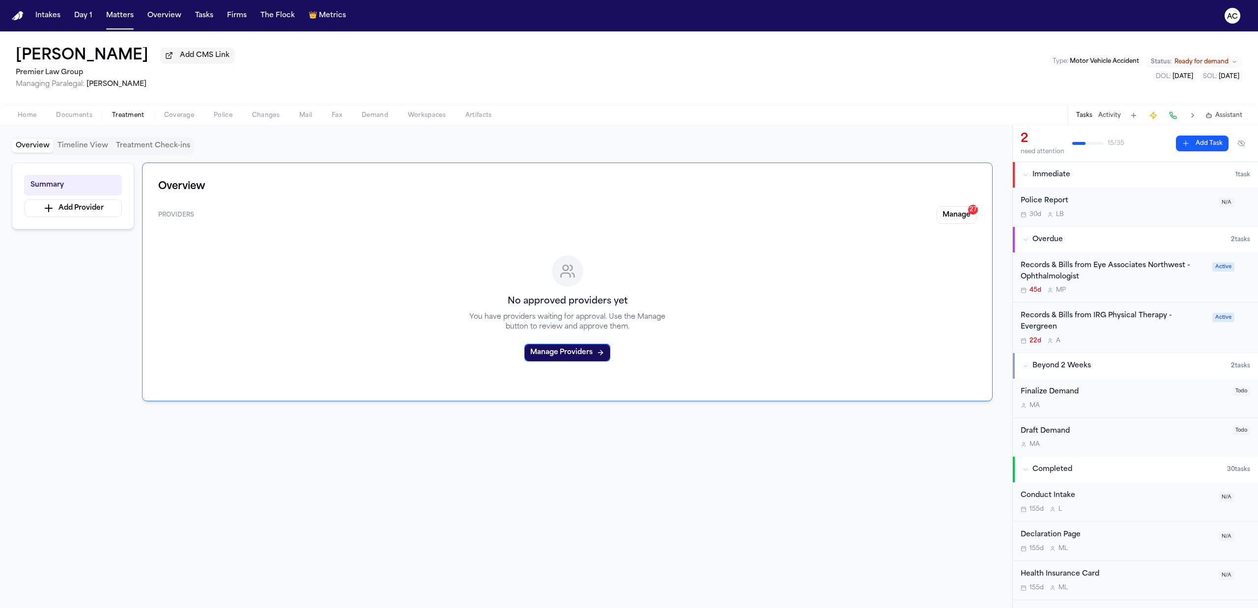
click at [1059, 272] on div "Records & Bills from Eye Associates Northwest - Ophthalmologist" at bounding box center [1114, 271] width 186 height 23
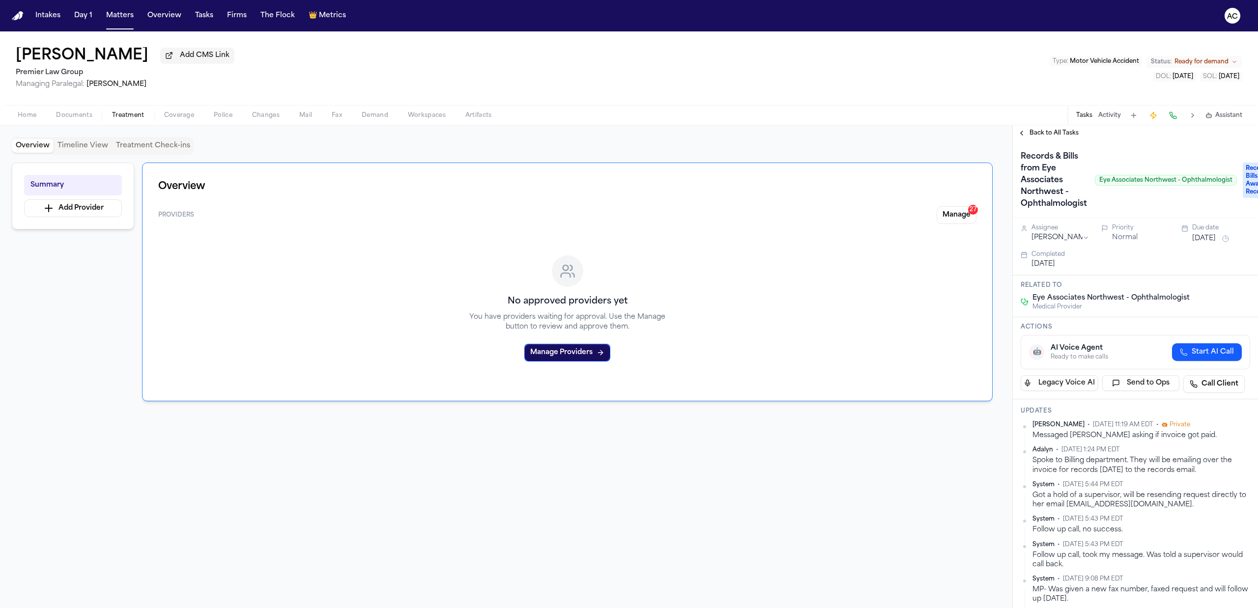
click at [1084, 301] on span "Eye Associates Northwest - Ophthalmologist" at bounding box center [1111, 298] width 157 height 10
click at [1078, 299] on span "Eye Associates Northwest - Ophthalmologist" at bounding box center [1111, 298] width 157 height 10
click at [1029, 299] on div "Eye Associates Northwest - Ophthalmologist Medical Provider" at bounding box center [1105, 302] width 169 height 18
click at [1023, 301] on icon at bounding box center [1025, 302] width 8 height 8
click at [1151, 180] on span "Eye Associates Northwest - Ophthalmologist" at bounding box center [1166, 180] width 142 height 11
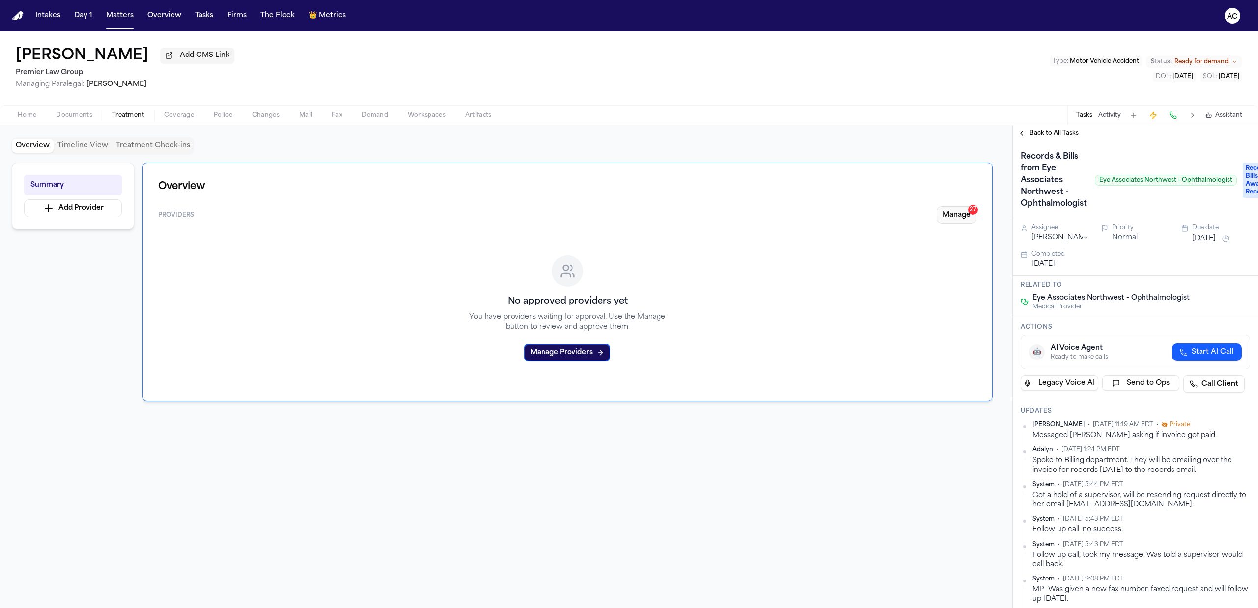
click at [947, 207] on button "Manage 27" at bounding box center [957, 215] width 40 height 18
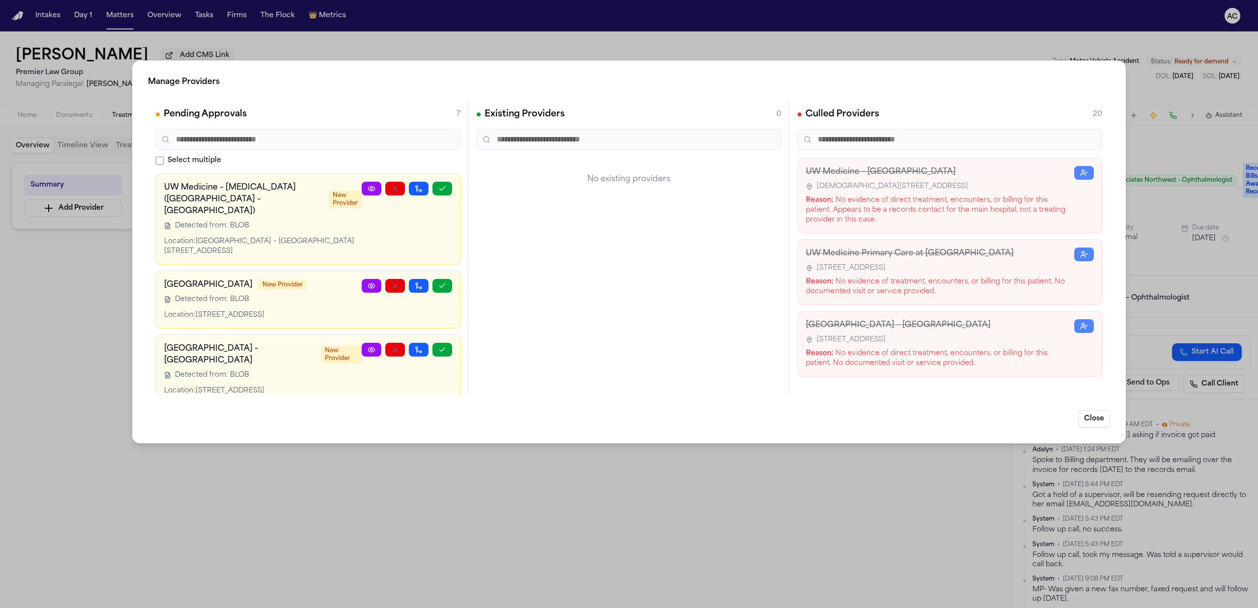
click at [358, 511] on div "Manage Providers Pending Approvals 7 Select multiple UW Medicine – Radiology (U…" at bounding box center [629, 304] width 1258 height 608
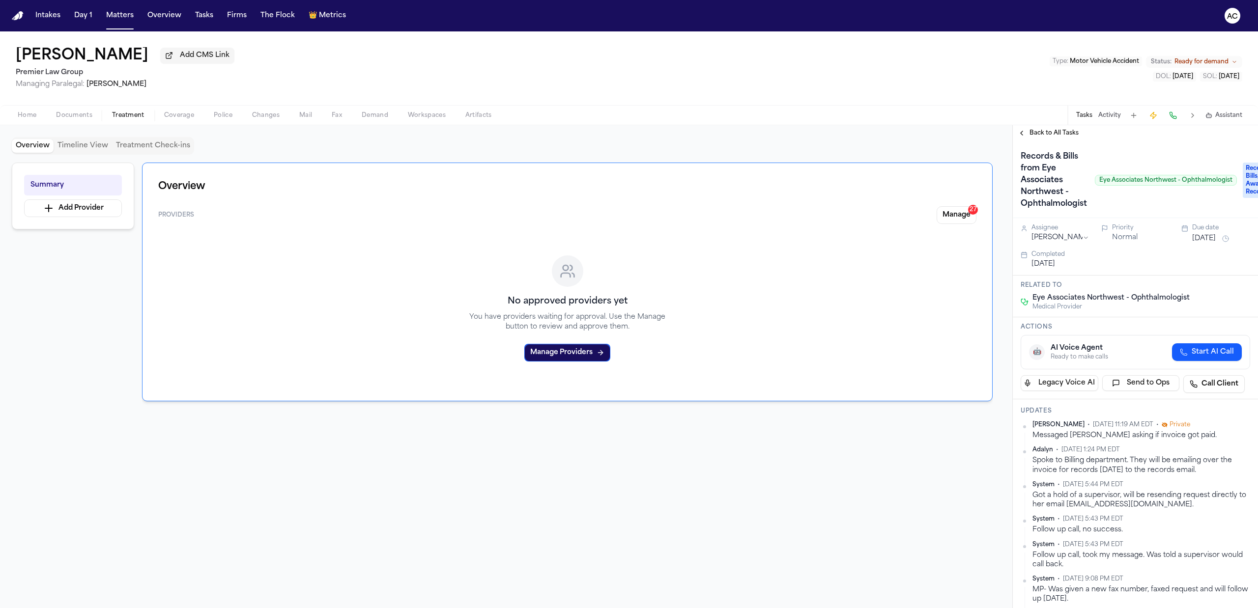
click at [420, 117] on span "Workspaces" at bounding box center [427, 116] width 38 height 8
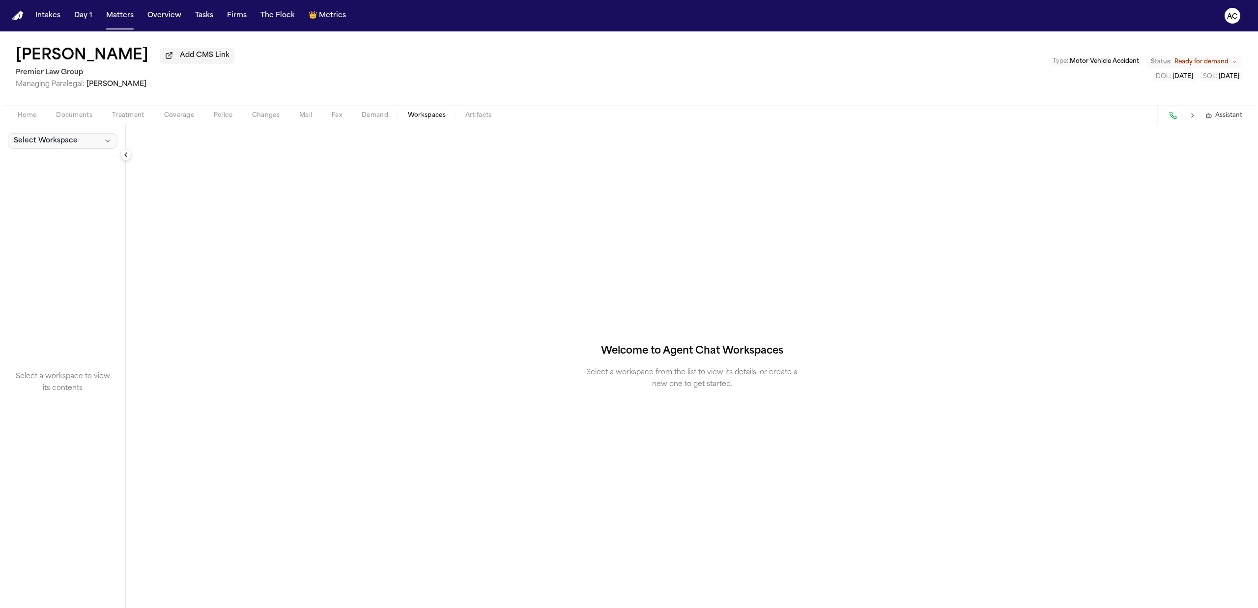
click at [48, 146] on button "Select Workspace" at bounding box center [63, 141] width 110 height 16
click at [48, 166] on span "Finch Agent Demand" at bounding box center [55, 163] width 89 height 10
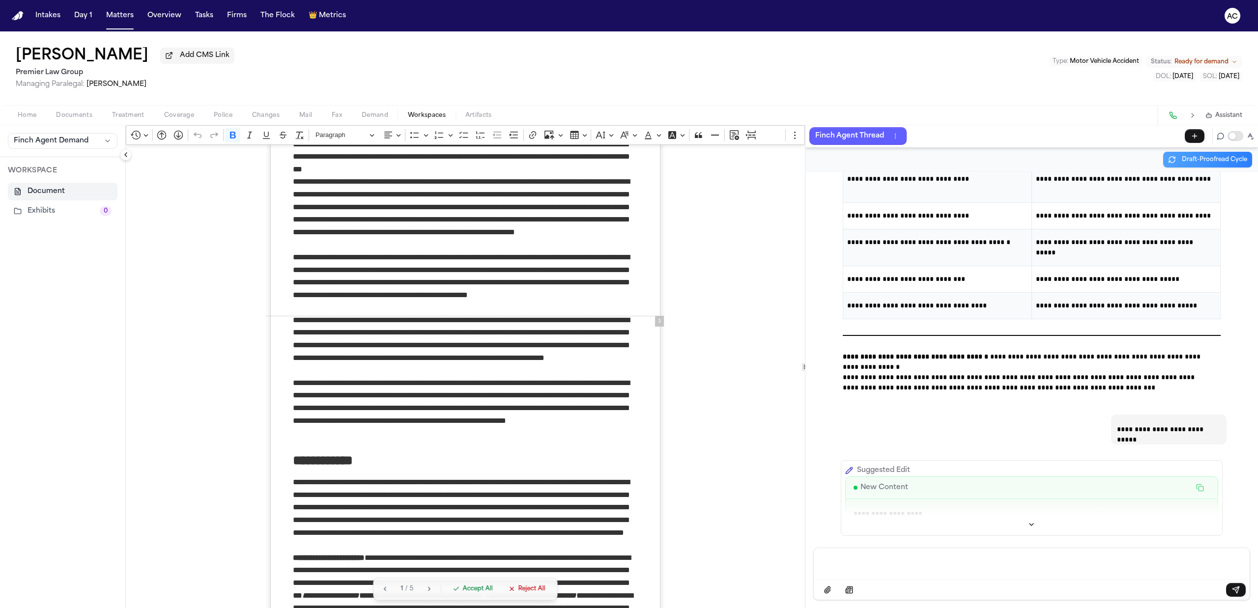
scroll to position [89113, 0]
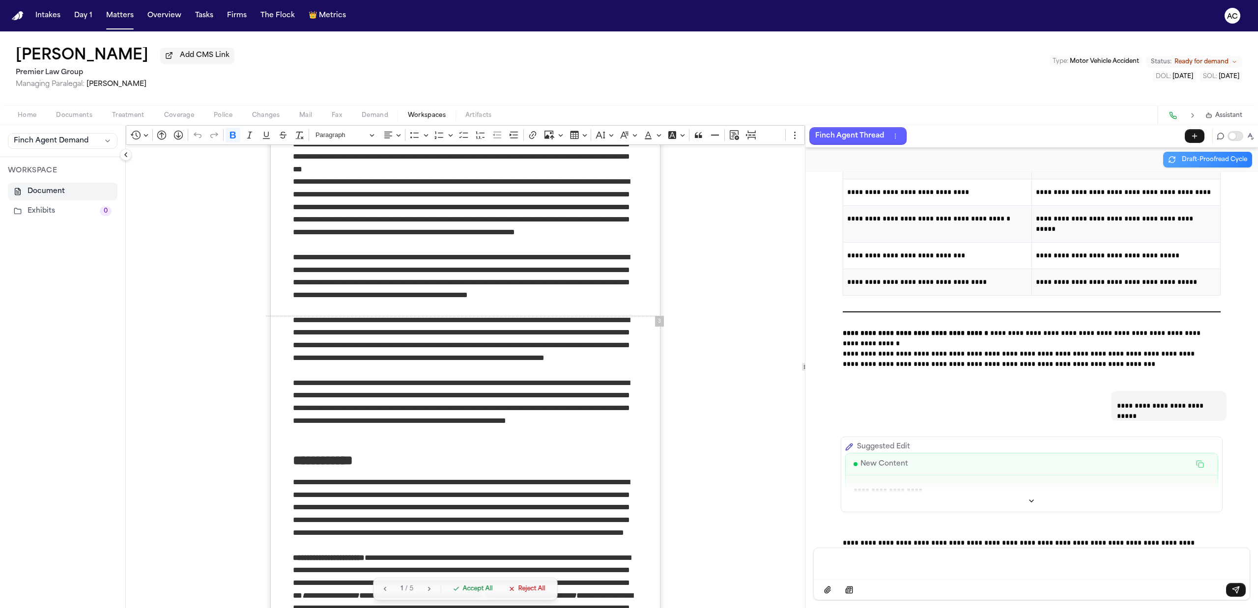
click at [368, 115] on span "Demand" at bounding box center [375, 116] width 27 height 8
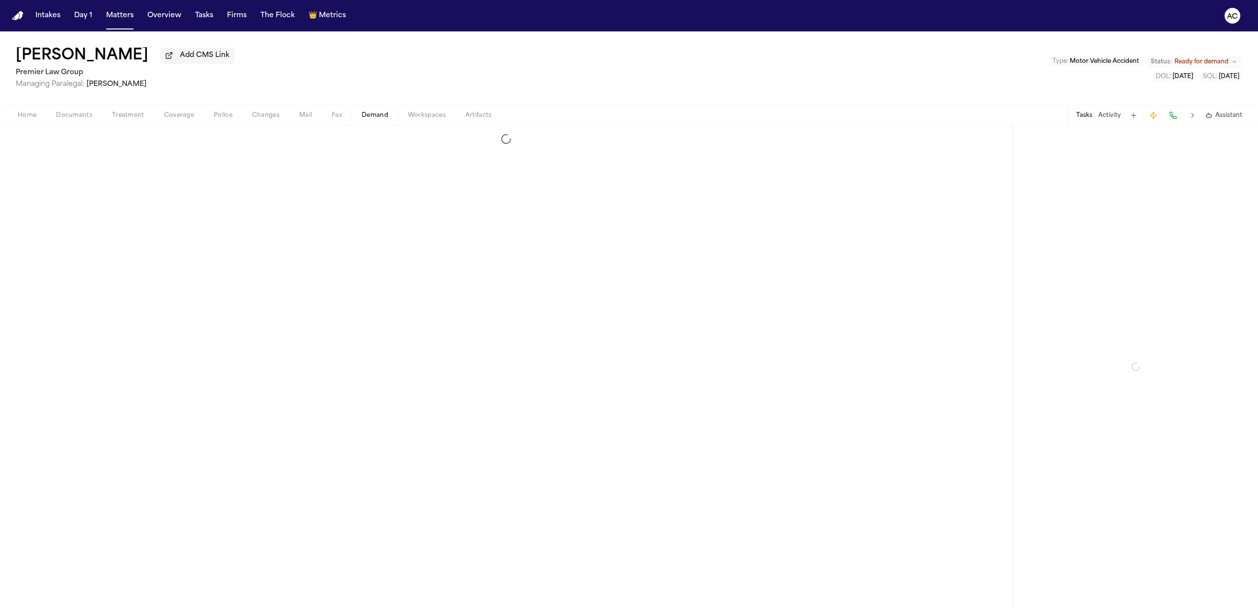
select select "**********"
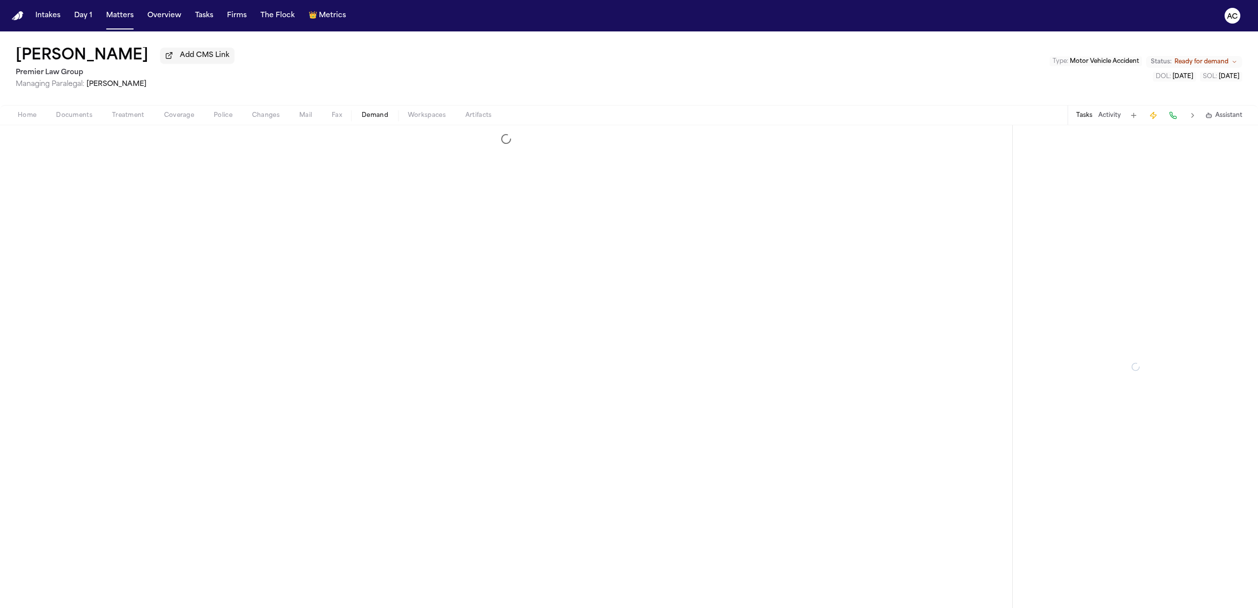
select select "**********"
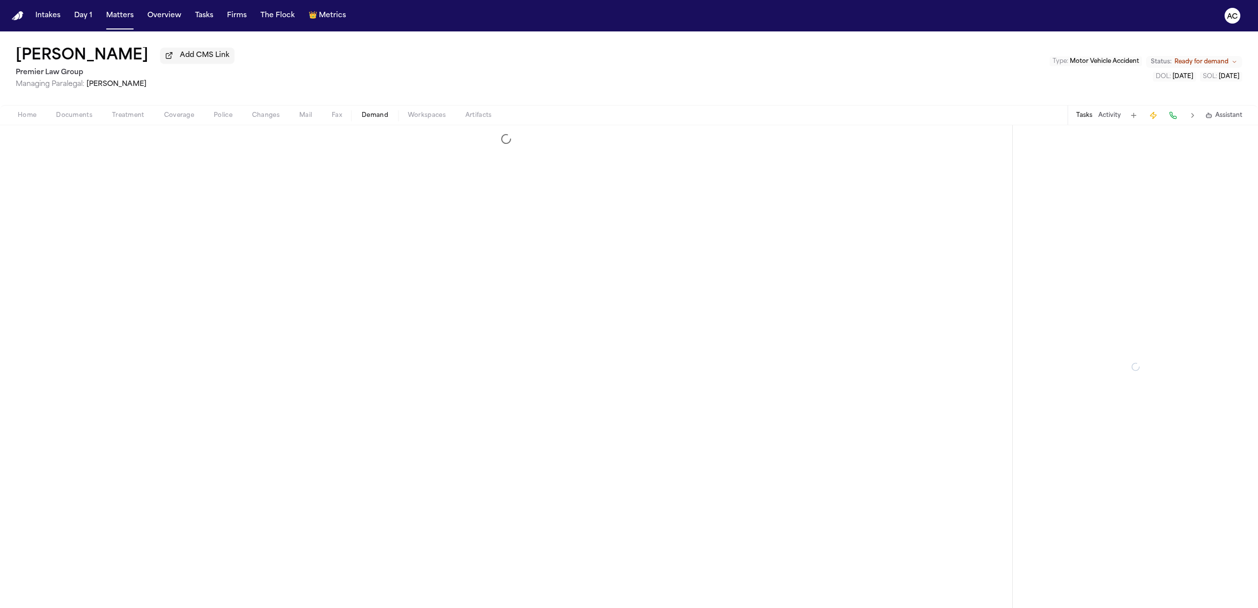
select select "**********"
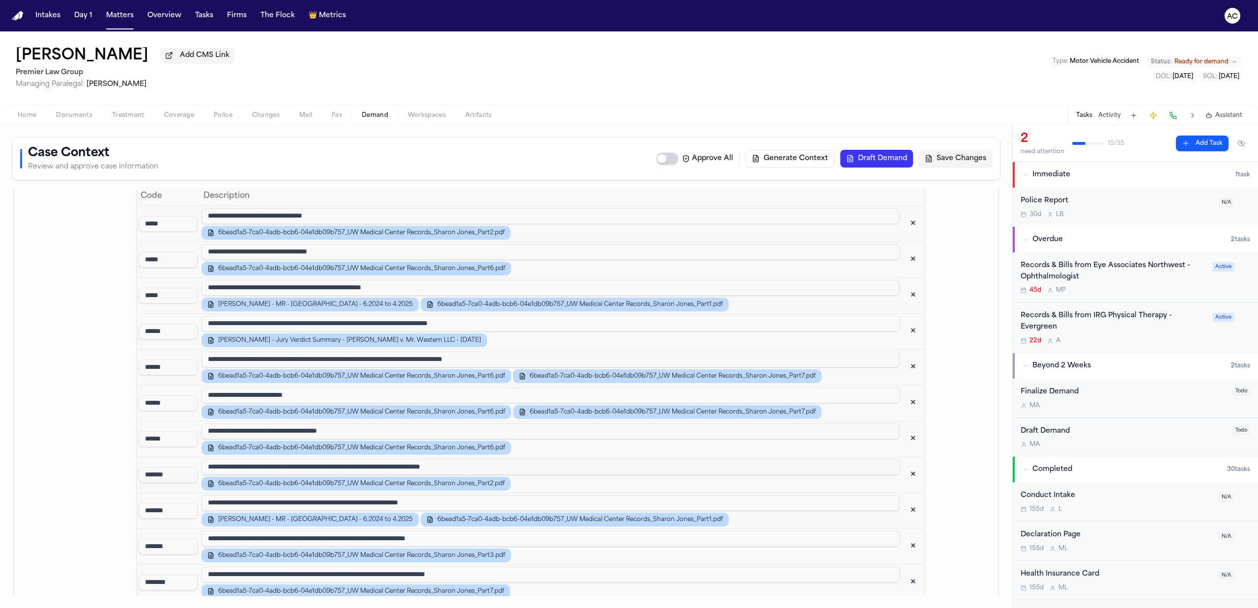
scroll to position [852, 0]
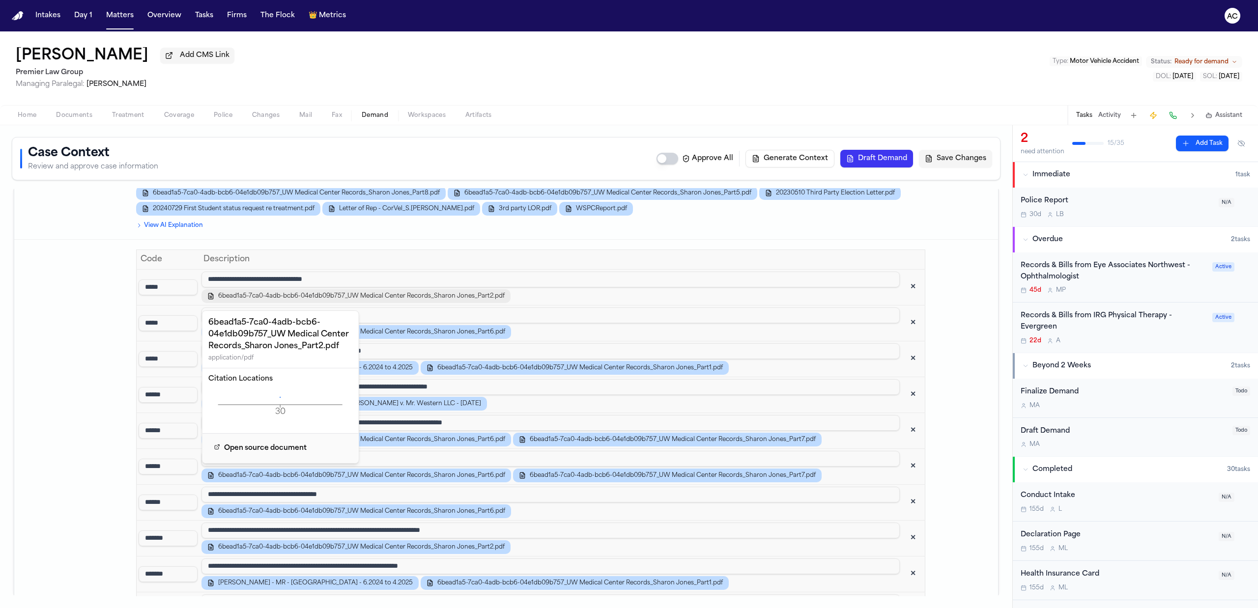
click at [307, 300] on span "6bead1a5-7ca0-4adb-bcb6-04e1db09b757_UW Medical Center Records_Sharon Jones_Par…" at bounding box center [361, 296] width 287 height 8
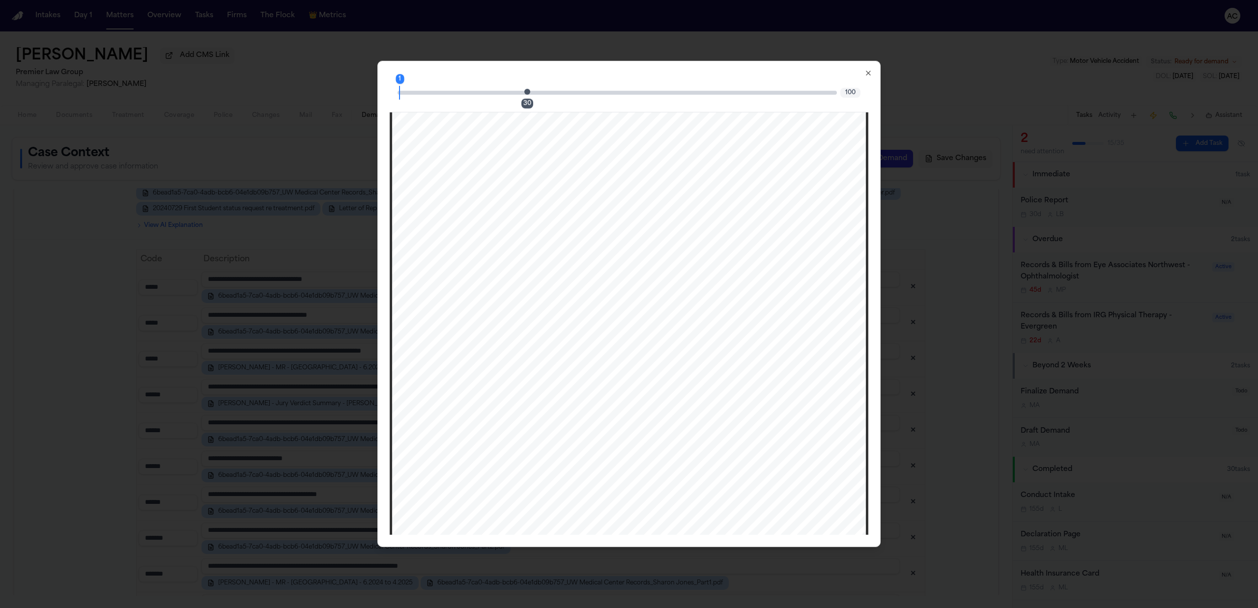
scroll to position [18549, 0]
click at [531, 107] on div "30" at bounding box center [527, 103] width 12 height 10
click at [868, 75] on icon "button" at bounding box center [869, 73] width 8 height 8
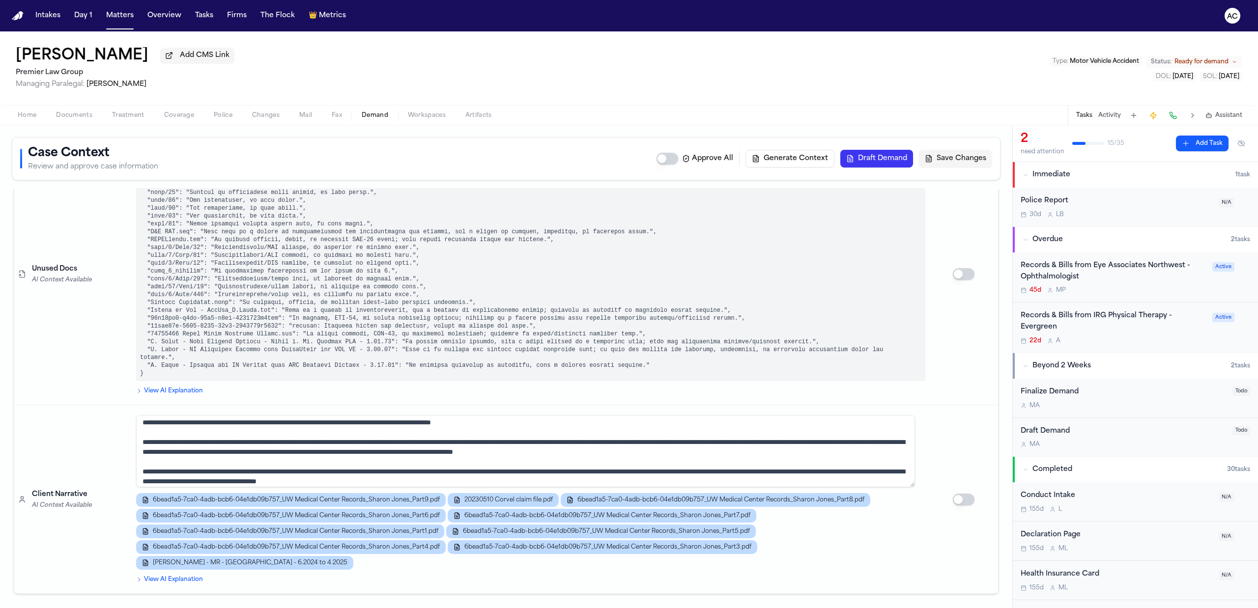
scroll to position [65, 0]
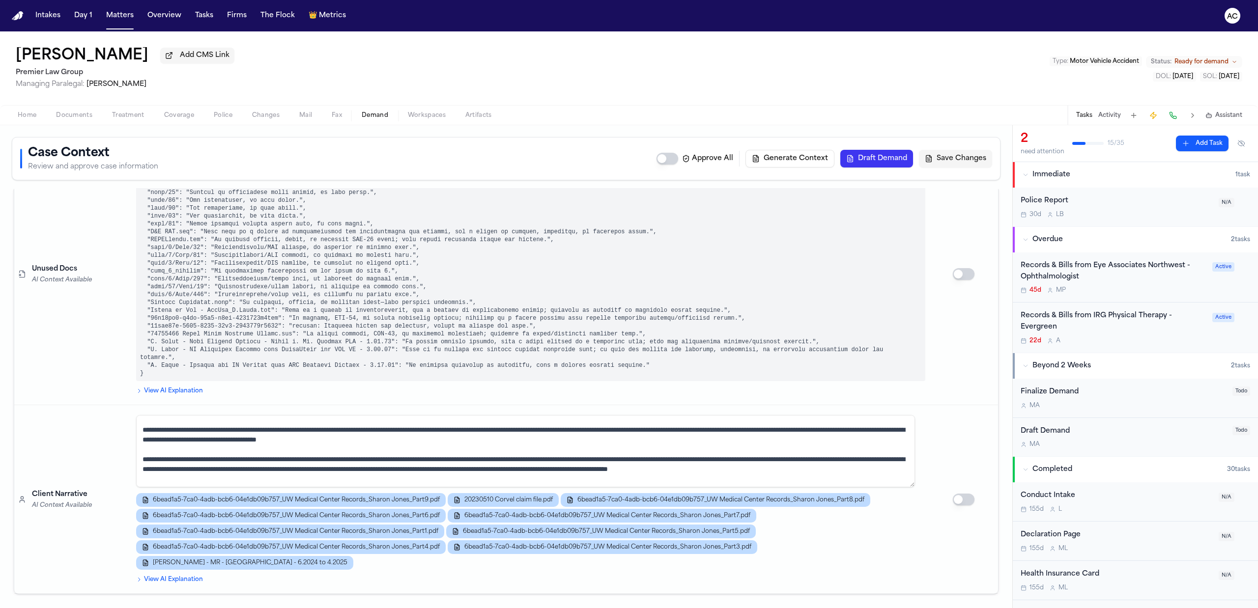
click at [1081, 266] on div "Records & Bills from Eye Associates Northwest - Ophthalmologist" at bounding box center [1114, 271] width 186 height 23
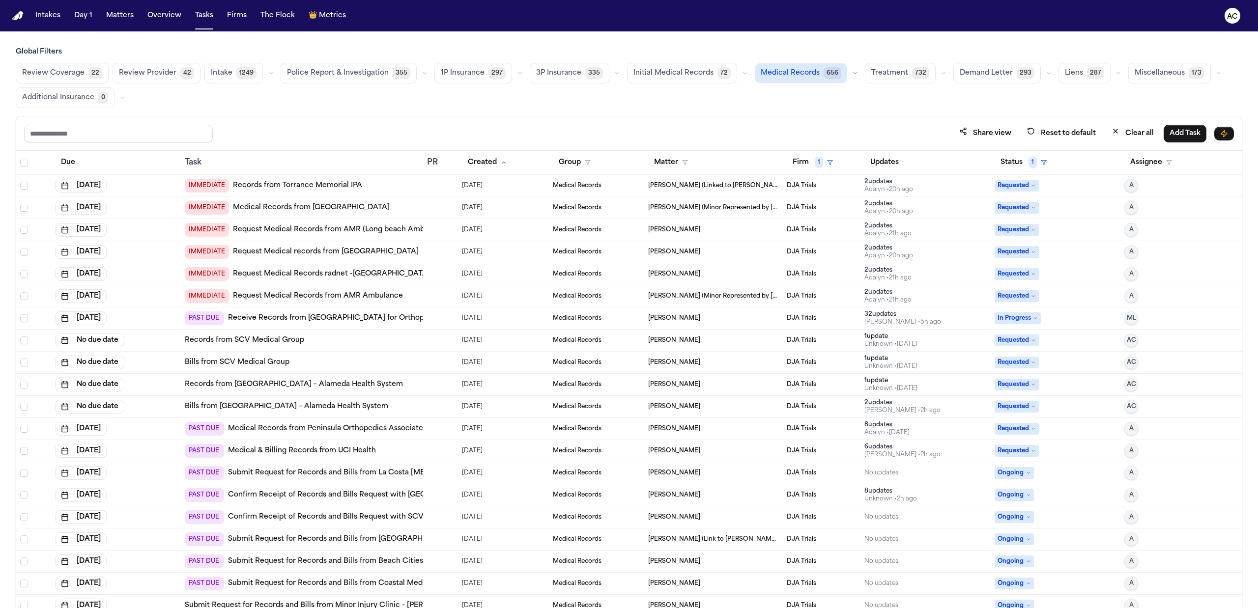
click at [320, 185] on link "Records from Torrance Memorial IPA" at bounding box center [297, 186] width 129 height 10
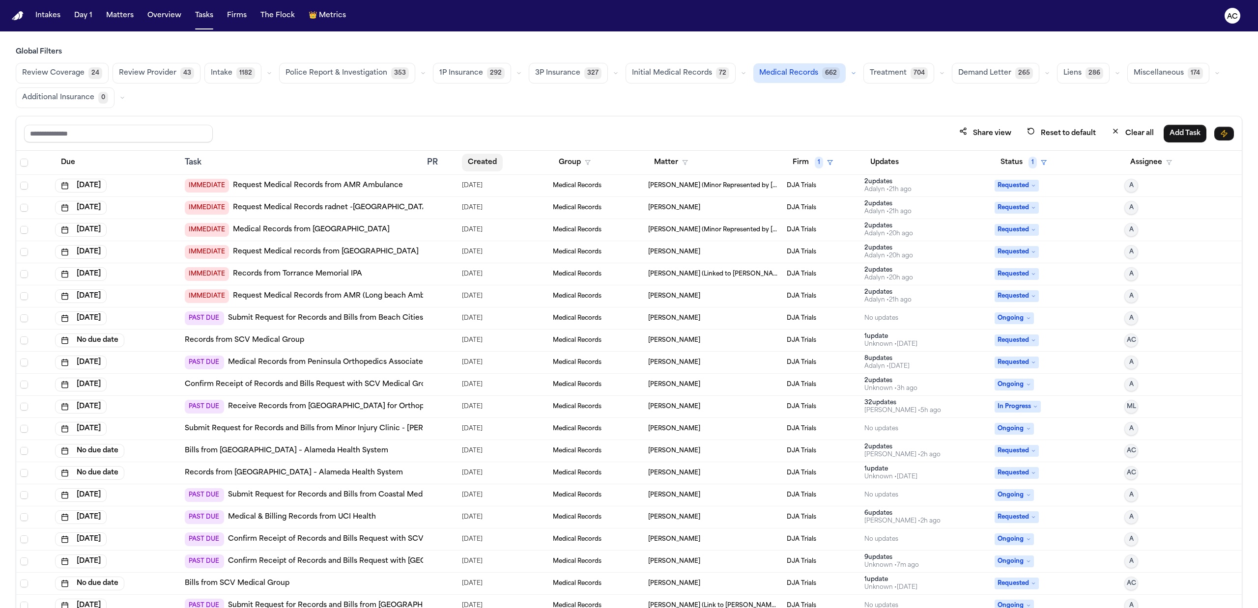
click at [483, 162] on button "Created" at bounding box center [482, 163] width 41 height 18
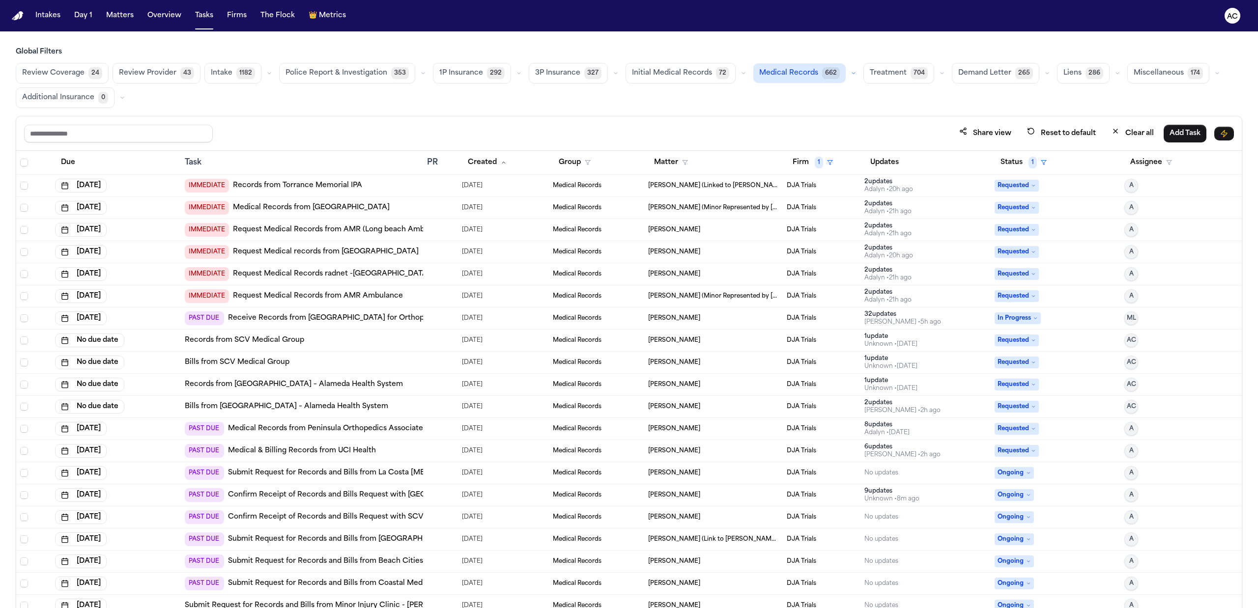
click at [218, 340] on link "Records from SCV Medical Group" at bounding box center [244, 341] width 119 height 10
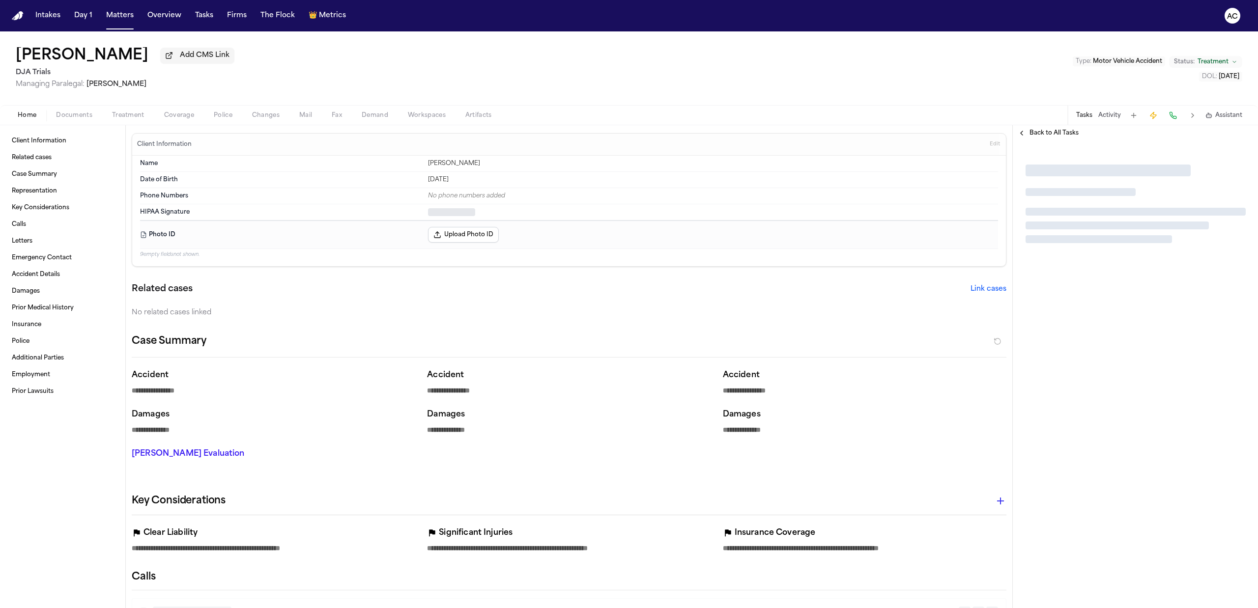
type textarea "*"
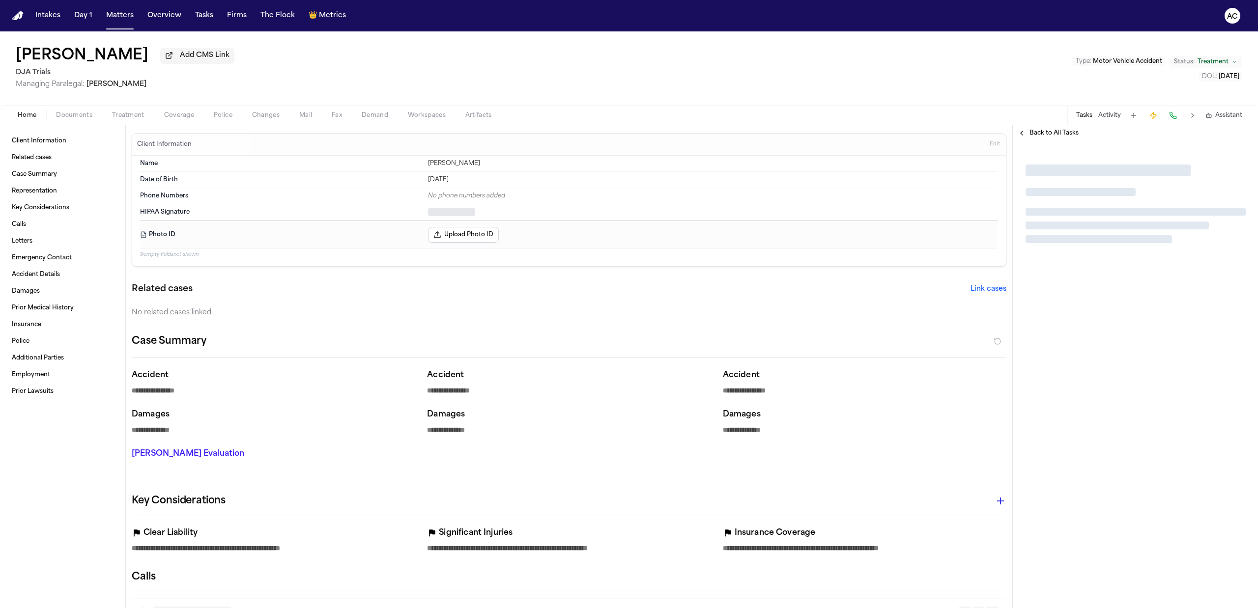
type textarea "*"
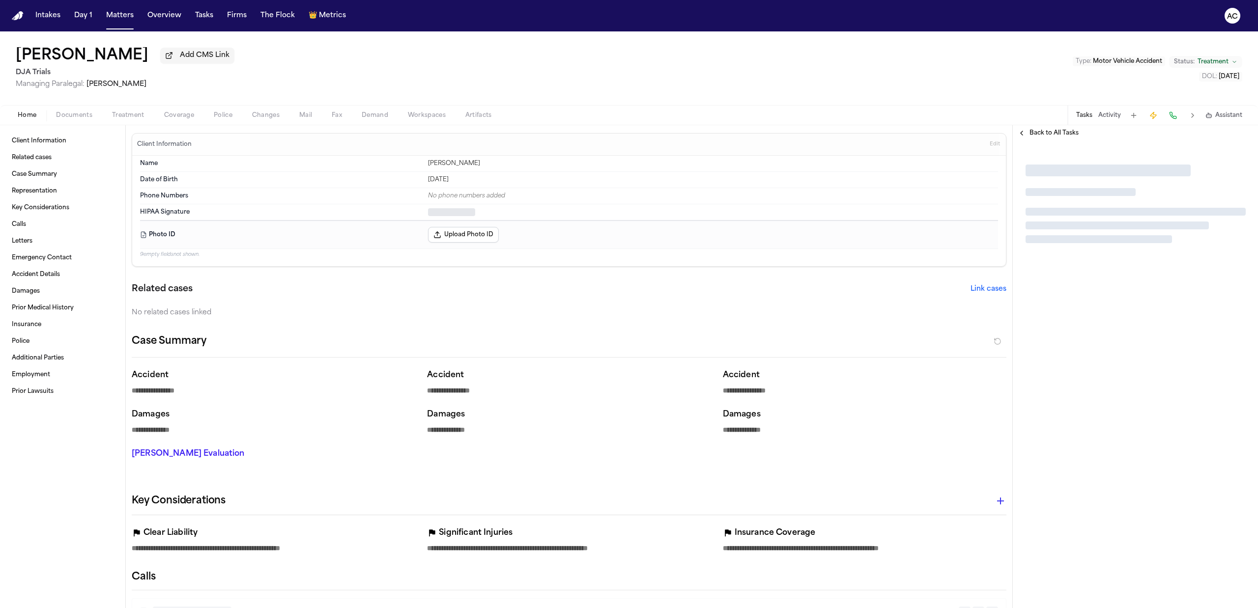
type textarea "*"
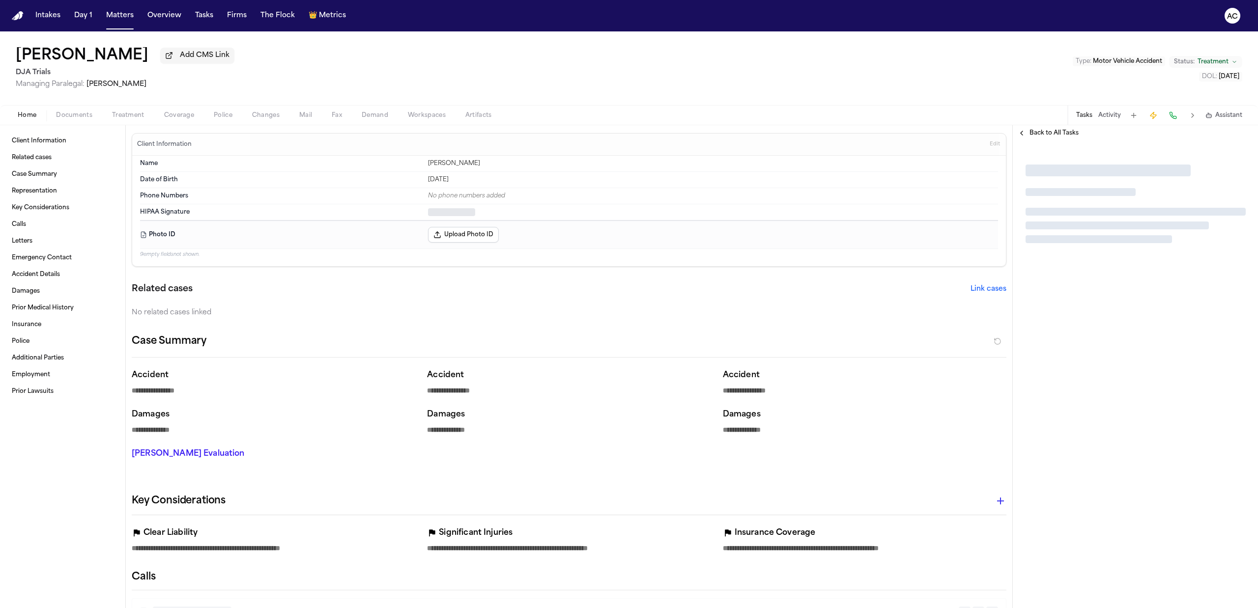
type textarea "*"
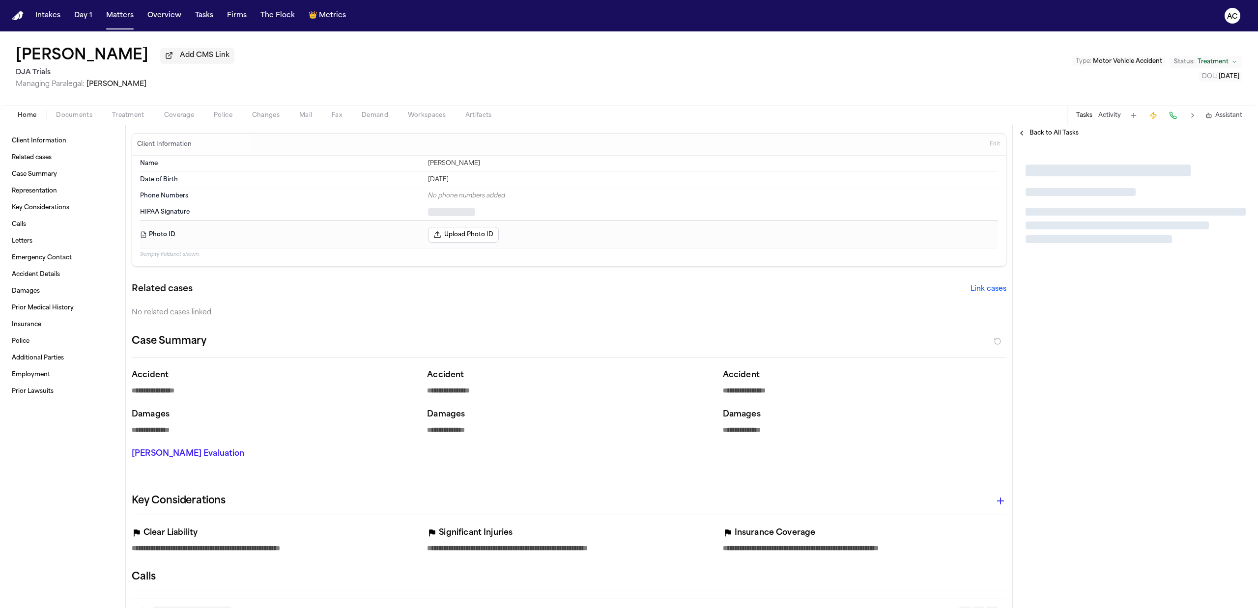
type textarea "*"
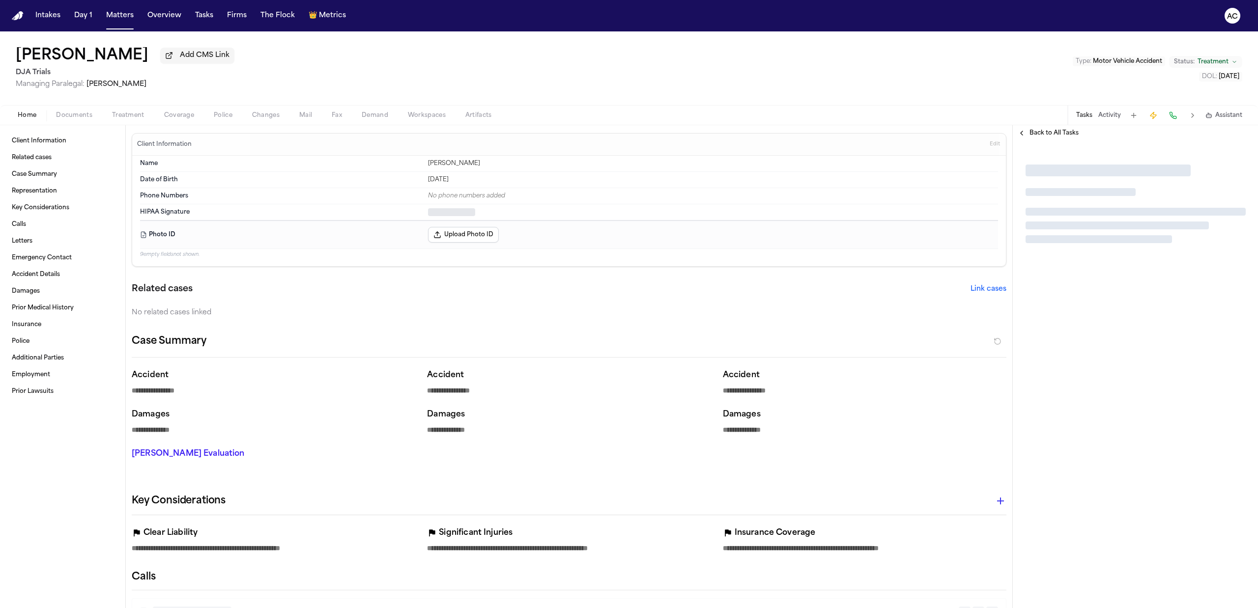
type textarea "*"
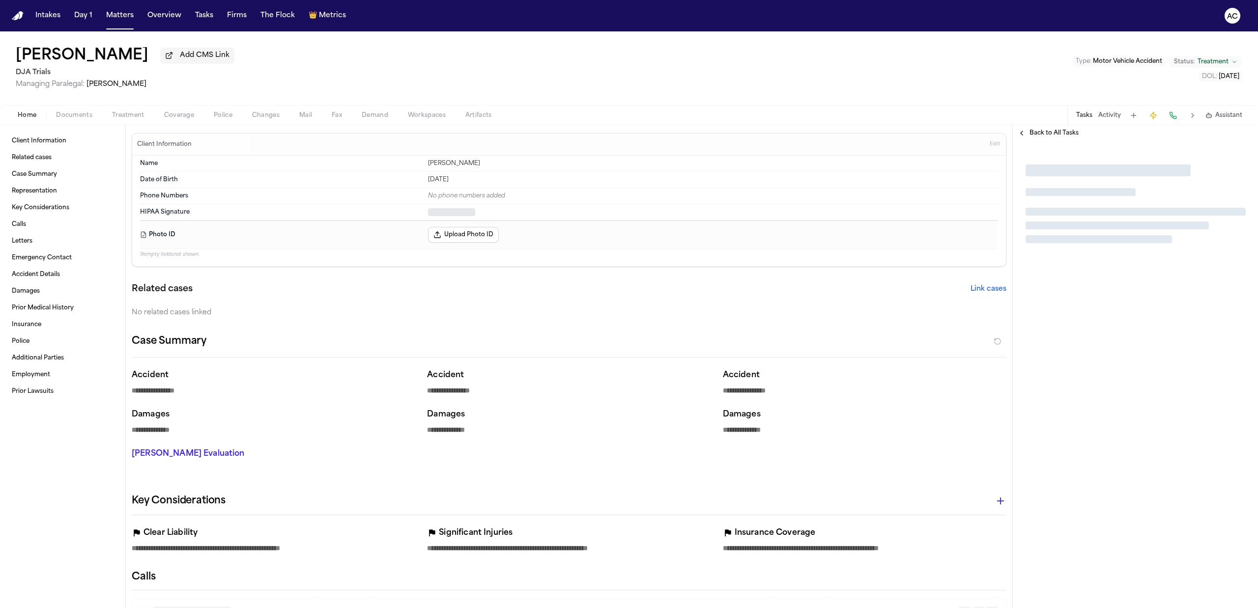
type textarea "*"
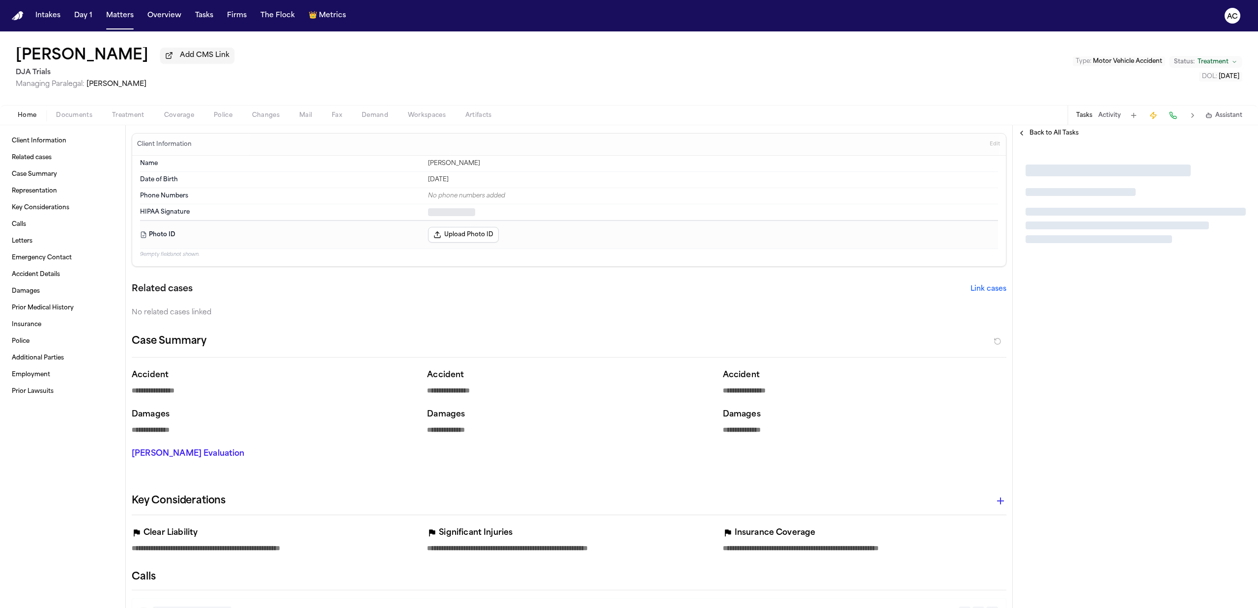
type textarea "*"
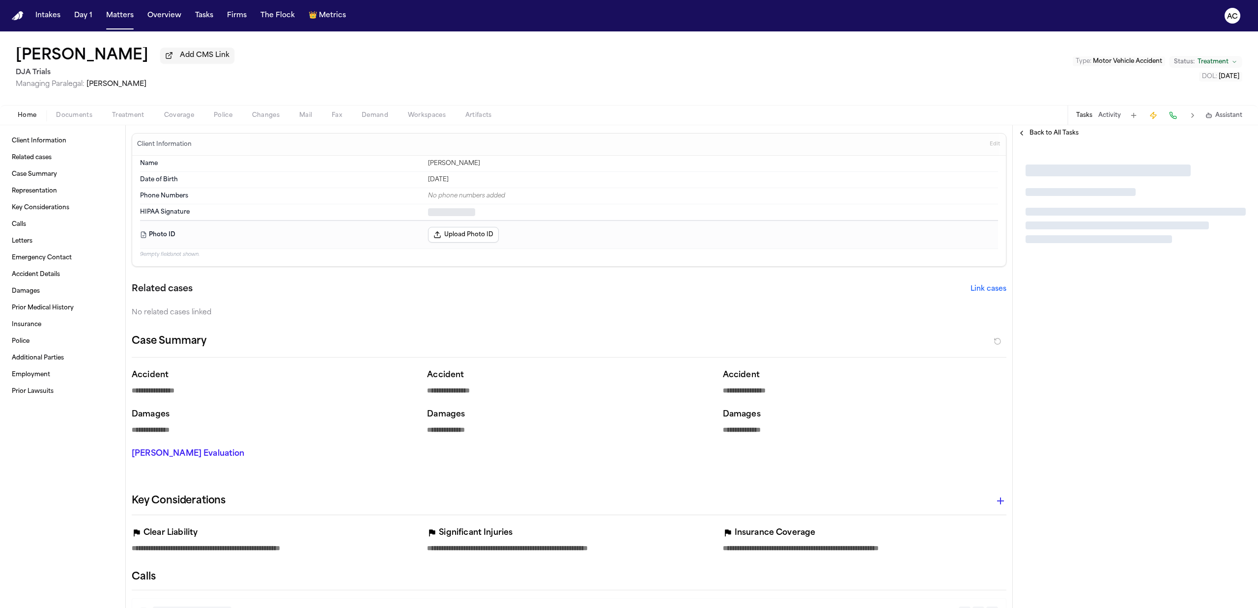
type textarea "*"
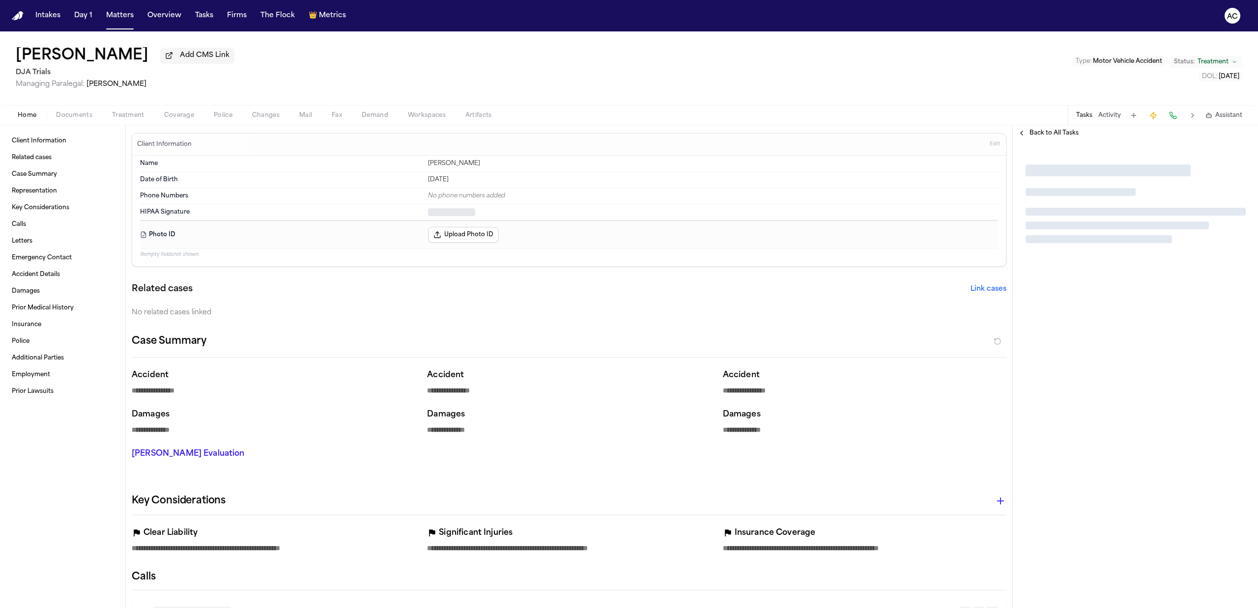
type textarea "*"
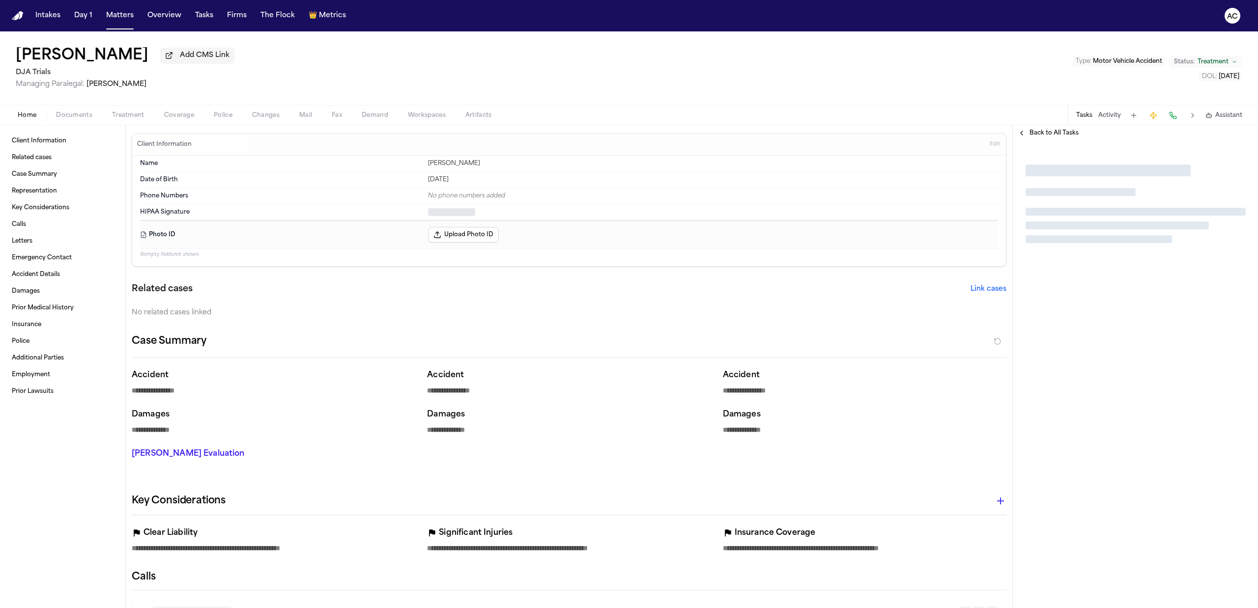
type textarea "*"
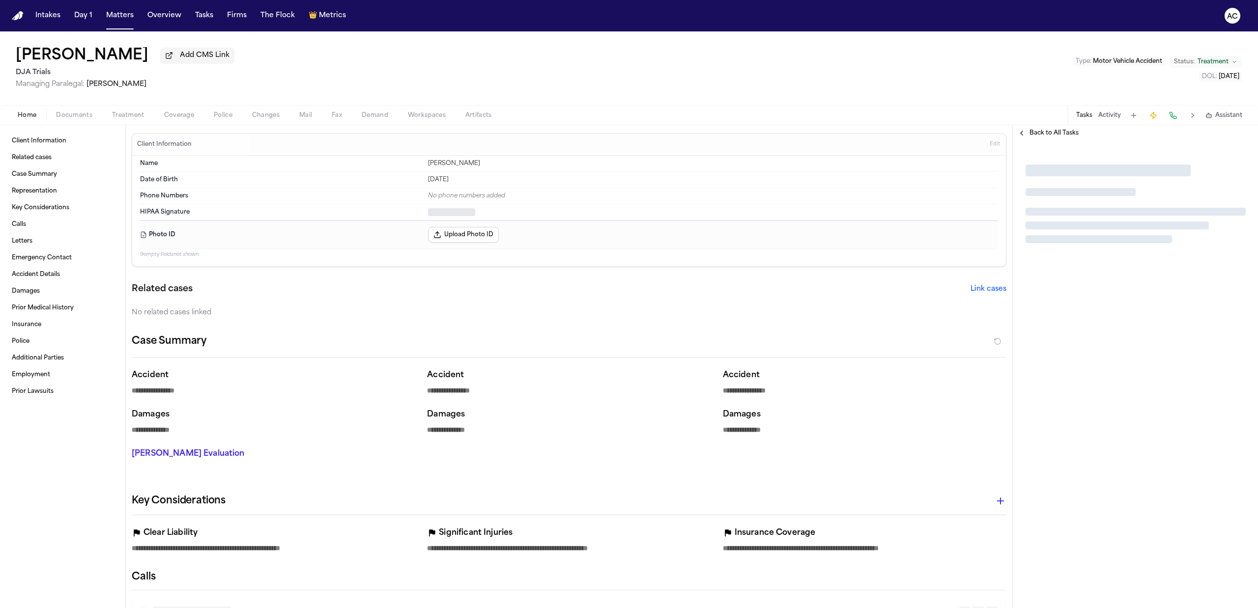
type textarea "*"
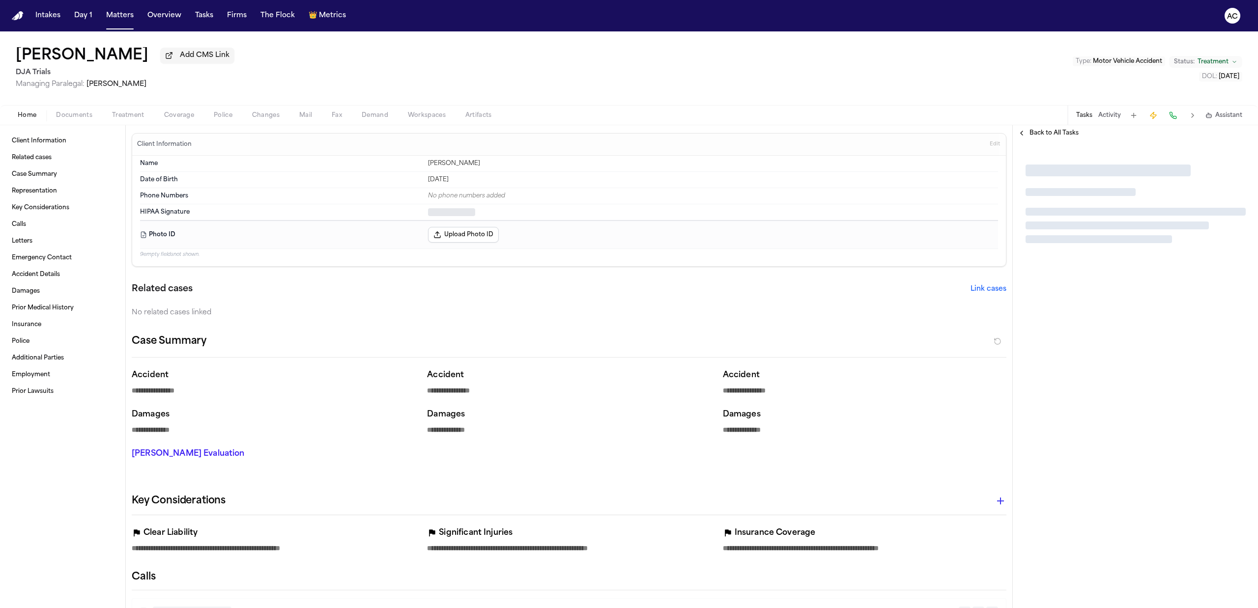
type textarea "*"
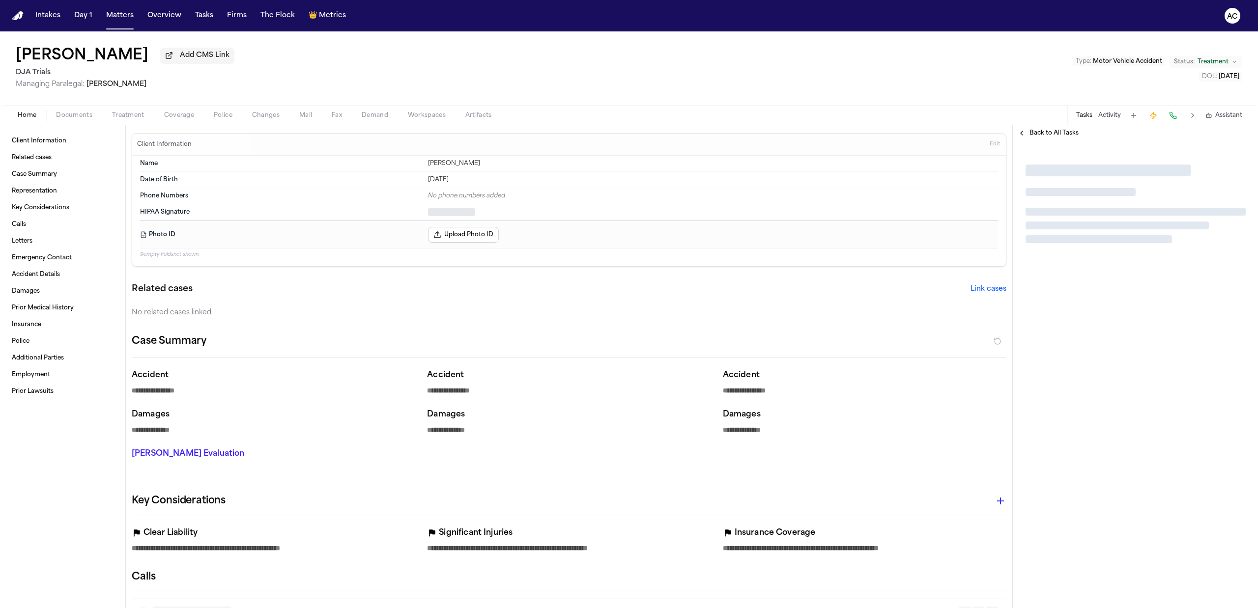
type textarea "*"
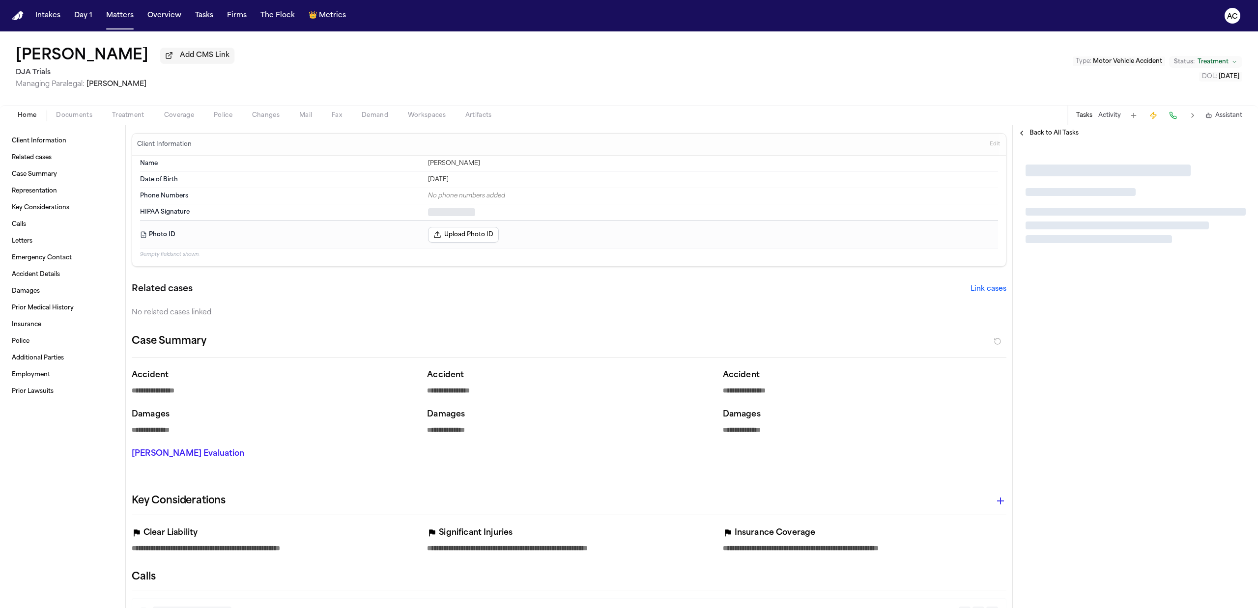
type textarea "*"
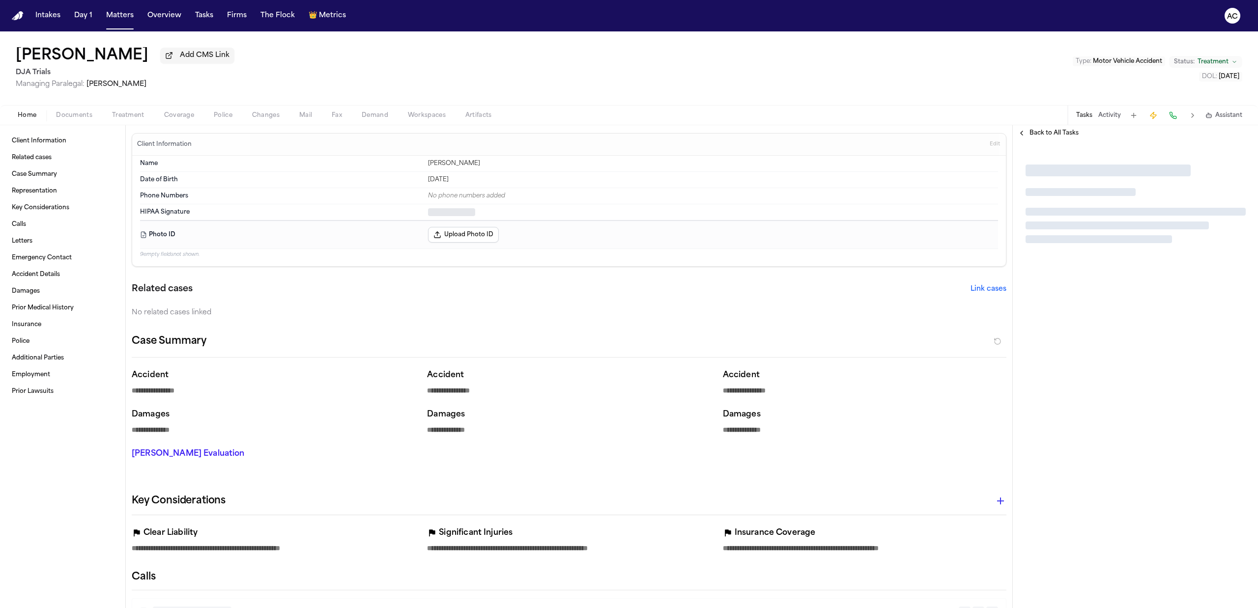
type textarea "*"
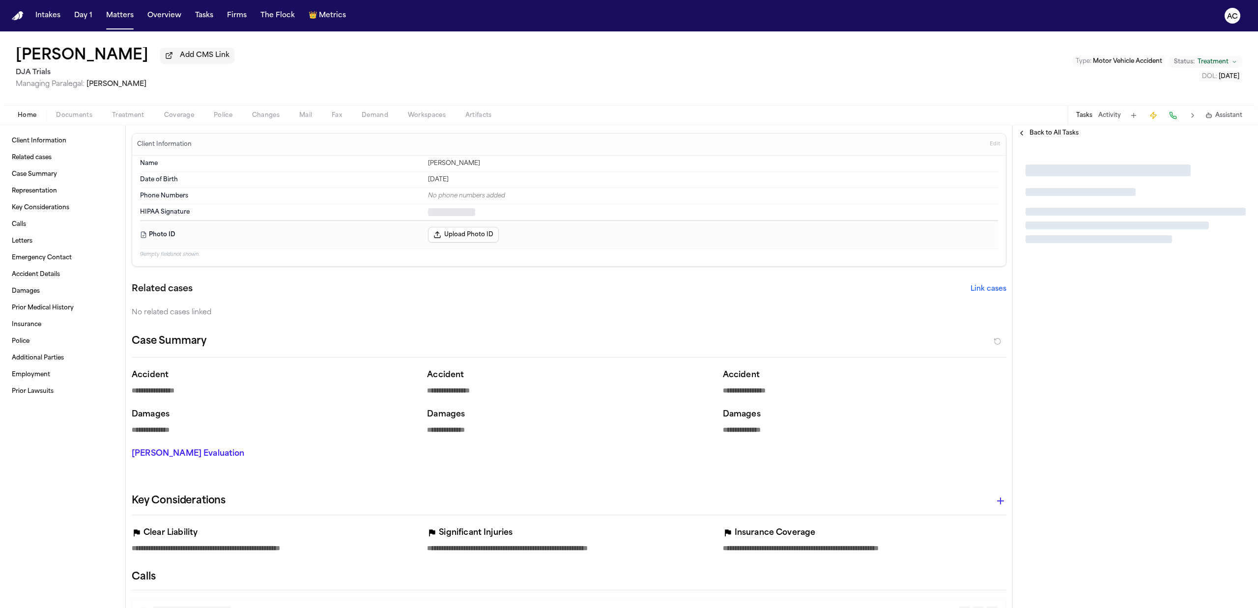
type textarea "*"
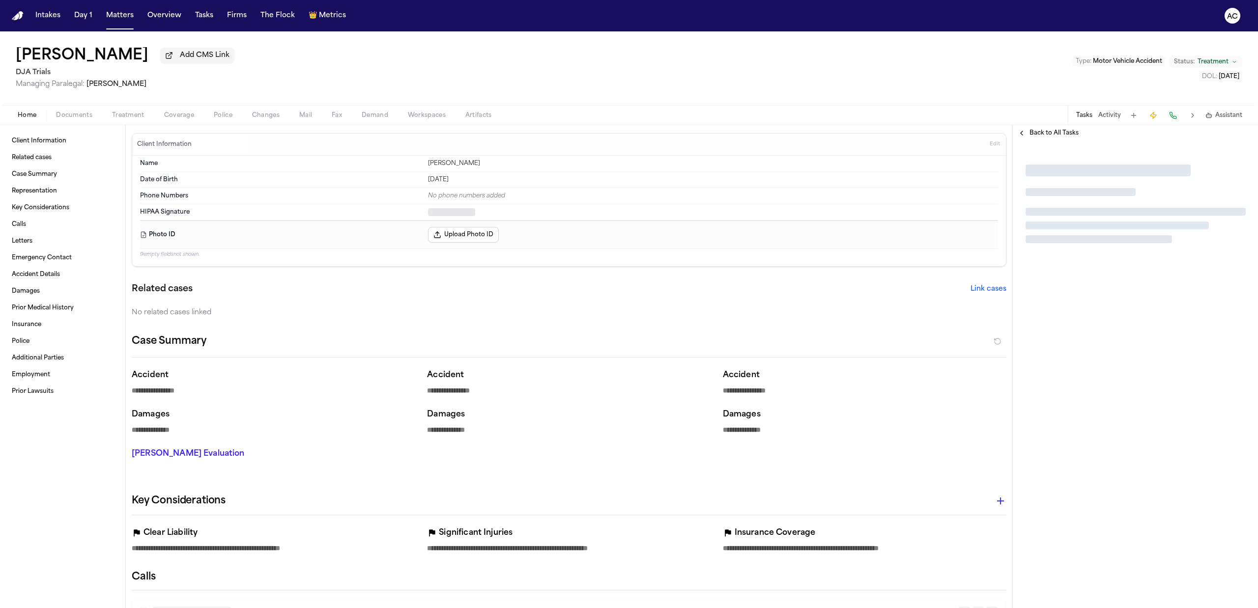
type textarea "*"
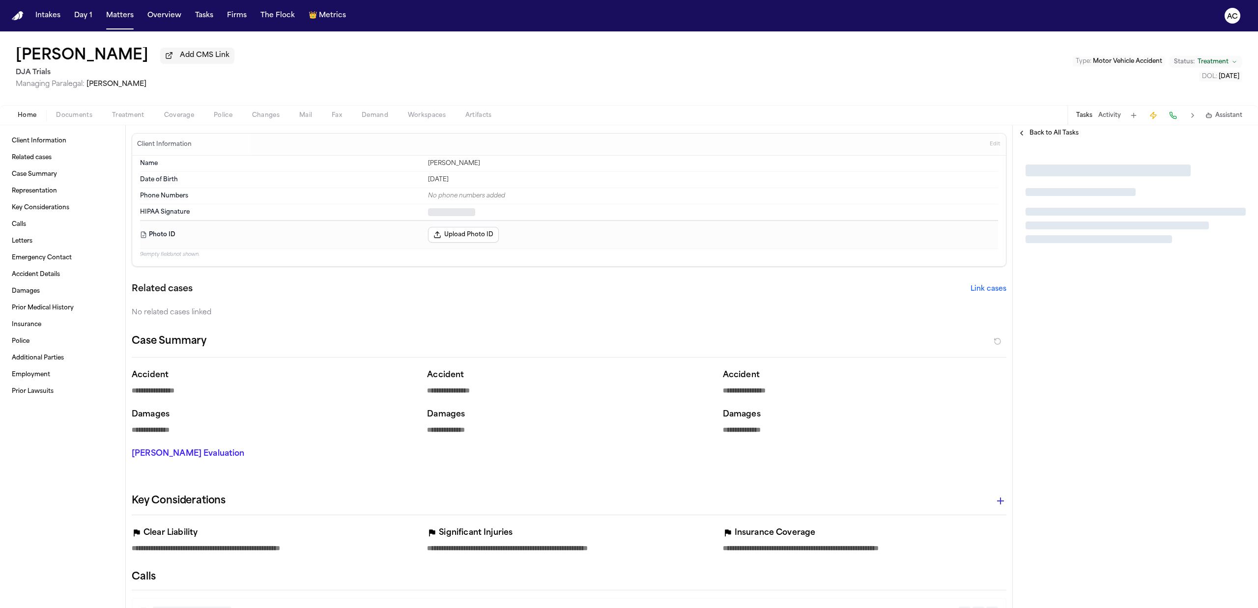
type textarea "*"
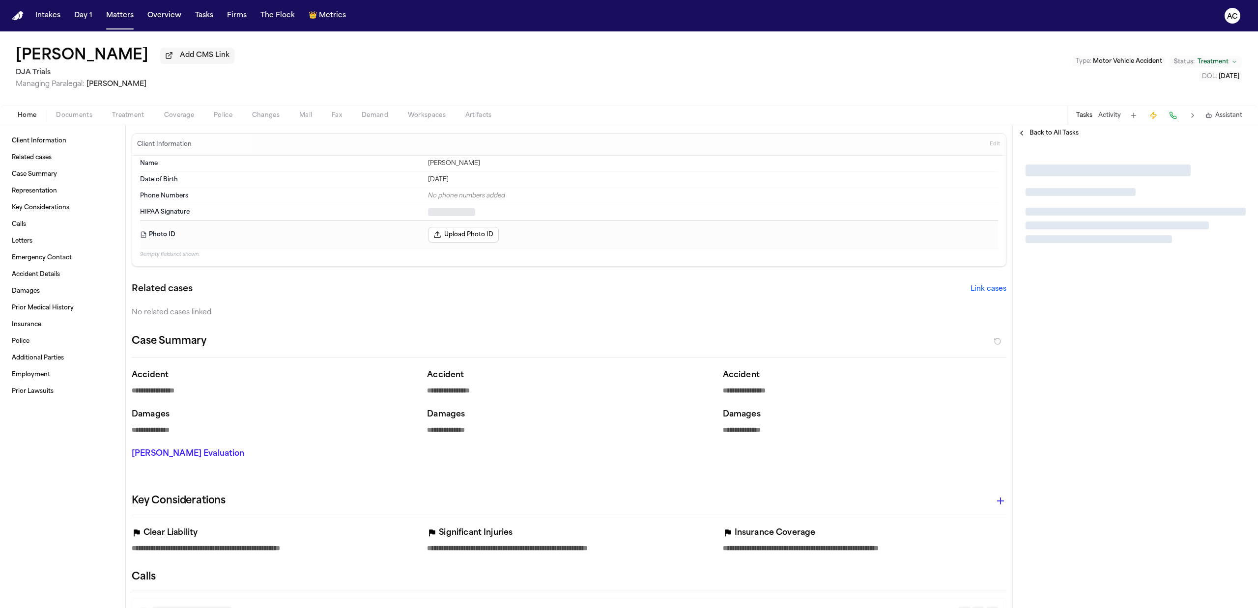
type textarea "*"
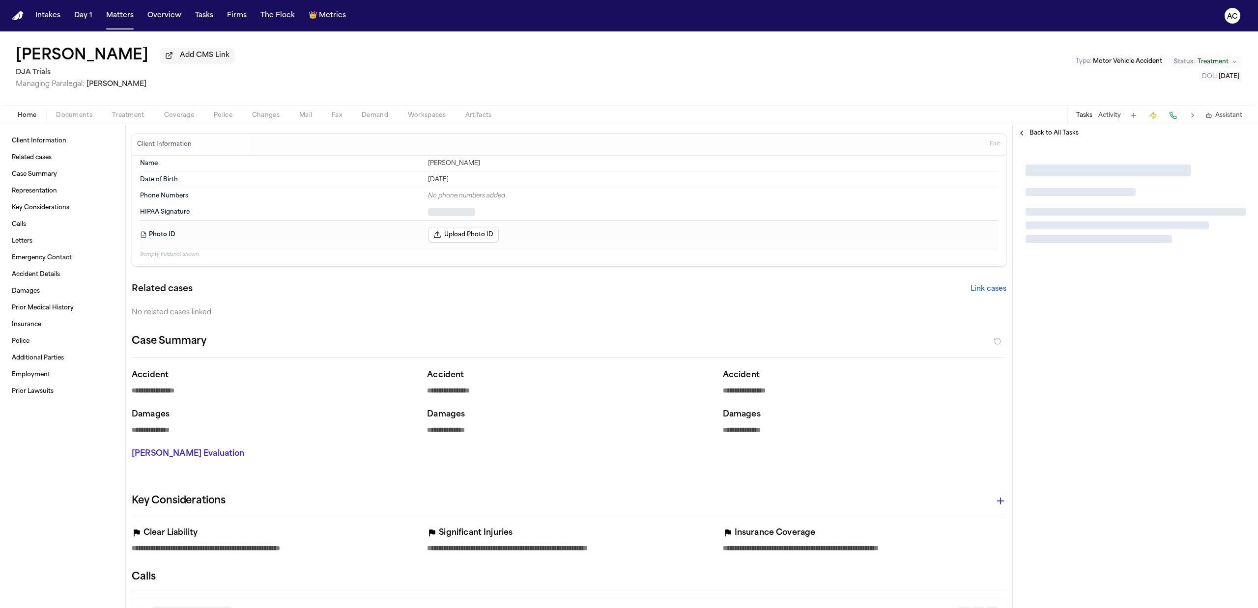
type textarea "*"
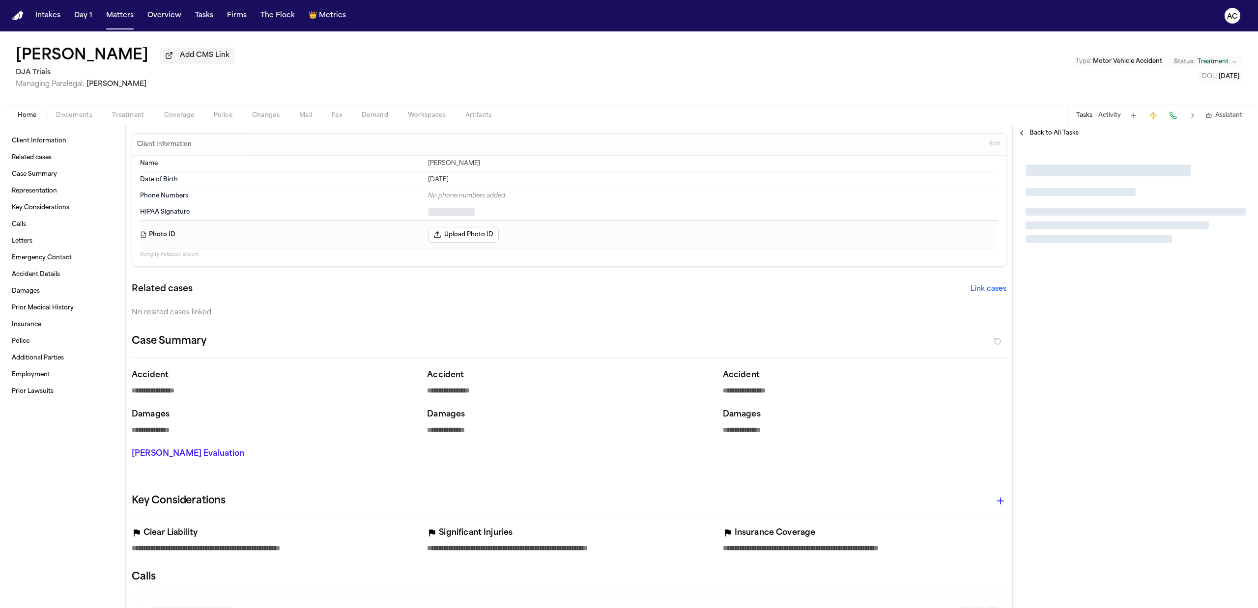
type textarea "*"
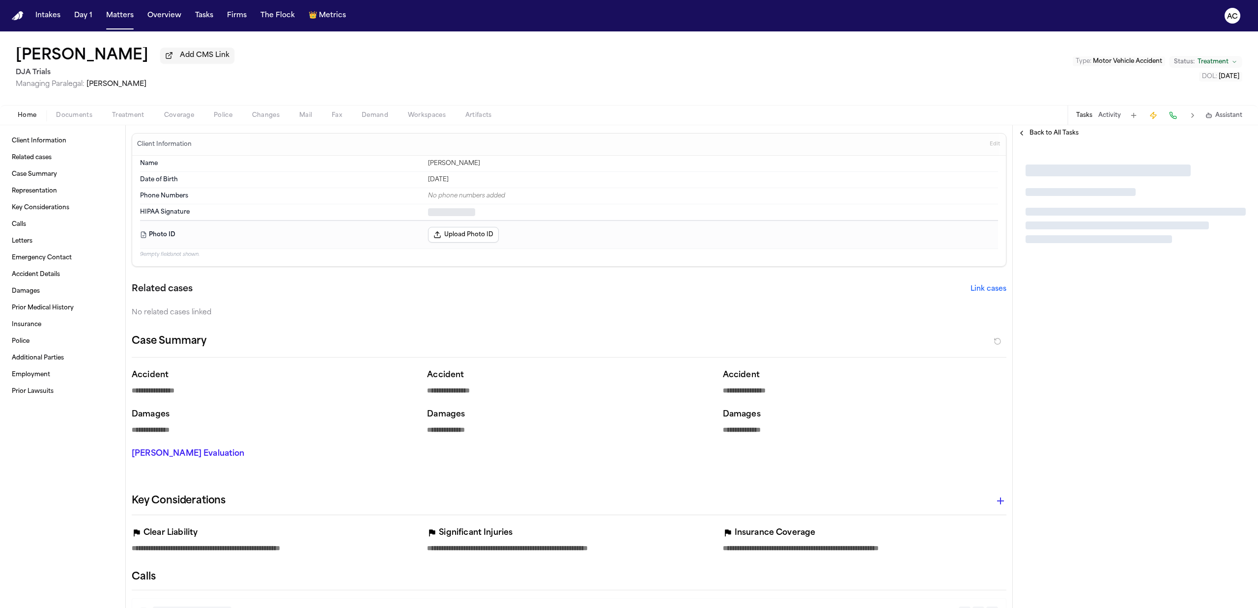
type textarea "*"
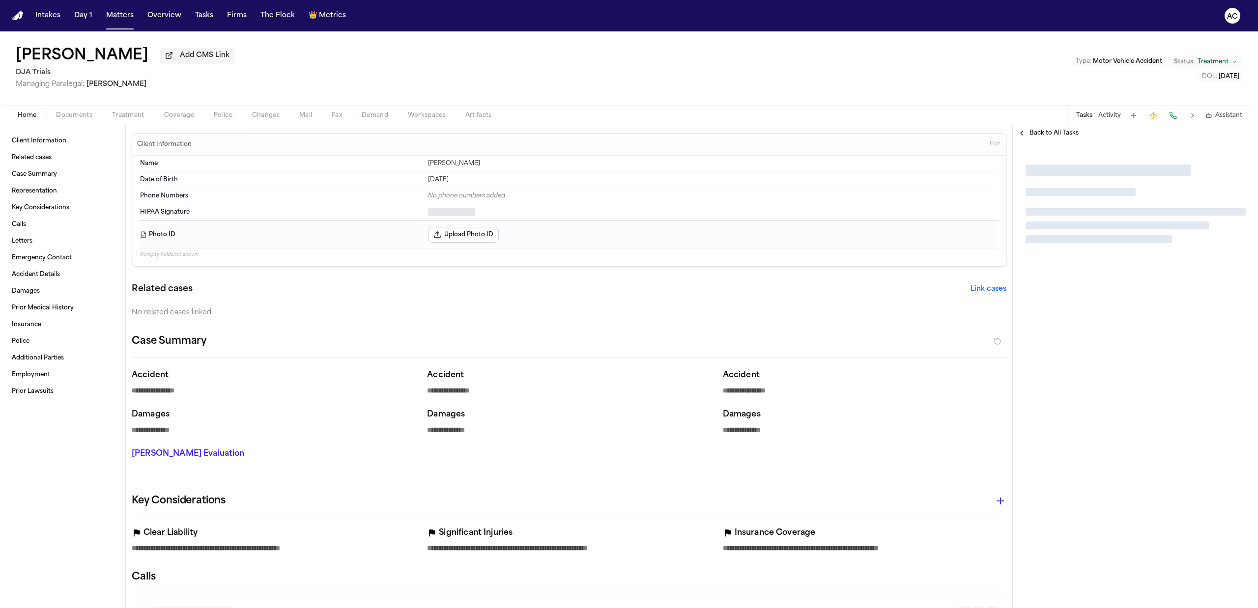
type textarea "*"
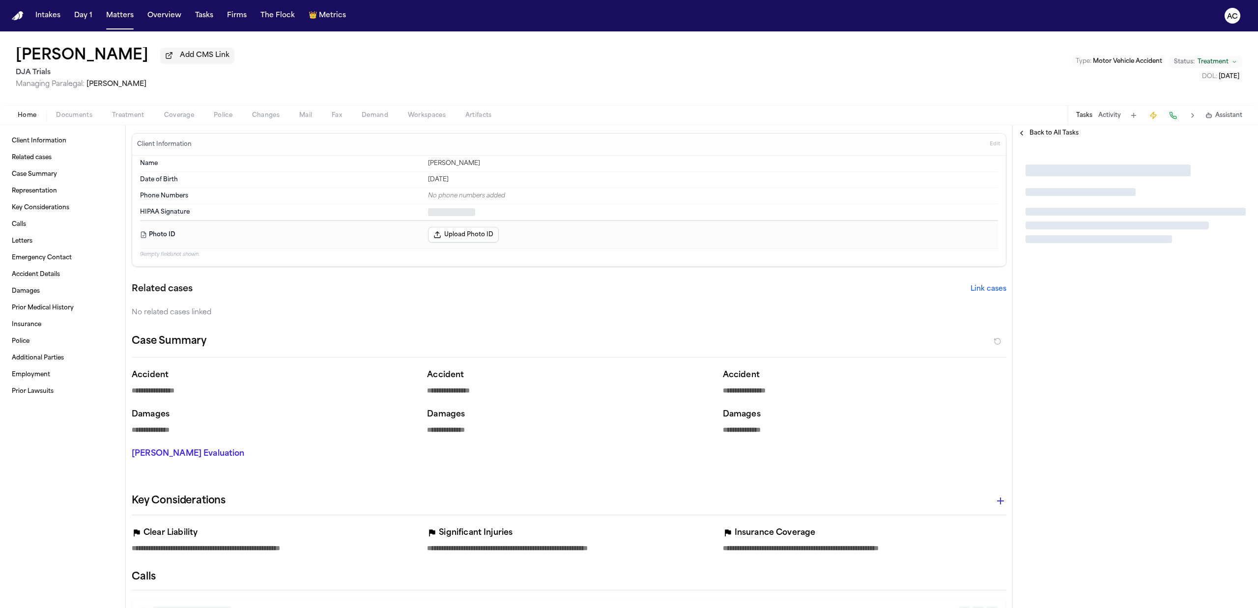
type textarea "*"
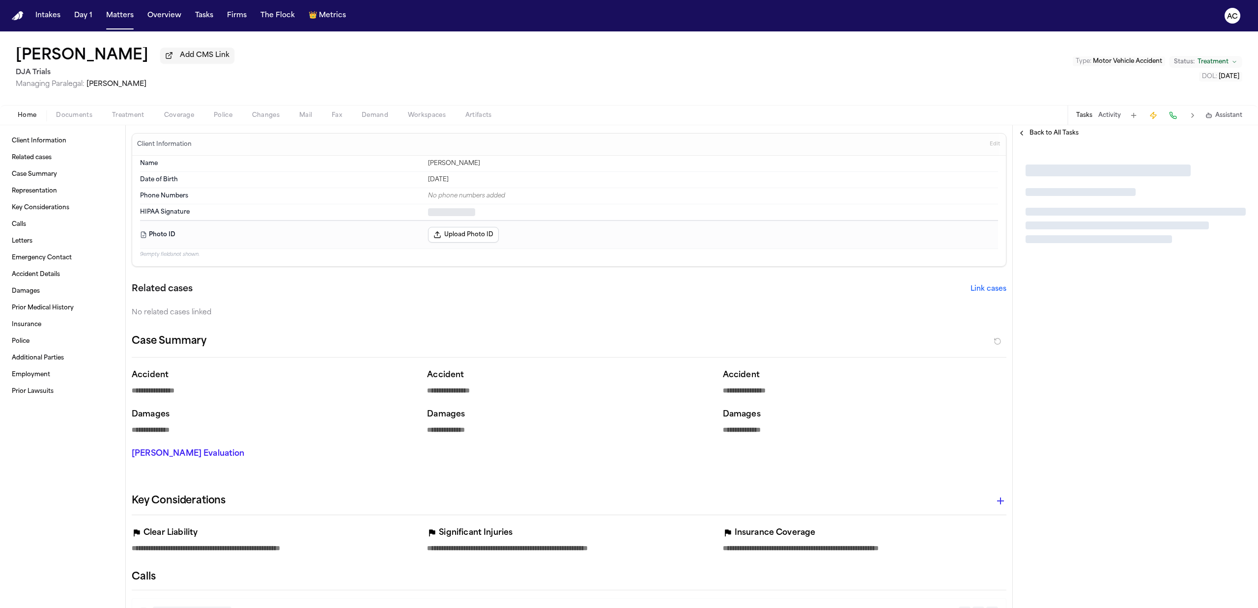
type textarea "*"
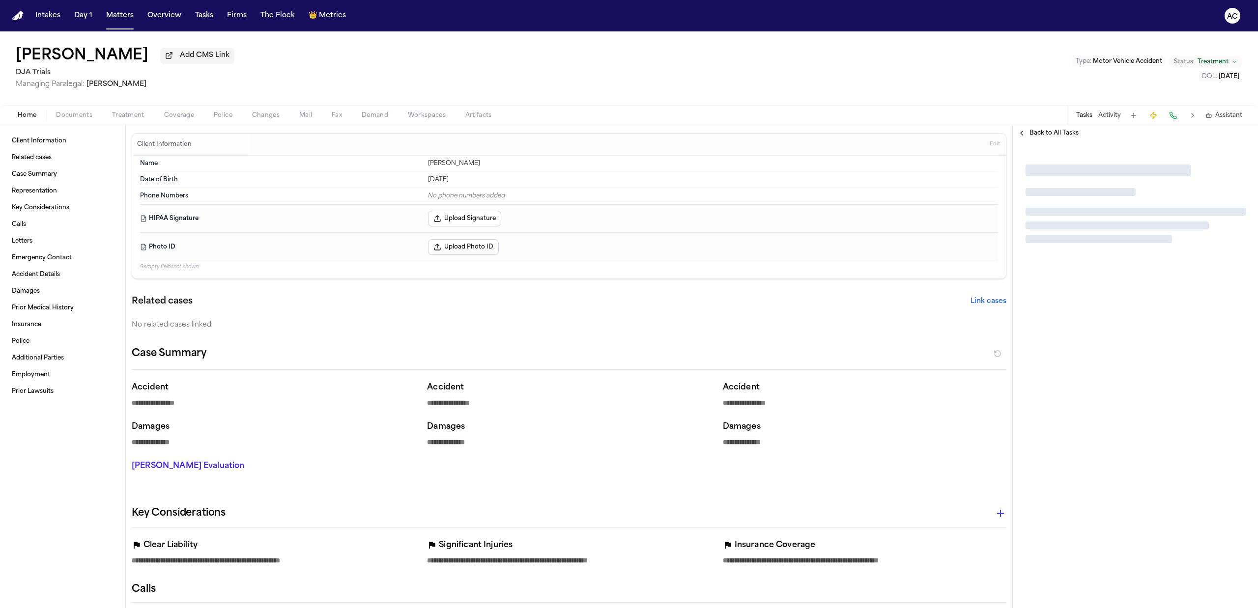
type textarea "*"
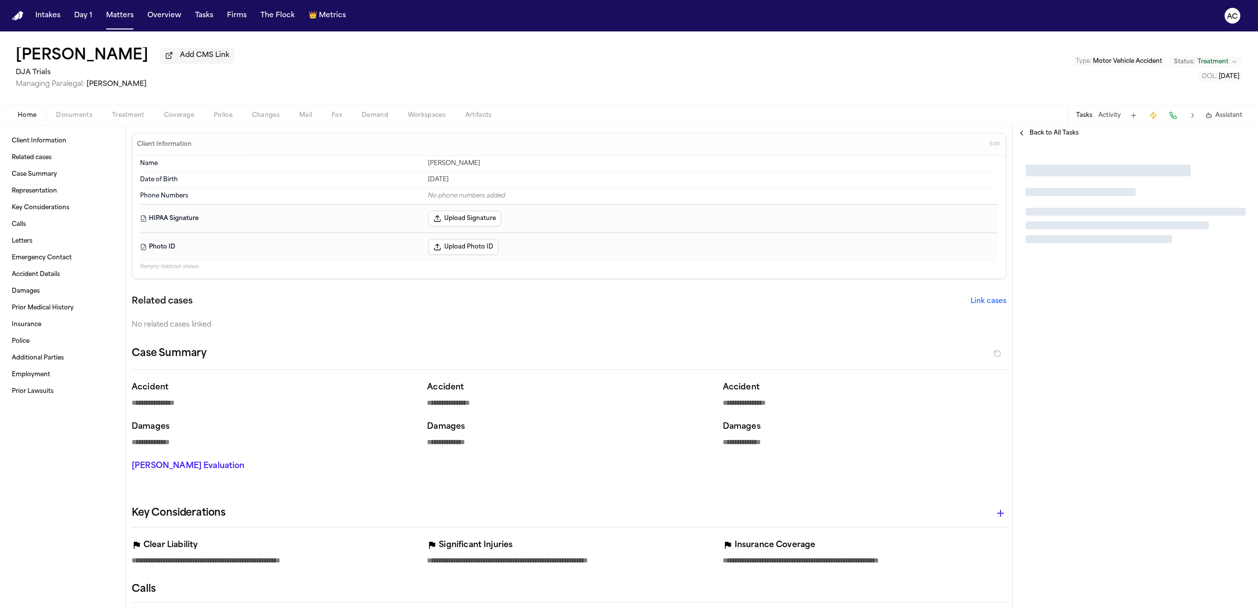
type textarea "*"
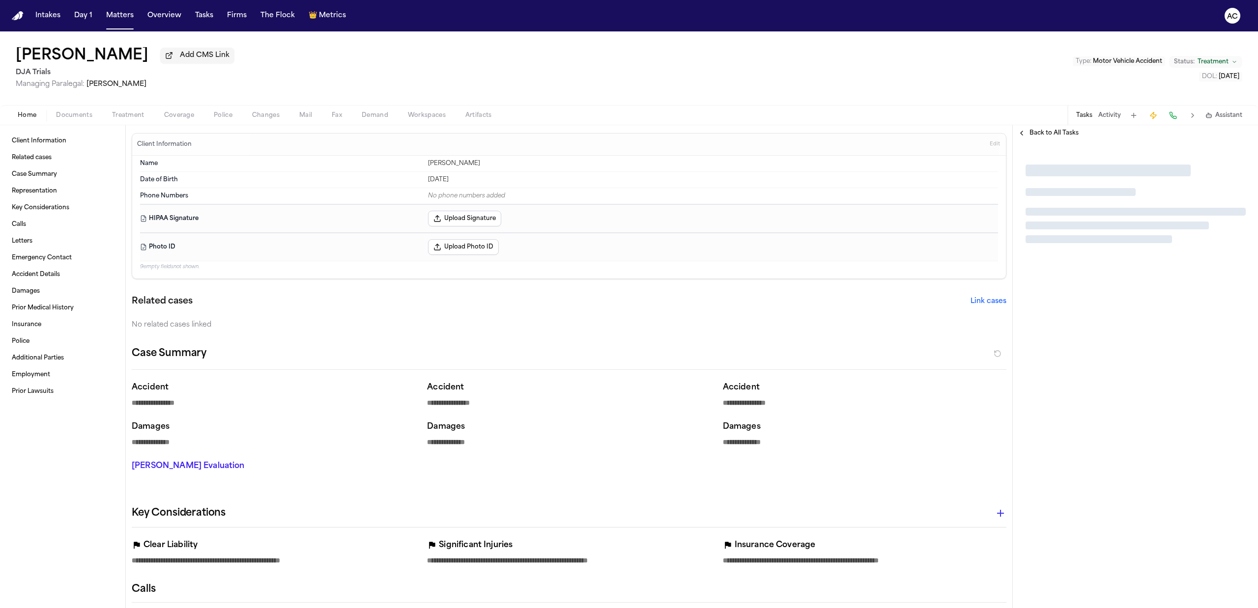
type textarea "*"
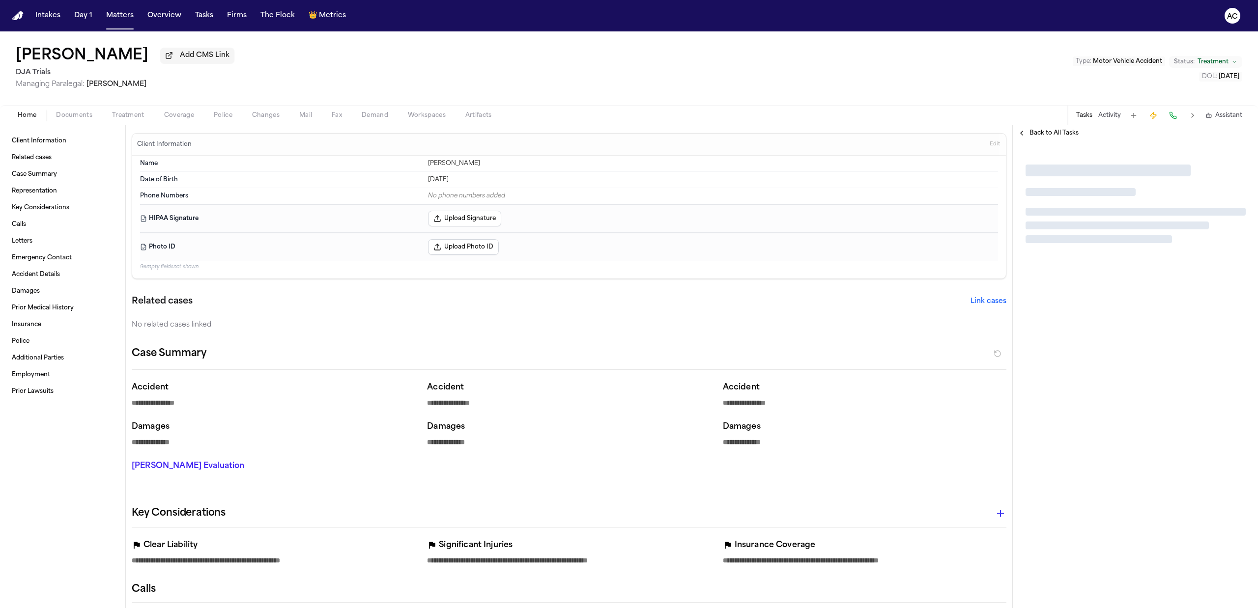
type textarea "*"
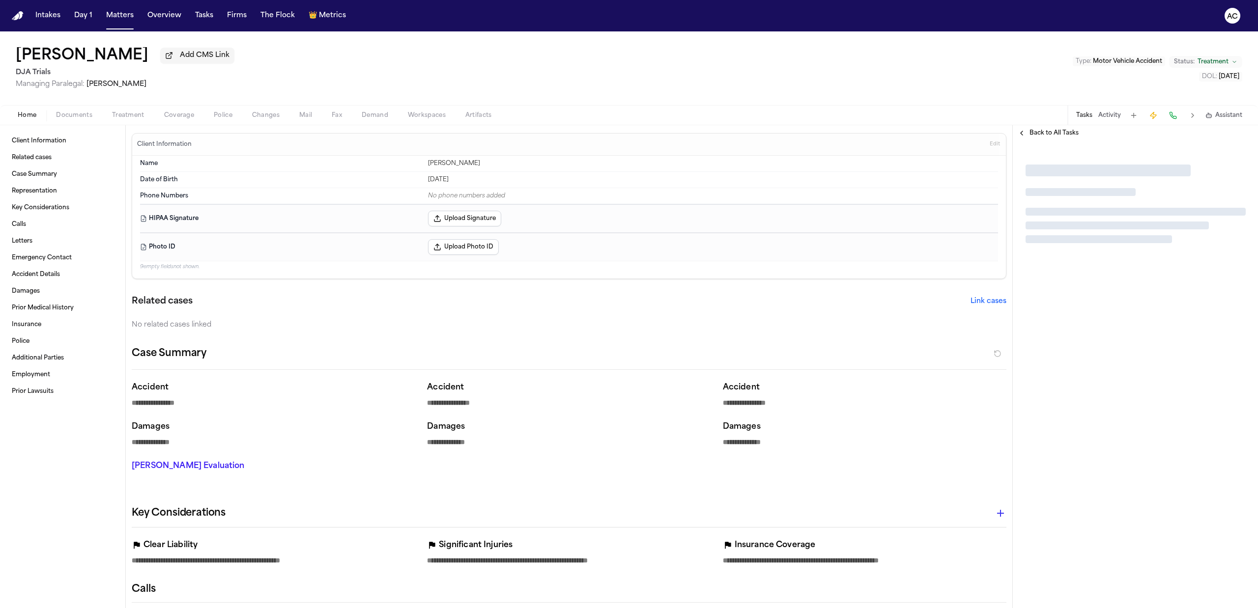
type textarea "*"
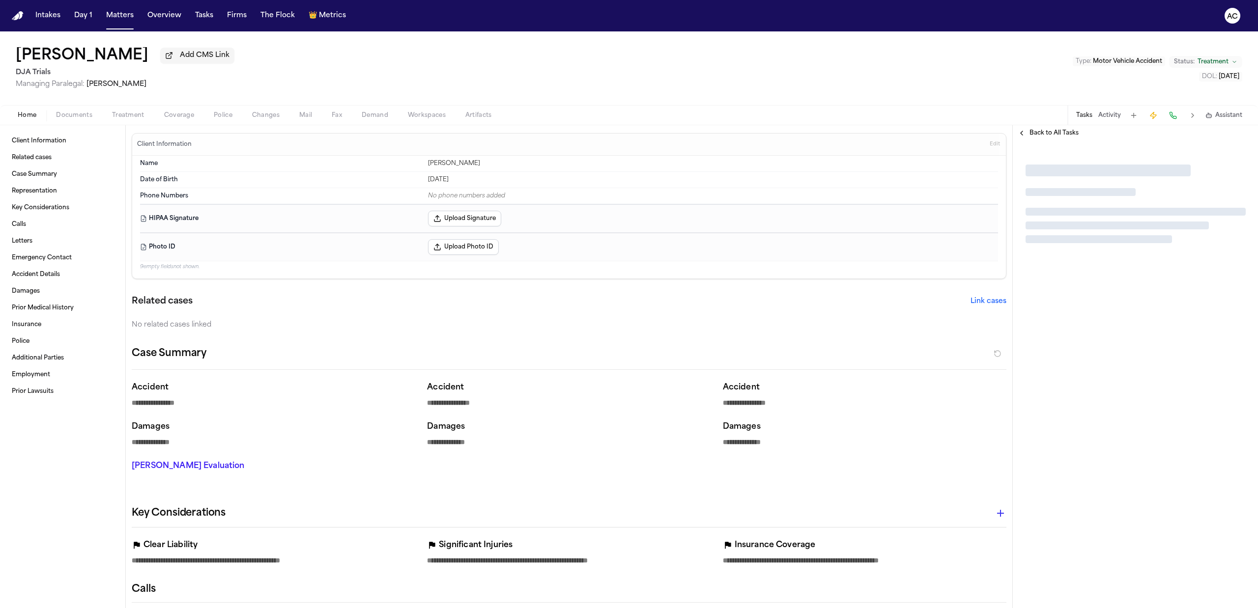
type textarea "*"
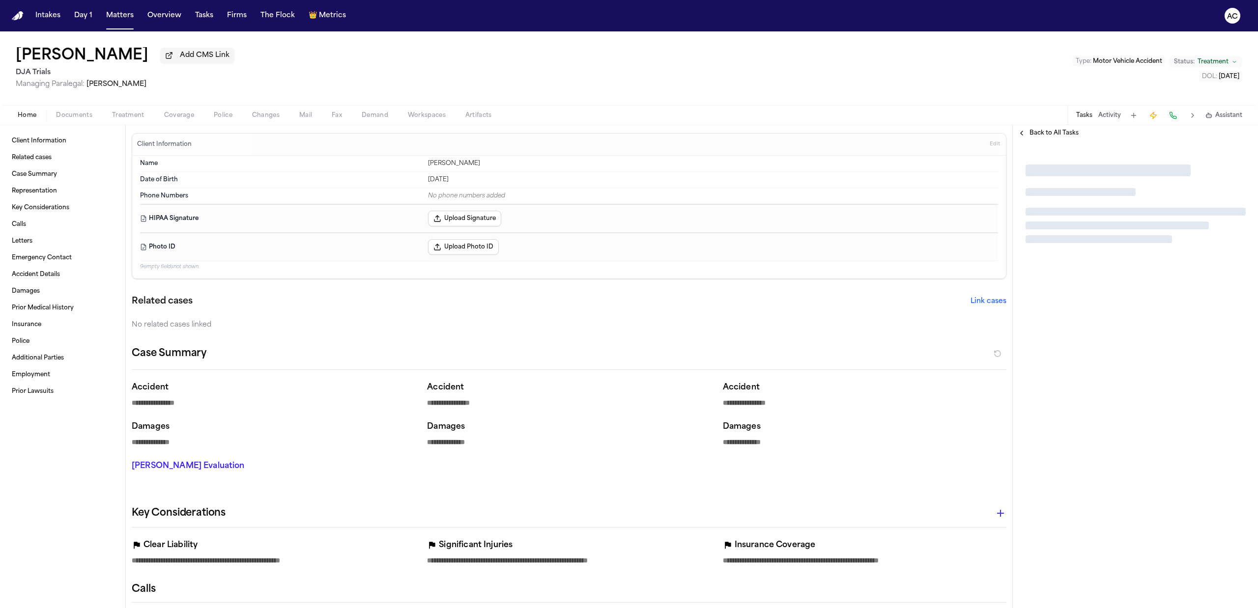
type textarea "*"
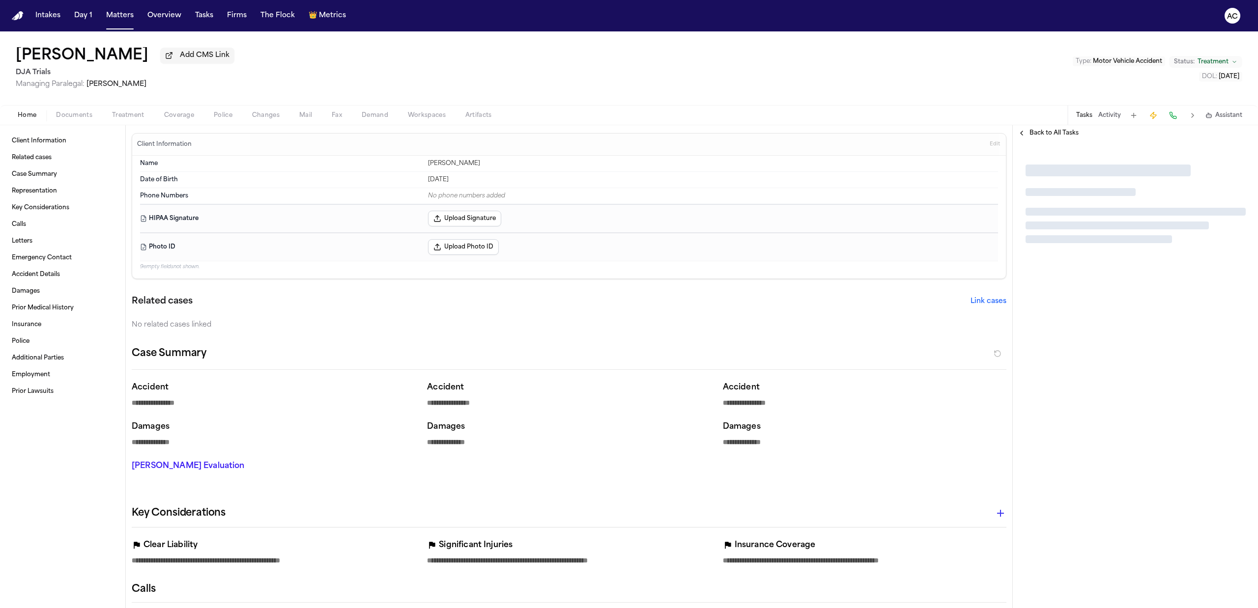
type textarea "*"
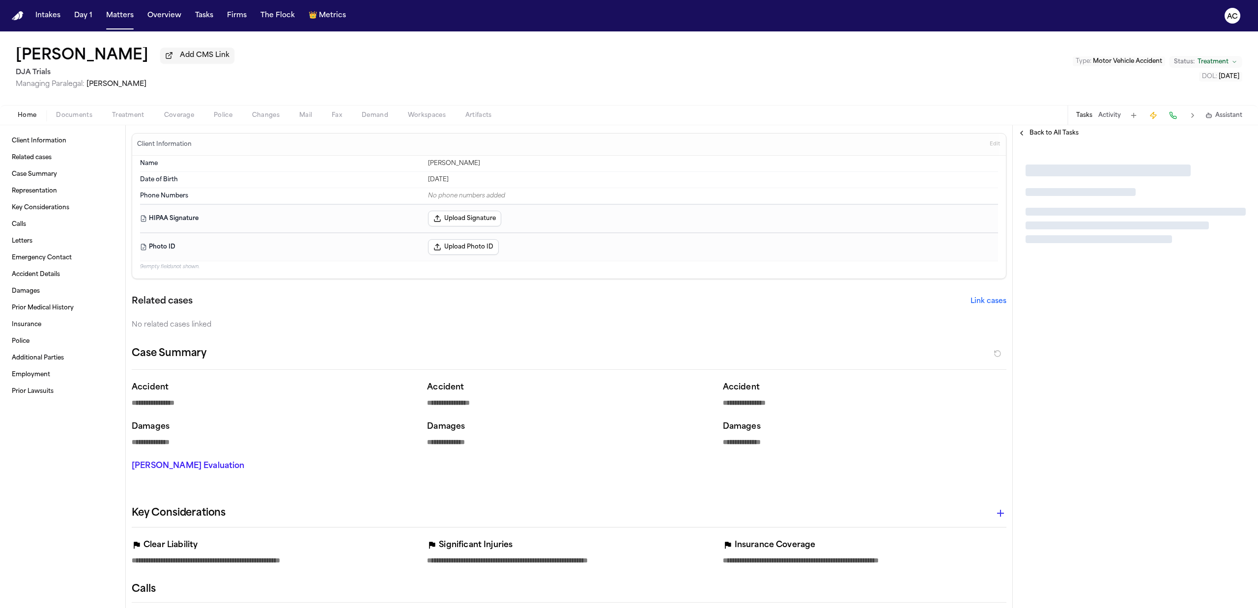
type textarea "*"
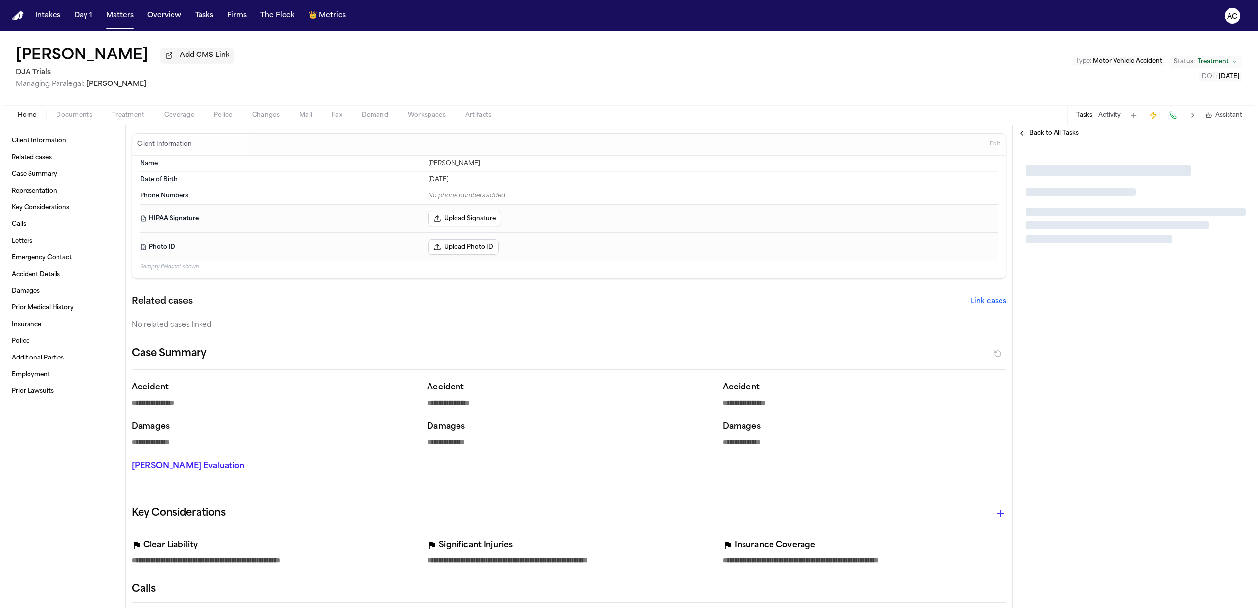
type textarea "*"
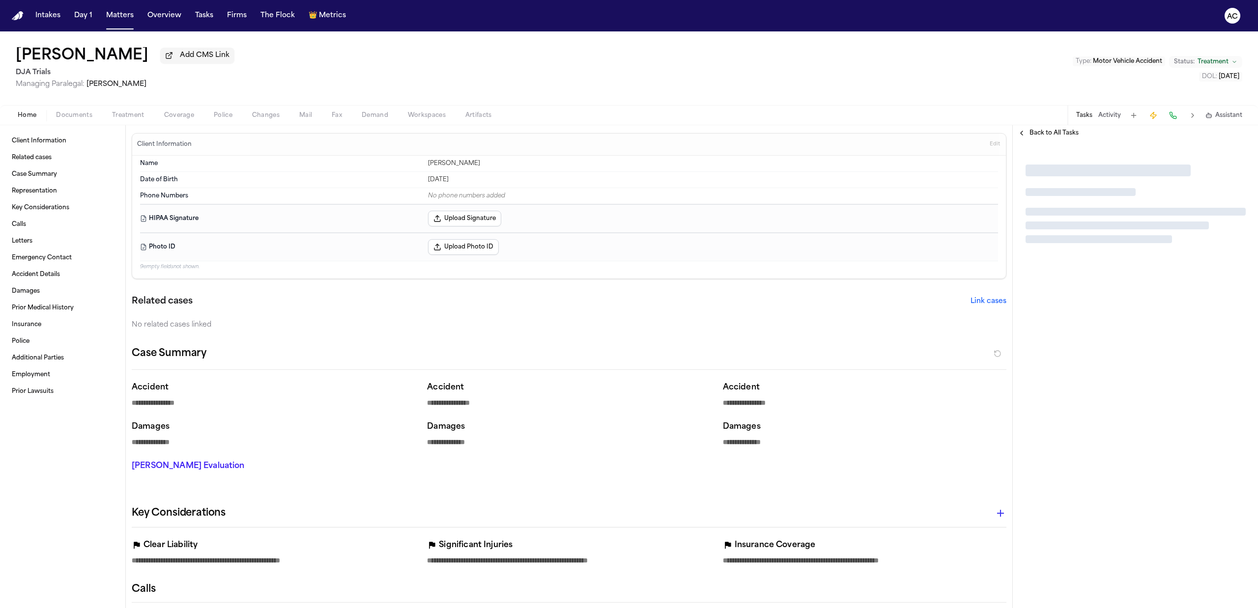
type textarea "*"
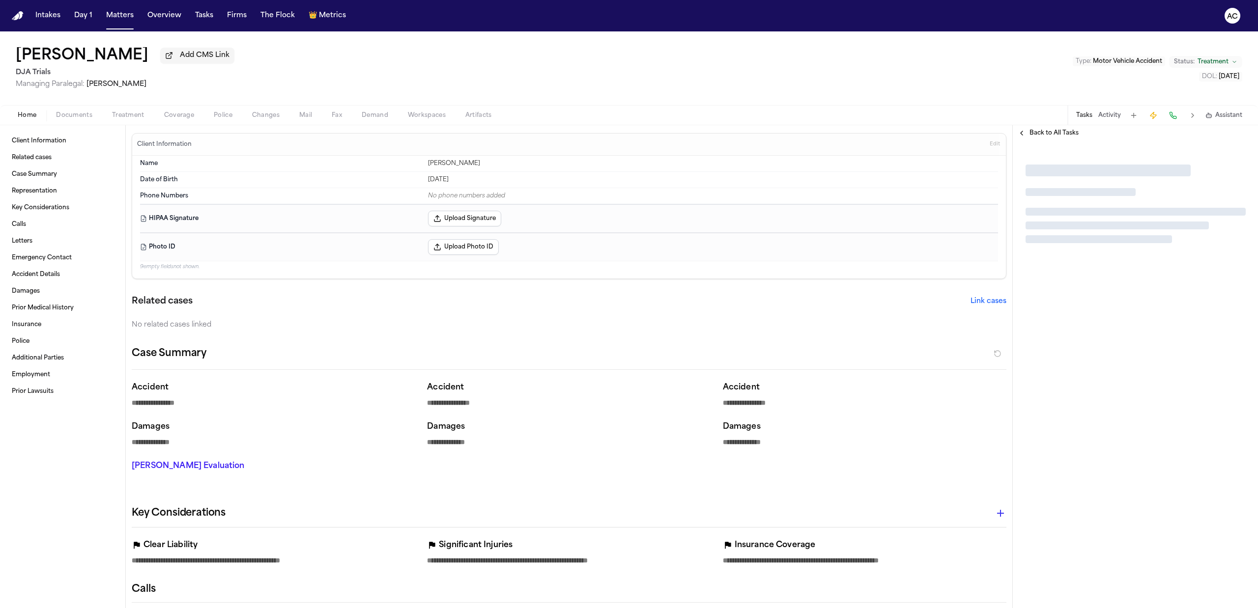
type textarea "*"
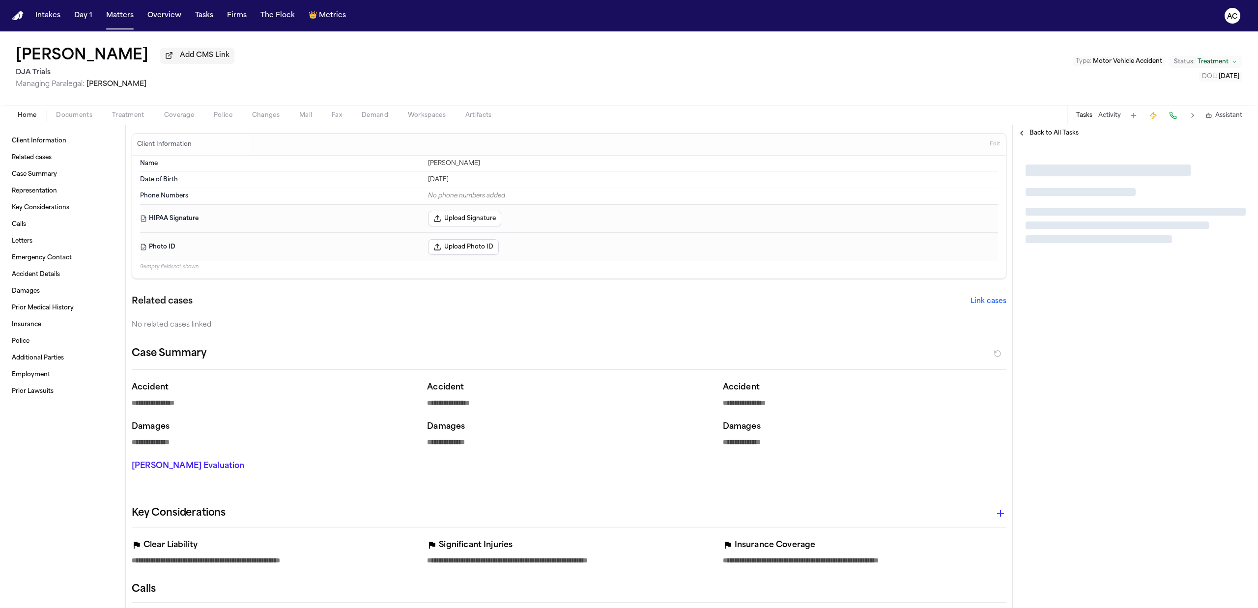
type textarea "*"
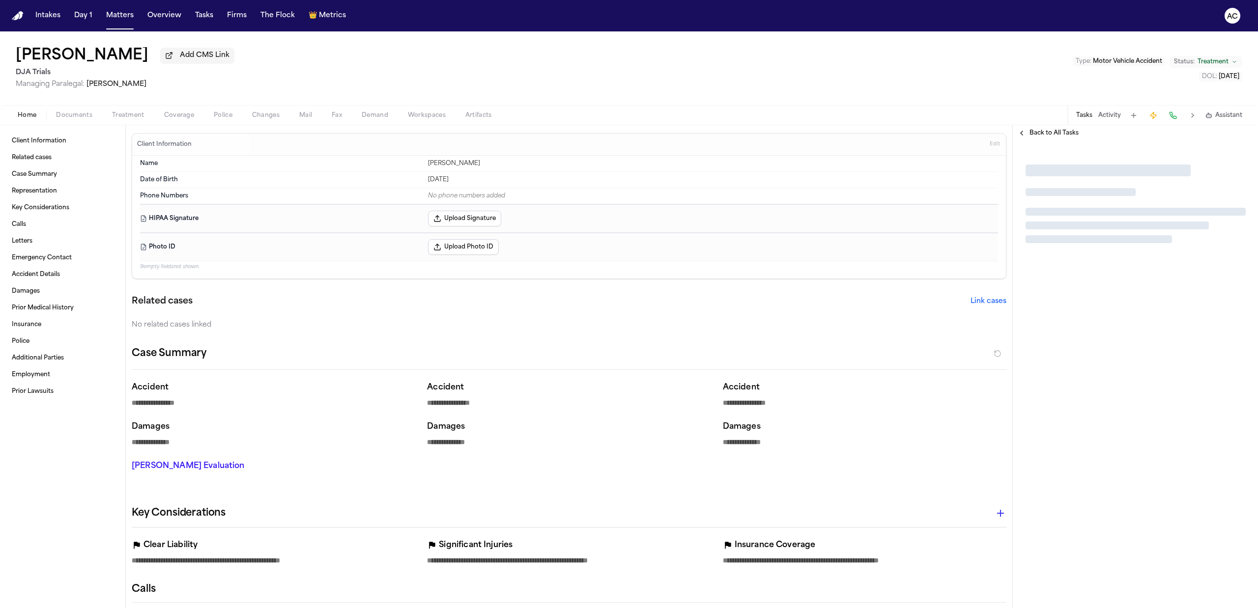
type textarea "*"
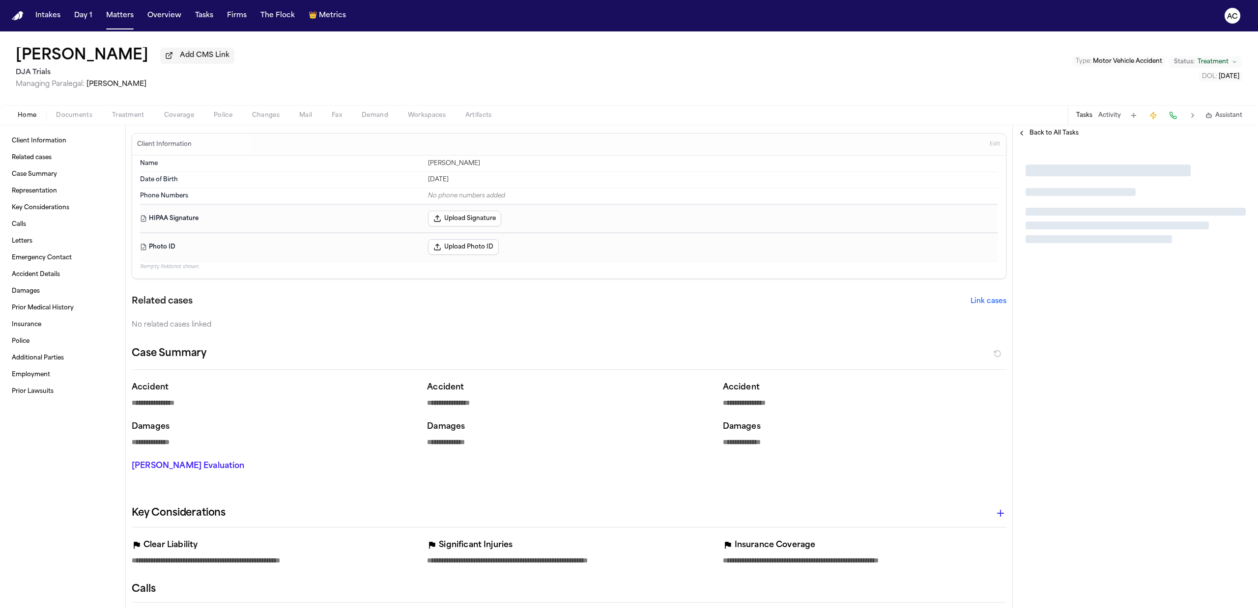
type textarea "*"
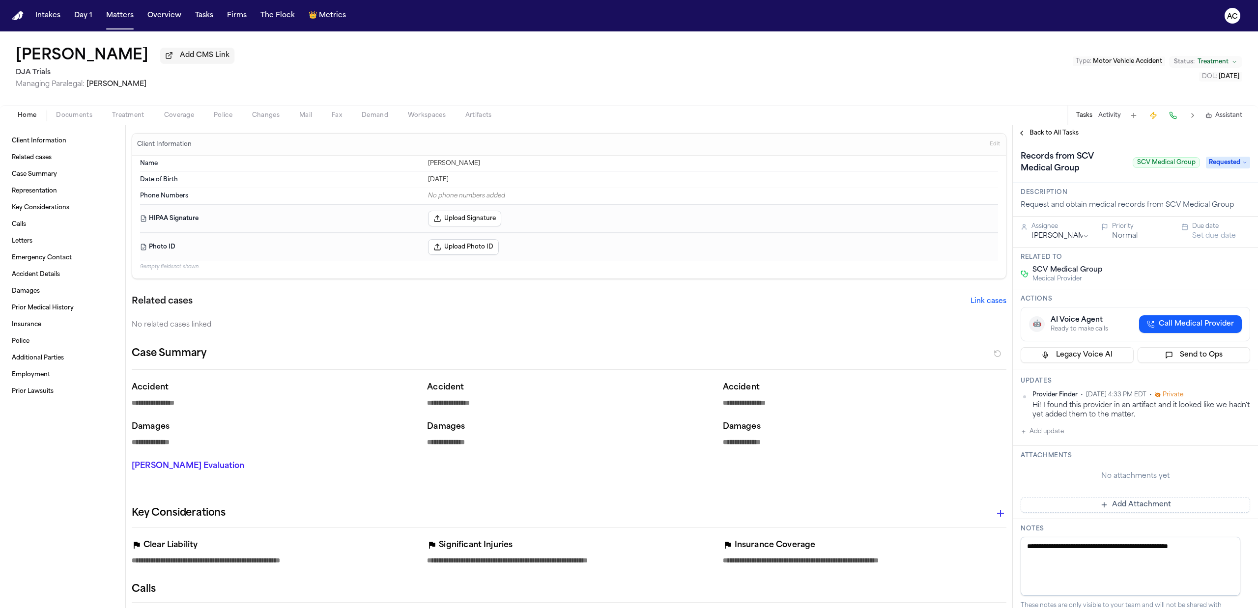
click at [1031, 141] on div "Back to All Tasks" at bounding box center [1135, 133] width 245 height 16
click at [1036, 136] on span "Back to All Tasks" at bounding box center [1054, 133] width 49 height 8
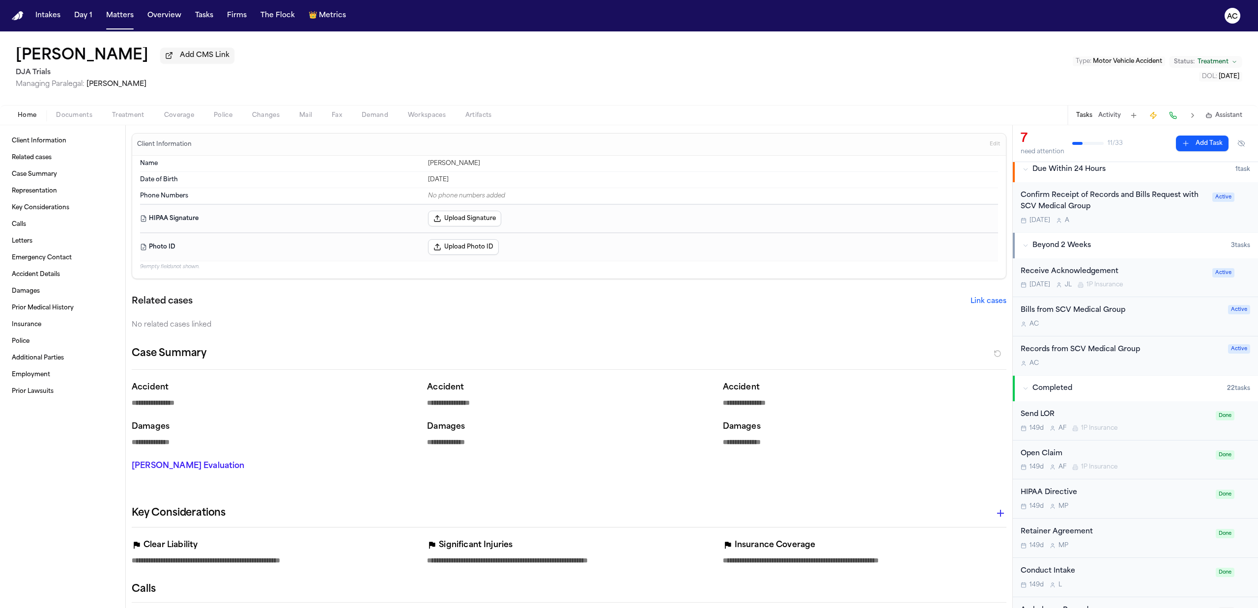
scroll to position [327, 0]
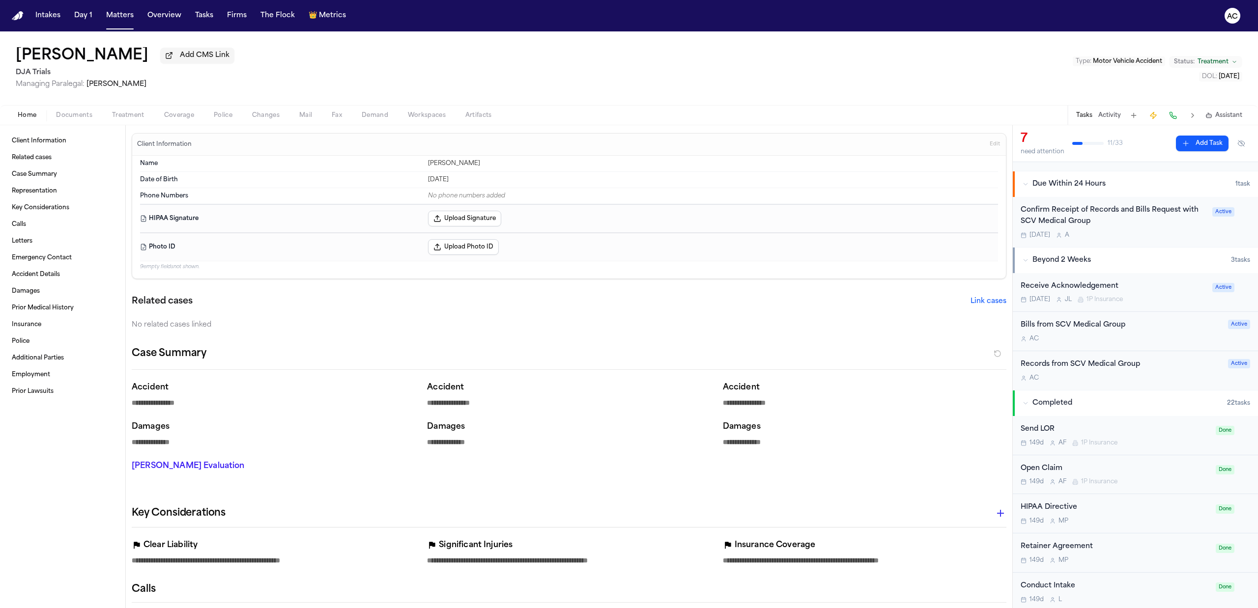
click at [1084, 331] on div "Bills from SCV Medical Group" at bounding box center [1122, 325] width 202 height 11
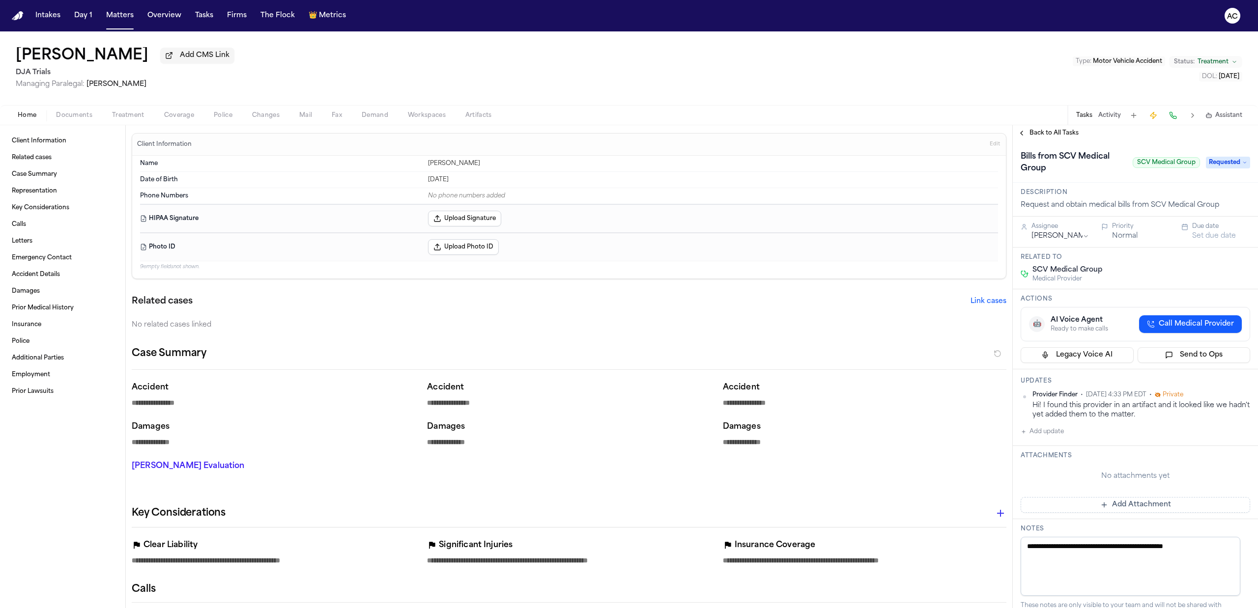
click at [1037, 134] on span "Back to All Tasks" at bounding box center [1054, 133] width 49 height 8
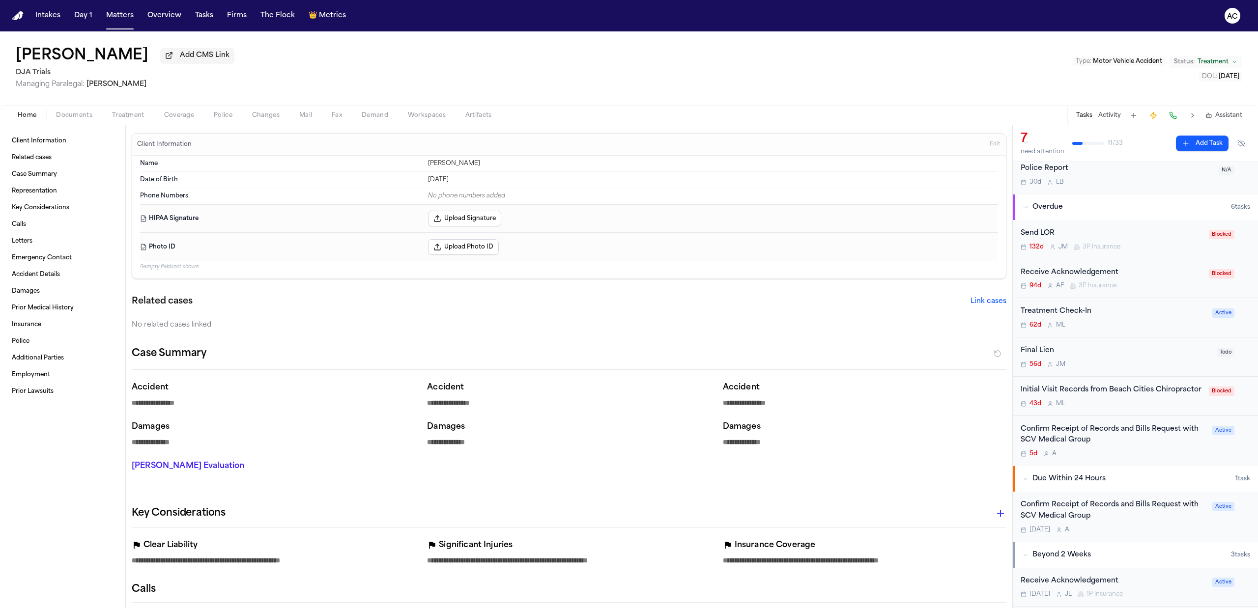
scroll to position [65, 0]
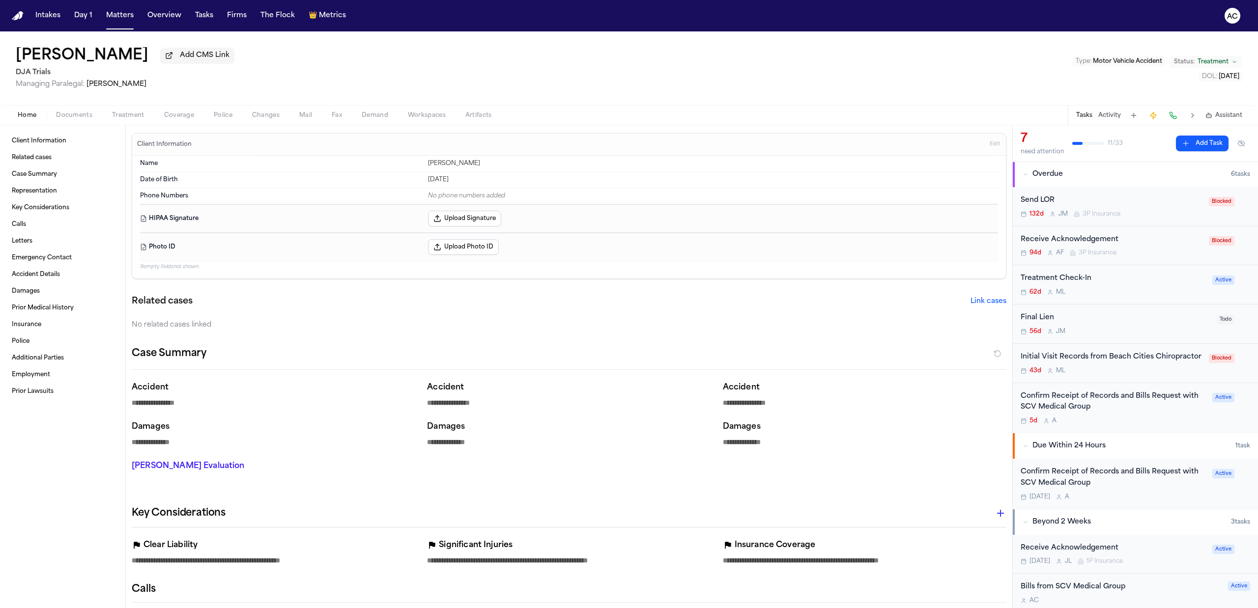
click at [1061, 409] on div "Confirm Receipt of Records and Bills Request with SCV Medical Group" at bounding box center [1114, 402] width 186 height 23
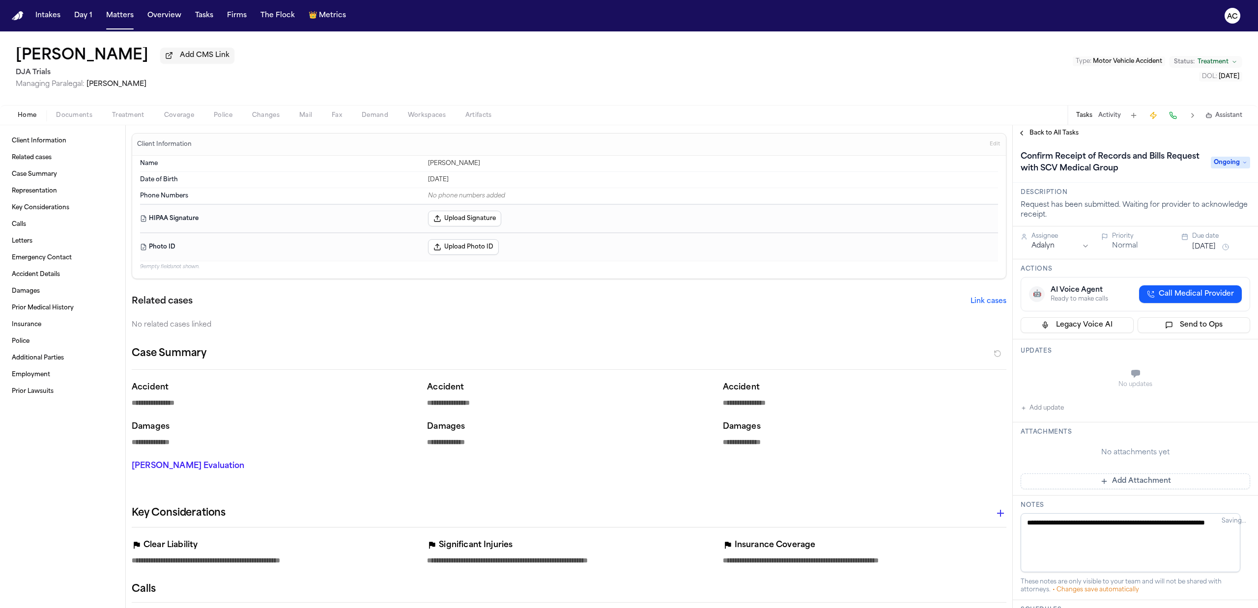
click at [1042, 136] on span "Back to All Tasks" at bounding box center [1054, 133] width 49 height 8
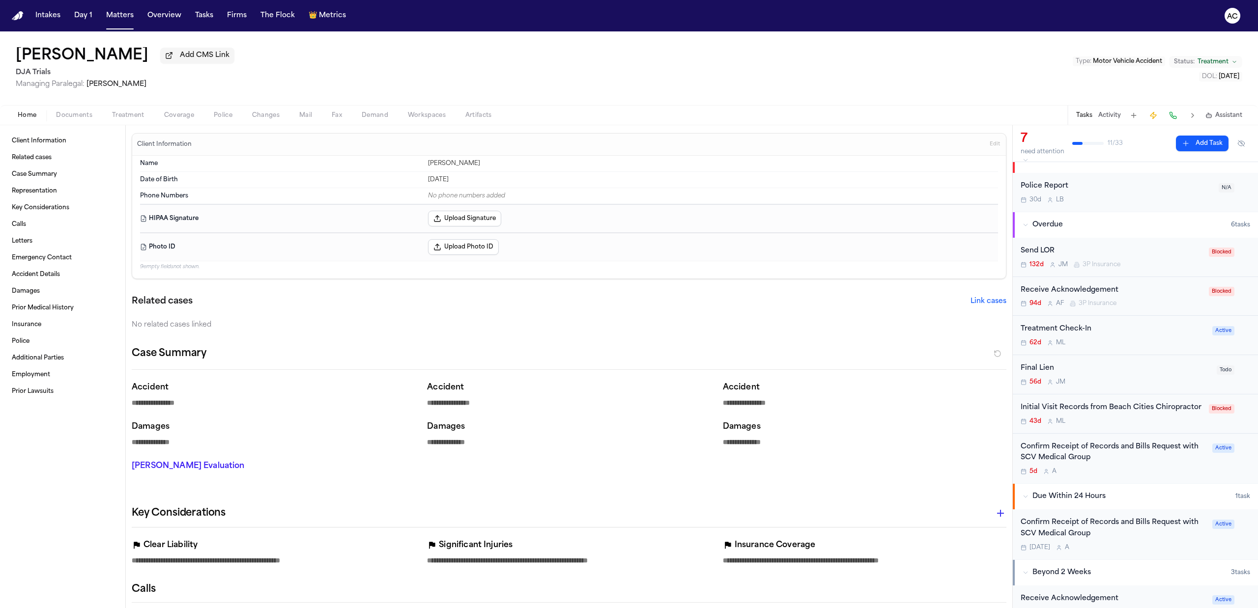
scroll to position [65, 0]
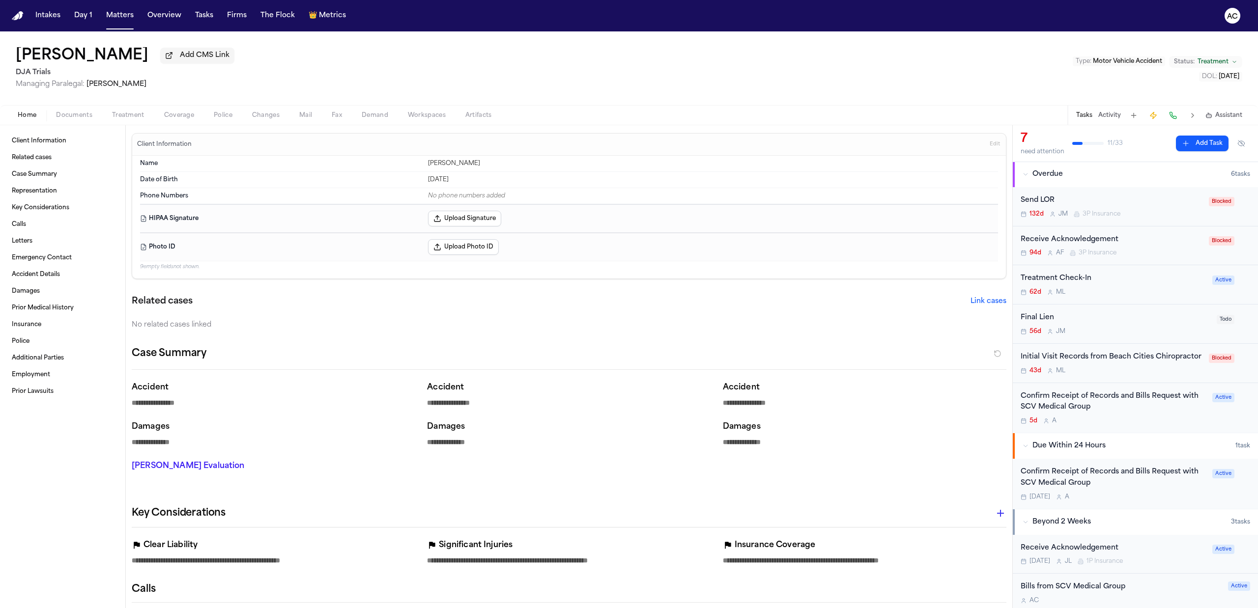
click at [1067, 478] on div "Confirm Receipt of Records and Bills Request with SCV Medical Group Tomorrow A …" at bounding box center [1135, 484] width 245 height 50
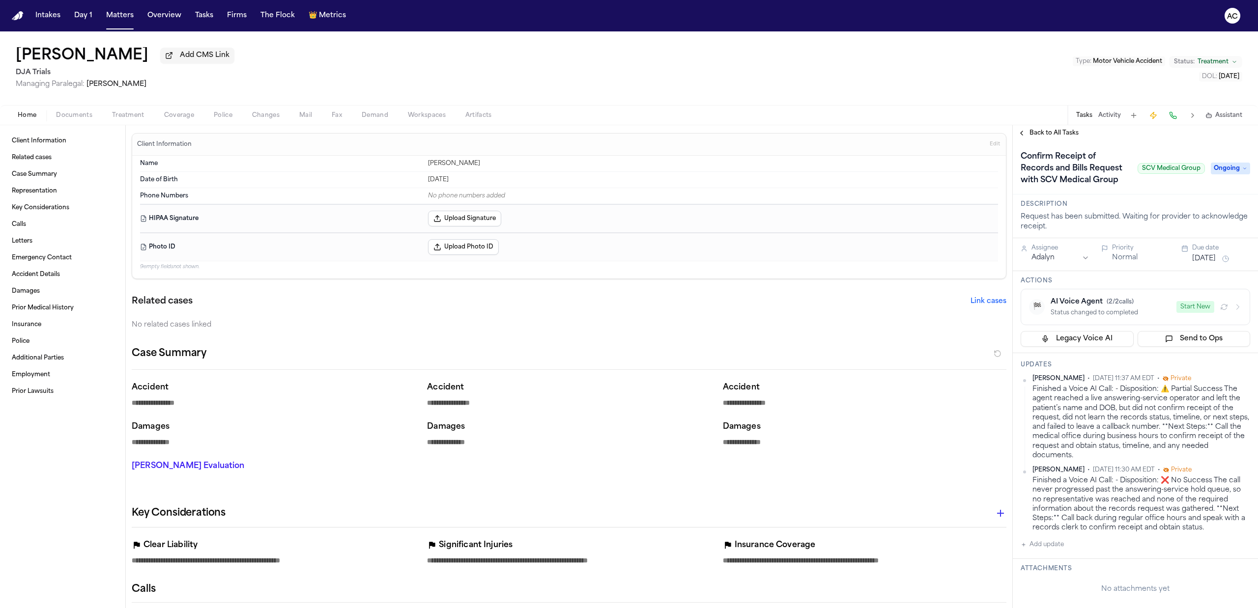
click at [1039, 130] on span "Back to All Tasks" at bounding box center [1054, 133] width 49 height 8
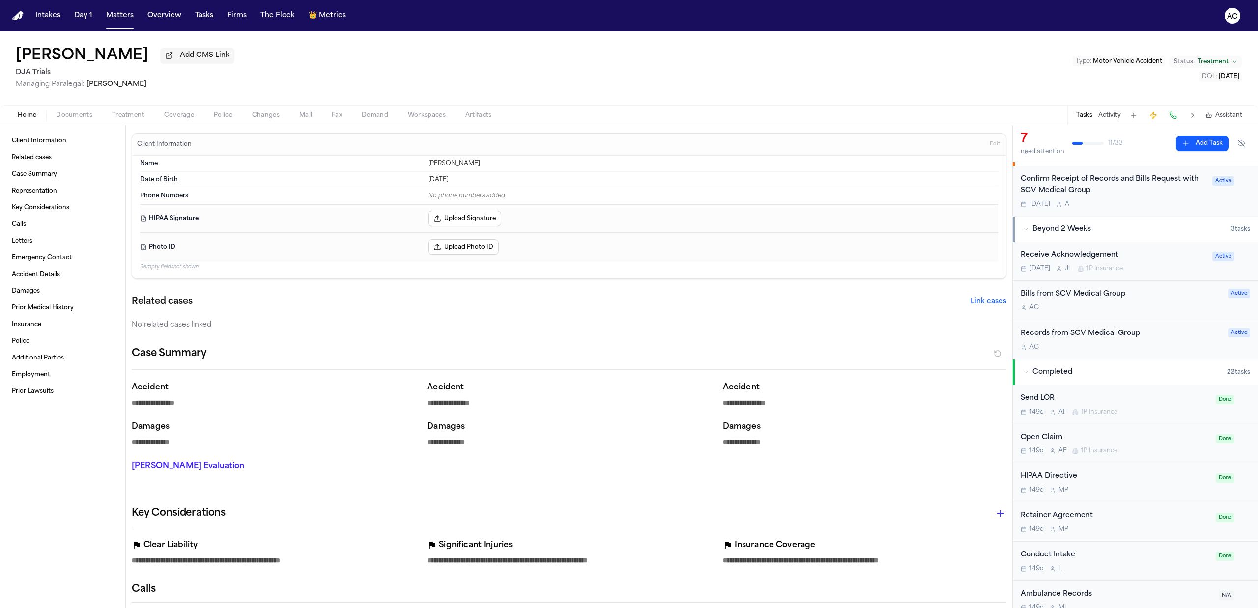
scroll to position [303, 0]
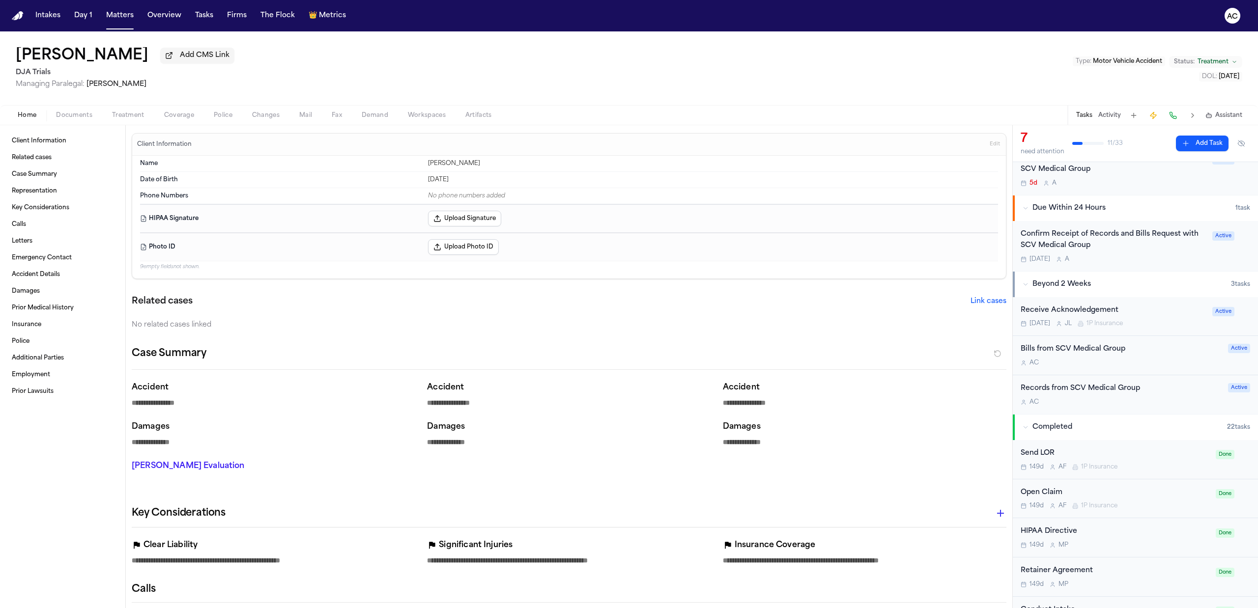
click at [1076, 395] on div "Records from SCV Medical Group" at bounding box center [1122, 388] width 202 height 11
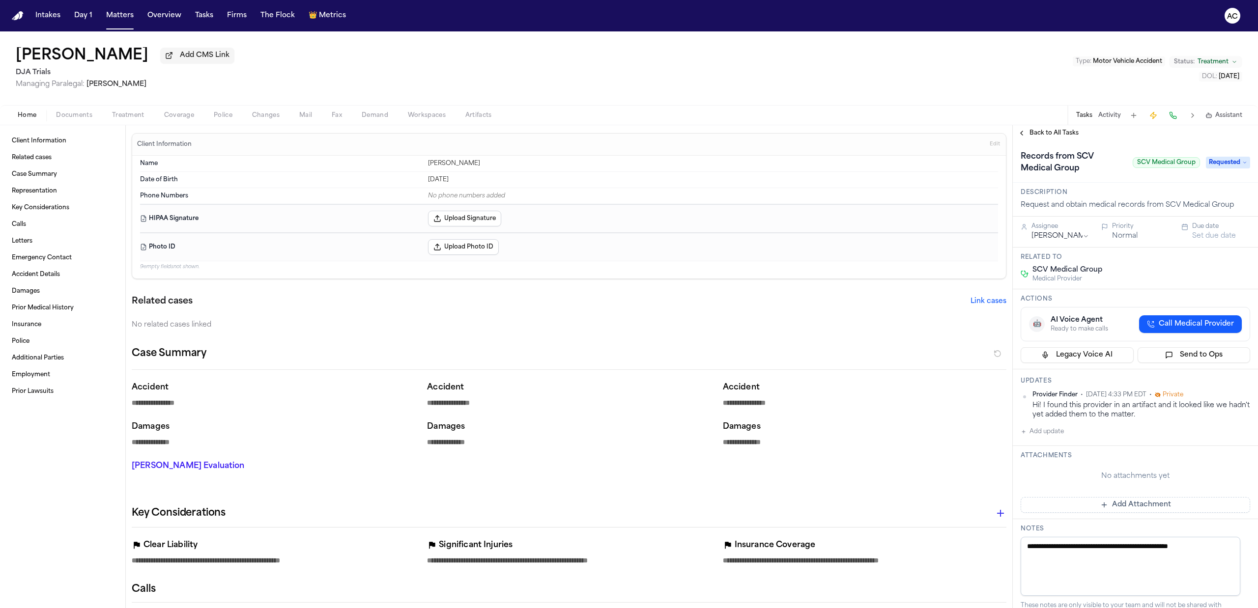
click at [1045, 427] on button "Add update" at bounding box center [1042, 432] width 43 height 12
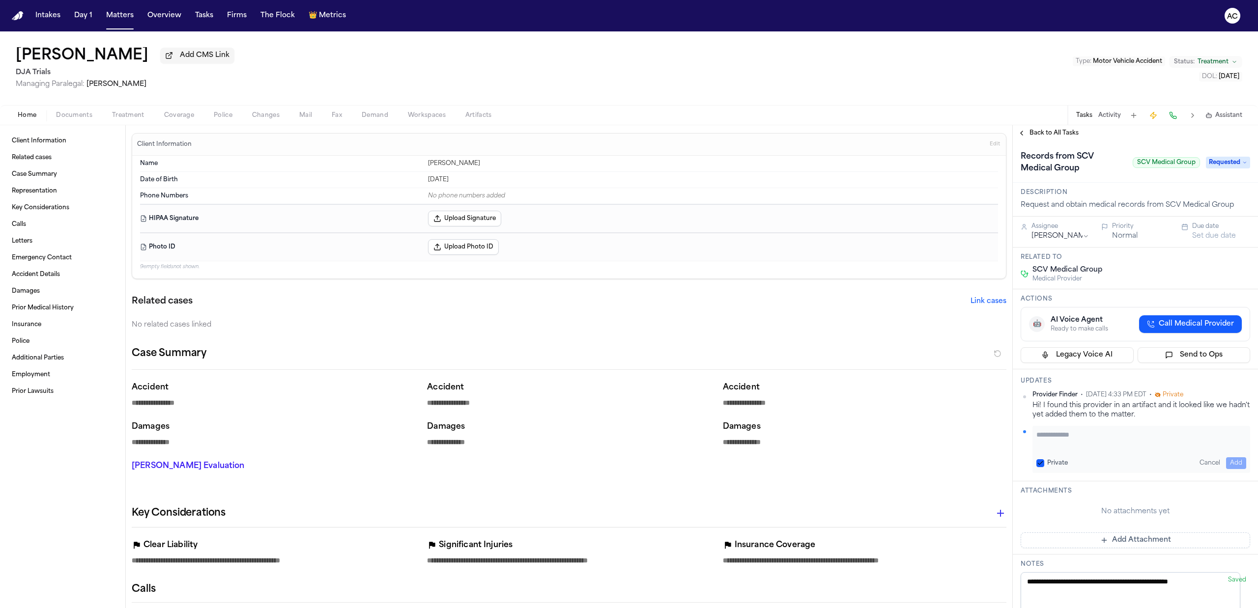
click at [1060, 441] on textarea "Add your update" at bounding box center [1142, 440] width 210 height 20
click at [1233, 466] on button "Add" at bounding box center [1236, 464] width 20 height 12
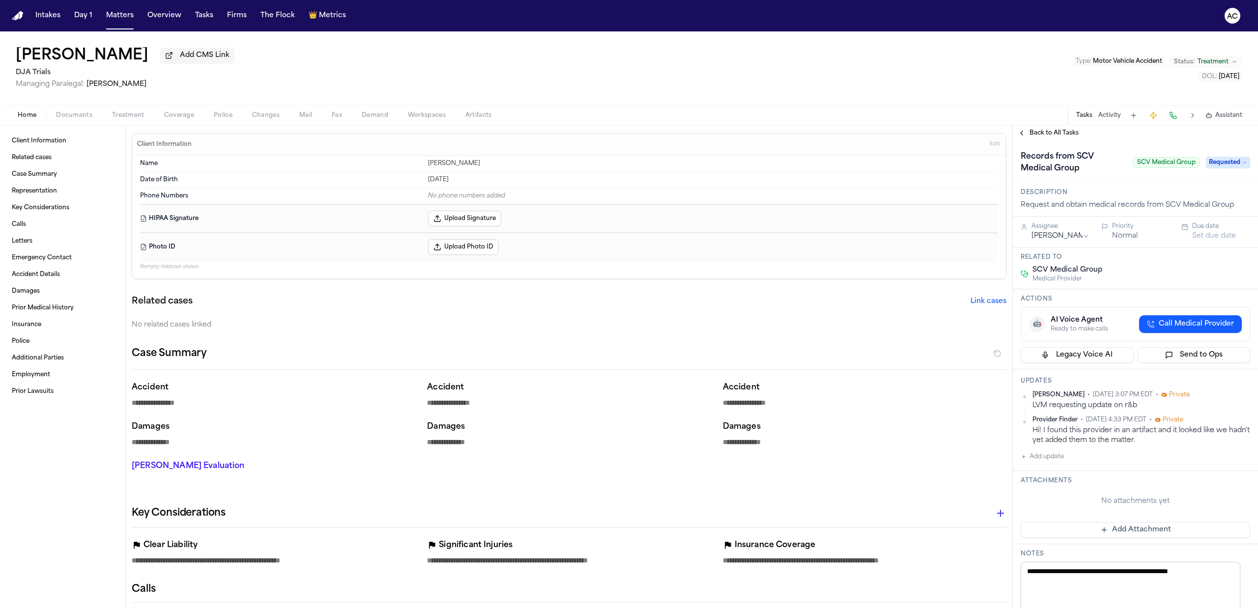
click at [1037, 132] on span "Back to All Tasks" at bounding box center [1054, 133] width 49 height 8
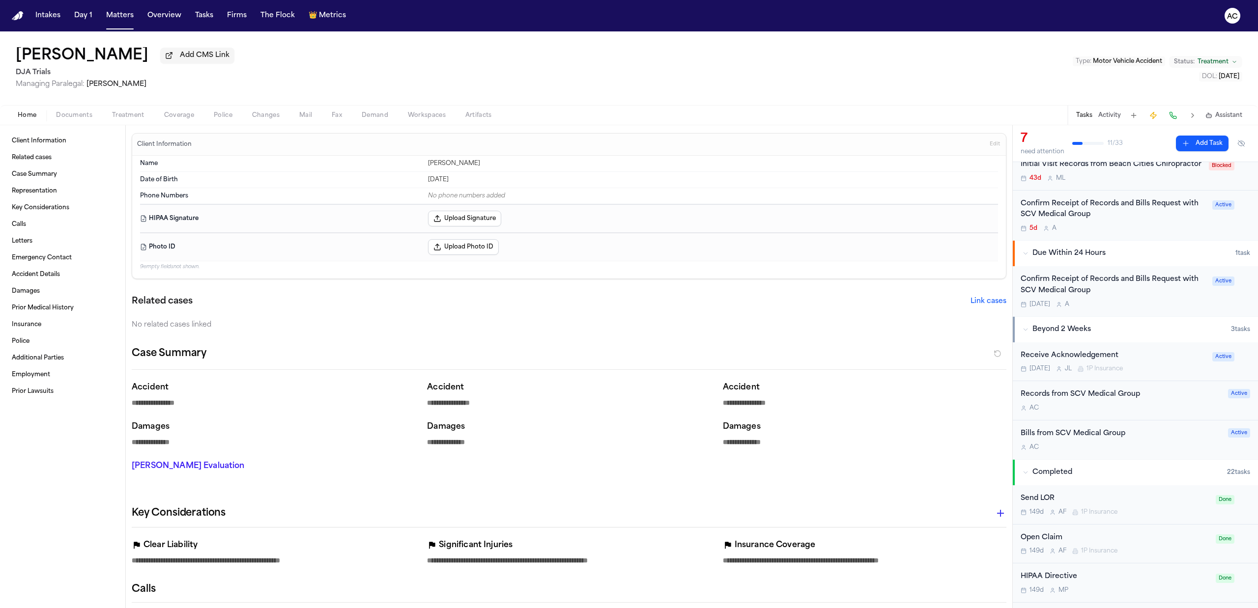
scroll to position [262, 0]
click at [1107, 436] on div "Bills from SCV Medical Group" at bounding box center [1122, 430] width 202 height 11
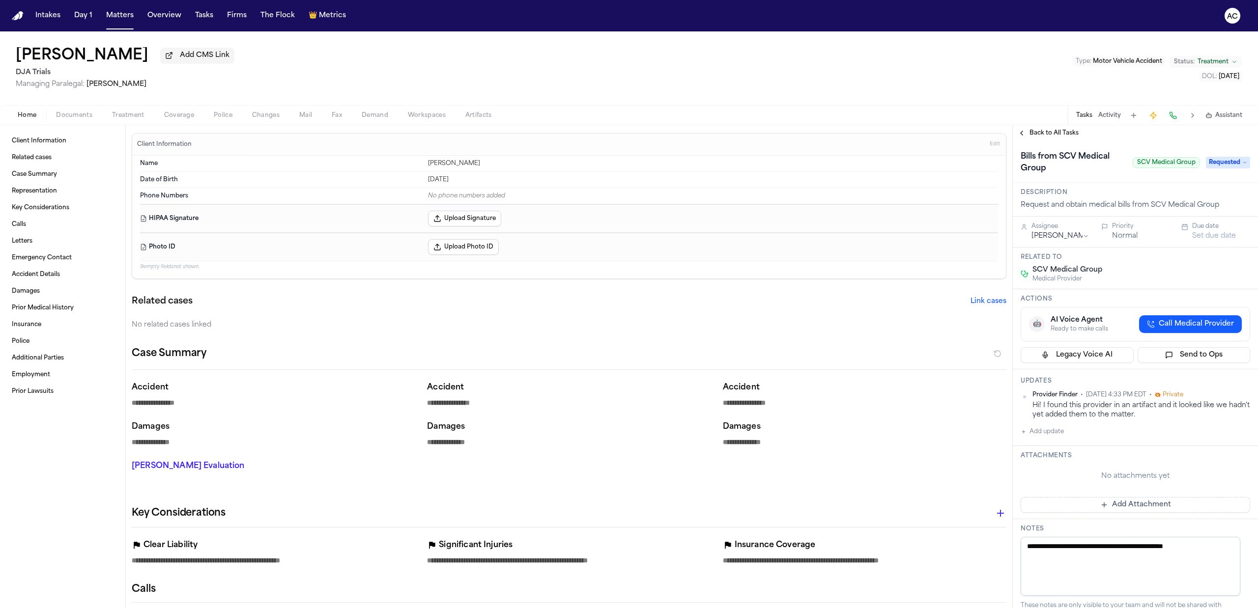
click at [1048, 427] on button "Add update" at bounding box center [1042, 432] width 43 height 12
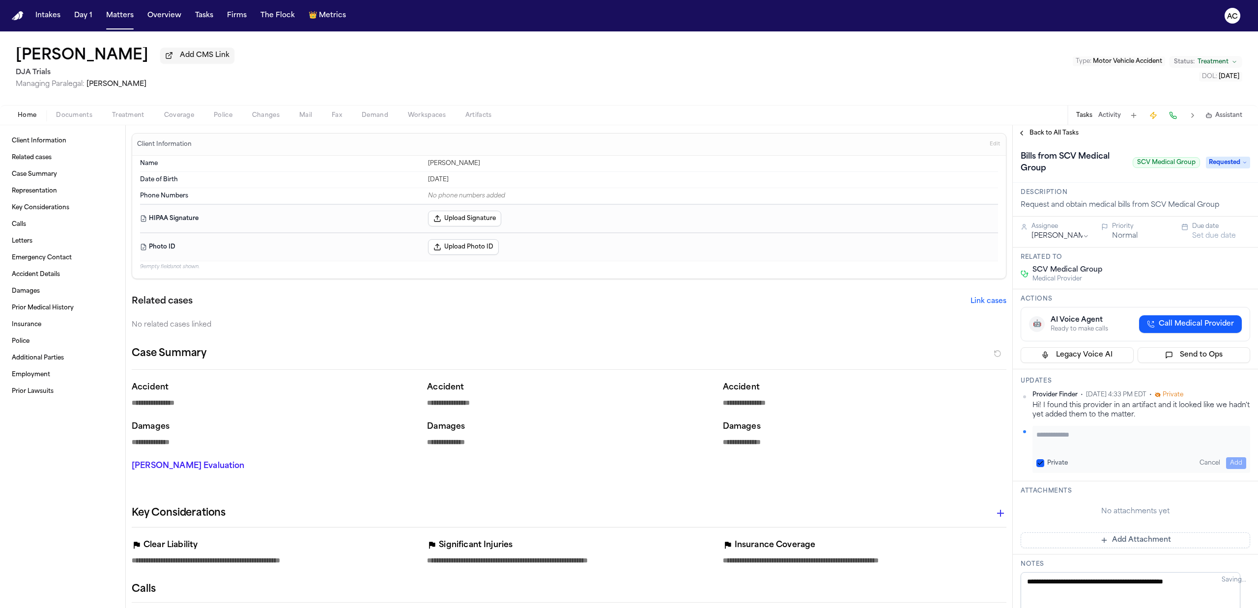
click at [1084, 437] on textarea "Add your update" at bounding box center [1142, 440] width 210 height 20
paste textarea "**********"
click at [1226, 464] on button "Add" at bounding box center [1236, 464] width 20 height 12
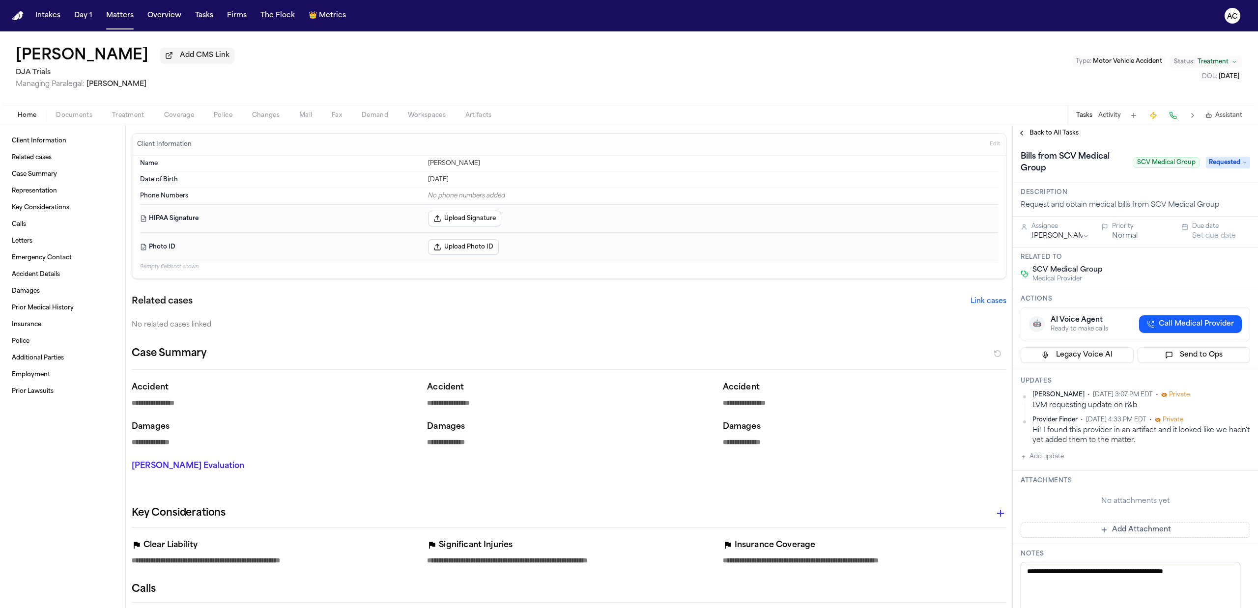
click at [1033, 134] on span "Back to All Tasks" at bounding box center [1054, 133] width 49 height 8
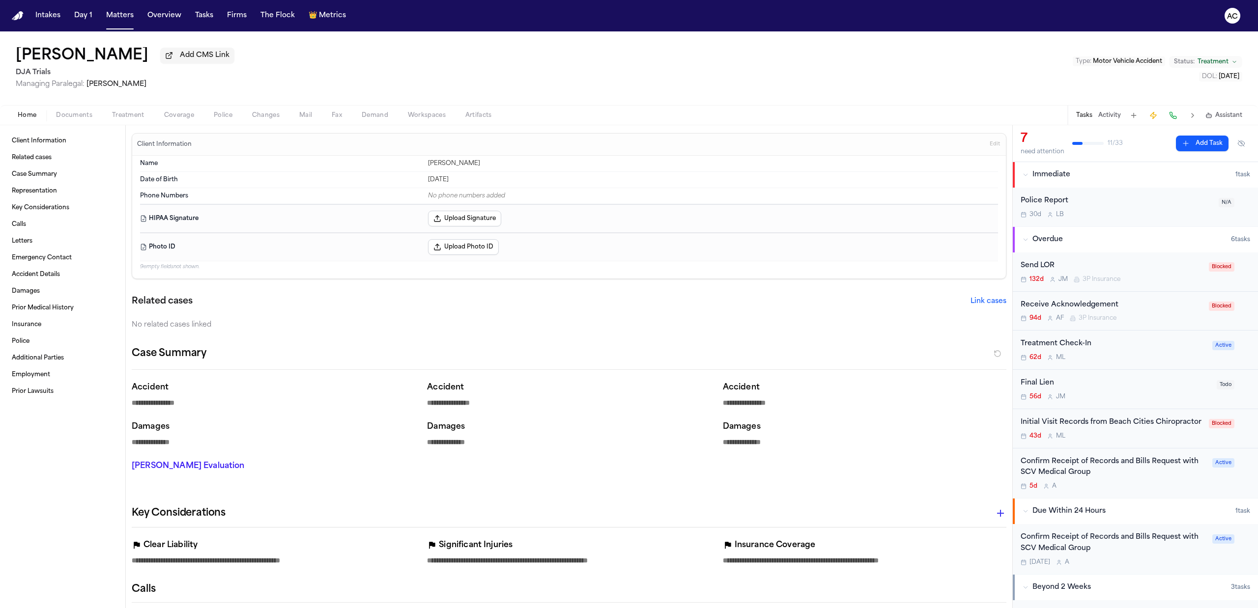
click at [1056, 477] on div "Confirm Receipt of Records and Bills Request with SCV Medical Group" at bounding box center [1114, 468] width 186 height 23
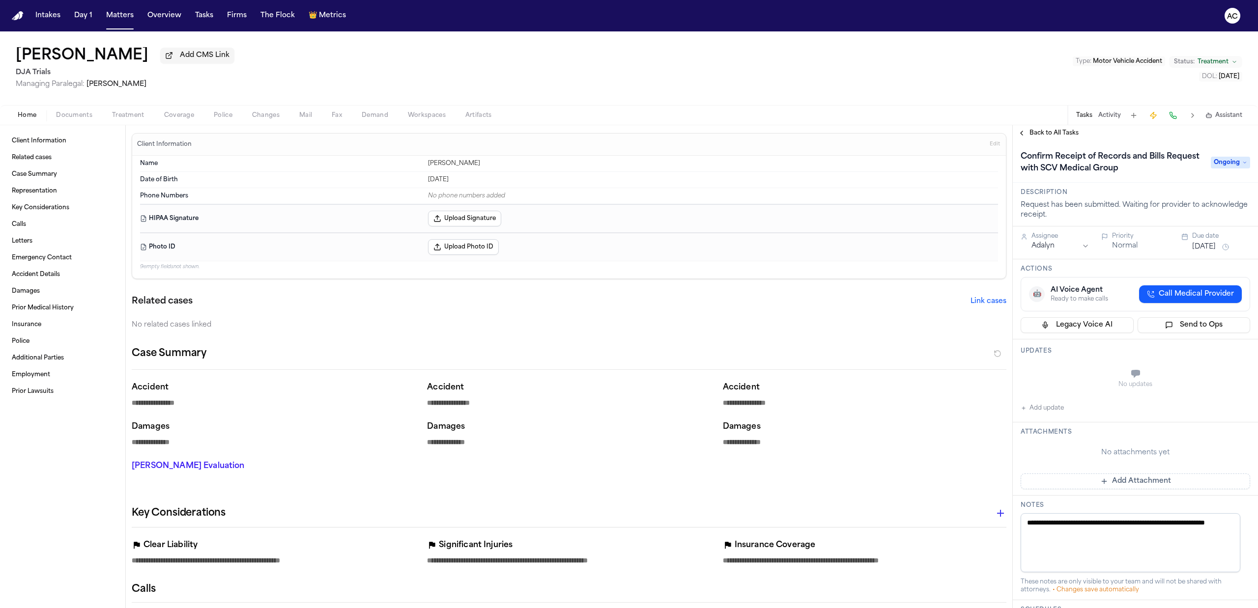
click at [1053, 415] on div "Updates No updates Add update" at bounding box center [1135, 381] width 245 height 83
click at [1050, 410] on button "Add update" at bounding box center [1042, 409] width 43 height 12
click at [1074, 375] on textarea "Add your update" at bounding box center [1142, 375] width 210 height 20
paste textarea "**********"
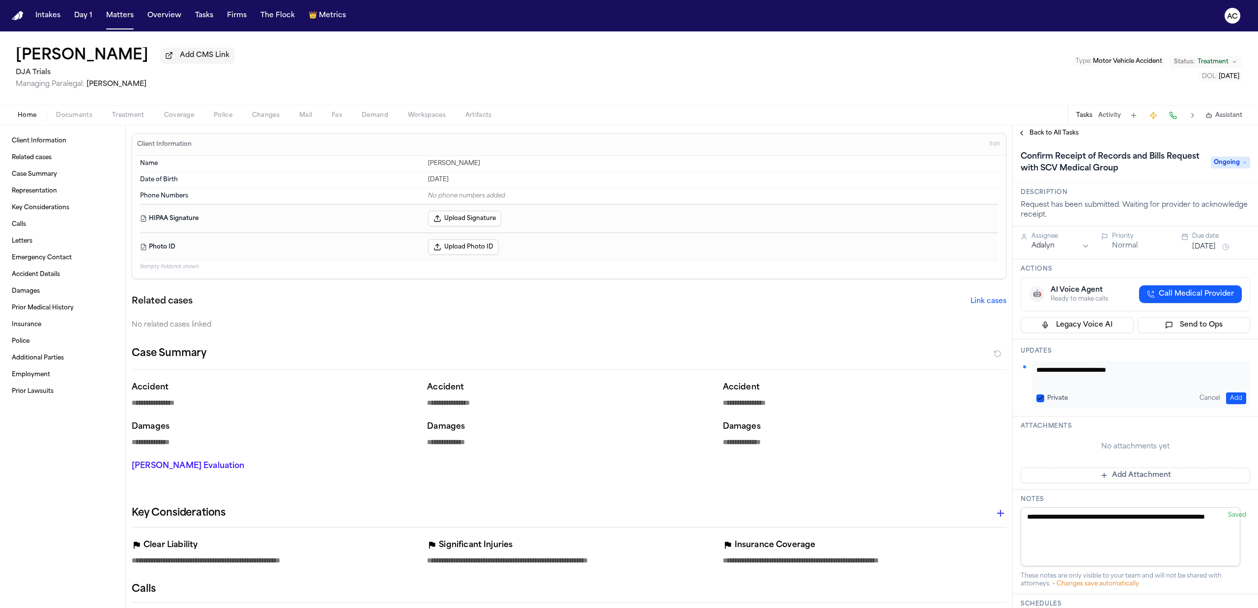
click at [1229, 400] on button "Add" at bounding box center [1236, 399] width 20 height 12
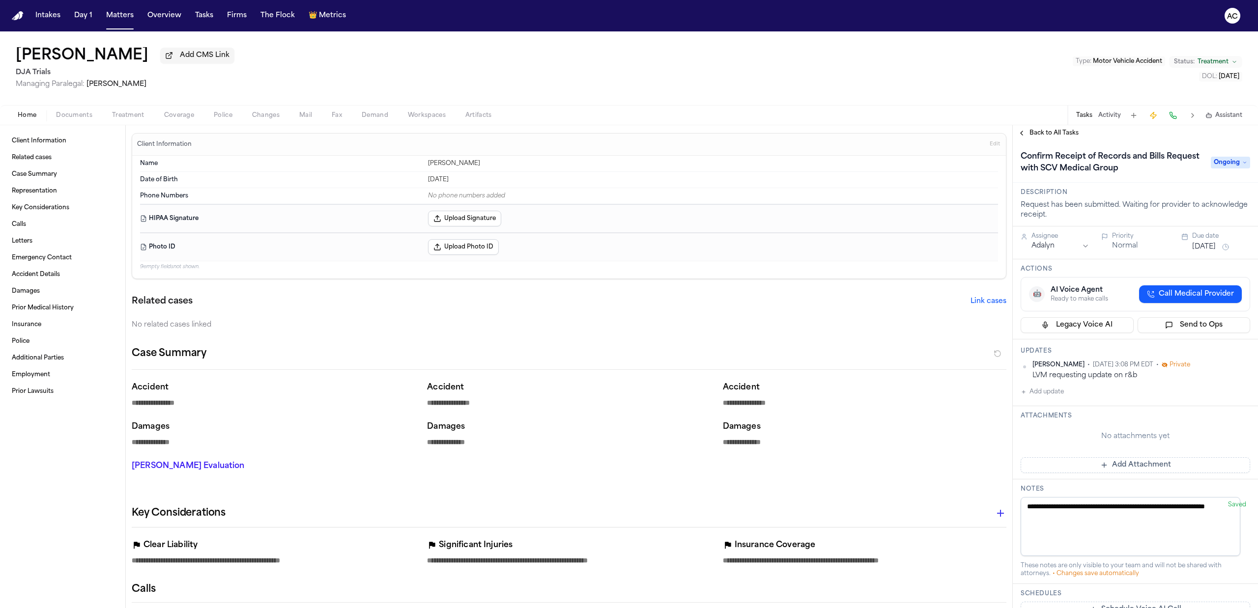
click at [1046, 134] on span "Back to All Tasks" at bounding box center [1054, 133] width 49 height 8
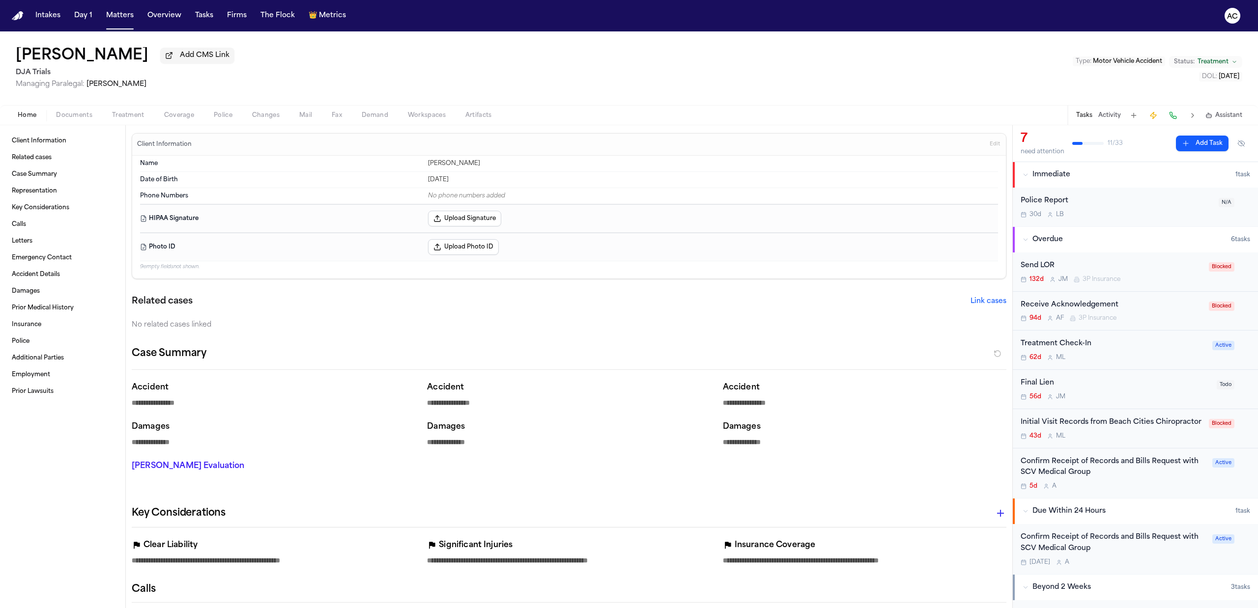
click at [1078, 553] on div "Confirm Receipt of Records and Bills Request with SCV Medical Group" at bounding box center [1114, 543] width 186 height 23
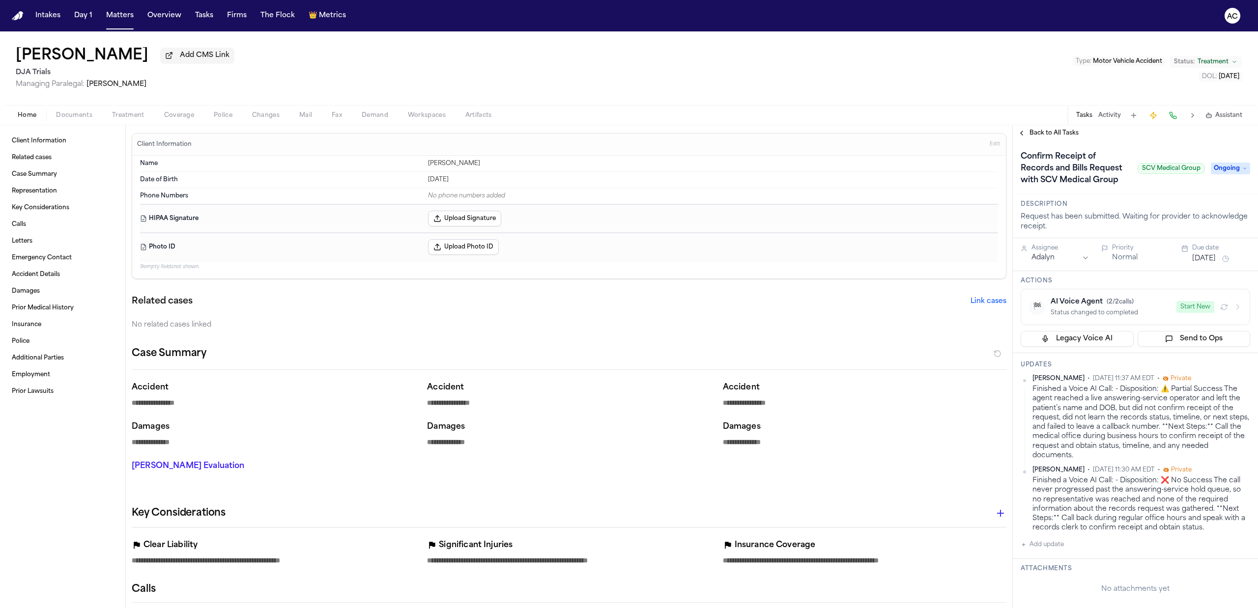
click at [1050, 551] on button "Add update" at bounding box center [1042, 545] width 43 height 12
click at [1075, 563] on textarea "Add your update" at bounding box center [1142, 553] width 210 height 20
paste textarea "**********"
click at [1227, 582] on button "Add" at bounding box center [1236, 577] width 20 height 12
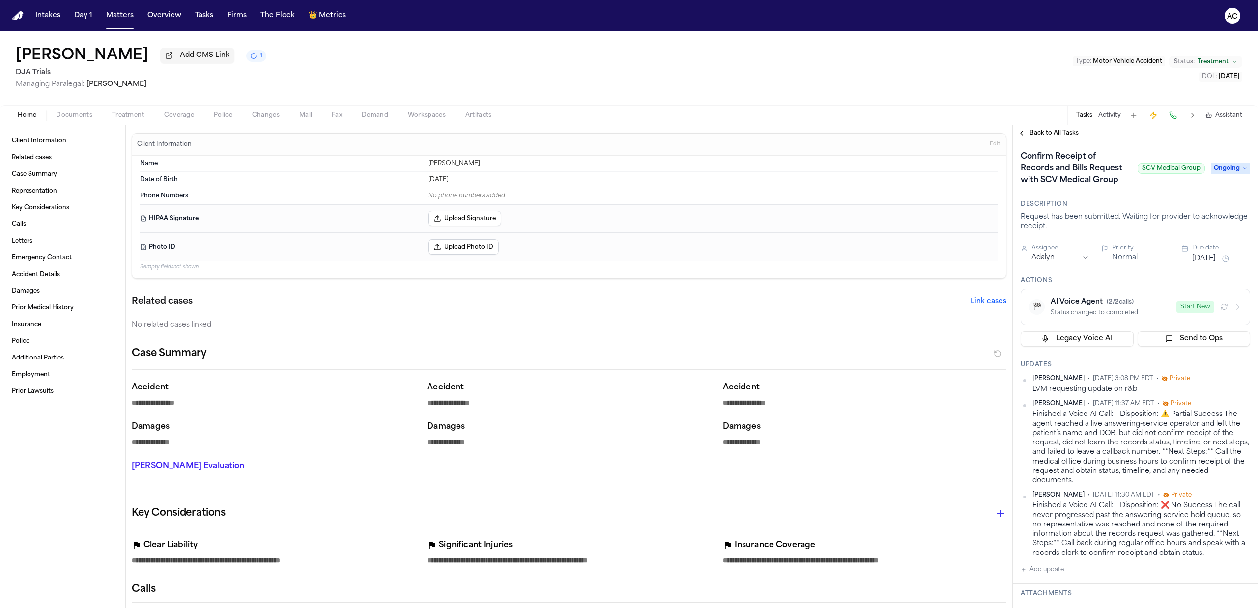
click at [1058, 130] on span "Back to All Tasks" at bounding box center [1054, 133] width 49 height 8
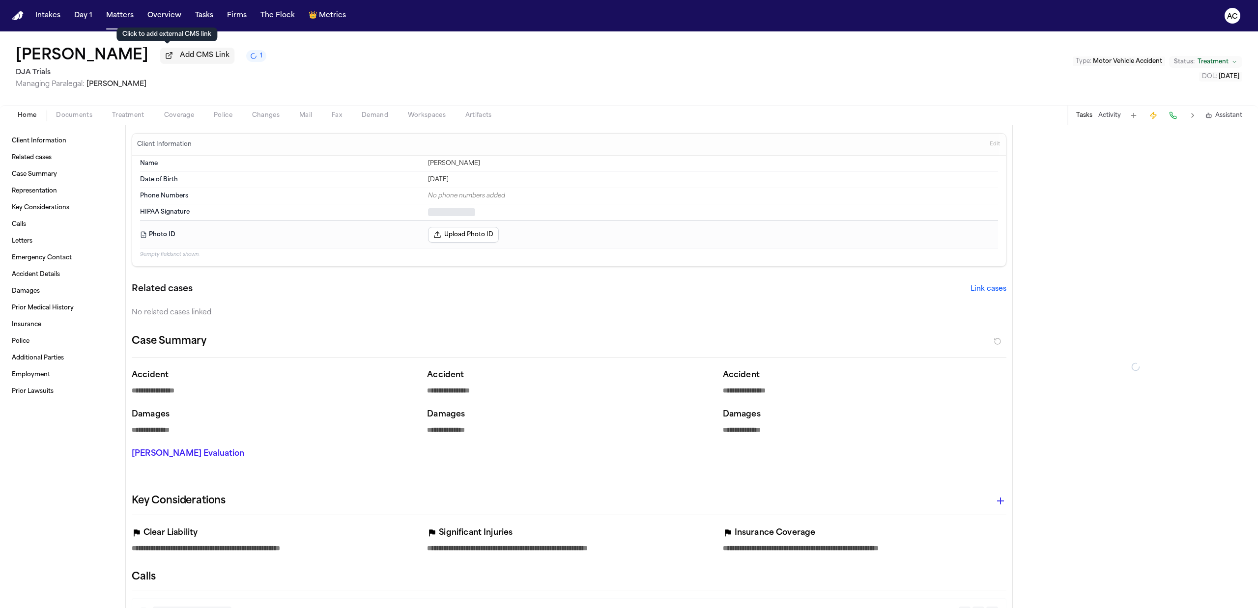
type textarea "*"
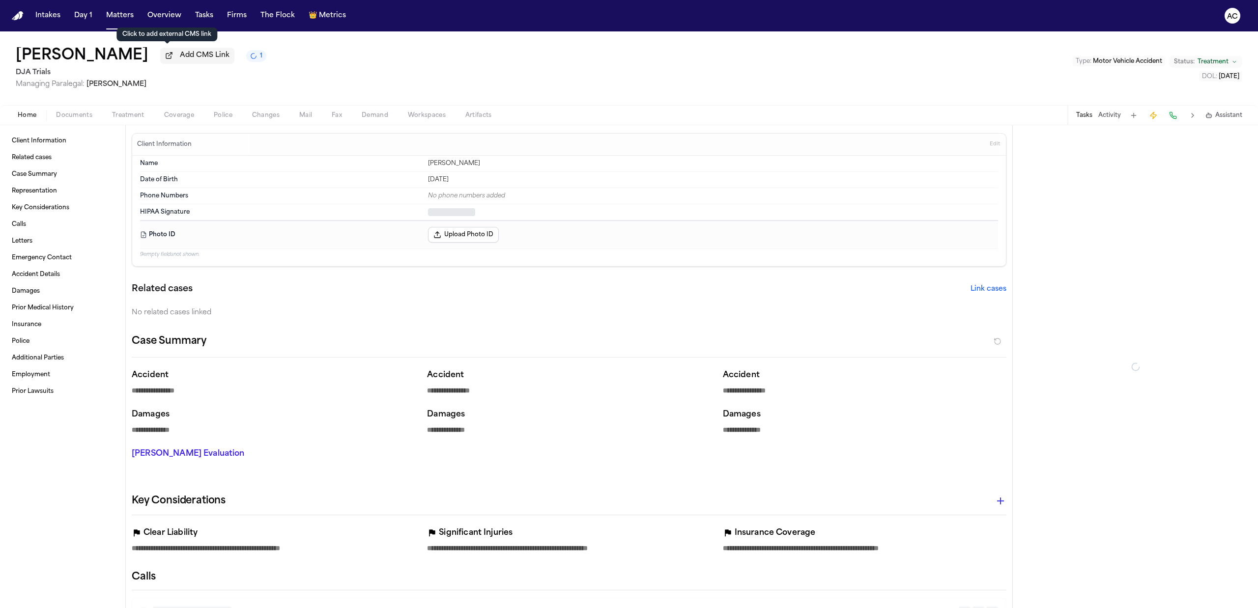
type textarea "*"
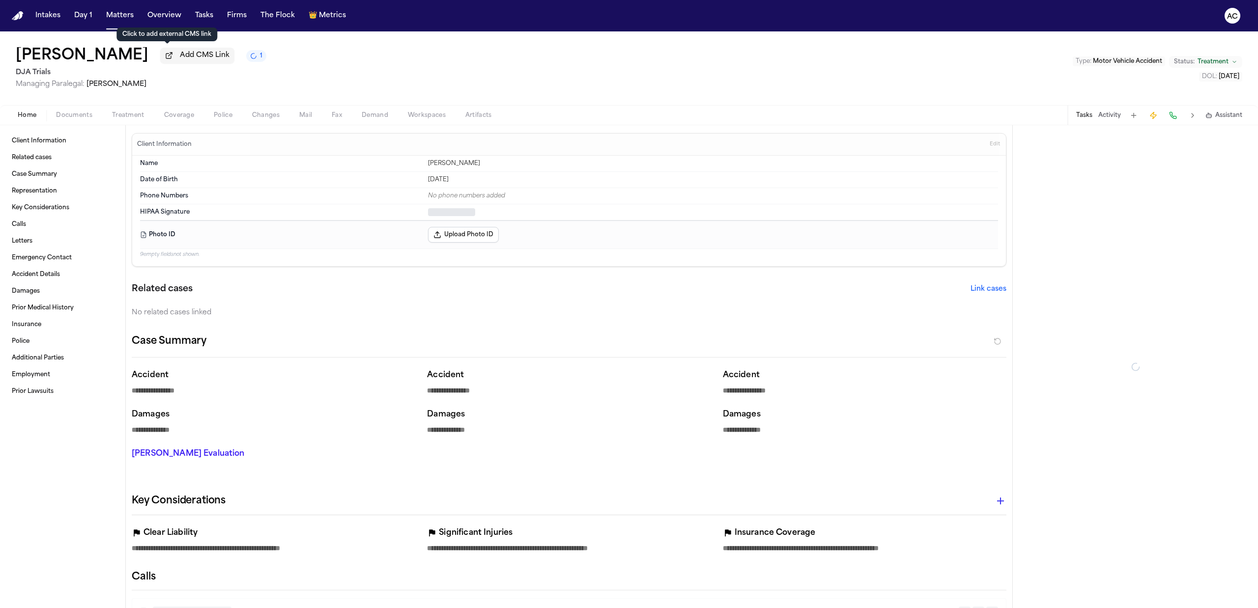
type textarea "*"
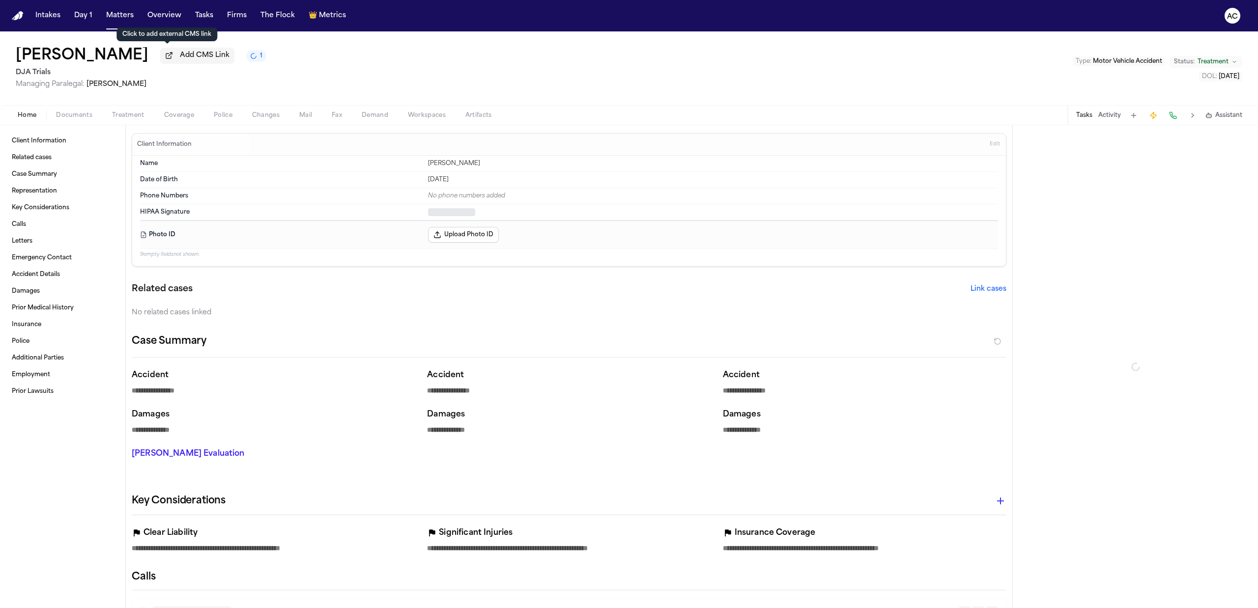
type textarea "*"
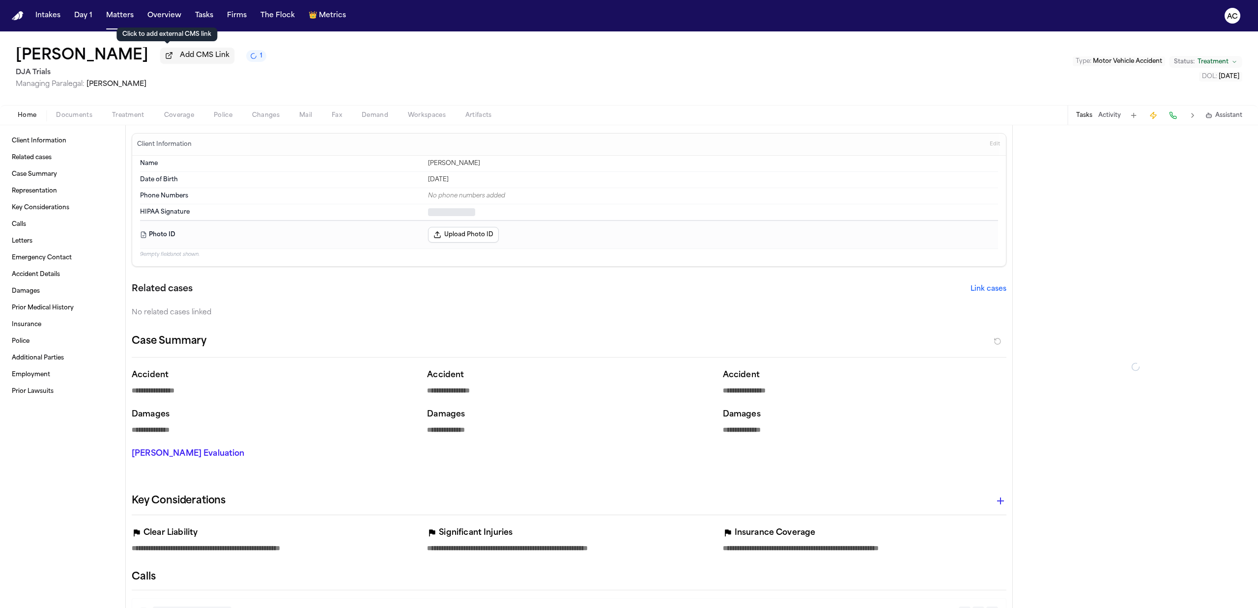
type textarea "*"
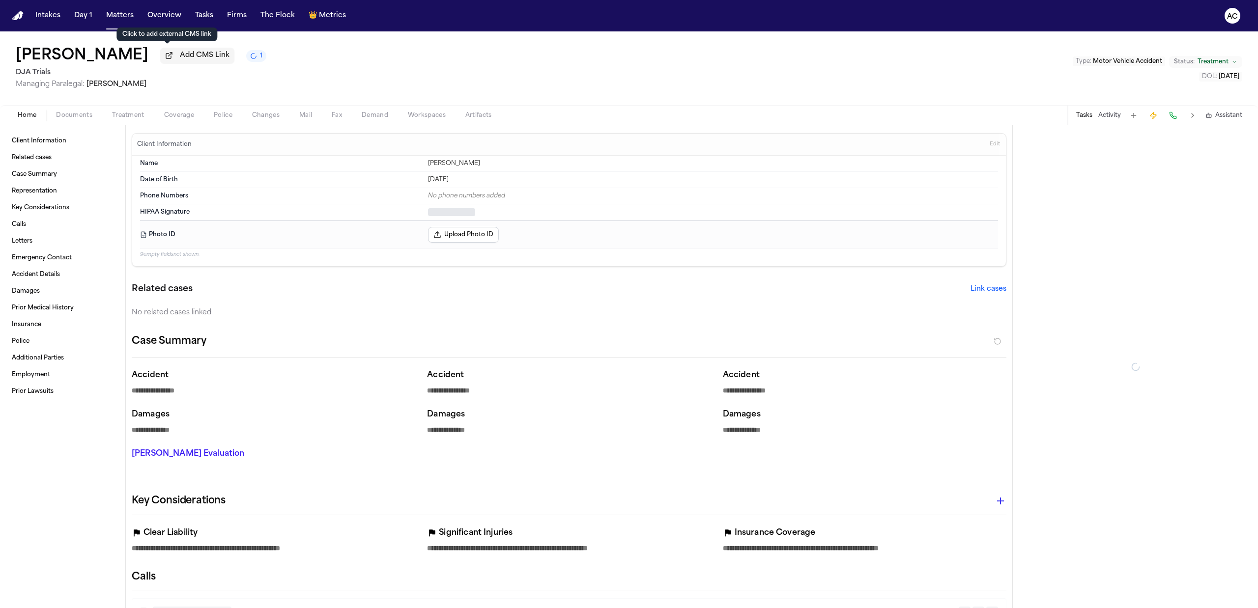
type textarea "*"
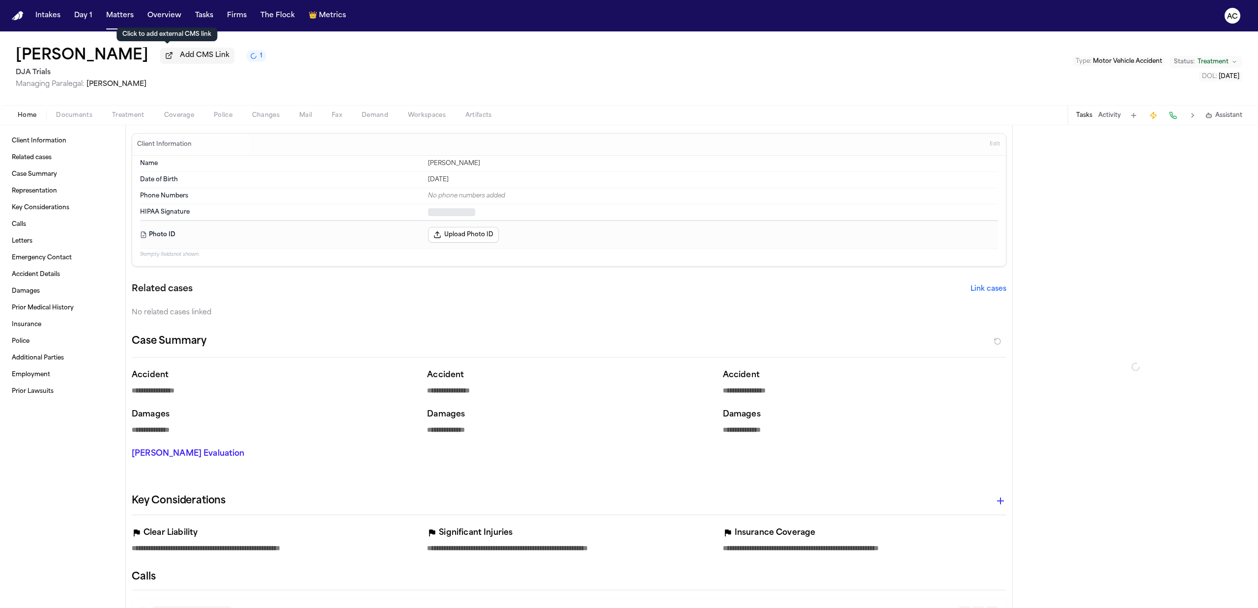
type textarea "*"
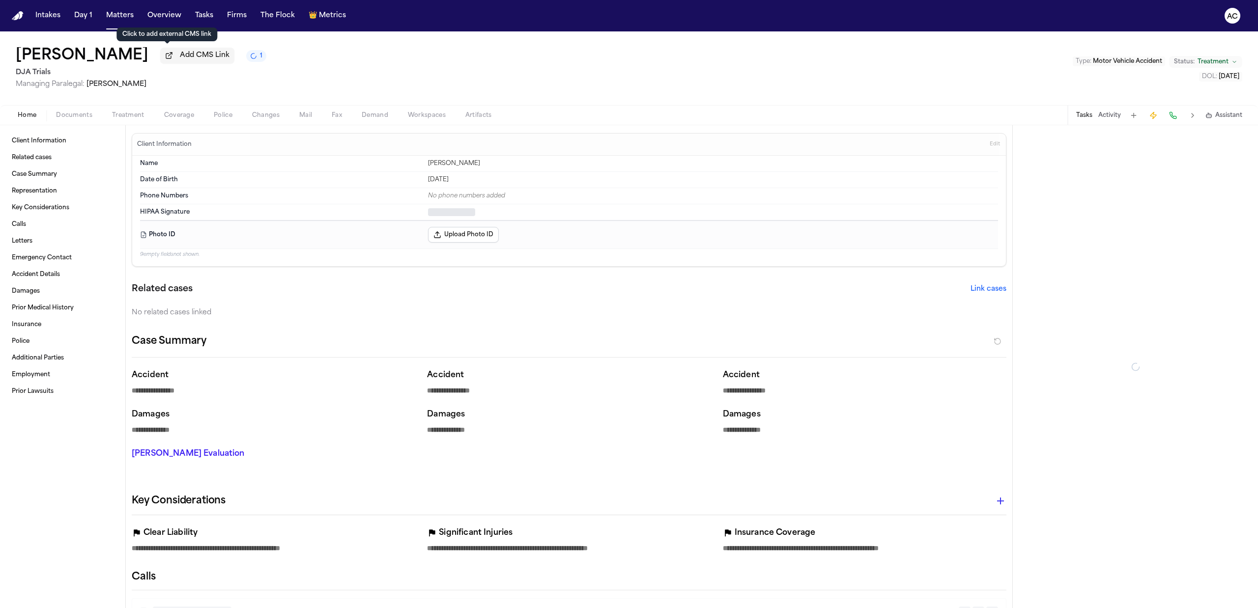
type textarea "*"
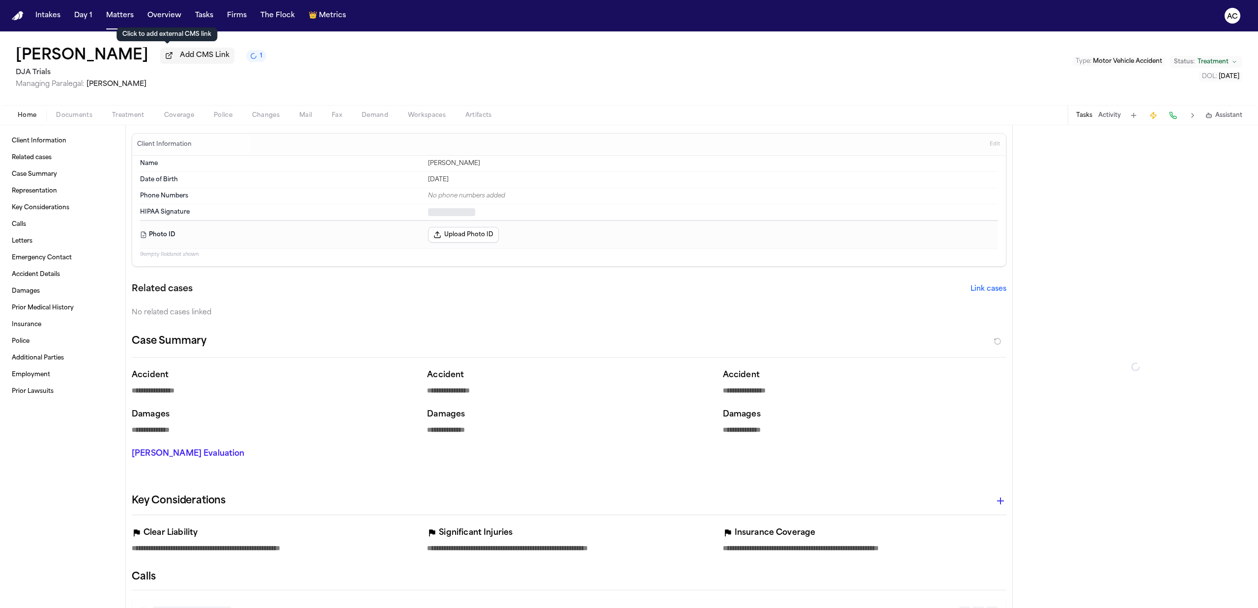
type textarea "*"
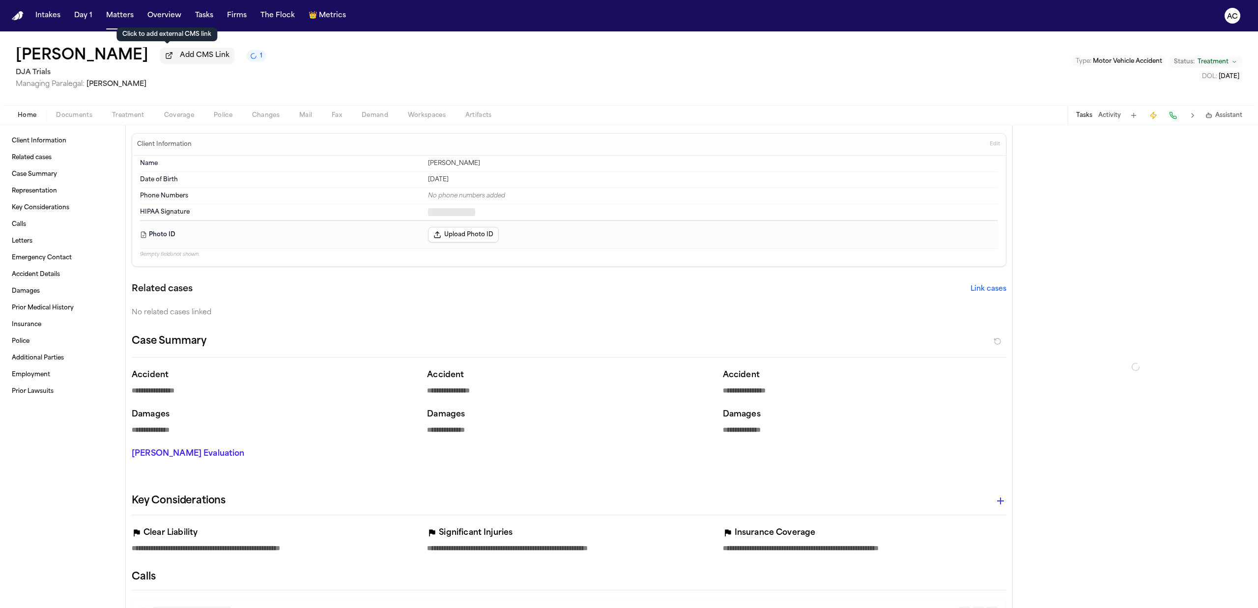
type textarea "*"
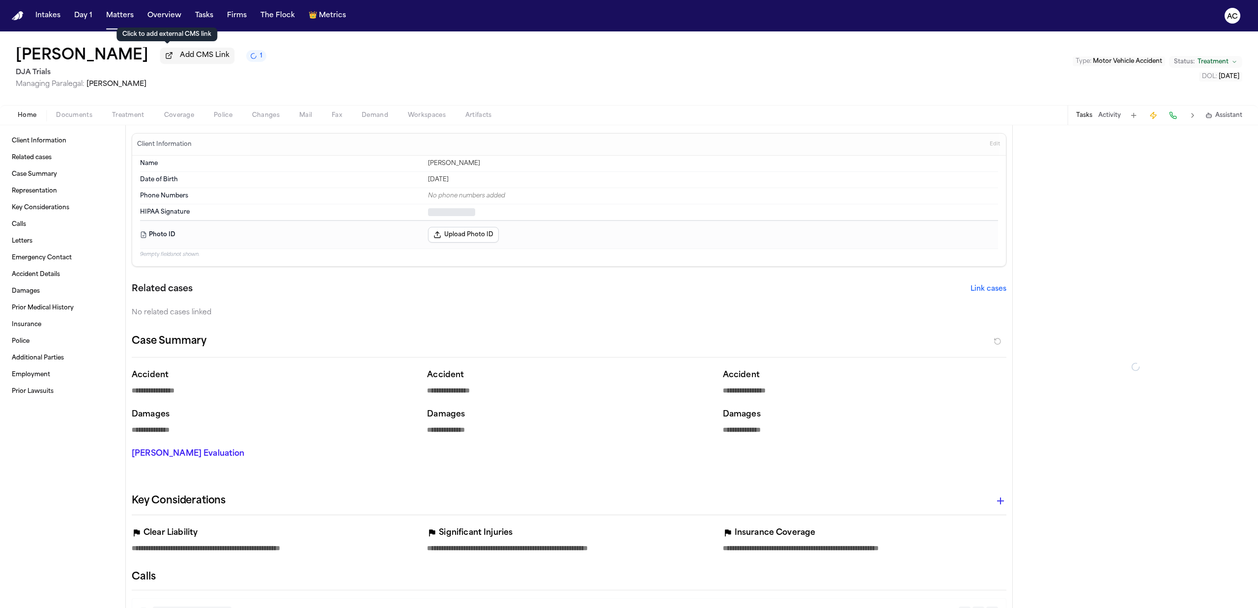
type textarea "*"
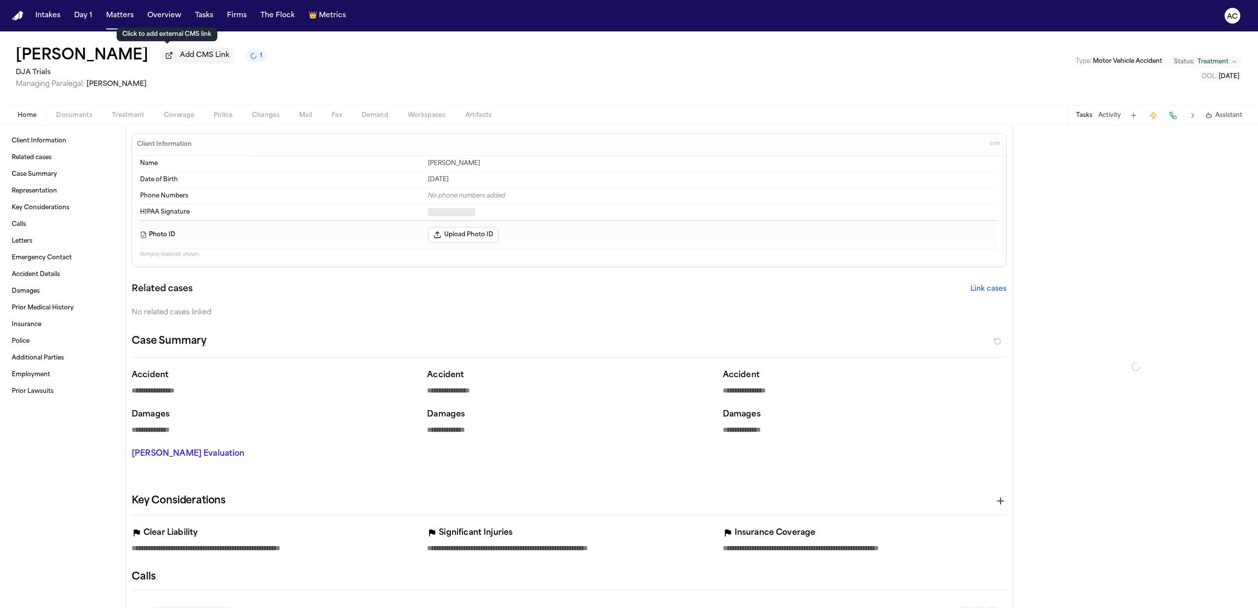
type textarea "*"
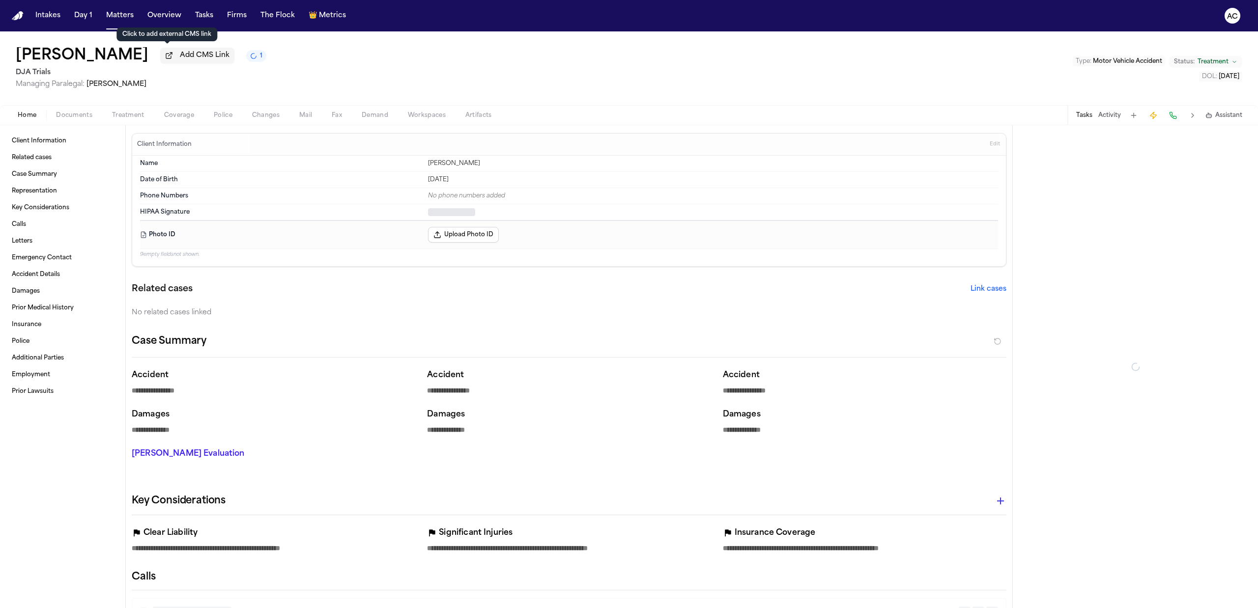
type textarea "*"
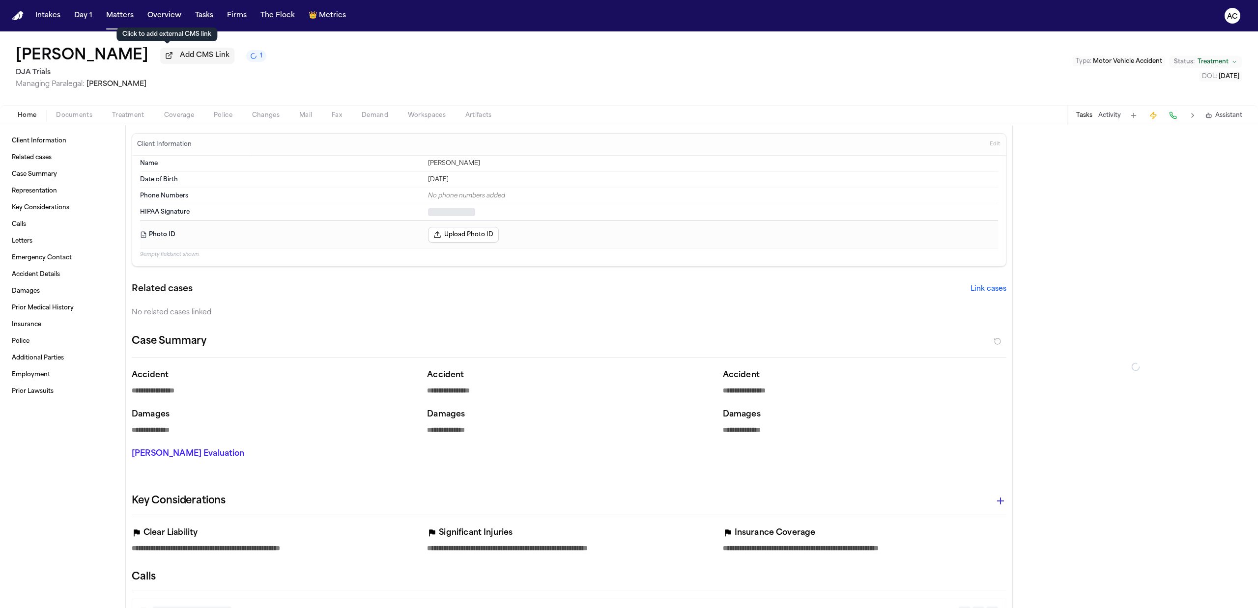
type textarea "*"
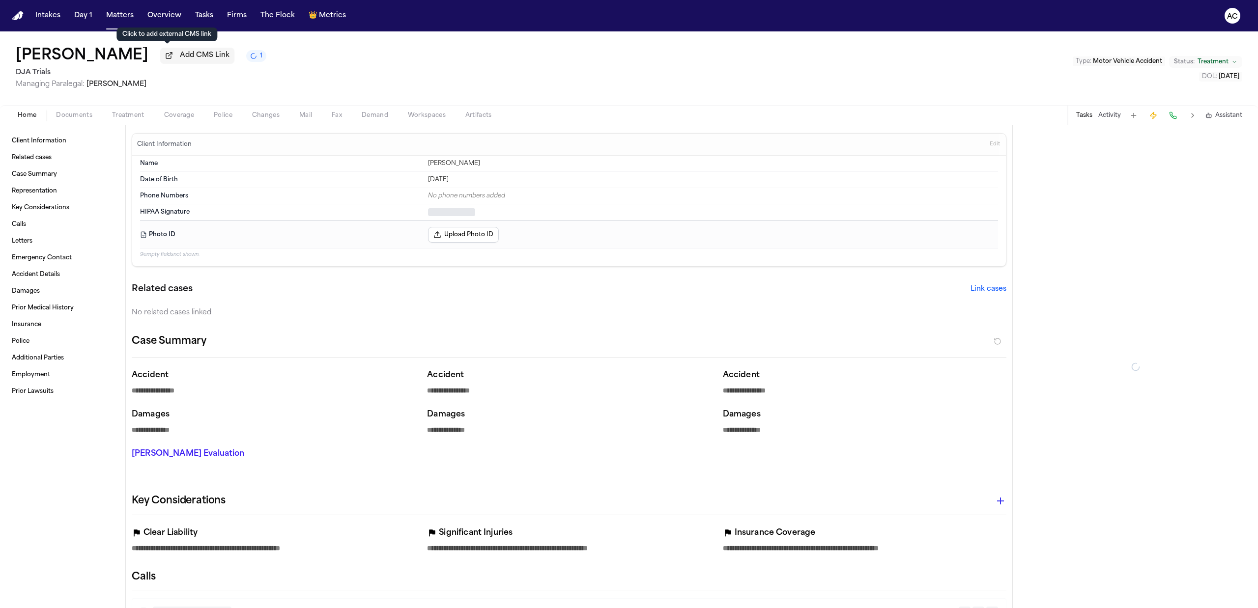
type textarea "*"
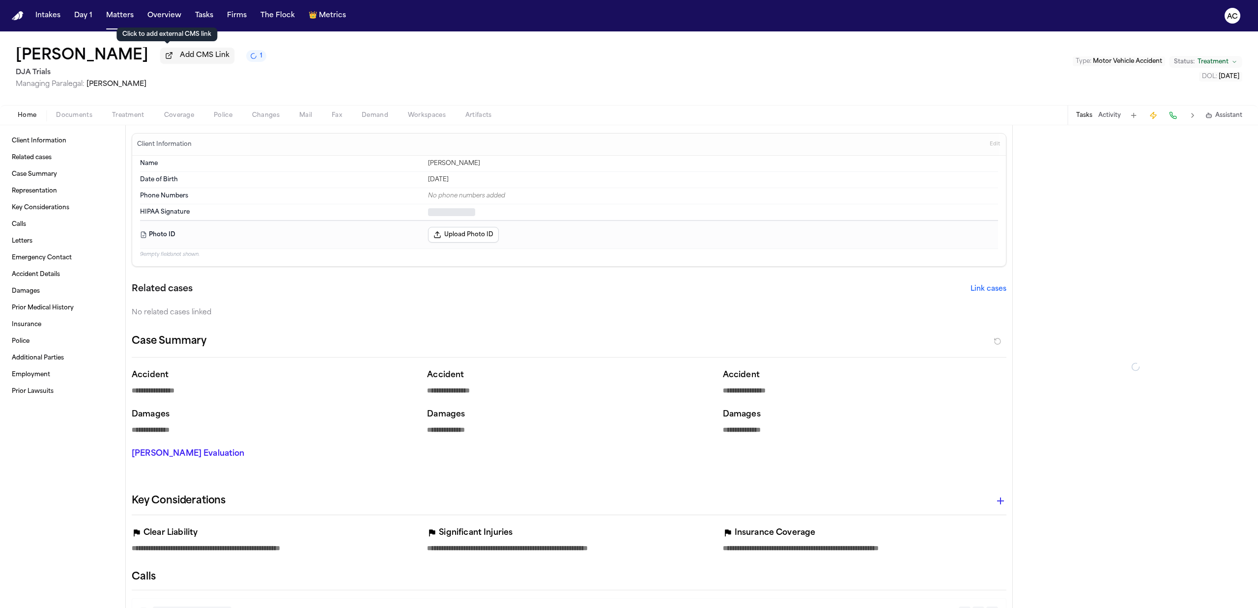
type textarea "*"
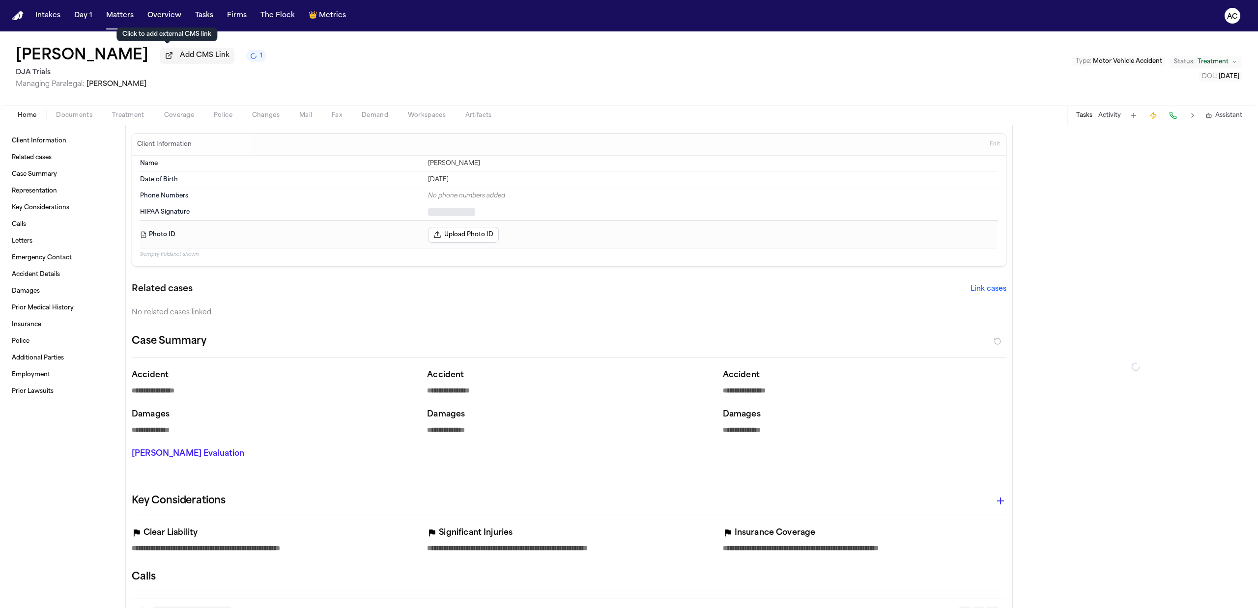
type textarea "*"
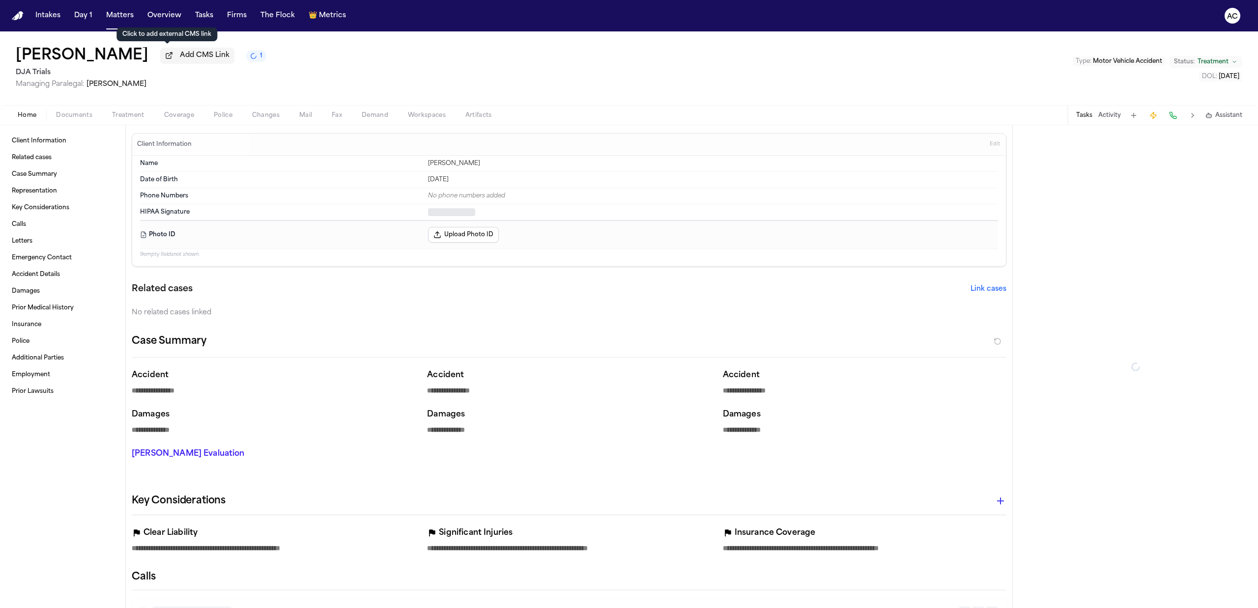
type textarea "*"
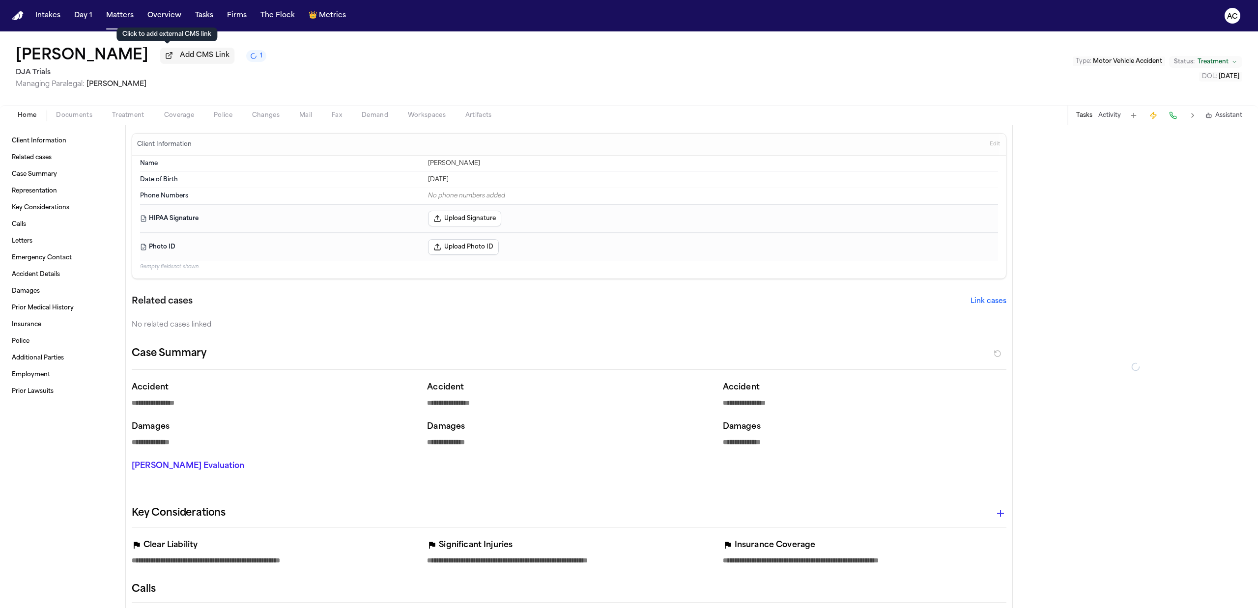
type textarea "*"
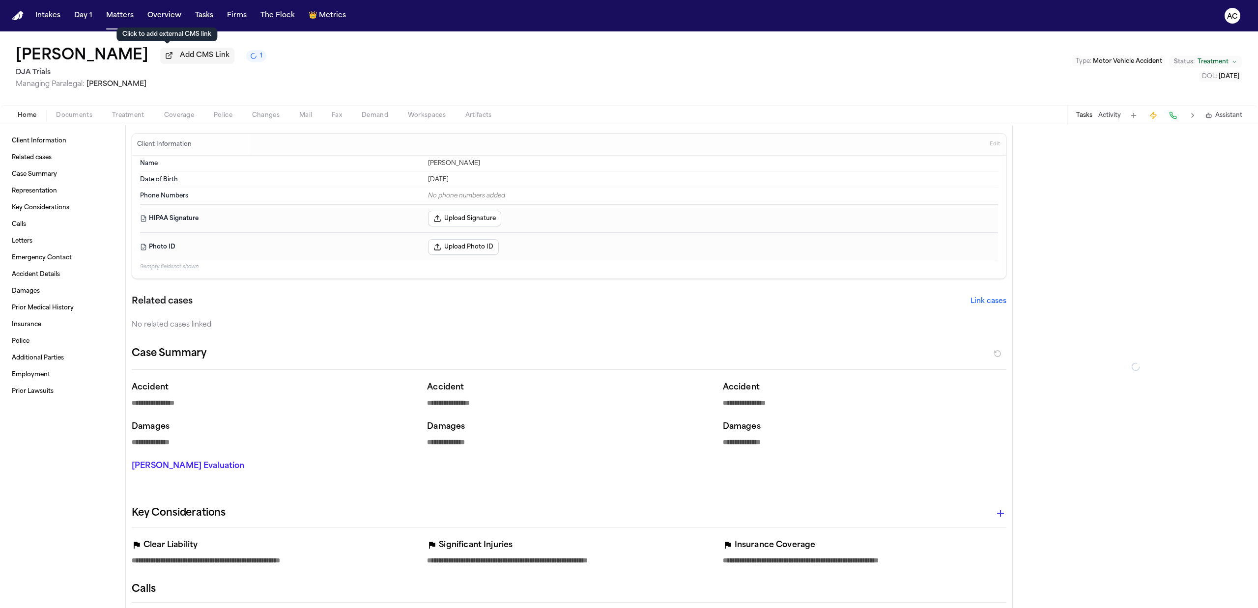
type textarea "*"
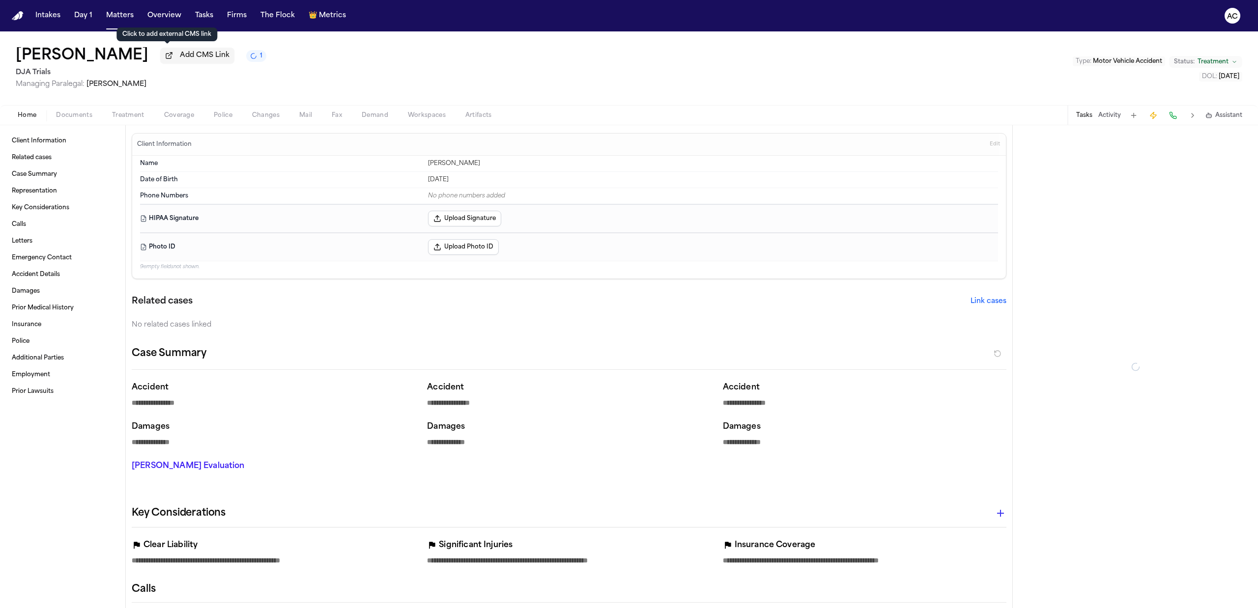
type textarea "*"
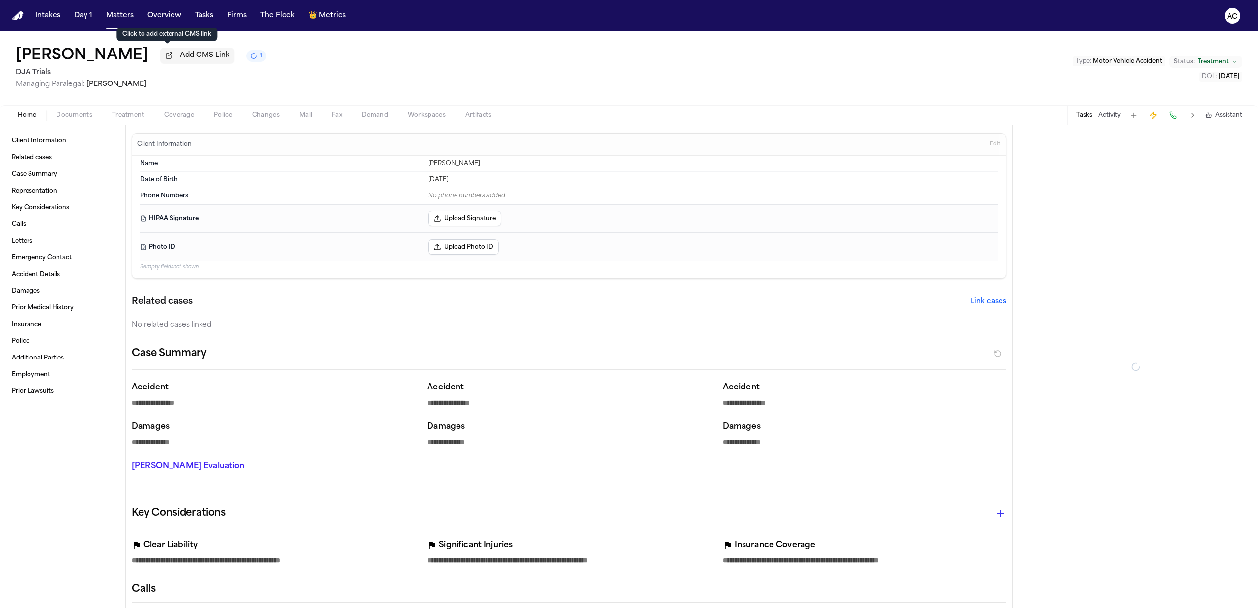
type textarea "*"
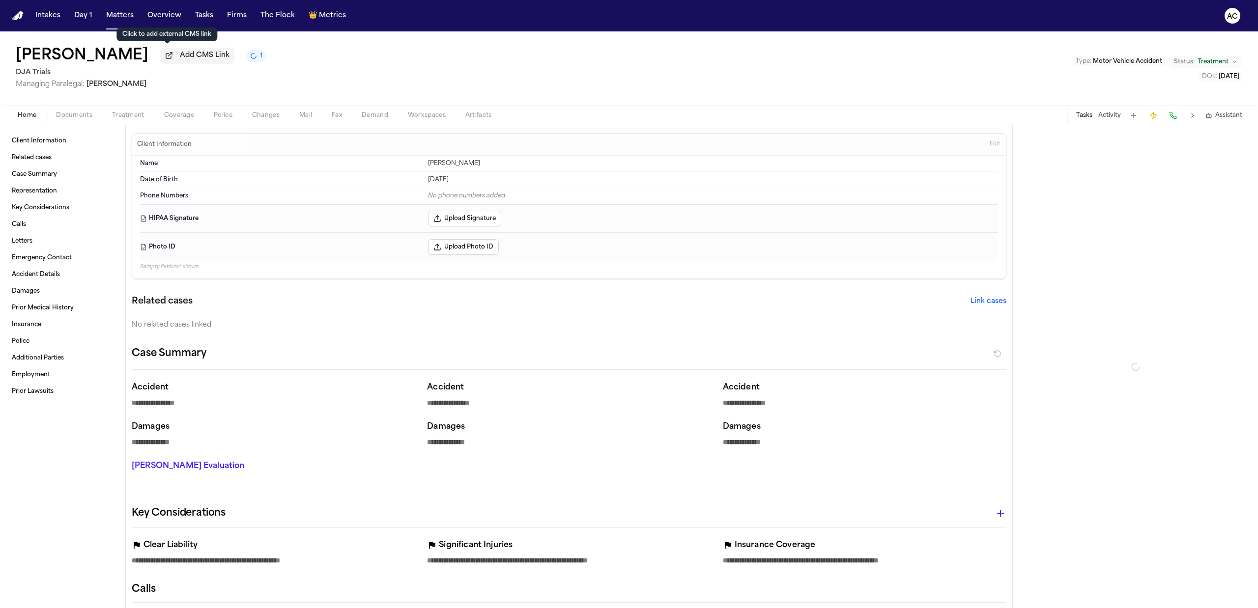
type textarea "*"
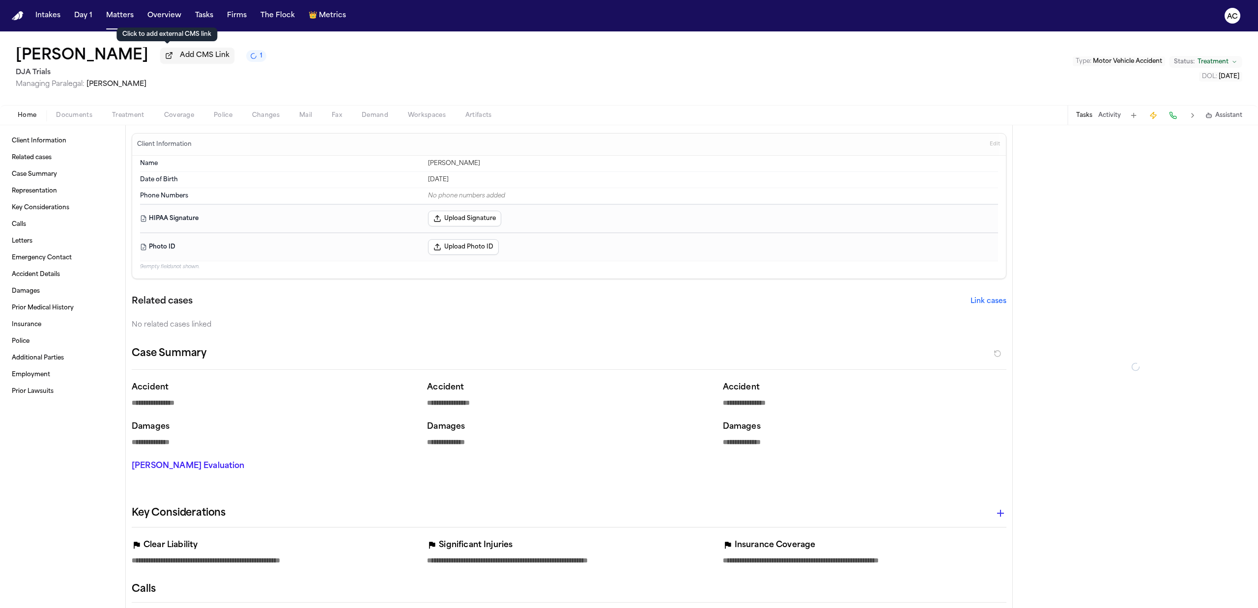
type textarea "*"
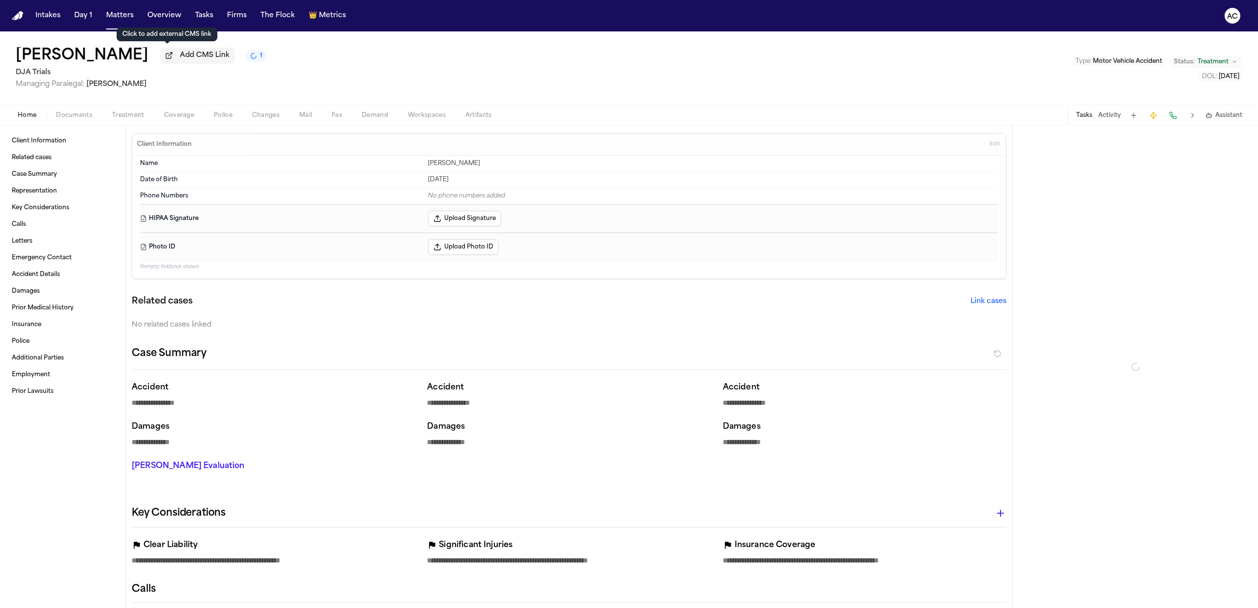
type textarea "*"
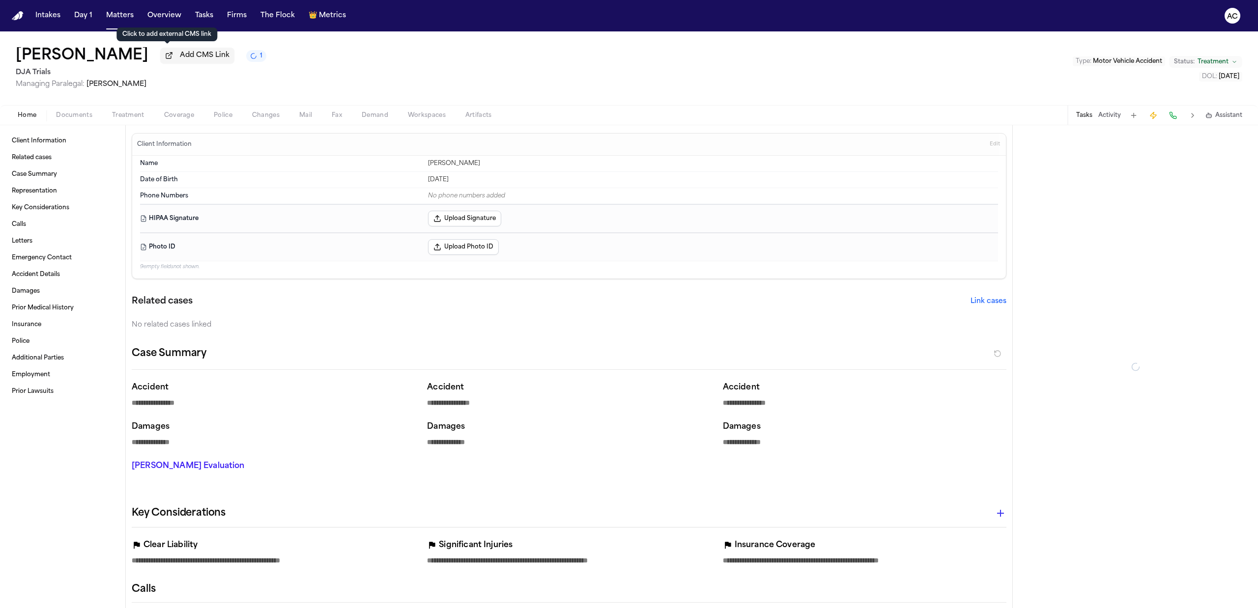
type textarea "*"
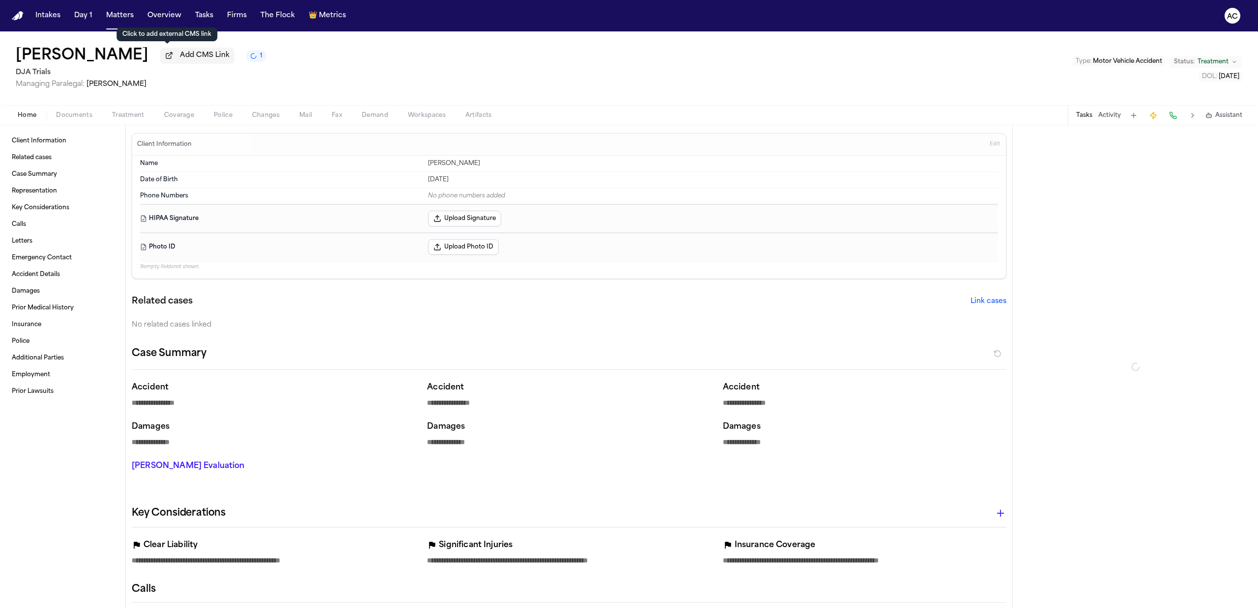
type textarea "*"
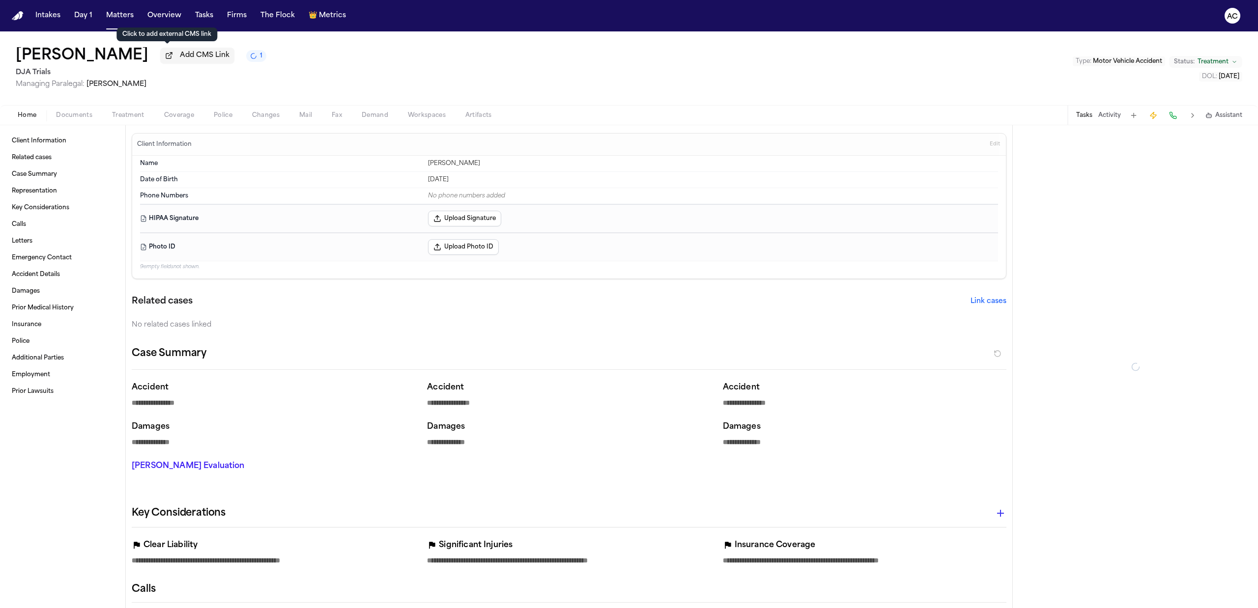
type textarea "*"
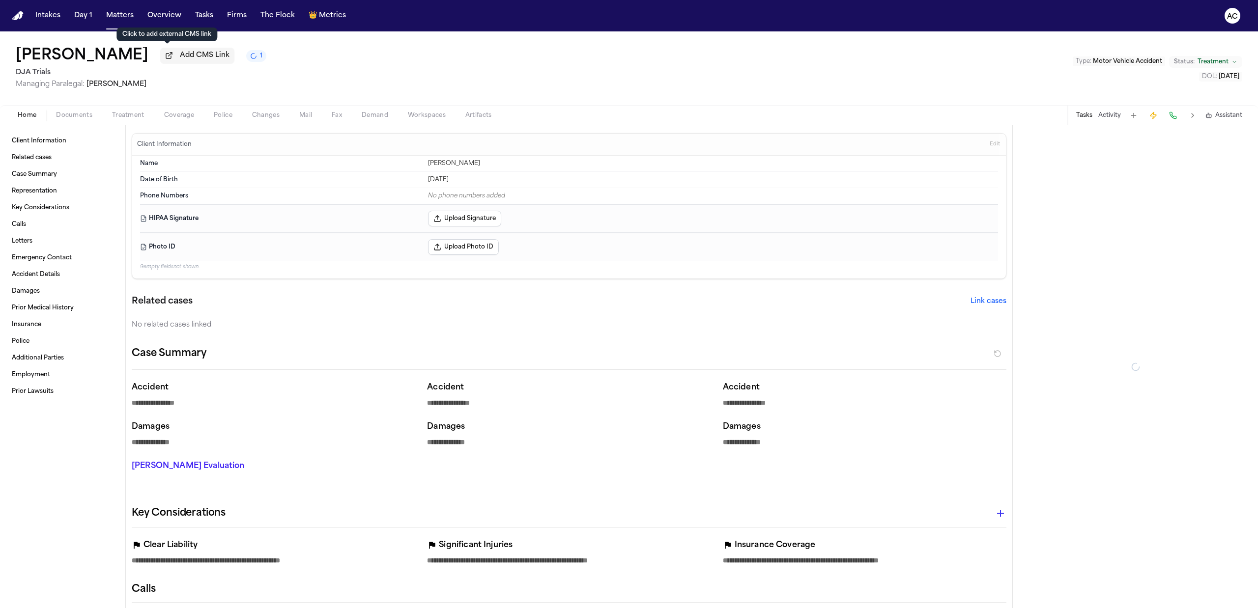
type textarea "*"
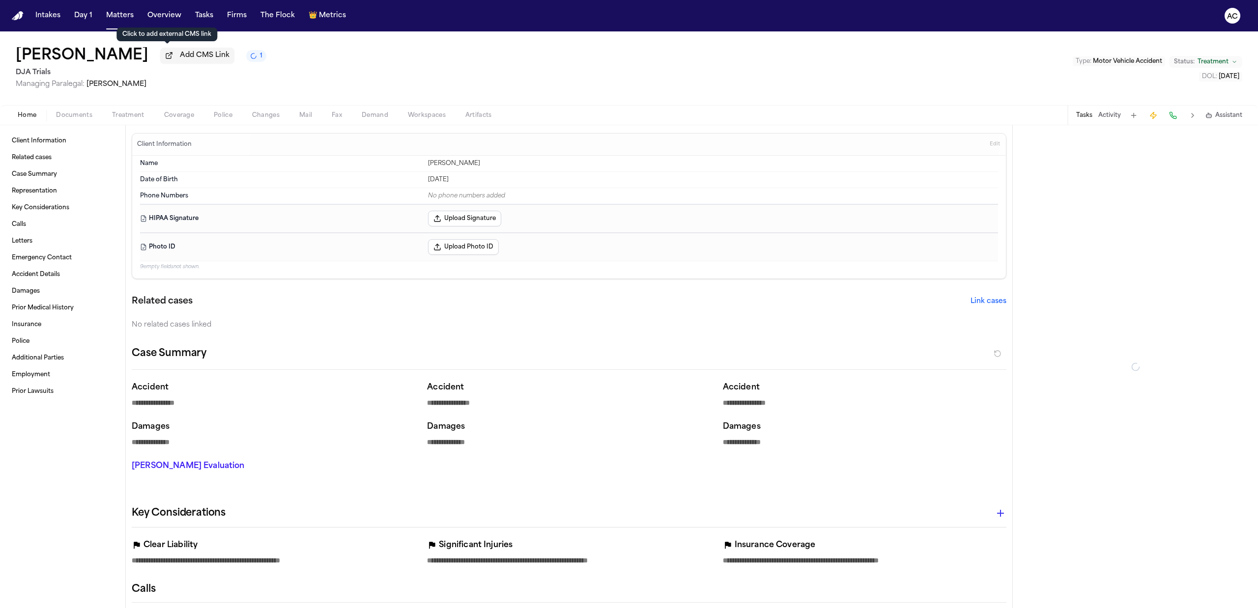
type textarea "*"
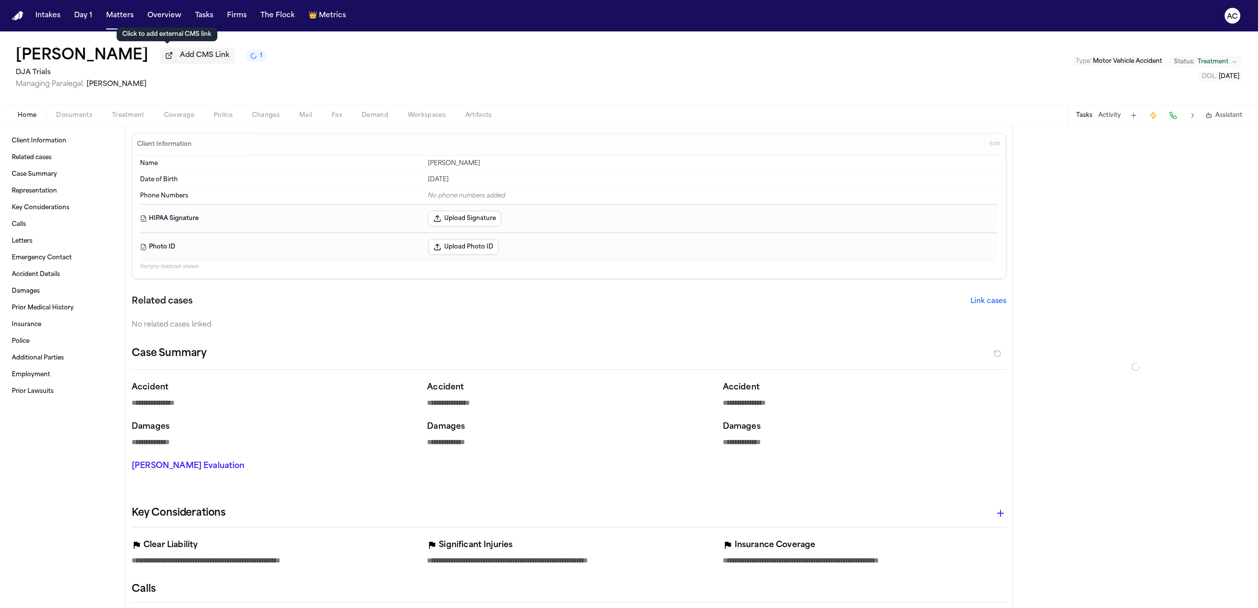
type textarea "*"
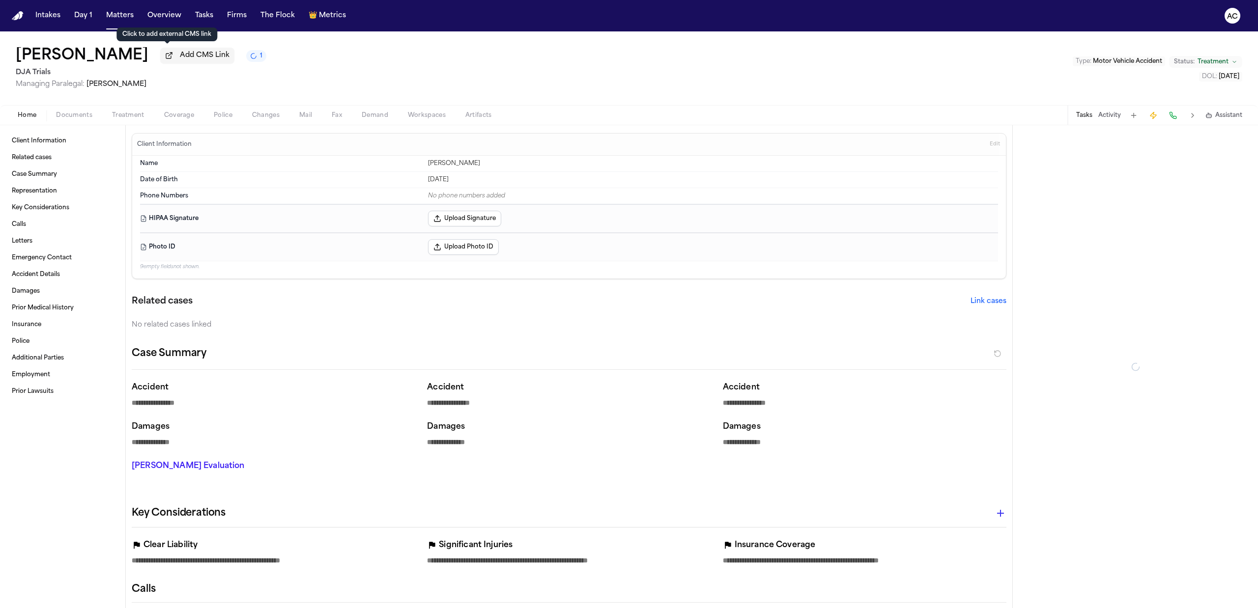
type textarea "*"
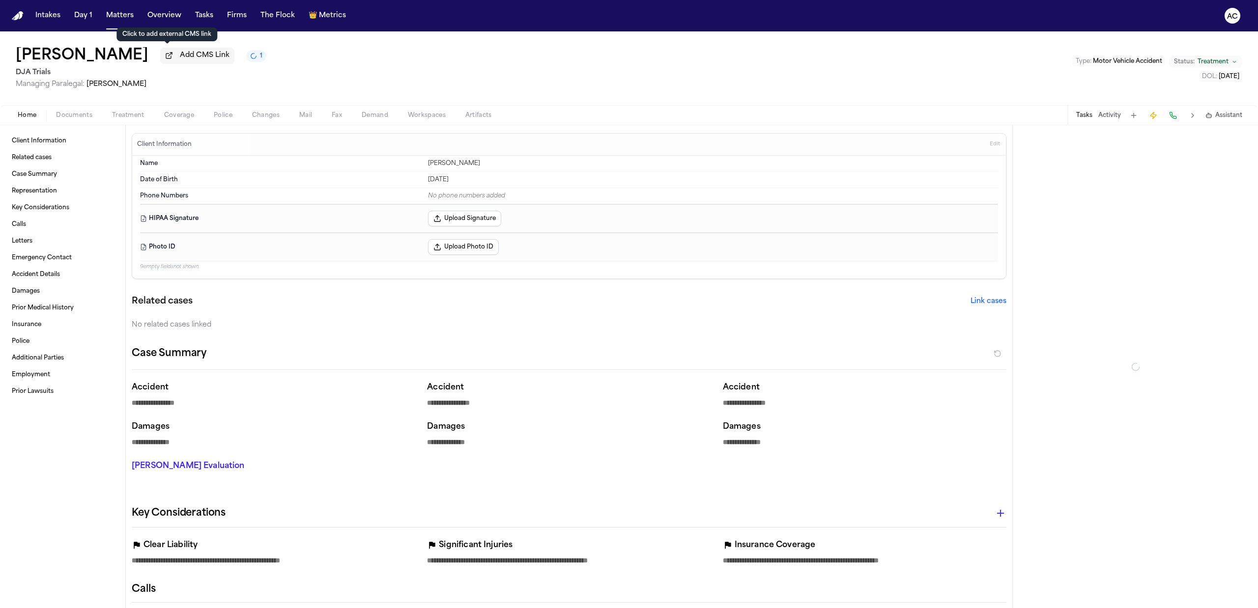
type textarea "*"
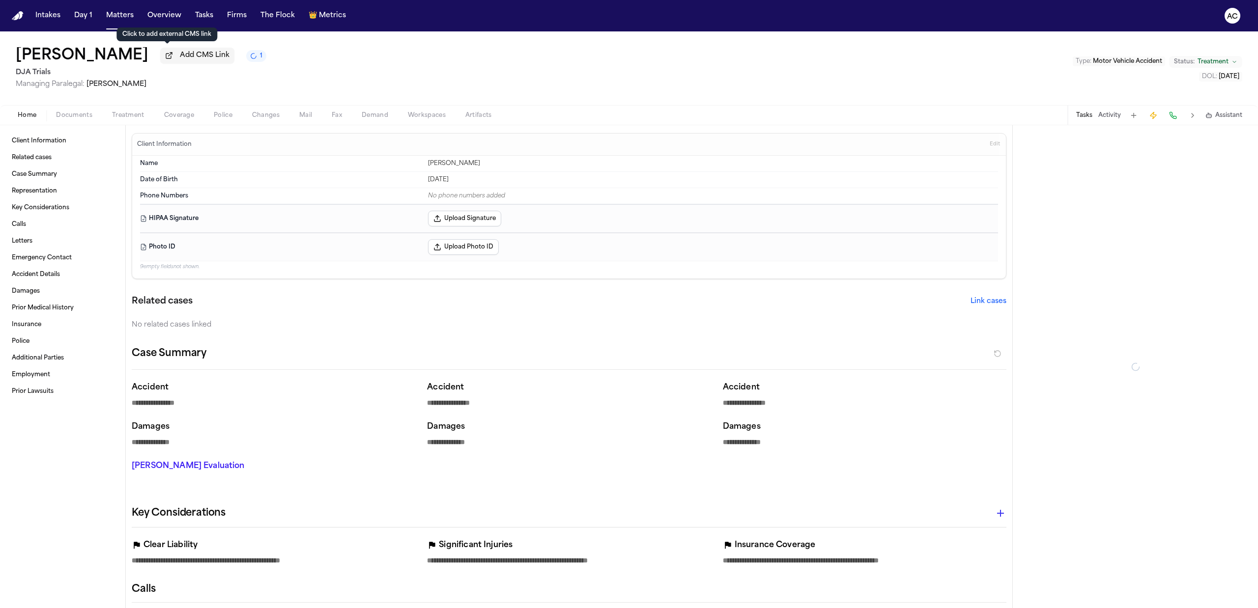
type textarea "*"
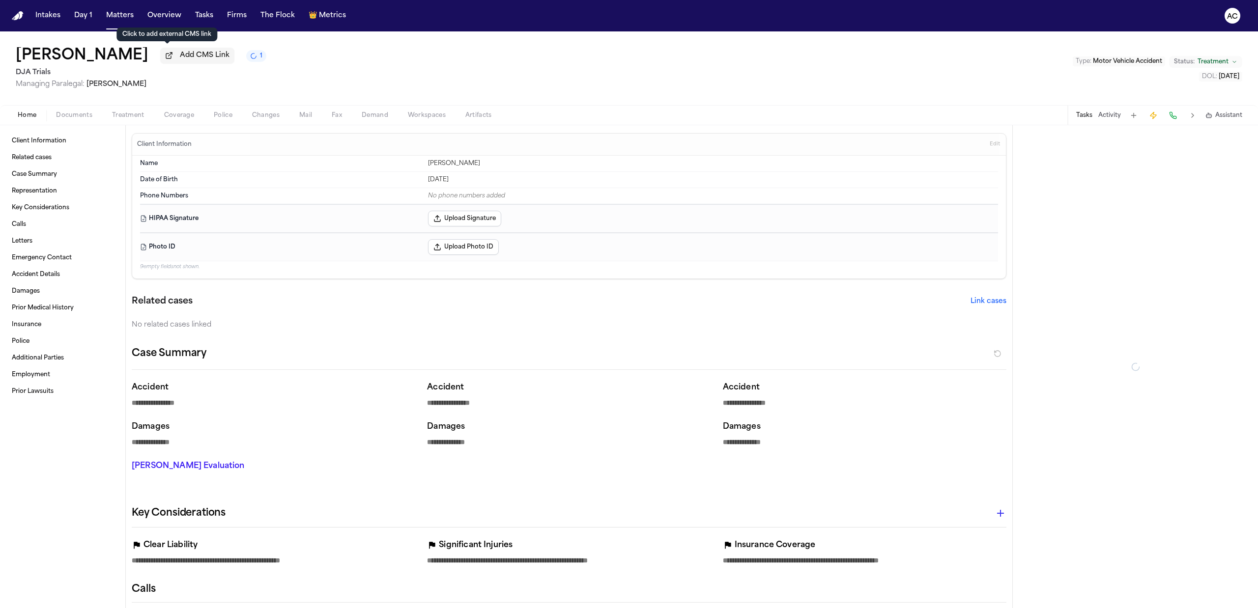
type textarea "*"
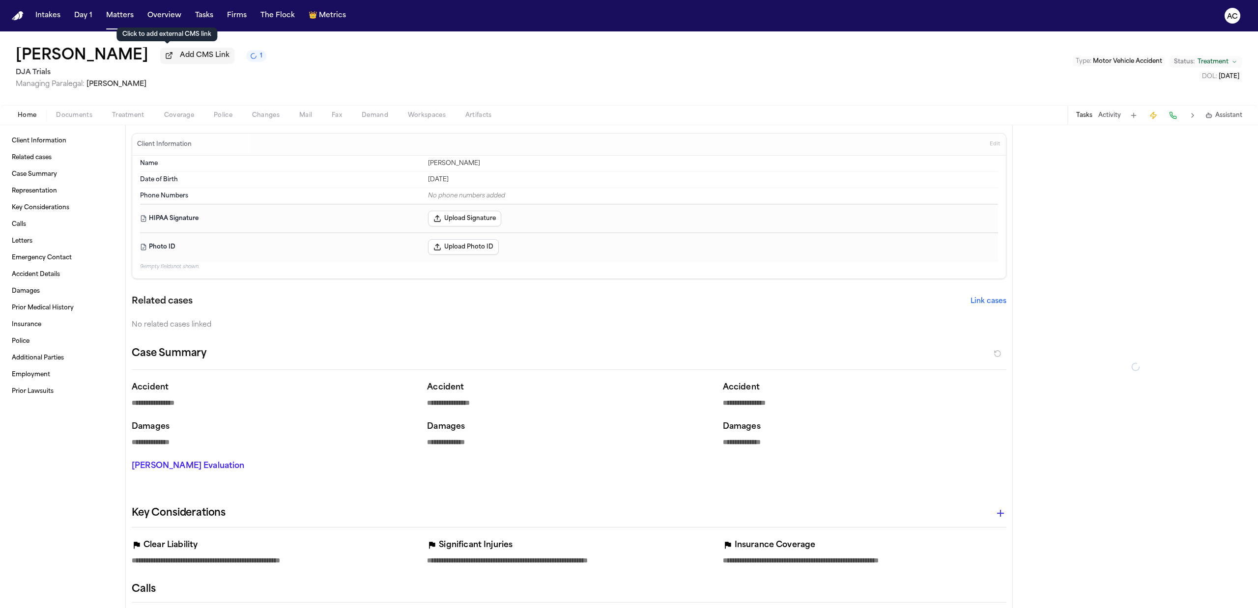
type textarea "*"
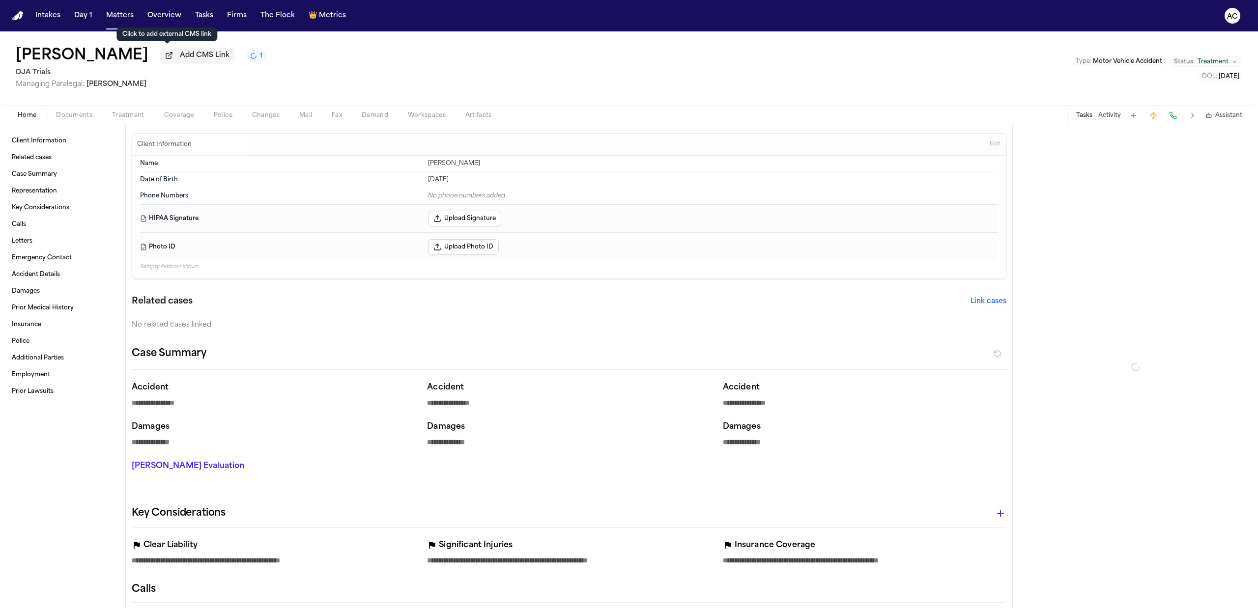
type textarea "*"
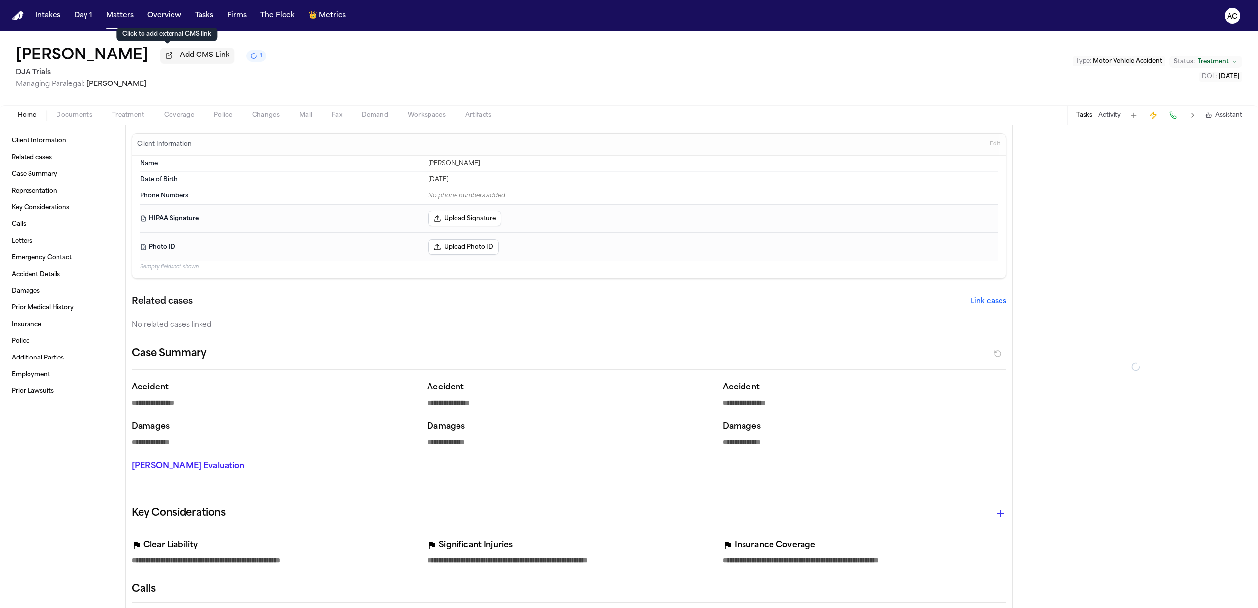
type textarea "*"
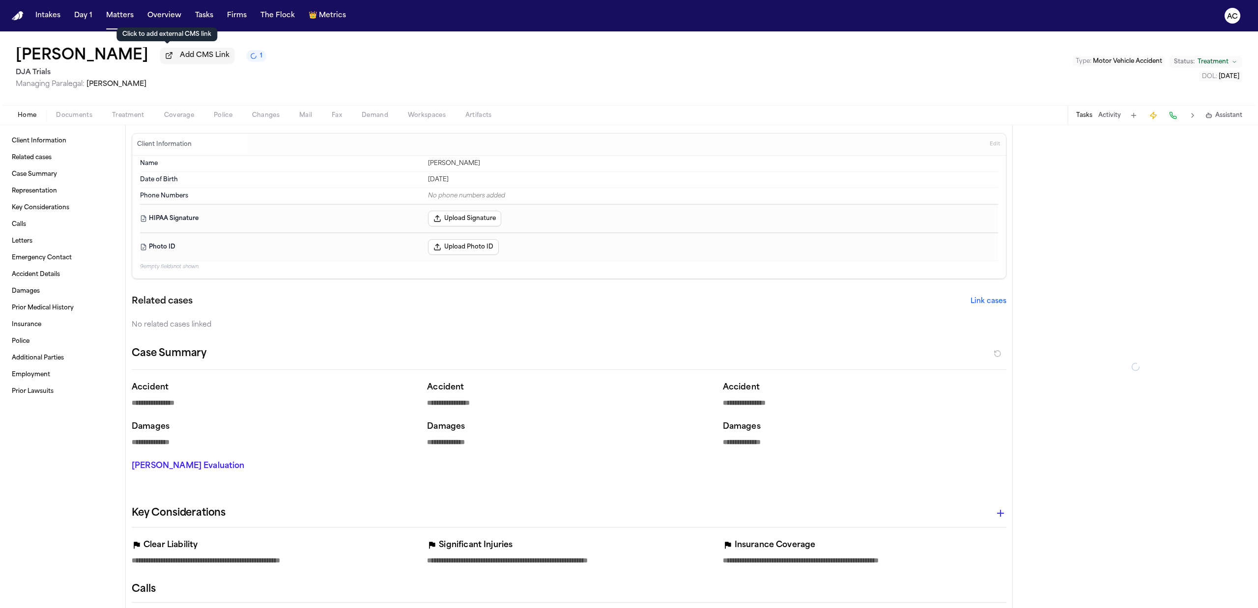
type textarea "*"
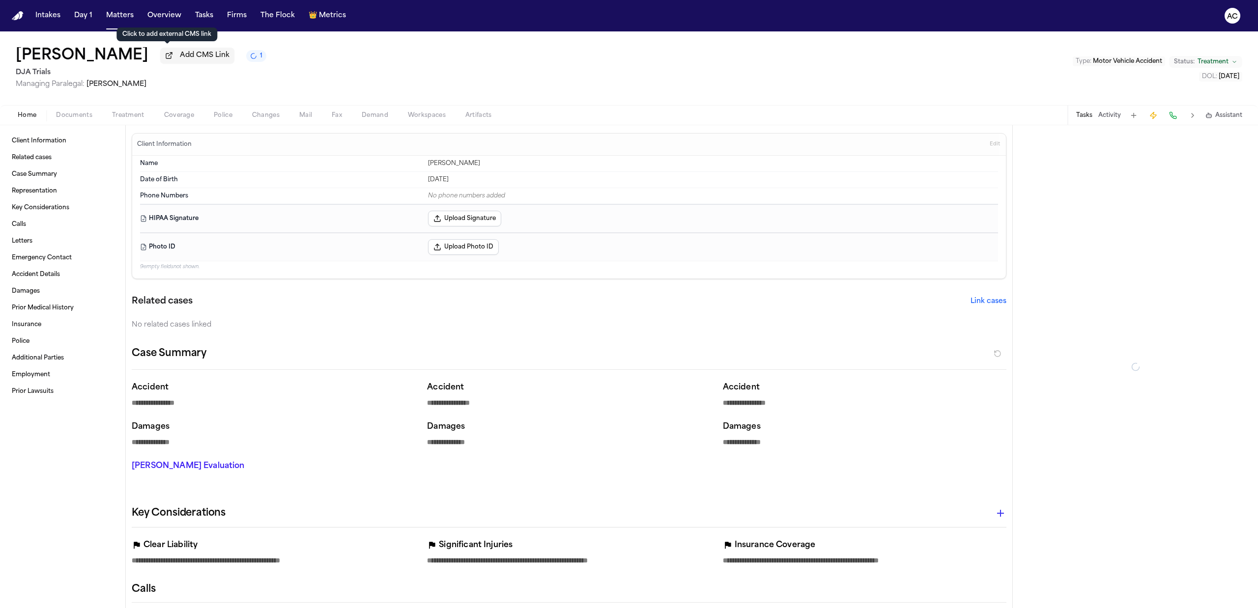
type textarea "*"
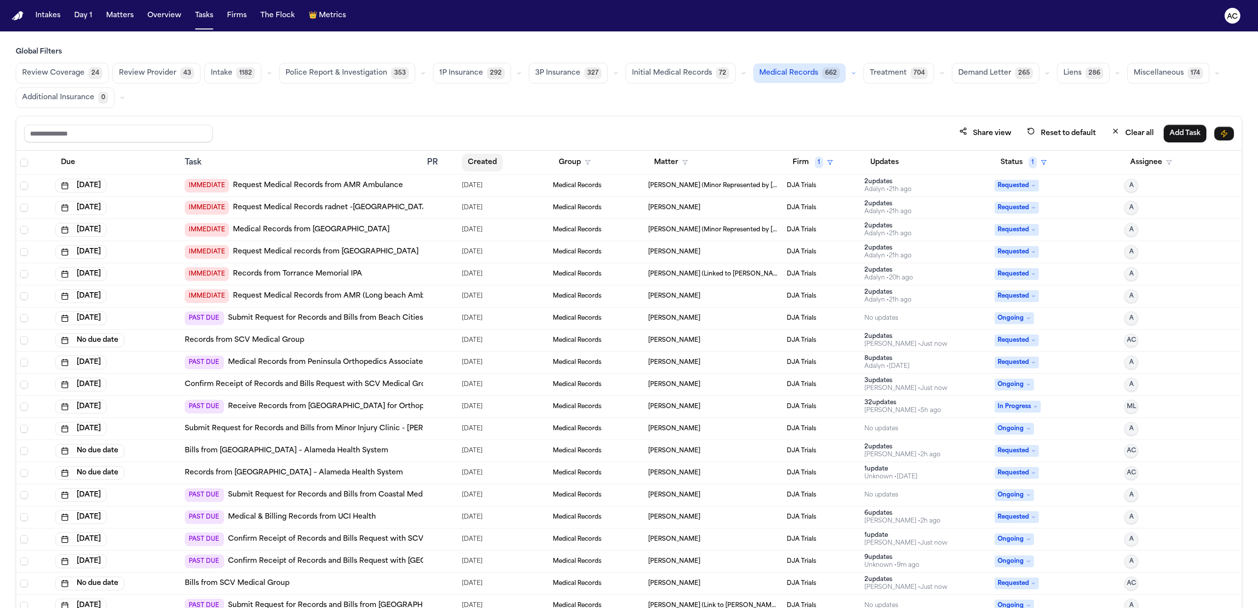
click at [493, 160] on button "Created" at bounding box center [482, 163] width 41 height 18
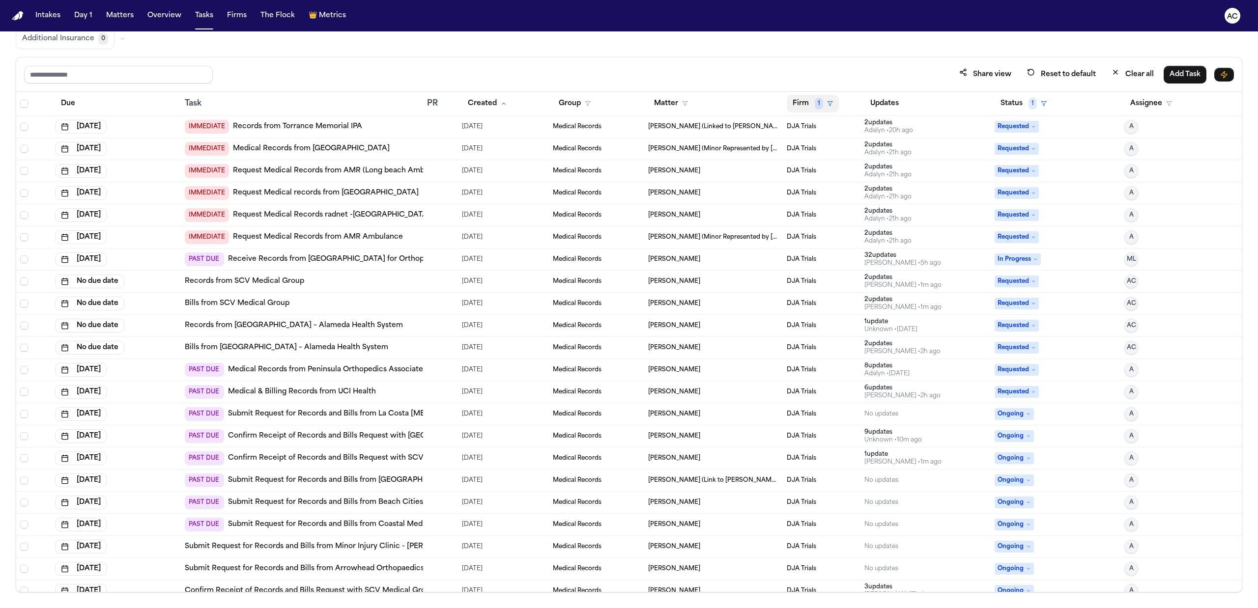
click at [799, 107] on button "Firm 1" at bounding box center [813, 104] width 52 height 18
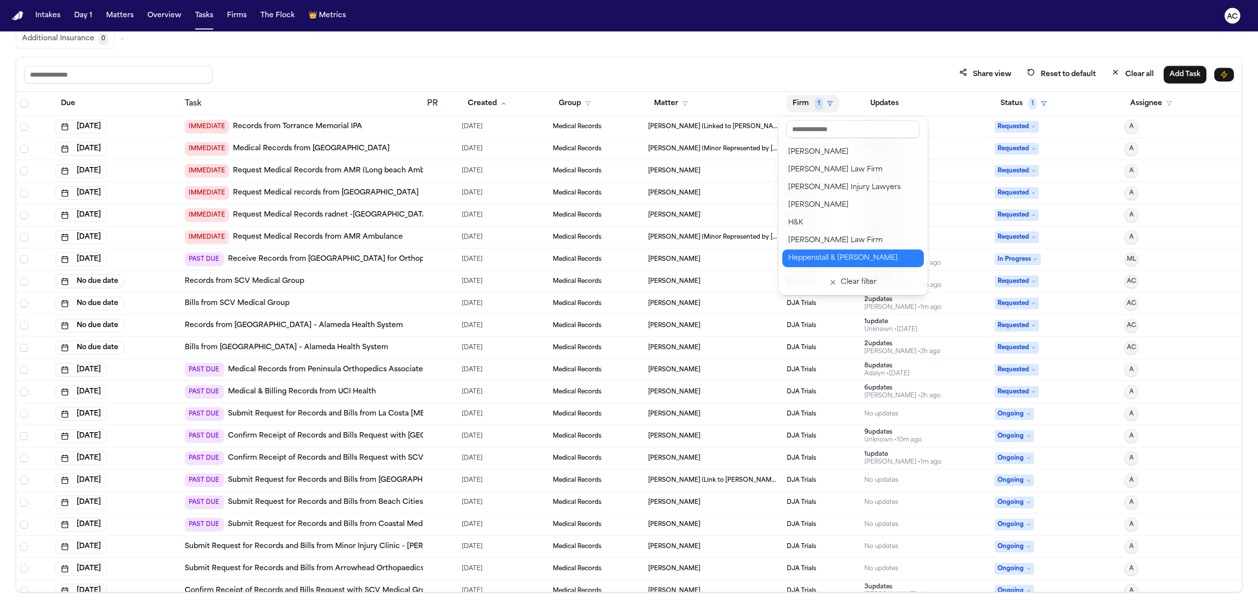
scroll to position [393, 0]
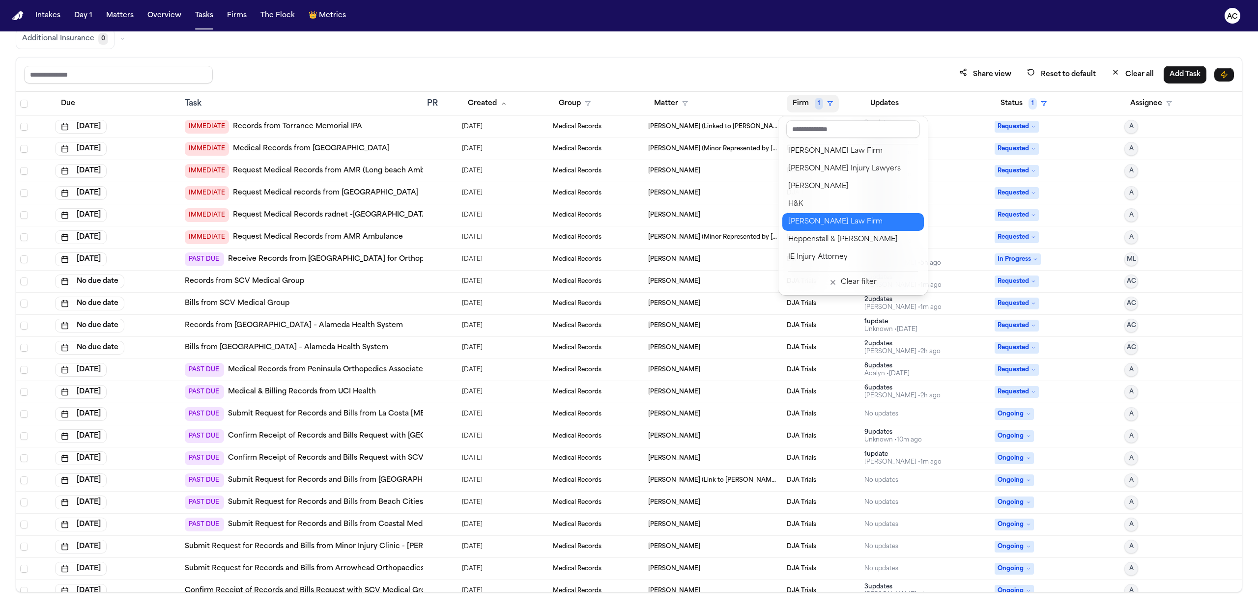
click at [838, 220] on div "[PERSON_NAME] Law Firm" at bounding box center [853, 222] width 130 height 12
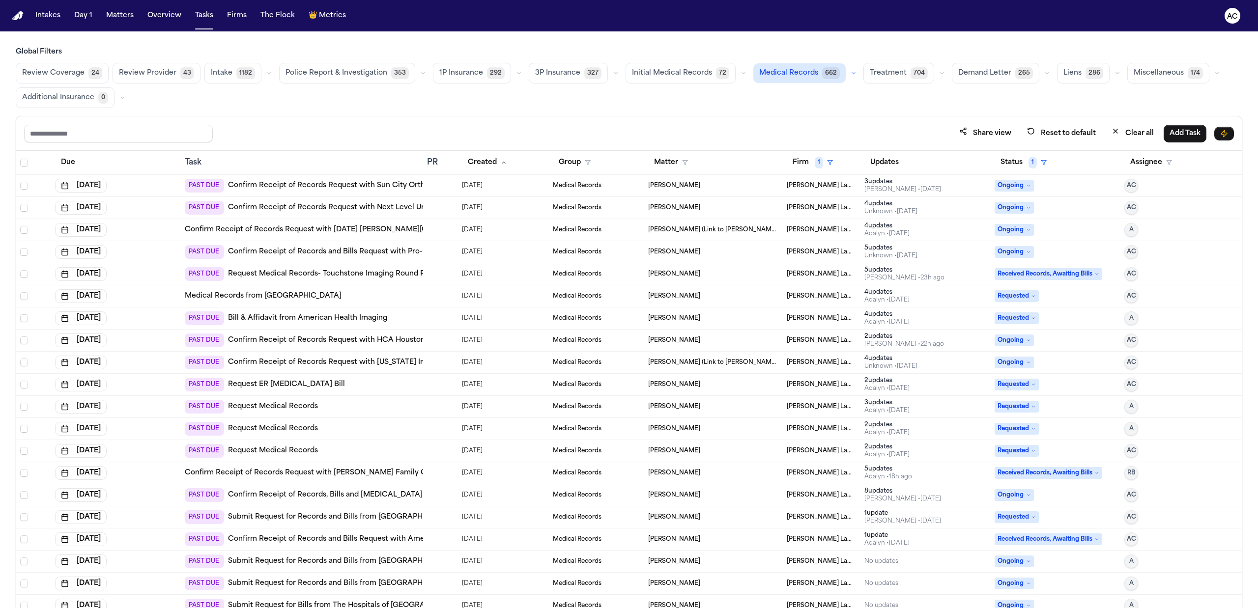
click at [667, 65] on button "Initial Medical Records 72" at bounding box center [681, 73] width 110 height 21
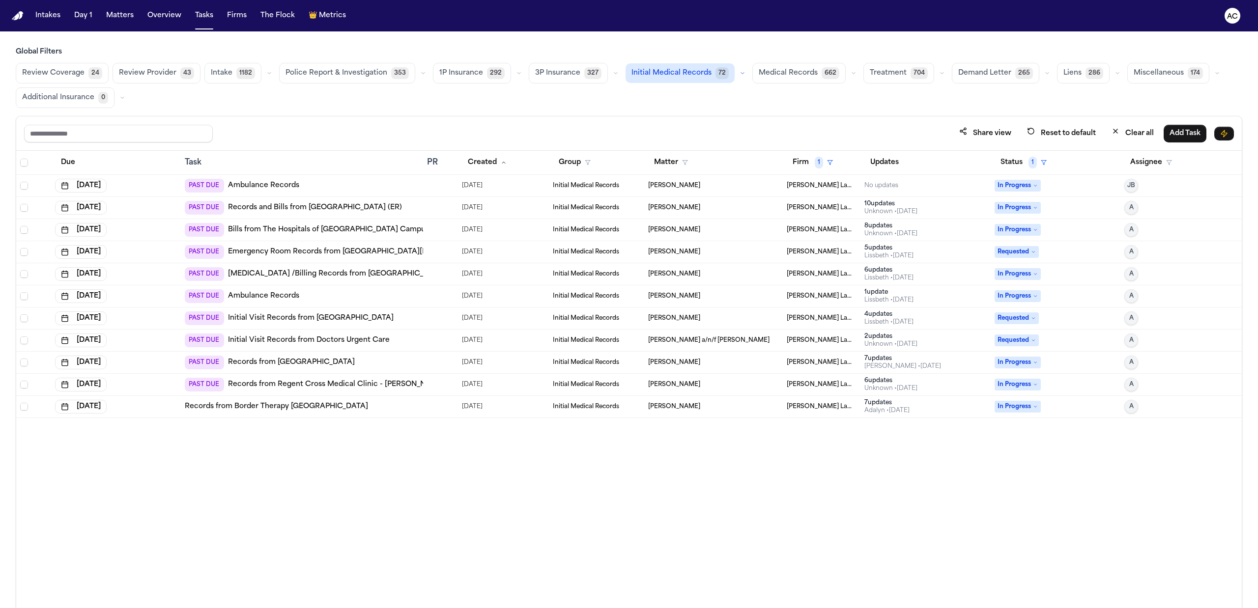
click at [299, 211] on link "Records and Bills from [GEOGRAPHIC_DATA] (ER)" at bounding box center [315, 208] width 174 height 10
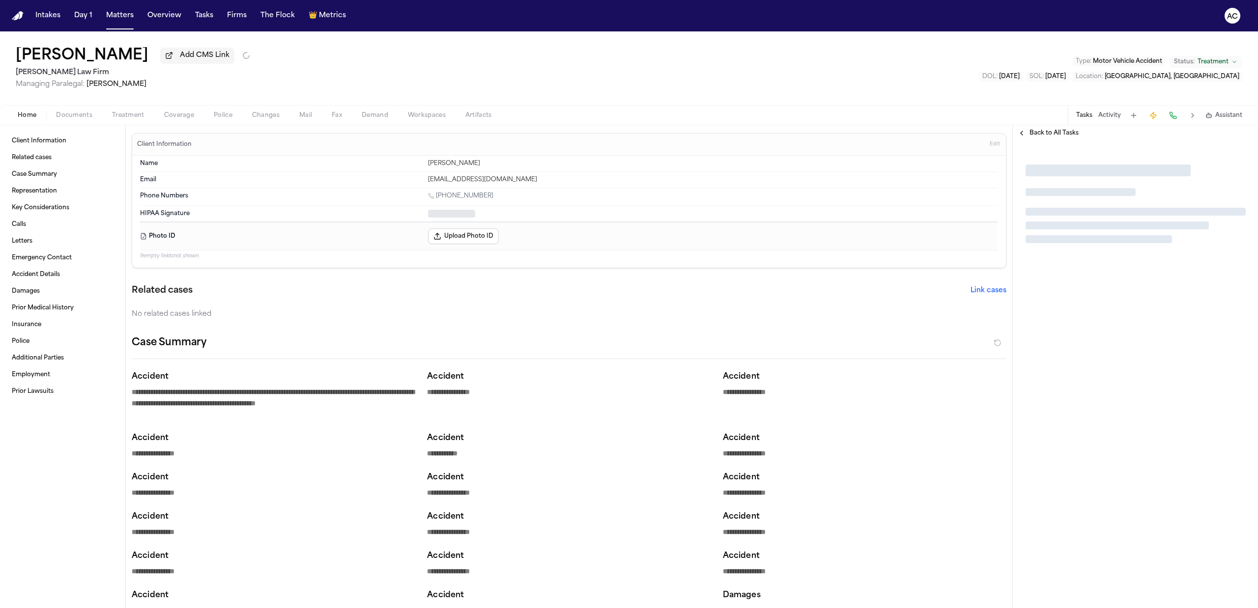
type textarea "*"
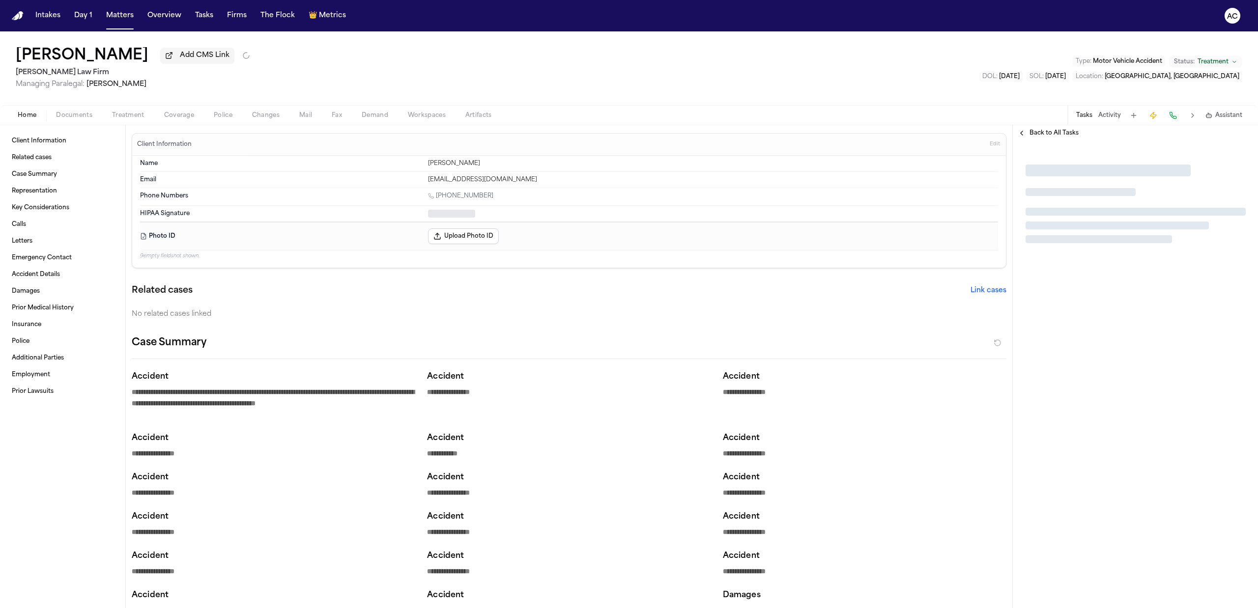
type textarea "*"
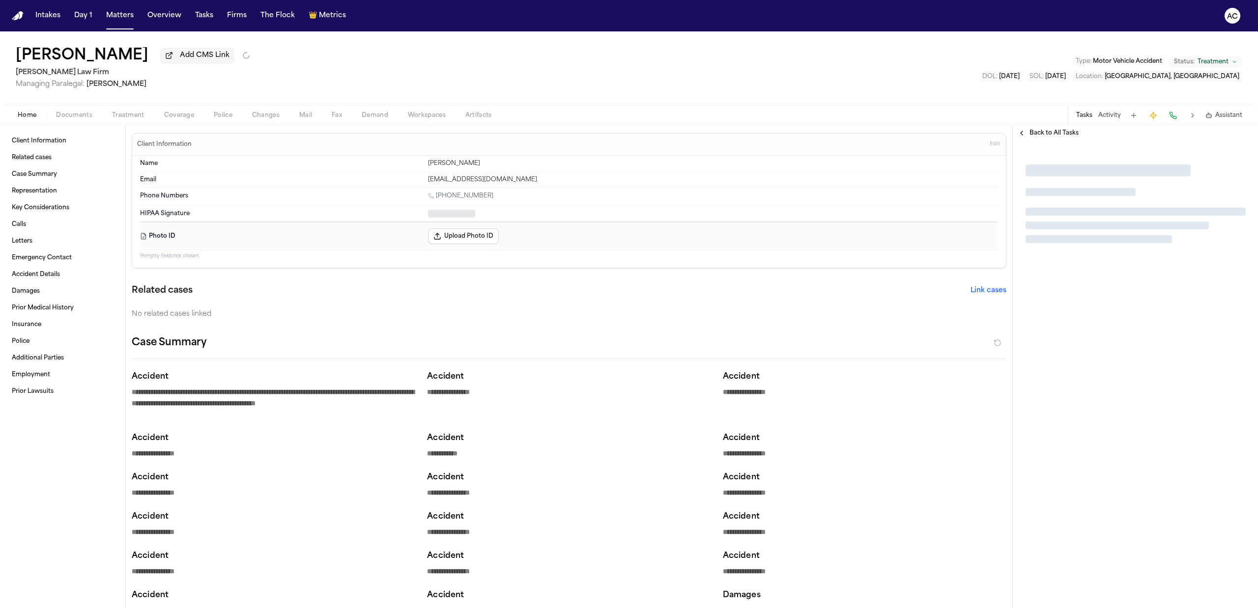
type textarea "*"
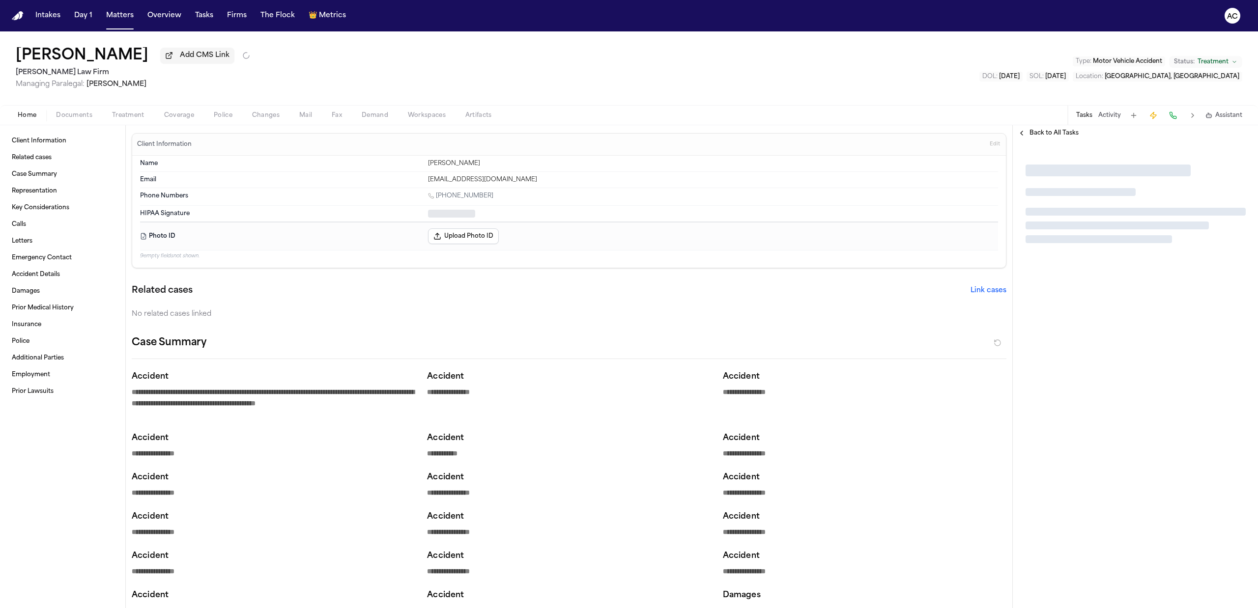
type textarea "*"
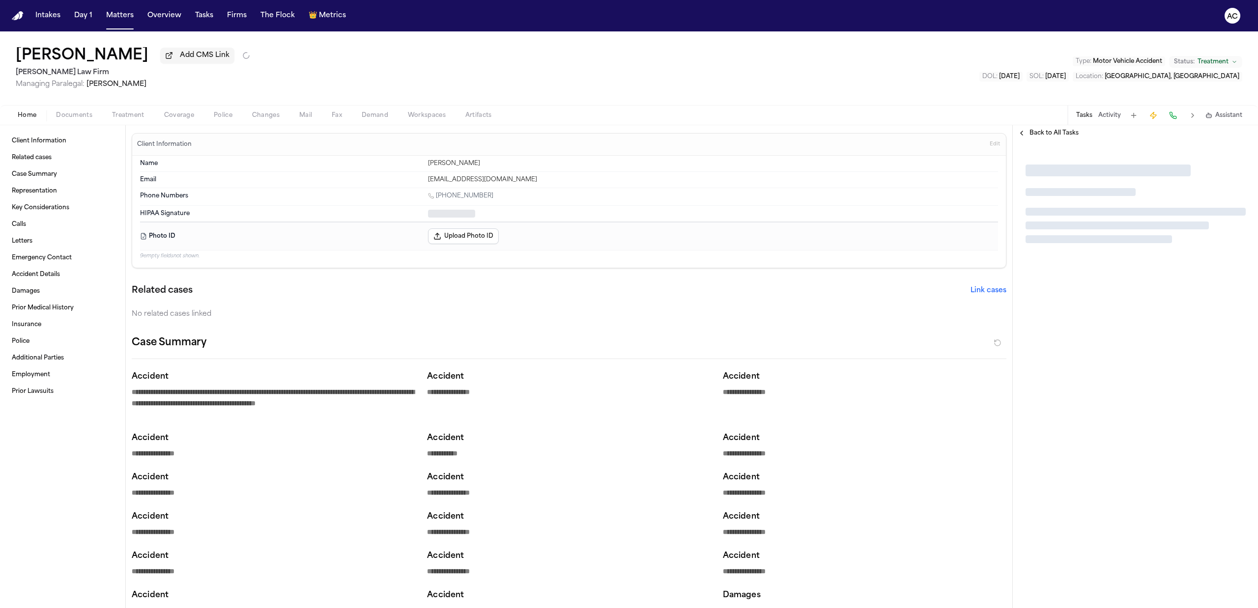
type textarea "*"
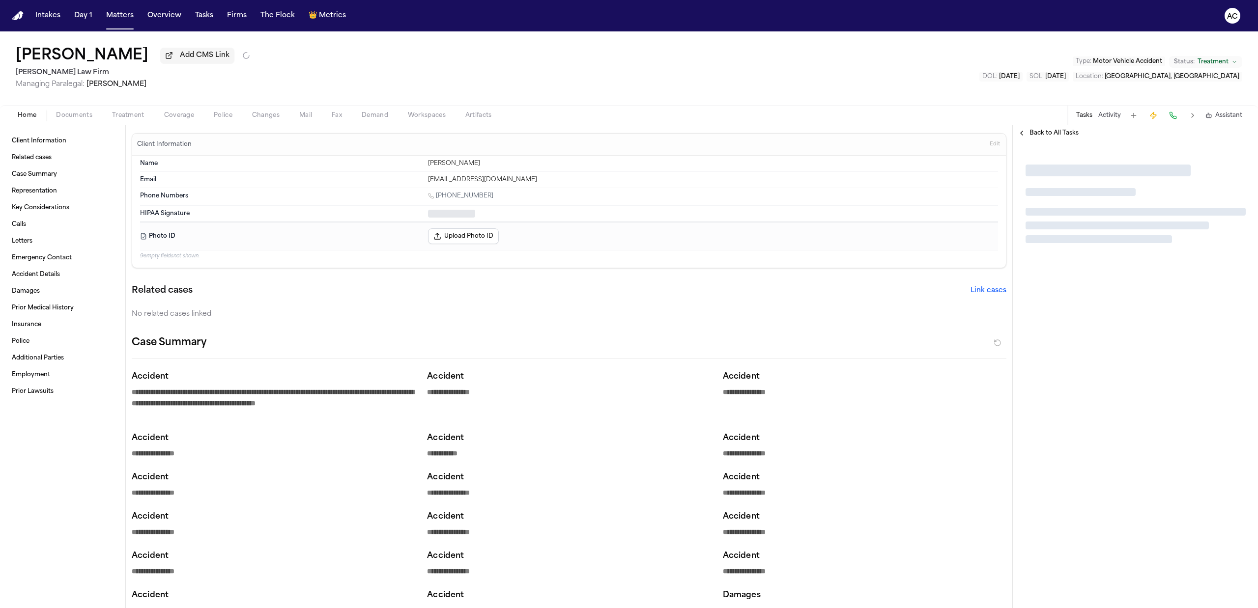
type textarea "*"
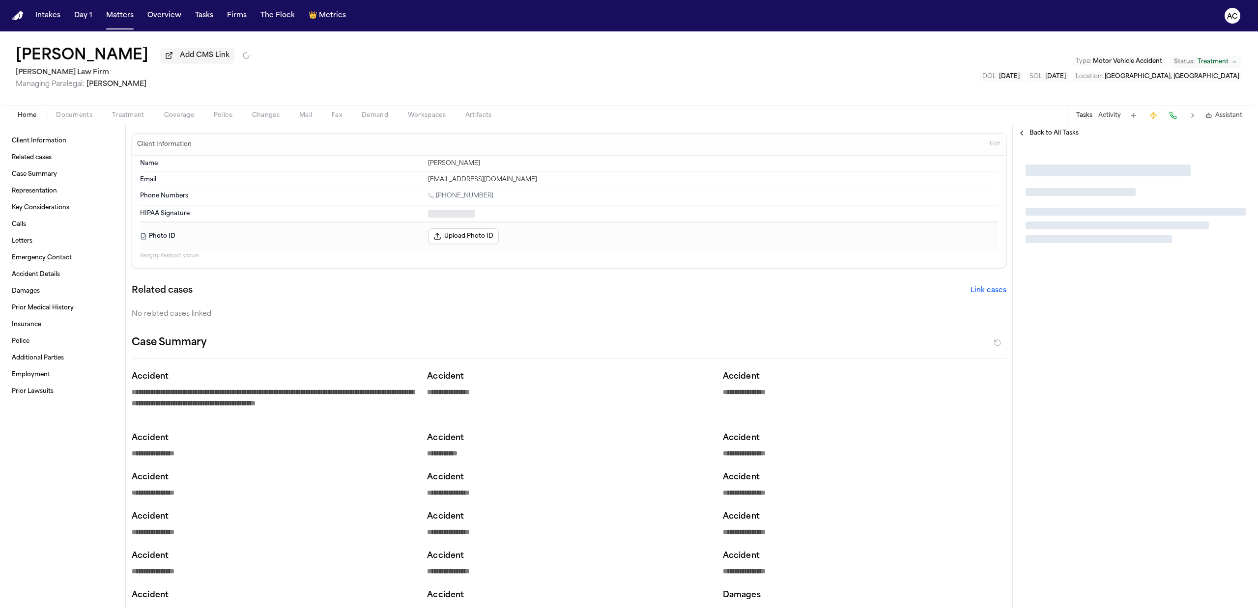
type textarea "*"
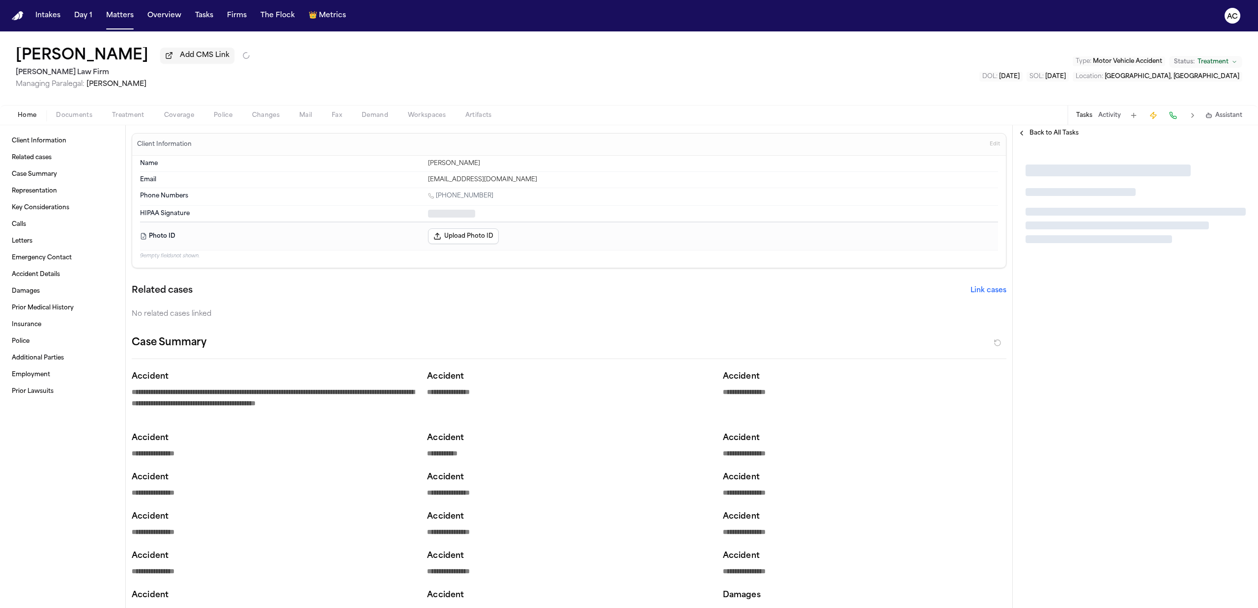
type textarea "*"
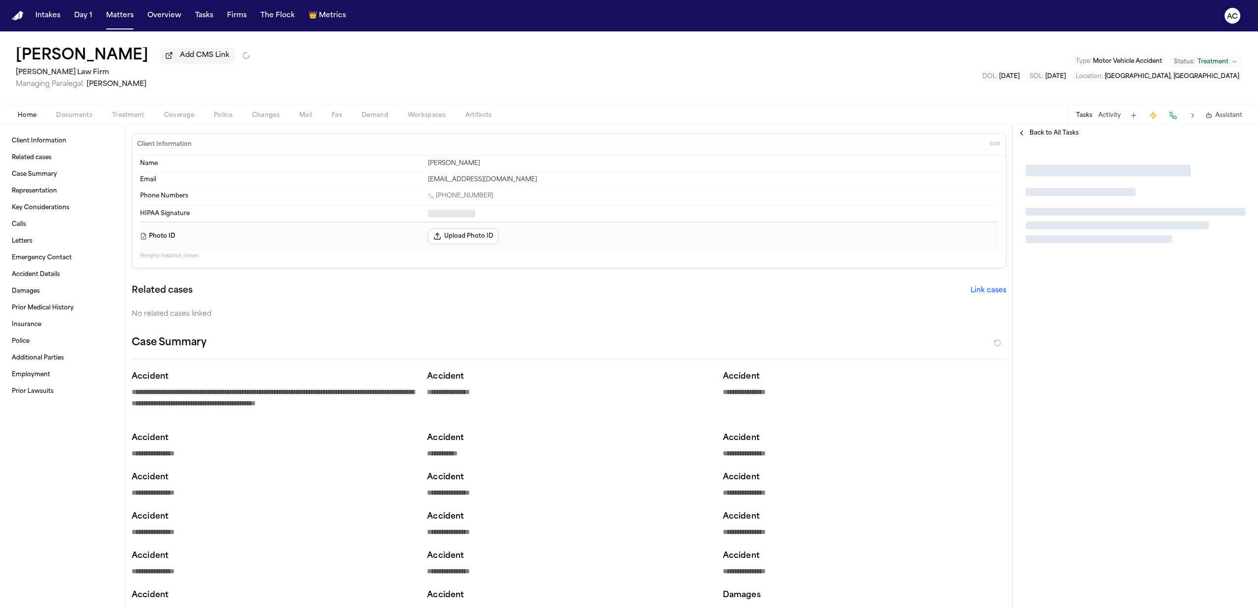
type textarea "*"
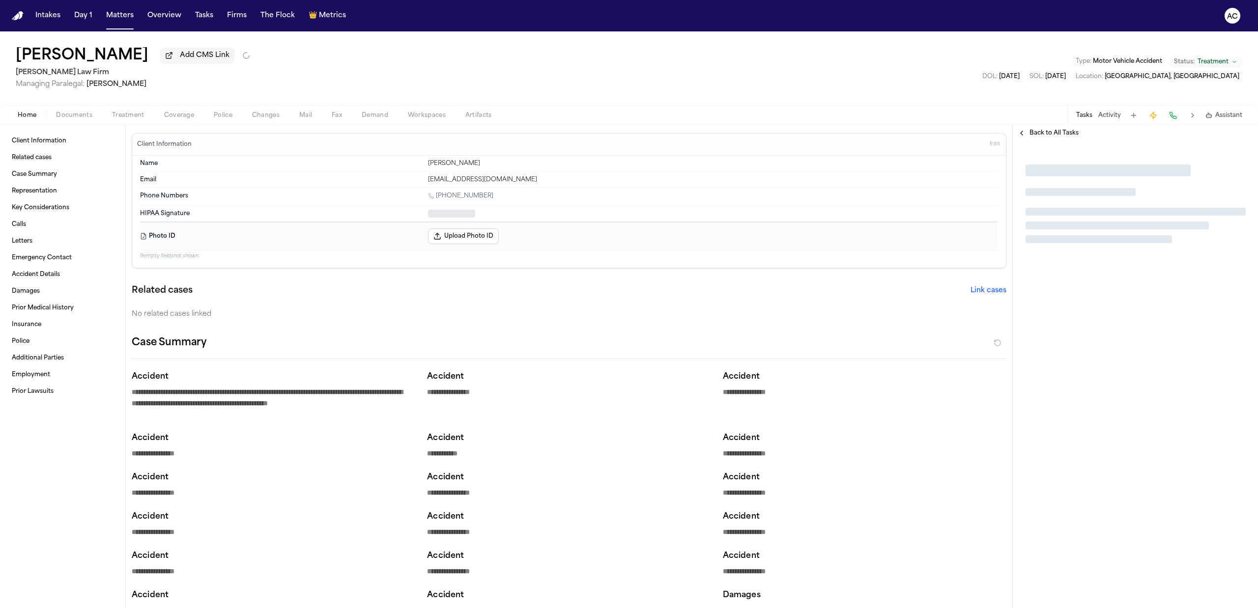
type textarea "*"
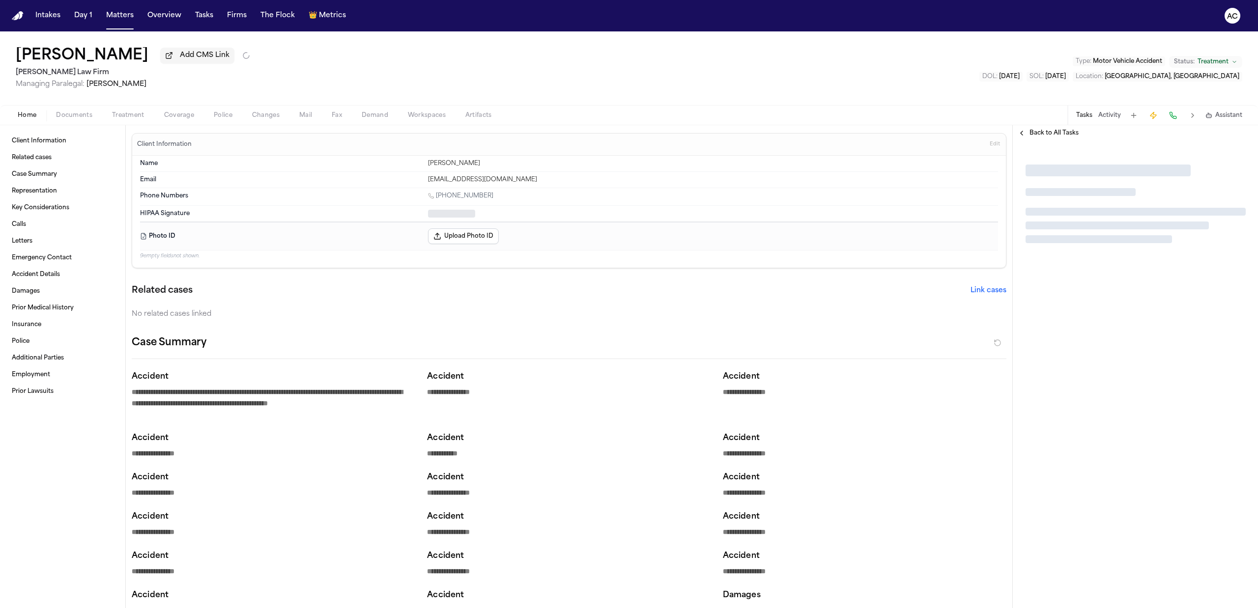
type textarea "*"
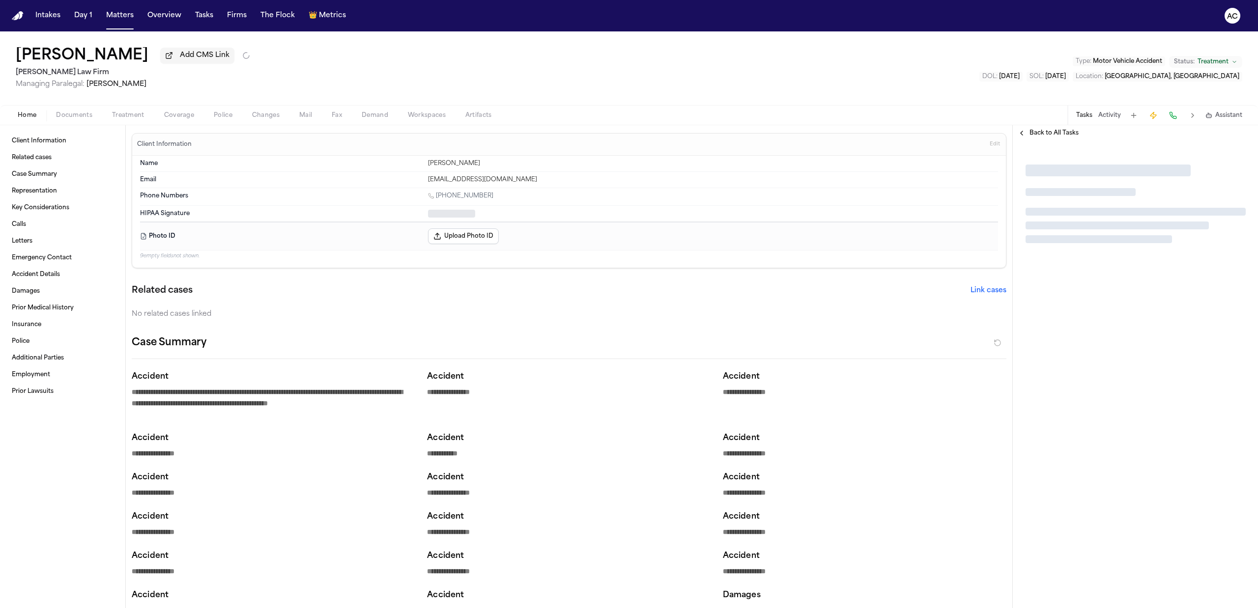
type textarea "*"
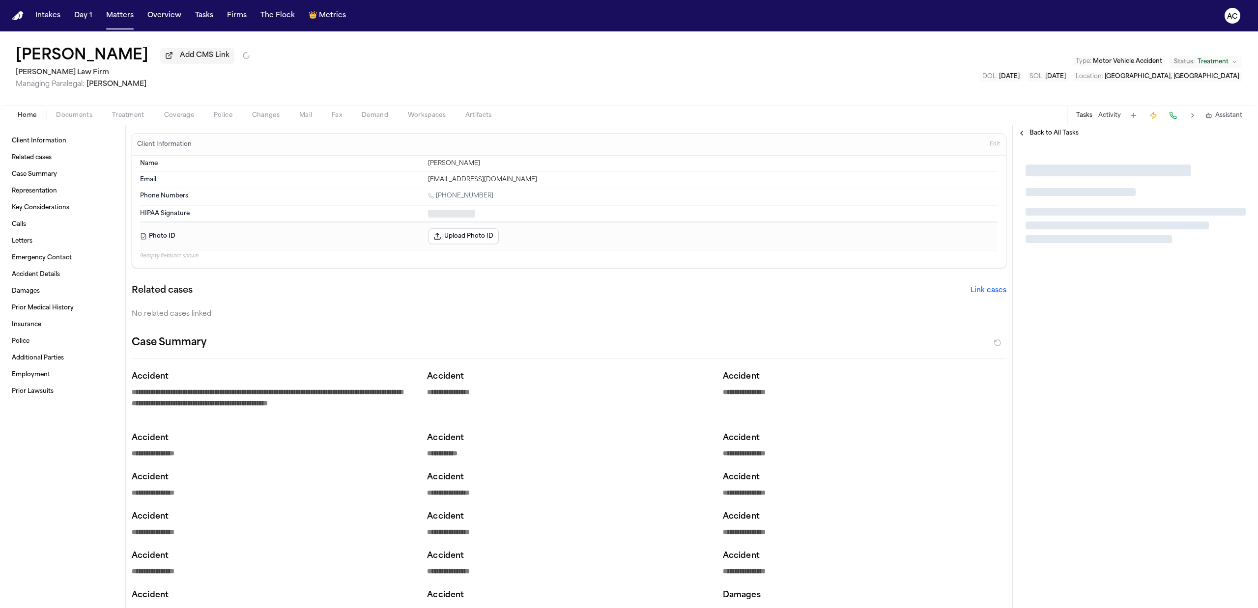
type textarea "*"
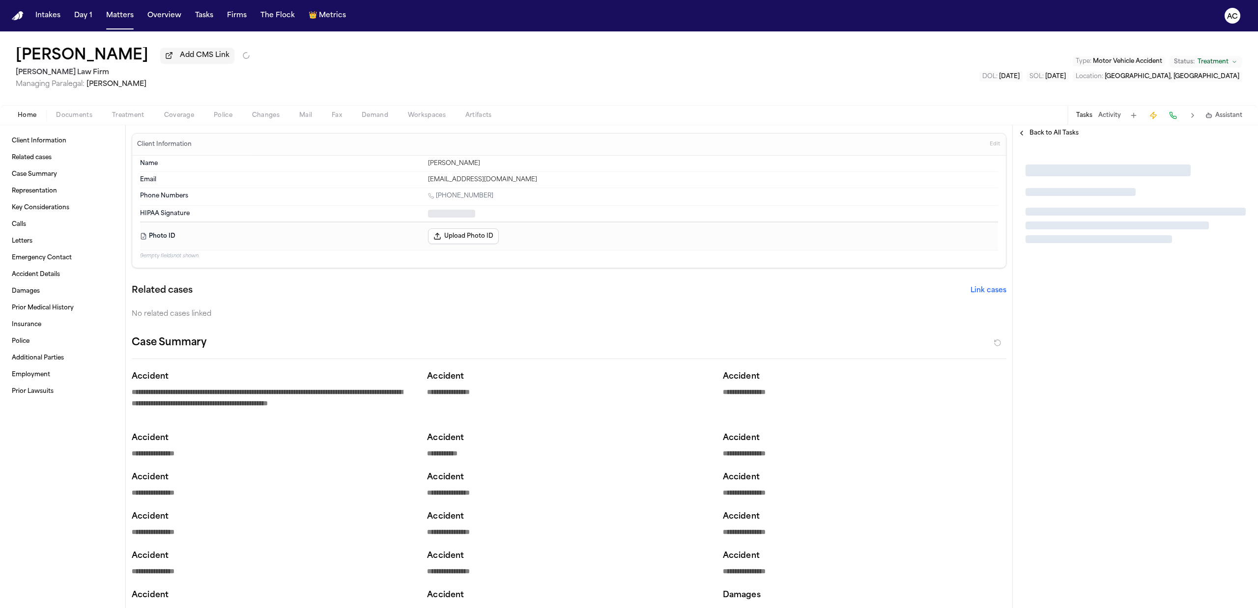
type textarea "*"
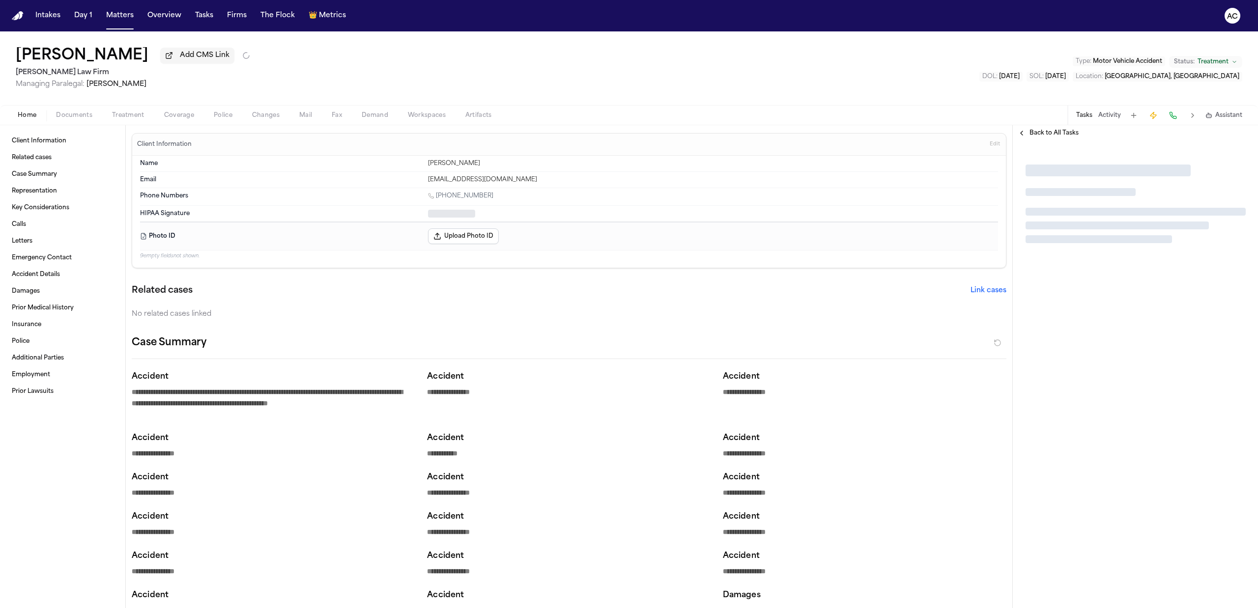
type textarea "*"
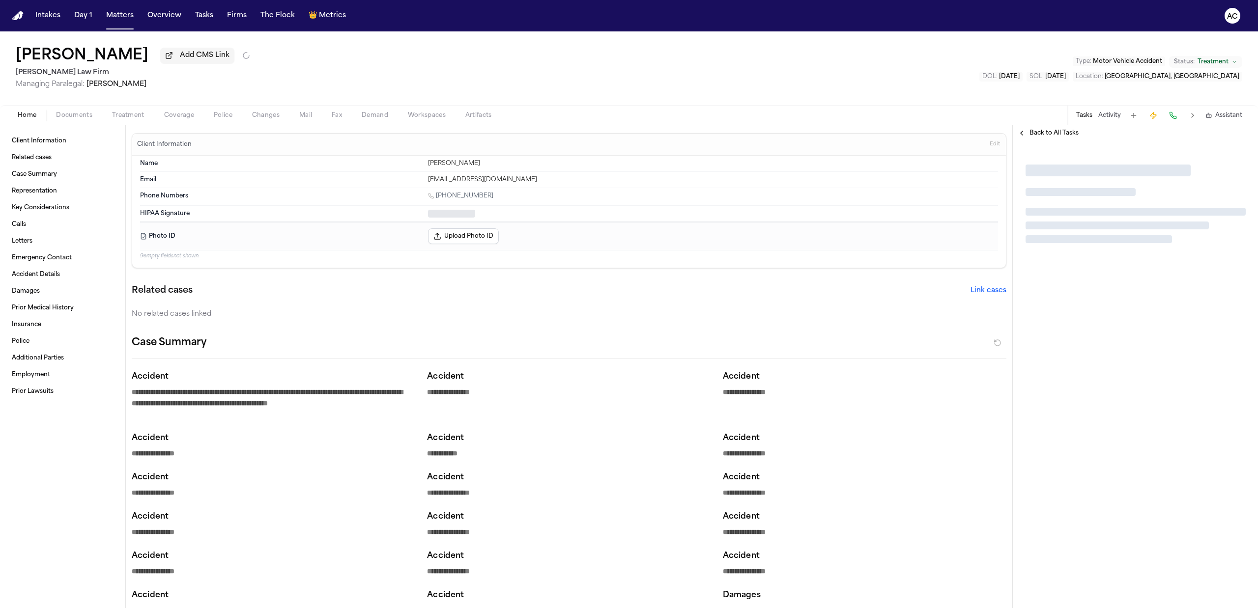
type textarea "*"
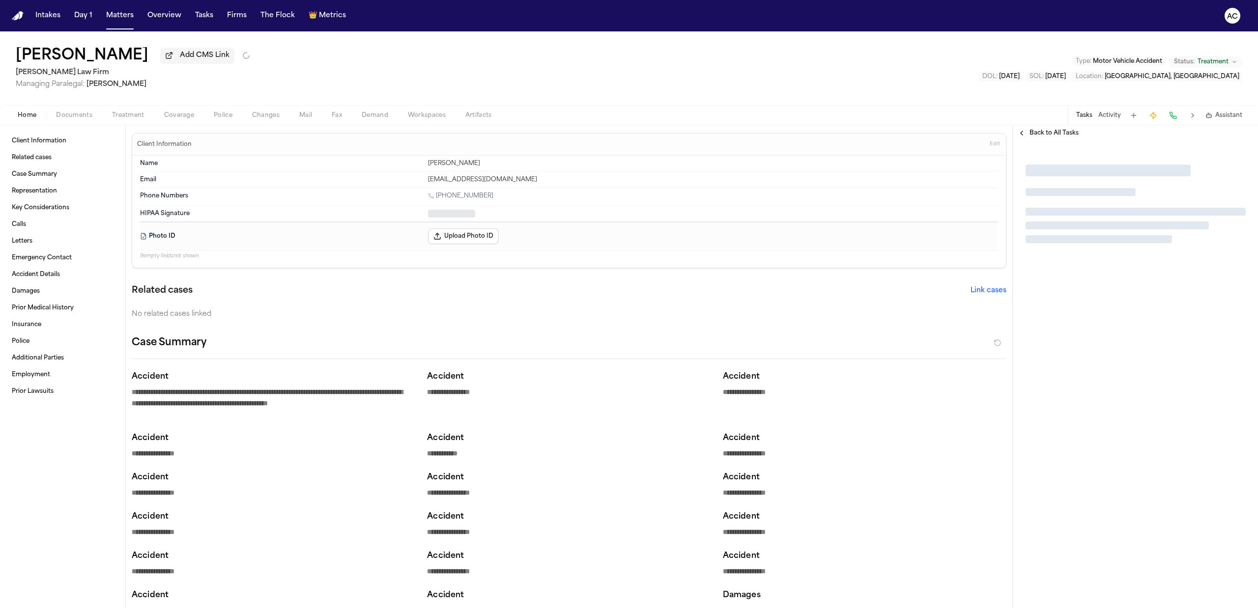
type textarea "*"
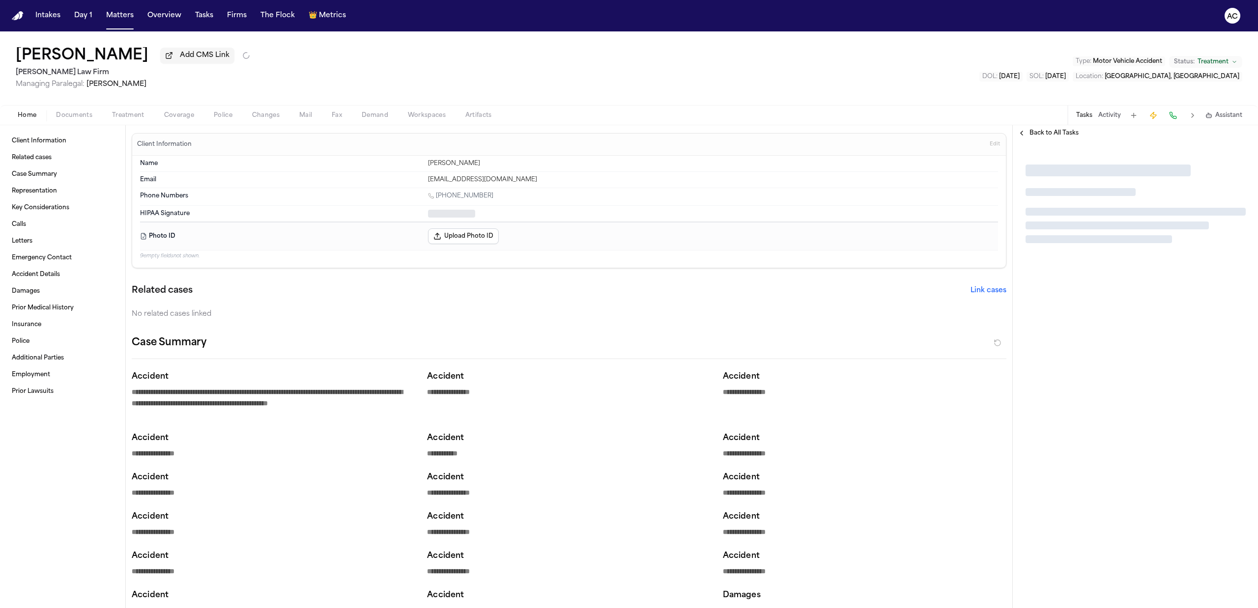
type textarea "*"
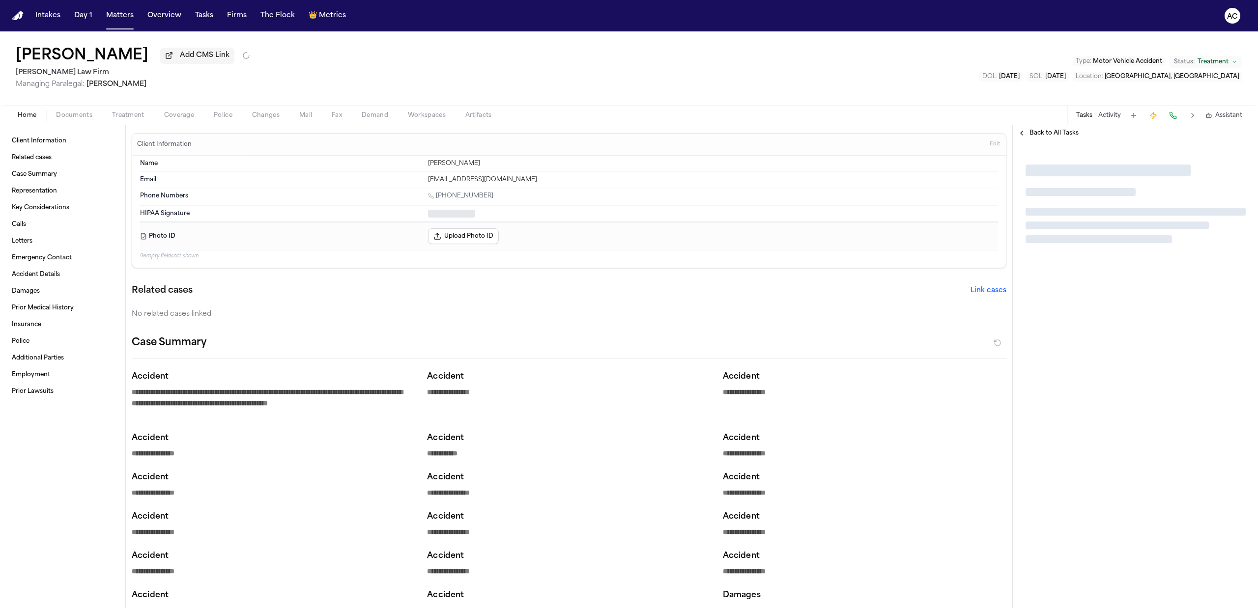
type textarea "*"
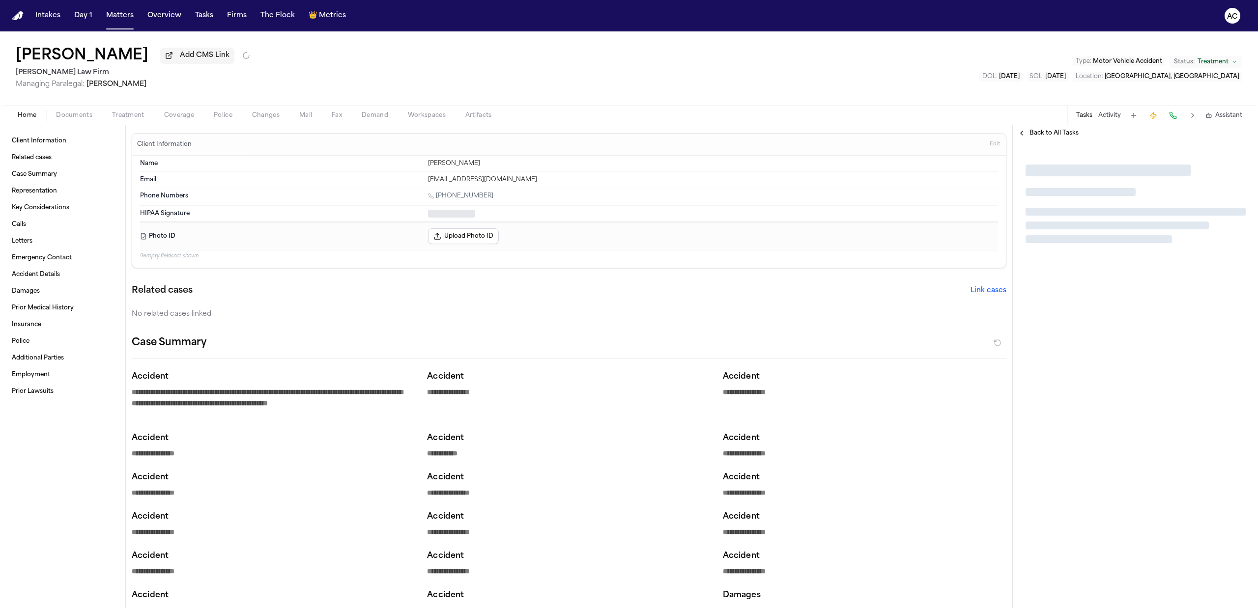
type textarea "*"
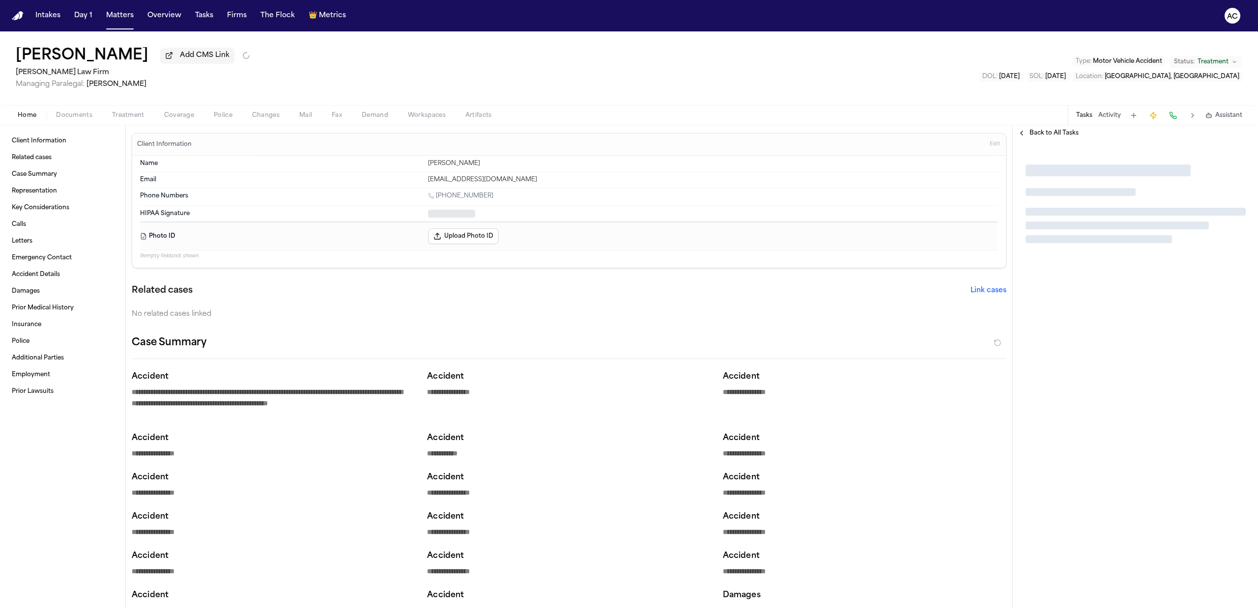
type textarea "*"
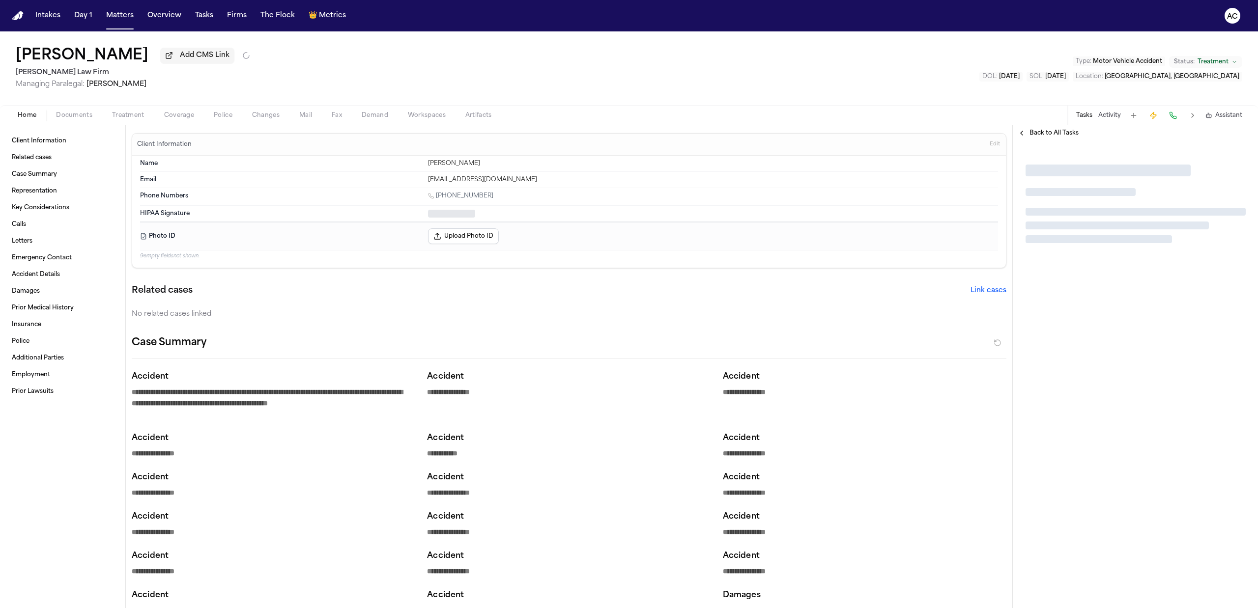
type textarea "*"
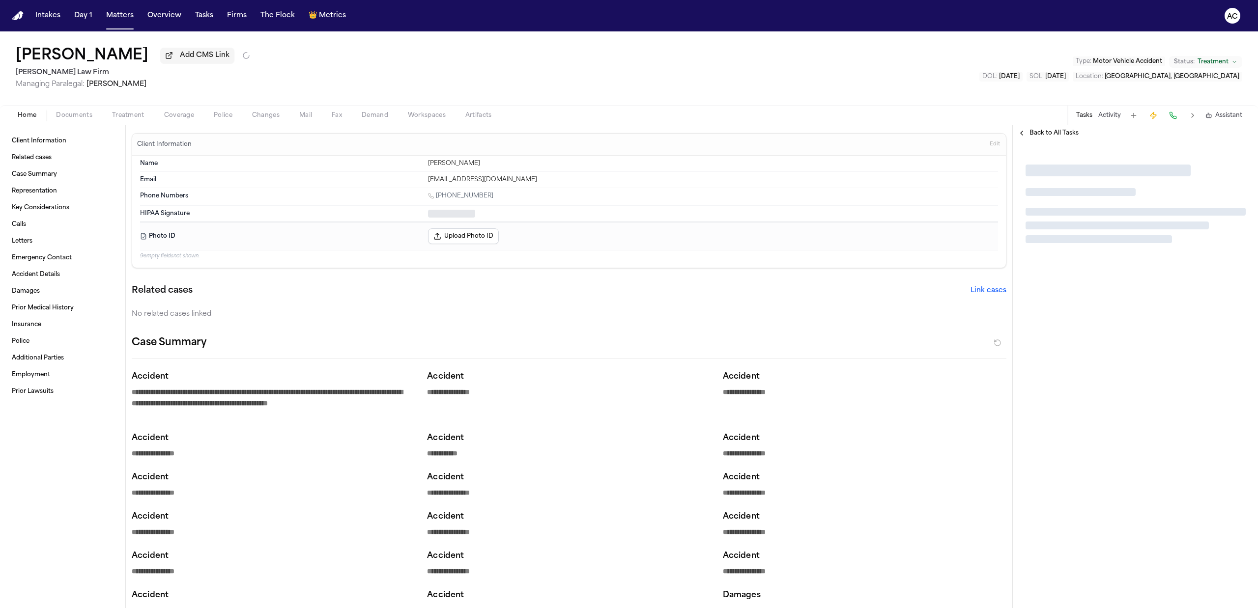
type textarea "*"
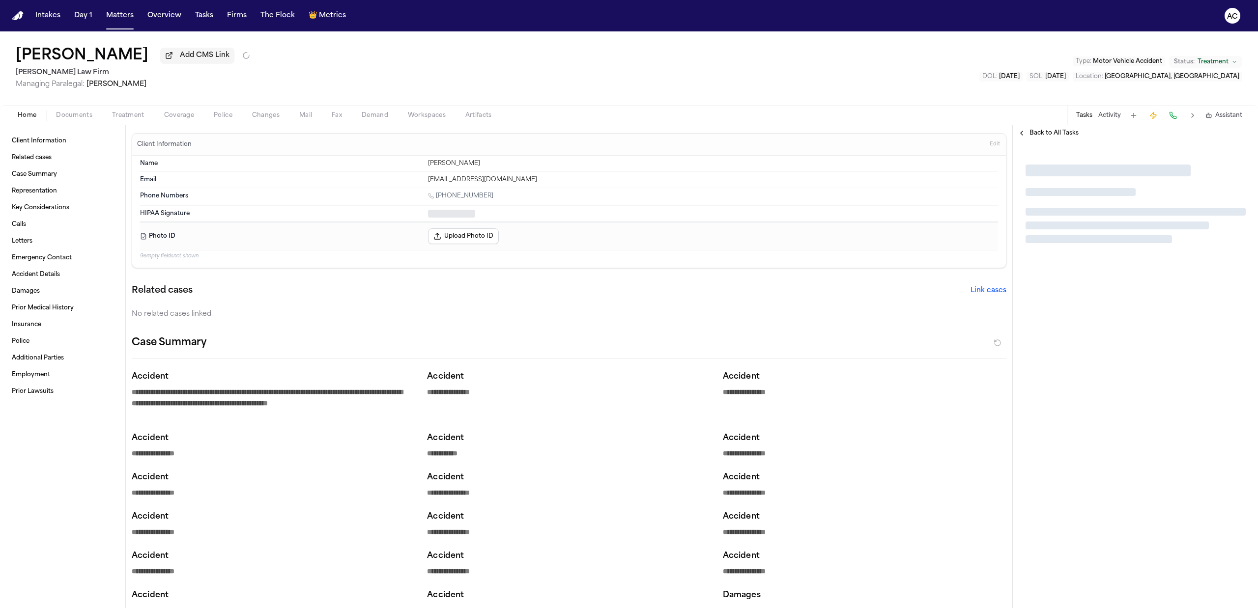
type textarea "*"
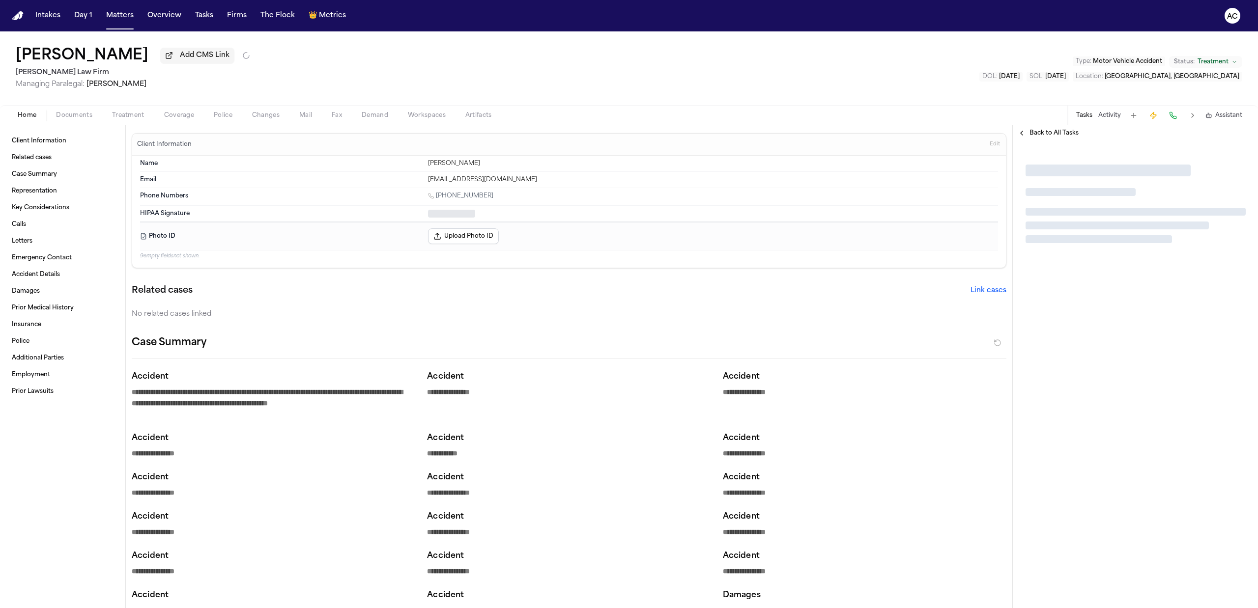
type textarea "*"
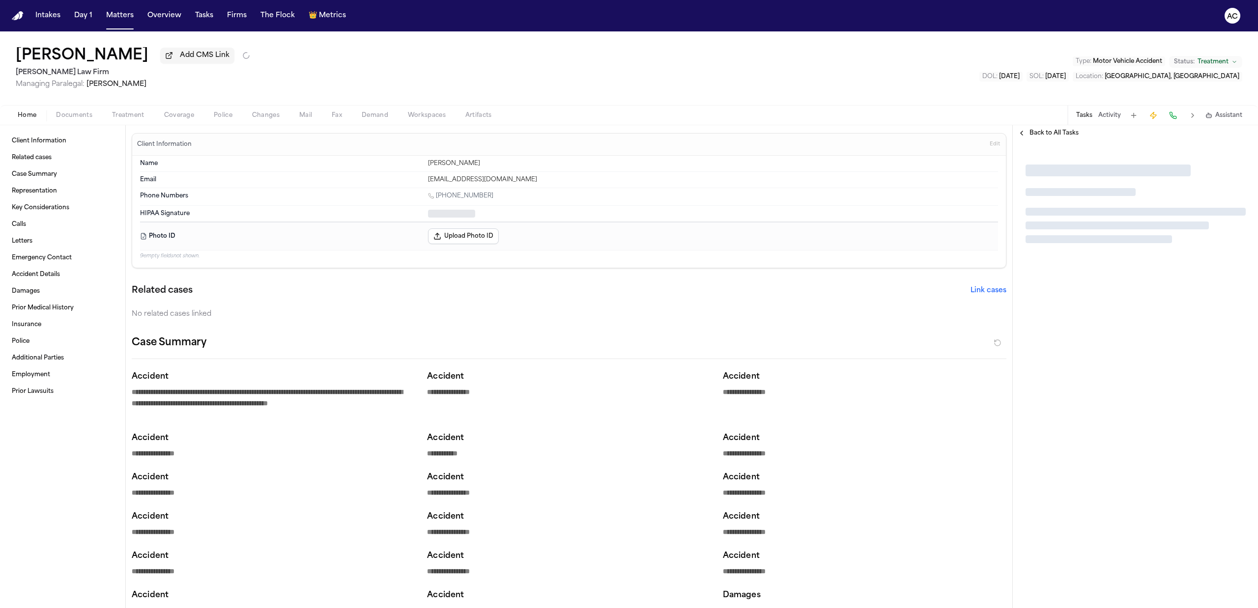
type textarea "*"
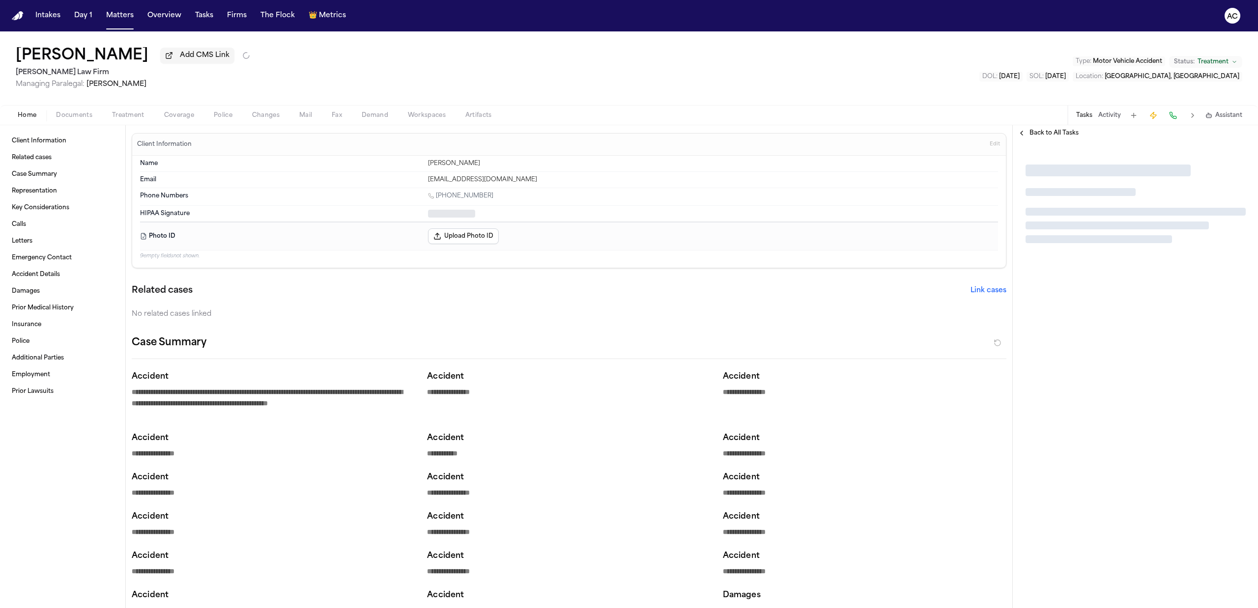
type textarea "*"
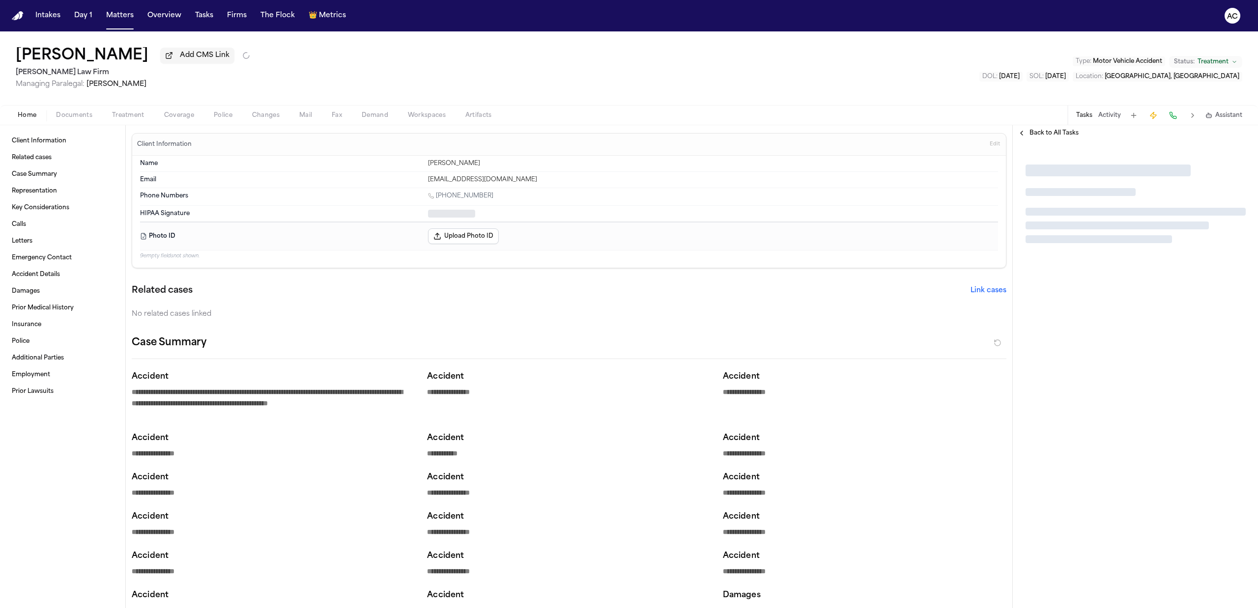
type textarea "*"
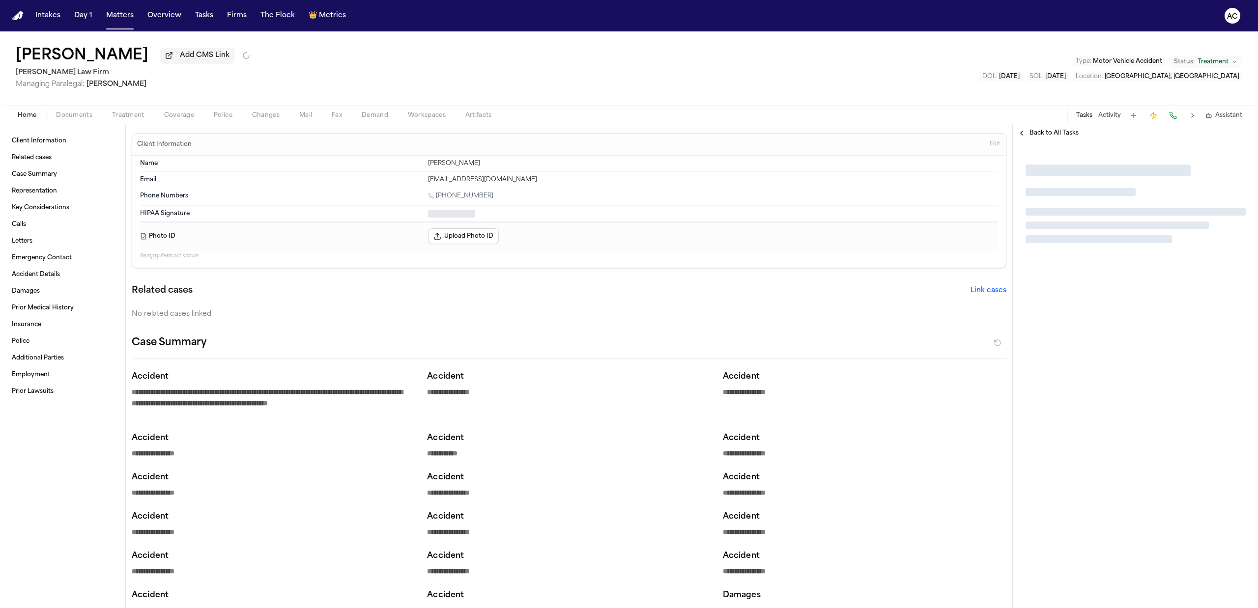
type textarea "*"
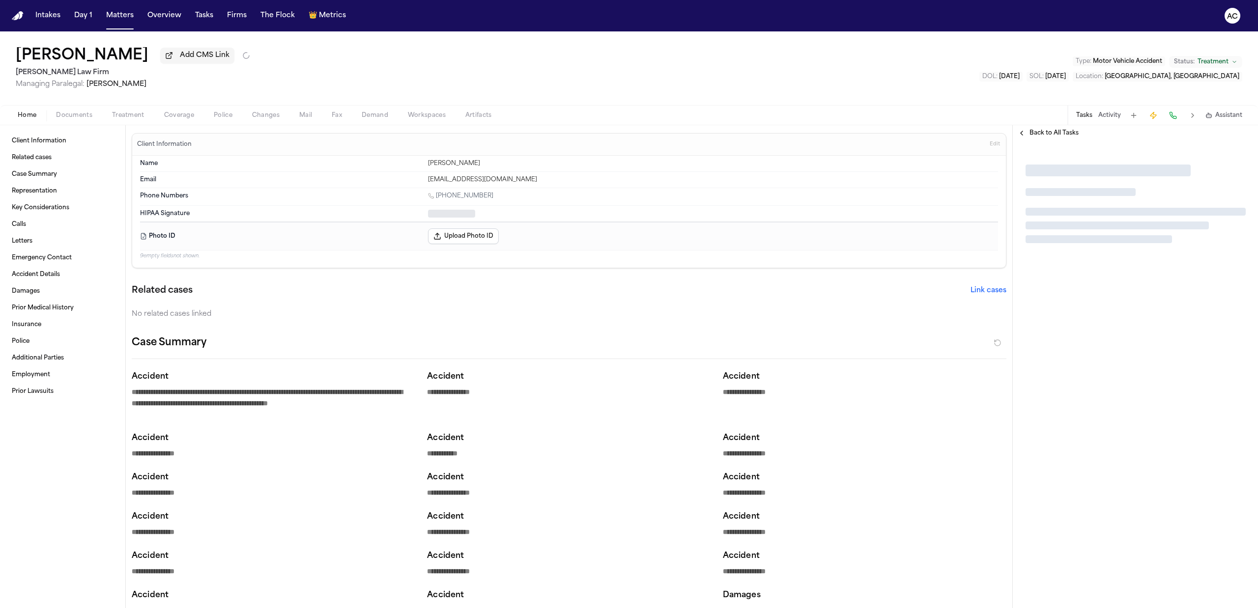
type textarea "*"
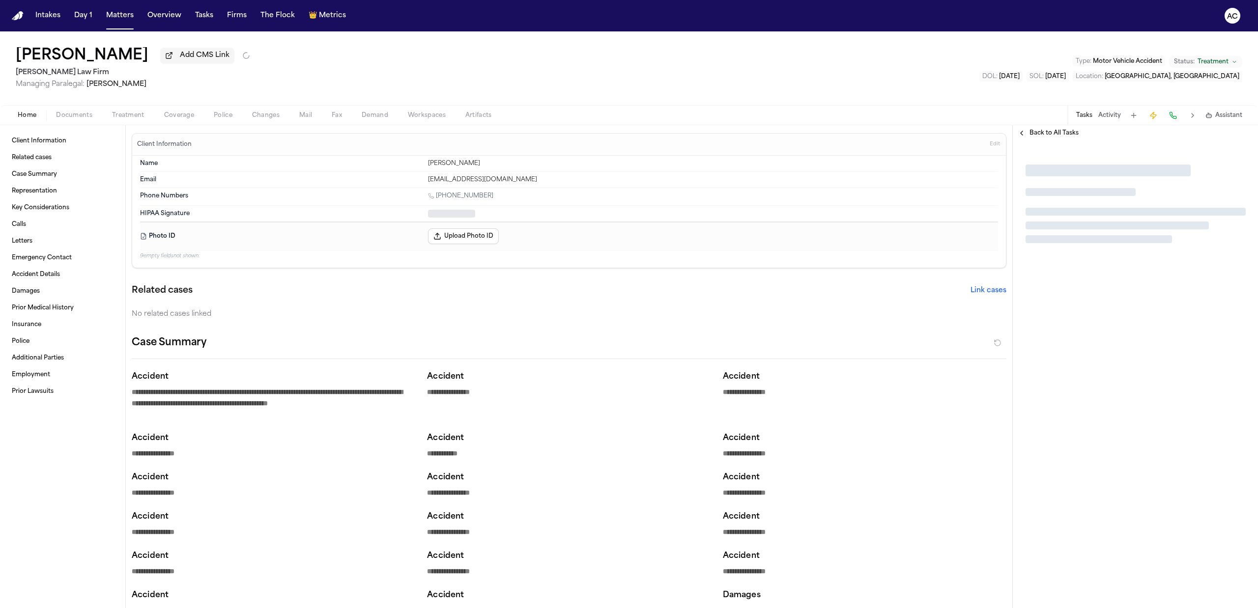
type textarea "*"
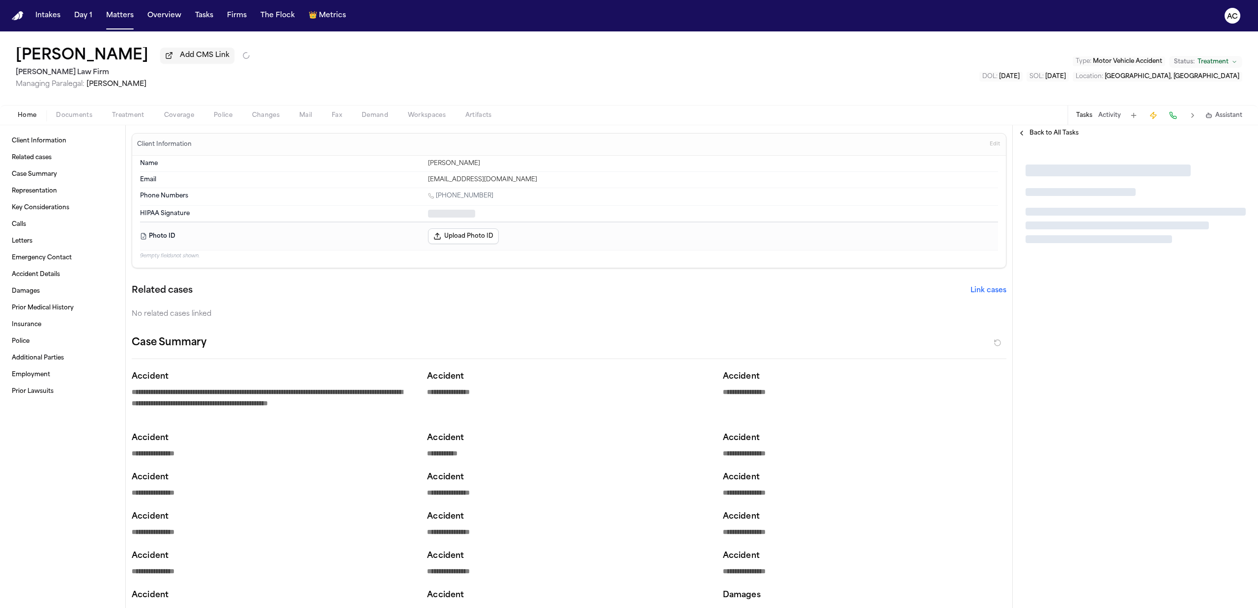
type textarea "*"
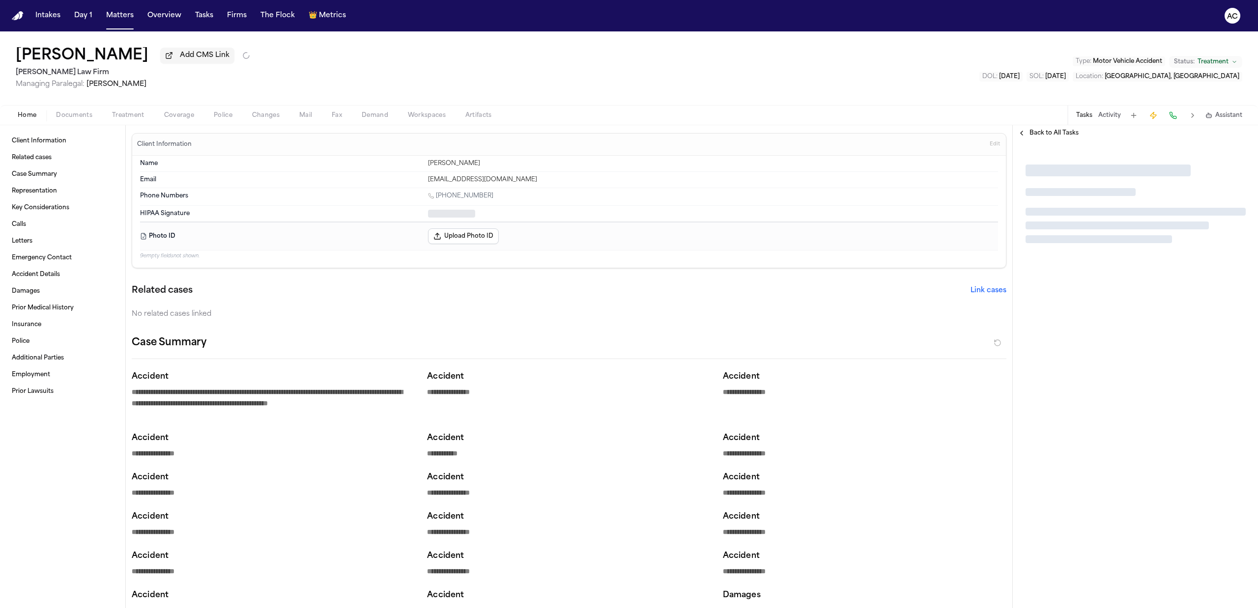
type textarea "*"
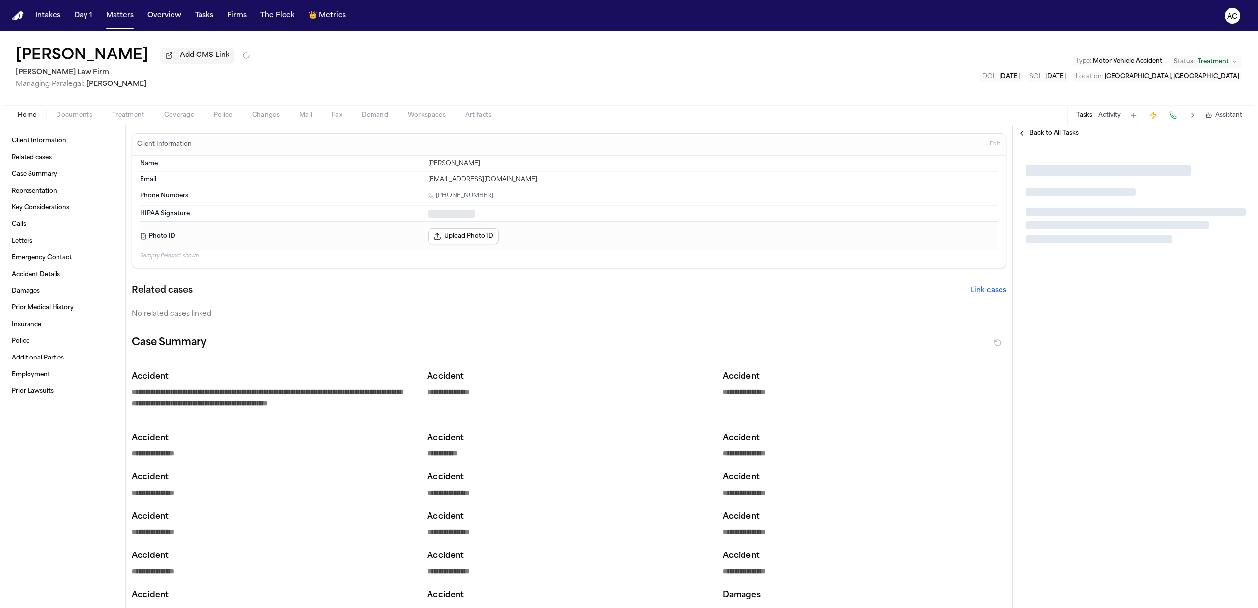
type textarea "*"
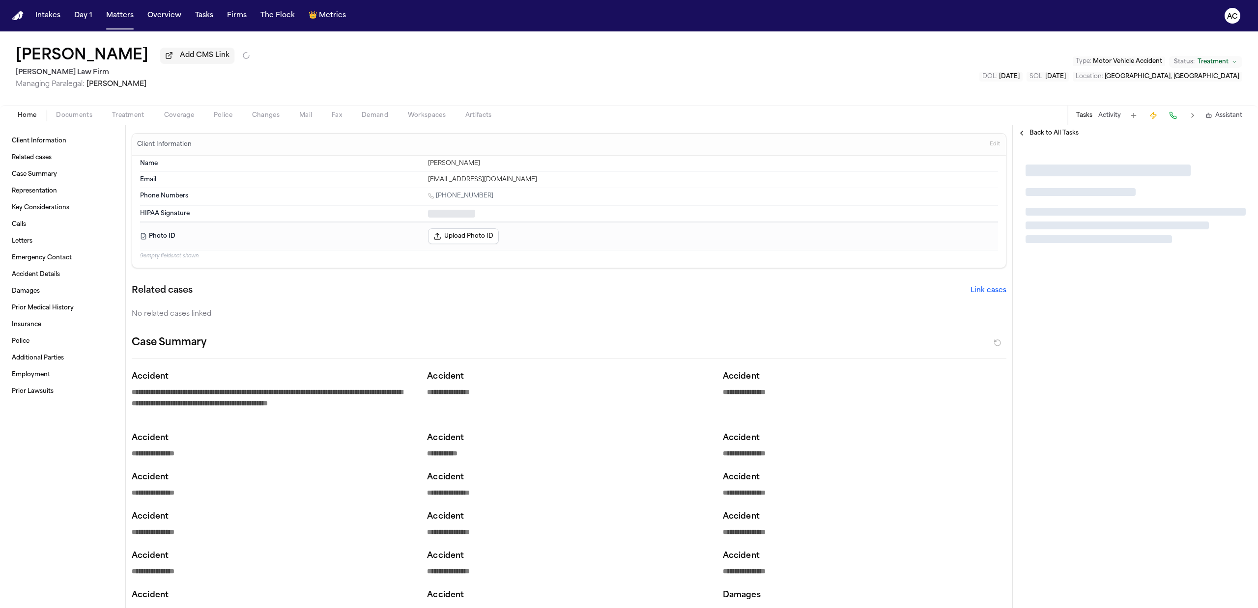
type textarea "*"
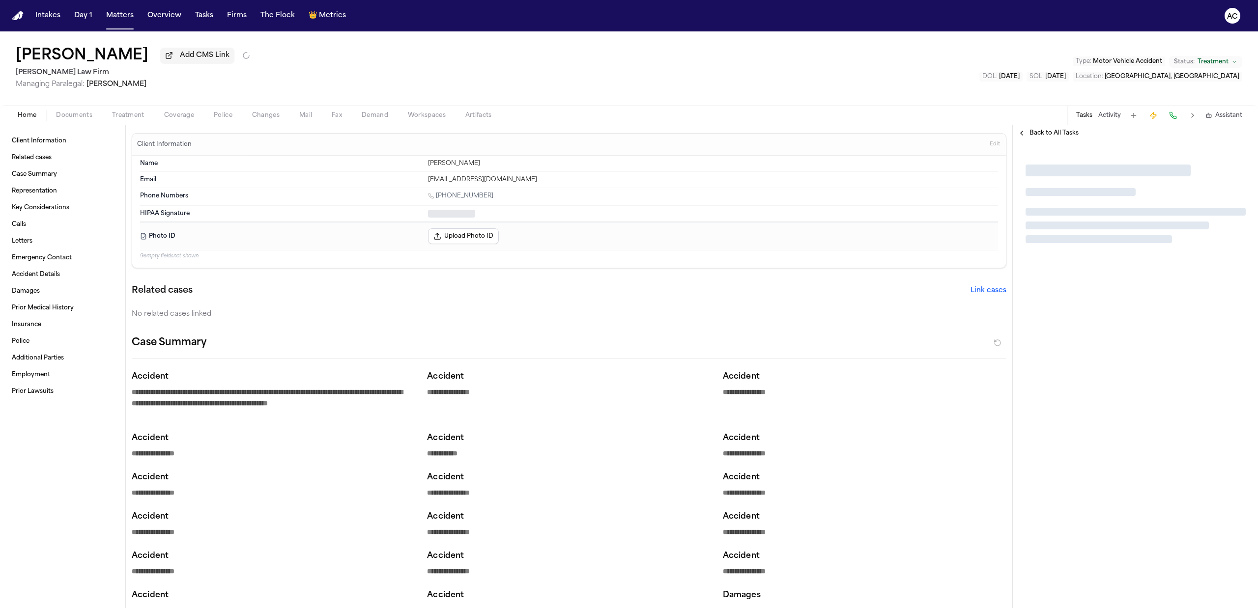
type textarea "*"
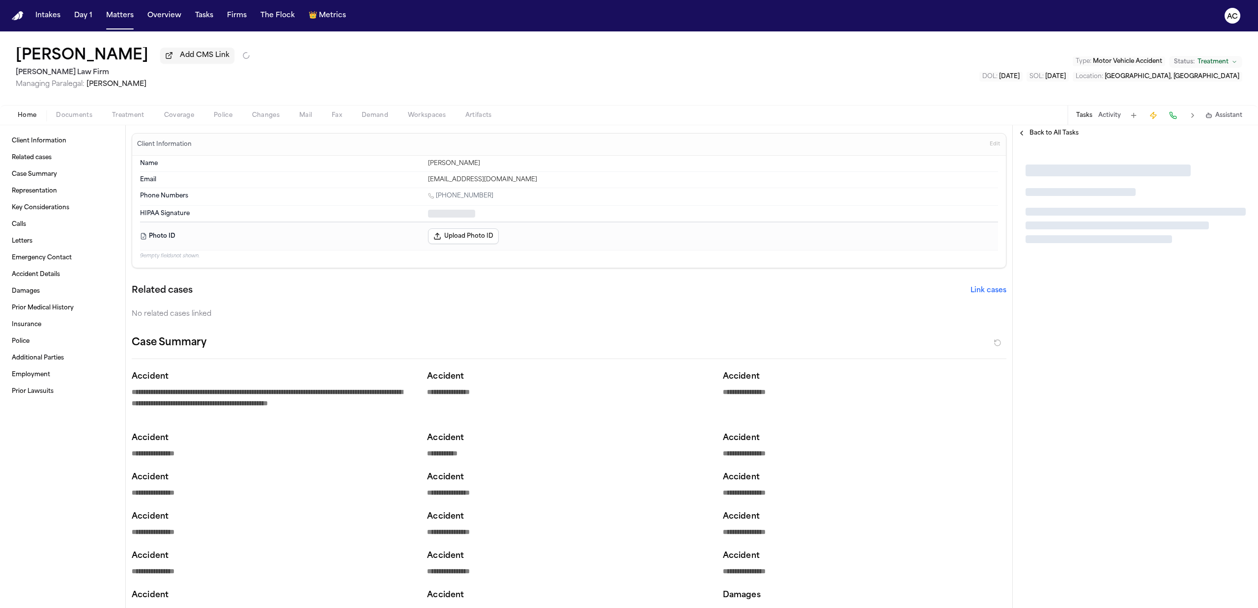
type textarea "*"
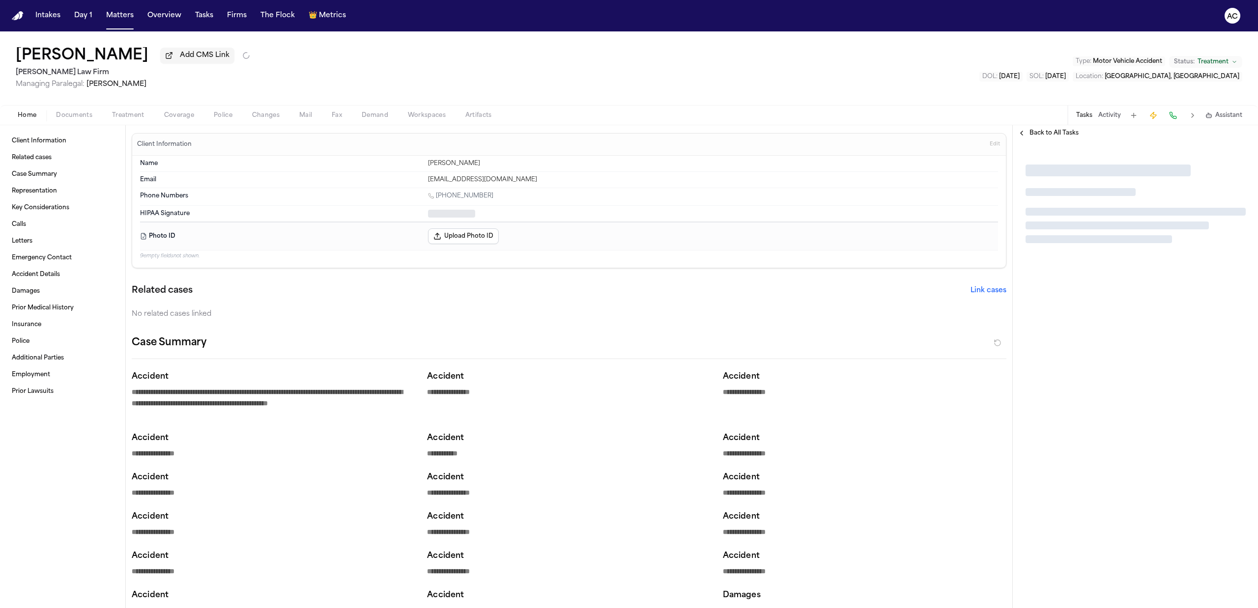
type textarea "*"
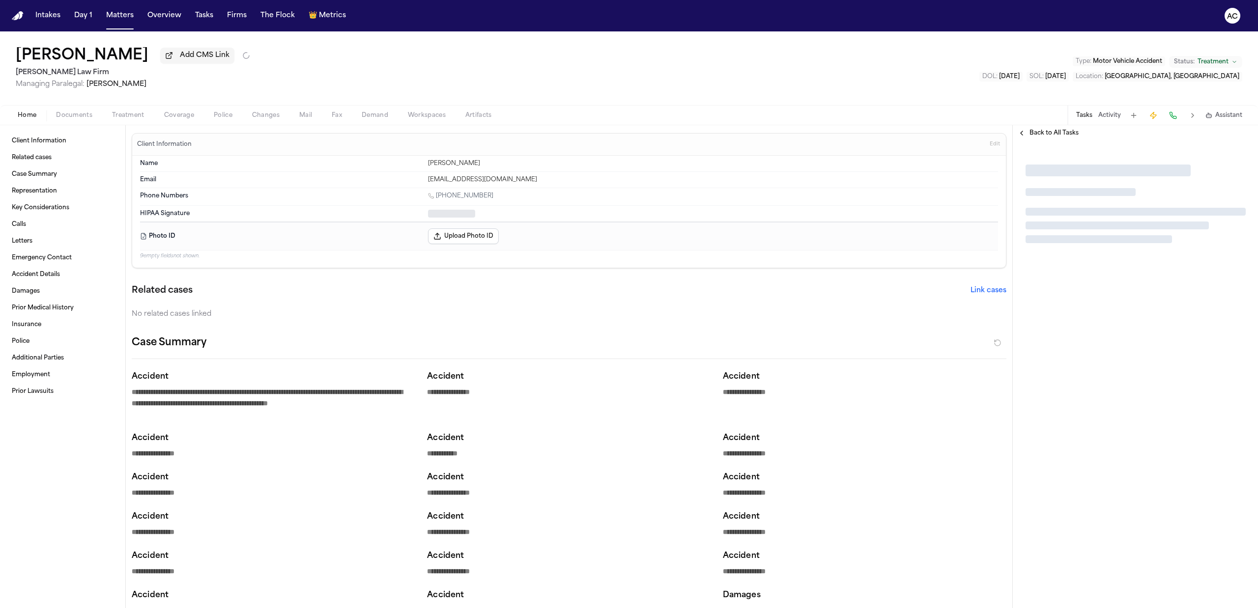
type textarea "*"
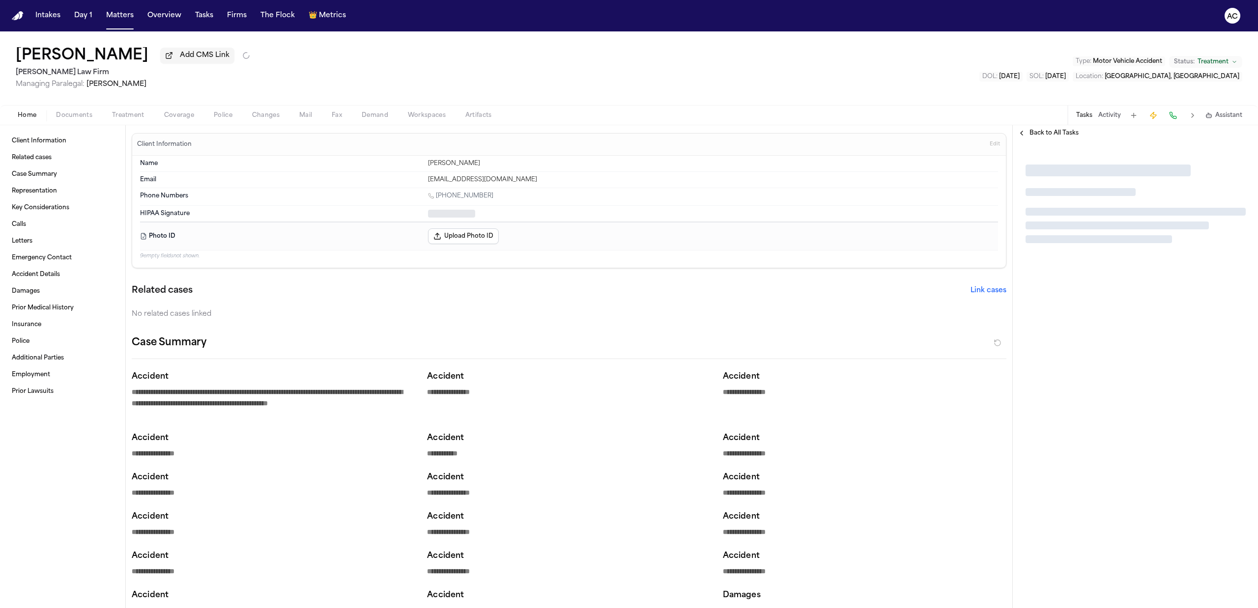
type textarea "*"
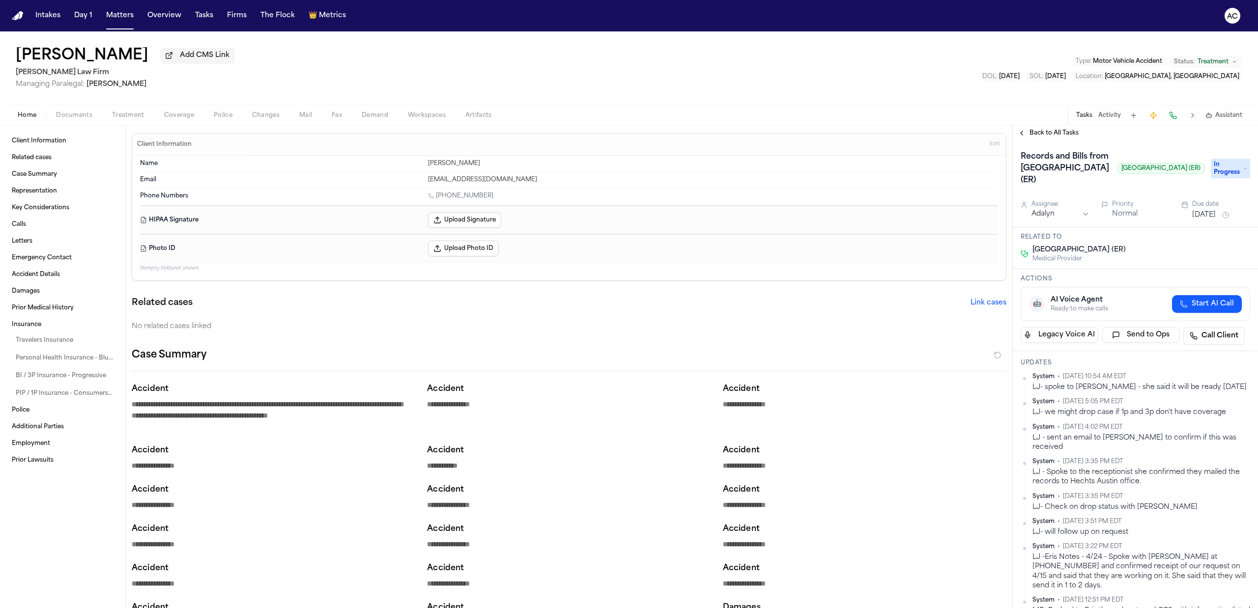
click at [127, 117] on span "Treatment" at bounding box center [128, 116] width 32 height 8
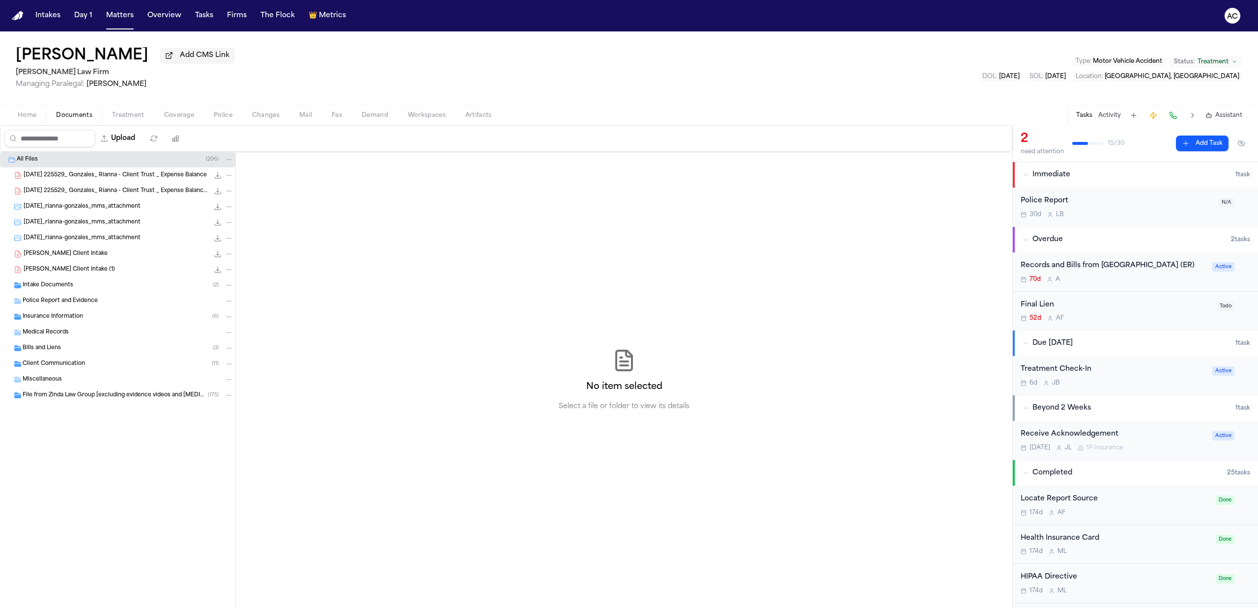
click at [69, 113] on span "Documents" at bounding box center [74, 116] width 36 height 8
click at [99, 354] on div "Bills and Liens ( 3 )" at bounding box center [117, 349] width 235 height 16
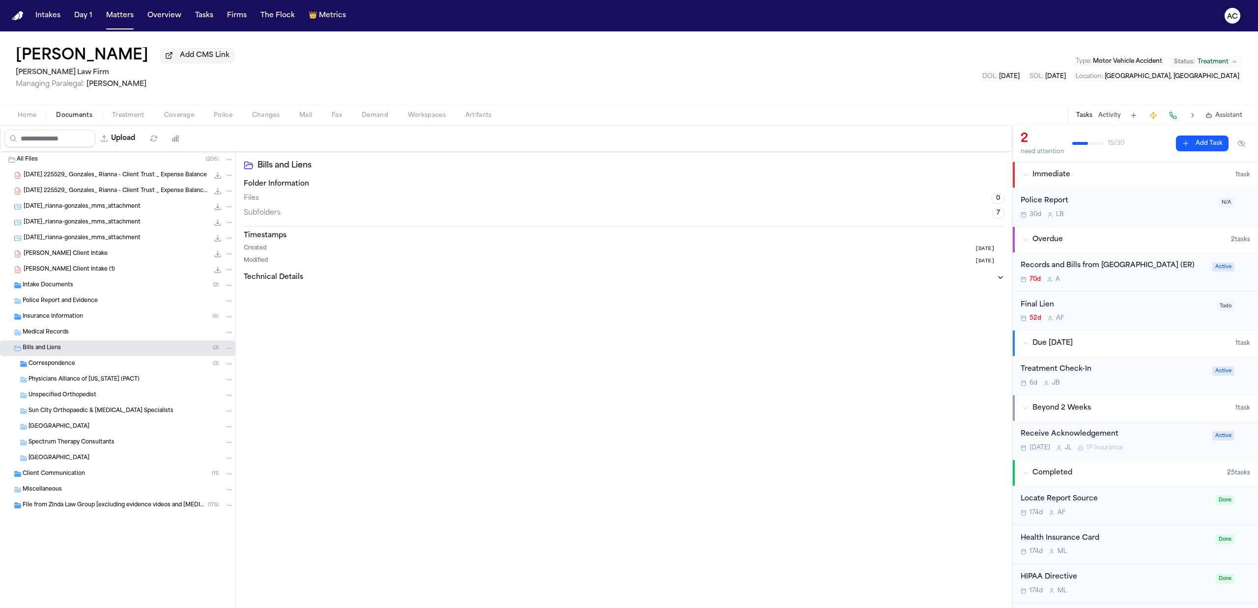
click at [68, 365] on span "Correspondence" at bounding box center [52, 364] width 47 height 8
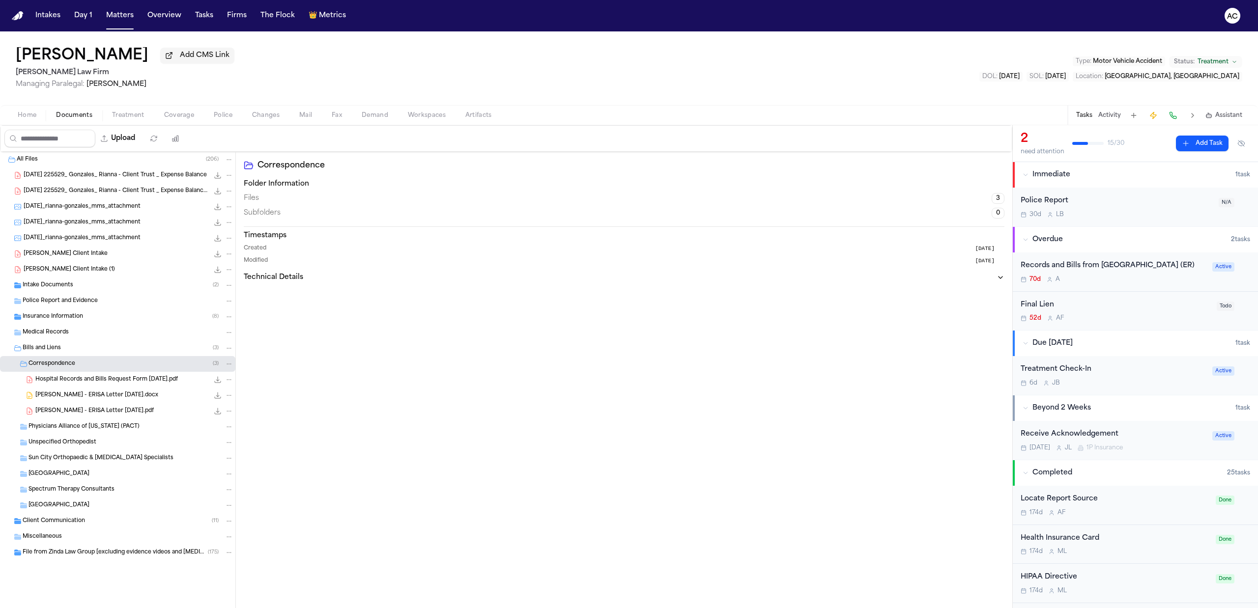
click at [154, 381] on span "Hospital Records and Bills Request Form 4-15-25.pdf" at bounding box center [106, 380] width 143 height 8
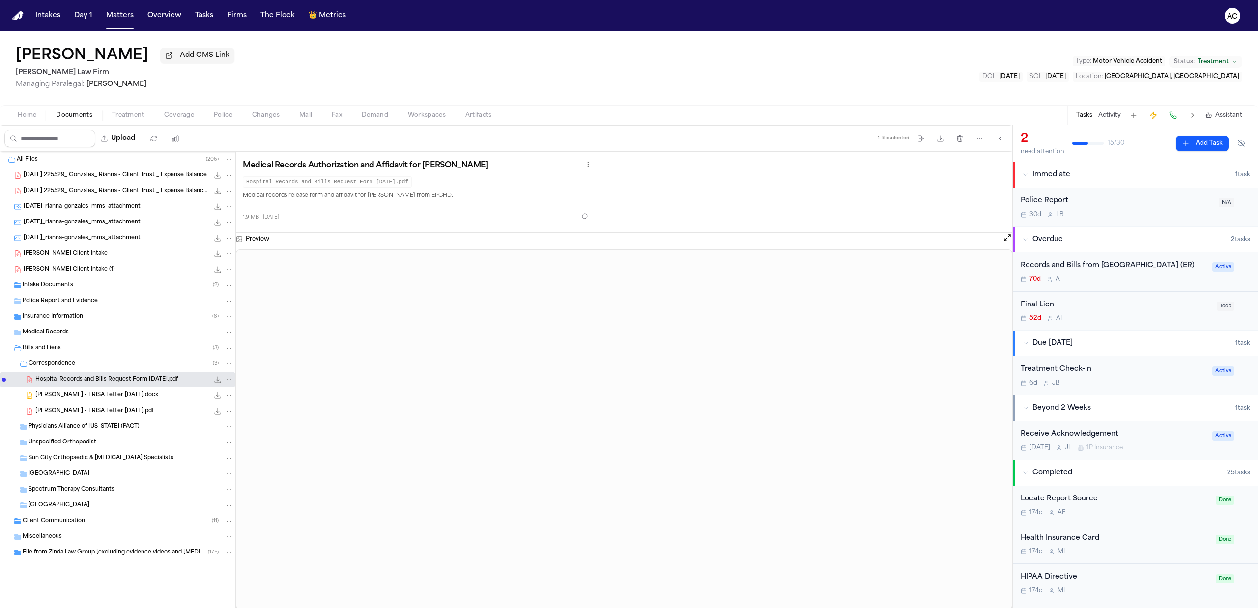
click at [1050, 272] on div "Records and Bills from El Paso County Hospital District (ER)" at bounding box center [1114, 265] width 186 height 11
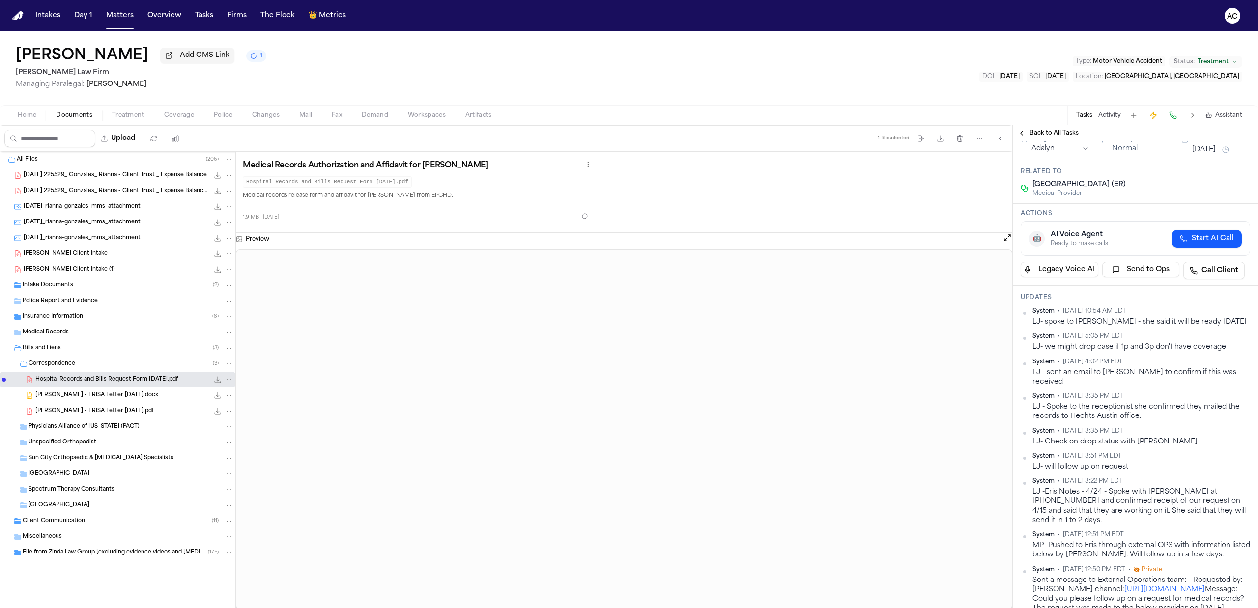
scroll to position [131, 0]
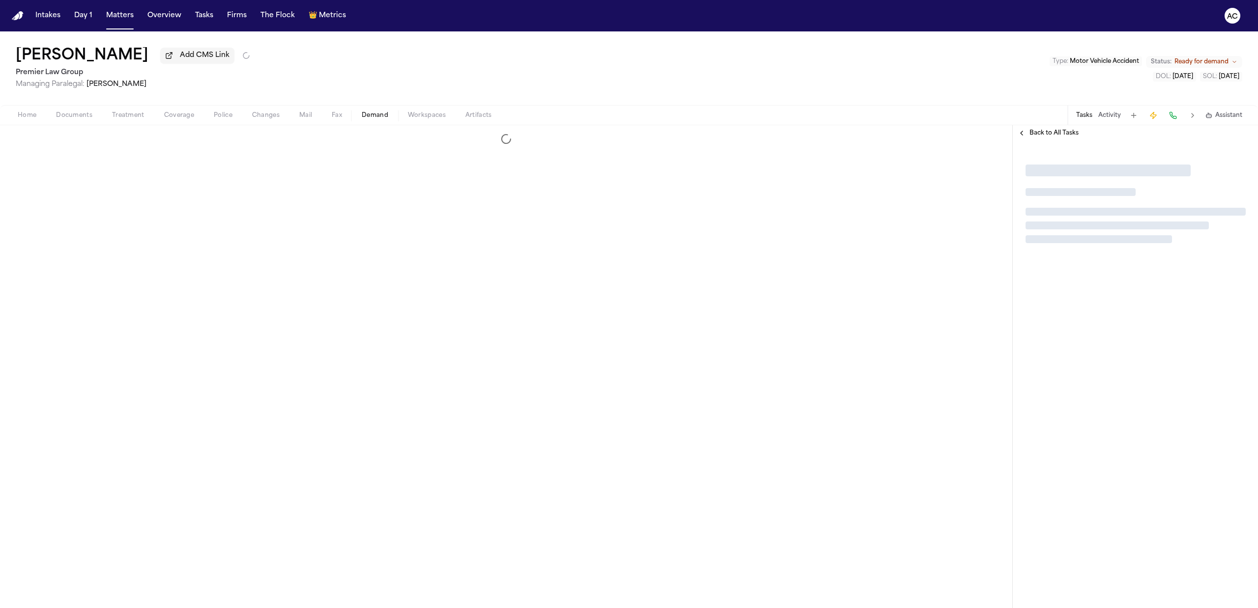
select select "**********"
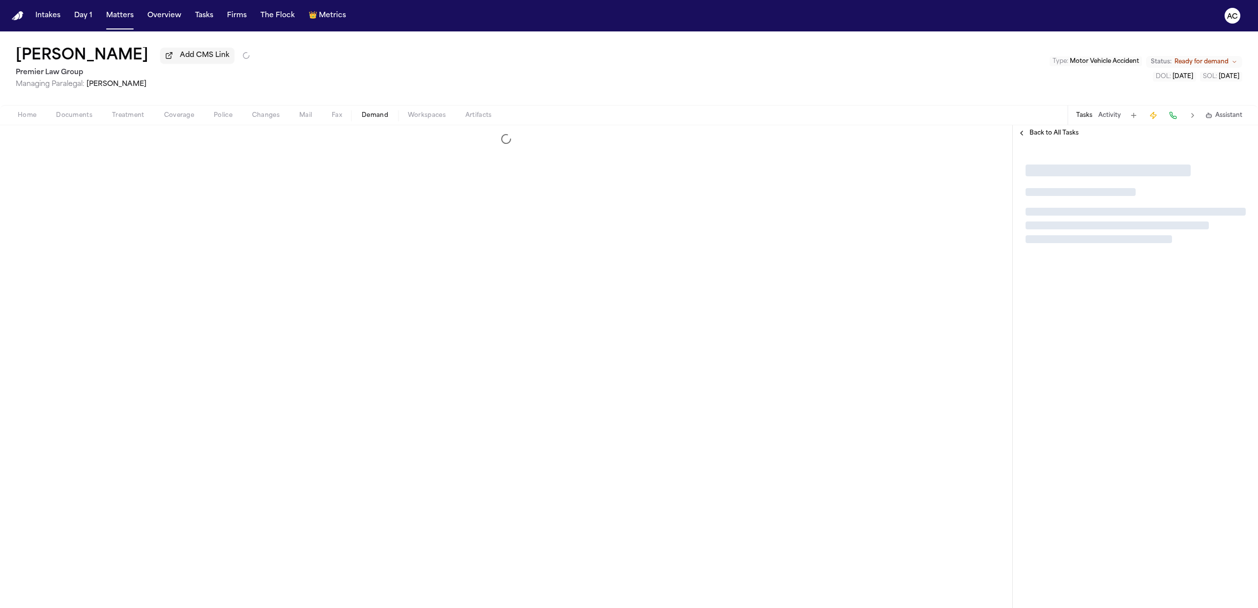
select select "**********"
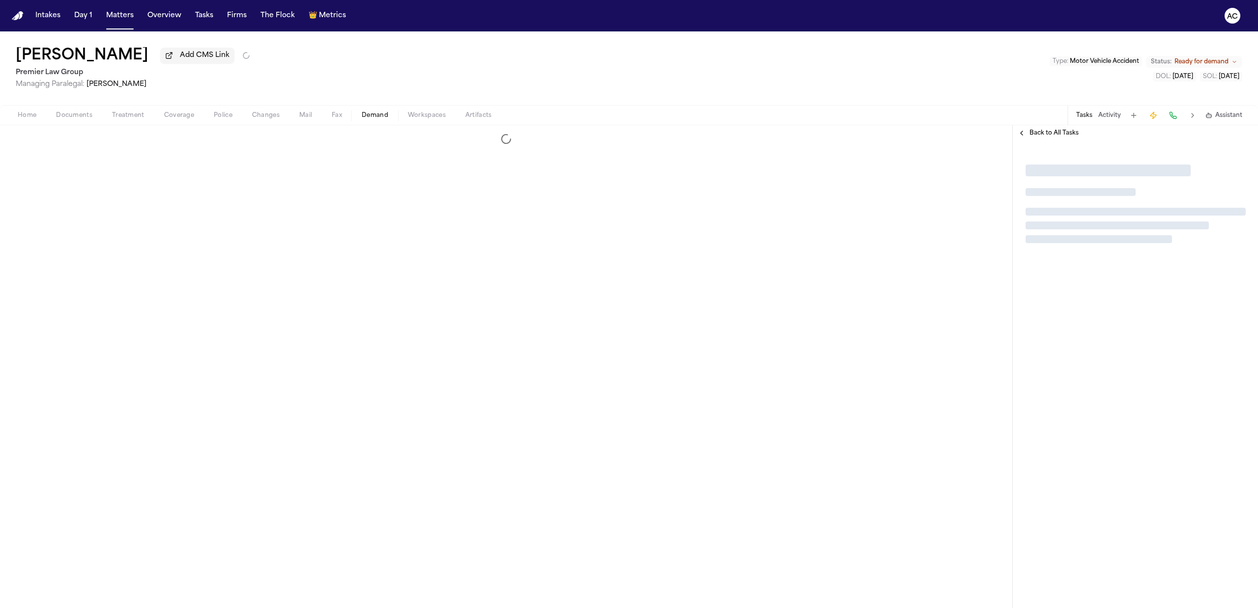
select select "**********"
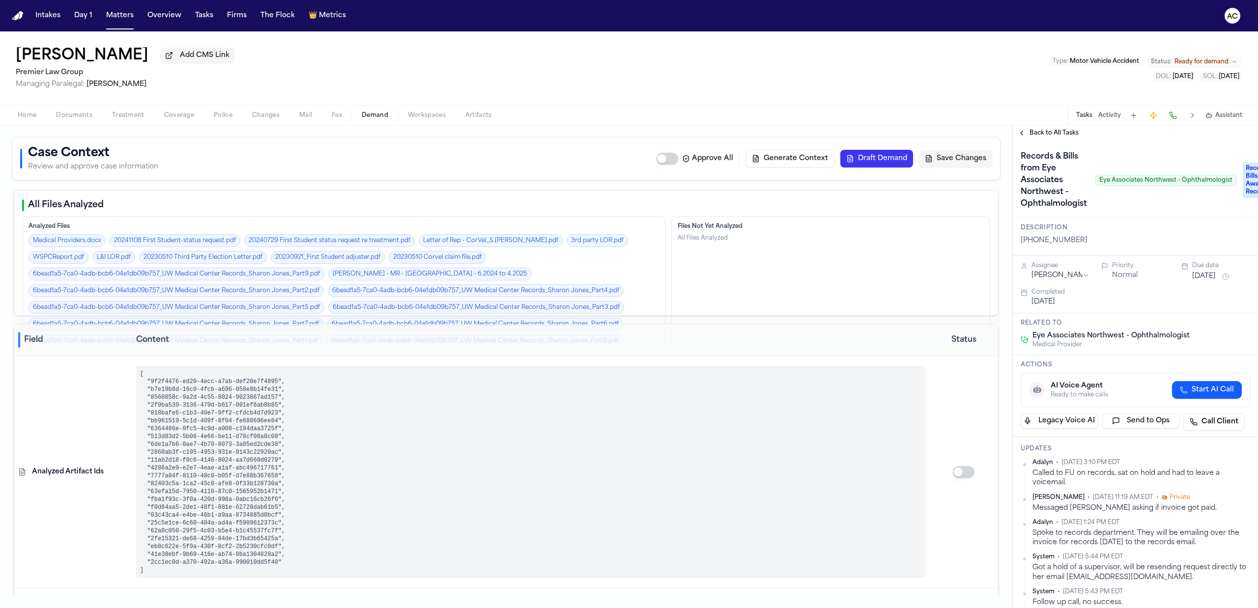
click at [342, 47] on div "[PERSON_NAME] Add CMS Link Premier Law Group Managing Paralegal: [PERSON_NAME] …" at bounding box center [629, 68] width 1258 height 74
click at [136, 112] on span "Treatment" at bounding box center [128, 116] width 32 height 8
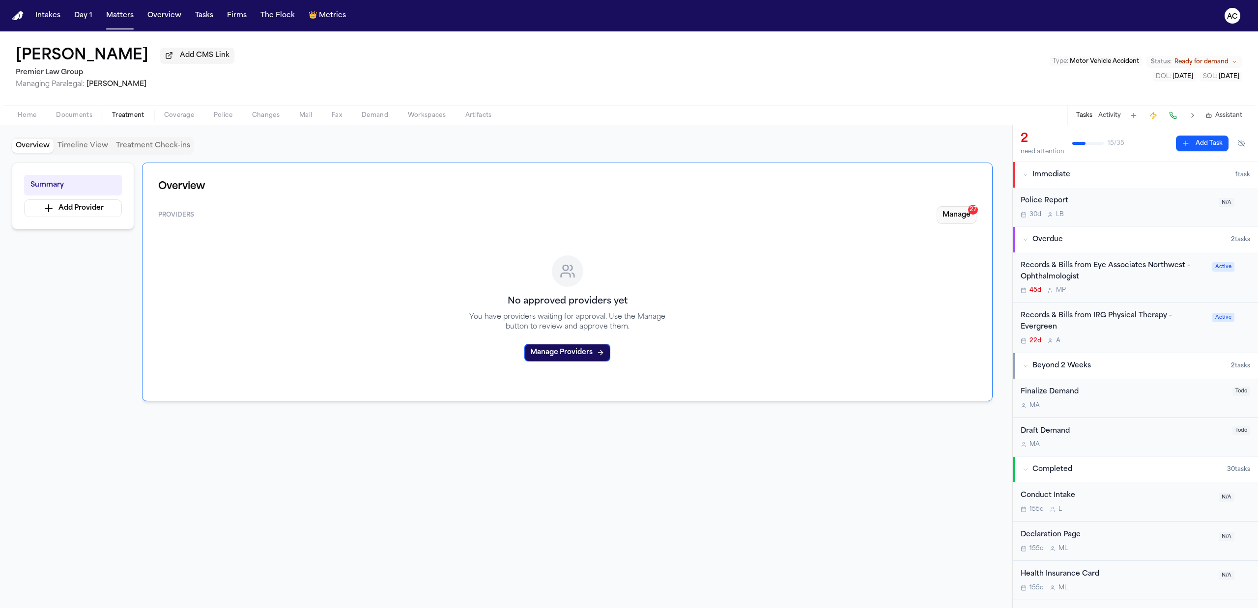
click at [972, 221] on button "Manage 27" at bounding box center [957, 215] width 40 height 18
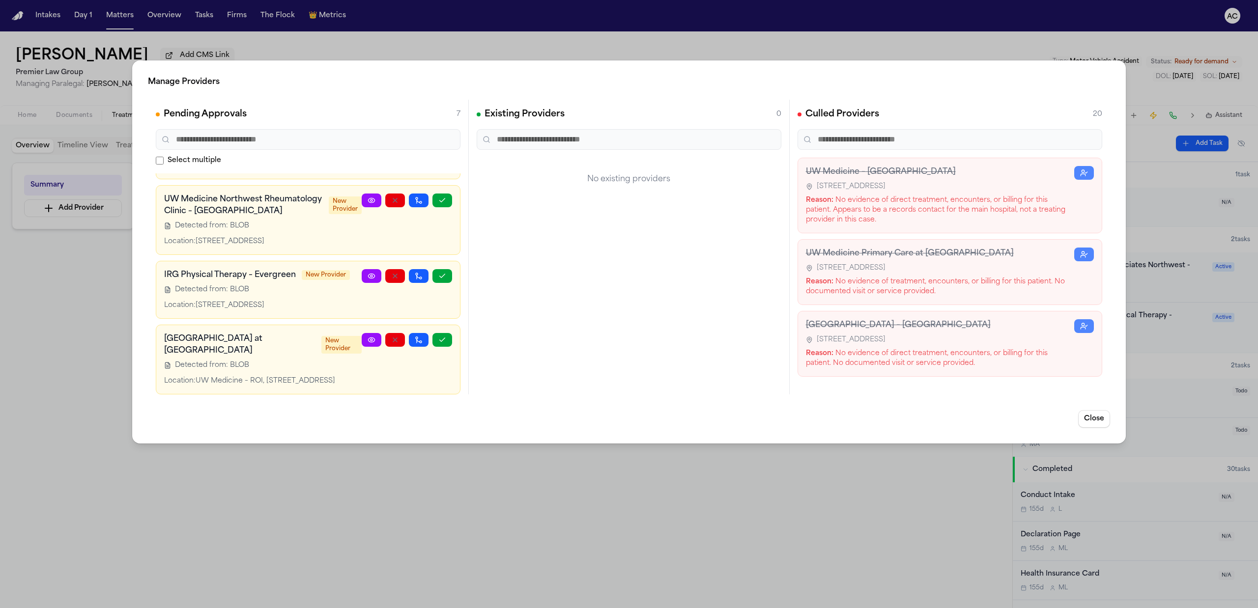
scroll to position [352, 0]
click at [366, 269] on link at bounding box center [372, 276] width 20 height 14
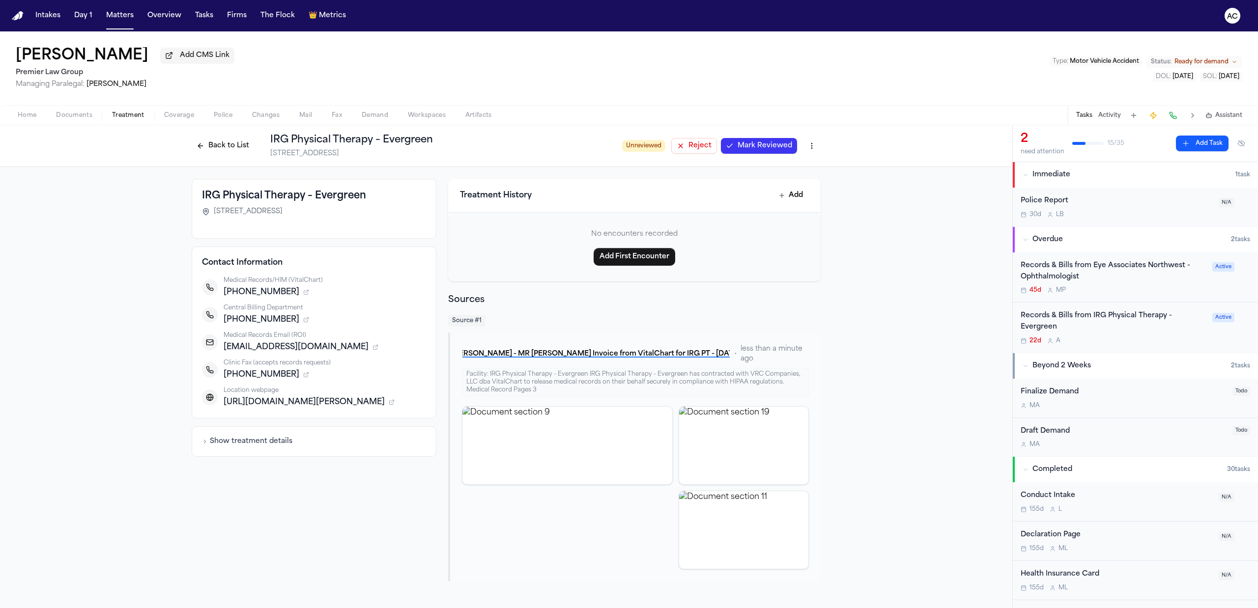
click at [76, 261] on div "IRG Physical Therapy – Evergreen [STREET_ADDRESS][PHONE_NUMBER] Contact Informa…" at bounding box center [506, 380] width 1012 height 426
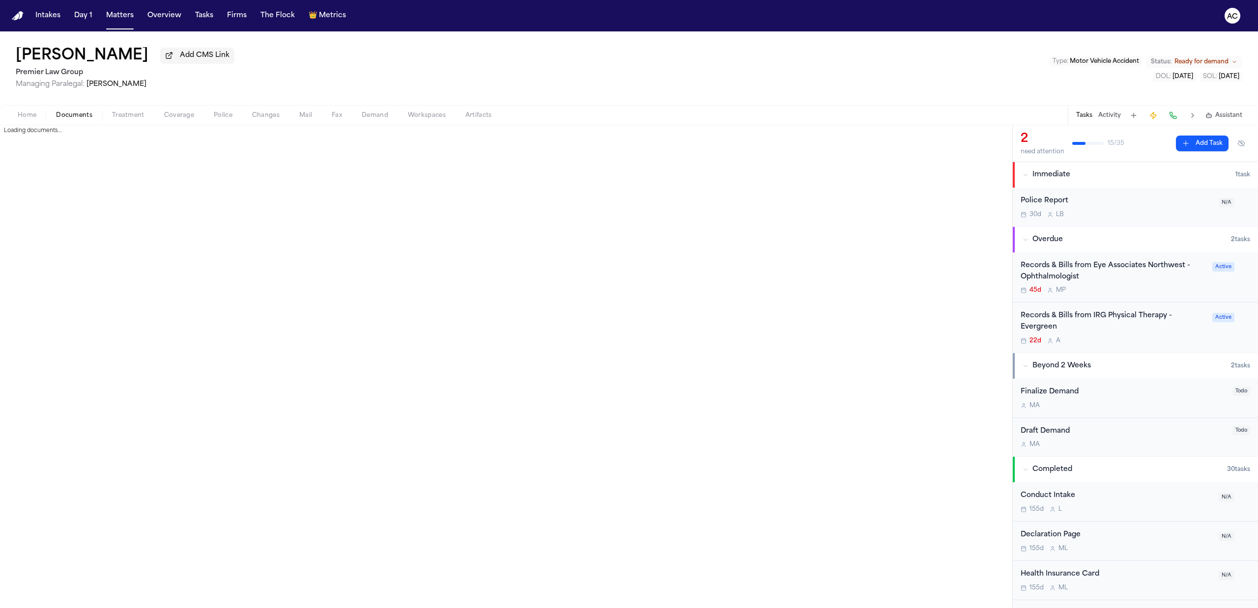
click at [79, 113] on span "Documents" at bounding box center [74, 116] width 36 height 8
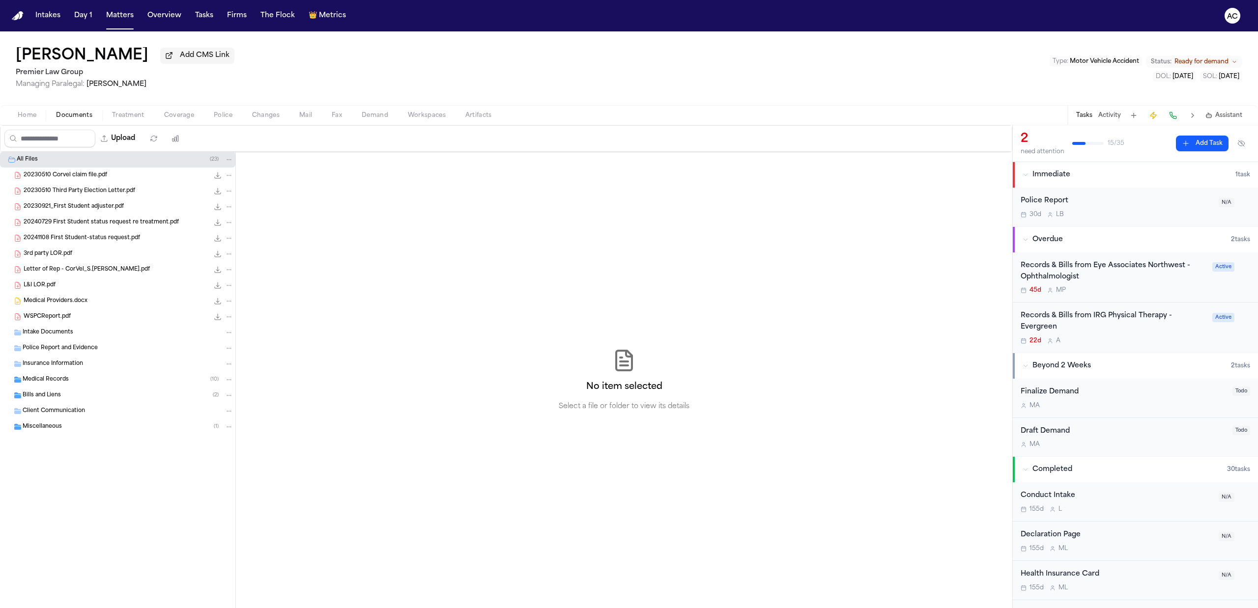
click at [78, 374] on div "Medical Records ( 10 )" at bounding box center [117, 380] width 235 height 16
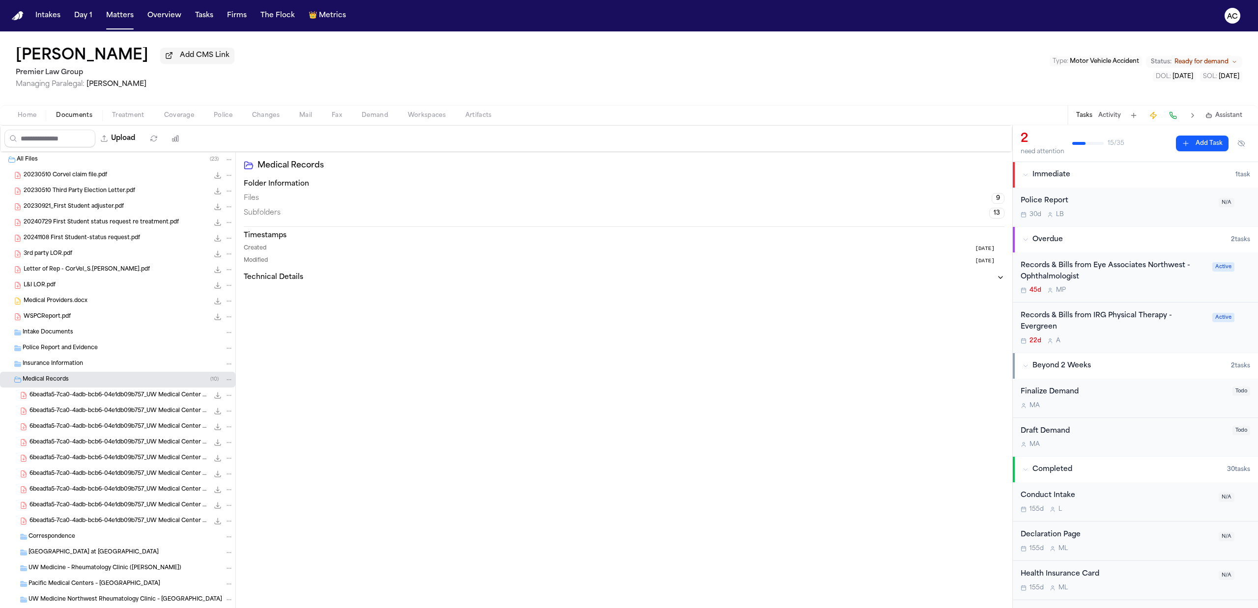
click at [140, 411] on span "6bead1a5-7ca0-4adb-bcb6-04e1db09b757_UW Medical Center Records_Sharon Jones_Par…" at bounding box center [118, 411] width 179 height 8
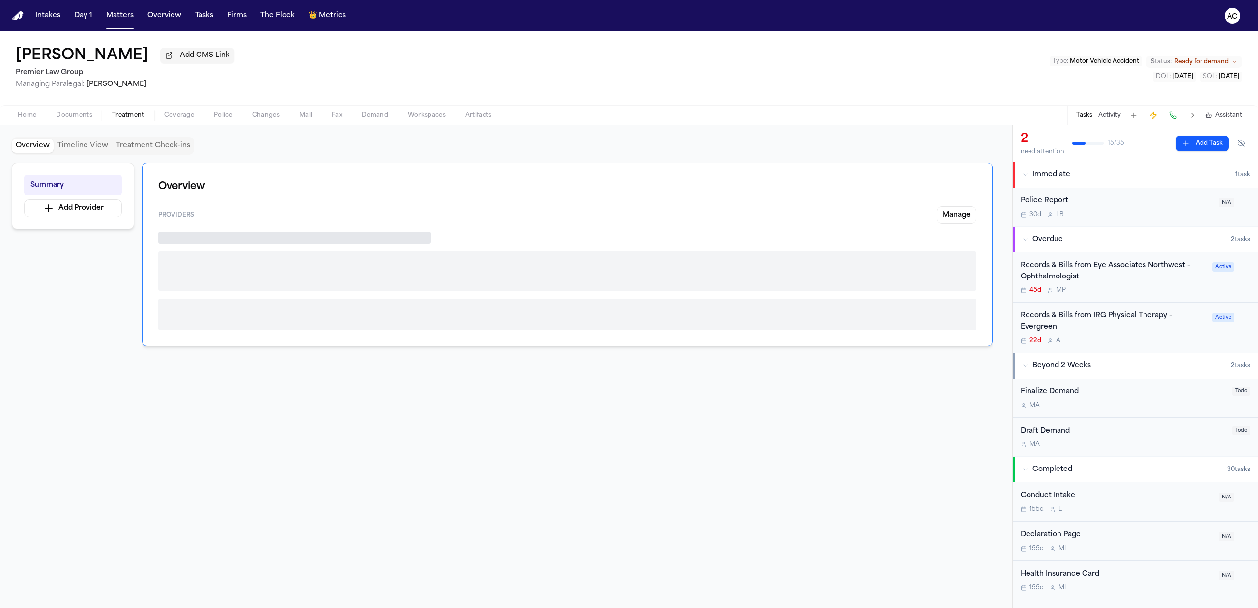
click at [136, 117] on span "Treatment" at bounding box center [128, 116] width 32 height 8
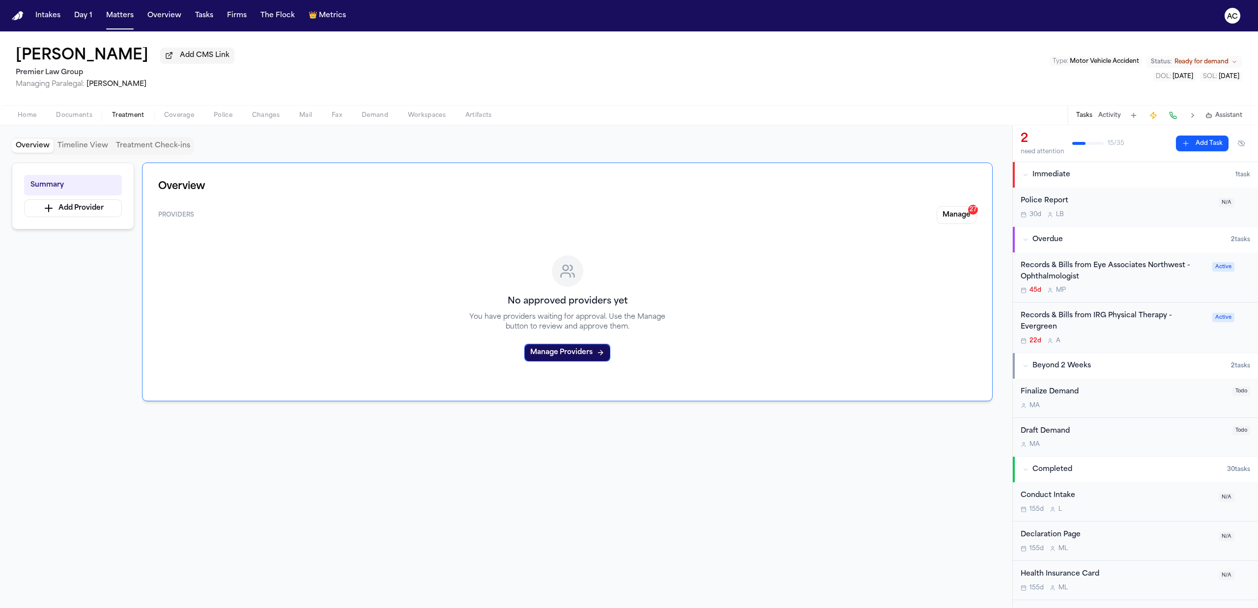
click at [79, 116] on span "Documents" at bounding box center [74, 116] width 36 height 8
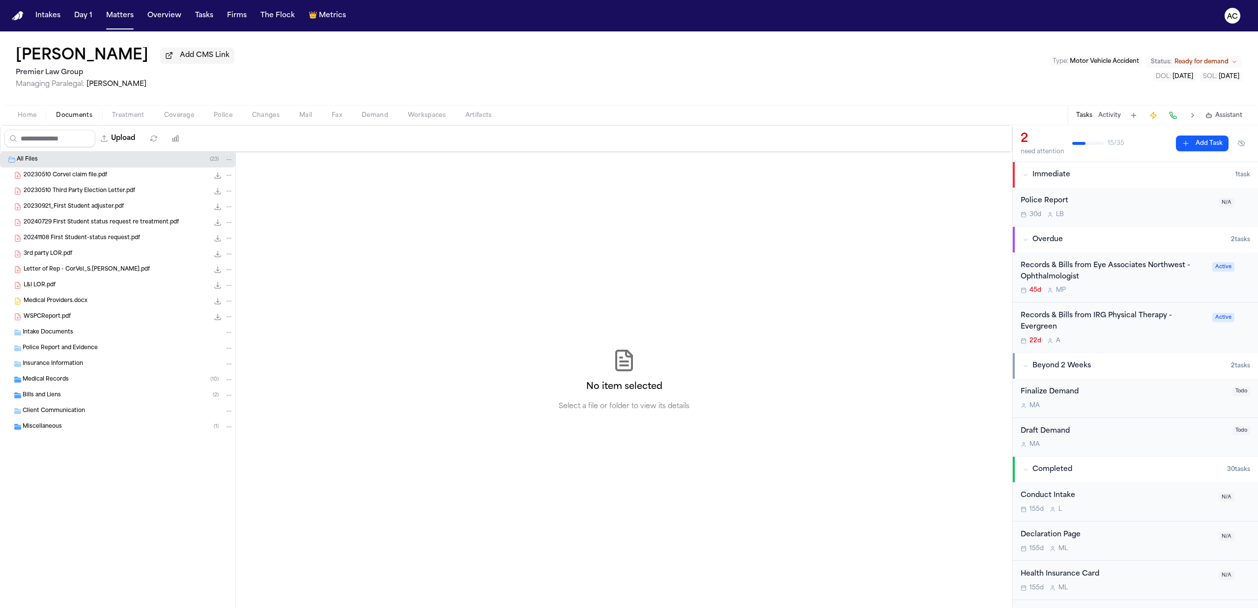
click at [44, 376] on span "Medical Records" at bounding box center [46, 380] width 46 height 8
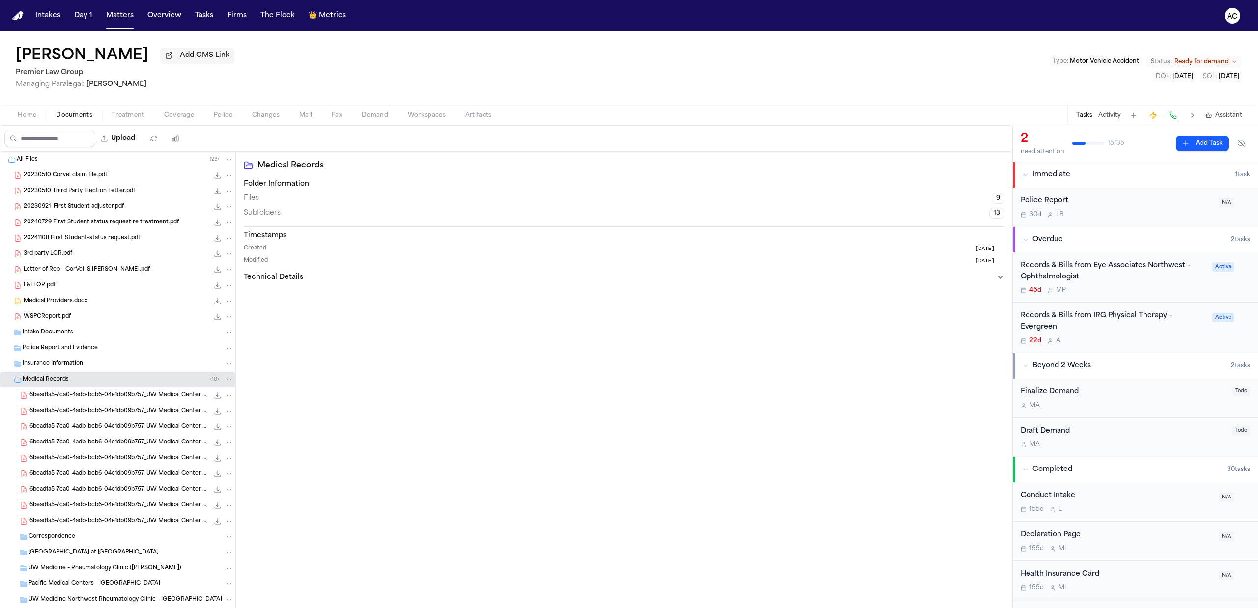
click at [143, 397] on span "6bead1a5-7ca0-4adb-bcb6-04e1db09b757_UW Medical Center Records_Sharon Jones_Par…" at bounding box center [118, 396] width 179 height 8
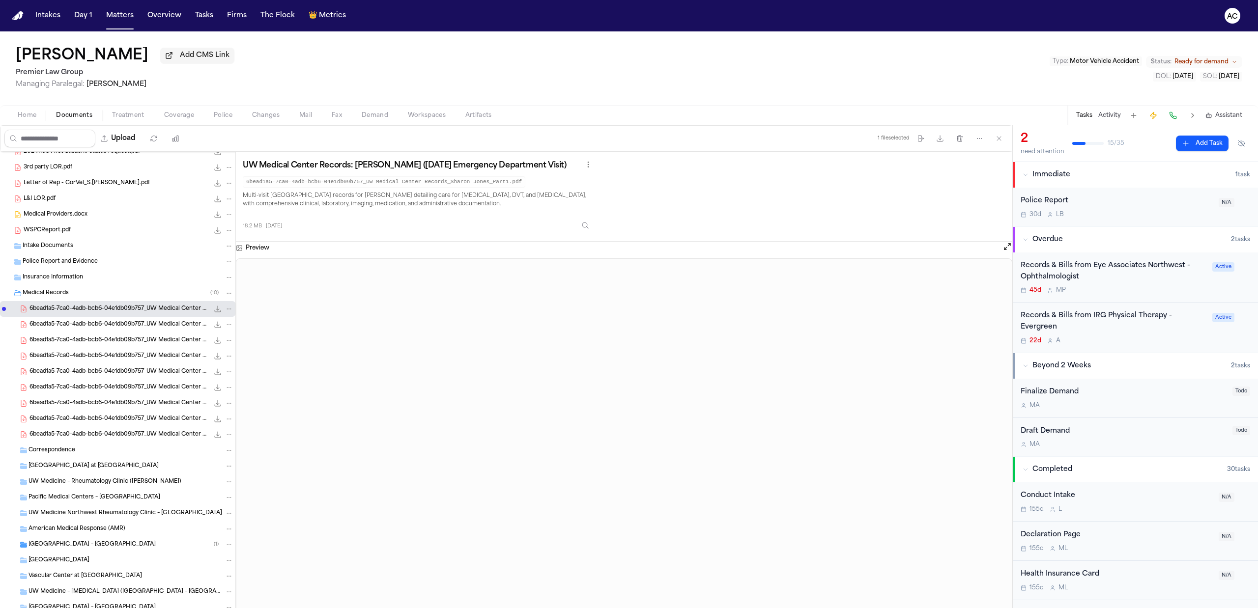
scroll to position [195, 0]
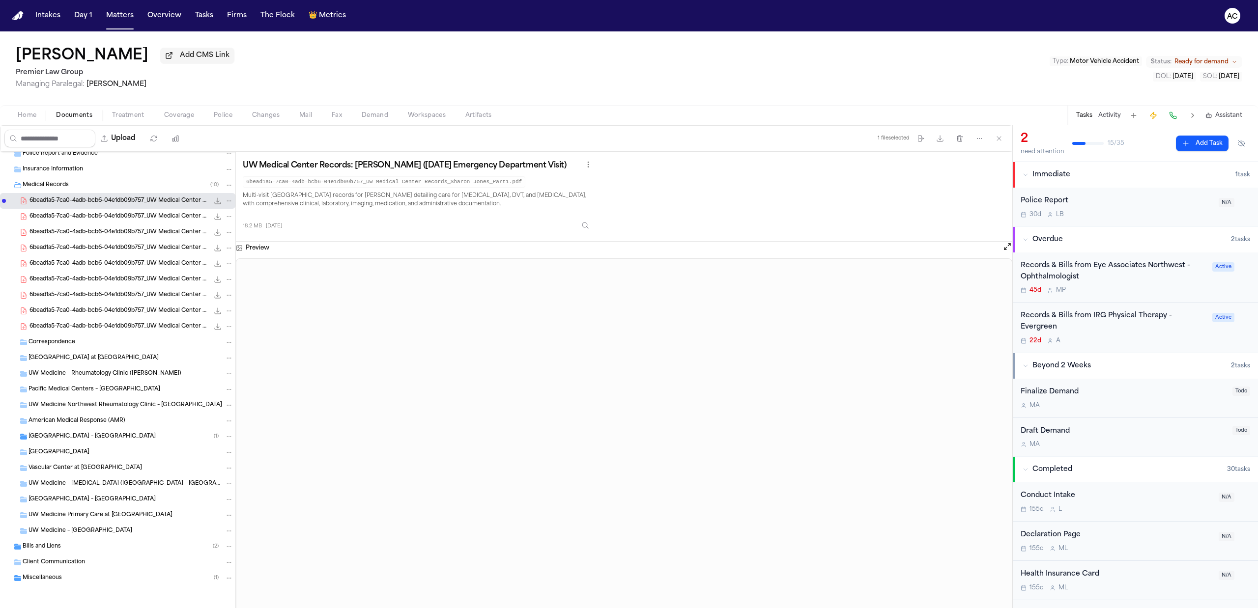
click at [58, 551] on span "Bills and Liens" at bounding box center [42, 547] width 38 height 8
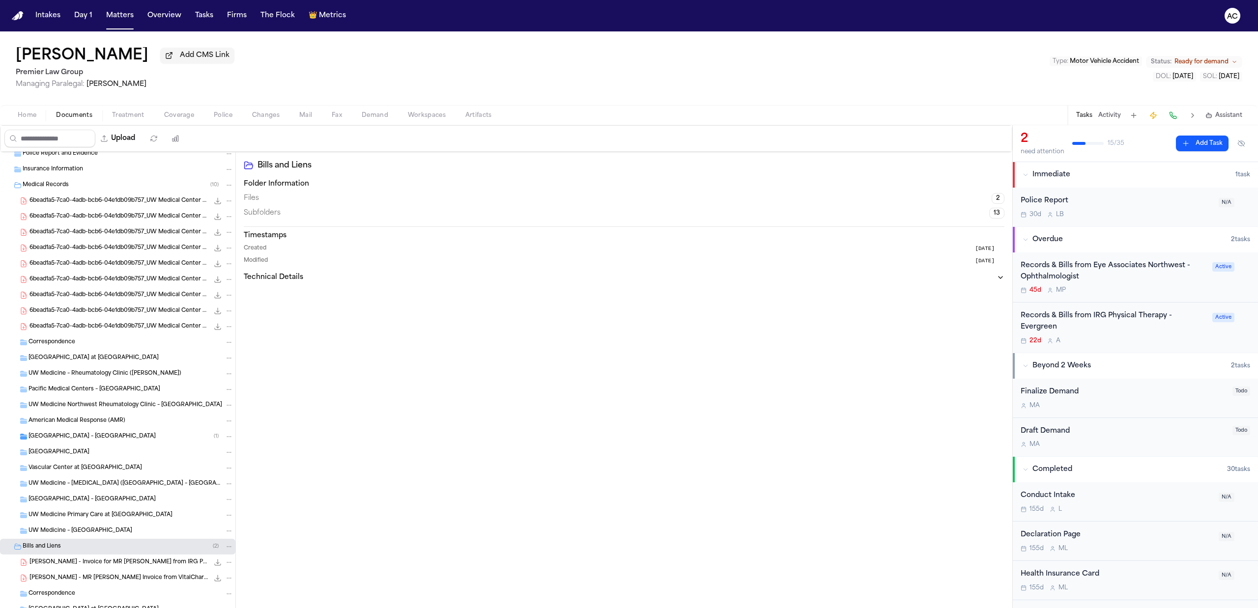
click at [85, 567] on span "[PERSON_NAME] - Invoice for MR [PERSON_NAME] from IRG Physical Therapy - [DATE]" at bounding box center [118, 563] width 179 height 8
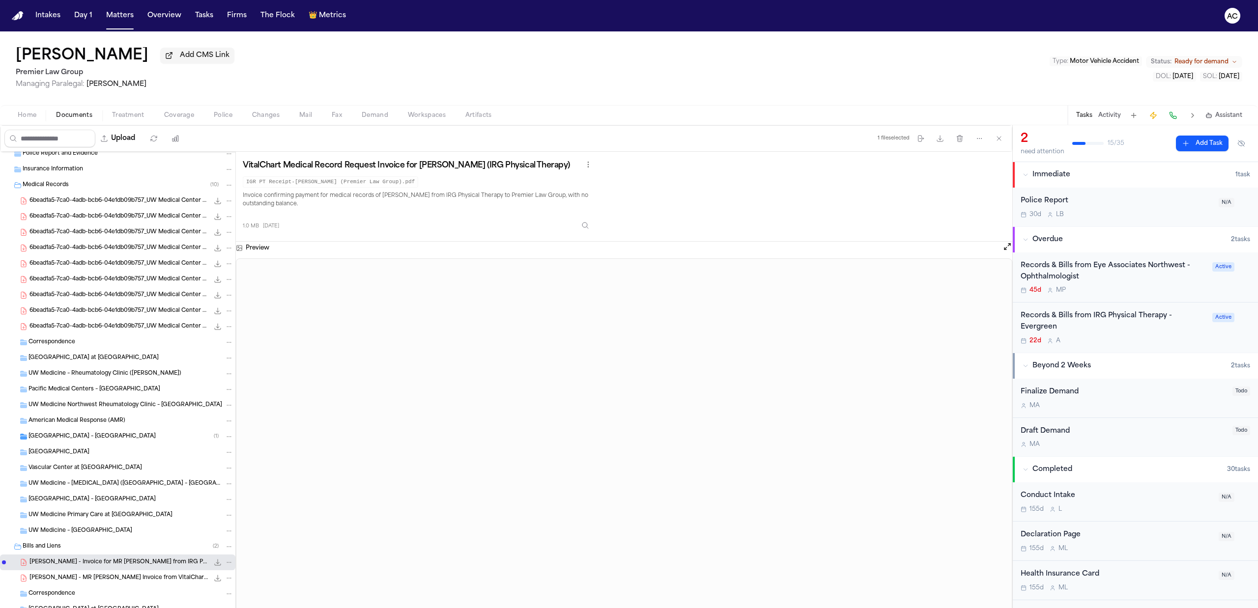
click at [1044, 313] on div "Records & Bills from IRG Physical Therapy - Evergreen" at bounding box center [1114, 322] width 186 height 23
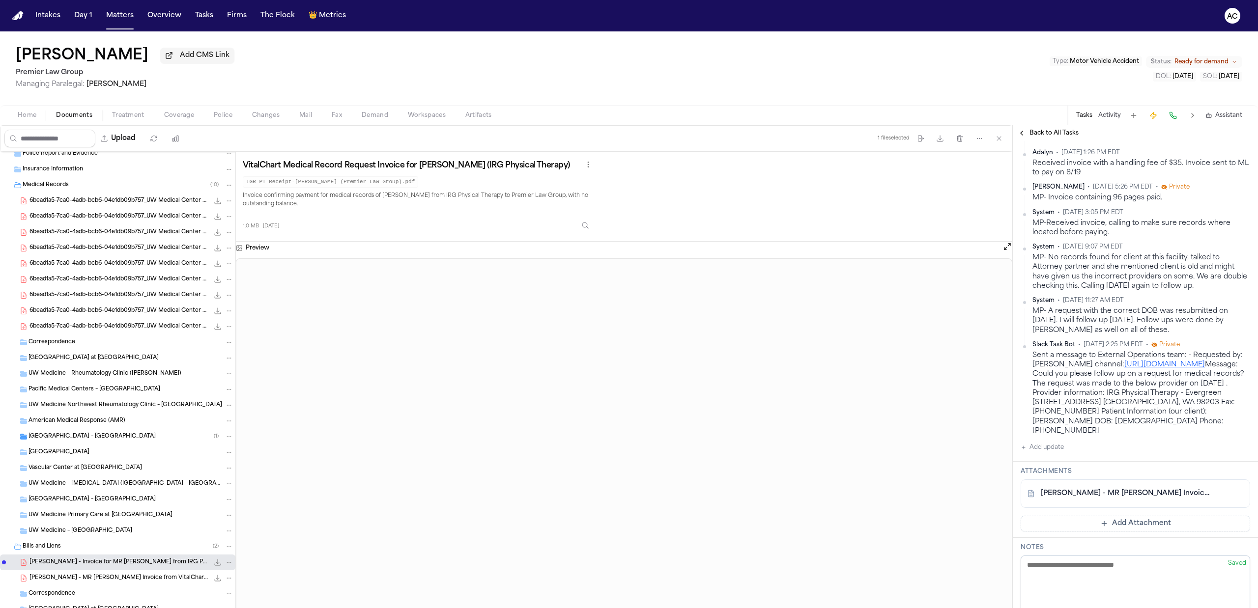
scroll to position [393, 0]
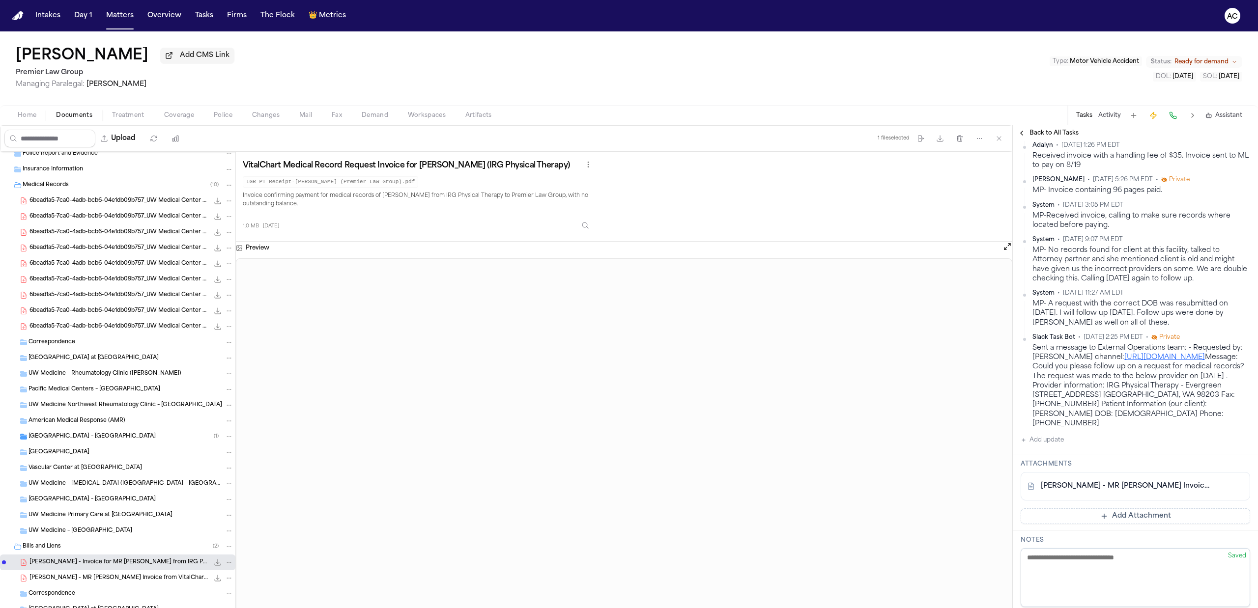
click at [1050, 439] on button "Add update" at bounding box center [1042, 440] width 43 height 12
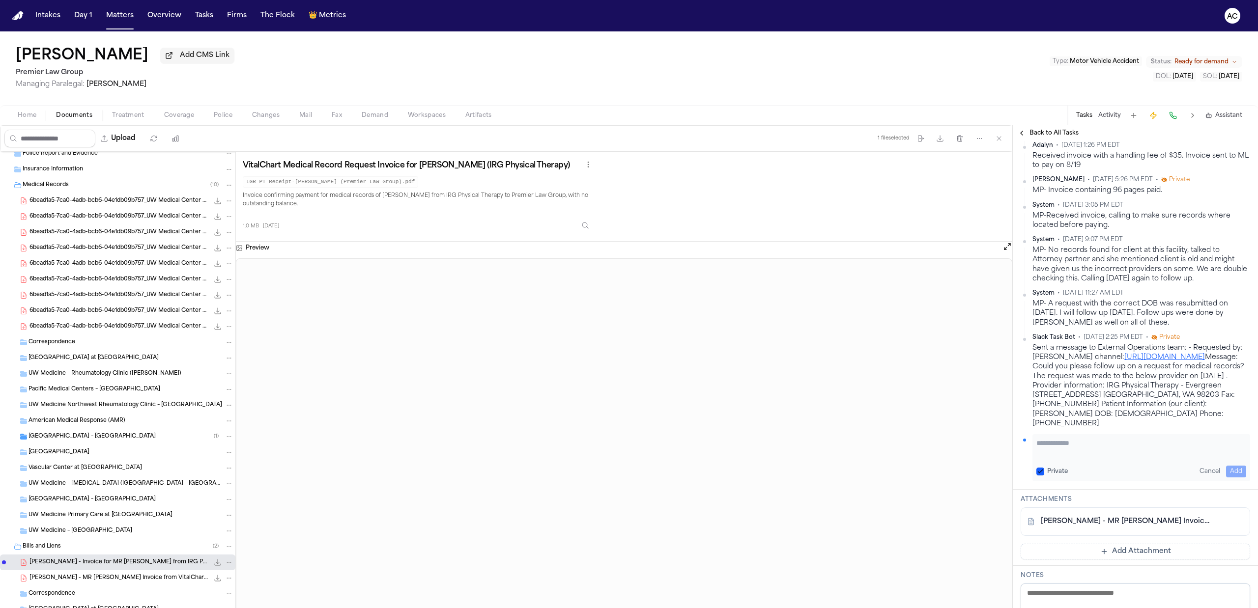
drag, startPoint x: 1060, startPoint y: 445, endPoint x: 1058, endPoint y: 429, distance: 16.4
click at [1060, 445] on textarea "Add your update" at bounding box center [1142, 448] width 210 height 20
type textarea "**********"
click at [1226, 470] on button "Add" at bounding box center [1236, 472] width 20 height 12
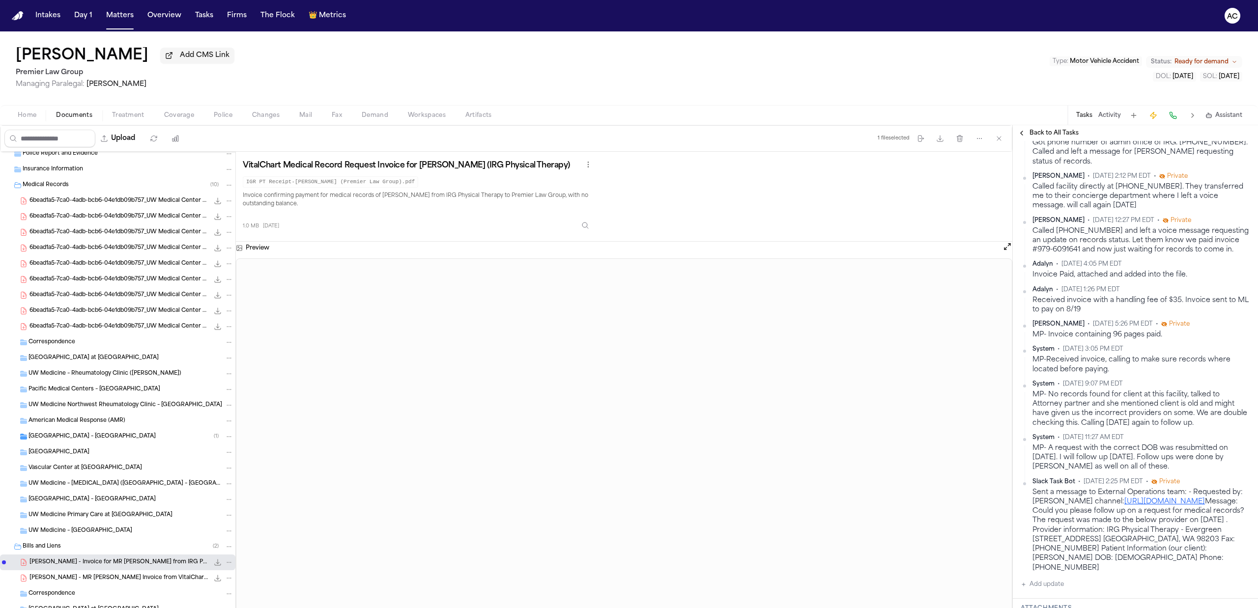
scroll to position [590, 0]
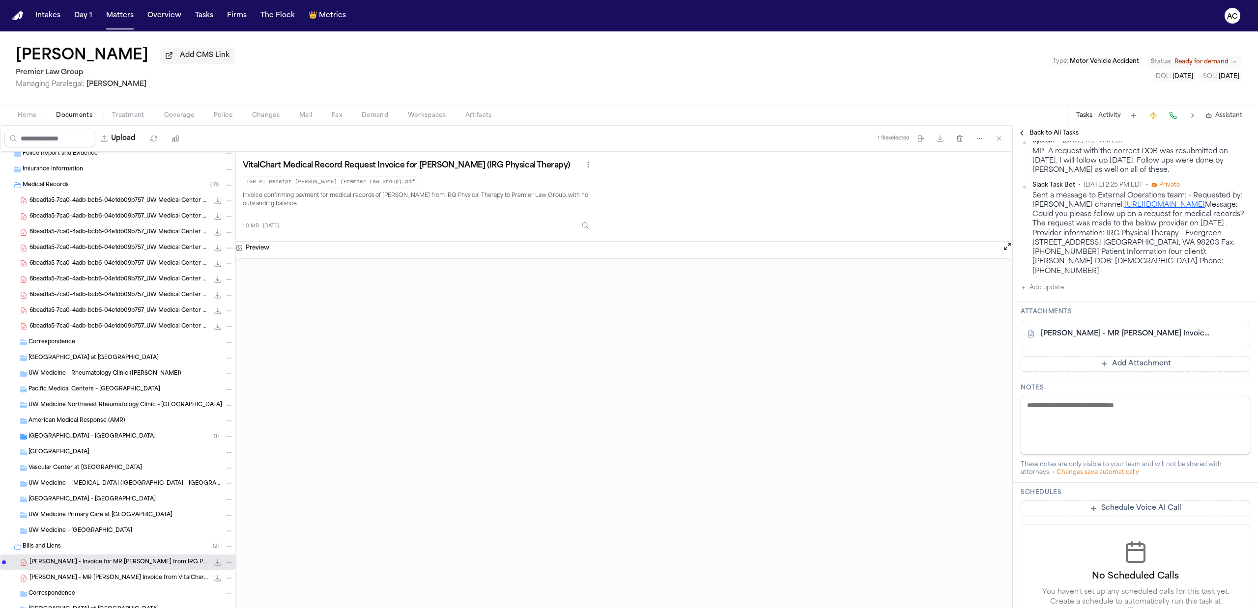
click at [1037, 286] on button "Add update" at bounding box center [1042, 288] width 43 height 12
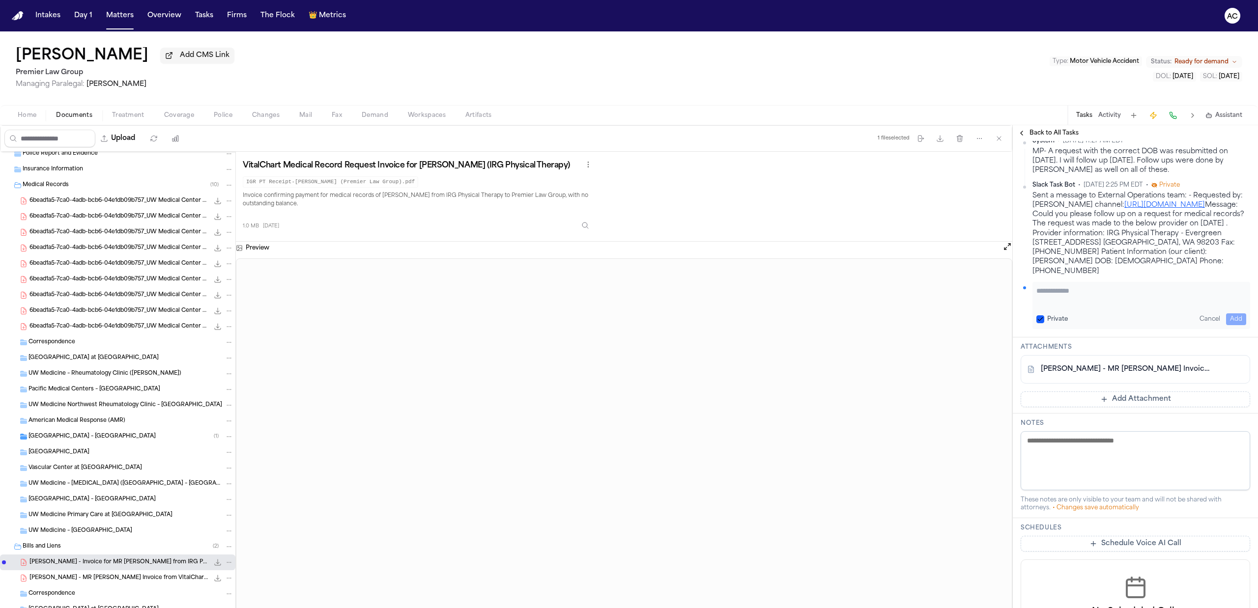
click at [1073, 303] on textarea "Add your update" at bounding box center [1142, 296] width 210 height 20
click at [1208, 301] on textarea "**********" at bounding box center [1137, 296] width 200 height 20
click at [1179, 301] on textarea "**********" at bounding box center [1137, 296] width 200 height 20
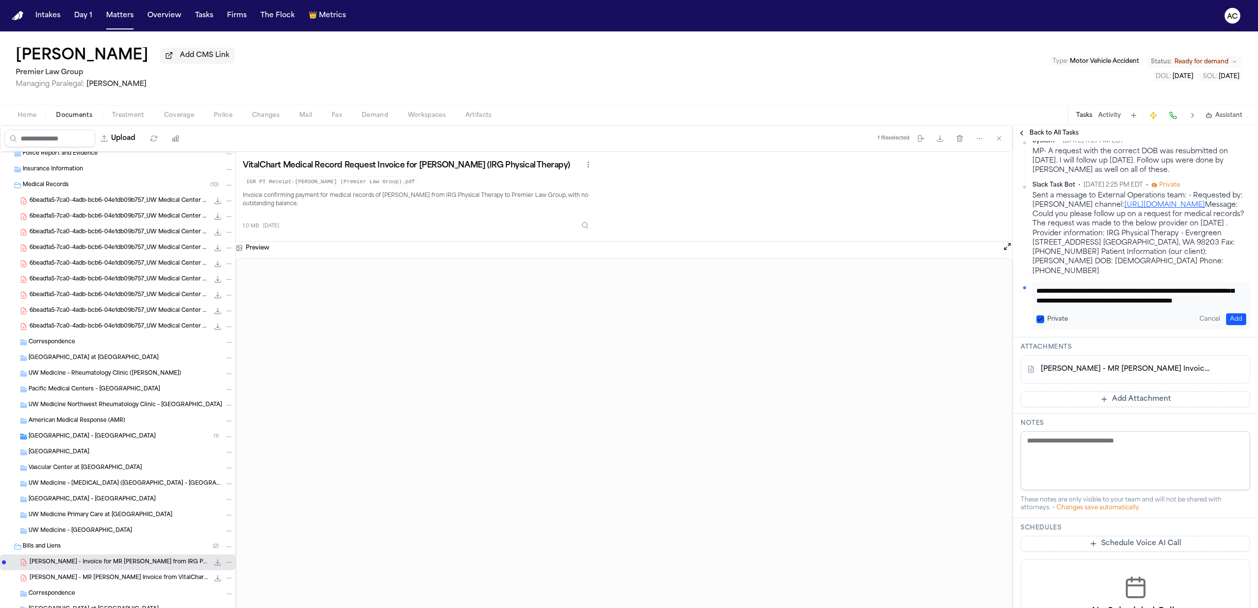
scroll to position [29, 0]
type textarea "**********"
click at [1233, 320] on button "Add" at bounding box center [1236, 320] width 20 height 12
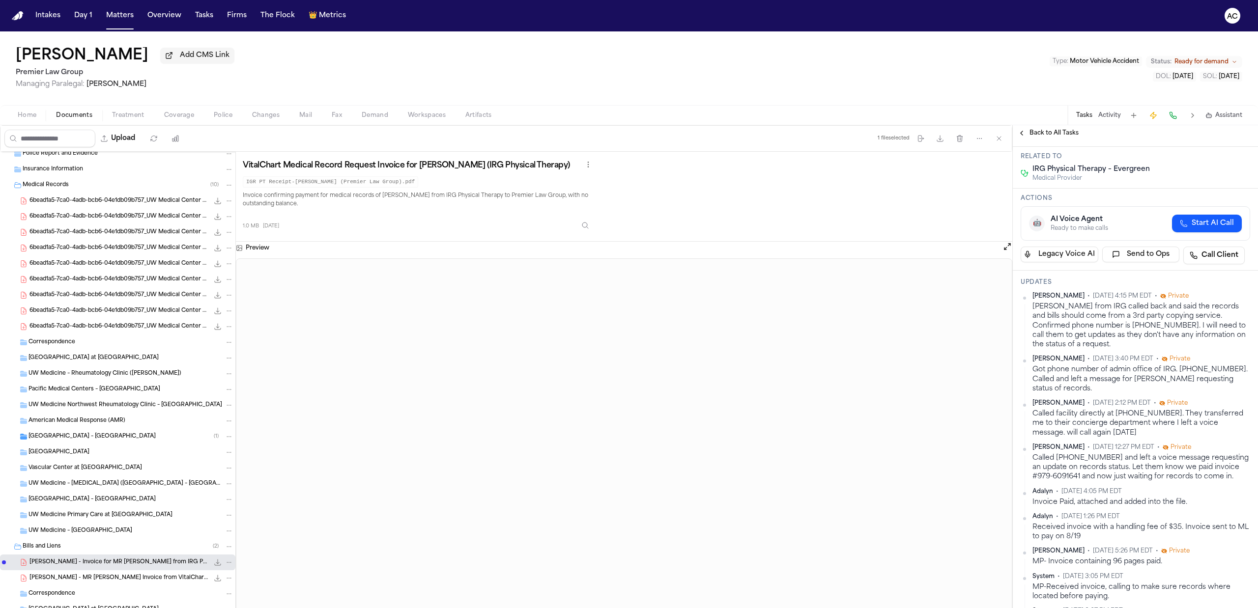
scroll to position [128, 0]
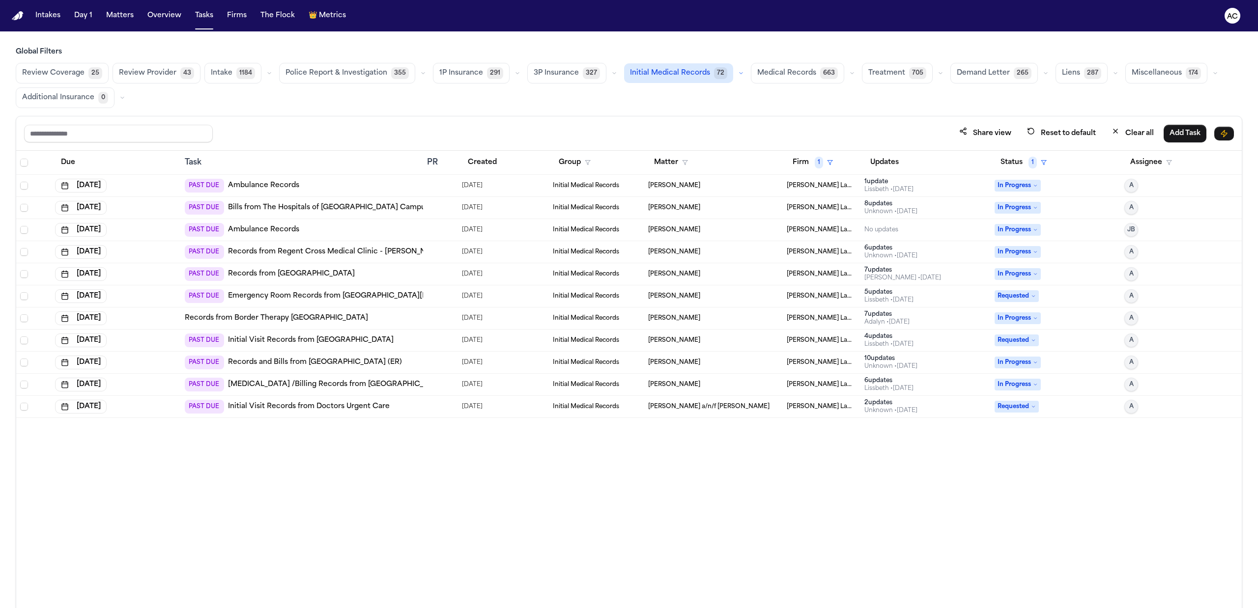
click at [286, 189] on link "Ambulance Records" at bounding box center [263, 186] width 71 height 10
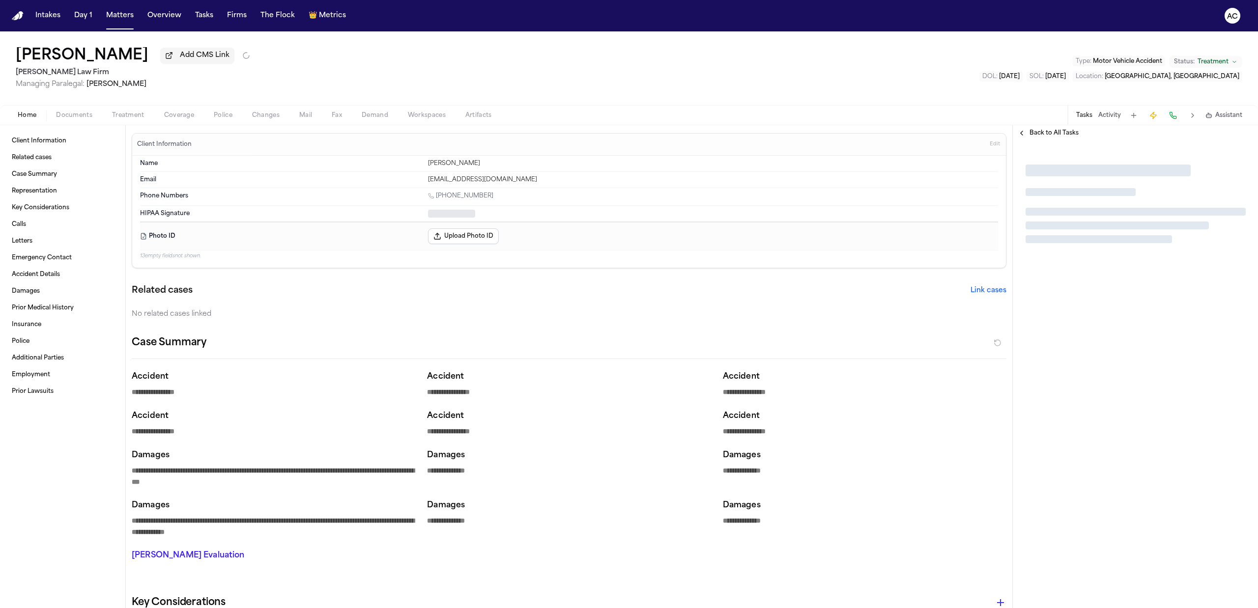
type textarea "*"
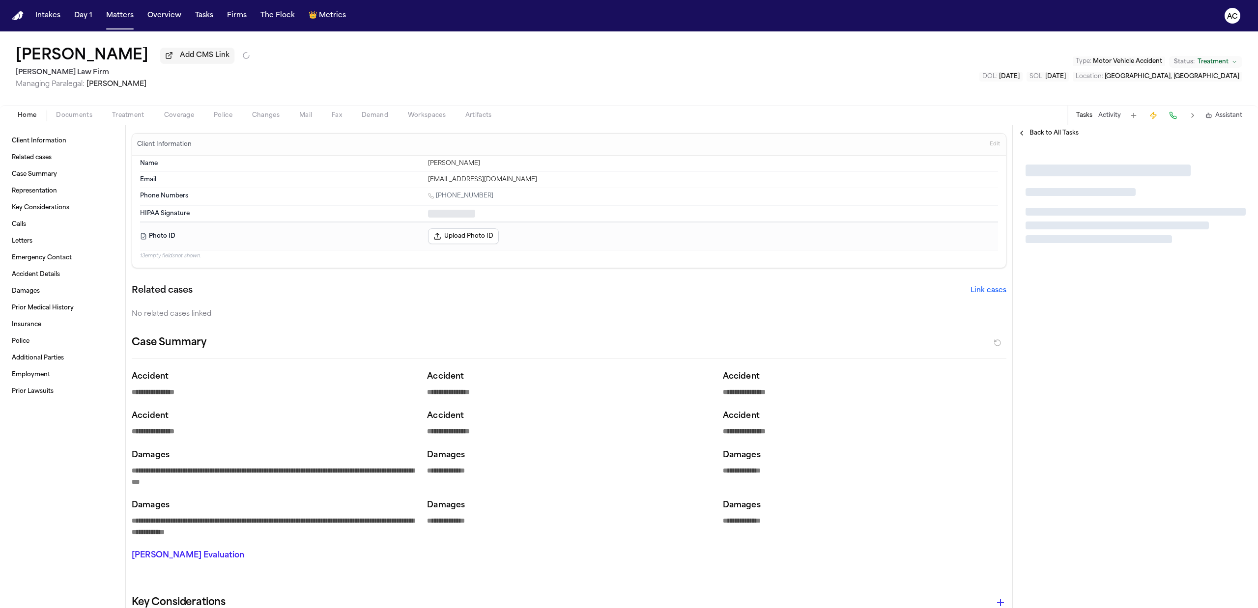
type textarea "*"
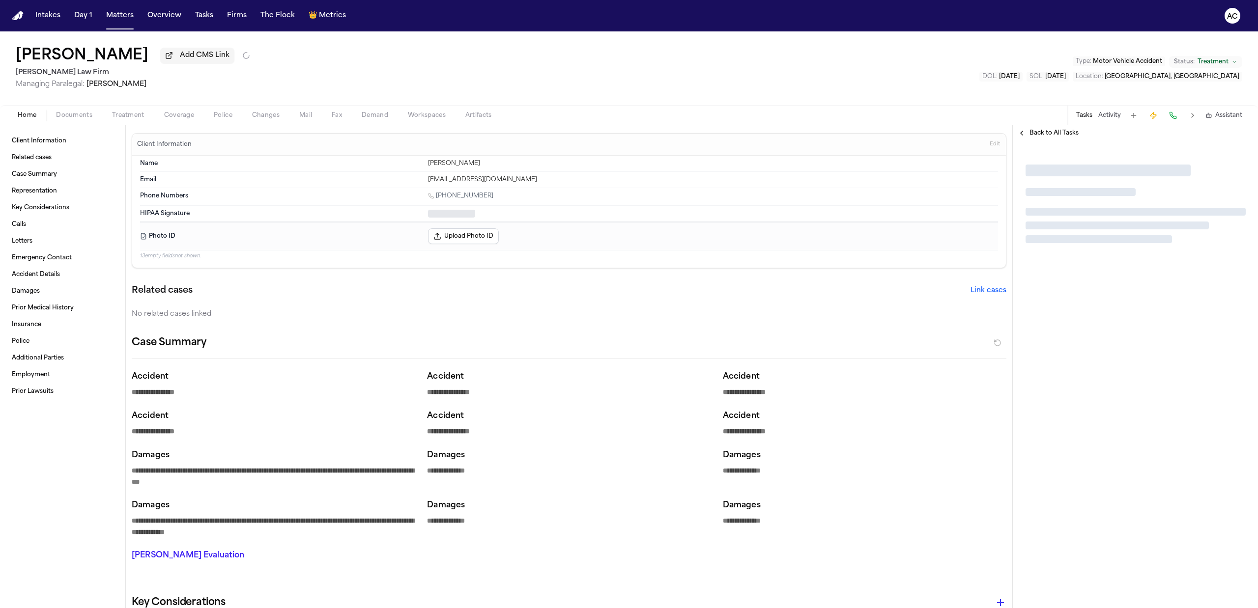
type textarea "*"
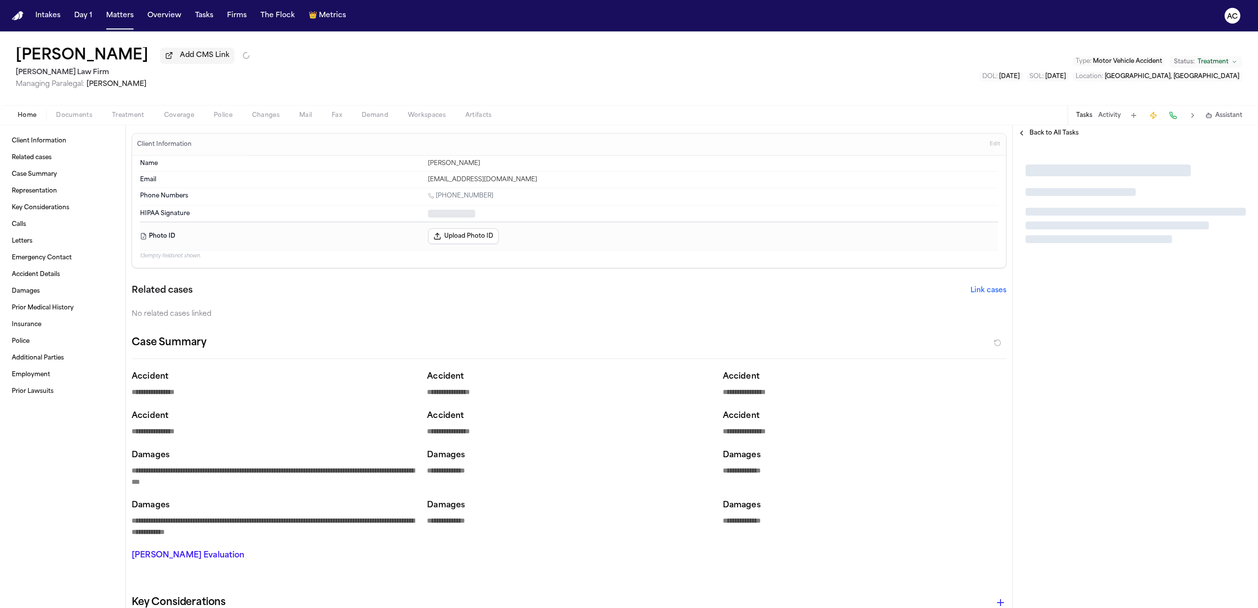
type textarea "*"
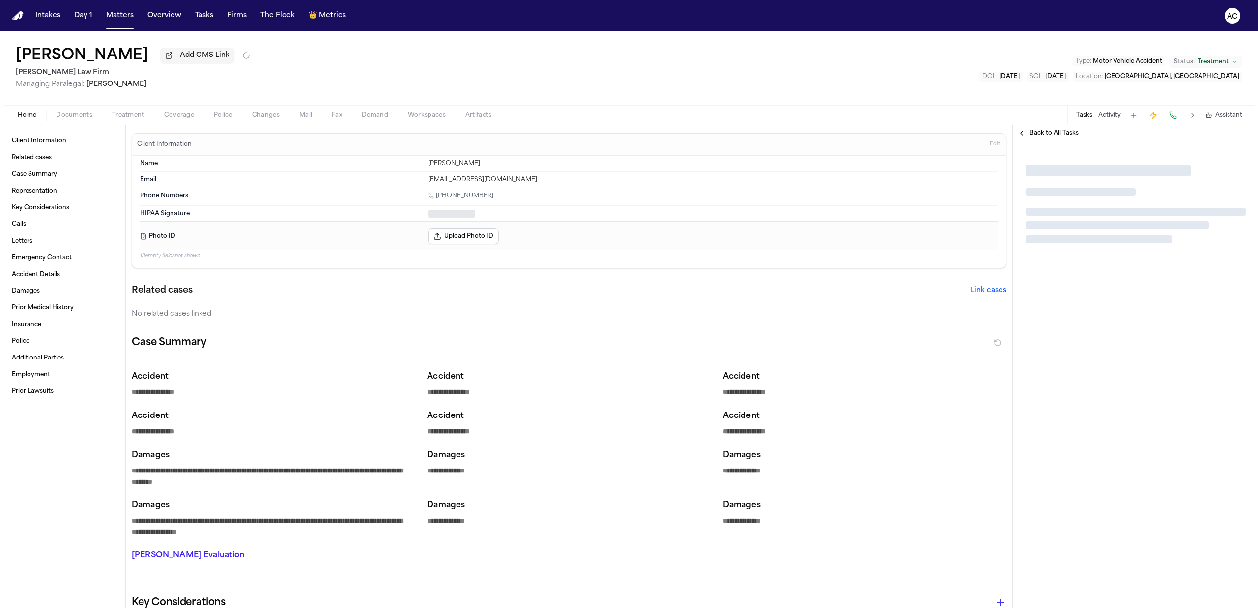
type textarea "*"
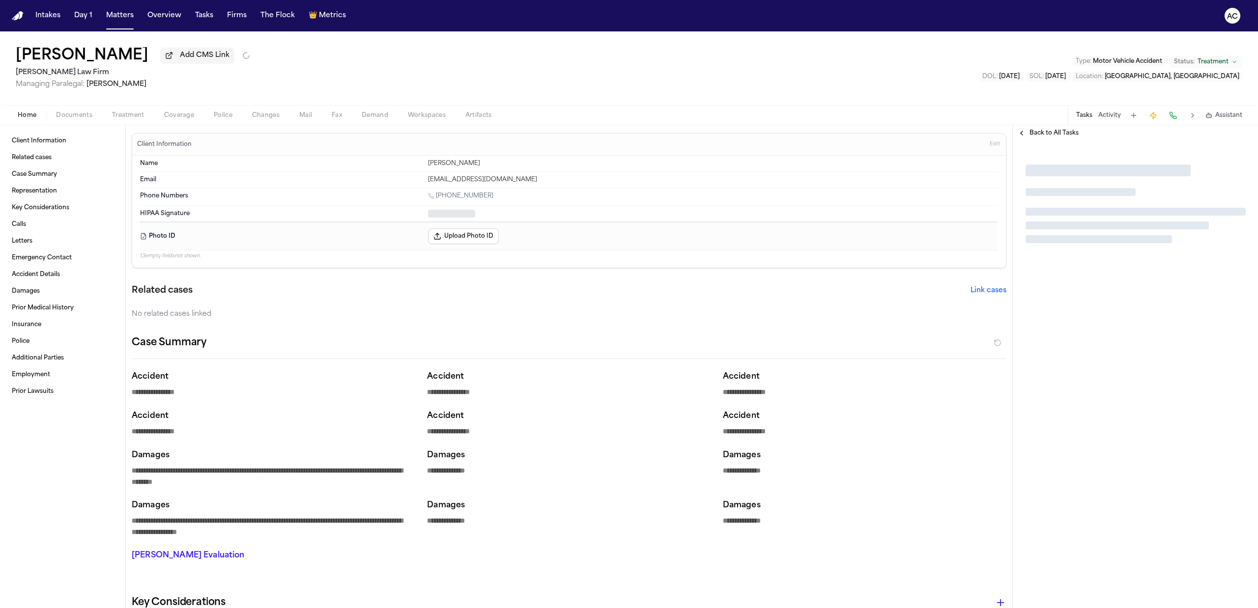
type textarea "*"
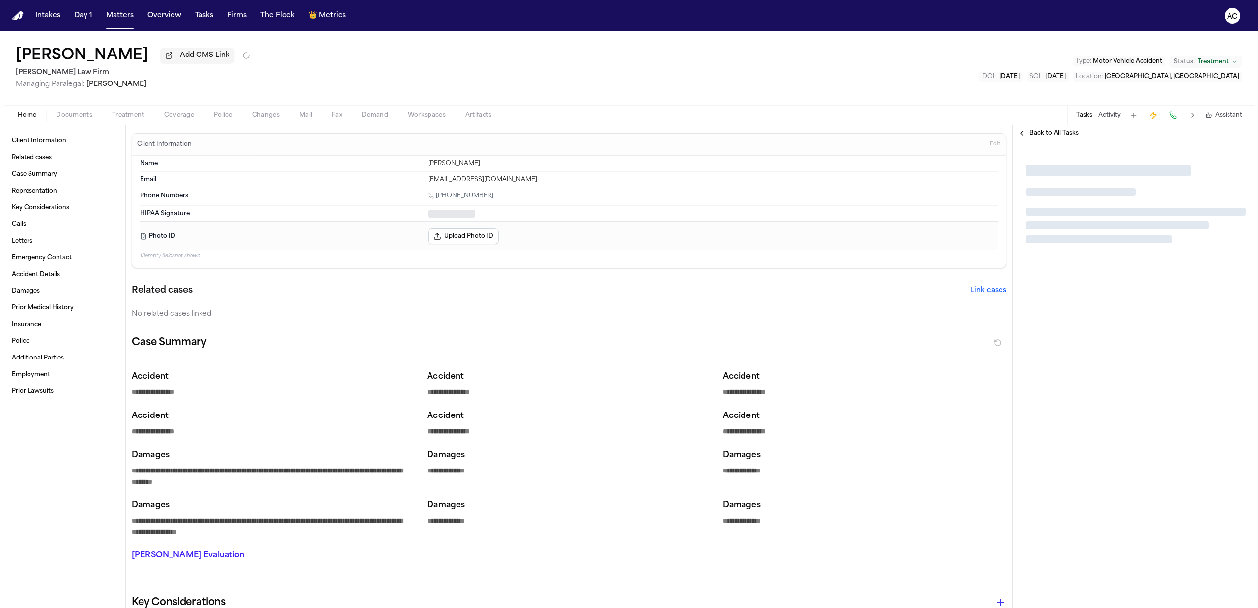
type textarea "*"
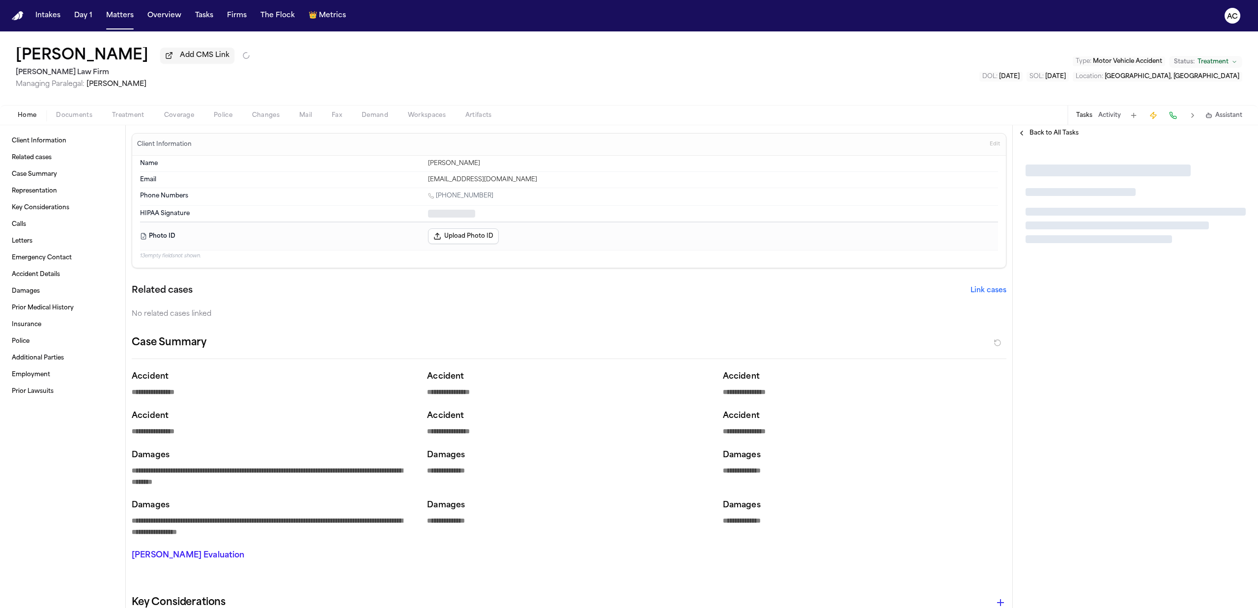
type textarea "*"
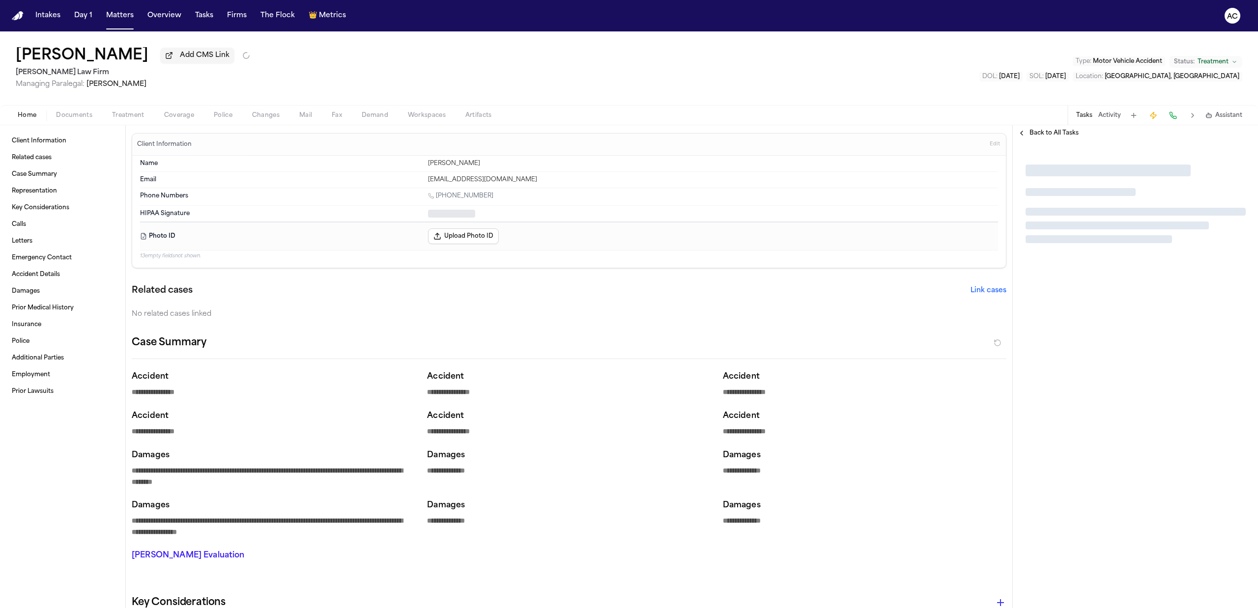
type textarea "*"
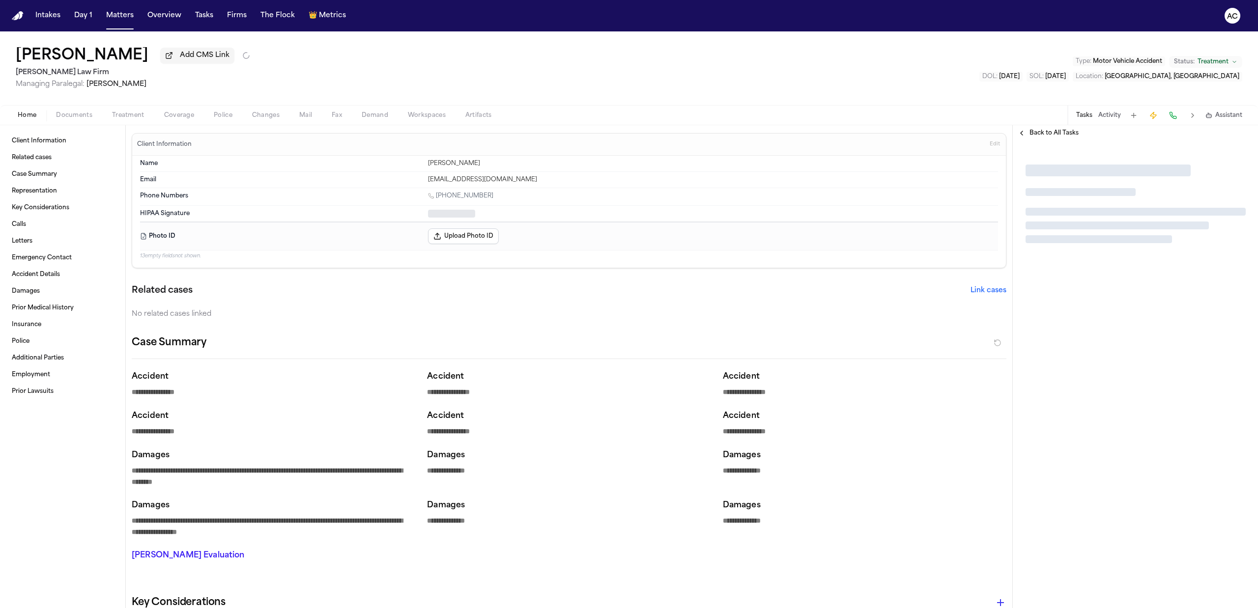
type textarea "*"
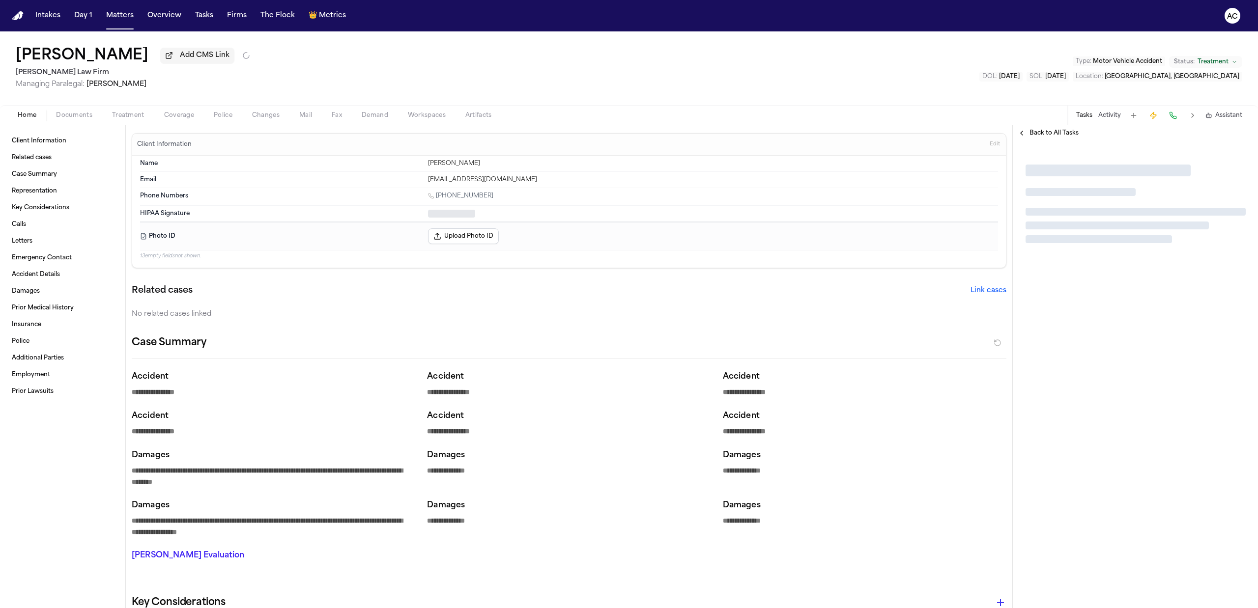
type textarea "*"
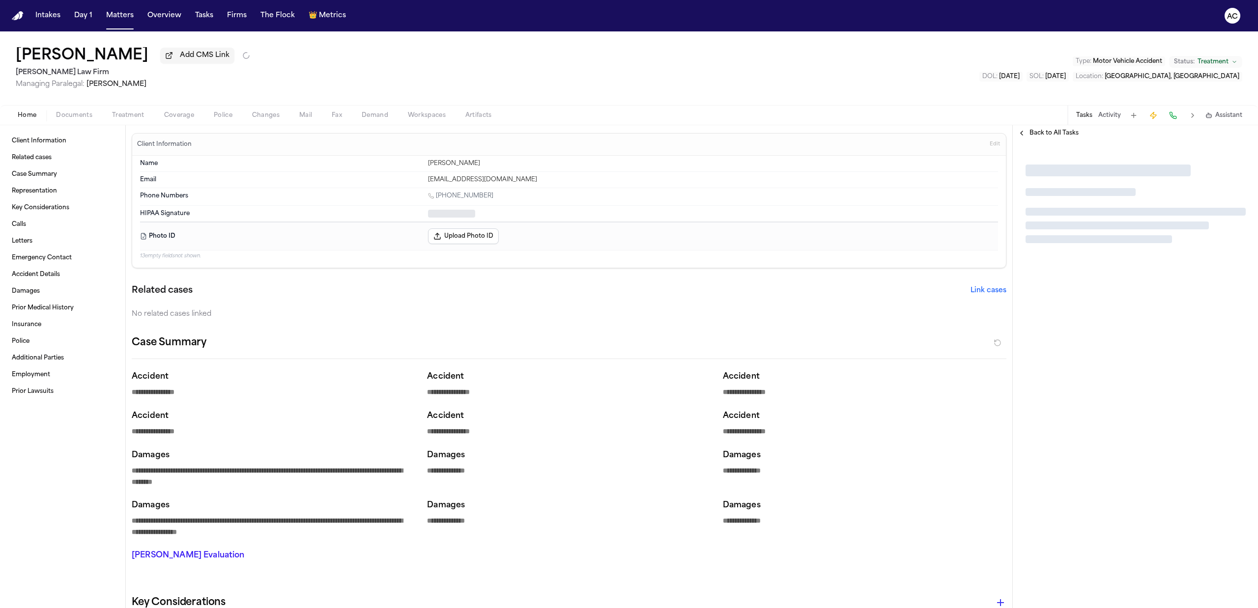
type textarea "*"
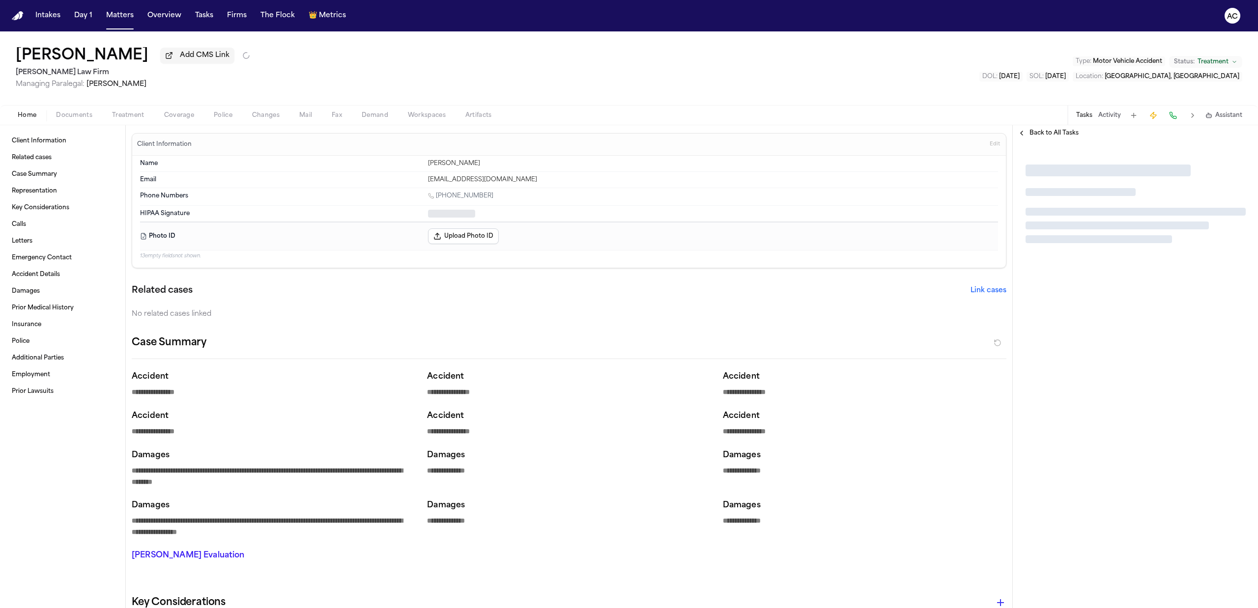
type textarea "*"
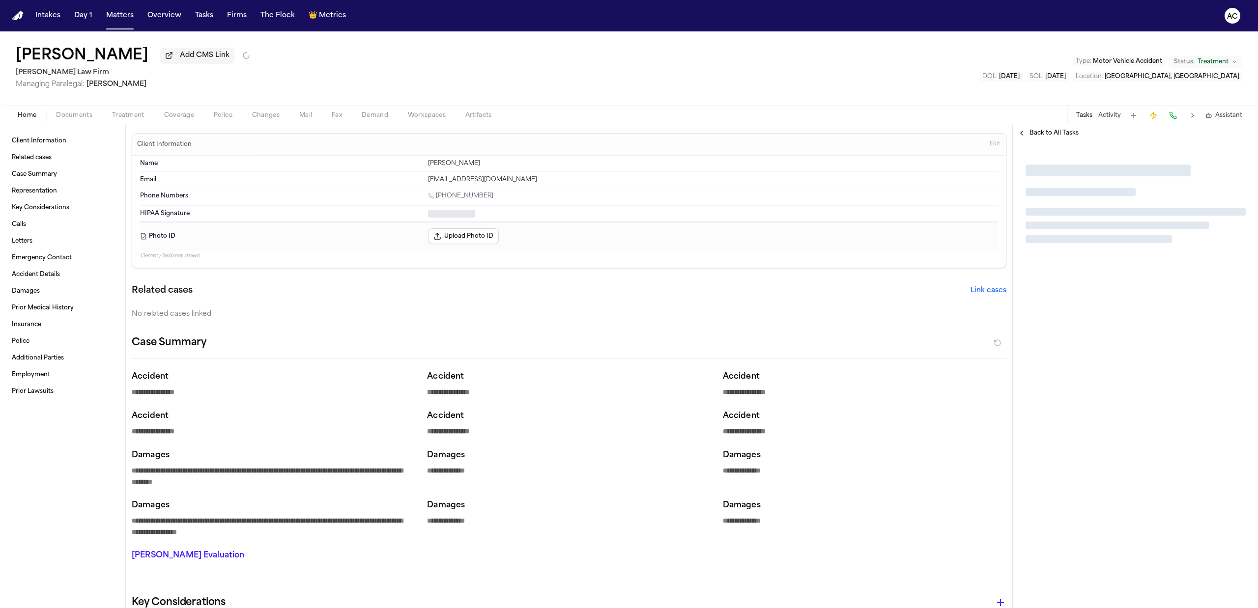
type textarea "*"
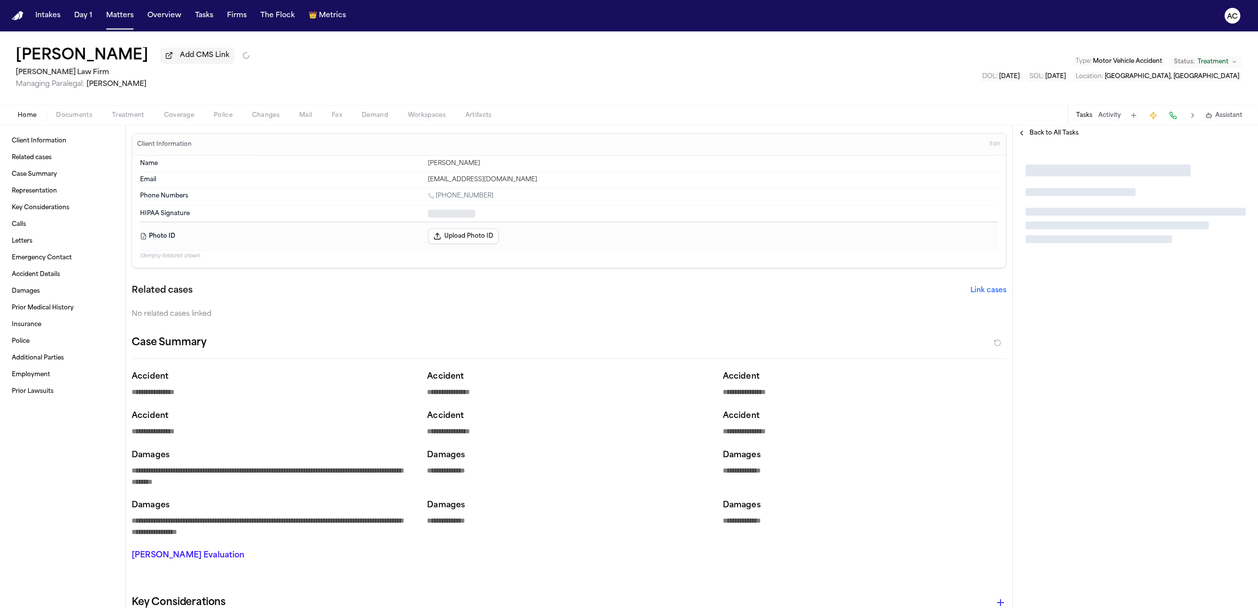
type textarea "*"
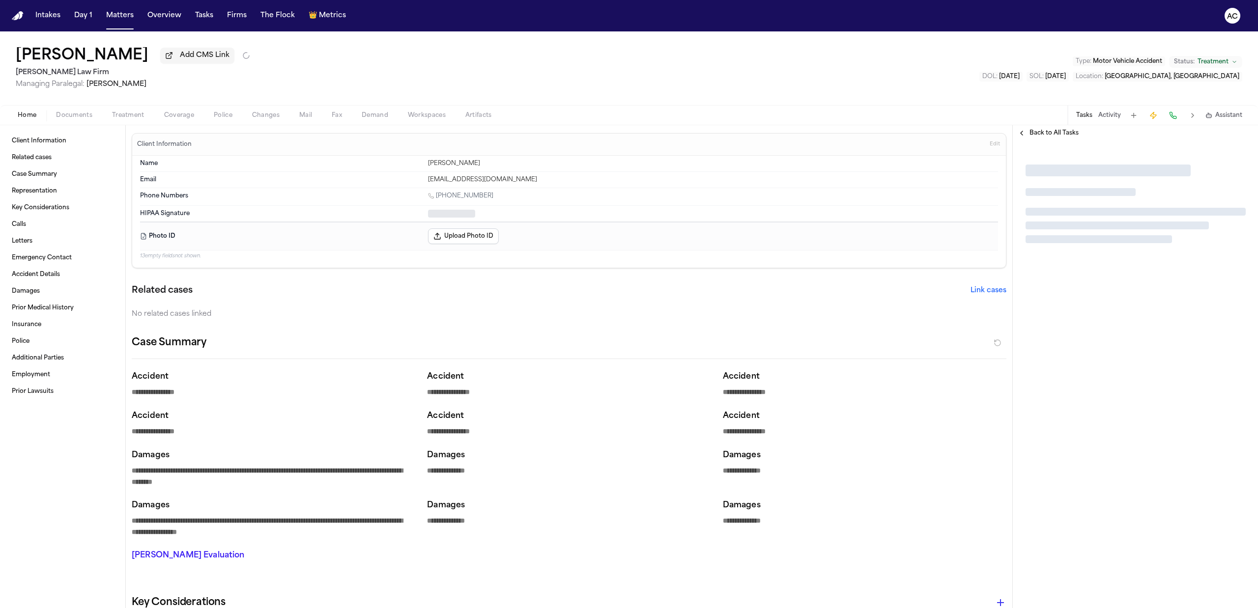
type textarea "*"
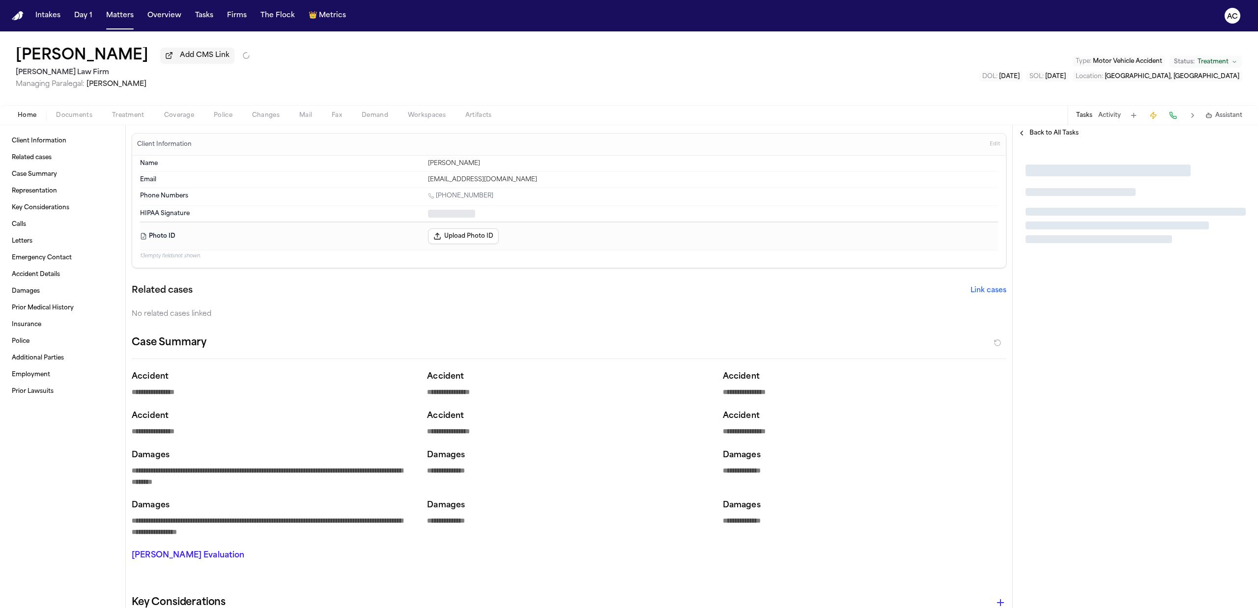
type textarea "*"
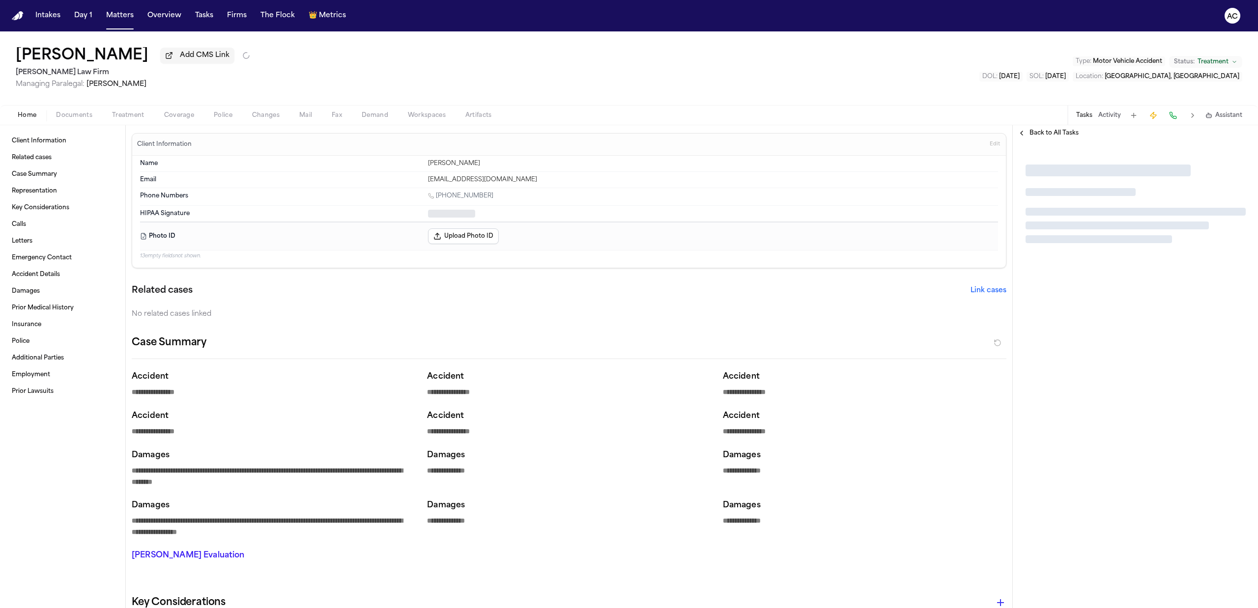
type textarea "*"
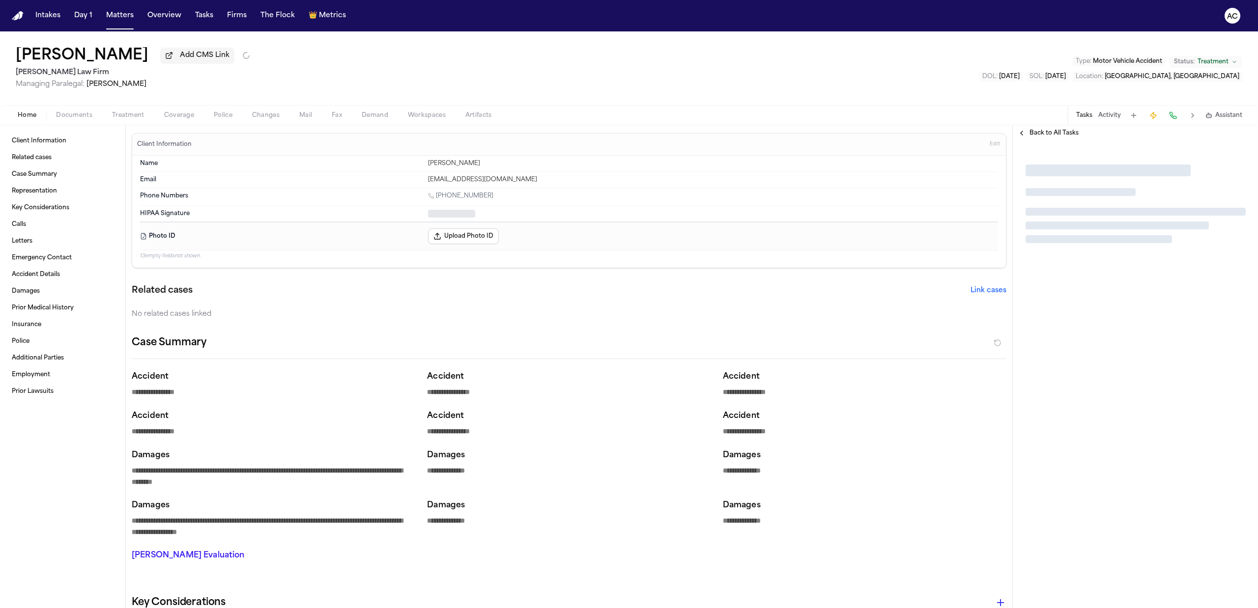
type textarea "*"
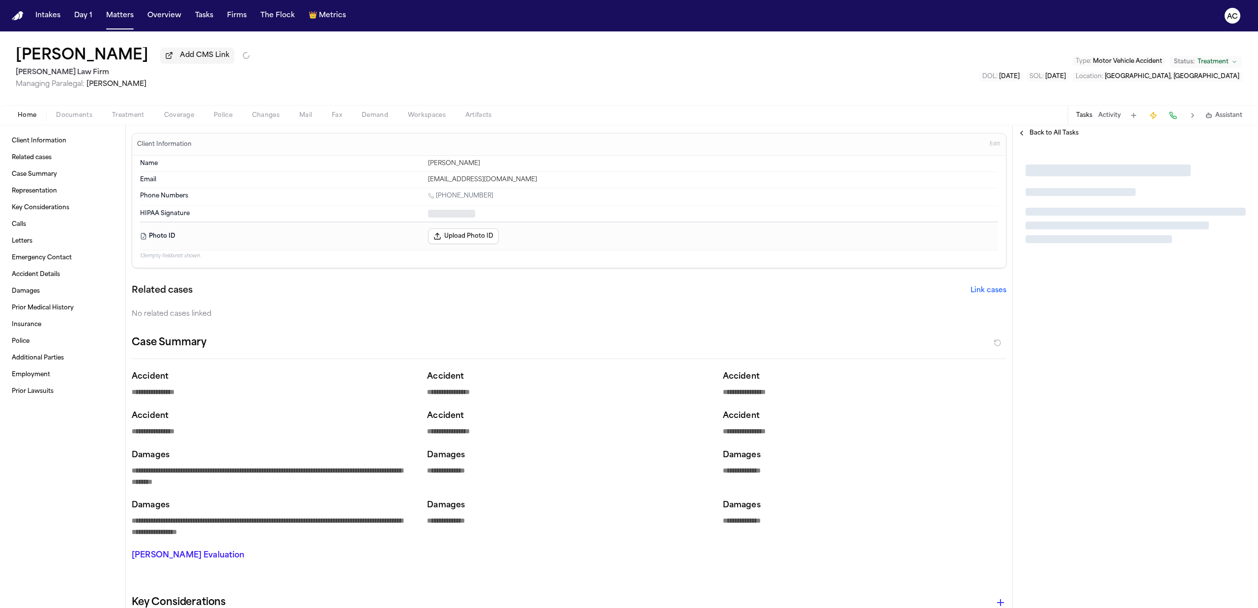
type textarea "*"
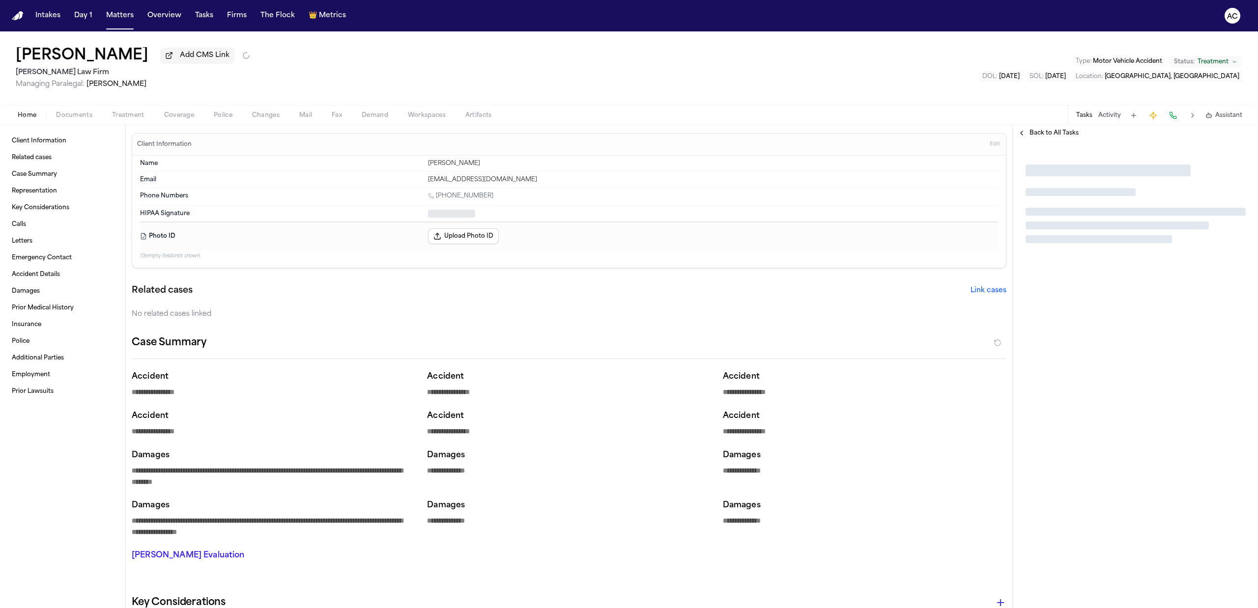
type textarea "*"
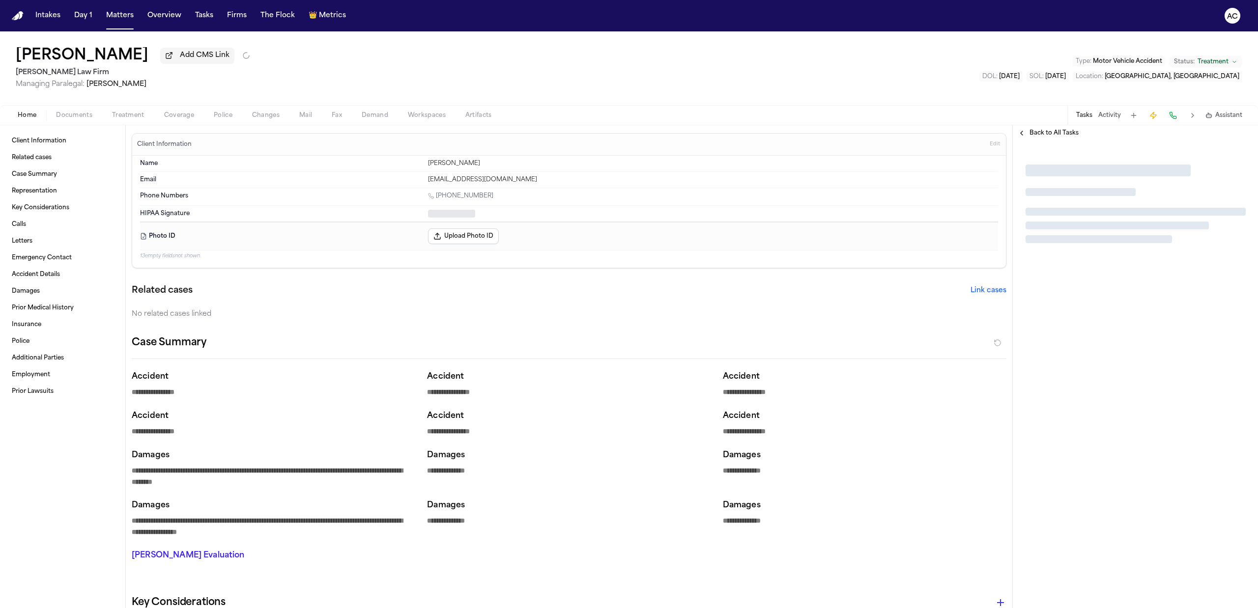
type textarea "*"
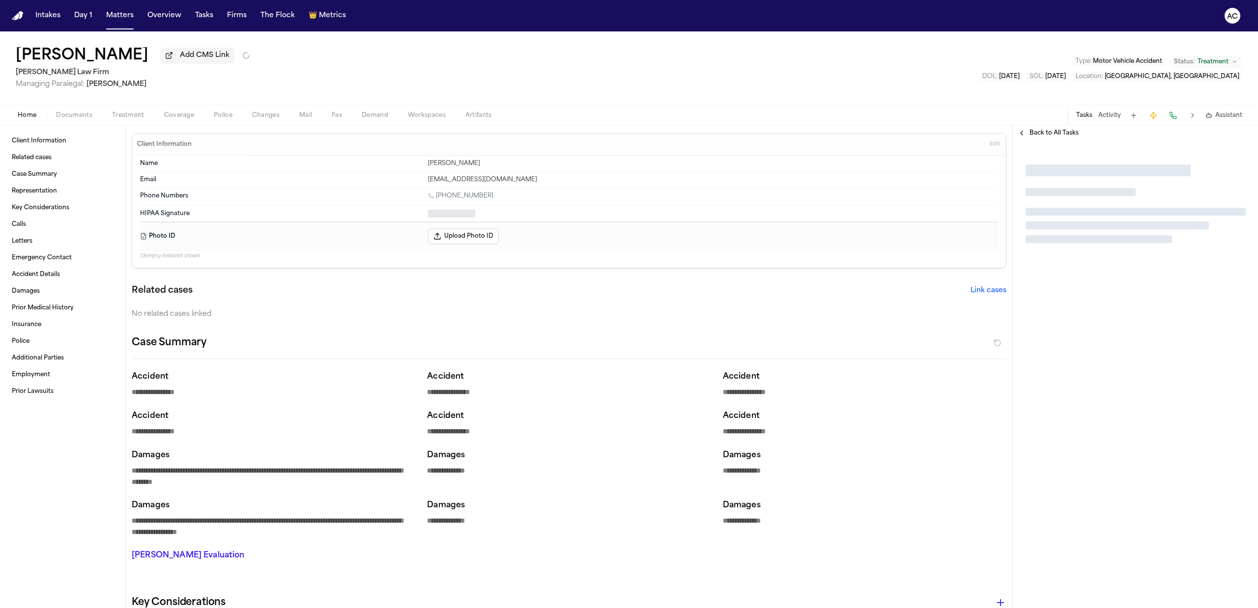
type textarea "*"
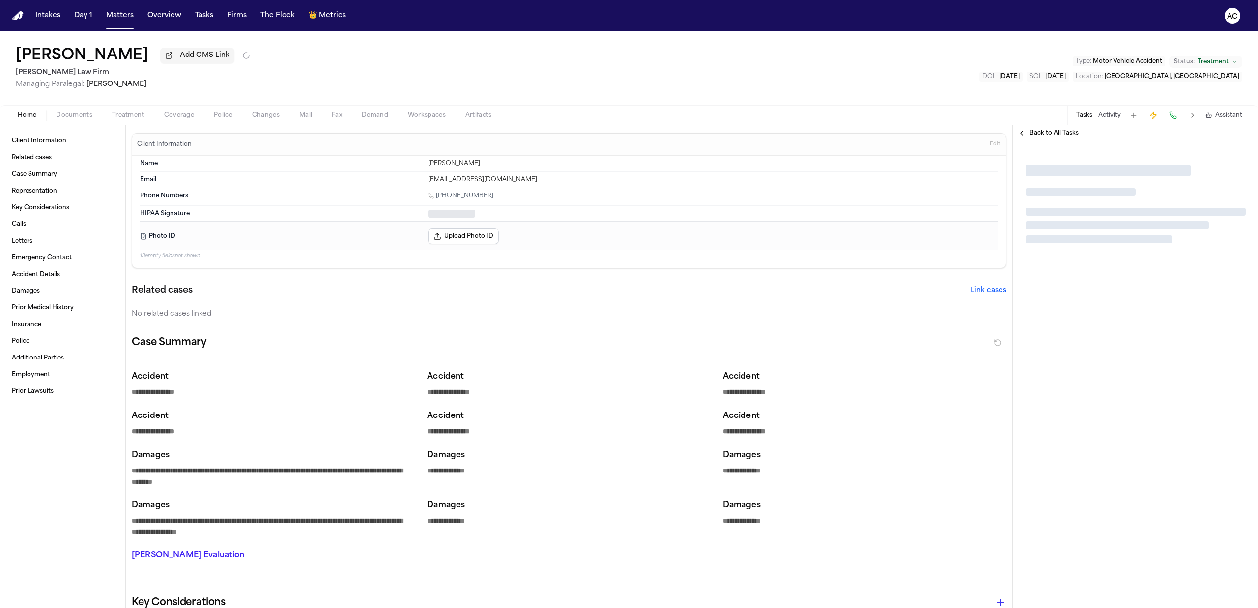
type textarea "*"
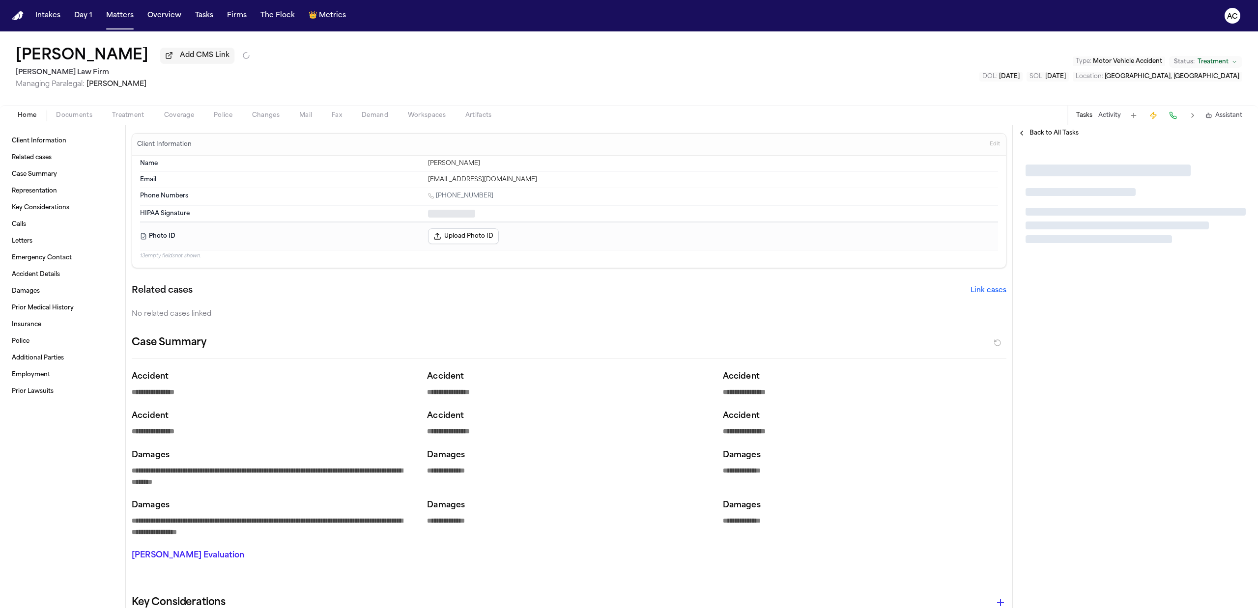
type textarea "*"
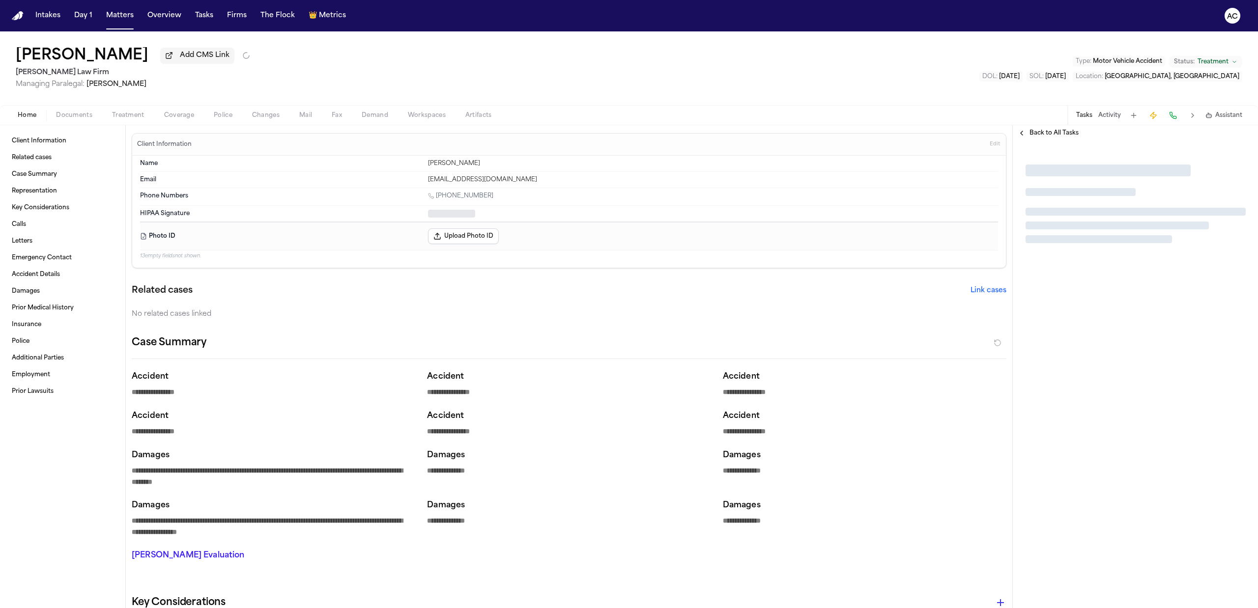
type textarea "*"
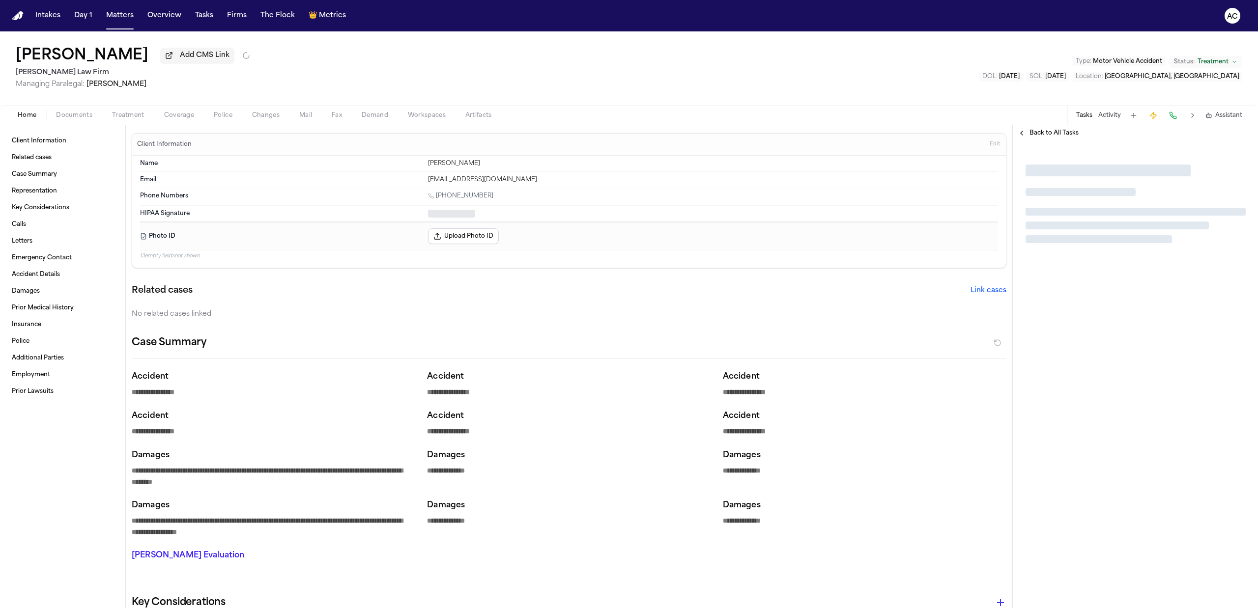
type textarea "*"
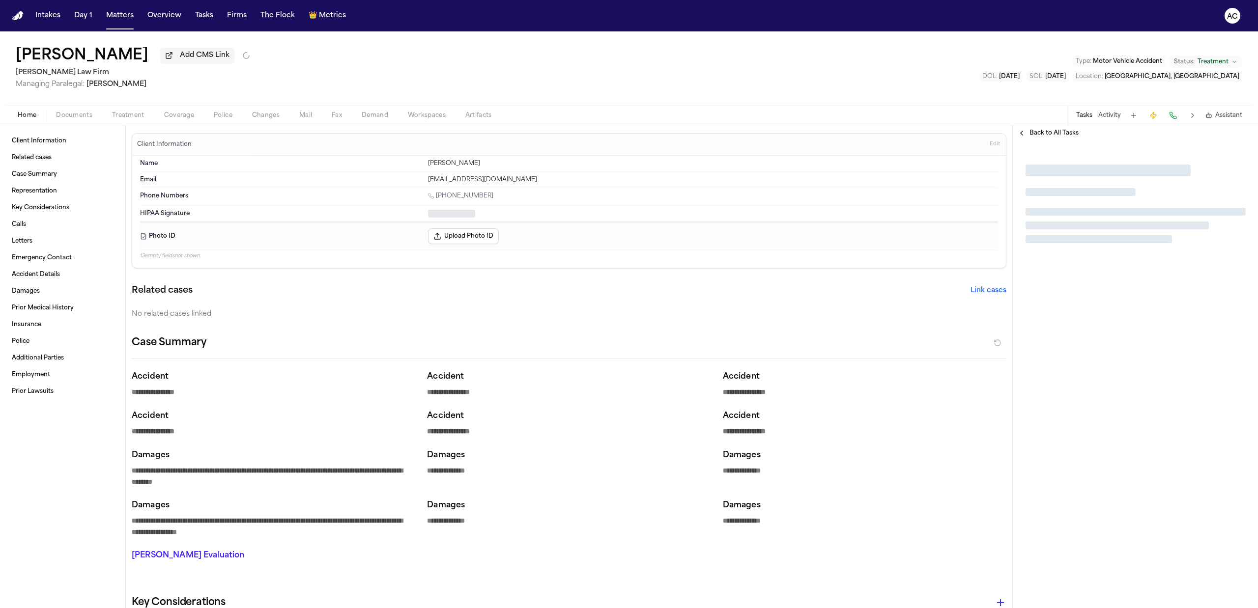
type textarea "*"
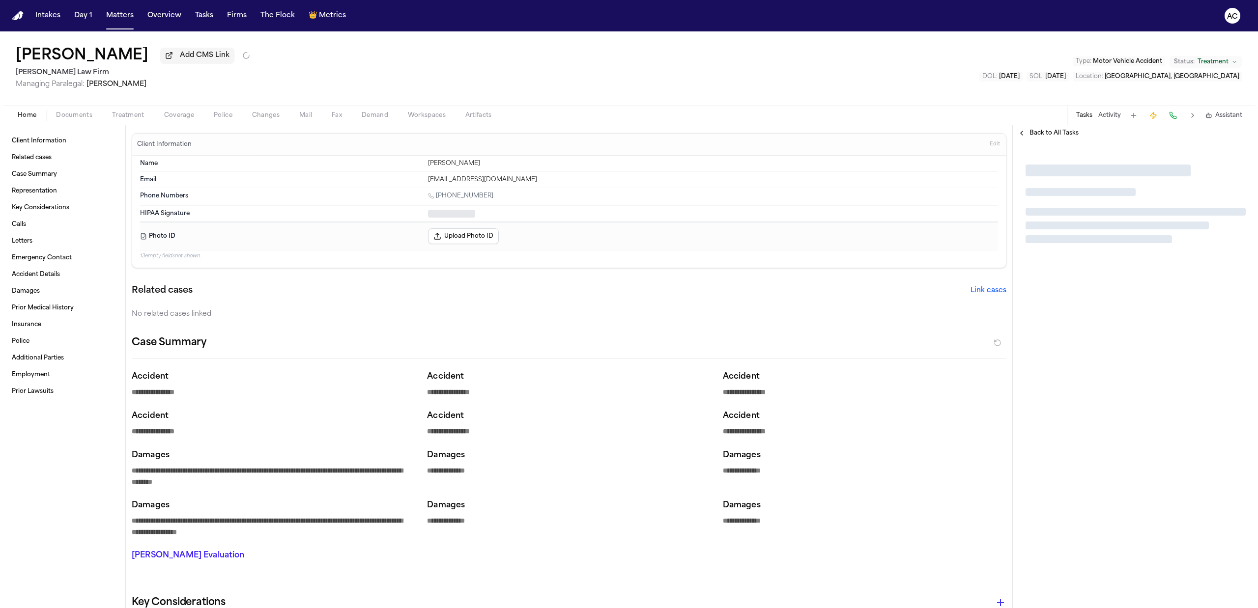
type textarea "*"
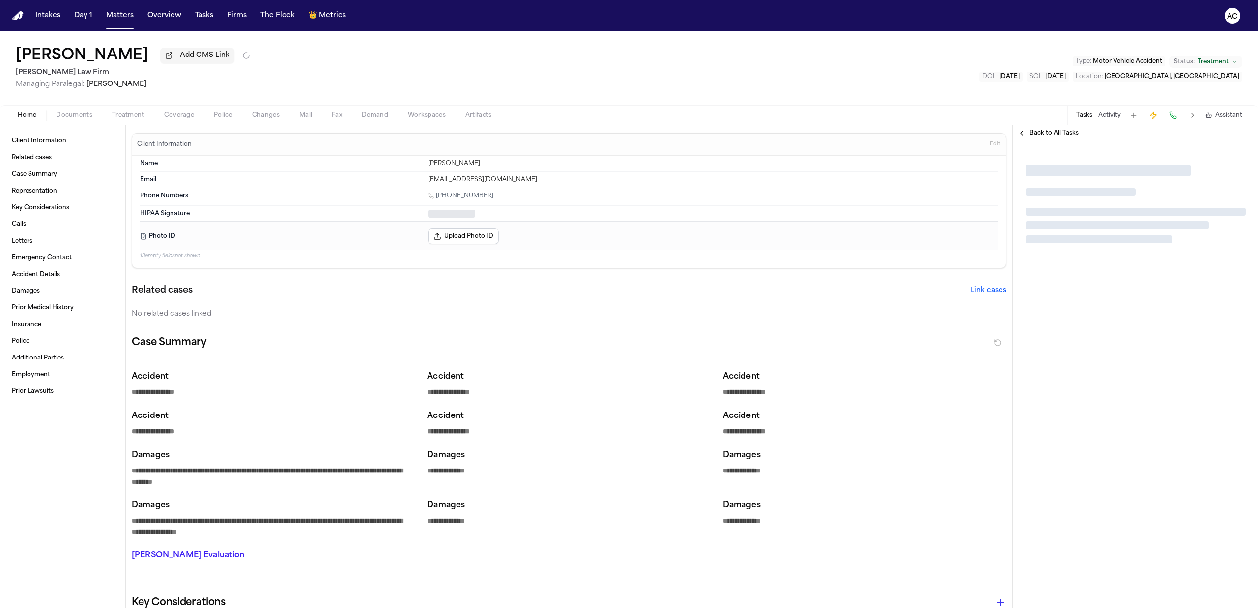
type textarea "*"
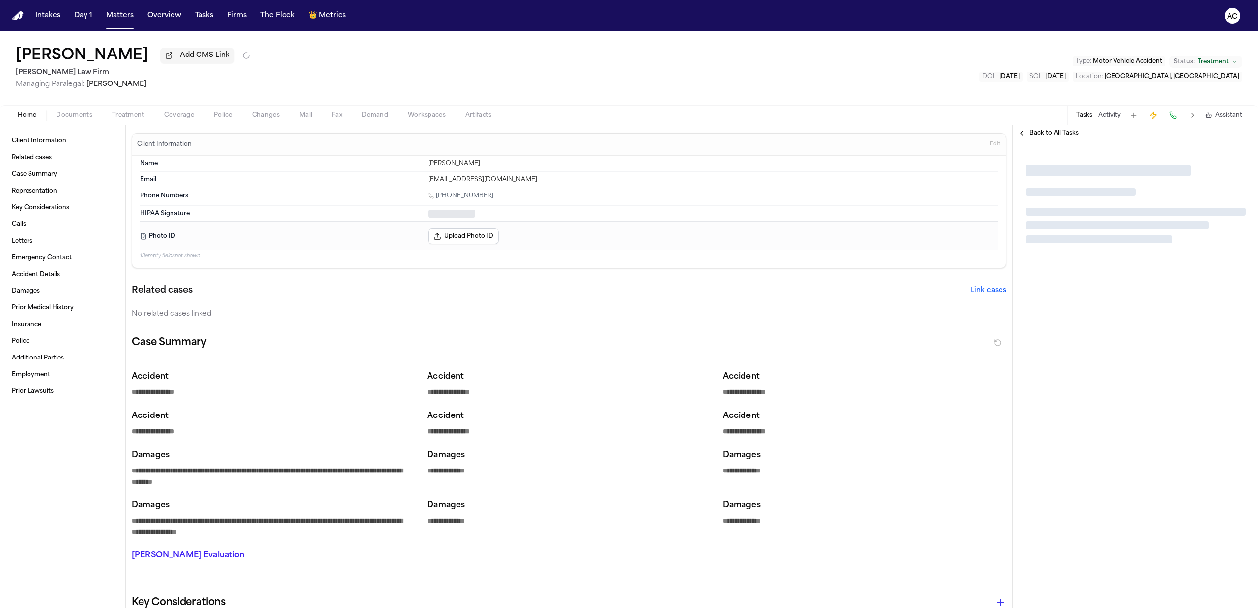
type textarea "*"
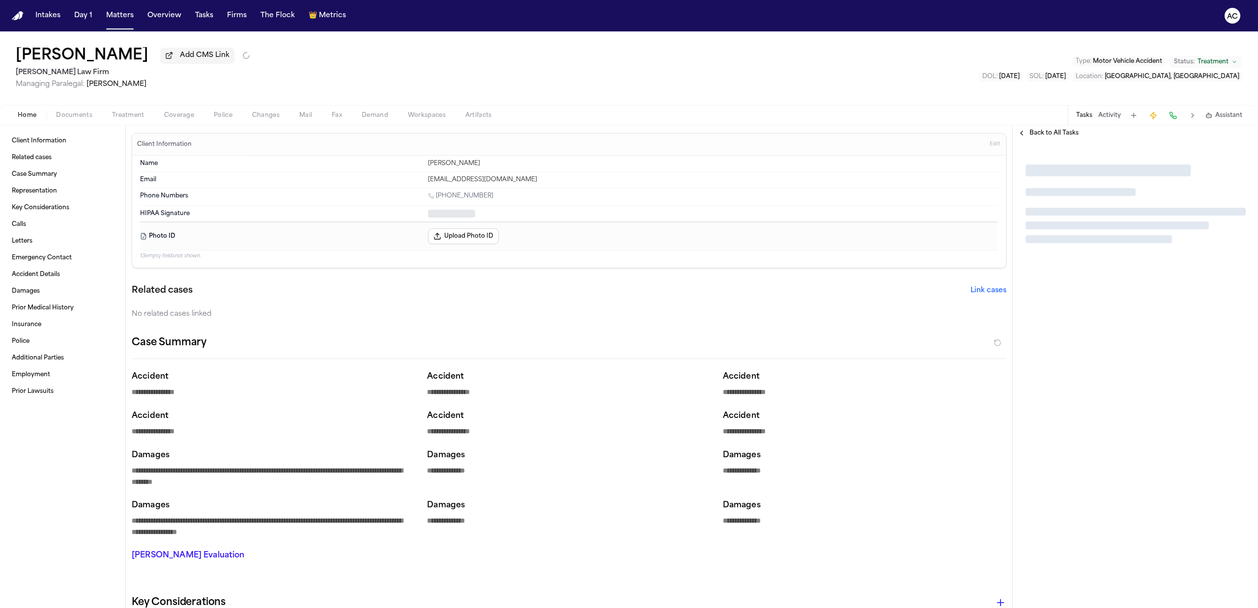
type textarea "*"
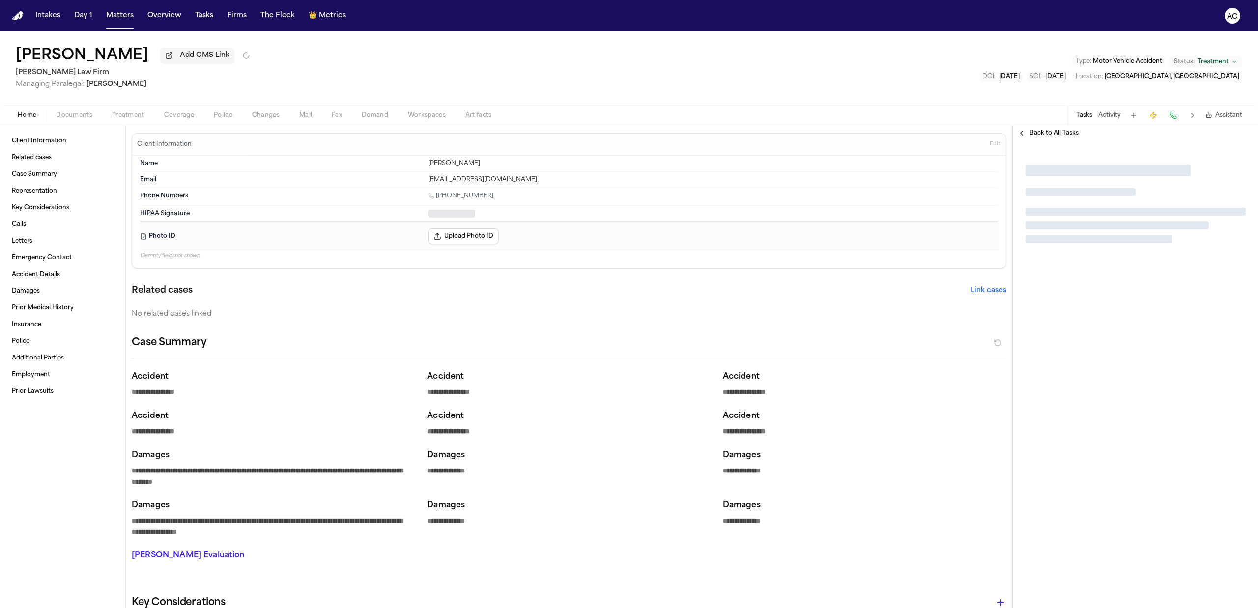
type textarea "*"
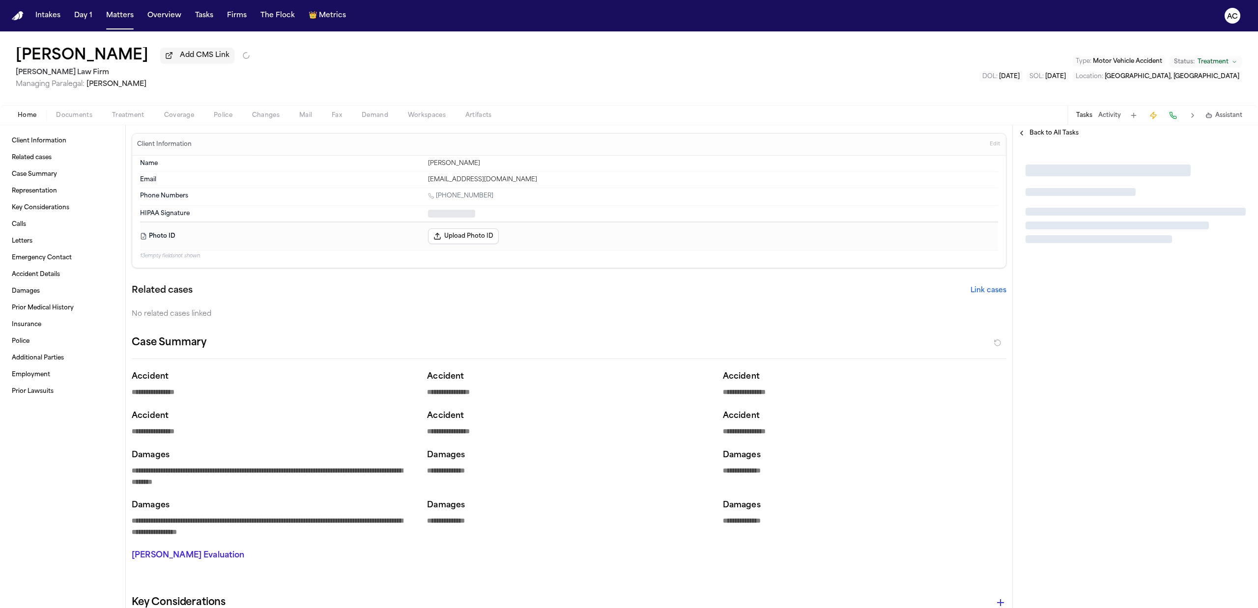
type textarea "*"
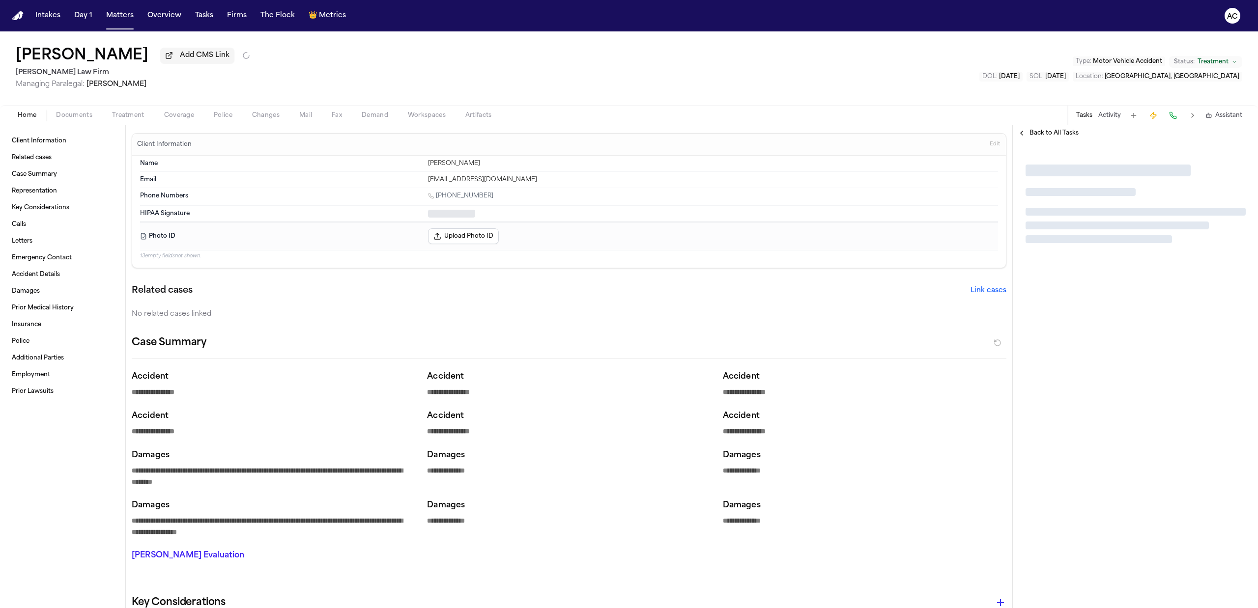
type textarea "*"
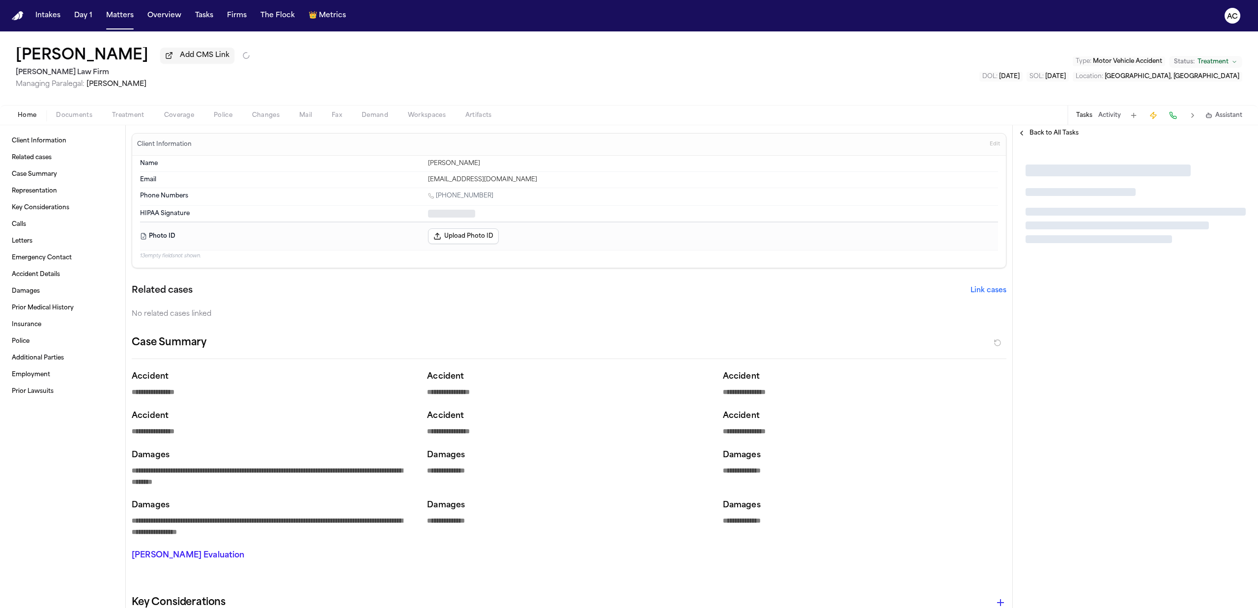
type textarea "*"
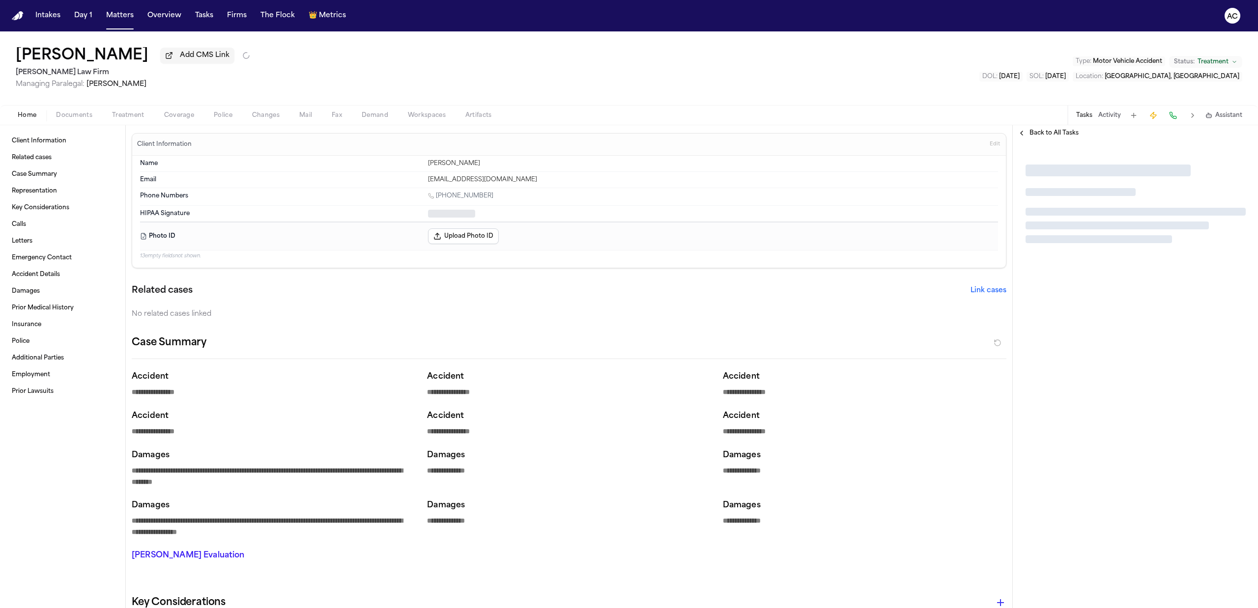
type textarea "*"
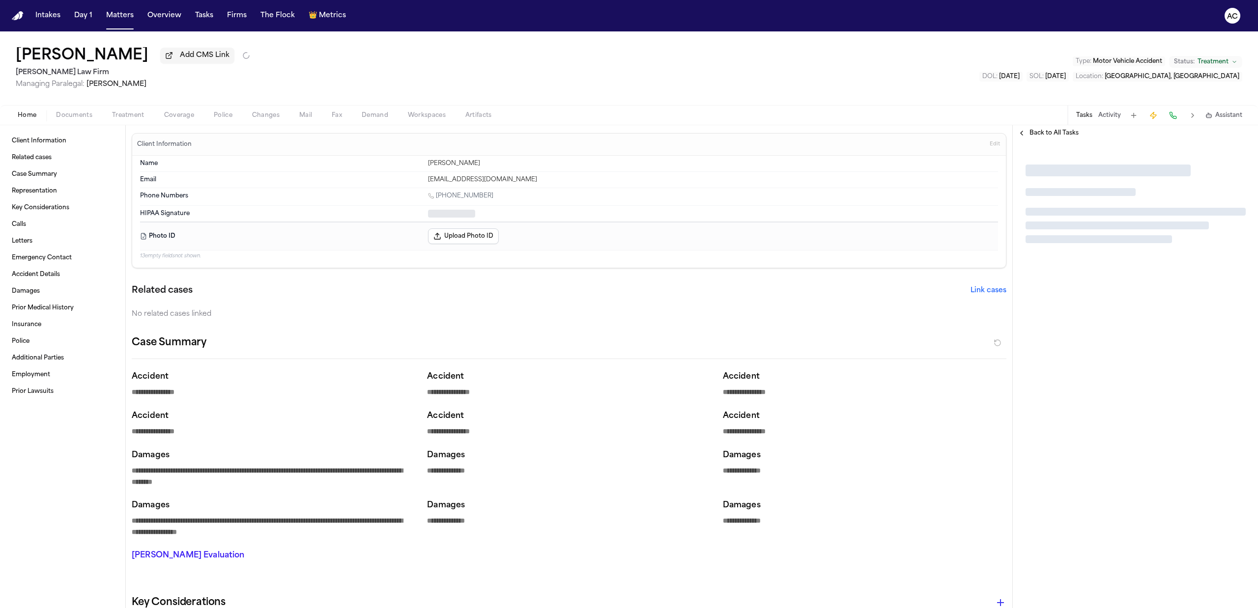
type textarea "*"
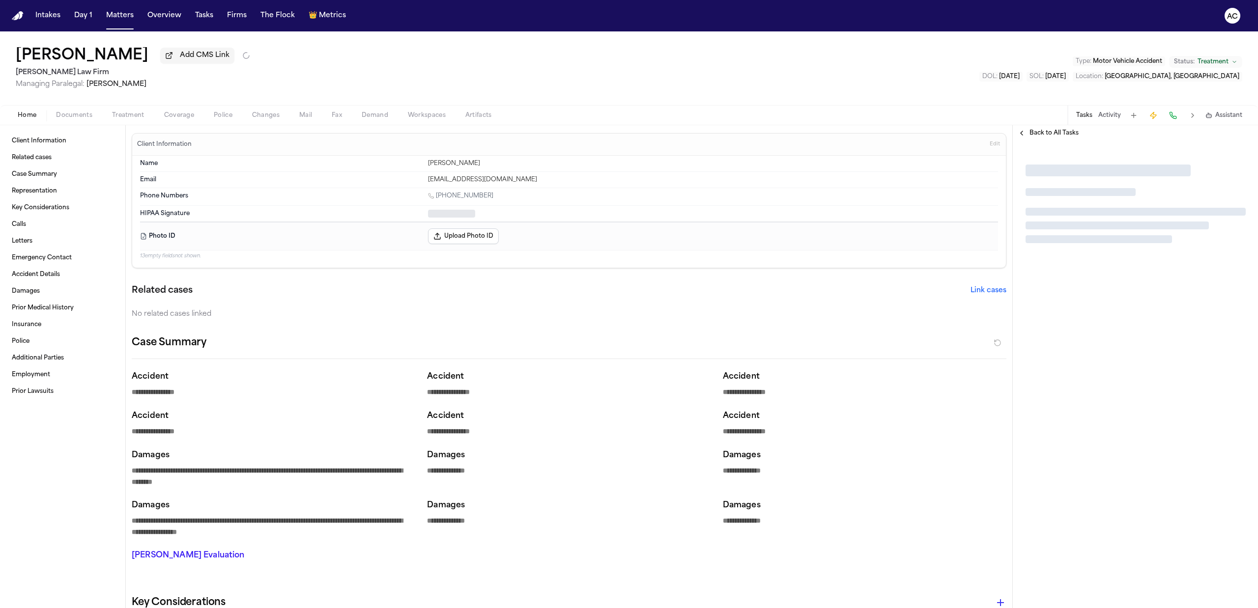
type textarea "*"
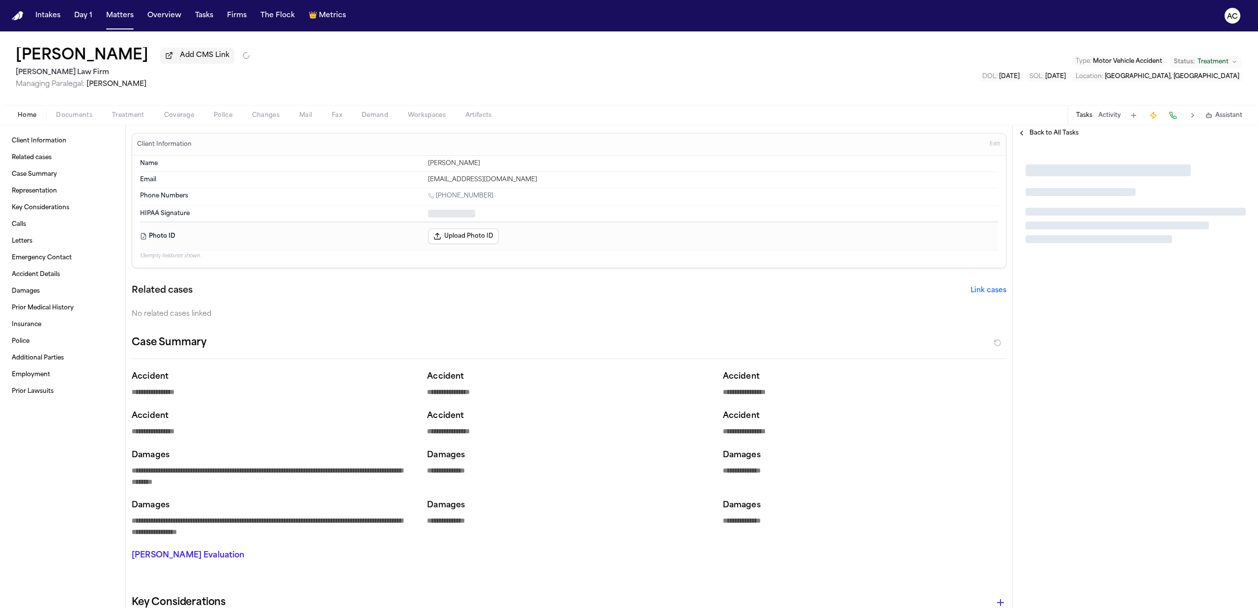
type textarea "*"
